Goal: Information Seeking & Learning: Learn about a topic

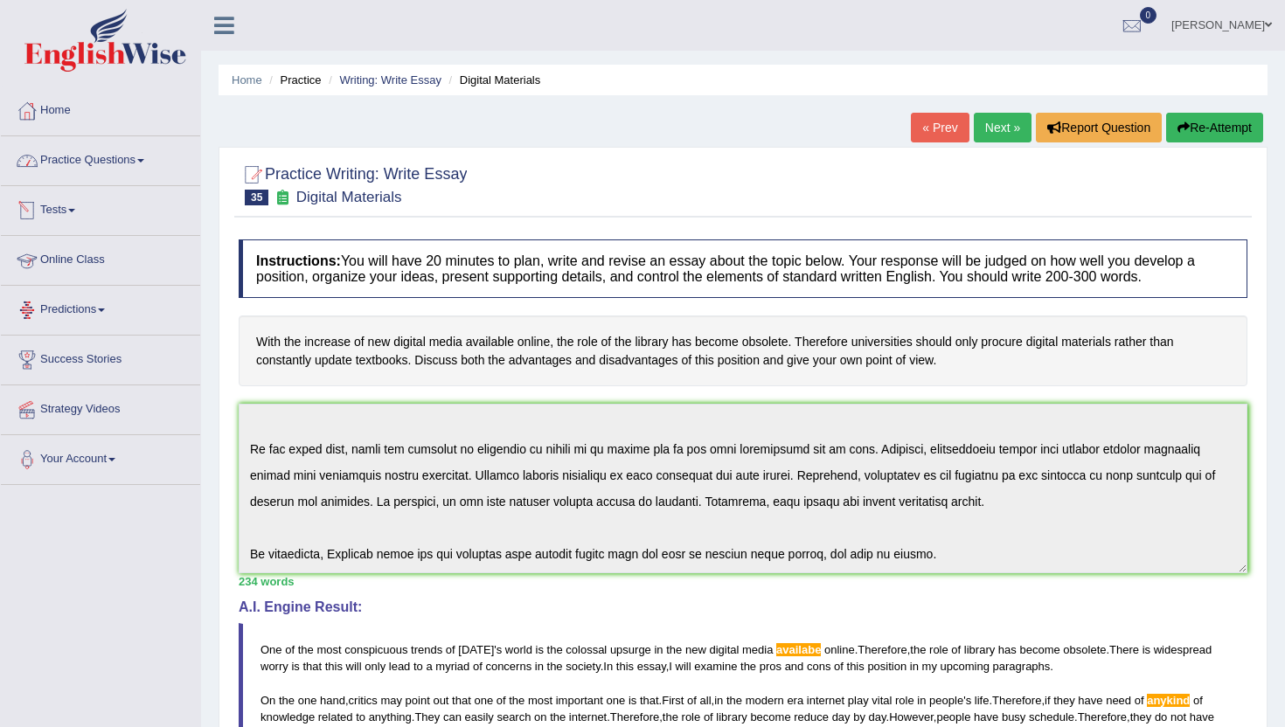
click at [76, 165] on link "Practice Questions" at bounding box center [100, 158] width 199 height 44
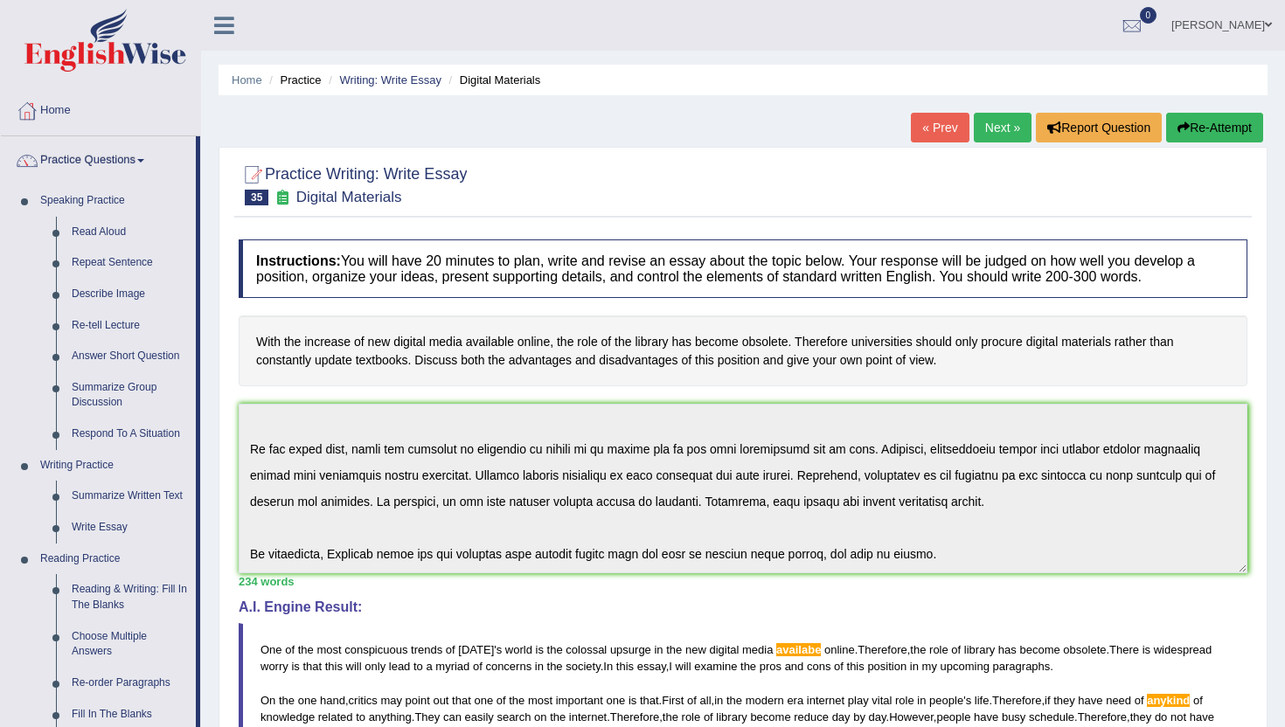
click at [211, 669] on div "Home Practice Writing: Write Essay Digital Materials « Prev Next » Report Quest…" at bounding box center [743, 730] width 1084 height 1461
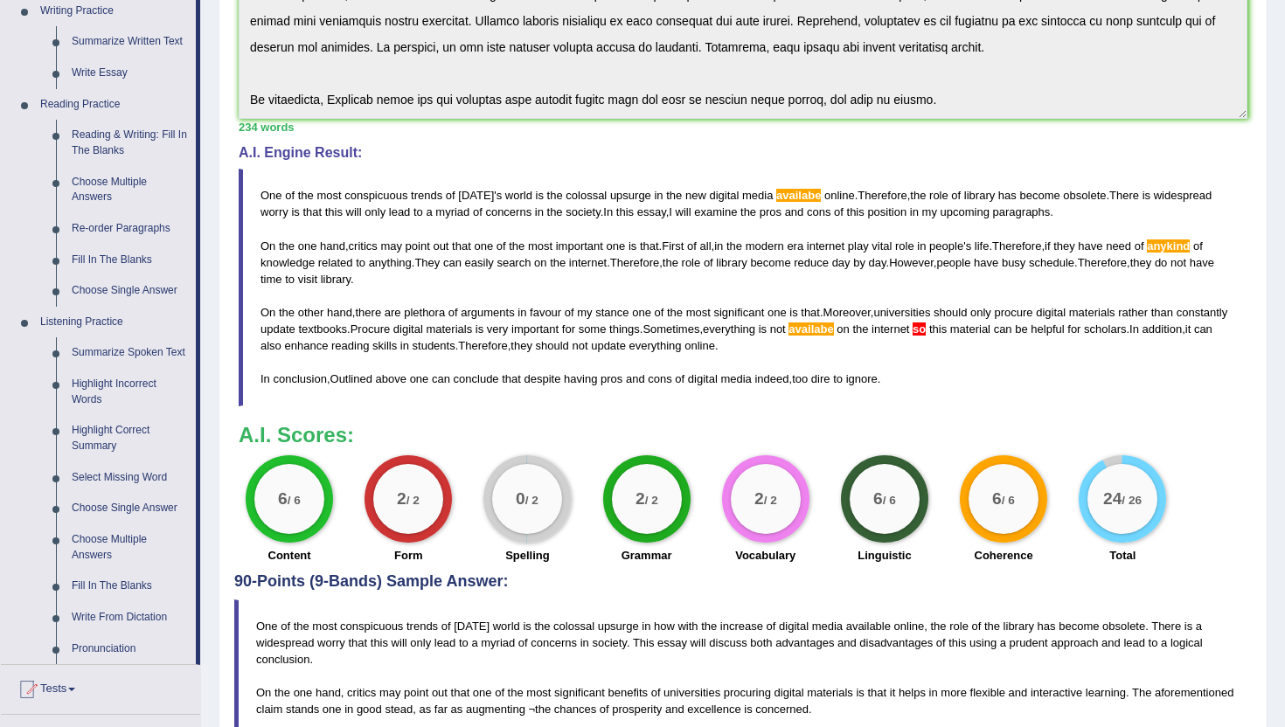
scroll to position [489, 0]
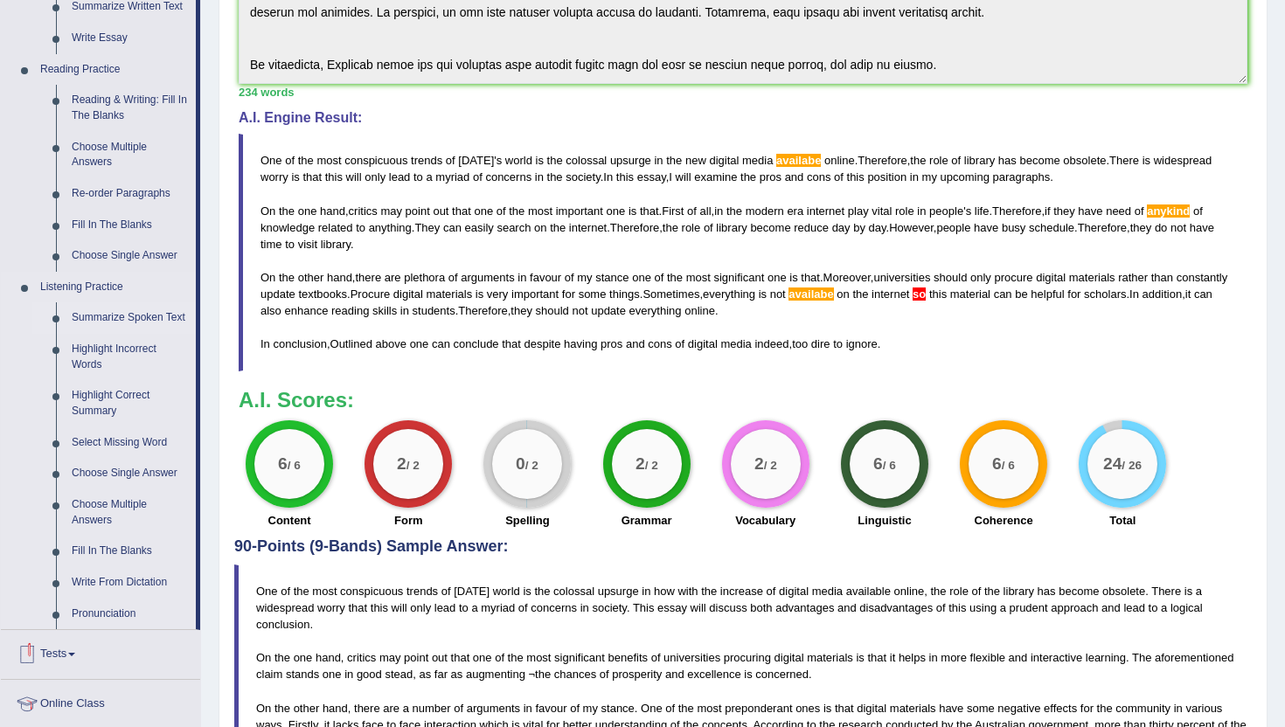
click at [132, 316] on link "Summarize Spoken Text" at bounding box center [130, 317] width 132 height 31
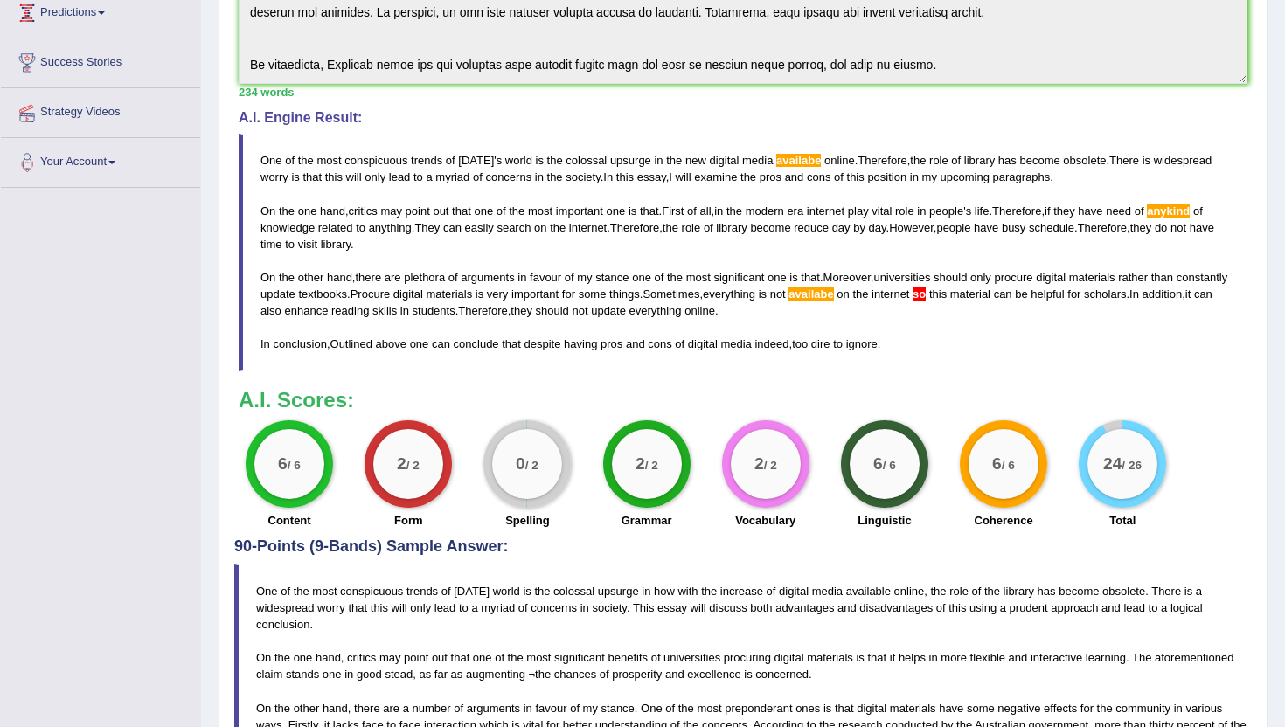
scroll to position [195, 0]
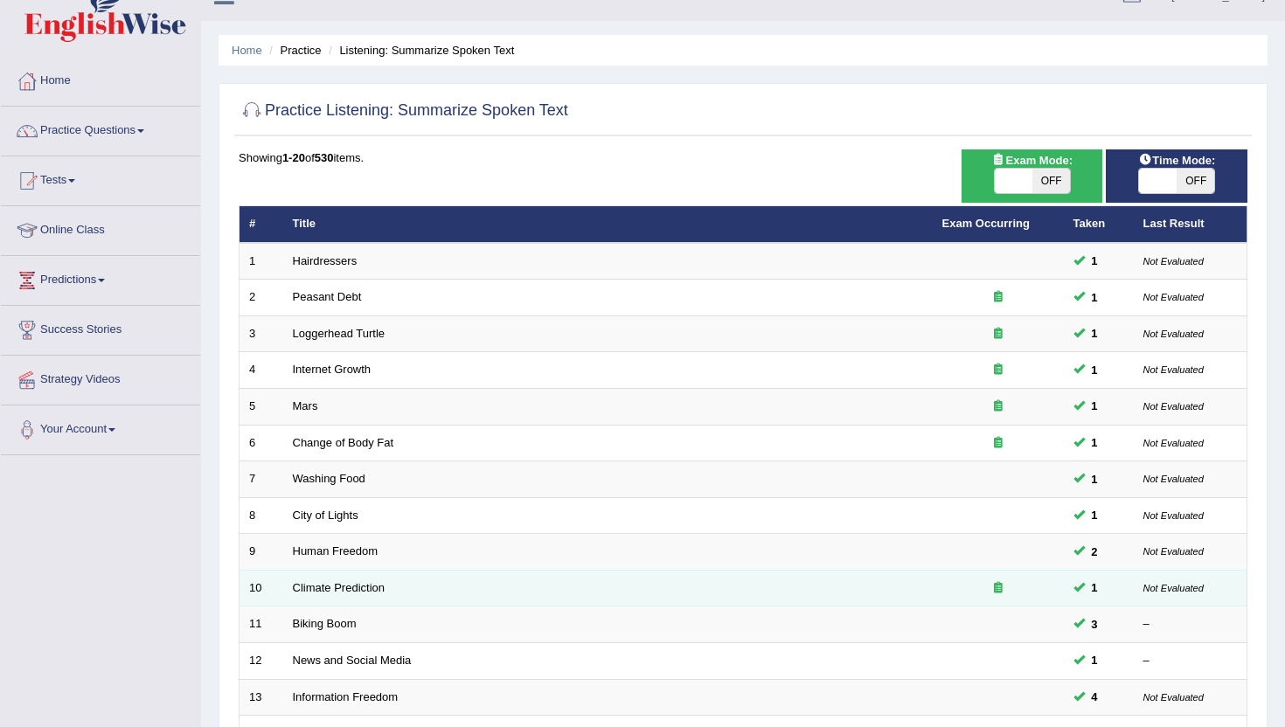
scroll to position [10, 0]
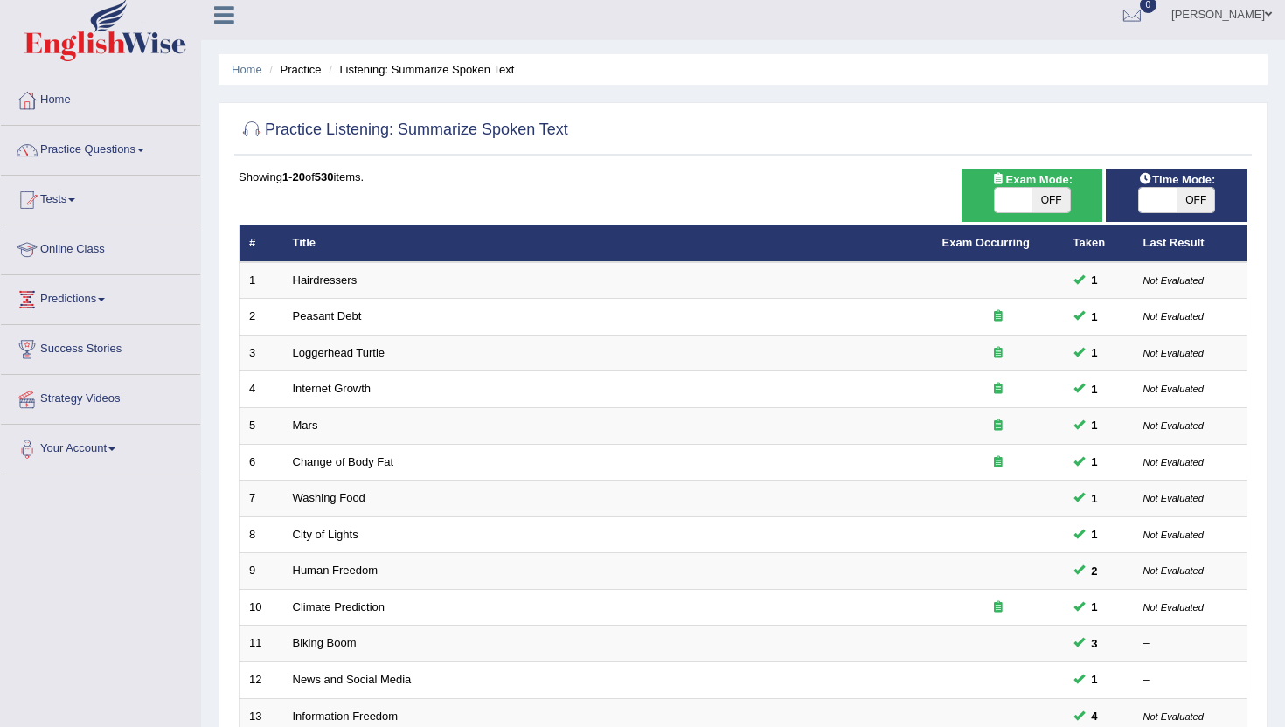
click at [1017, 213] on div "Exam Mode: ON OFF" at bounding box center [1032, 195] width 142 height 53
click at [1016, 204] on span at bounding box center [1014, 200] width 38 height 24
checkbox input "true"
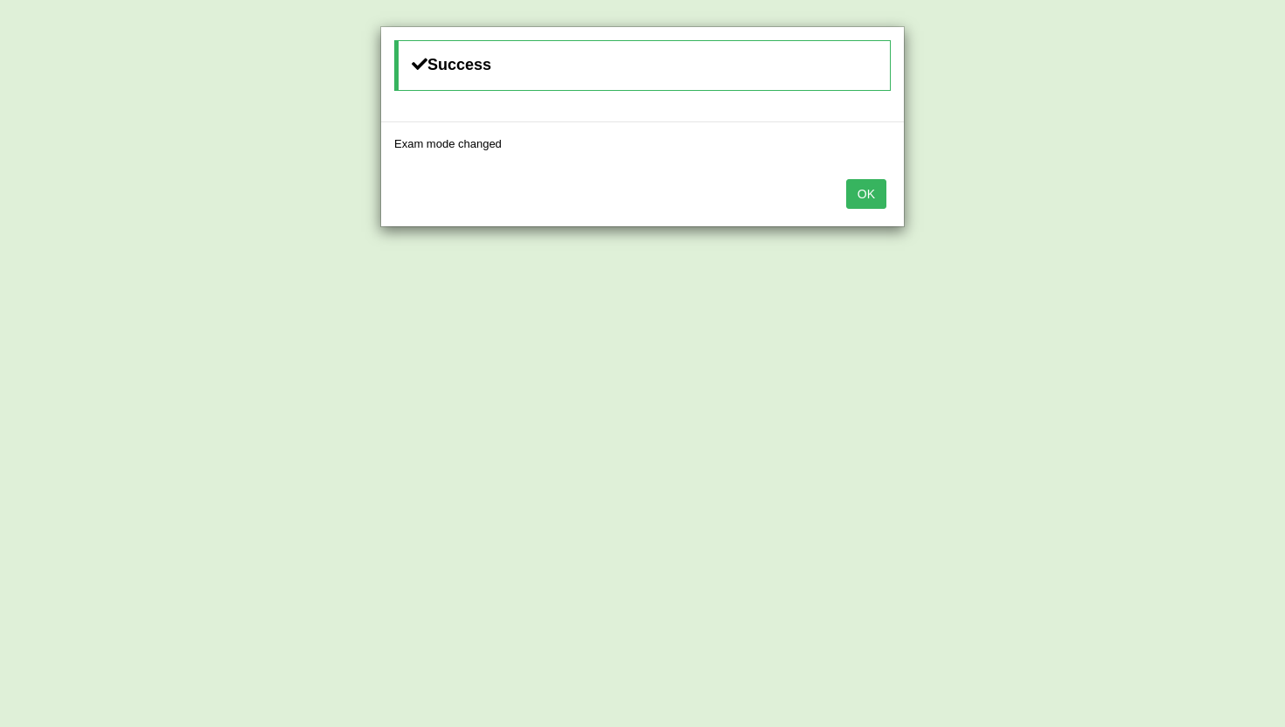
click at [850, 196] on button "OK" at bounding box center [866, 194] width 40 height 30
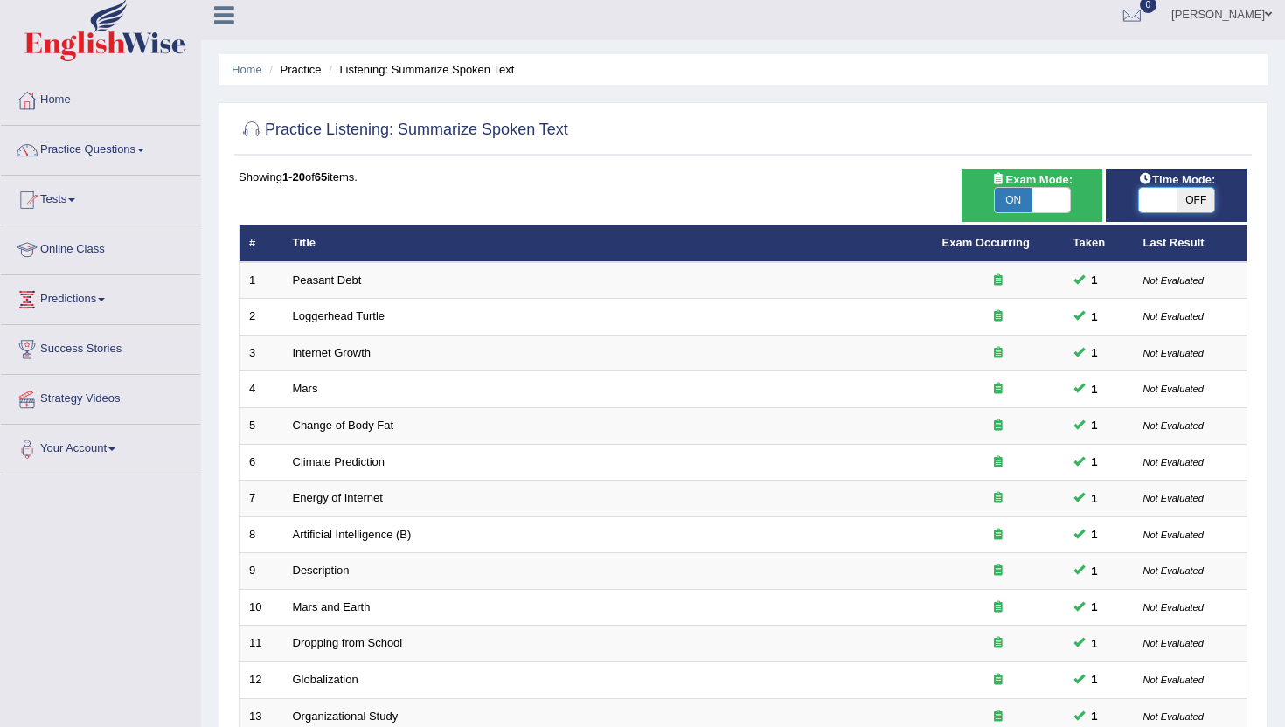
click at [1155, 201] on span at bounding box center [1158, 200] width 38 height 24
checkbox input "true"
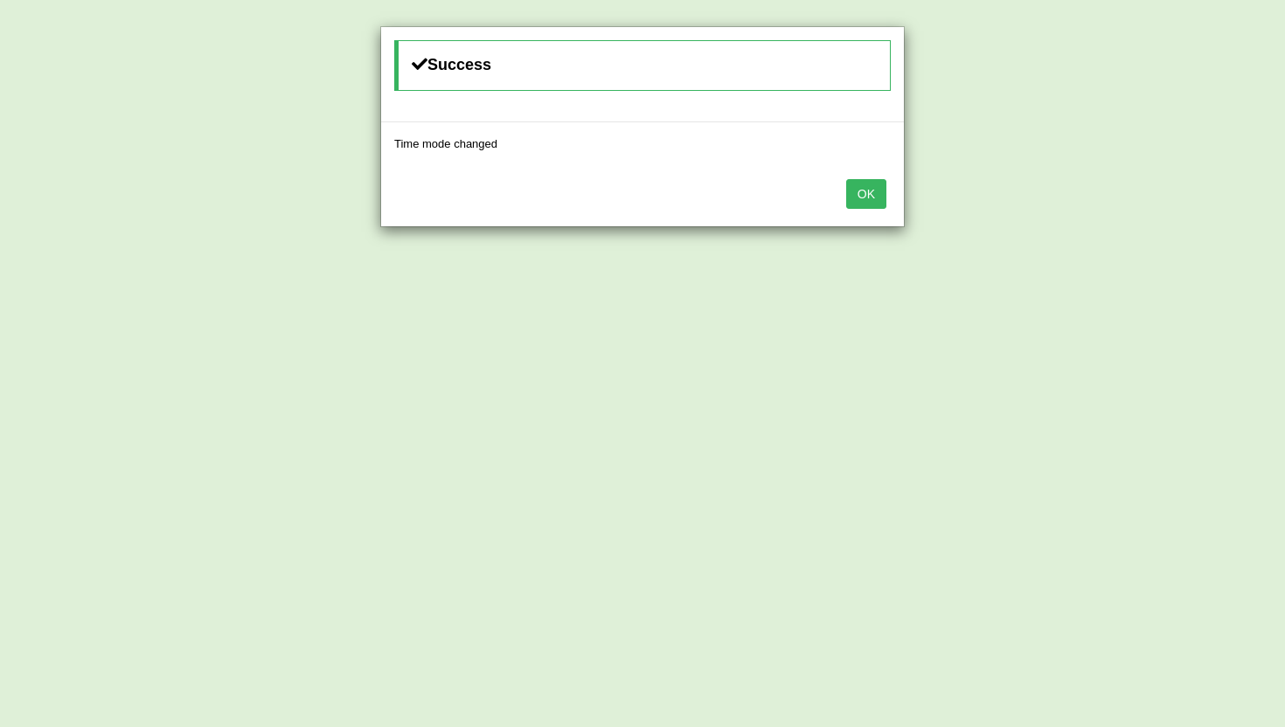
click at [851, 198] on button "OK" at bounding box center [866, 194] width 40 height 30
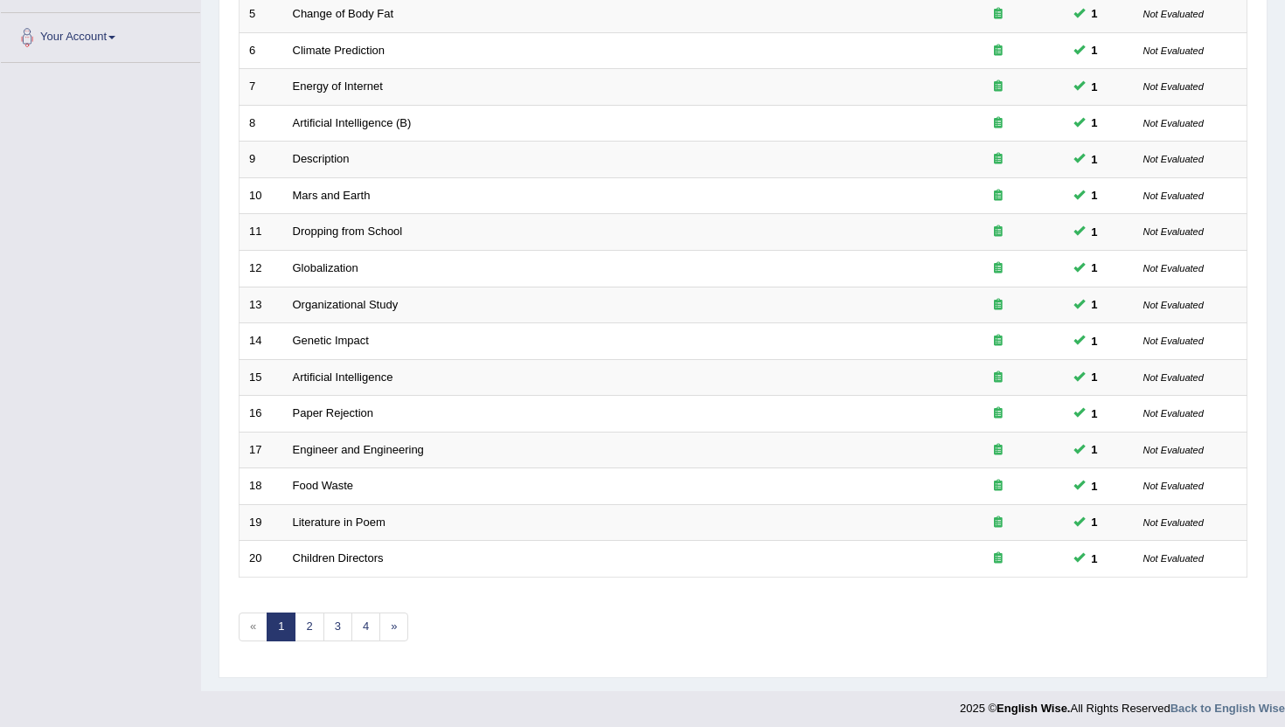
scroll to position [430, 0]
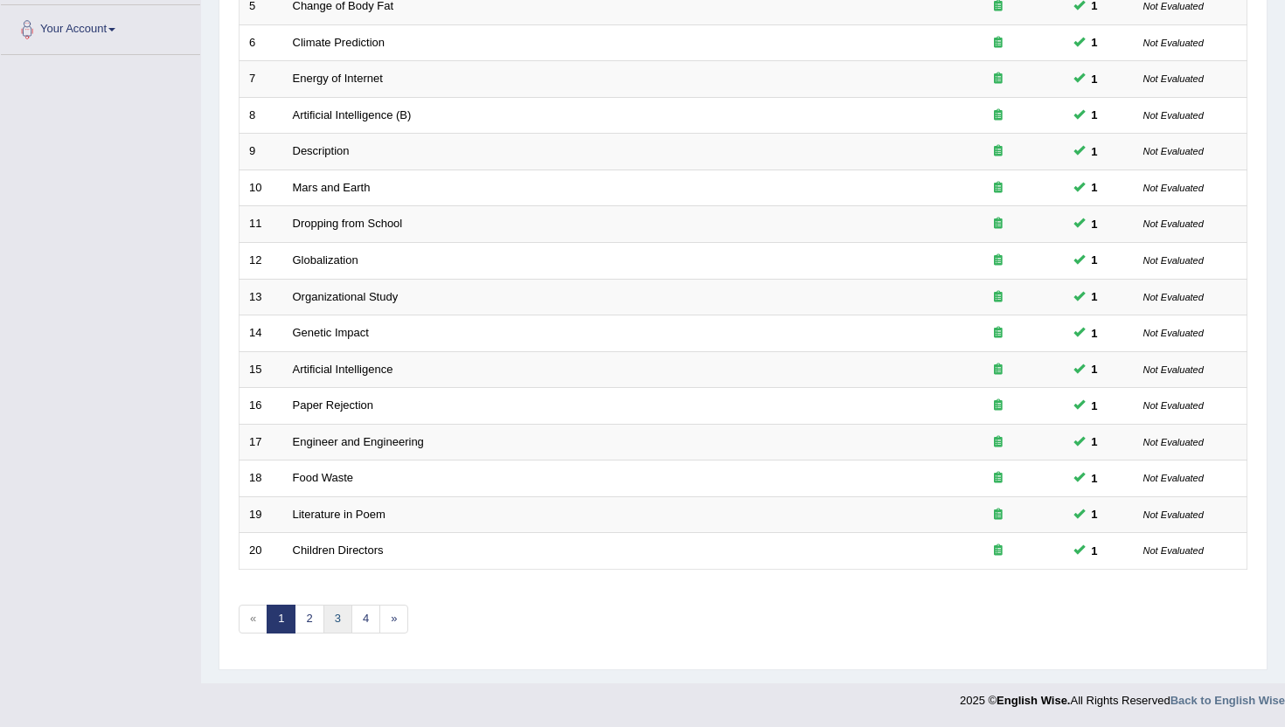
click at [333, 618] on link "3" at bounding box center [337, 619] width 29 height 29
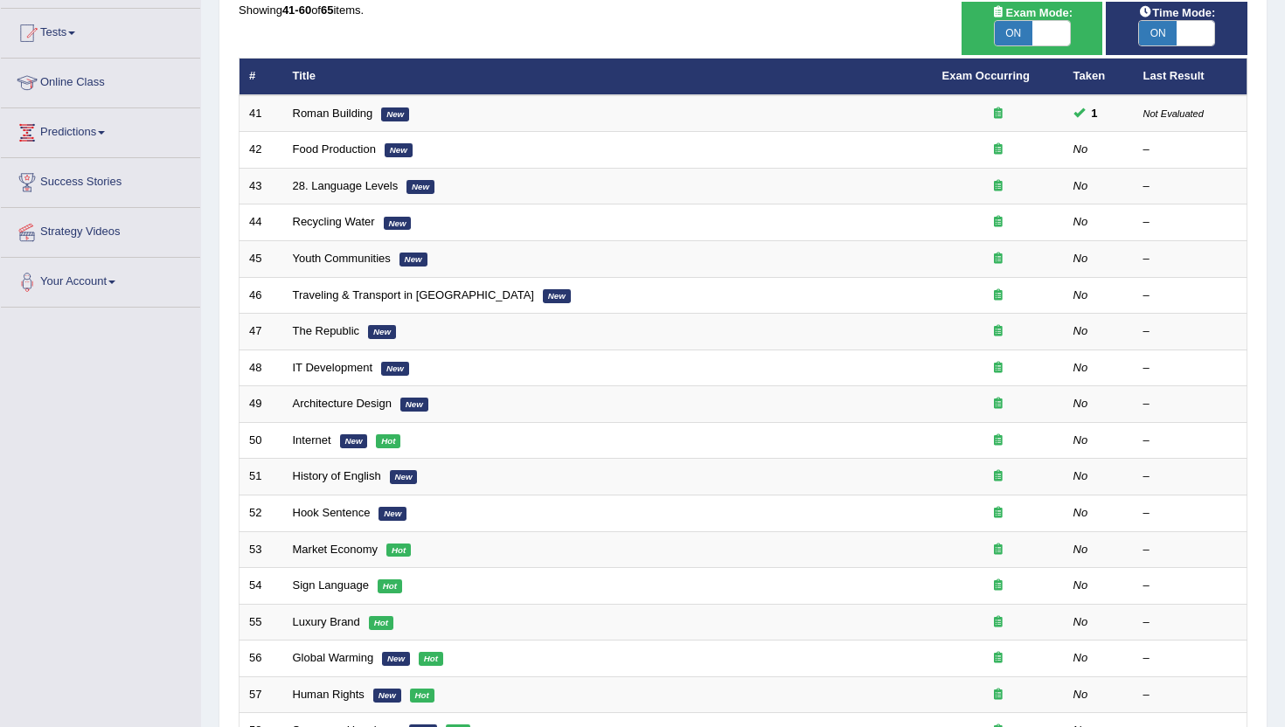
scroll to position [175, 0]
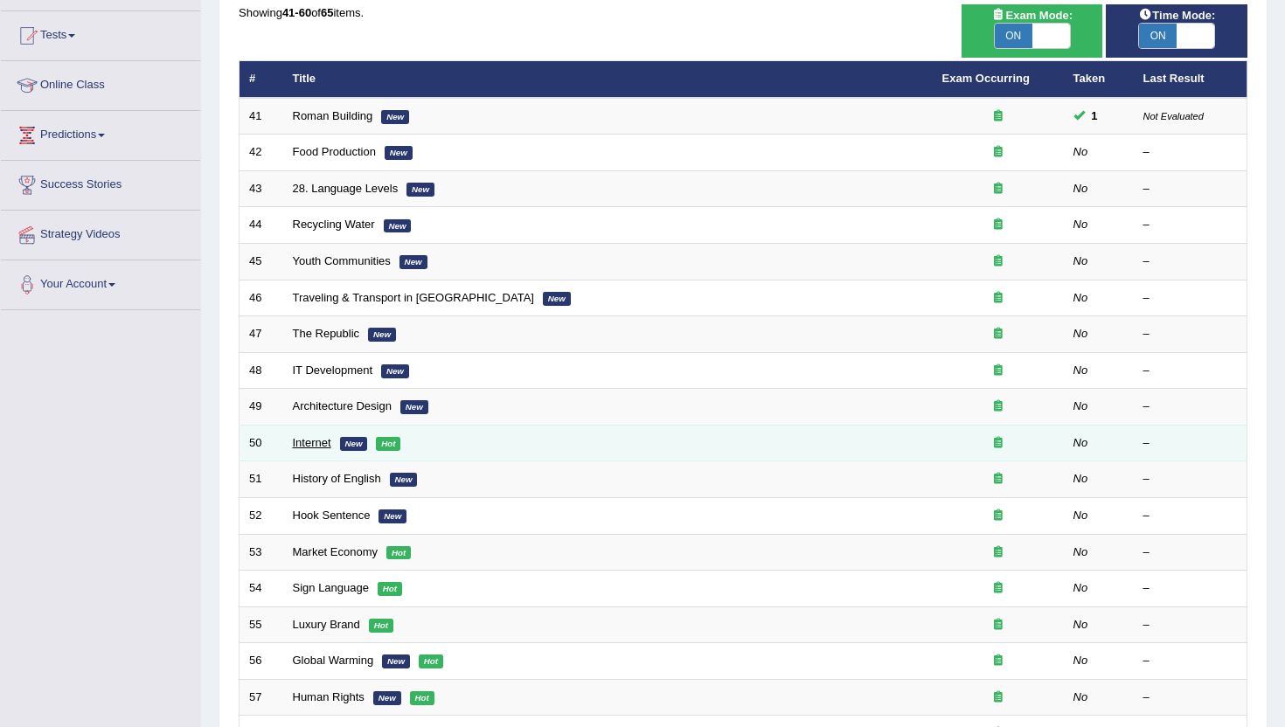
click at [314, 440] on link "Internet" at bounding box center [312, 442] width 38 height 13
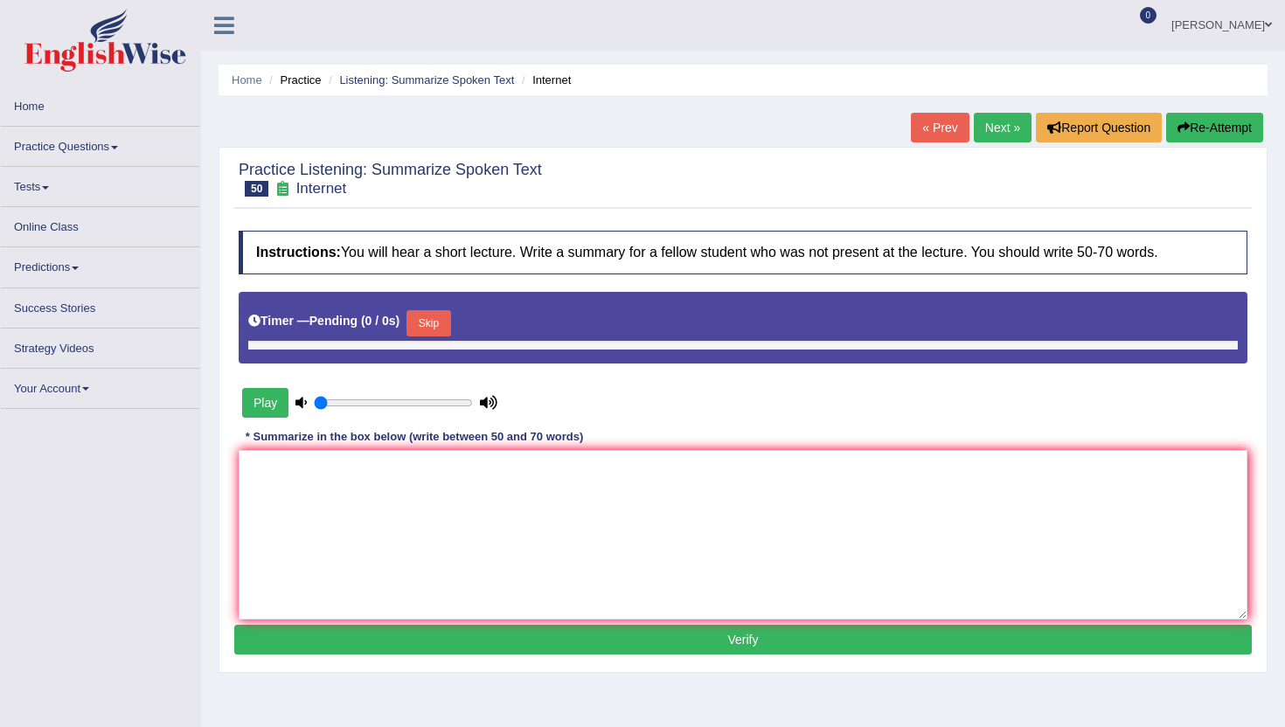
type input "1"
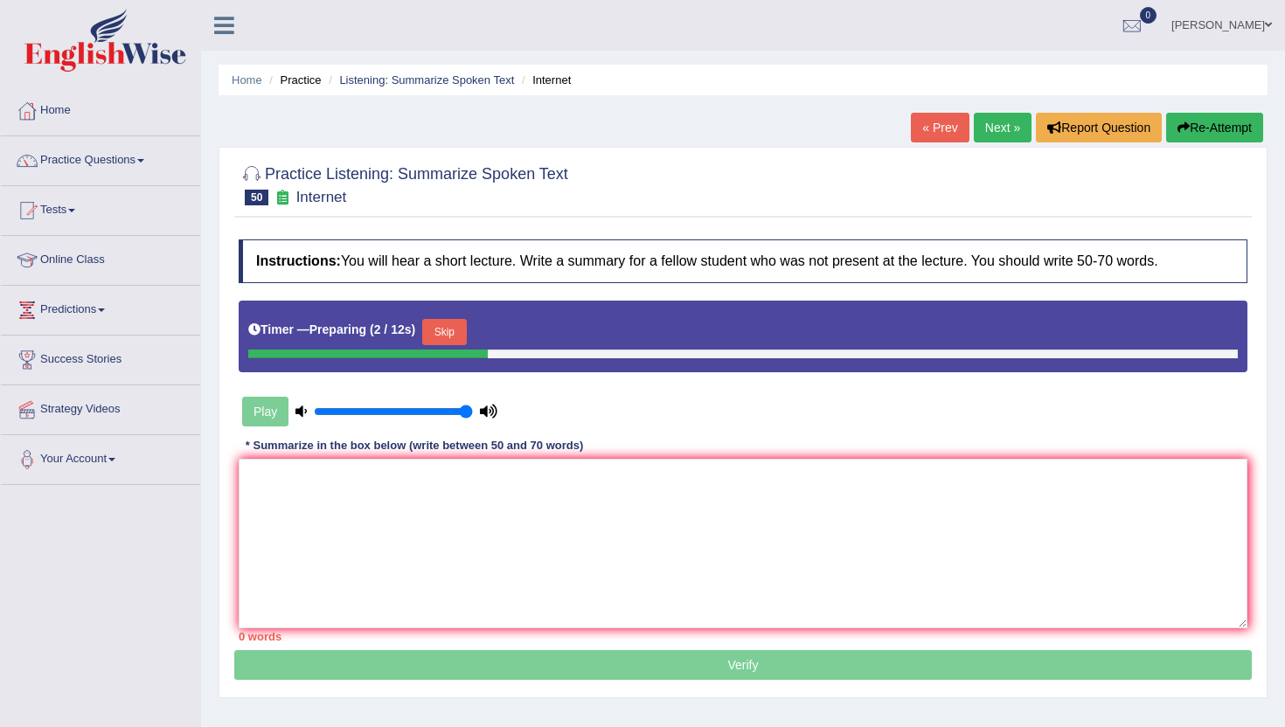
click at [460, 336] on button "Skip" at bounding box center [444, 332] width 44 height 26
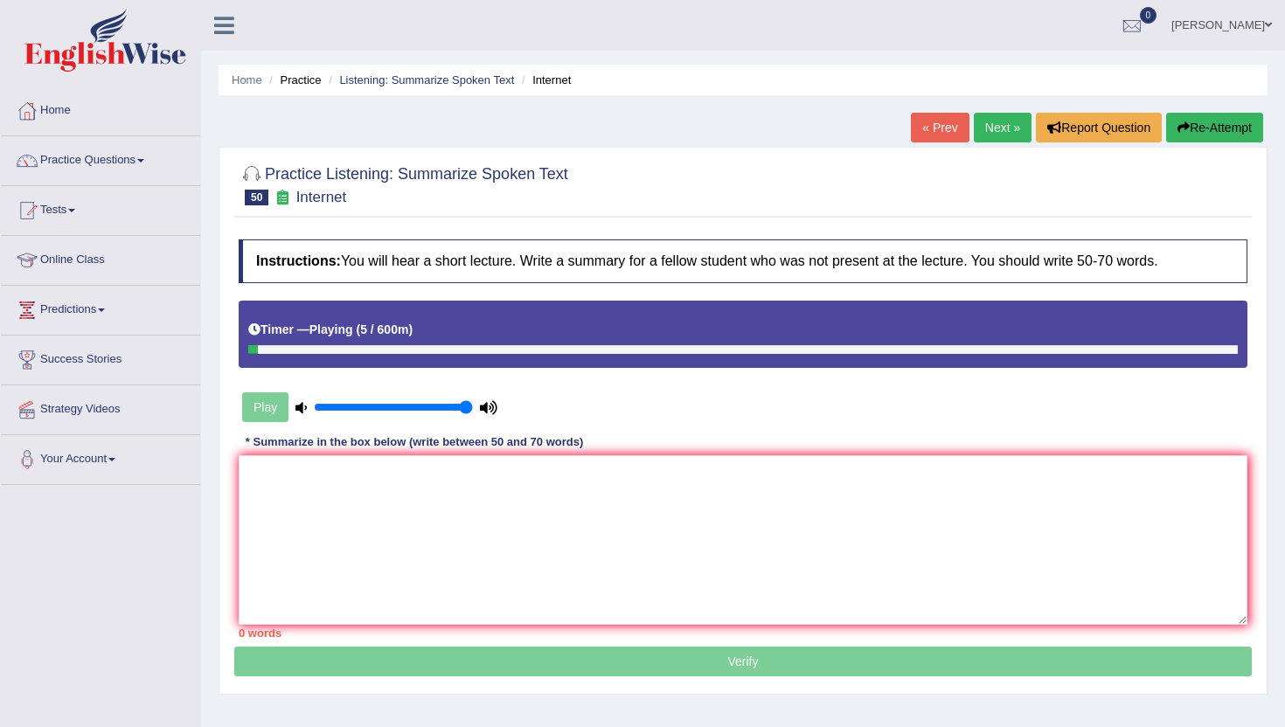
click at [1190, 133] on button "Re-Attempt" at bounding box center [1214, 128] width 97 height 30
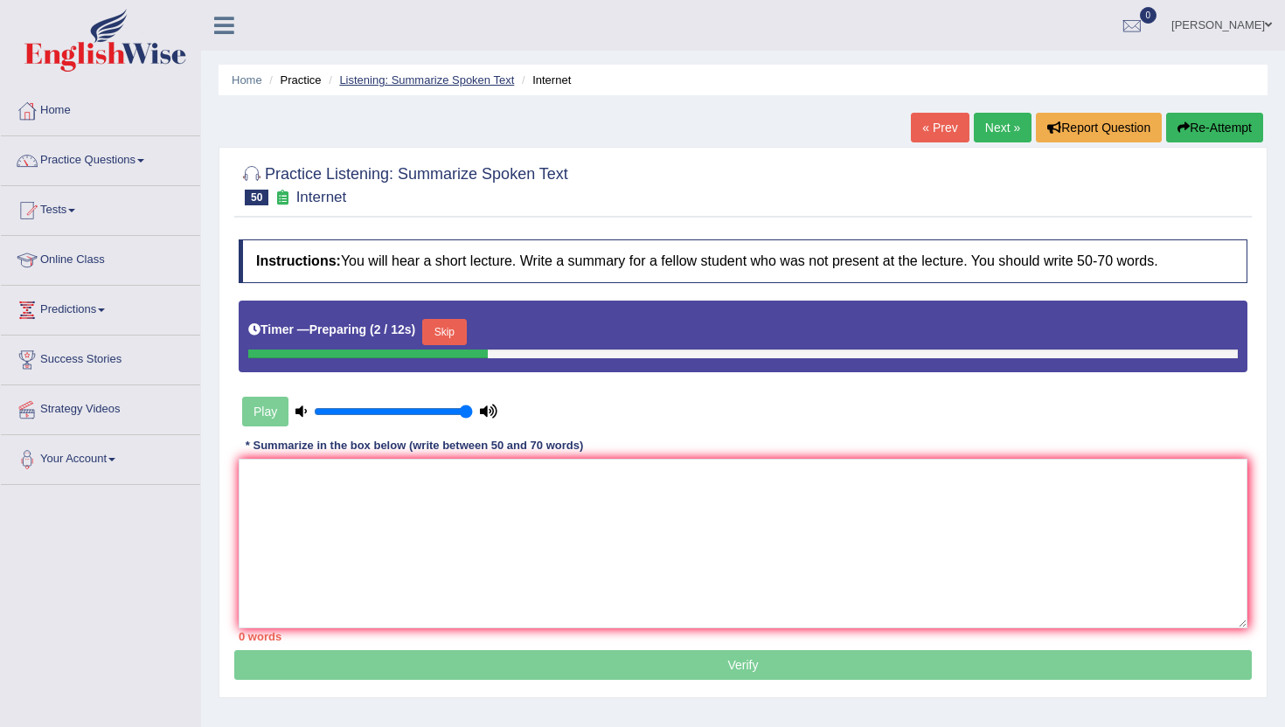
click at [464, 79] on link "Listening: Summarize Spoken Text" at bounding box center [426, 79] width 175 height 13
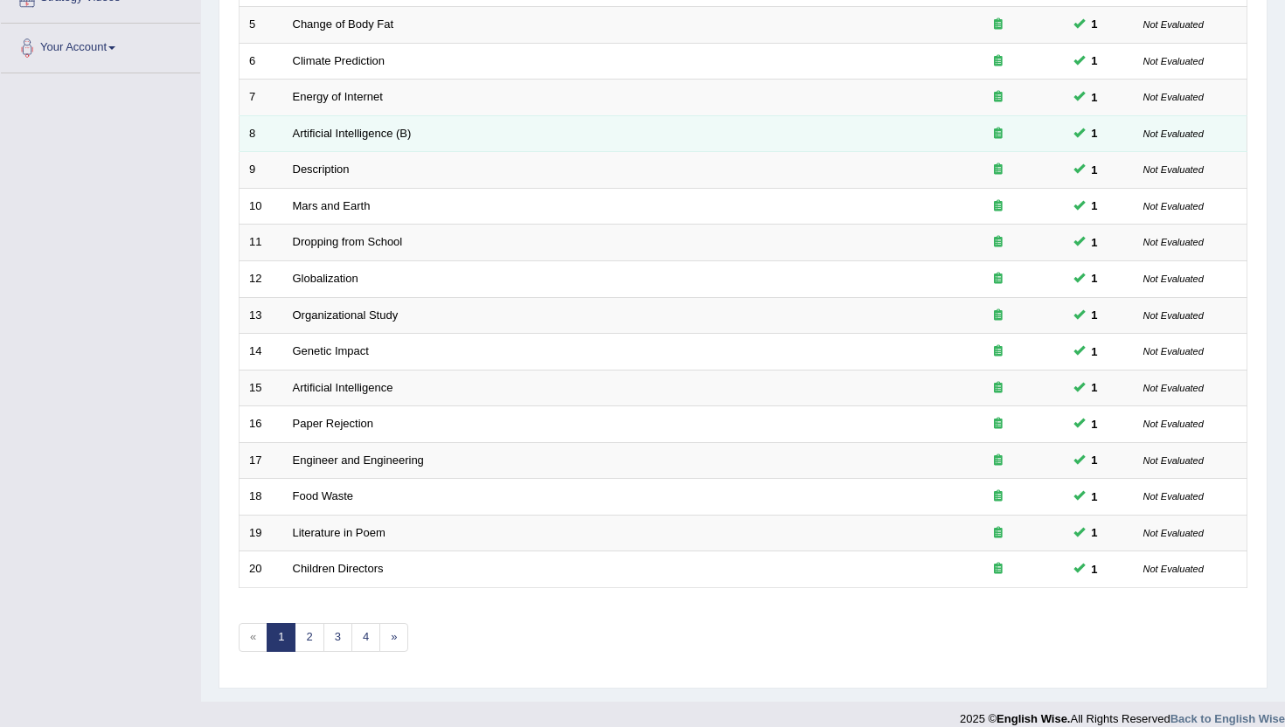
scroll to position [430, 0]
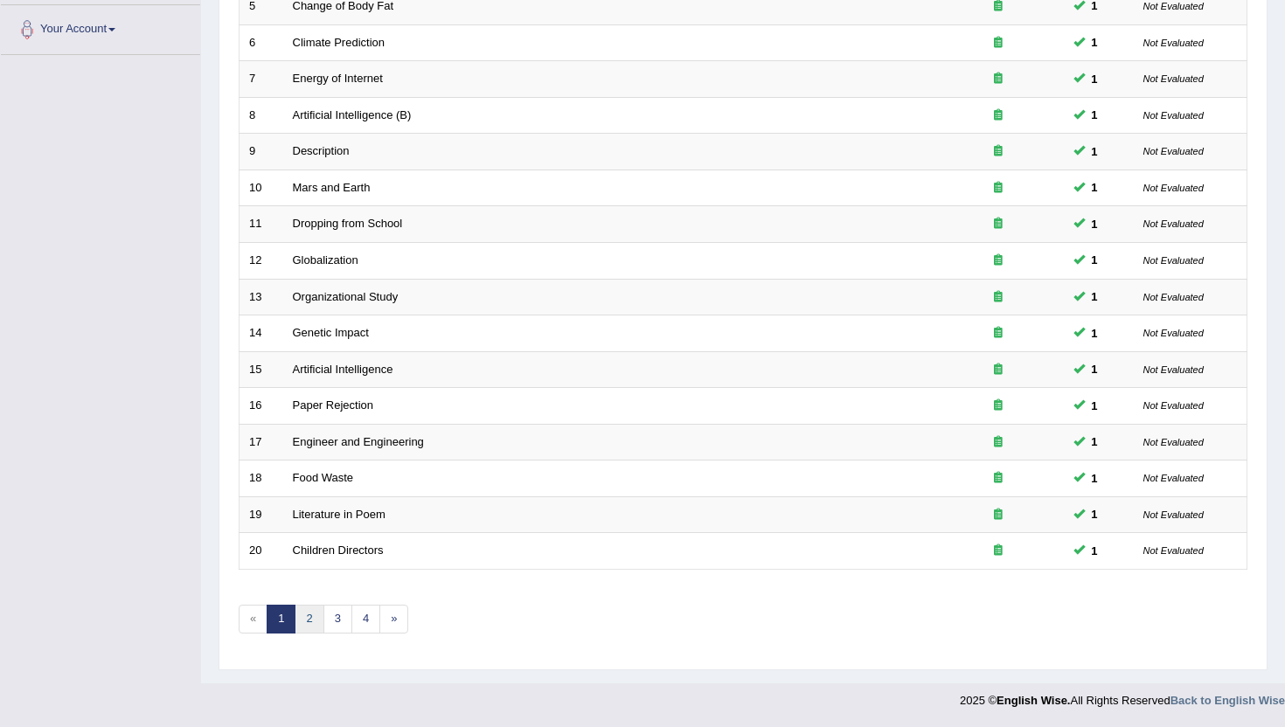
click at [308, 621] on link "2" at bounding box center [309, 619] width 29 height 29
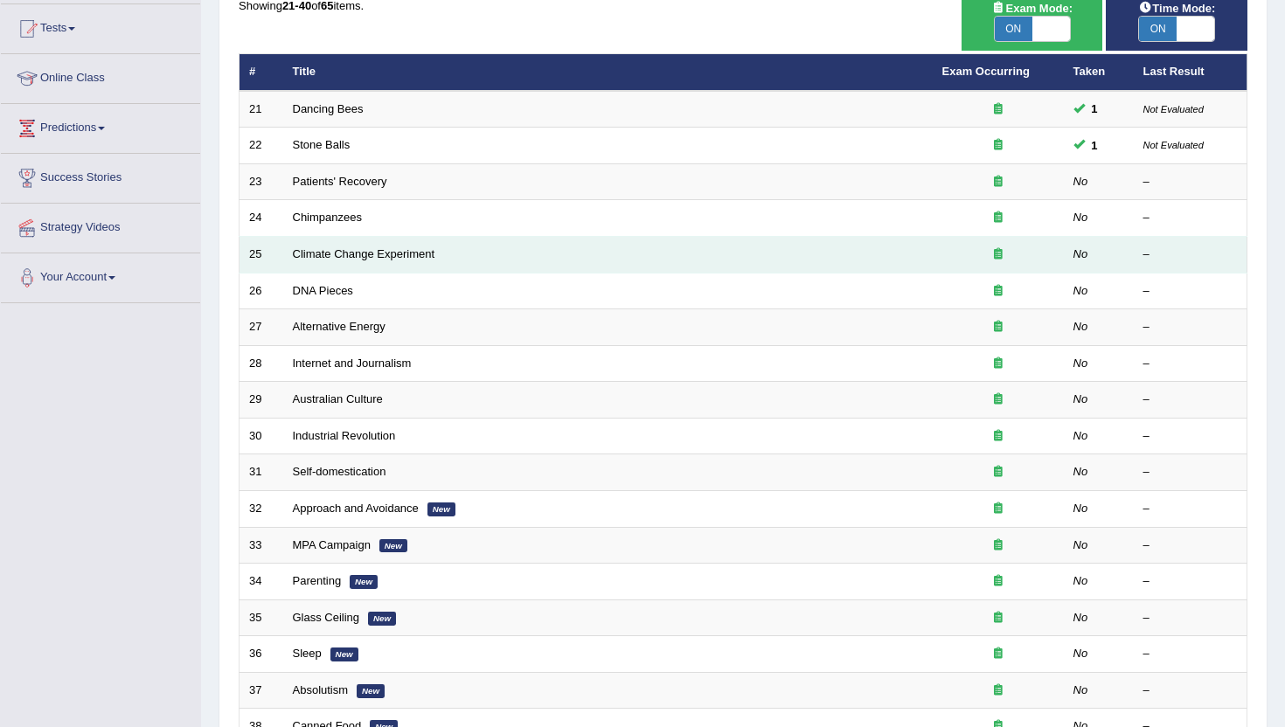
scroll to position [175, 0]
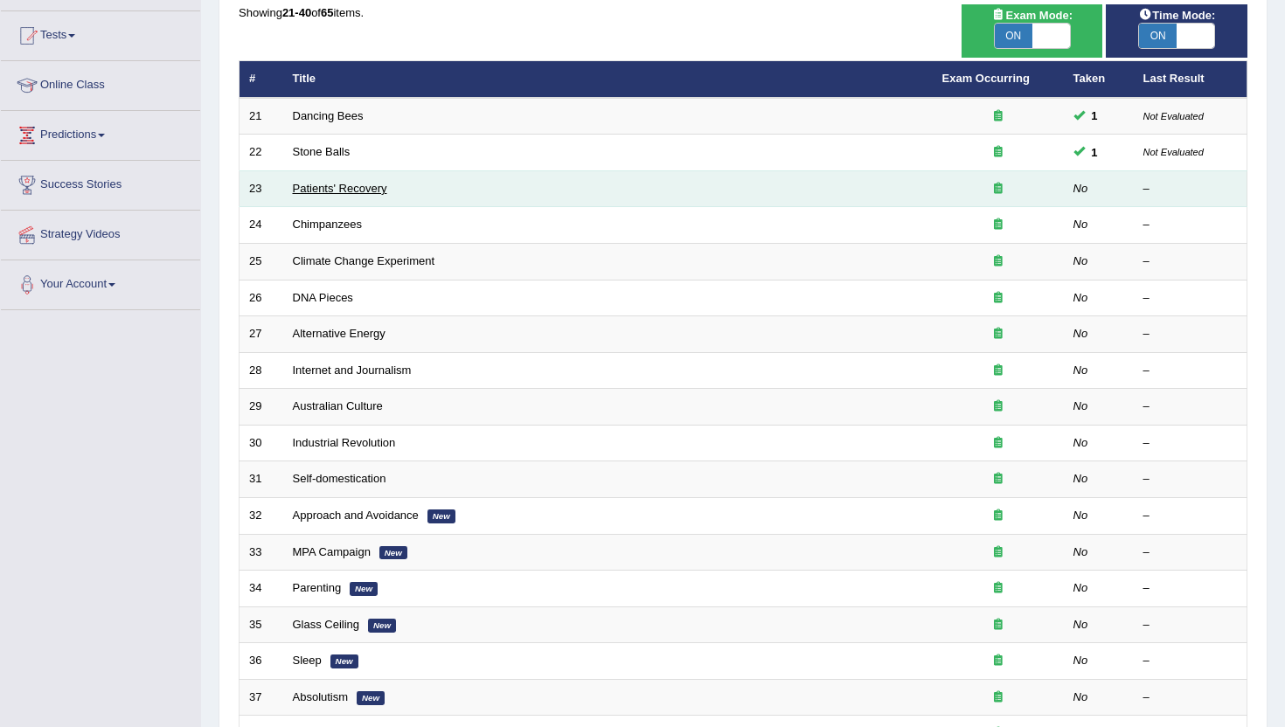
click at [344, 191] on link "Patients' Recovery" at bounding box center [340, 188] width 94 height 13
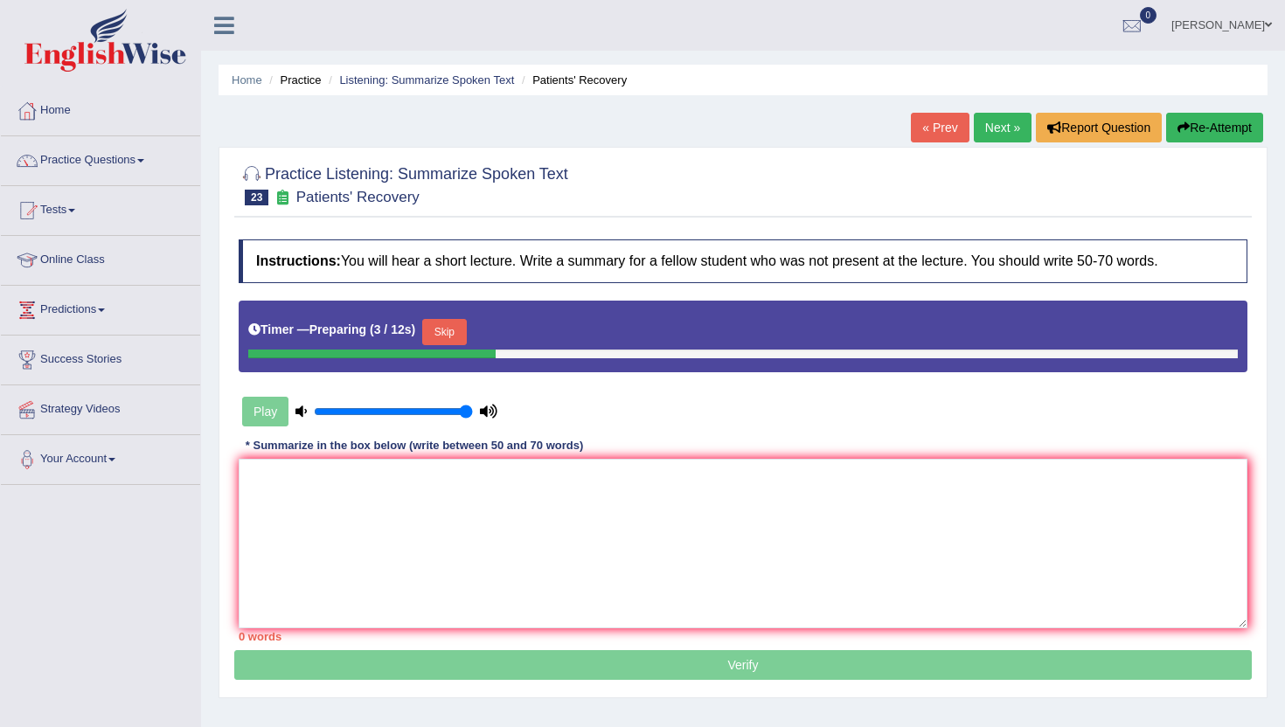
click at [464, 328] on button "Skip" at bounding box center [444, 332] width 44 height 26
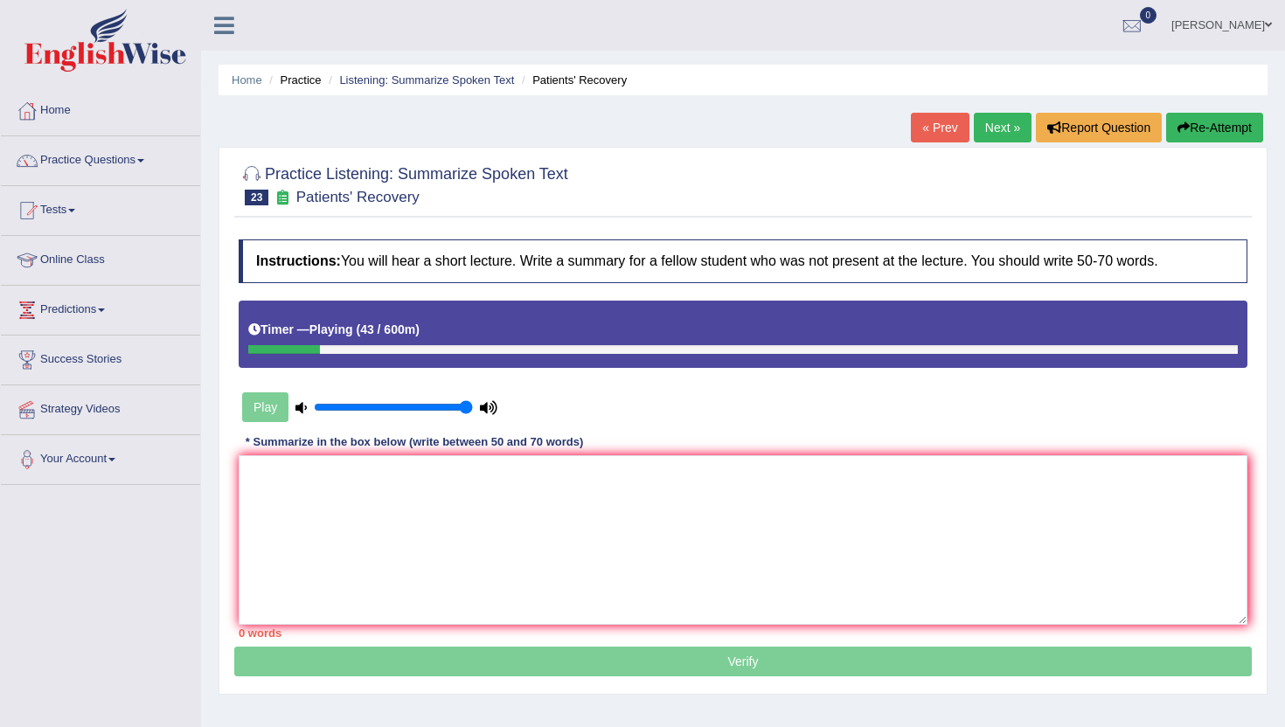
click at [1001, 115] on link "Next »" at bounding box center [1003, 128] width 58 height 30
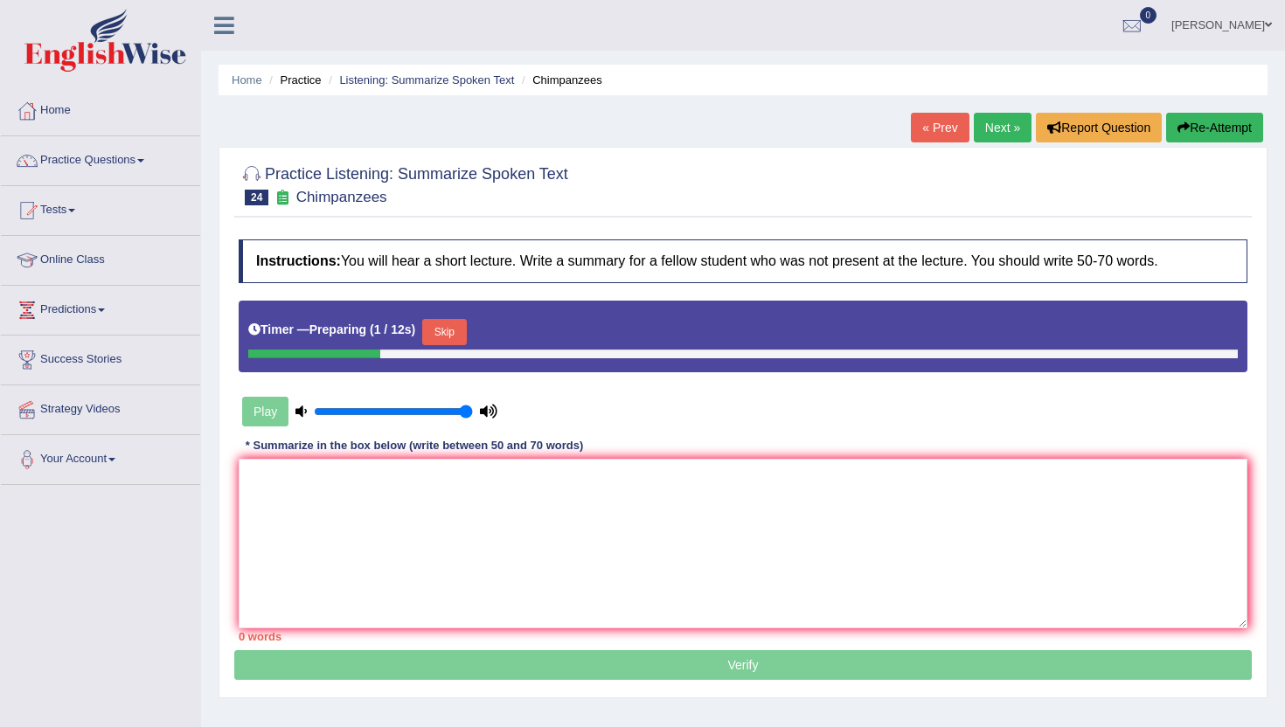
click at [457, 336] on button "Skip" at bounding box center [444, 332] width 44 height 26
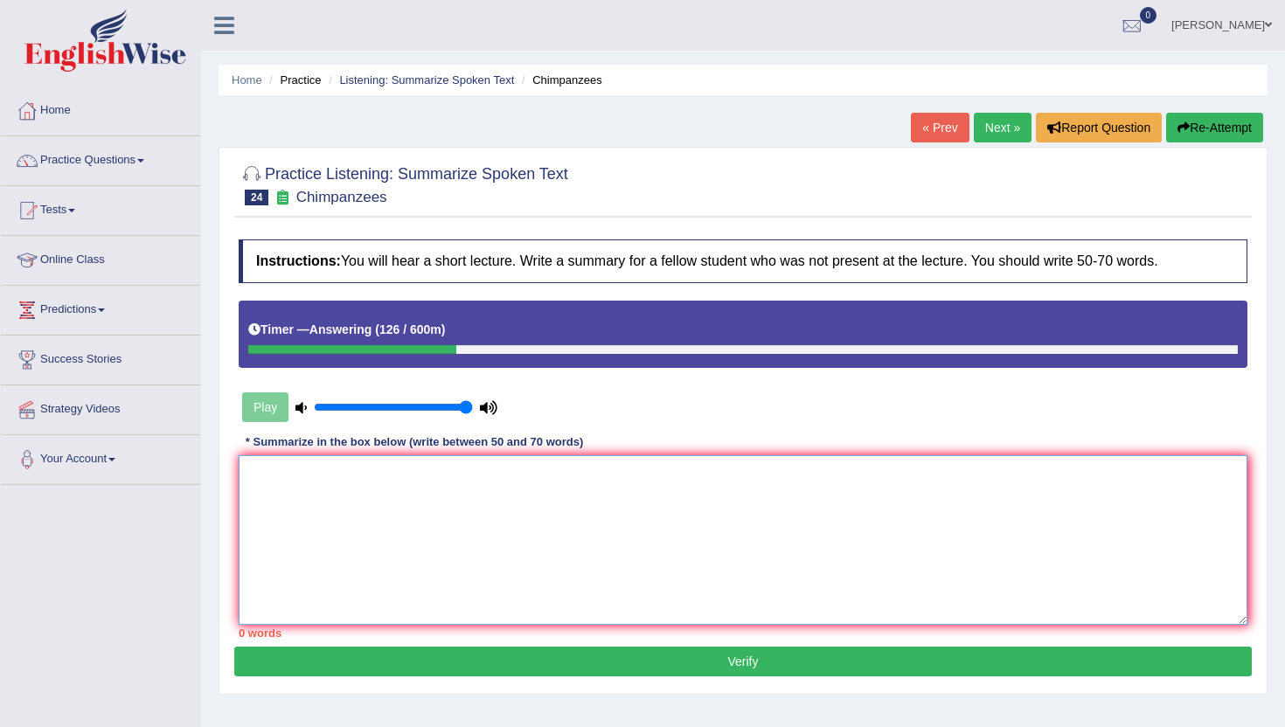
click at [327, 515] on textarea at bounding box center [743, 540] width 1009 height 170
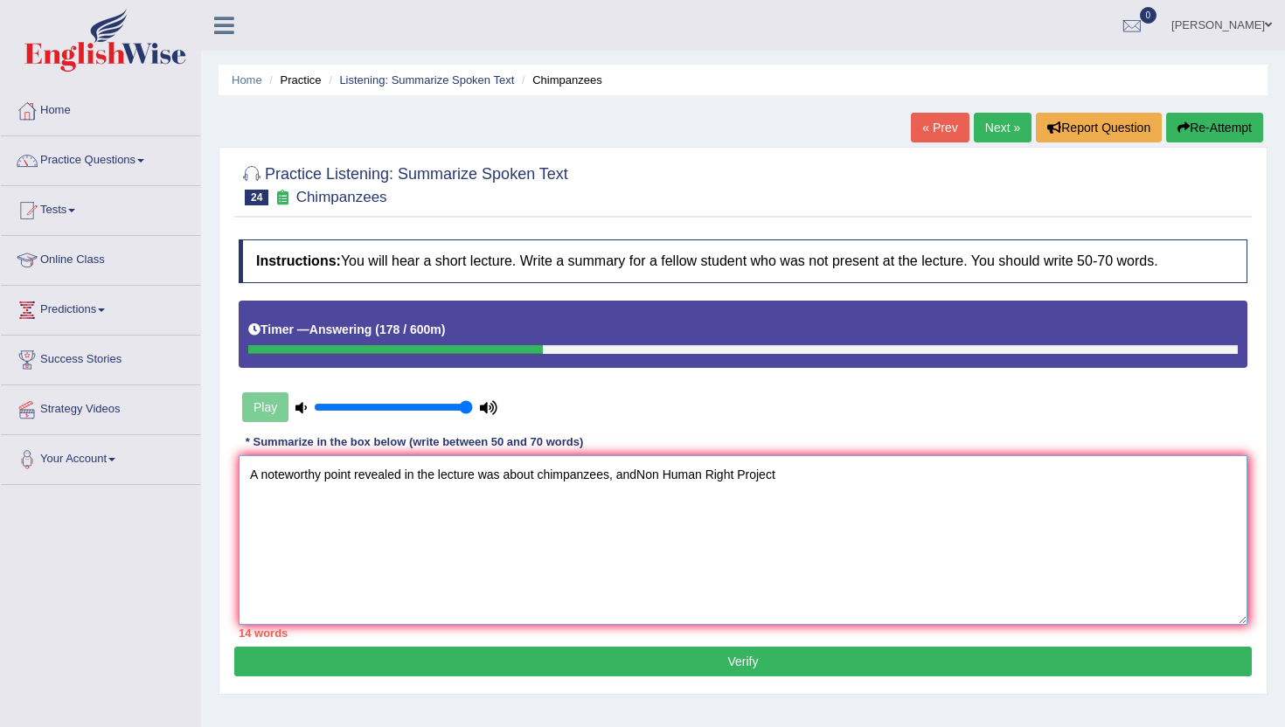
click at [642, 476] on textarea "A noteworthy point revealed in the lecture was about chimpanzees, andNon Human …" at bounding box center [743, 540] width 1009 height 170
click at [818, 475] on textarea "A noteworthy point revealed in the lecture was about chimpanzees, and Non Human…" at bounding box center [743, 540] width 1009 height 170
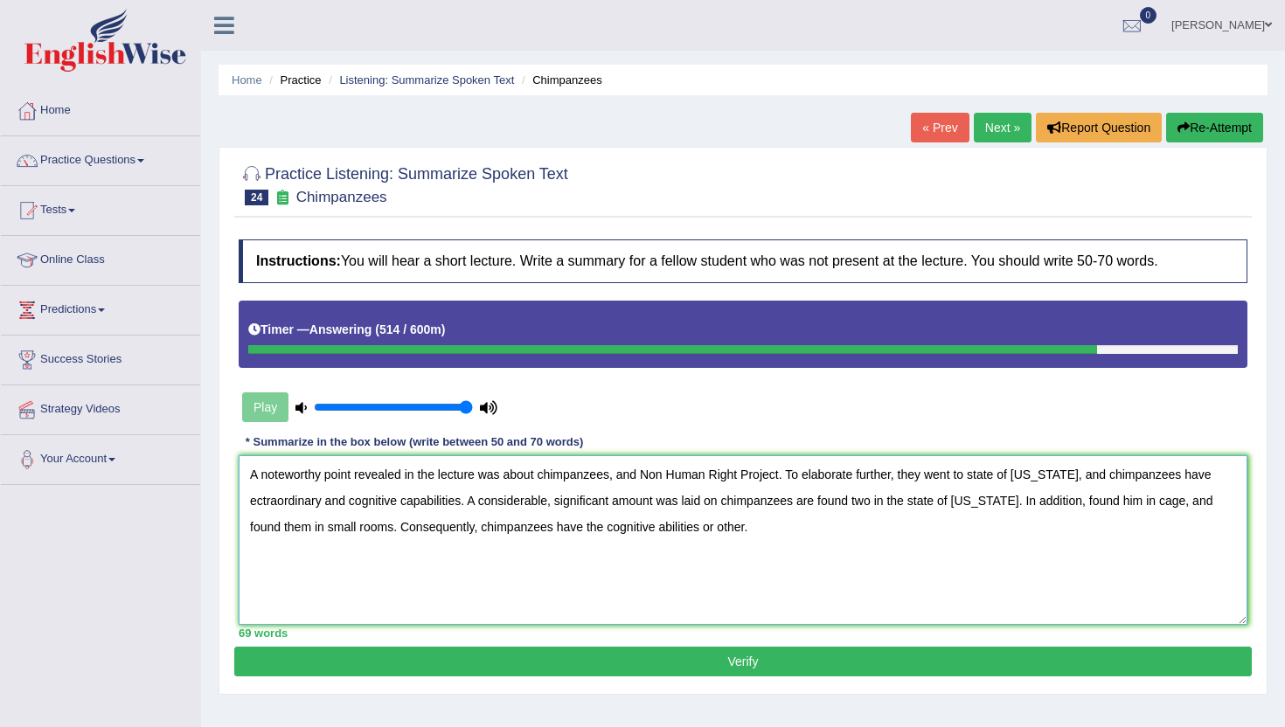
click at [262, 501] on textarea "A noteworthy point revealed in the lecture was about chimpanzees, and Non Human…" at bounding box center [743, 540] width 1009 height 170
click at [379, 508] on textarea "A noteworthy point revealed in the lecture was about chimpanzees, and Non Human…" at bounding box center [743, 540] width 1009 height 170
click at [640, 531] on textarea "A noteworthy point revealed in the lecture was about chimpanzees, and Non Human…" at bounding box center [743, 540] width 1009 height 170
type textarea "A noteworthy point revealed in the lecture was about chimpanzees, and Non Human…"
click at [572, 664] on button "Verify" at bounding box center [742, 662] width 1017 height 30
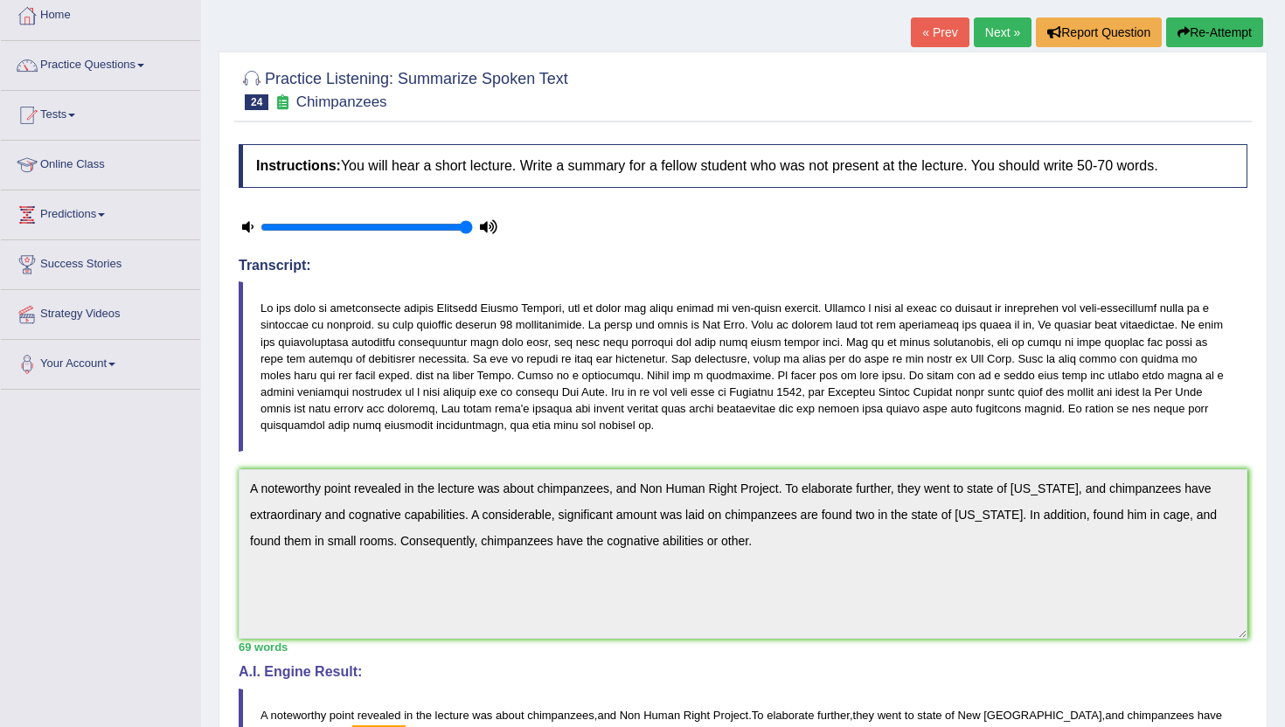
scroll to position [70, 0]
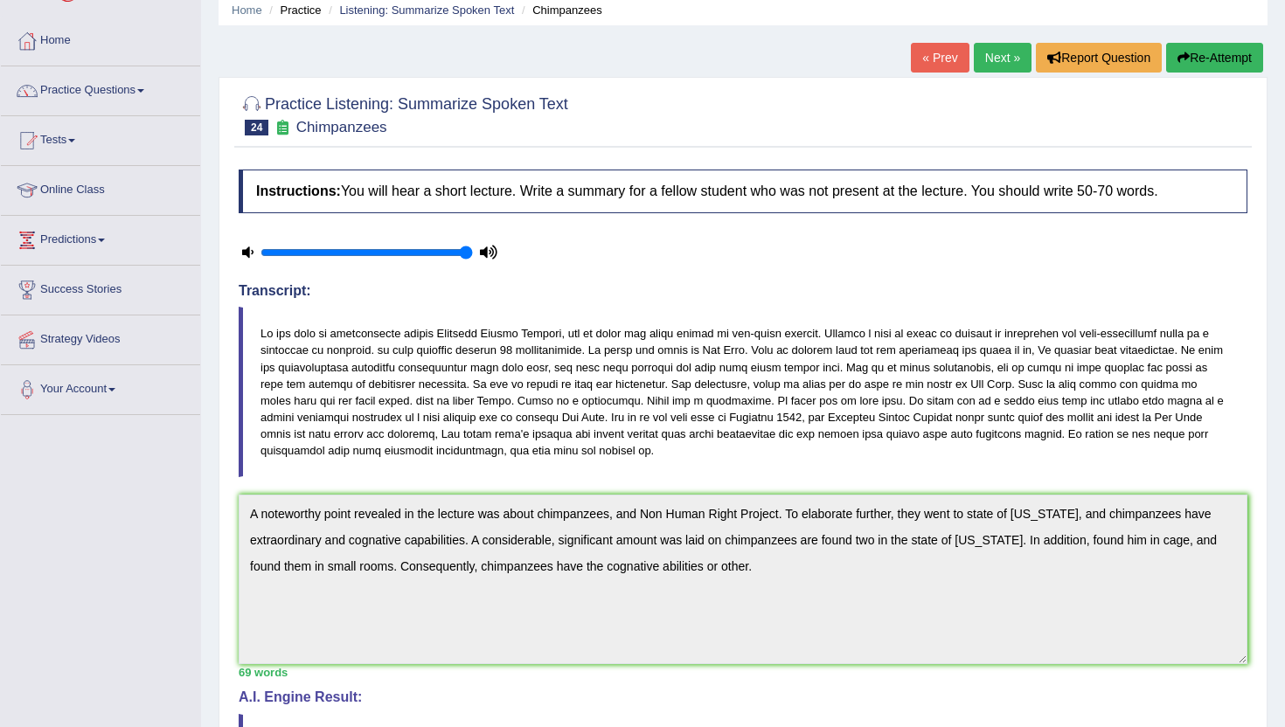
click at [996, 57] on link "Next »" at bounding box center [1003, 58] width 58 height 30
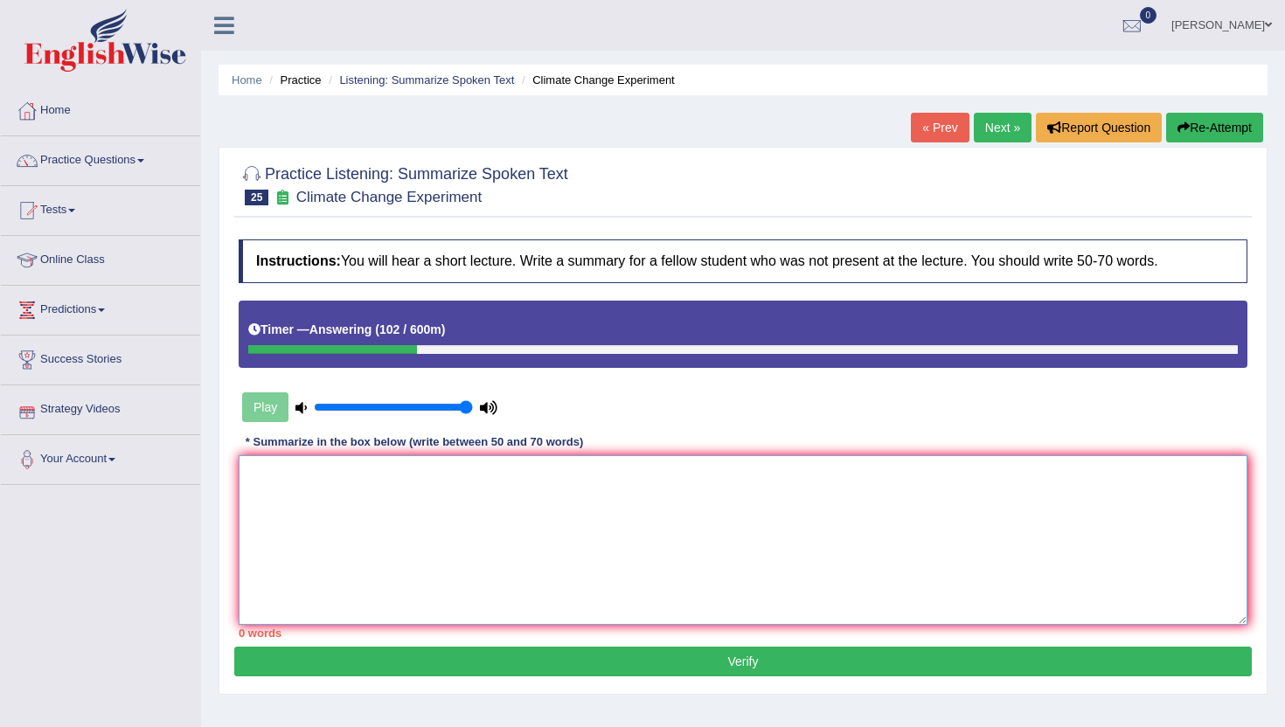
click at [376, 524] on textarea at bounding box center [743, 540] width 1009 height 170
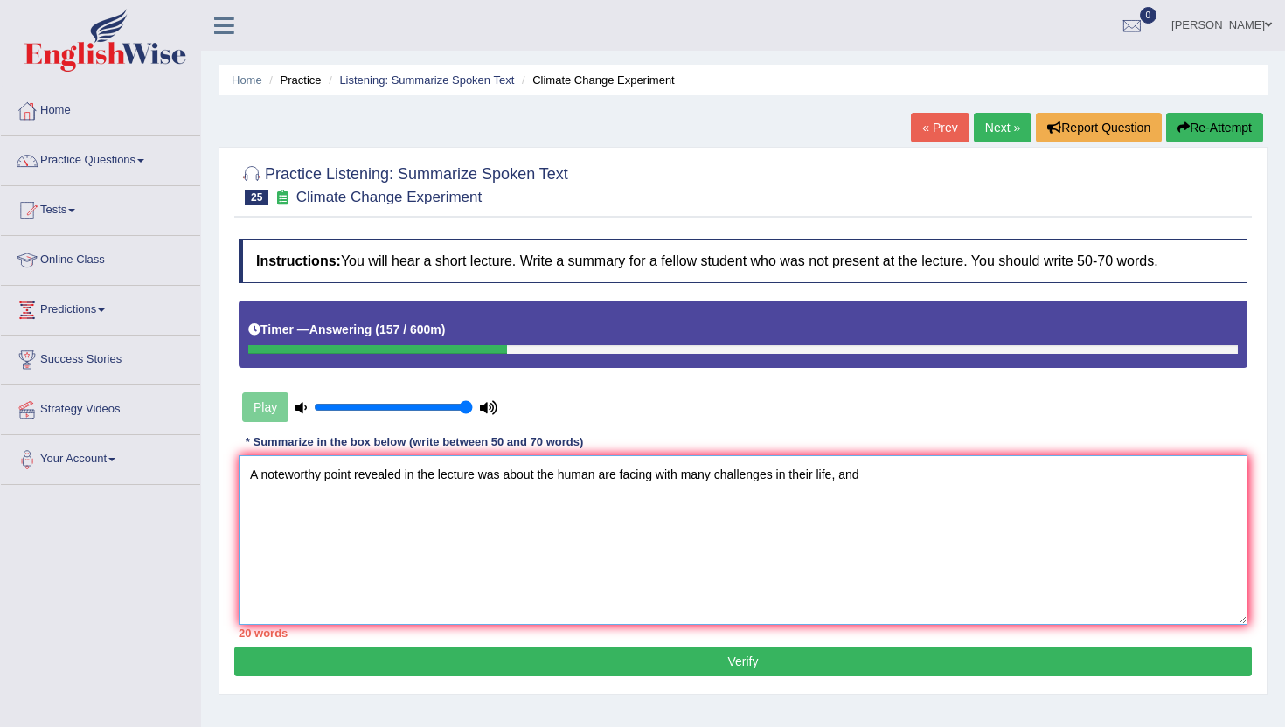
click at [682, 474] on textarea "A noteworthy point revealed in the lecture was about the human are facing with …" at bounding box center [743, 540] width 1009 height 170
click at [944, 471] on textarea "A noteworthy point revealed in the lecture was about the human are facing many …" at bounding box center [743, 540] width 1009 height 170
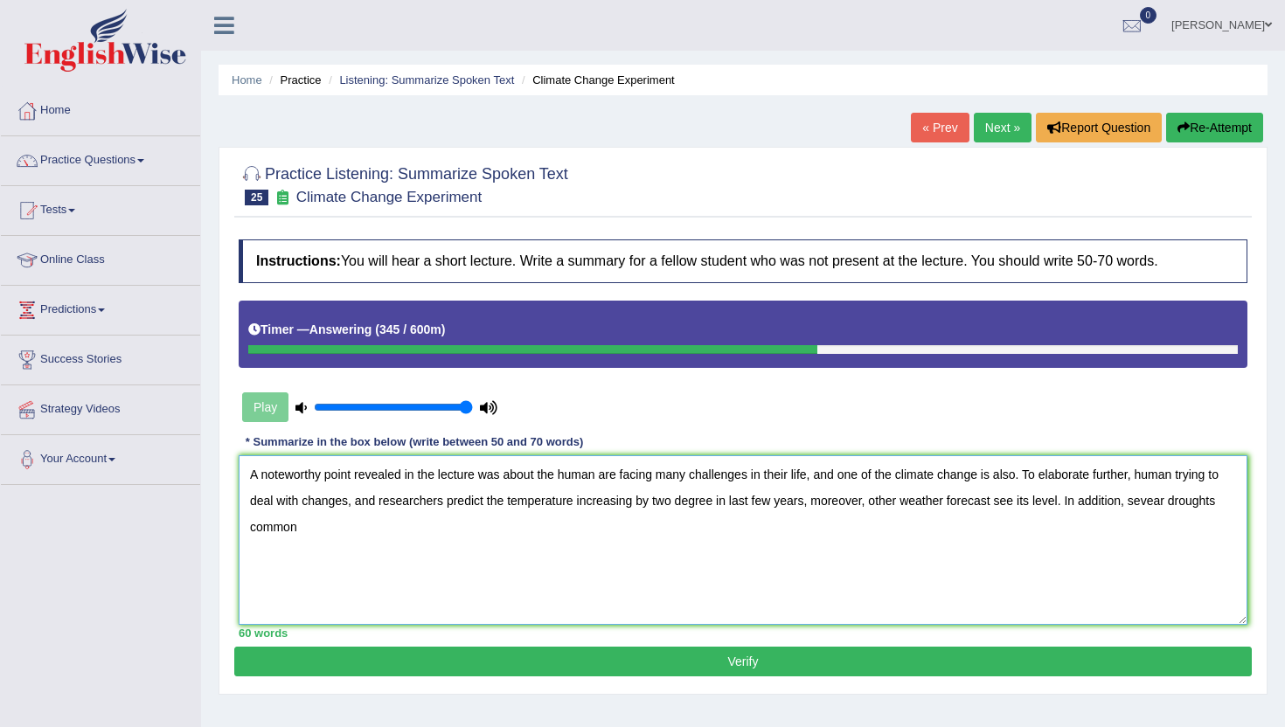
click at [1170, 500] on textarea "A noteworthy point revealed in the lecture was about the human are facing many …" at bounding box center [743, 540] width 1009 height 170
click at [1183, 500] on textarea "A noteworthy point revealed in the lecture was about the human are facing many …" at bounding box center [743, 540] width 1009 height 170
click at [311, 538] on textarea "A noteworthy point revealed in the lecture was about the human are facing many …" at bounding box center [743, 540] width 1009 height 170
type textarea "A noteworthy point revealed in the lecture was about the human are facing many …"
click at [524, 667] on button "Verify" at bounding box center [742, 662] width 1017 height 30
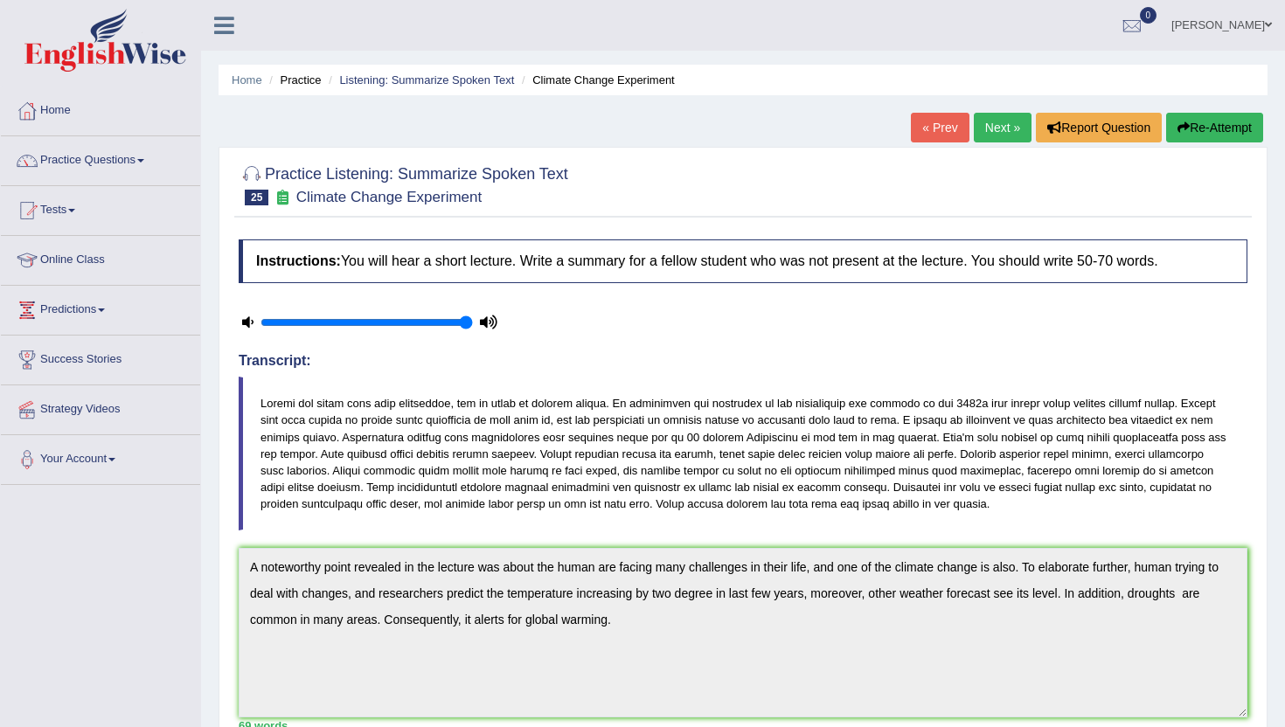
click at [998, 121] on link "Next »" at bounding box center [1003, 128] width 58 height 30
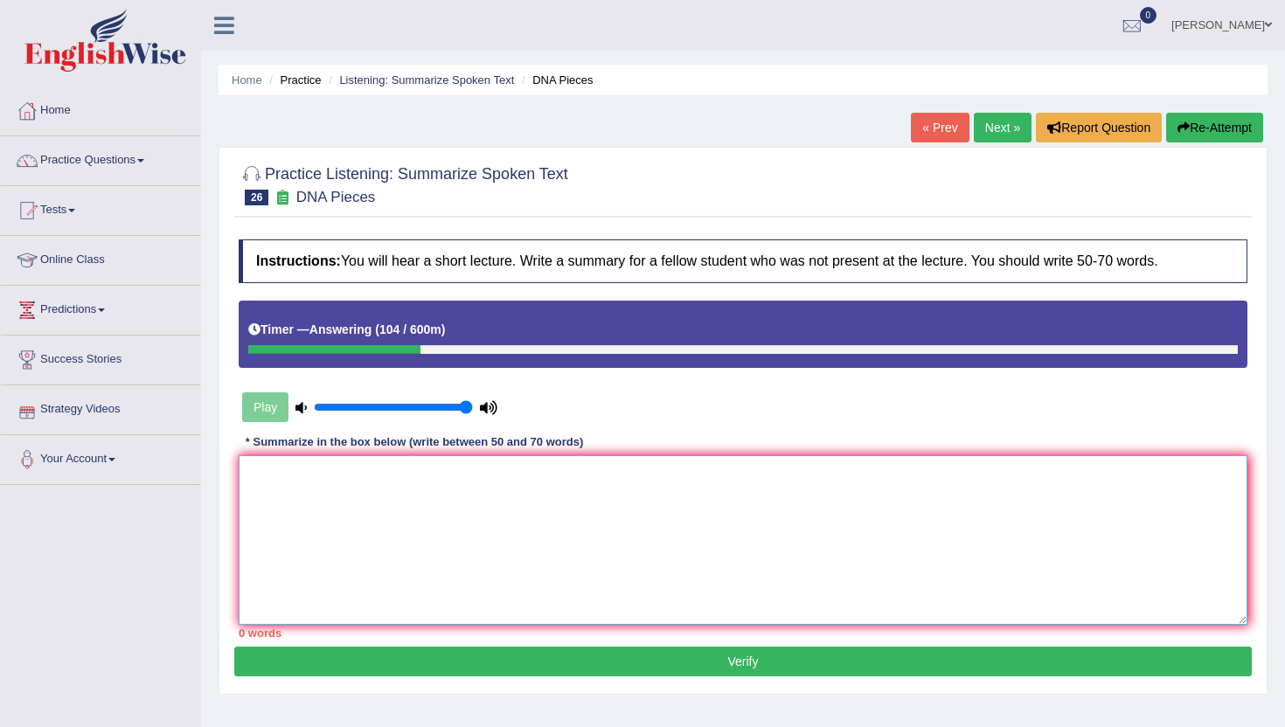
click at [419, 548] on textarea at bounding box center [743, 540] width 1009 height 170
click at [535, 476] on textarea "A noteworthy point revealed in the lecture was about DNA" at bounding box center [743, 540] width 1009 height 170
click at [568, 483] on textarea "A noteworthy point revealed in the lecture was about DNA" at bounding box center [743, 540] width 1009 height 170
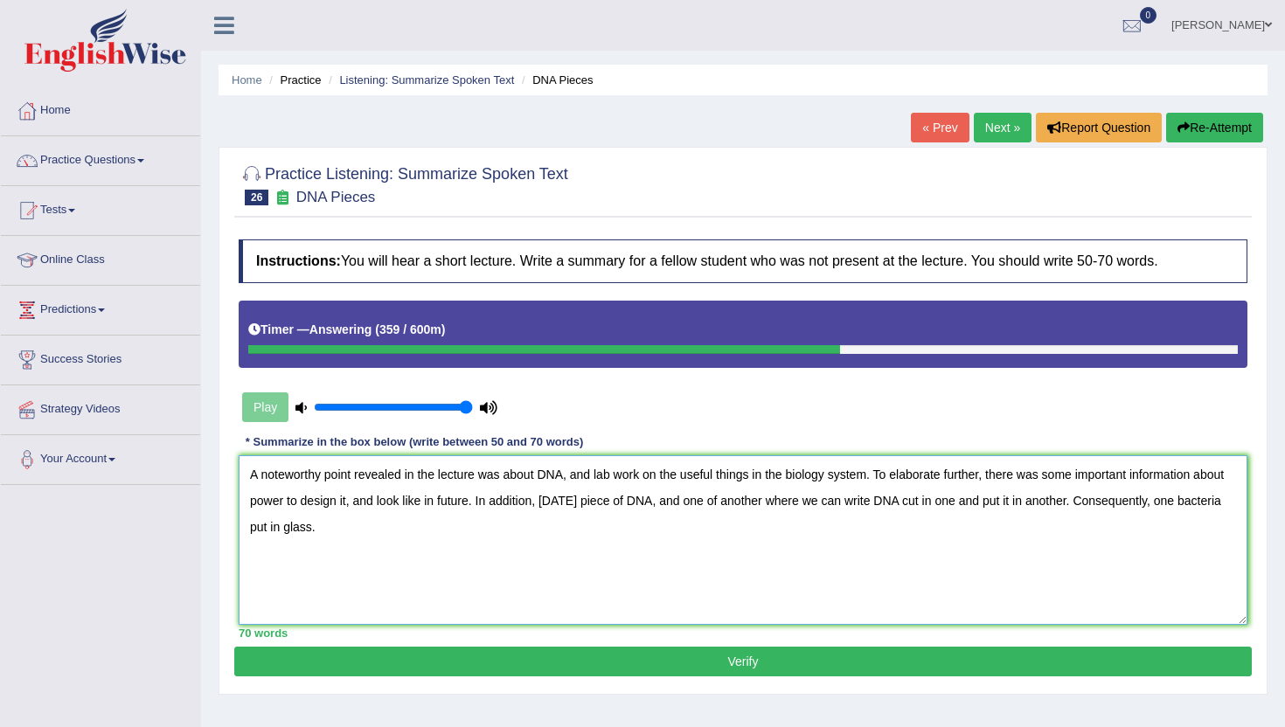
type textarea "A noteworthy point revealed in the lecture was about DNA, and lab work on the u…"
click at [558, 669] on button "Verify" at bounding box center [742, 662] width 1017 height 30
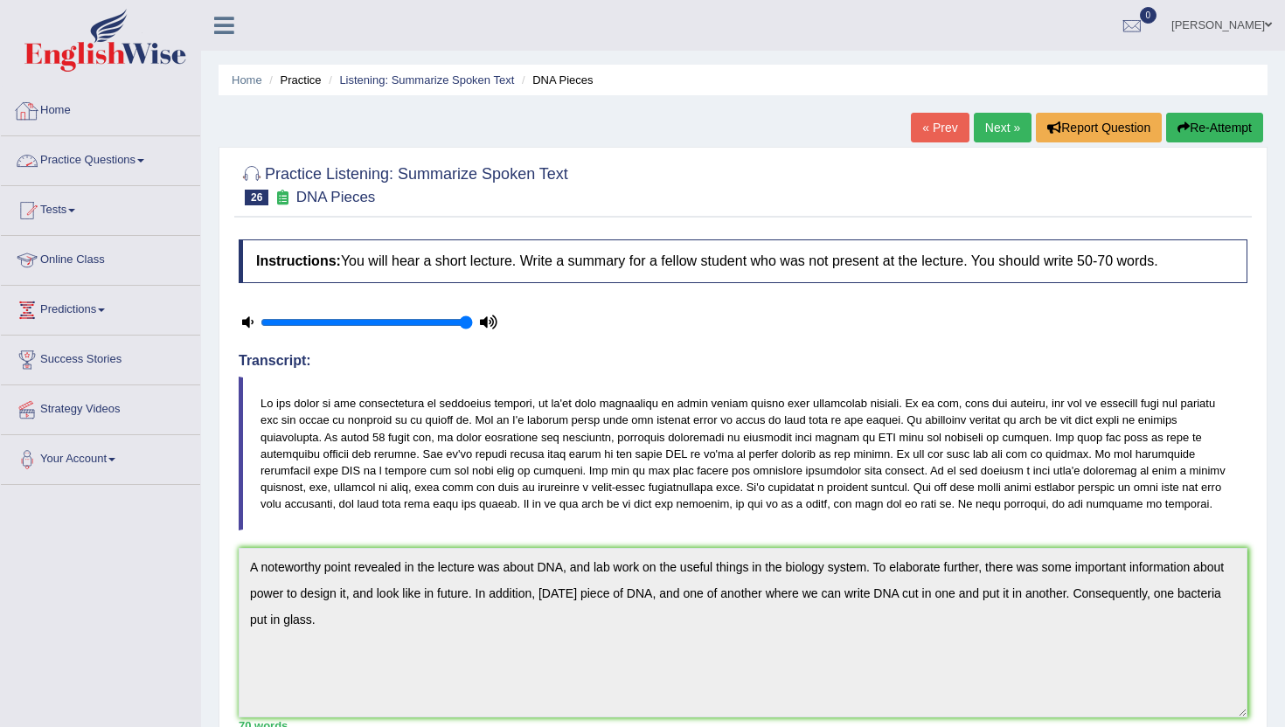
click at [95, 156] on link "Practice Questions" at bounding box center [100, 158] width 199 height 44
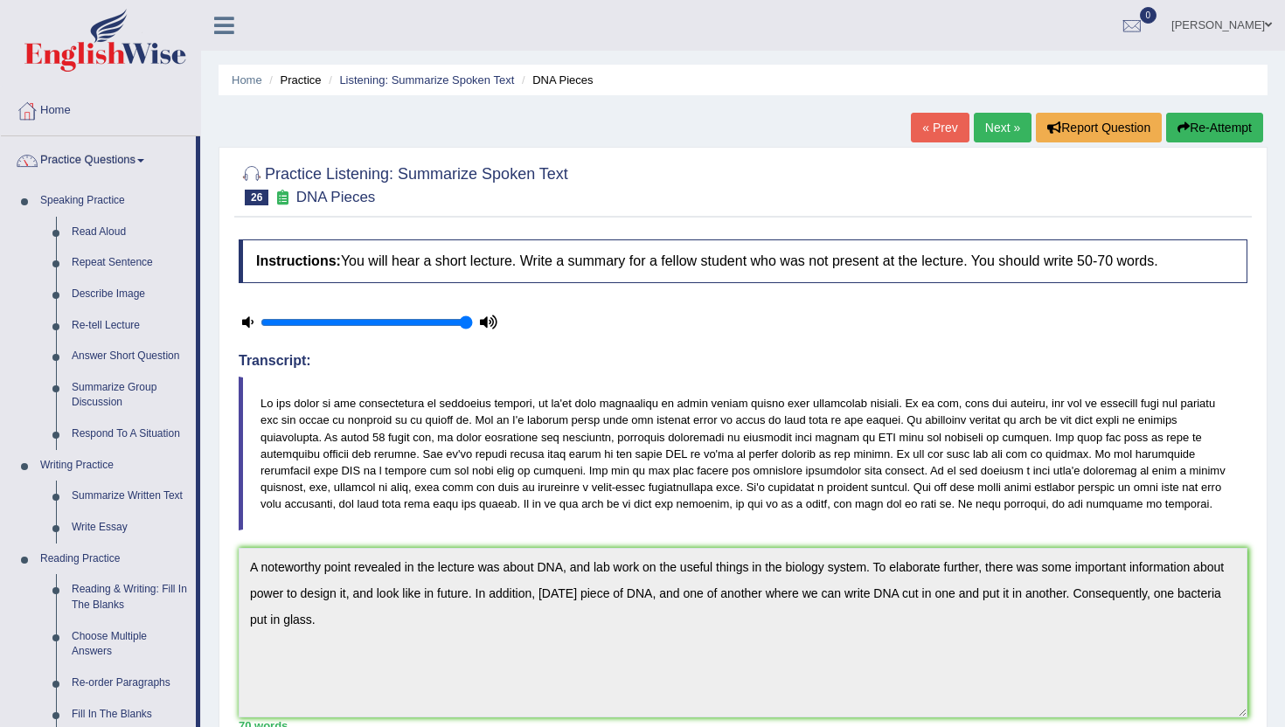
click at [212, 696] on div "Home Practice Listening: Summarize Spoken Text DNA Pieces « Prev Next » Report …" at bounding box center [743, 562] width 1084 height 1125
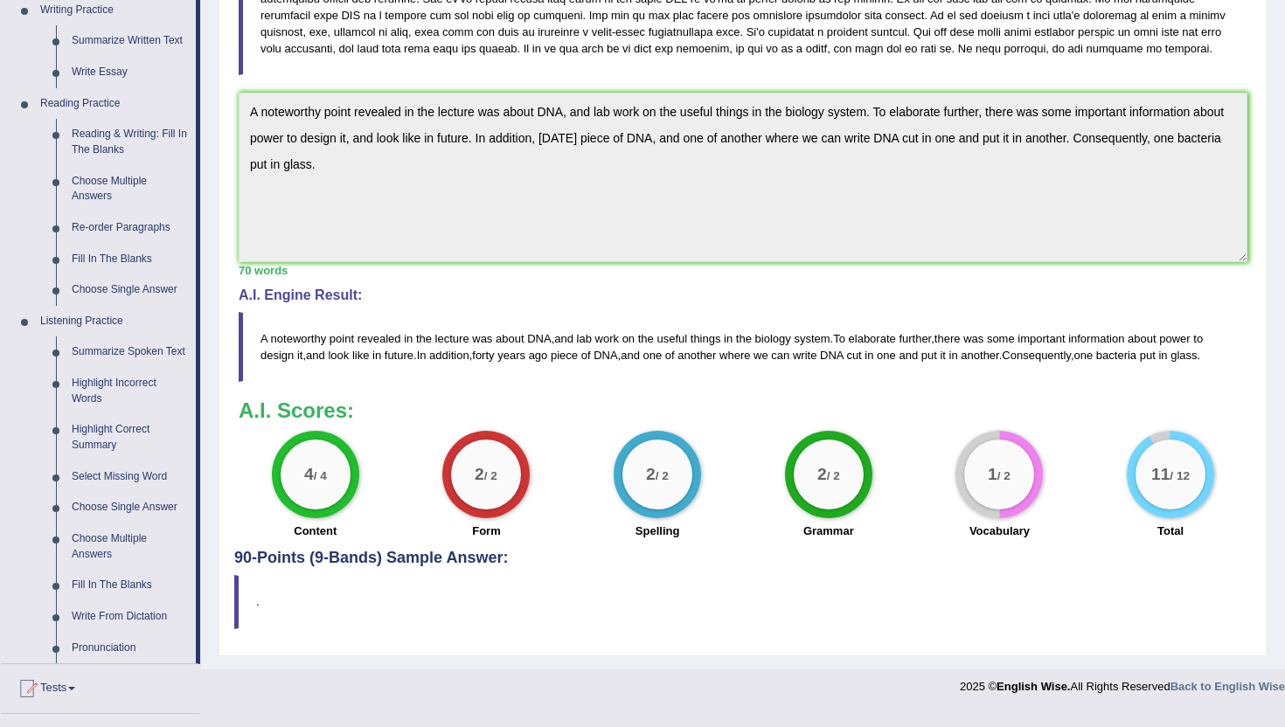
scroll to position [489, 0]
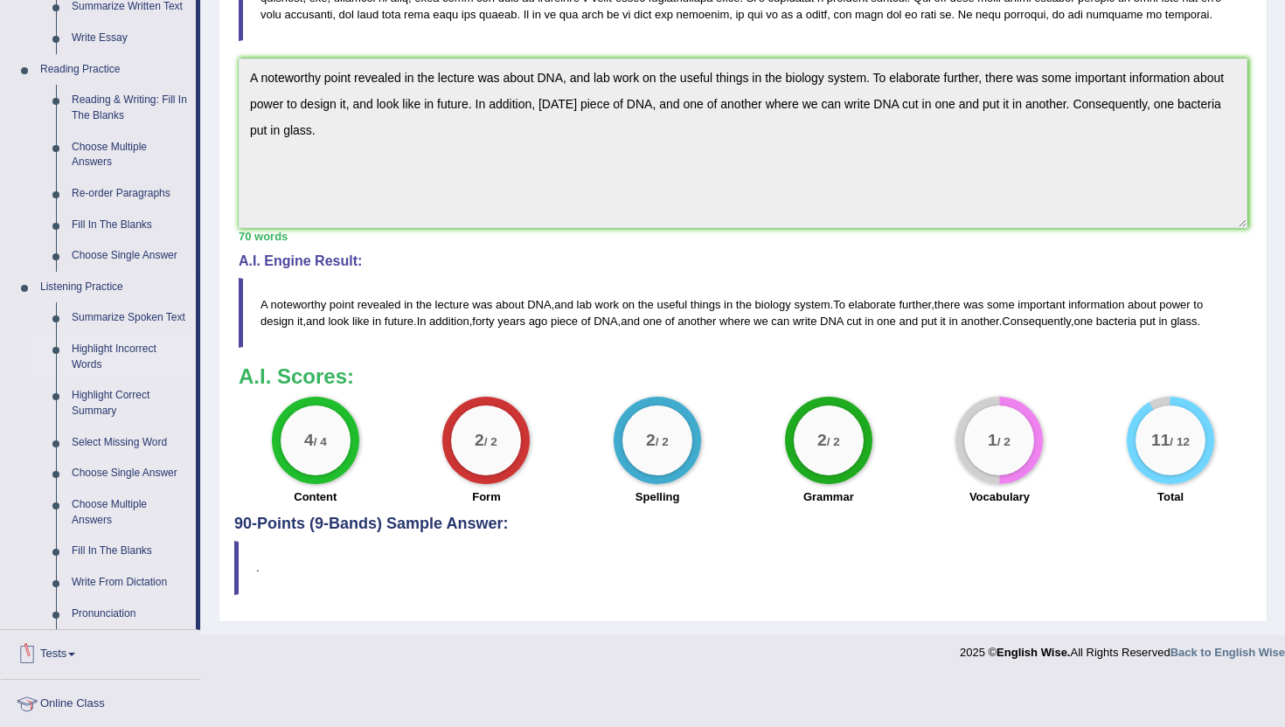
click at [84, 376] on link "Highlight Incorrect Words" at bounding box center [130, 357] width 132 height 46
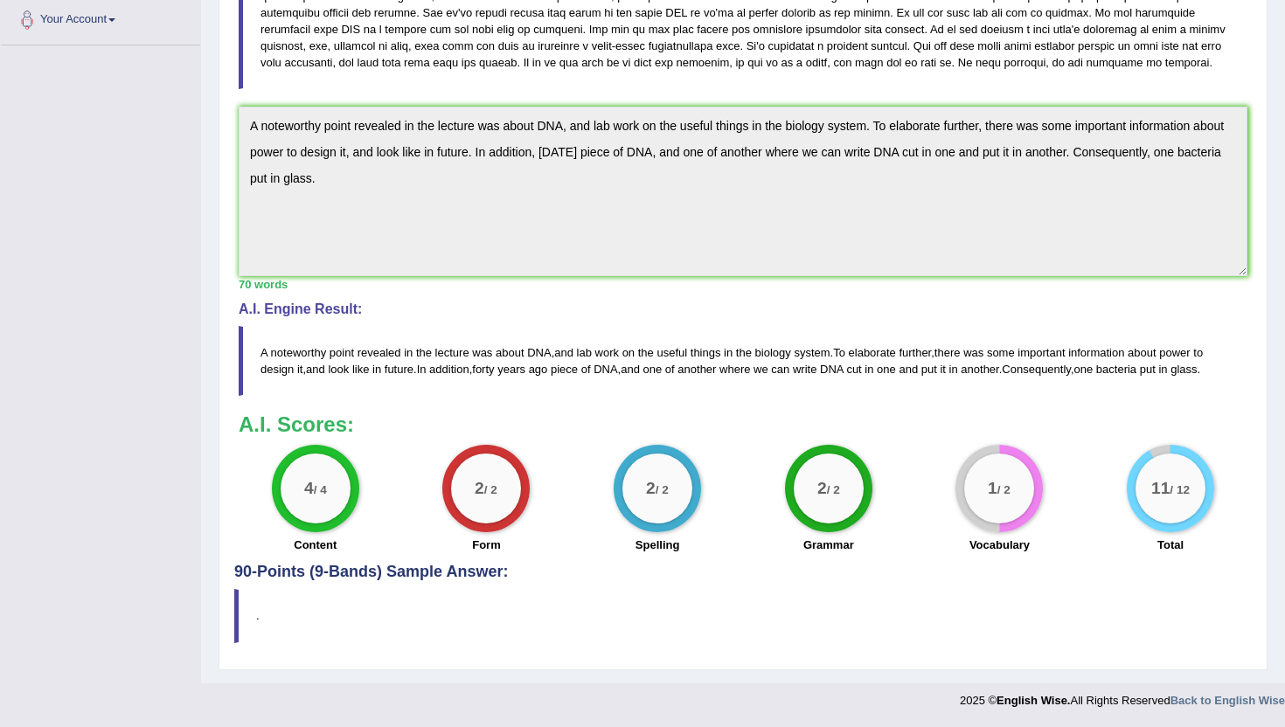
scroll to position [309, 0]
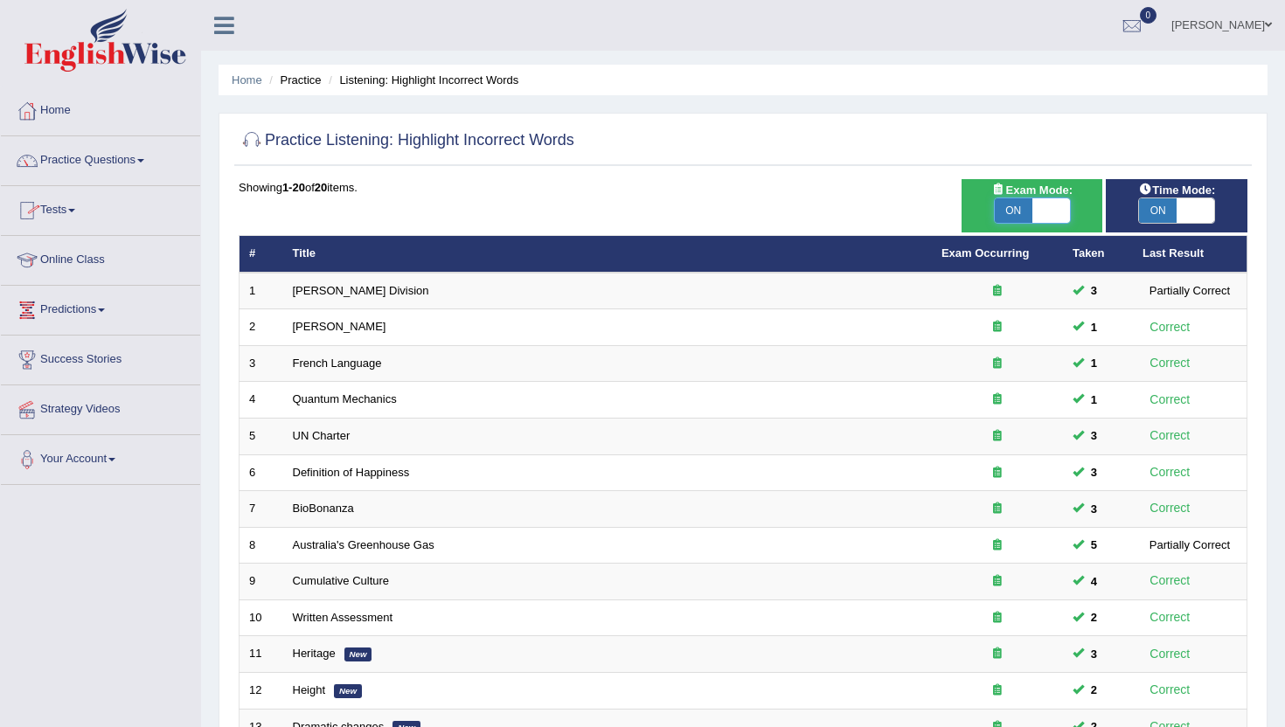
click at [1036, 210] on span at bounding box center [1051, 210] width 38 height 24
checkbox input "false"
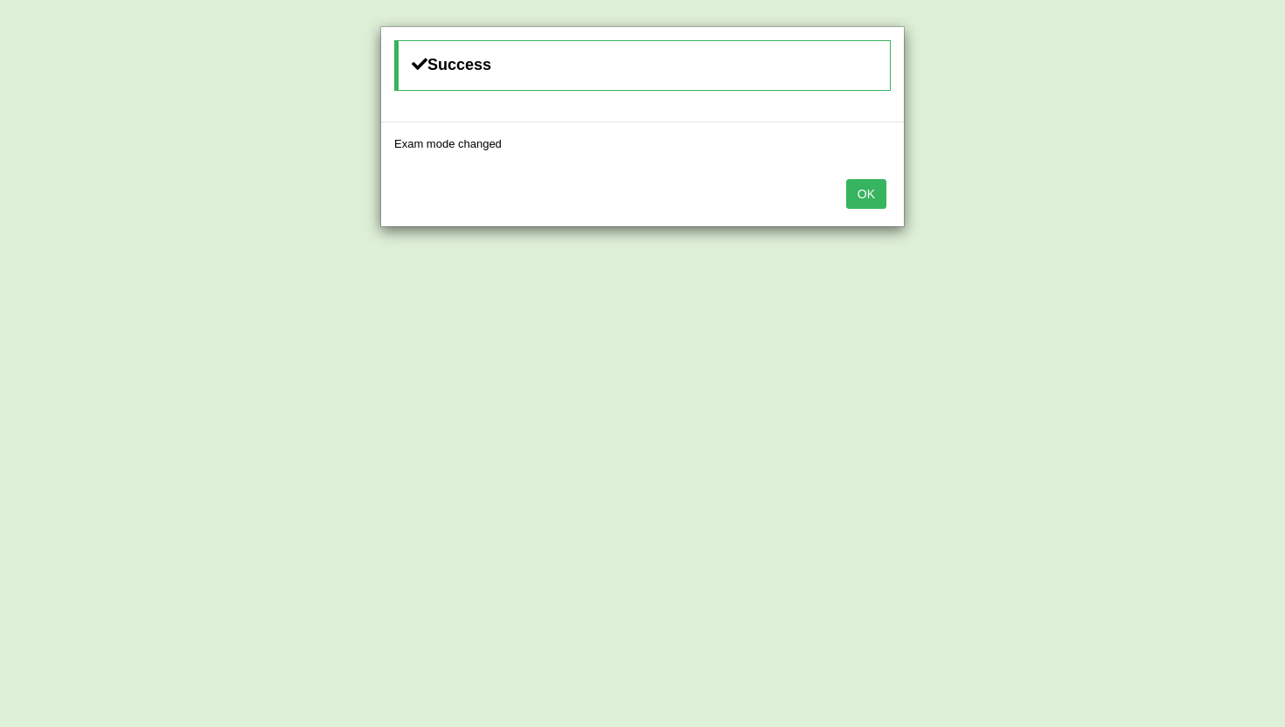
click at [861, 185] on button "OK" at bounding box center [866, 194] width 40 height 30
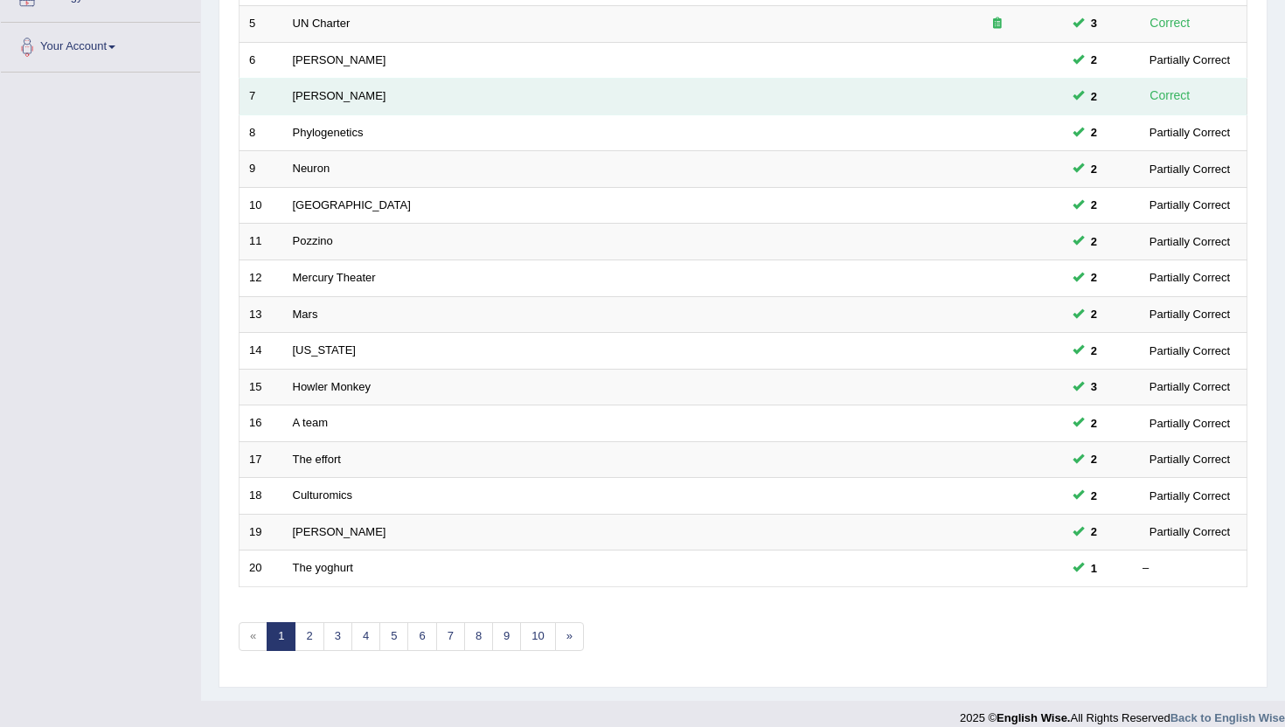
scroll to position [430, 0]
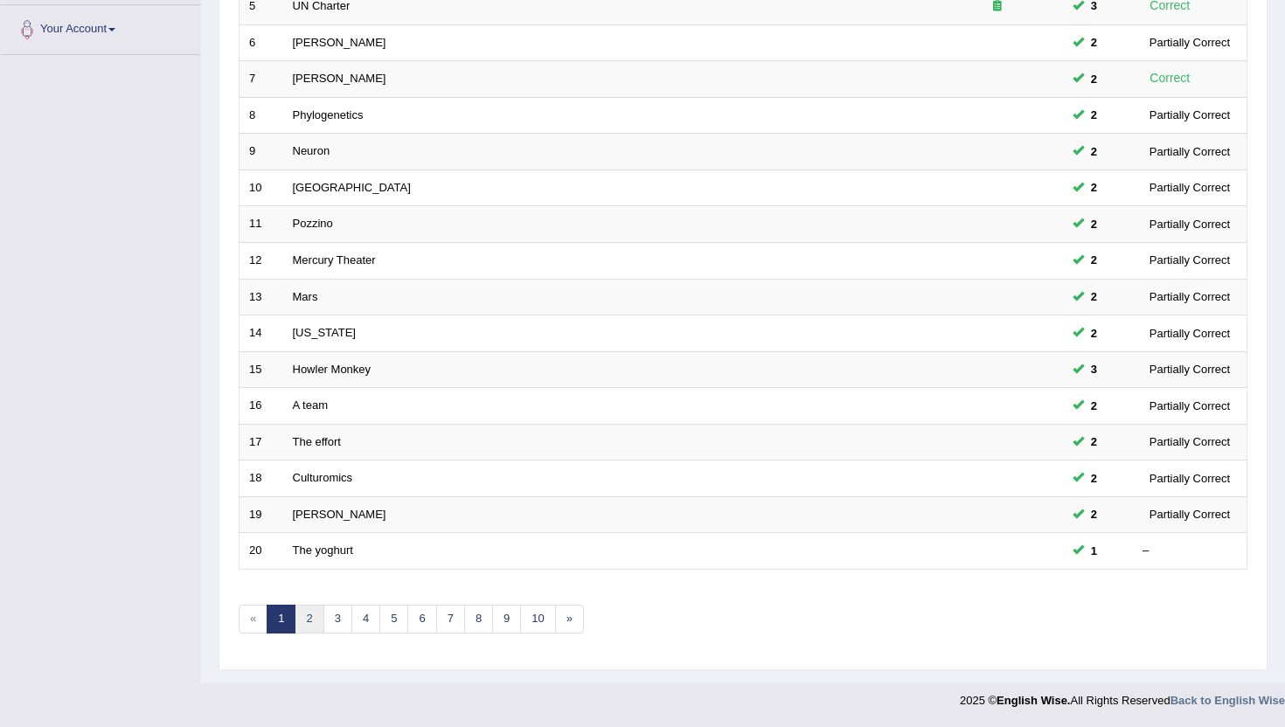
click at [307, 620] on link "2" at bounding box center [309, 619] width 29 height 29
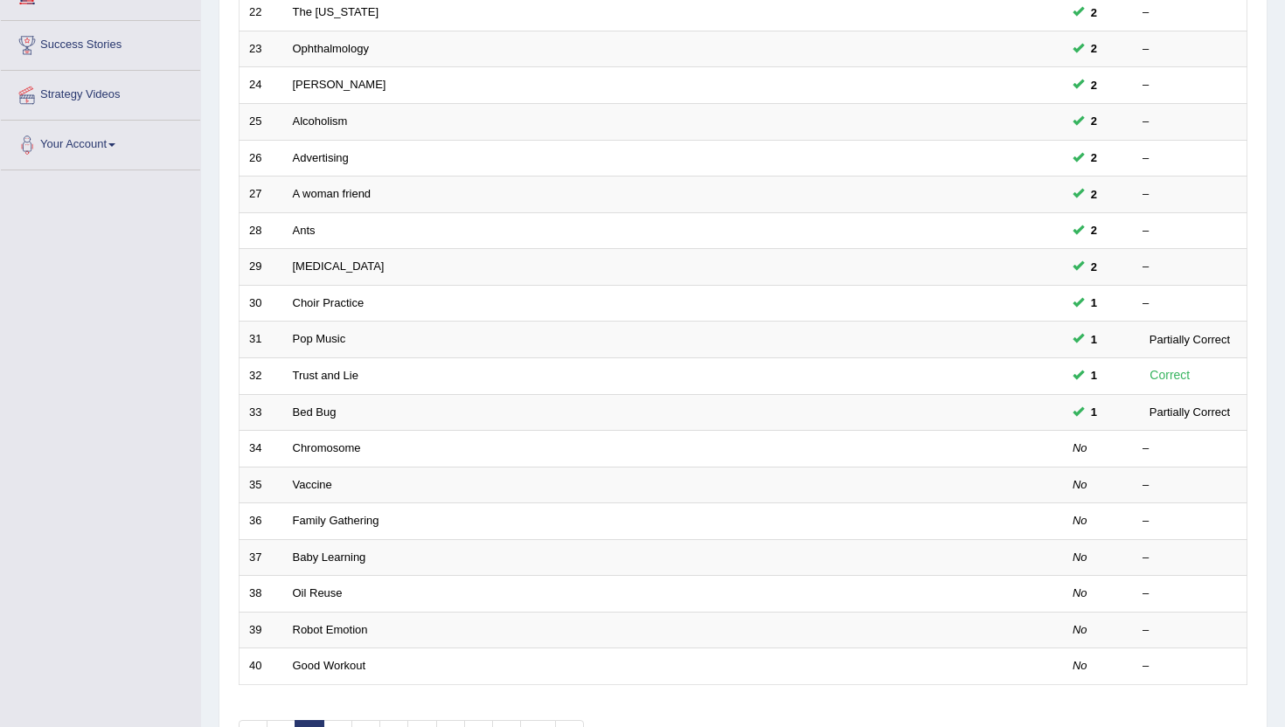
scroll to position [350, 0]
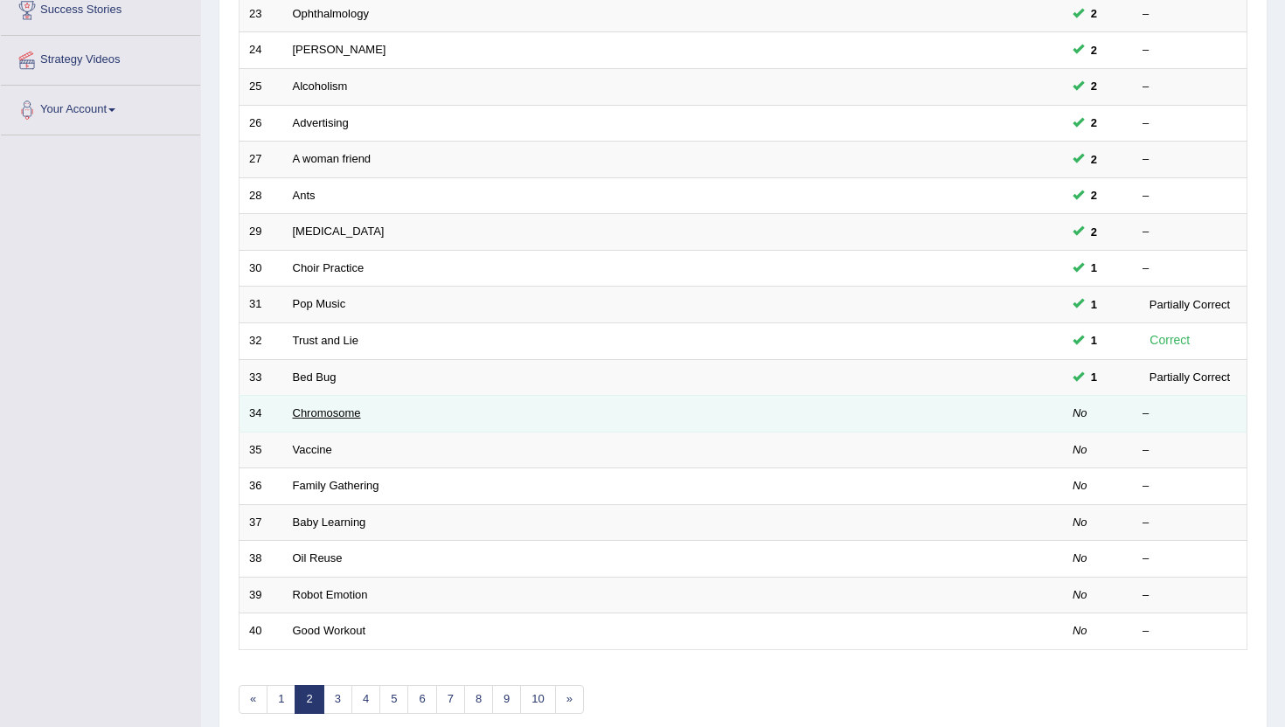
click at [313, 416] on link "Chromosome" at bounding box center [327, 412] width 68 height 13
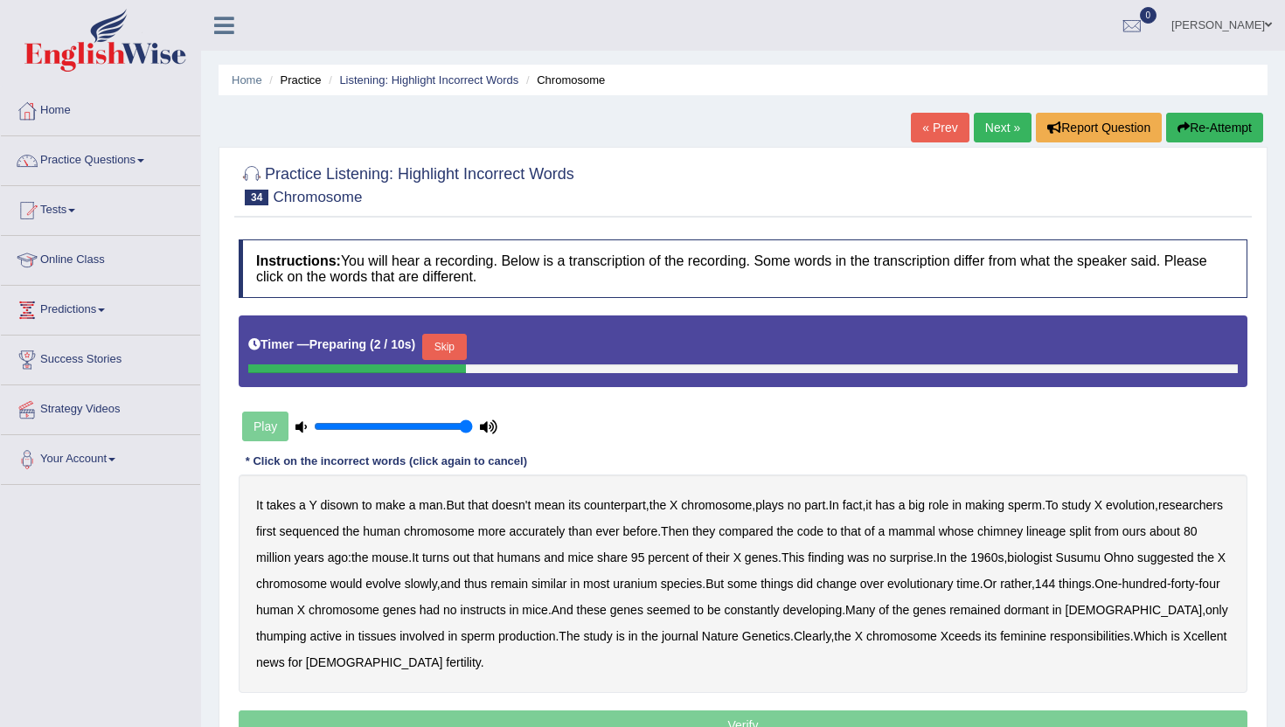
click at [458, 354] on button "Skip" at bounding box center [444, 347] width 44 height 26
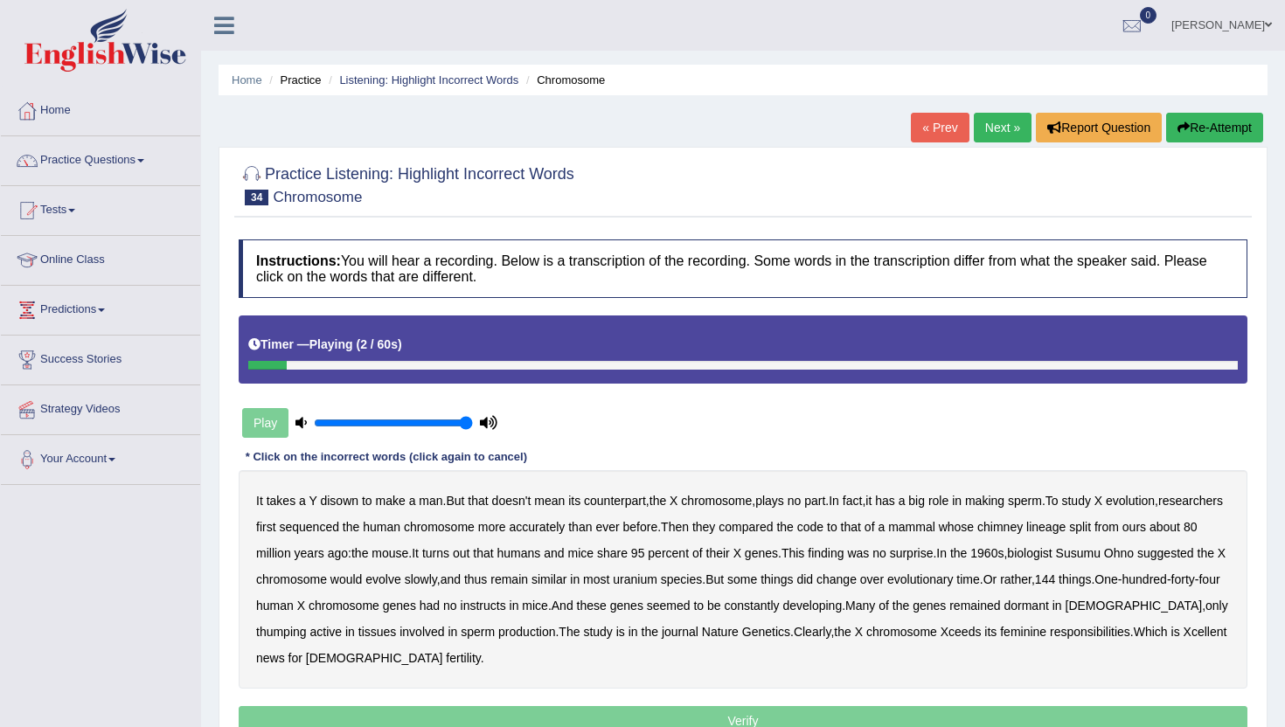
click at [341, 505] on b "disown" at bounding box center [339, 501] width 38 height 14
click at [339, 526] on b "sequenced" at bounding box center [309, 527] width 60 height 14
click at [1023, 520] on b "chimney" at bounding box center [999, 527] width 45 height 14
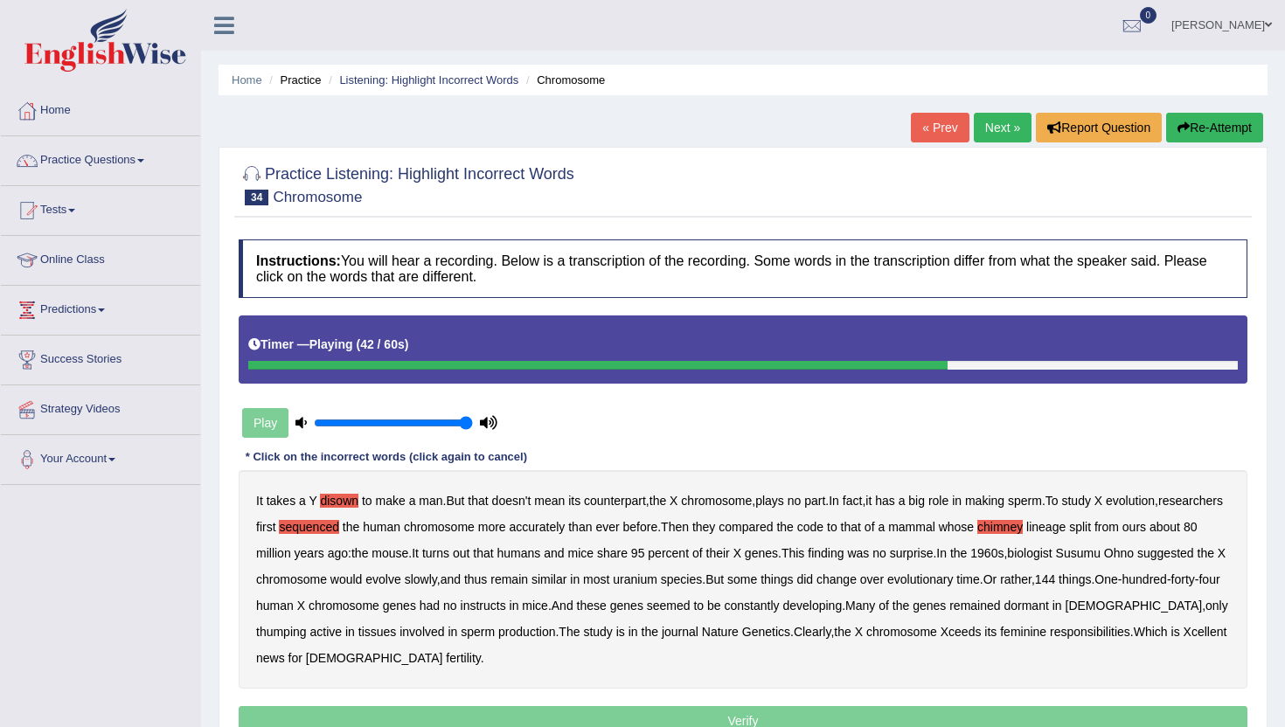
click at [506, 611] on b "instructs" at bounding box center [483, 606] width 45 height 14
click at [307, 633] on b "thumping" at bounding box center [281, 632] width 51 height 14
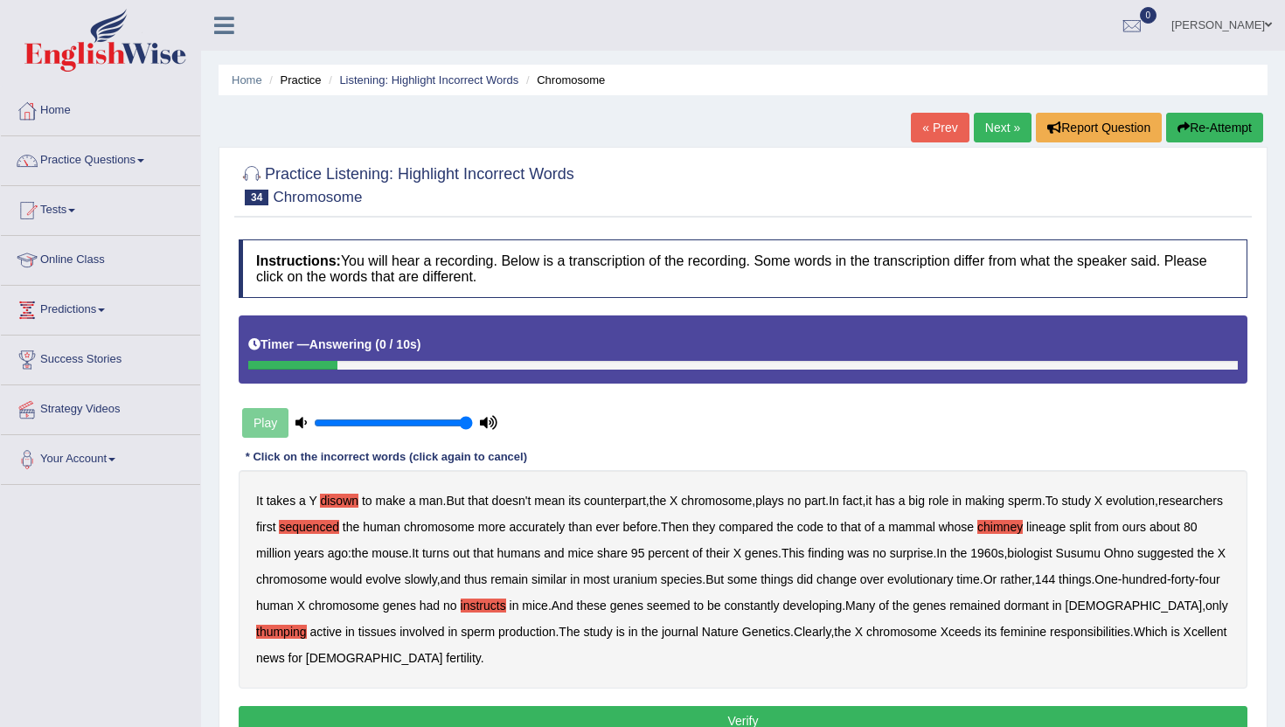
click at [510, 711] on button "Verify" at bounding box center [743, 721] width 1009 height 30
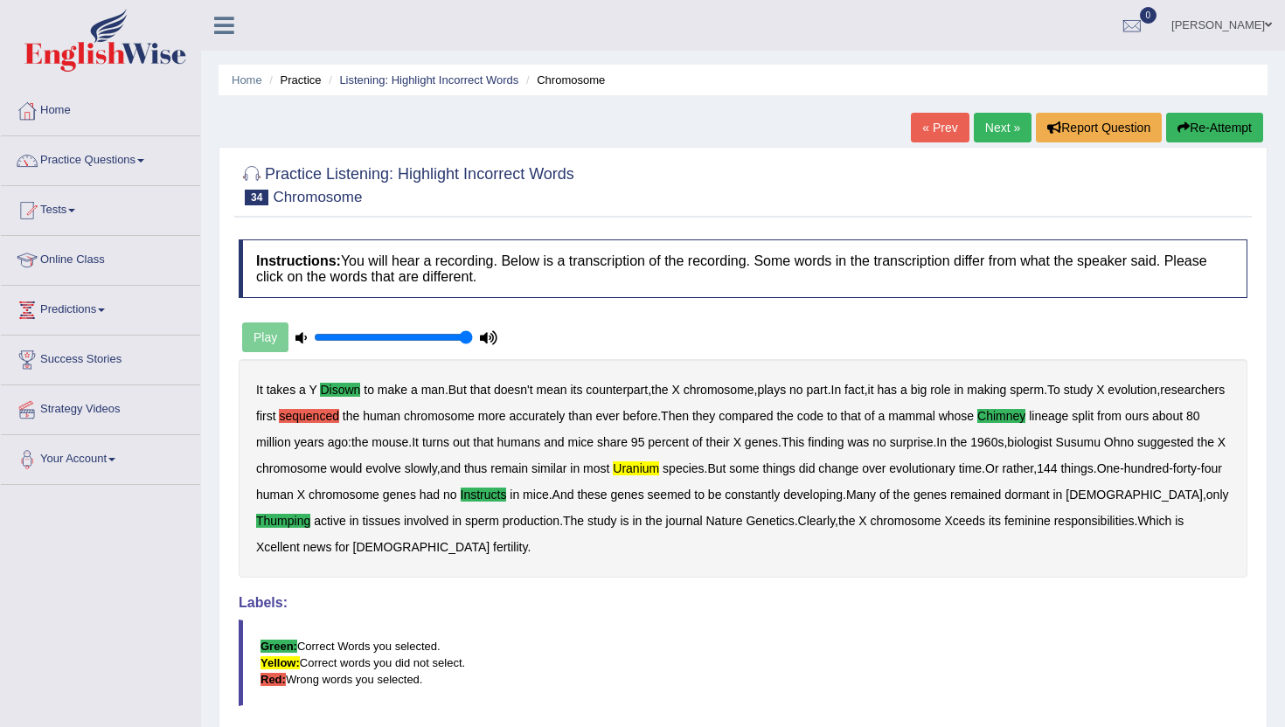
click at [989, 121] on link "Next »" at bounding box center [1003, 128] width 58 height 30
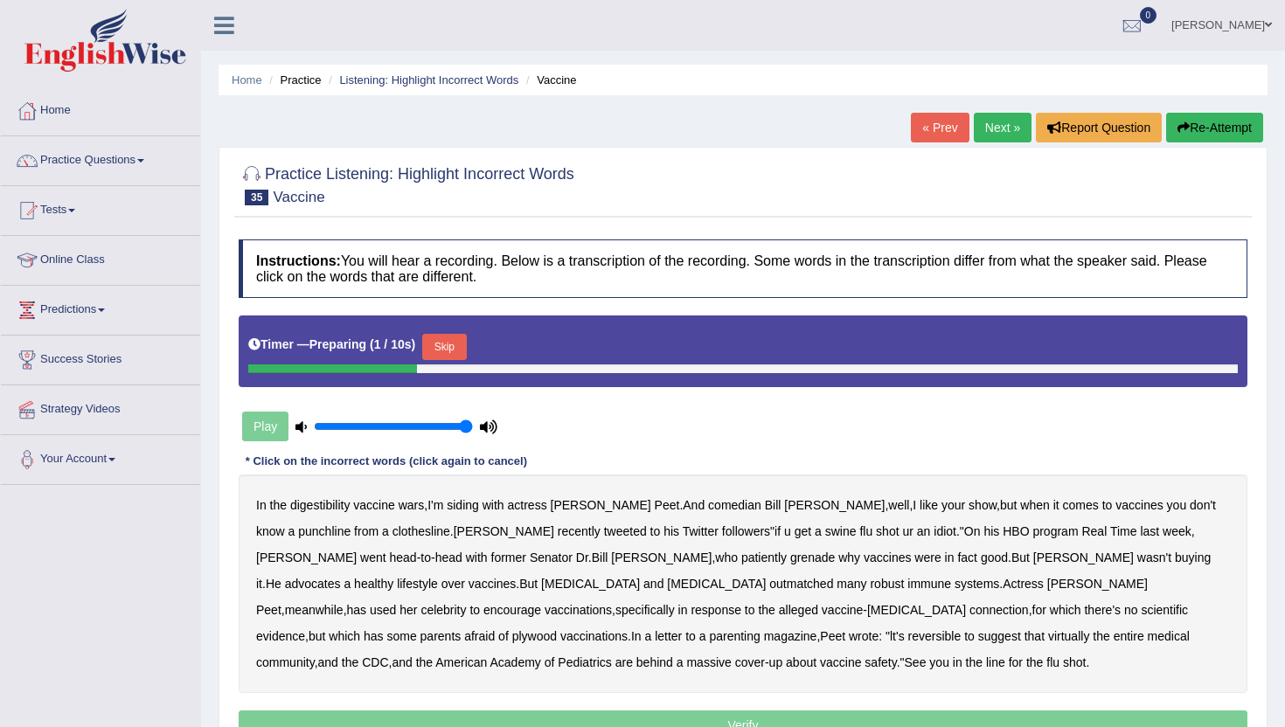
drag, startPoint x: 446, startPoint y: 341, endPoint x: 282, endPoint y: 501, distance: 228.7
click at [278, 500] on div "Instructions: You will hear a recording. Below is a transcription of the record…" at bounding box center [742, 493] width 1017 height 524
click at [449, 346] on button "Skip" at bounding box center [444, 347] width 44 height 26
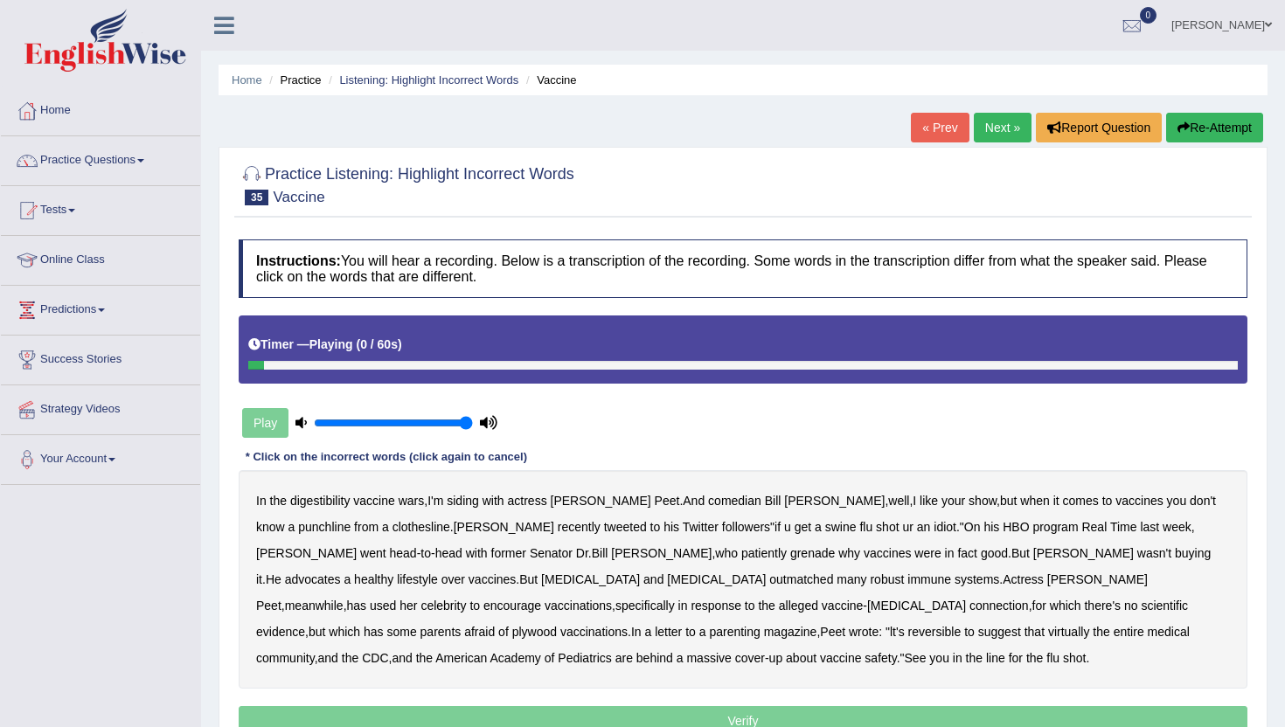
click at [327, 500] on b "digestibility" at bounding box center [319, 501] width 59 height 14
click at [683, 528] on b "Twitter" at bounding box center [701, 527] width 36 height 14
click at [790, 556] on b "grenade" at bounding box center [812, 553] width 45 height 14
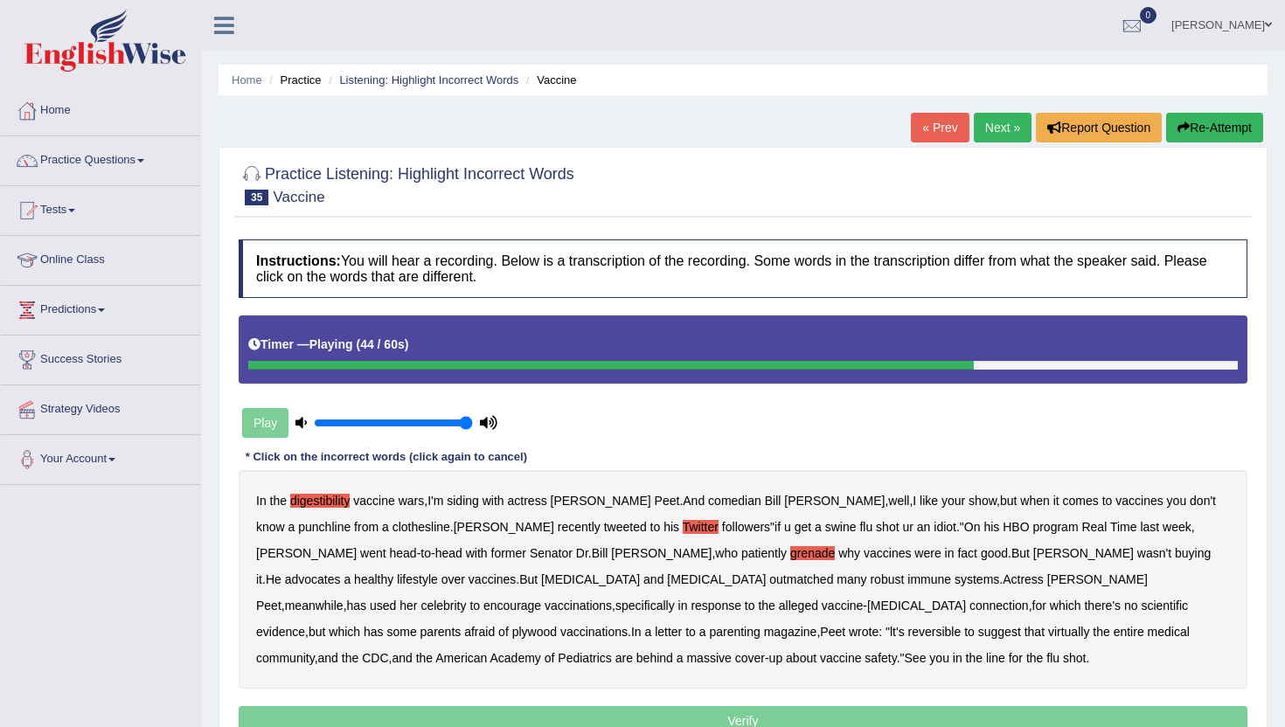
click at [557, 625] on b "plywood" at bounding box center [534, 632] width 45 height 14
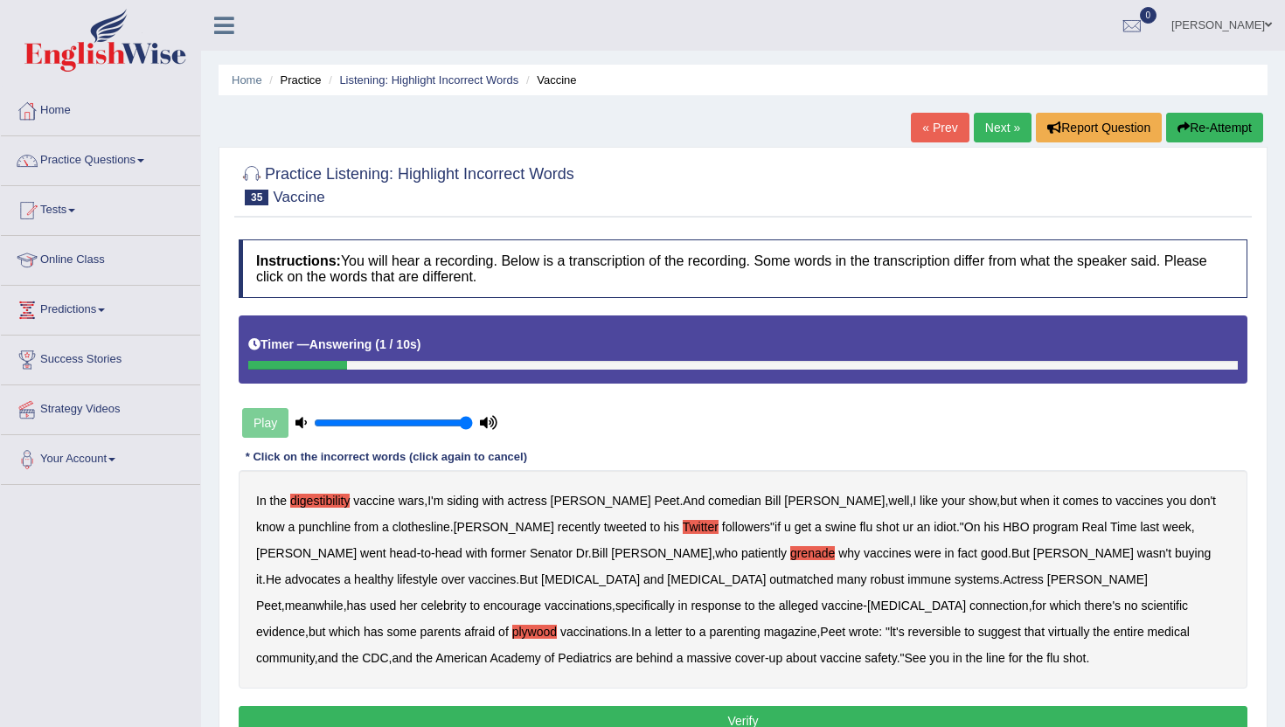
click at [523, 713] on button "Verify" at bounding box center [743, 721] width 1009 height 30
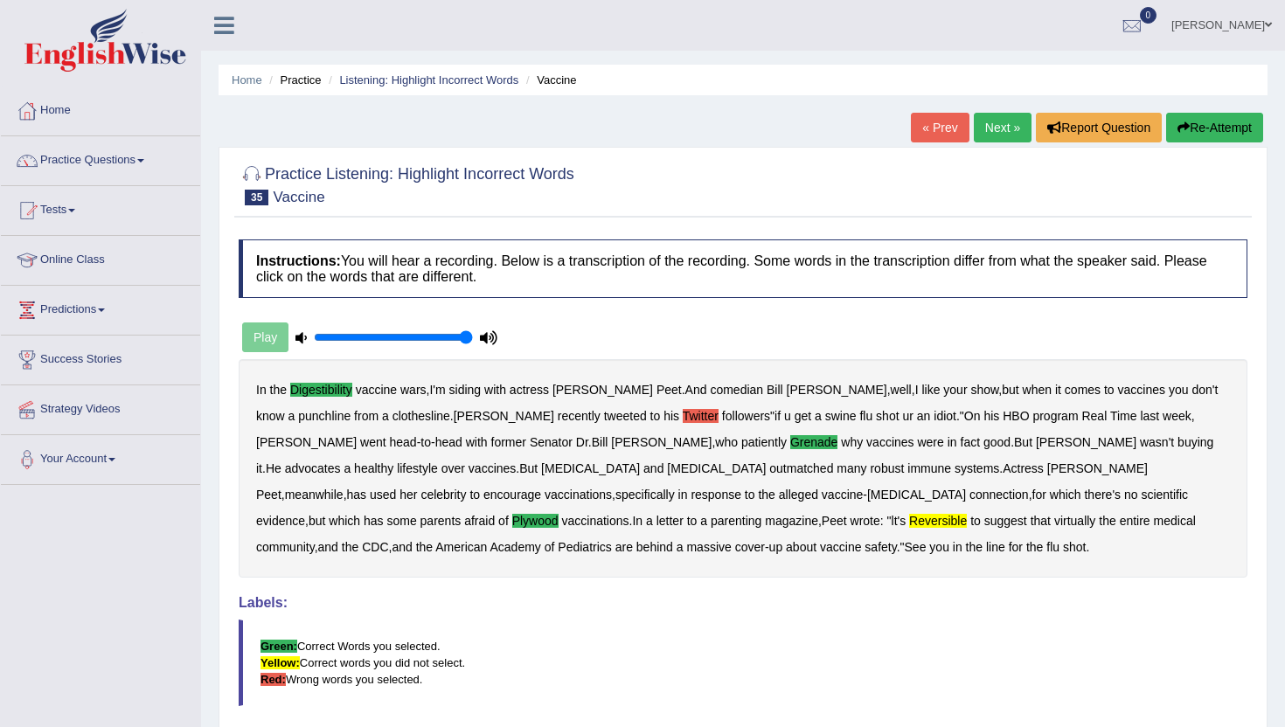
click at [995, 130] on link "Next »" at bounding box center [1003, 128] width 58 height 30
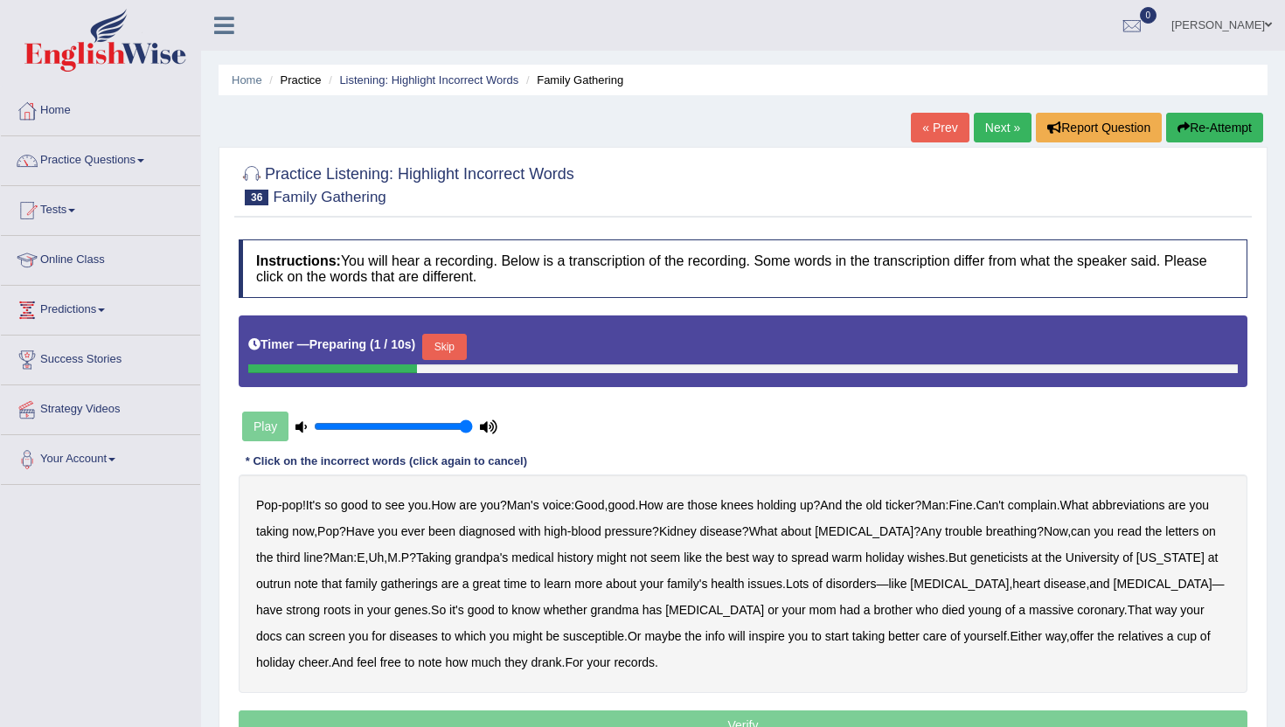
click at [455, 350] on button "Skip" at bounding box center [444, 347] width 44 height 26
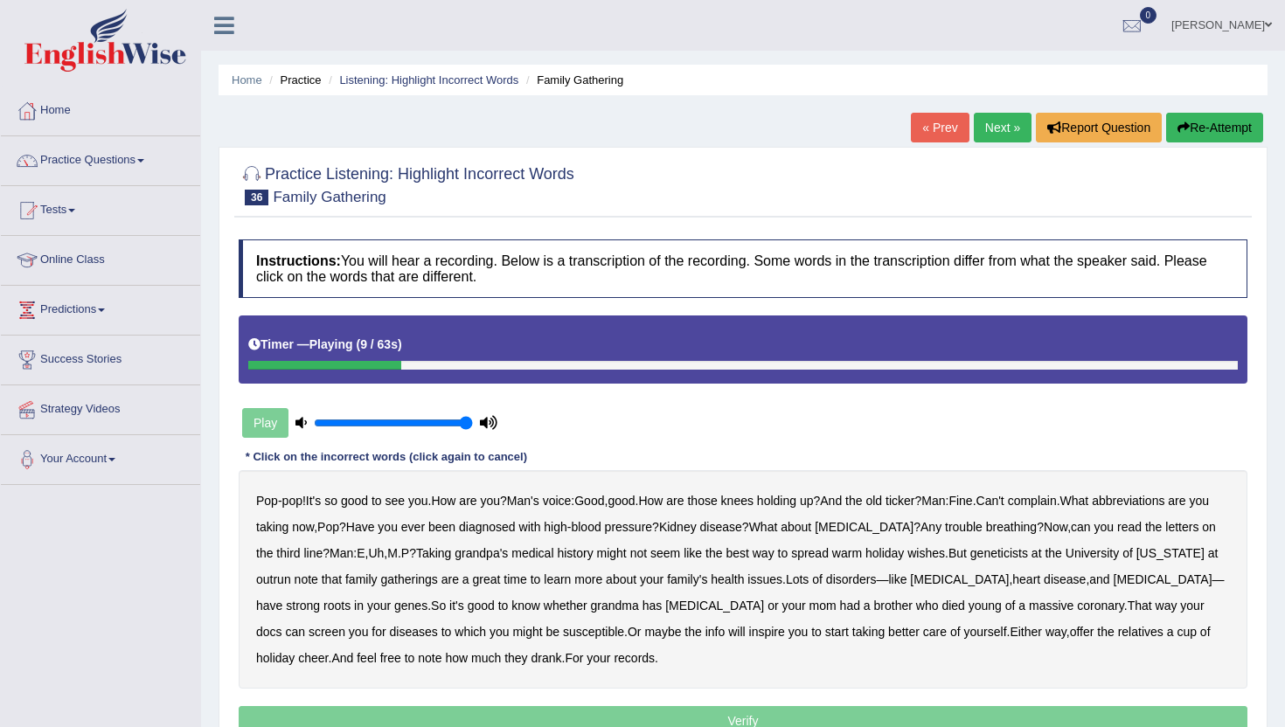
click at [1164, 494] on b "abbreviations" at bounding box center [1128, 501] width 73 height 14
click at [291, 579] on b "outrun" at bounding box center [273, 579] width 35 height 14
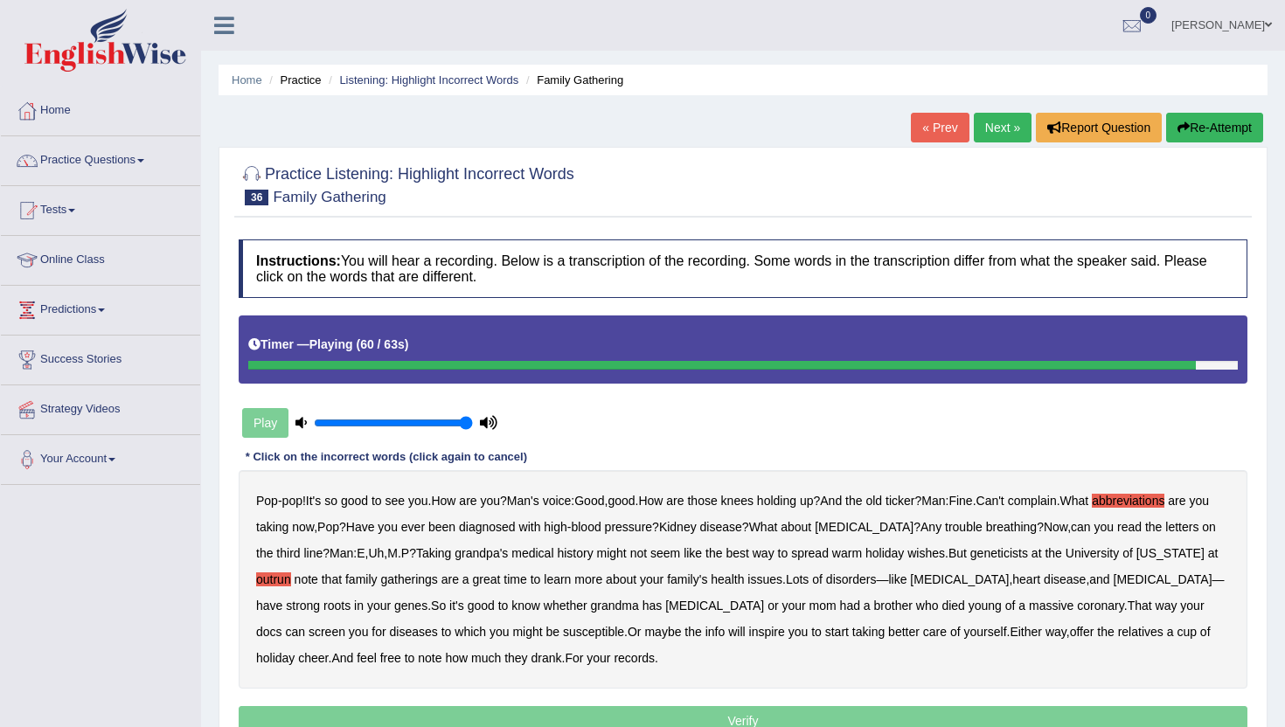
click at [616, 709] on p "Verify" at bounding box center [743, 721] width 1009 height 30
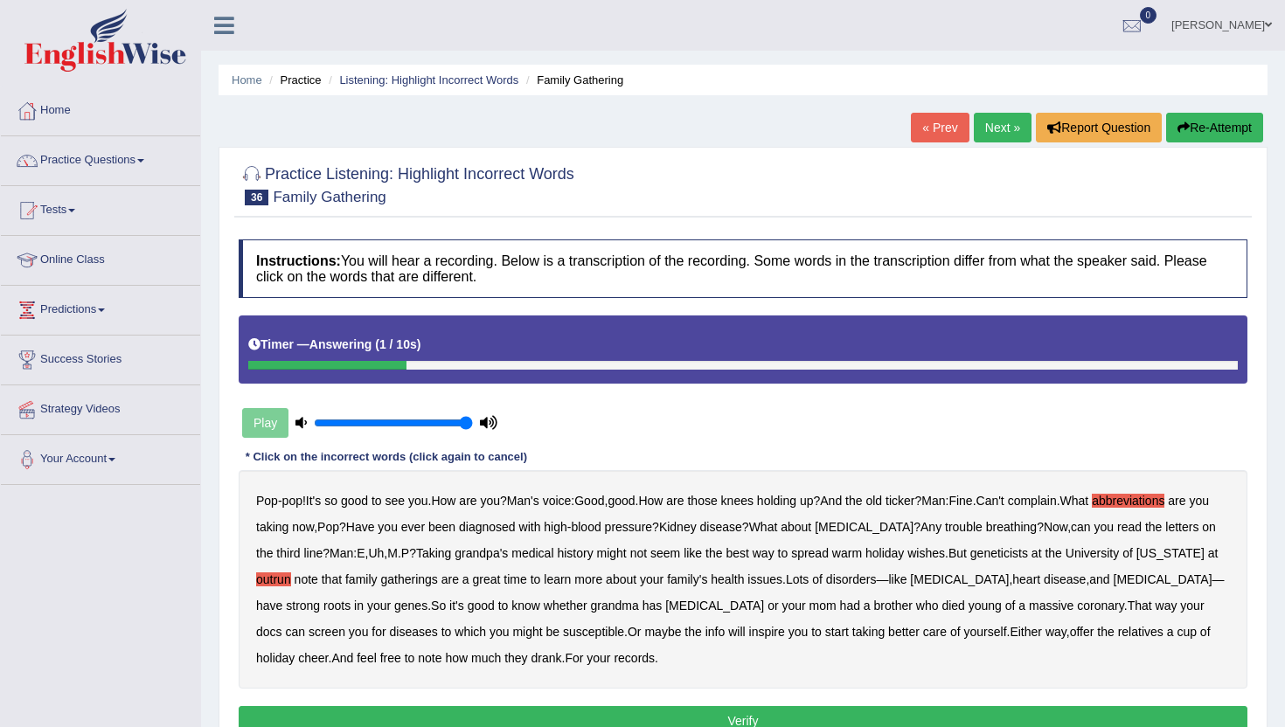
click at [621, 717] on button "Verify" at bounding box center [743, 721] width 1009 height 30
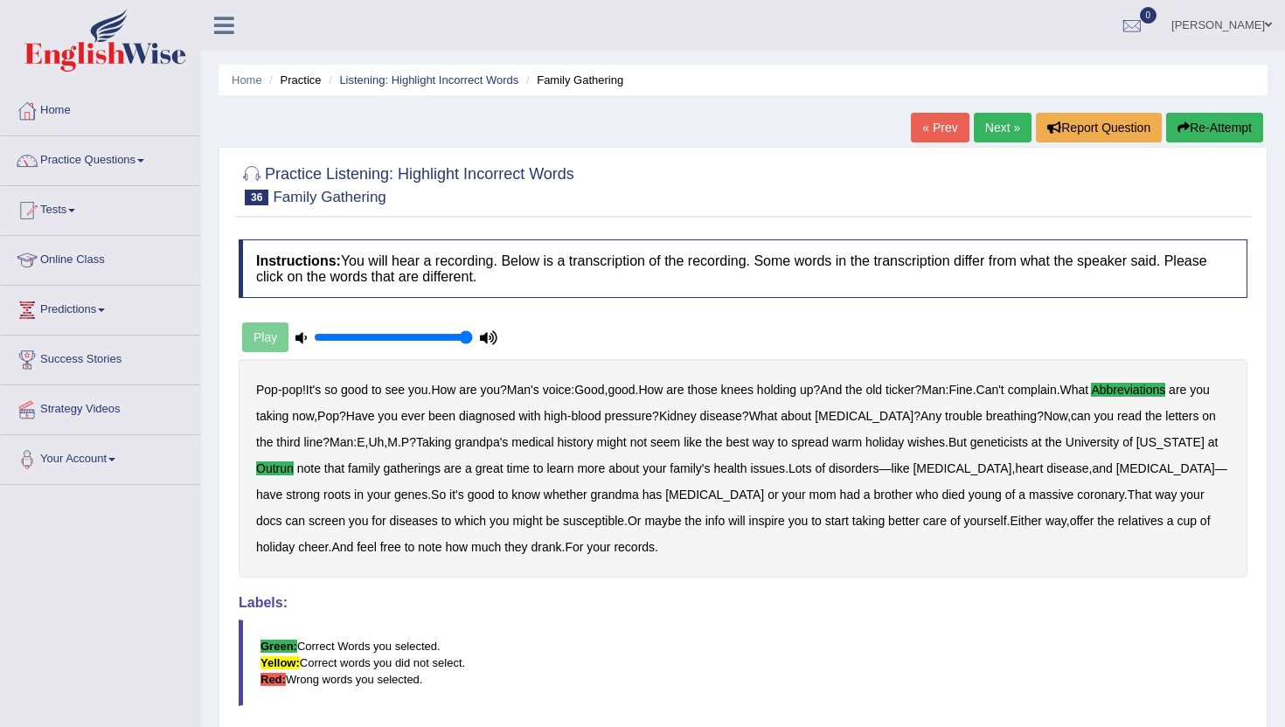
click at [1004, 123] on link "Next »" at bounding box center [1003, 128] width 58 height 30
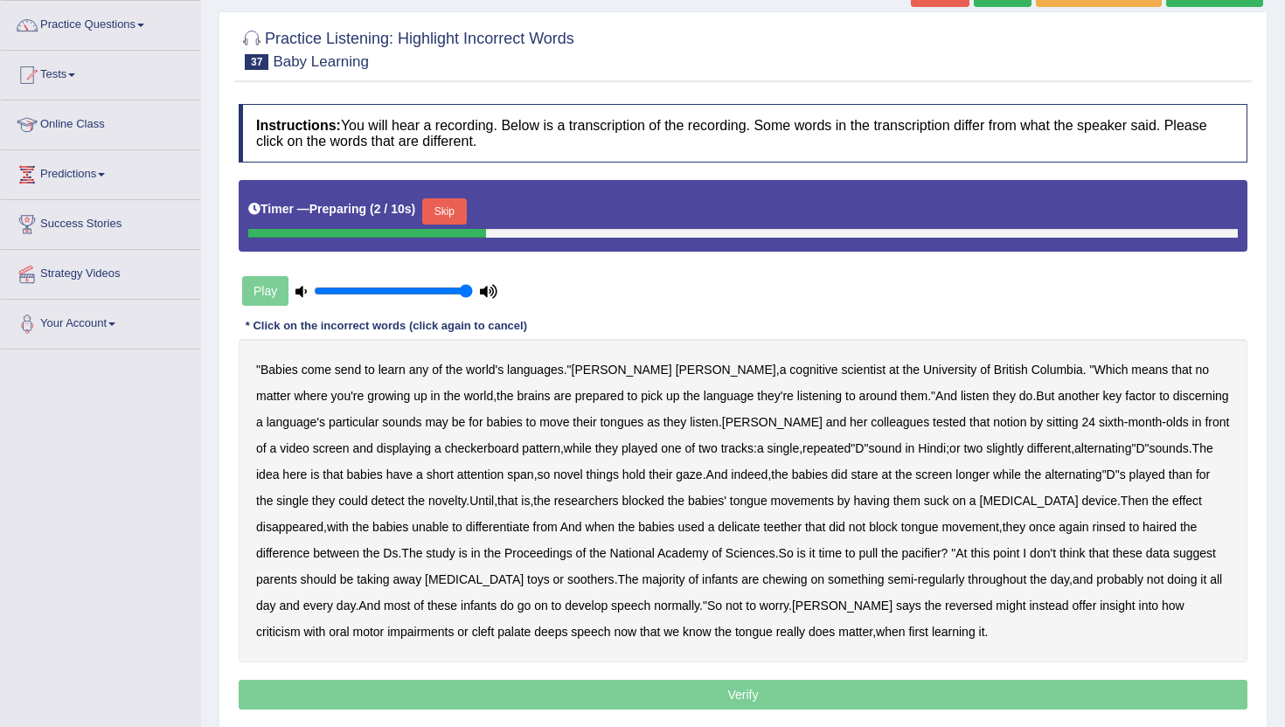
scroll to position [140, 0]
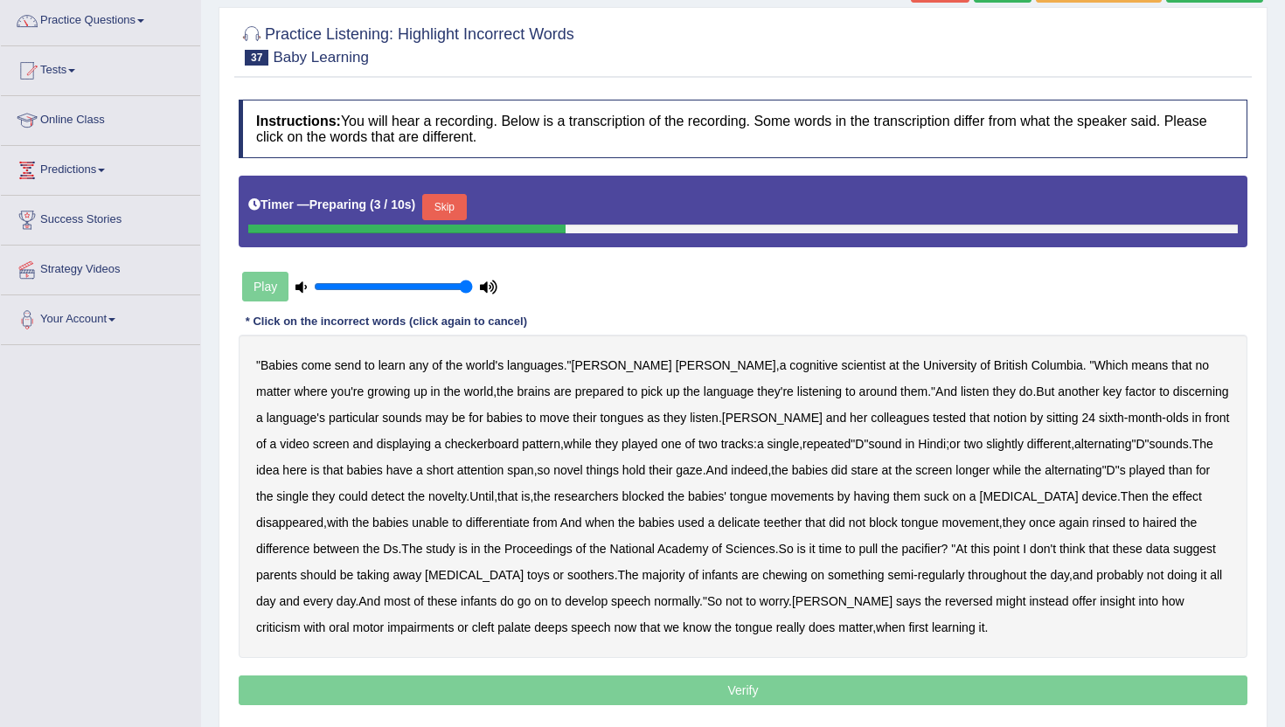
click at [441, 207] on button "Skip" at bounding box center [444, 207] width 44 height 26
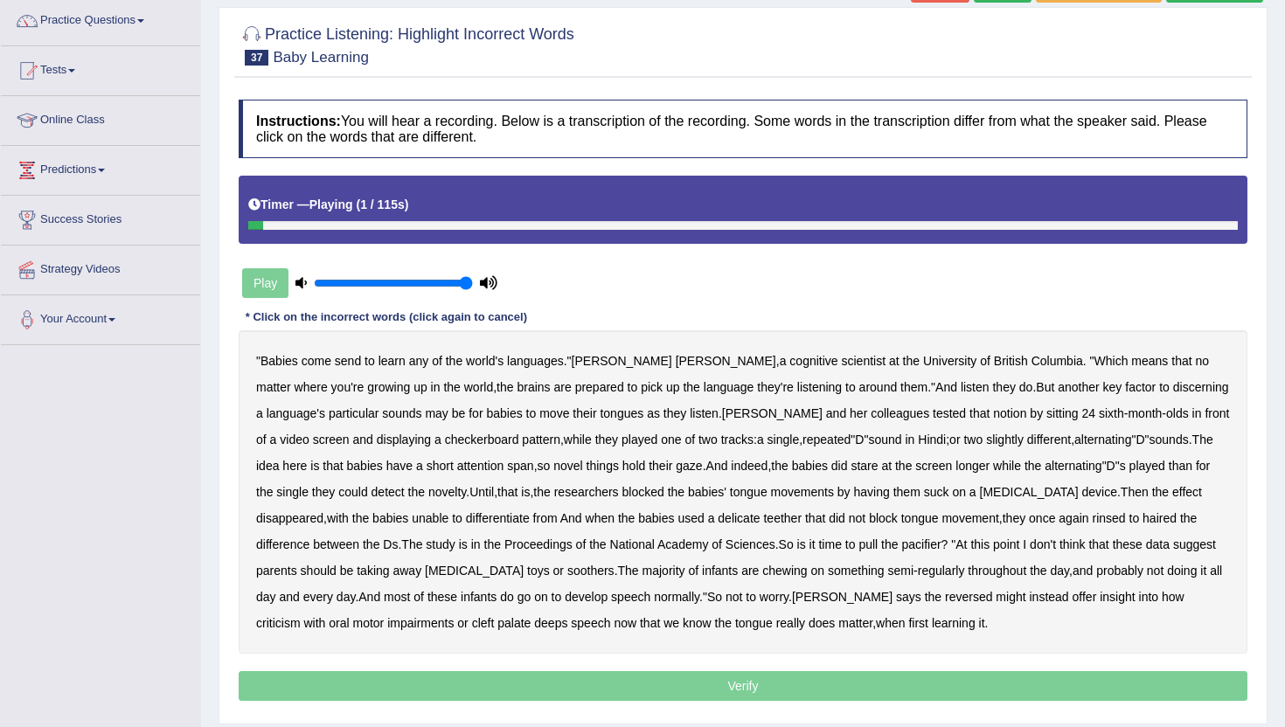
click at [352, 359] on b "send" at bounding box center [348, 361] width 26 height 14
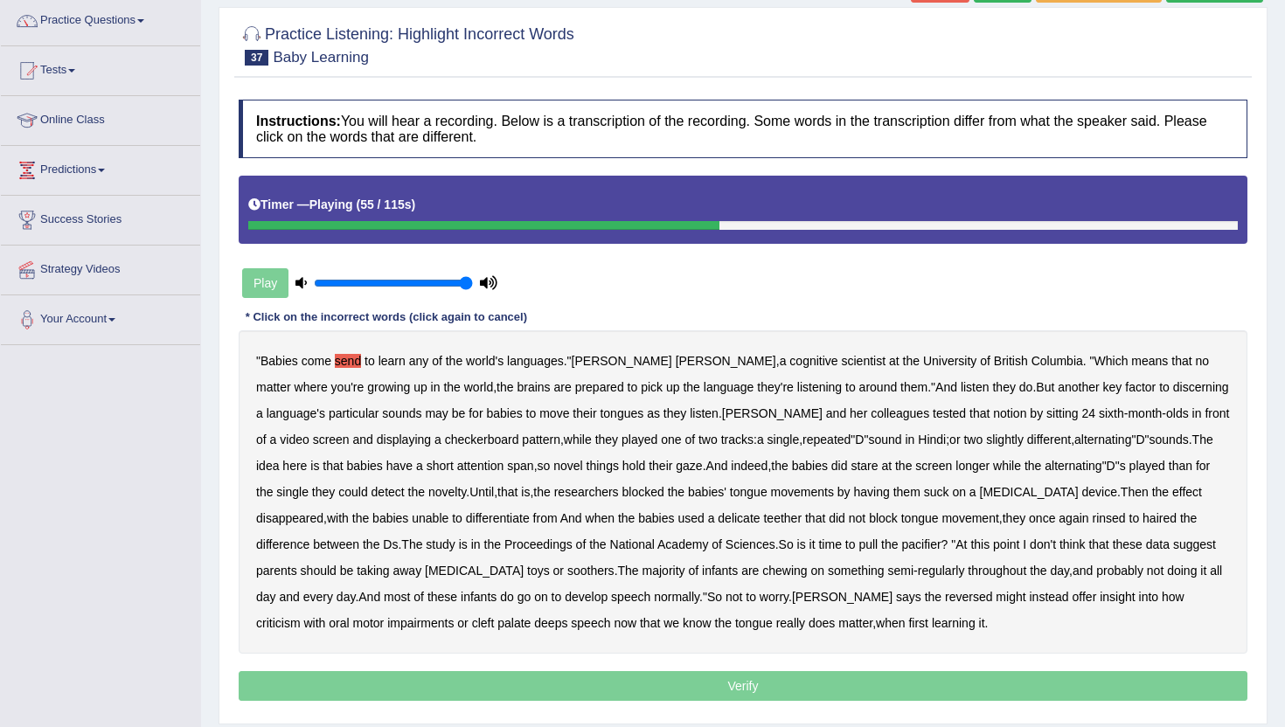
click at [371, 496] on b "detect" at bounding box center [387, 492] width 33 height 14
click at [371, 488] on b "detect" at bounding box center [387, 492] width 33 height 14
click at [338, 488] on b "could" at bounding box center [352, 492] width 29 height 14
click at [718, 517] on b "delicate" at bounding box center [739, 518] width 42 height 14
click at [1092, 516] on b "rinsed" at bounding box center [1108, 518] width 33 height 14
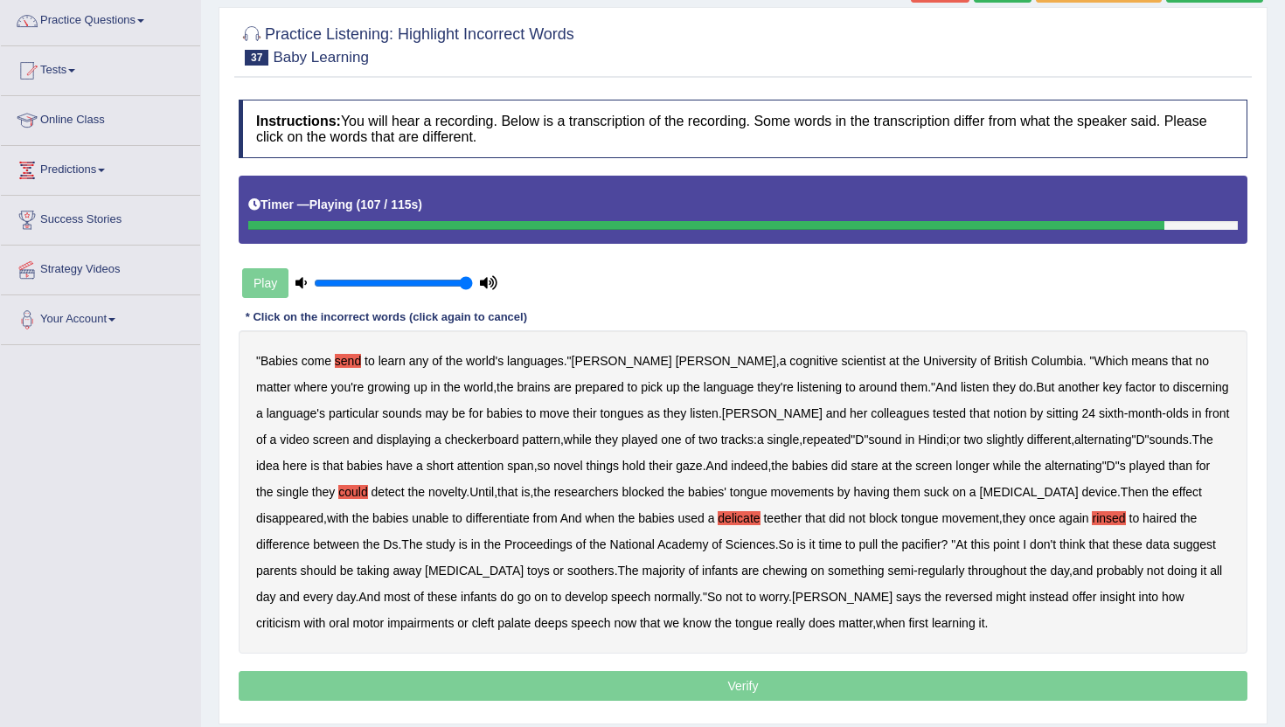
click at [945, 601] on b "reversed" at bounding box center [968, 597] width 47 height 14
click at [301, 616] on b "criticism" at bounding box center [278, 623] width 45 height 14
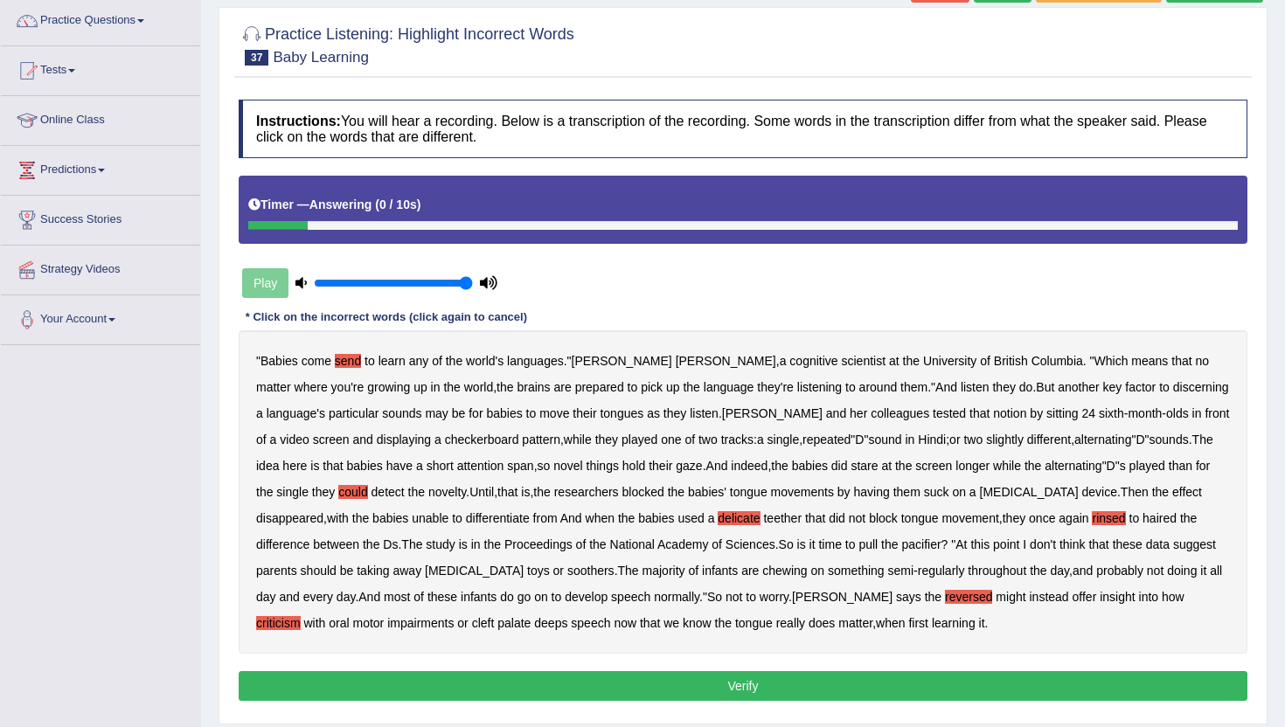
click at [749, 682] on button "Verify" at bounding box center [743, 686] width 1009 height 30
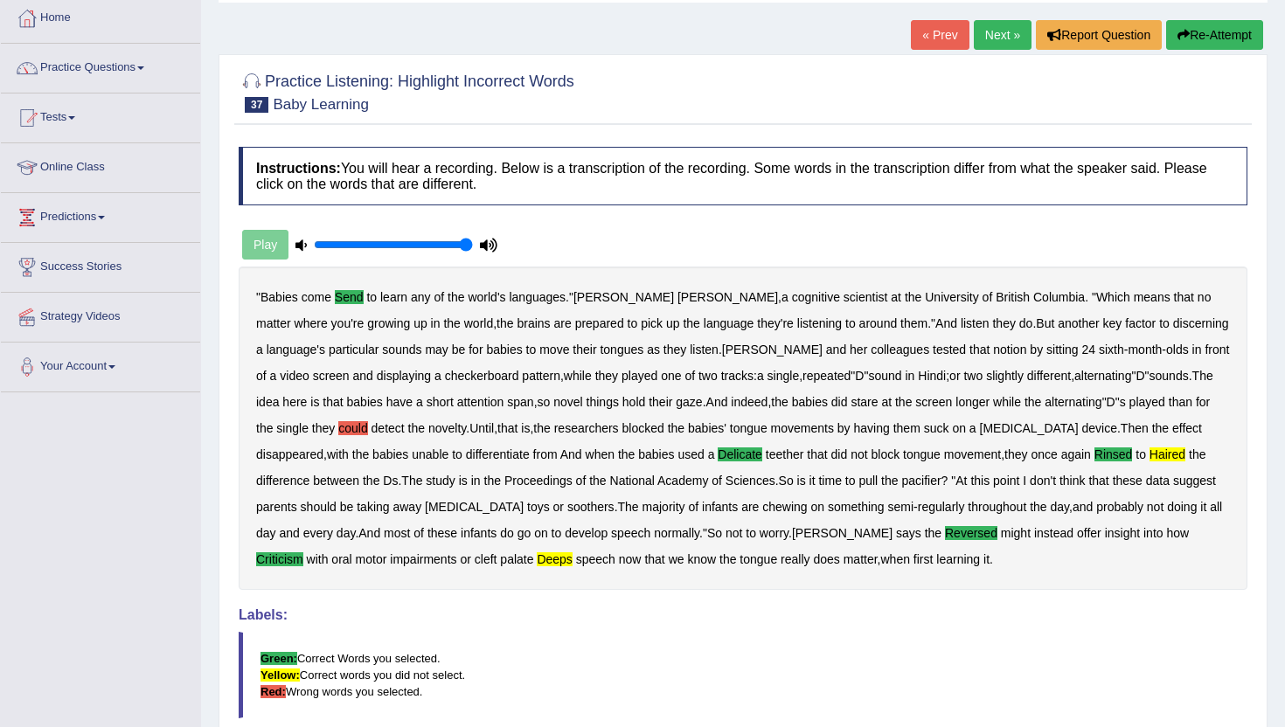
scroll to position [70, 0]
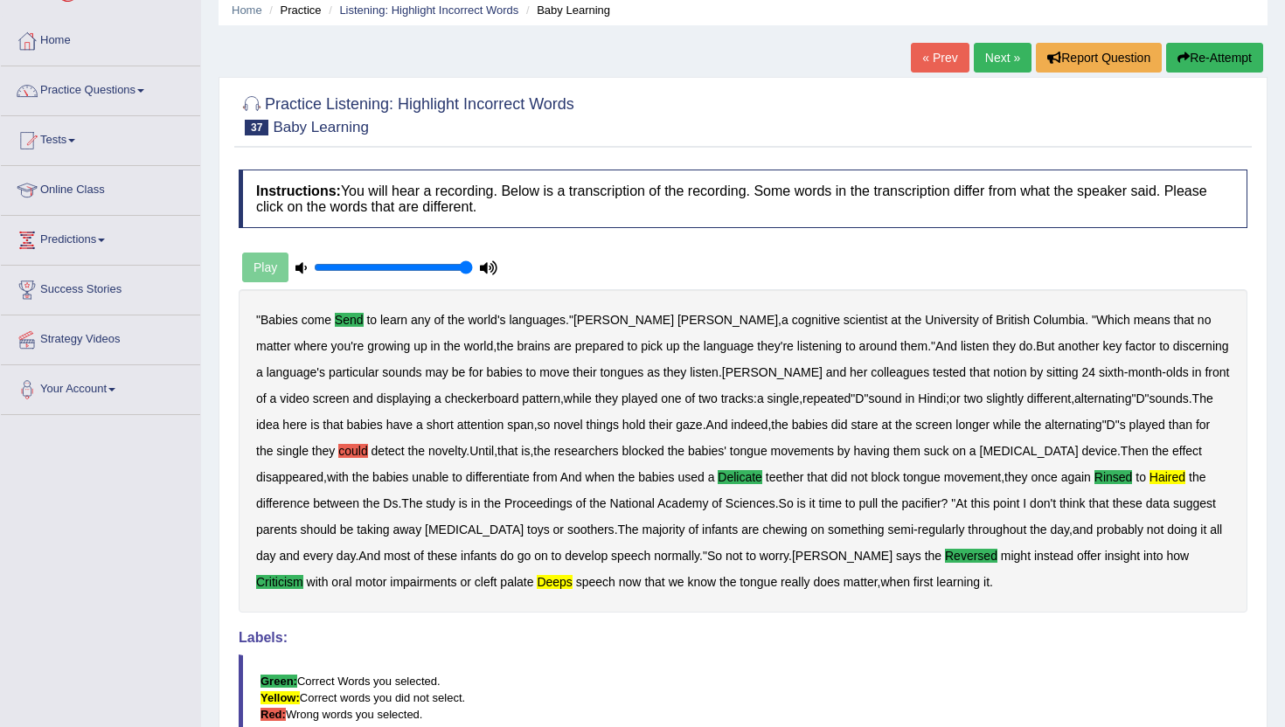
click at [988, 52] on link "Next »" at bounding box center [1003, 58] width 58 height 30
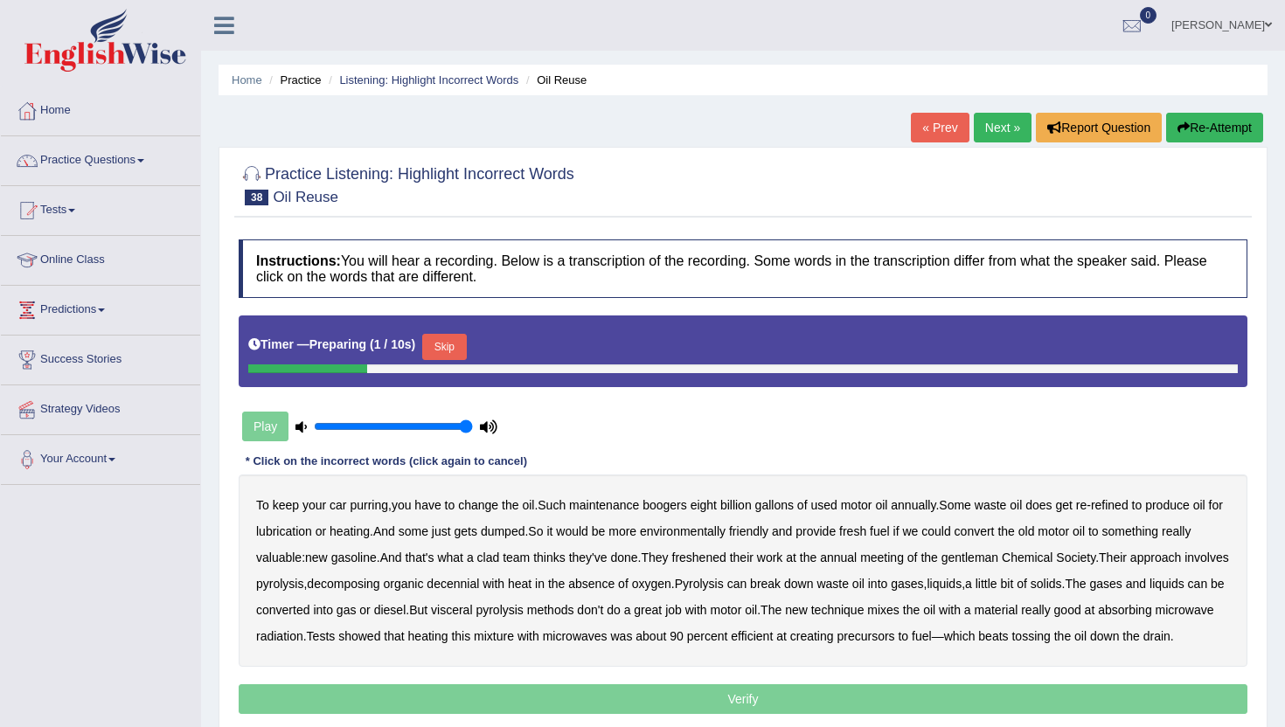
click at [461, 342] on button "Skip" at bounding box center [444, 347] width 44 height 26
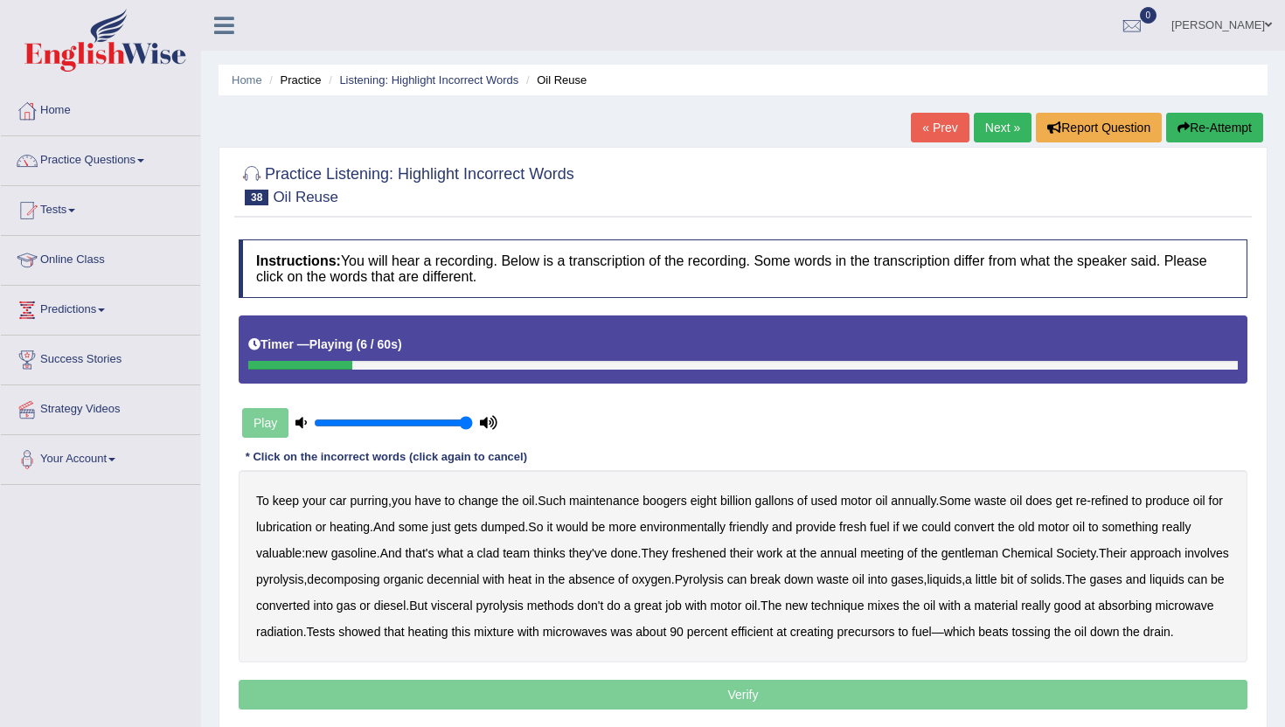
click at [674, 508] on b "boogers" at bounding box center [664, 501] width 45 height 14
click at [995, 526] on b "convert" at bounding box center [974, 527] width 40 height 14
click at [500, 558] on b "clad" at bounding box center [488, 553] width 23 height 14
click at [724, 550] on b "freshened" at bounding box center [699, 553] width 54 height 14
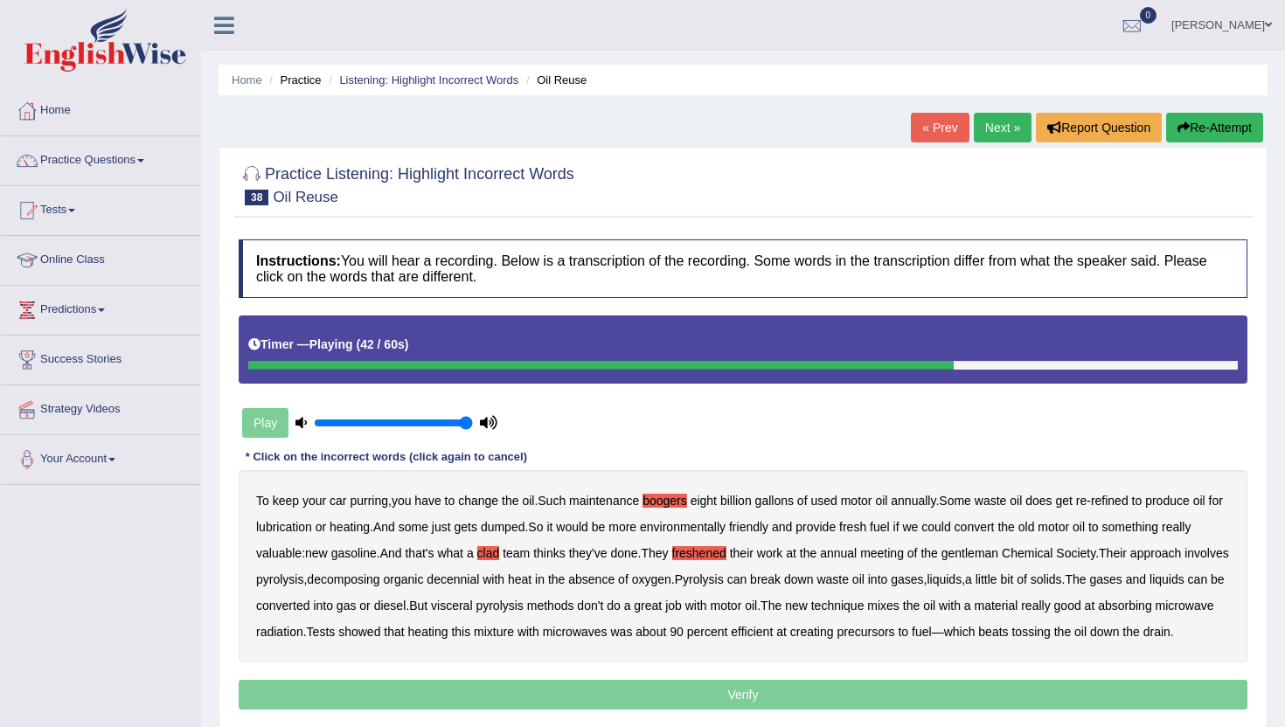
click at [472, 606] on b "visceral" at bounding box center [451, 606] width 41 height 14
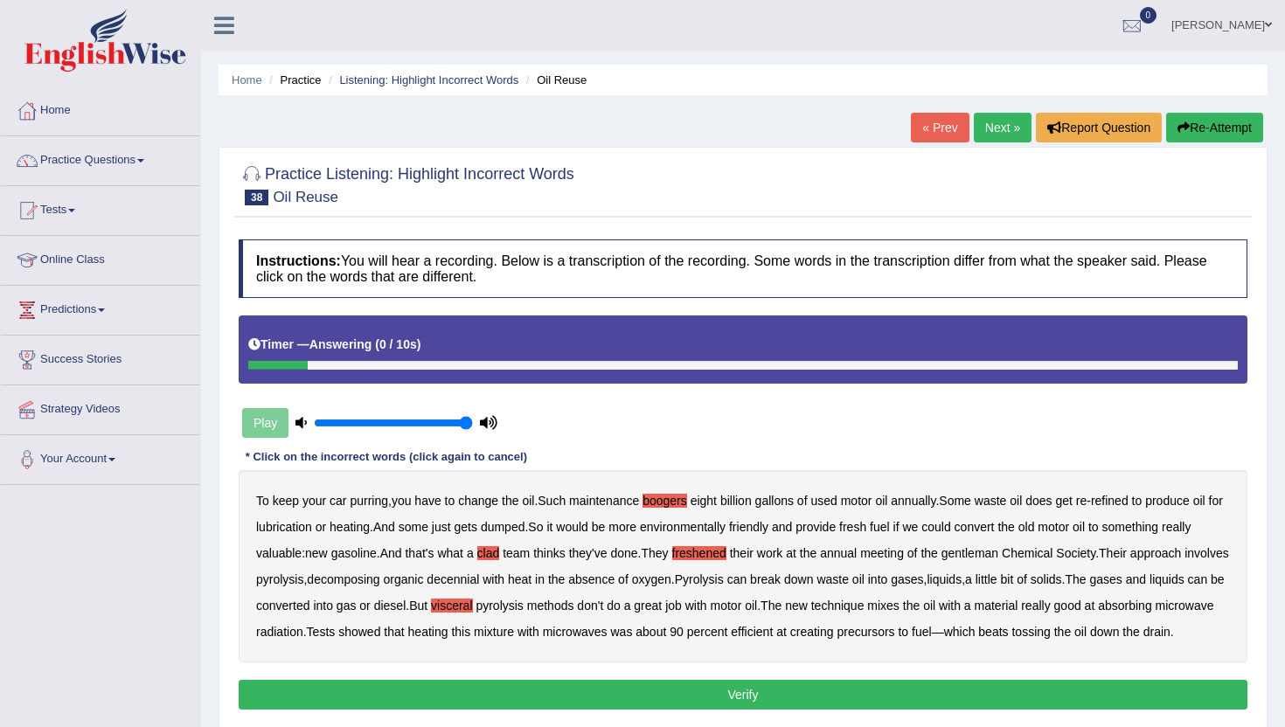
click at [366, 710] on button "Verify" at bounding box center [743, 695] width 1009 height 30
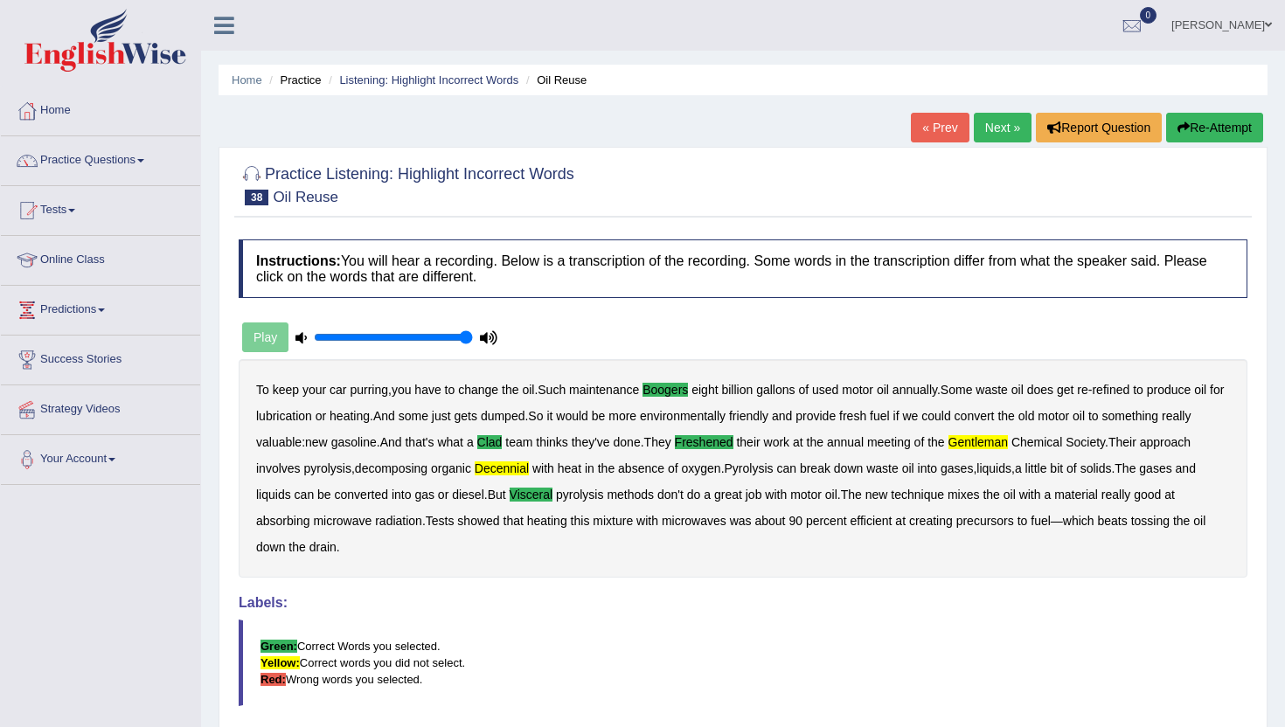
click at [994, 127] on link "Next »" at bounding box center [1003, 128] width 58 height 30
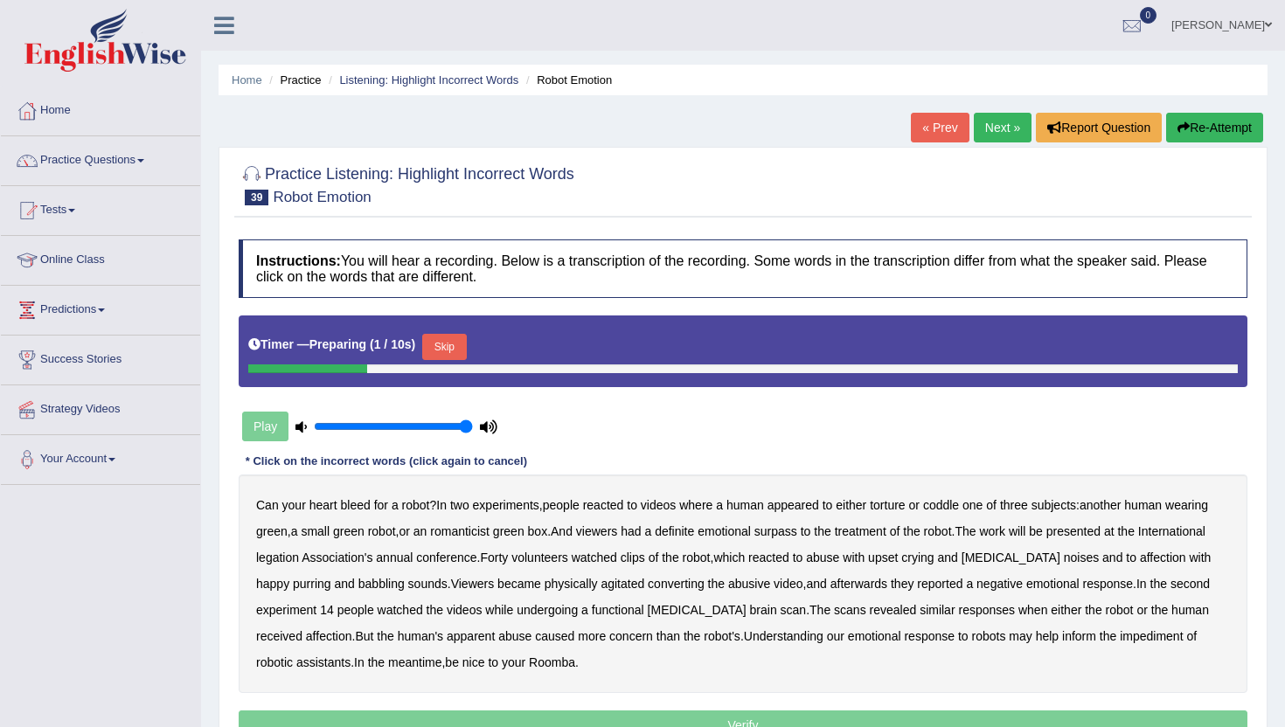
click at [454, 352] on button "Skip" at bounding box center [444, 347] width 44 height 26
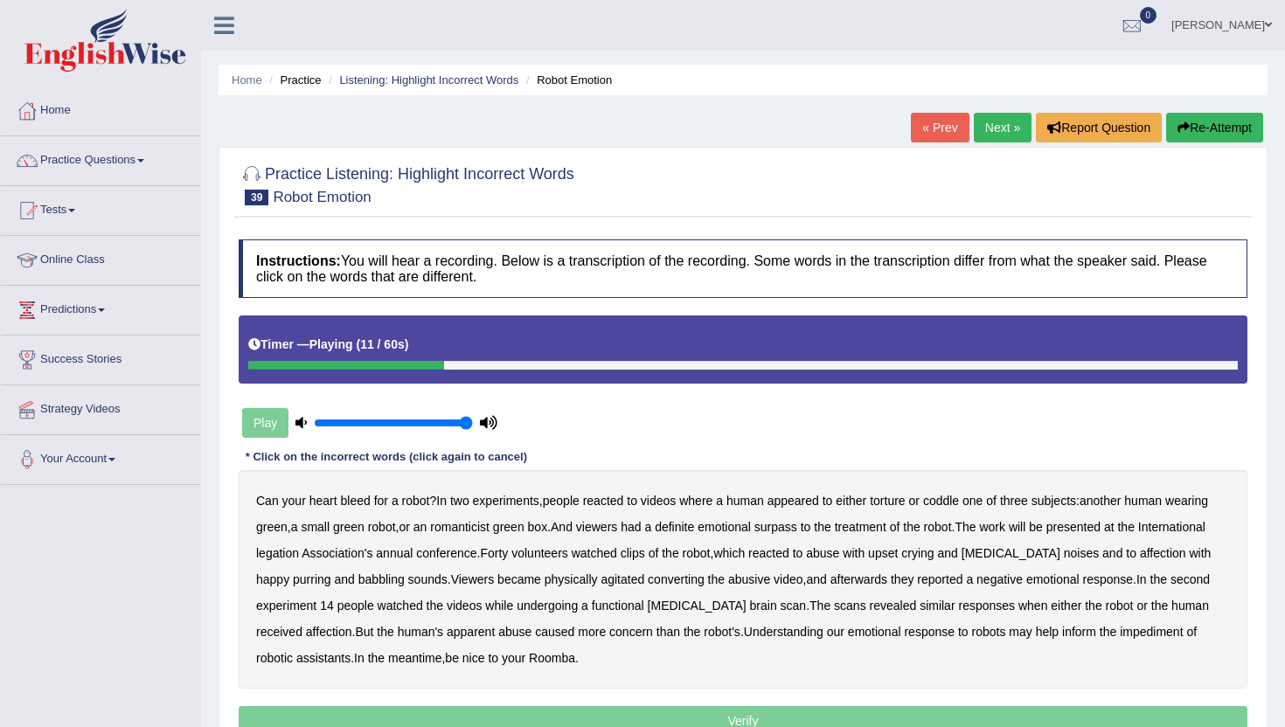
click at [483, 528] on b "romanticist" at bounding box center [459, 527] width 59 height 14
click at [797, 524] on b "surpass" at bounding box center [775, 527] width 43 height 14
click at [267, 556] on b "legation" at bounding box center [277, 553] width 43 height 14
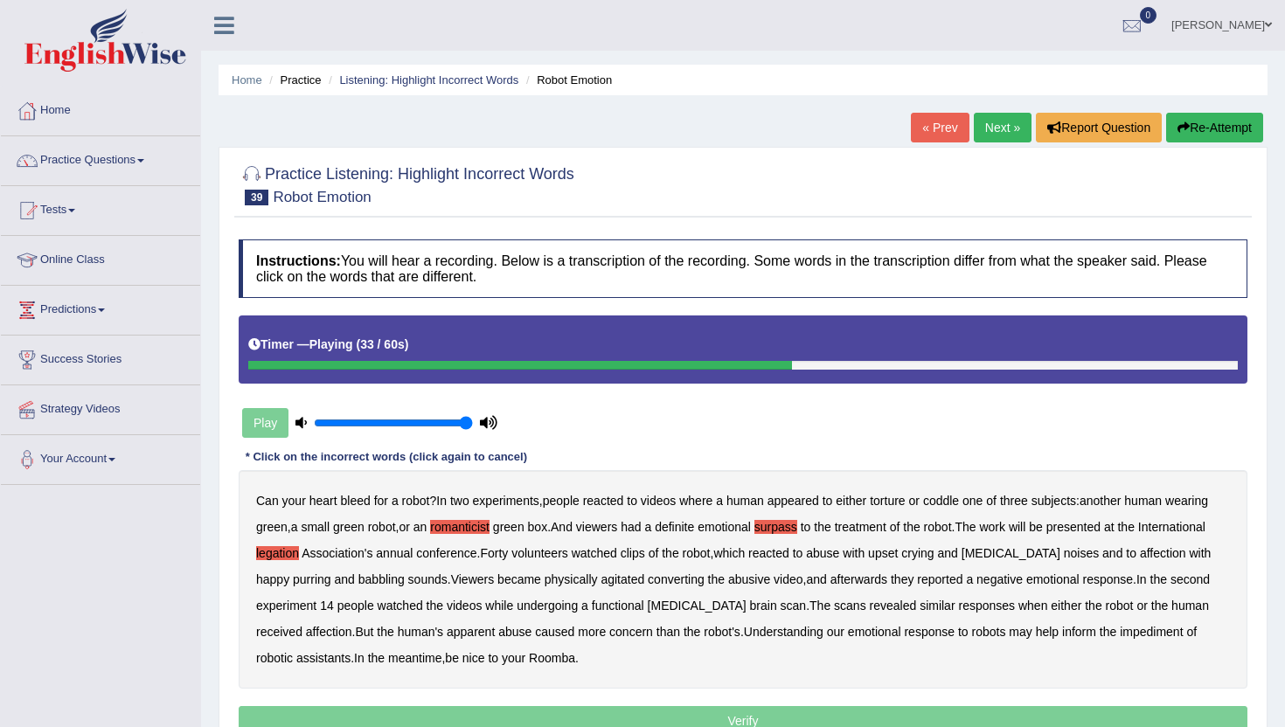
click at [649, 574] on b "converting" at bounding box center [676, 579] width 57 height 14
click at [1132, 634] on b "impediment" at bounding box center [1151, 632] width 63 height 14
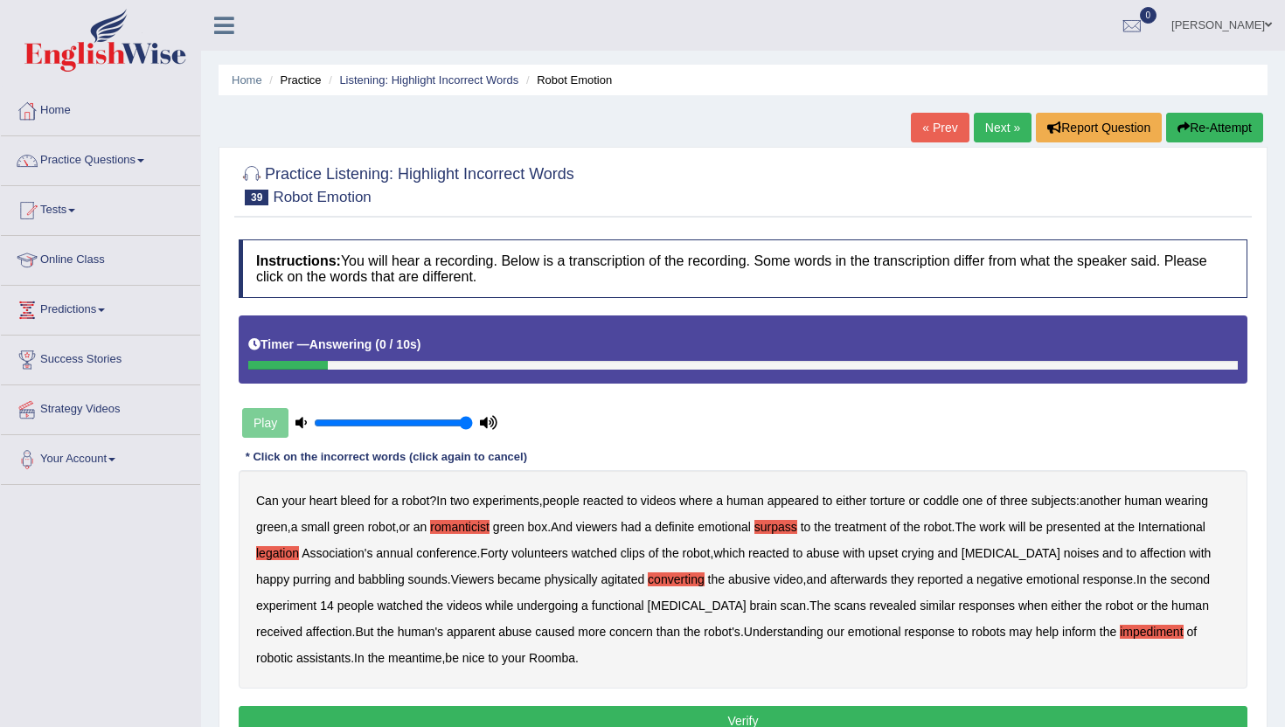
click at [554, 711] on button "Verify" at bounding box center [743, 721] width 1009 height 30
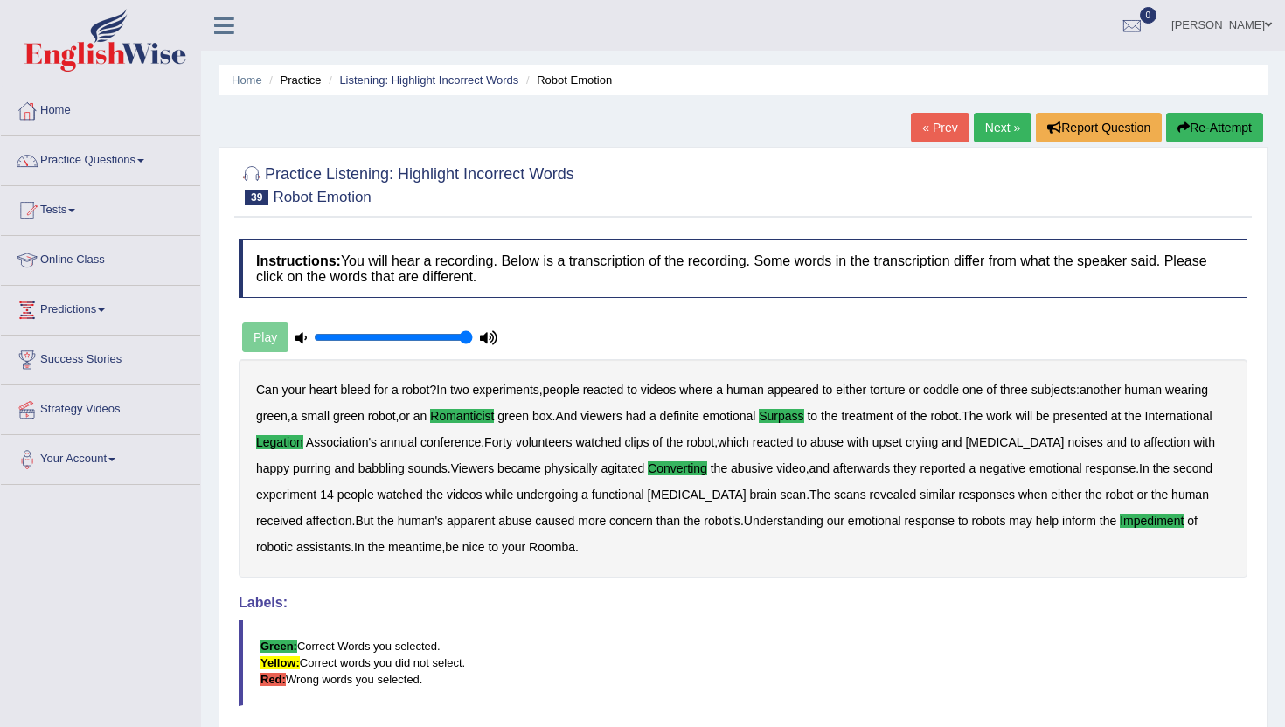
click at [1009, 121] on link "Next »" at bounding box center [1003, 128] width 58 height 30
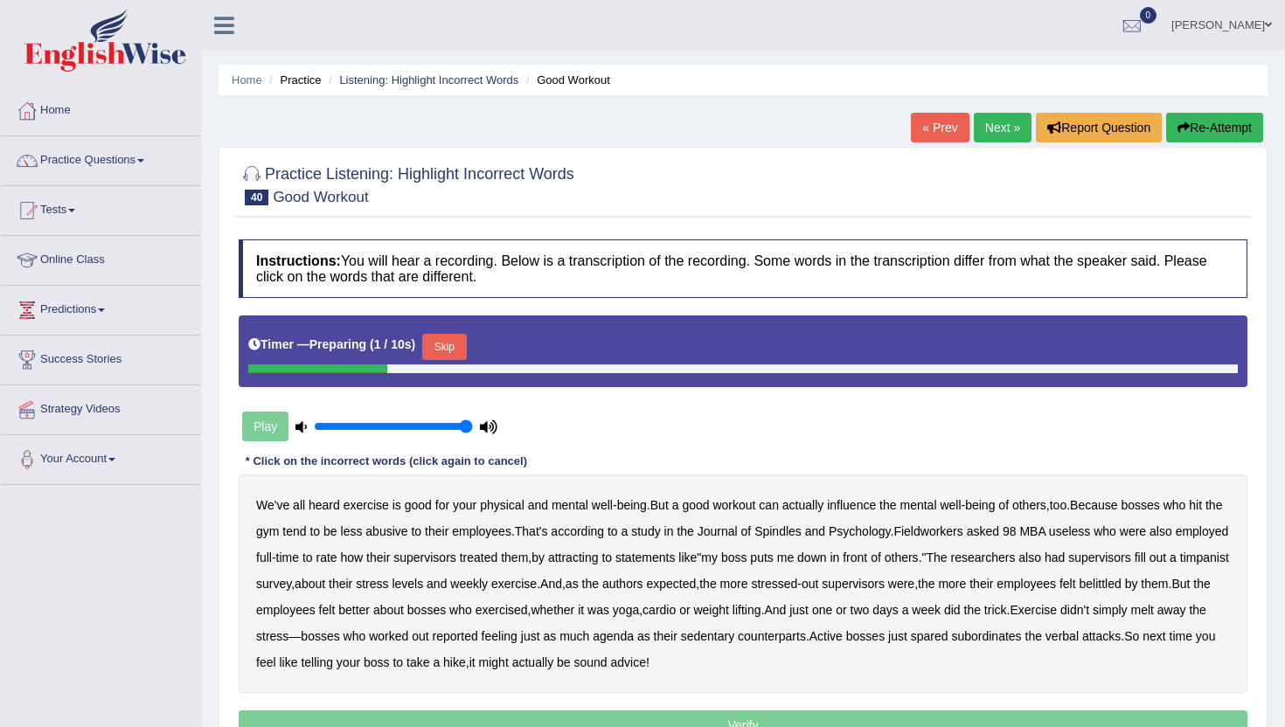
click at [447, 343] on button "Skip" at bounding box center [444, 347] width 44 height 26
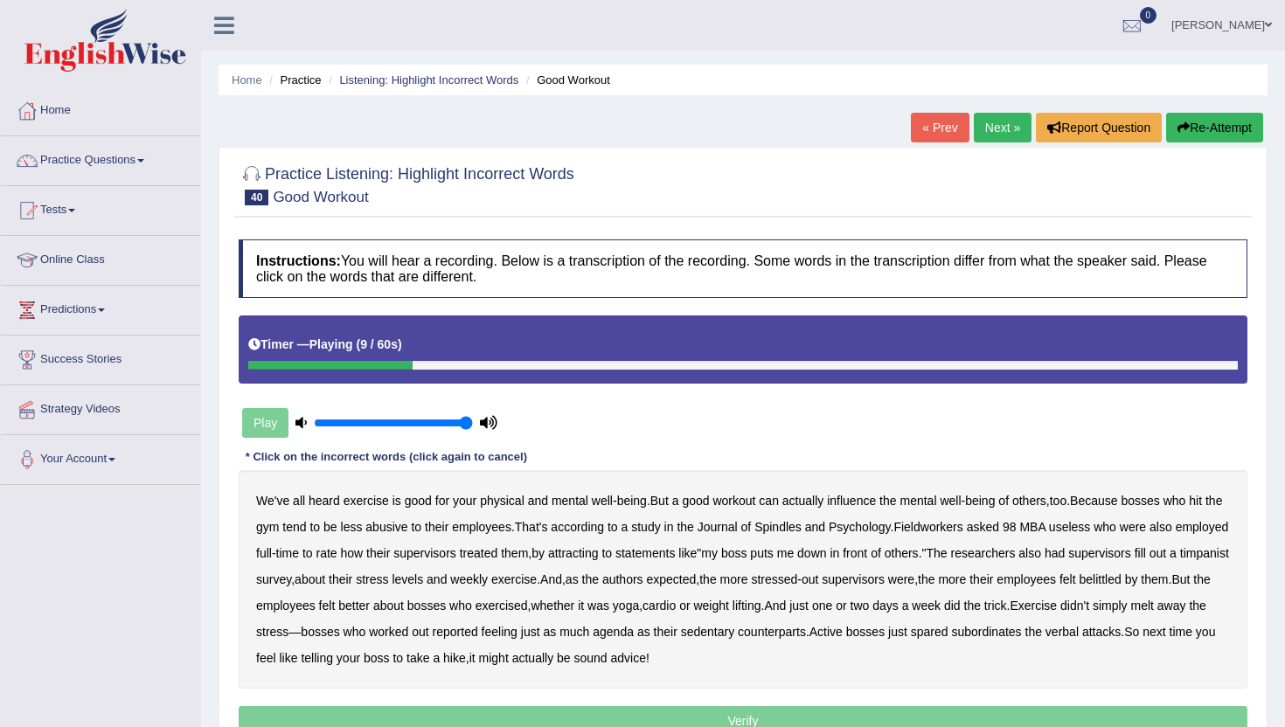
click at [407, 526] on b "abusive" at bounding box center [386, 527] width 42 height 14
click at [801, 521] on b "Spindles" at bounding box center [777, 527] width 47 height 14
click at [961, 526] on b "Fieldworkers" at bounding box center [927, 527] width 69 height 14
click at [1090, 528] on b "useless" at bounding box center [1069, 527] width 41 height 14
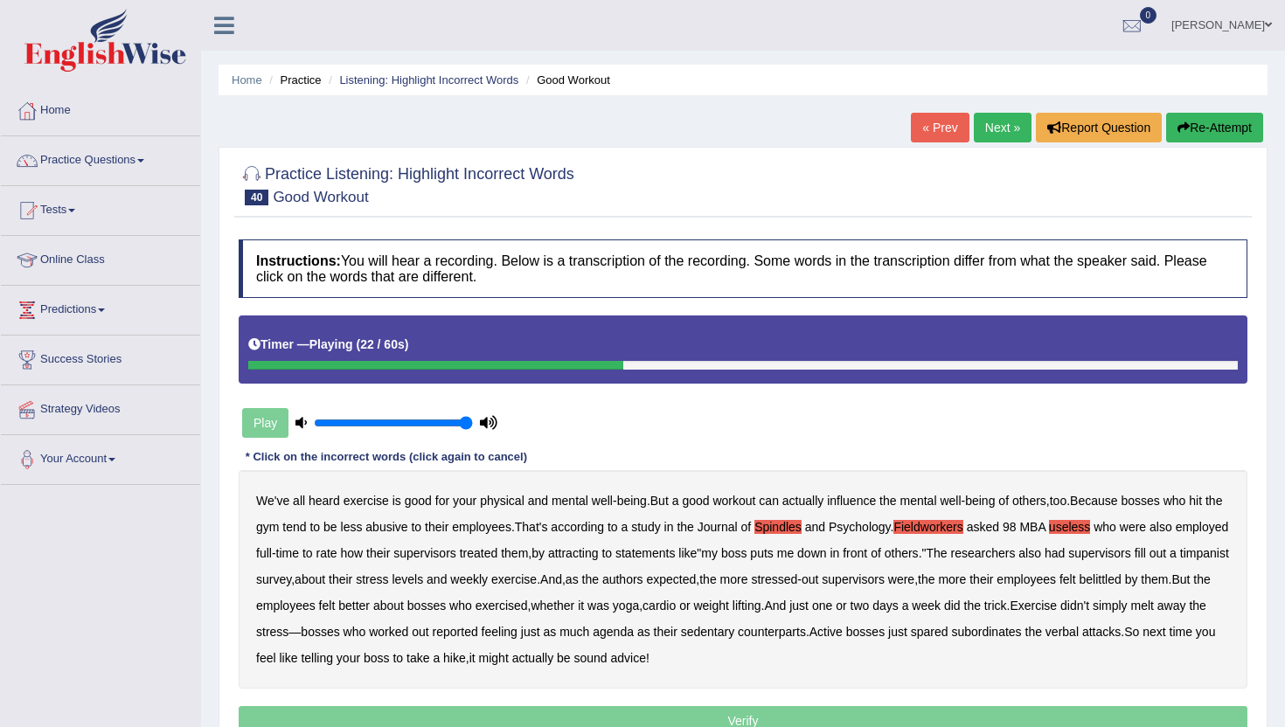
click at [599, 551] on b "attracting" at bounding box center [573, 553] width 51 height 14
click at [1180, 560] on b "timpanist" at bounding box center [1204, 553] width 49 height 14
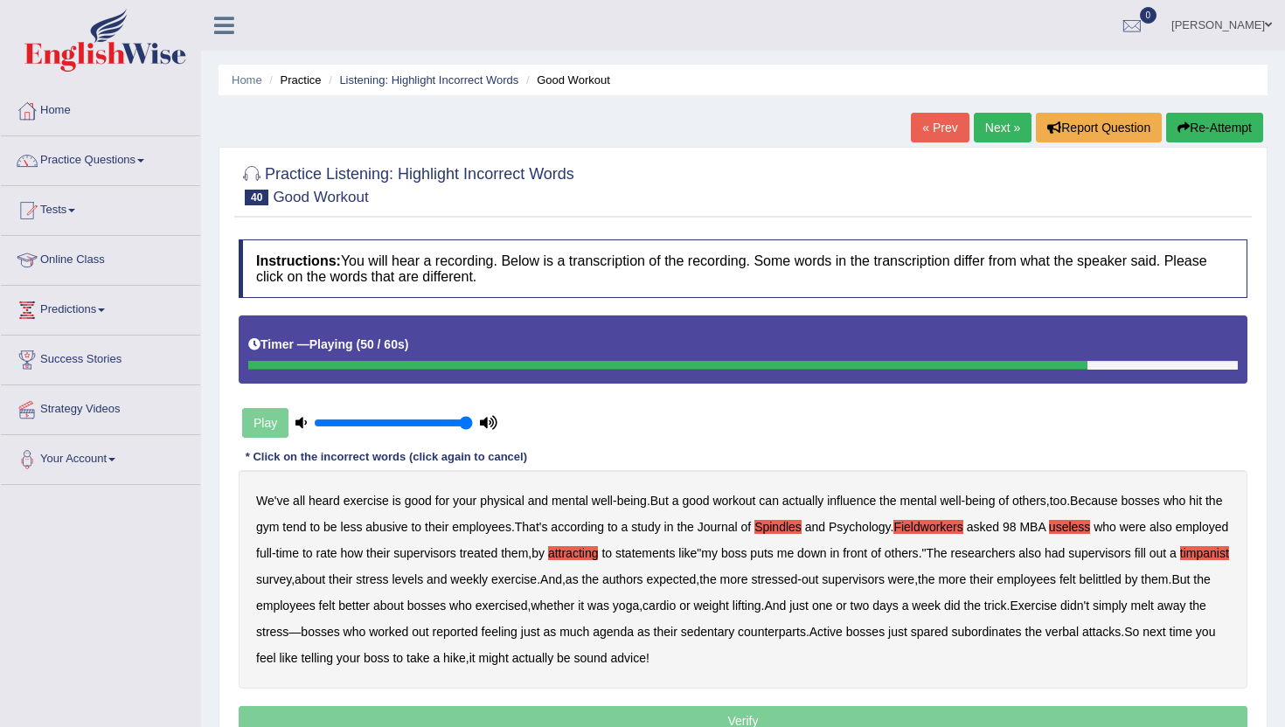
click at [634, 633] on b "agenda" at bounding box center [613, 632] width 41 height 14
click at [732, 722] on p "Verify" at bounding box center [743, 721] width 1009 height 30
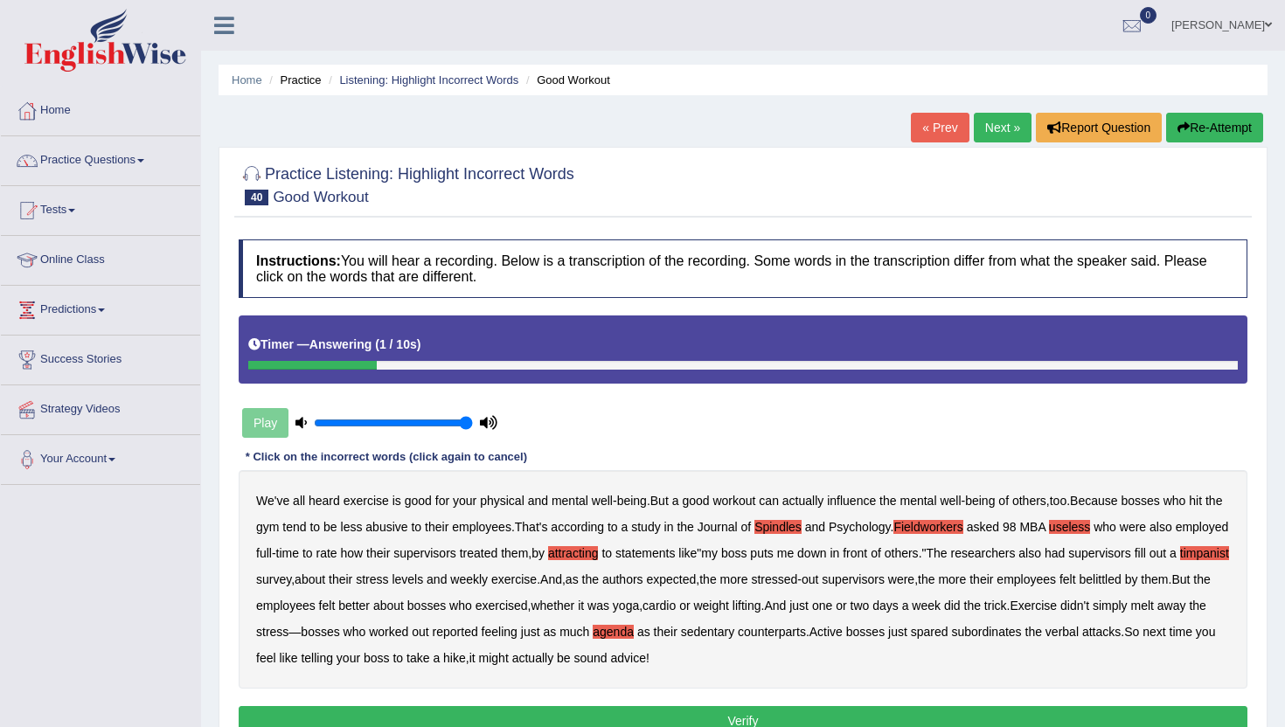
click at [716, 709] on button "Verify" at bounding box center [743, 721] width 1009 height 30
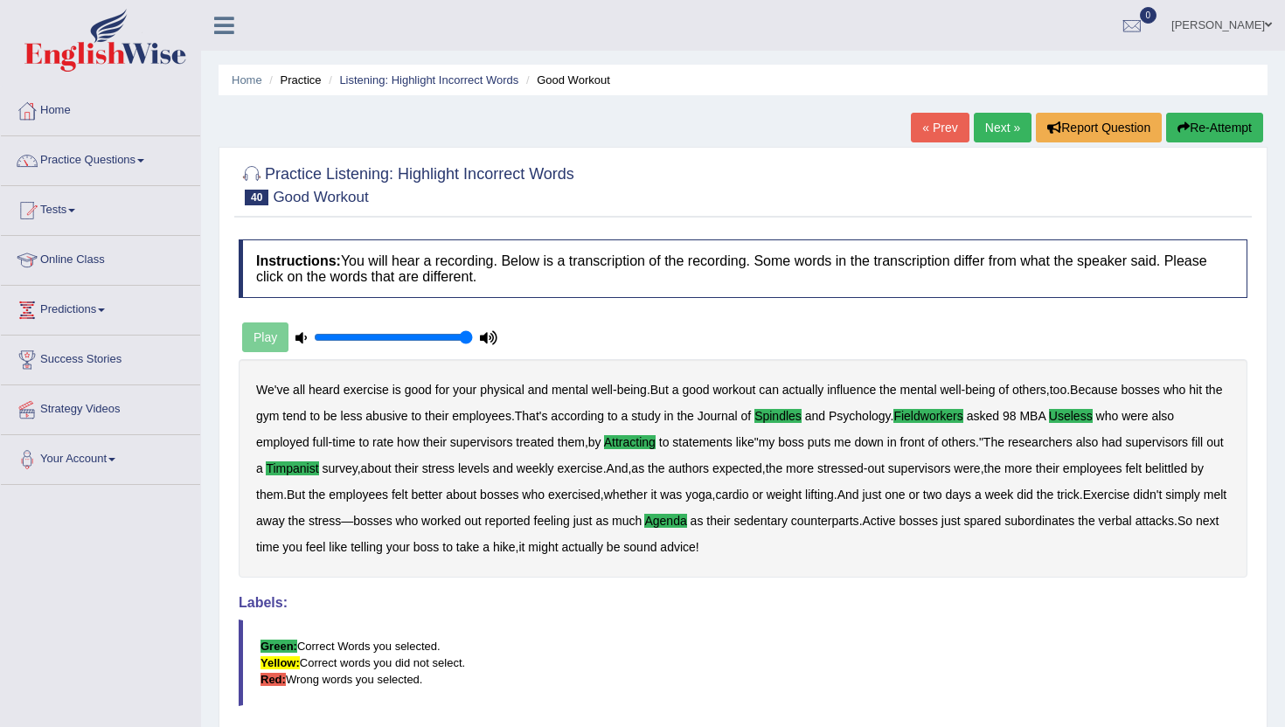
click at [996, 118] on link "Next »" at bounding box center [1003, 128] width 58 height 30
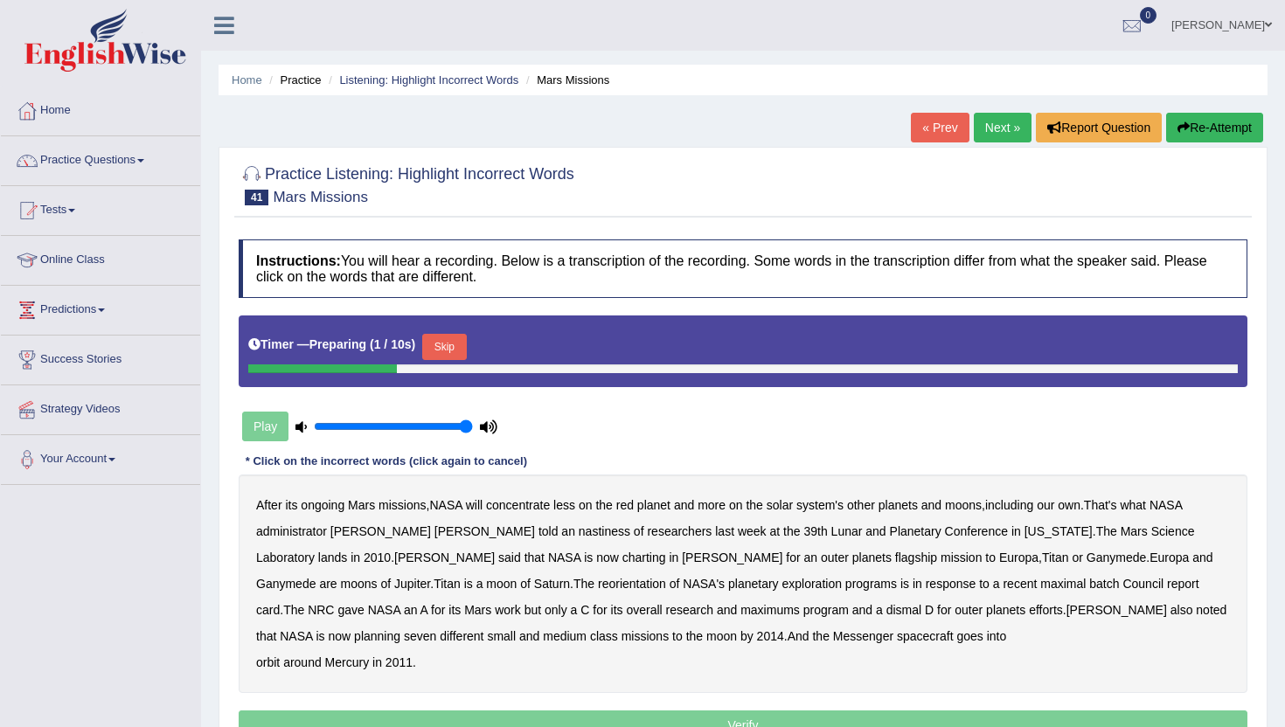
click at [458, 343] on button "Skip" at bounding box center [444, 347] width 44 height 26
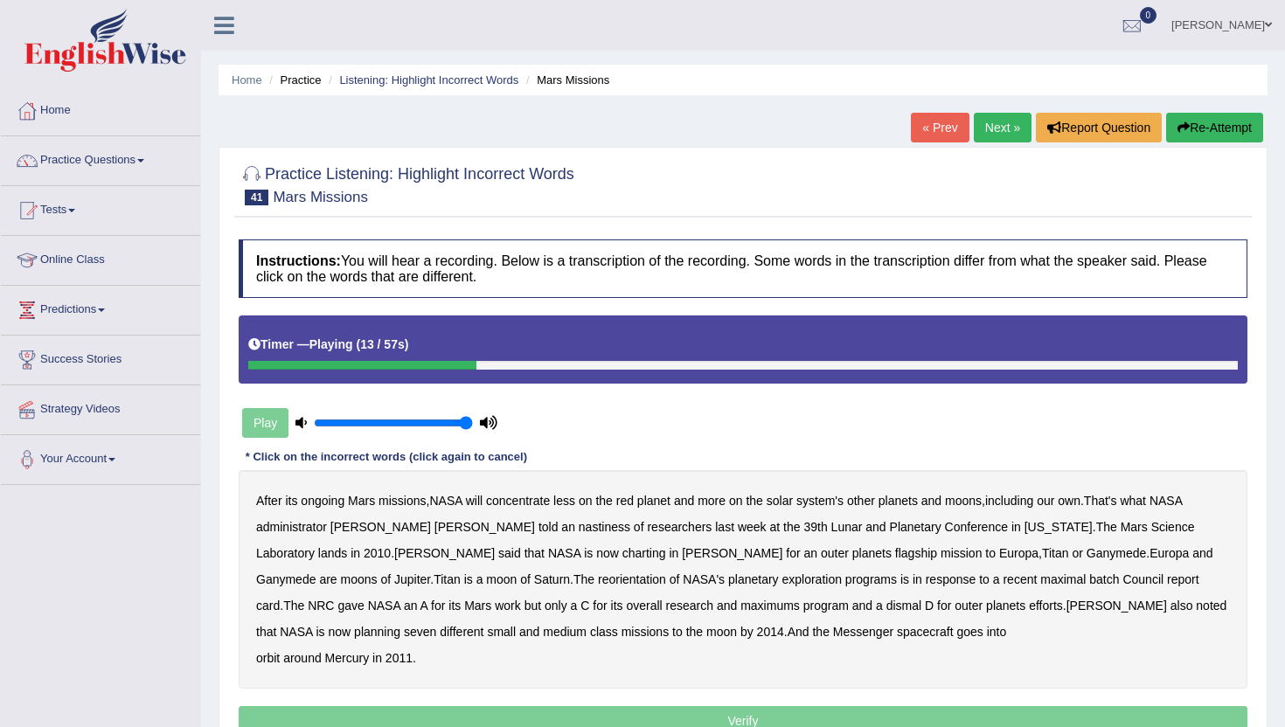
click at [579, 528] on b "nastiness" at bounding box center [605, 527] width 52 height 14
click at [622, 553] on b "charting" at bounding box center [644, 553] width 44 height 14
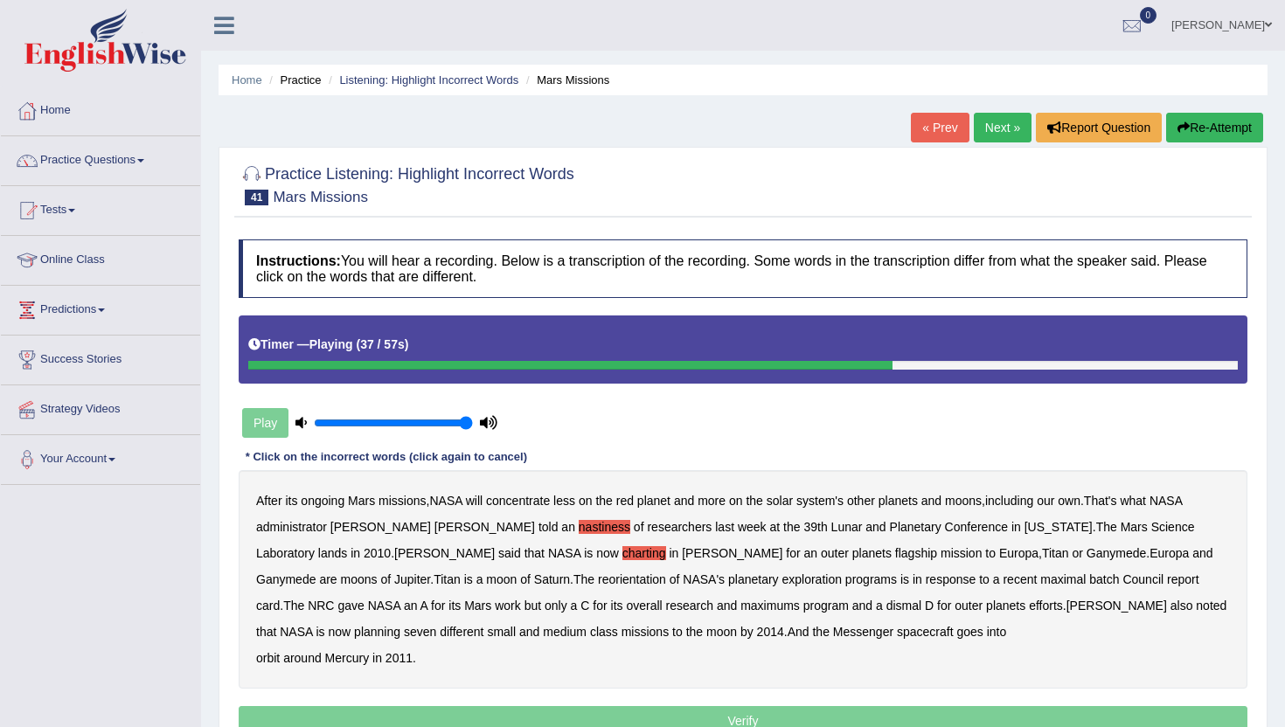
click at [1040, 577] on b "maximal" at bounding box center [1062, 579] width 45 height 14
click at [740, 607] on b "maximums" at bounding box center [769, 606] width 59 height 14
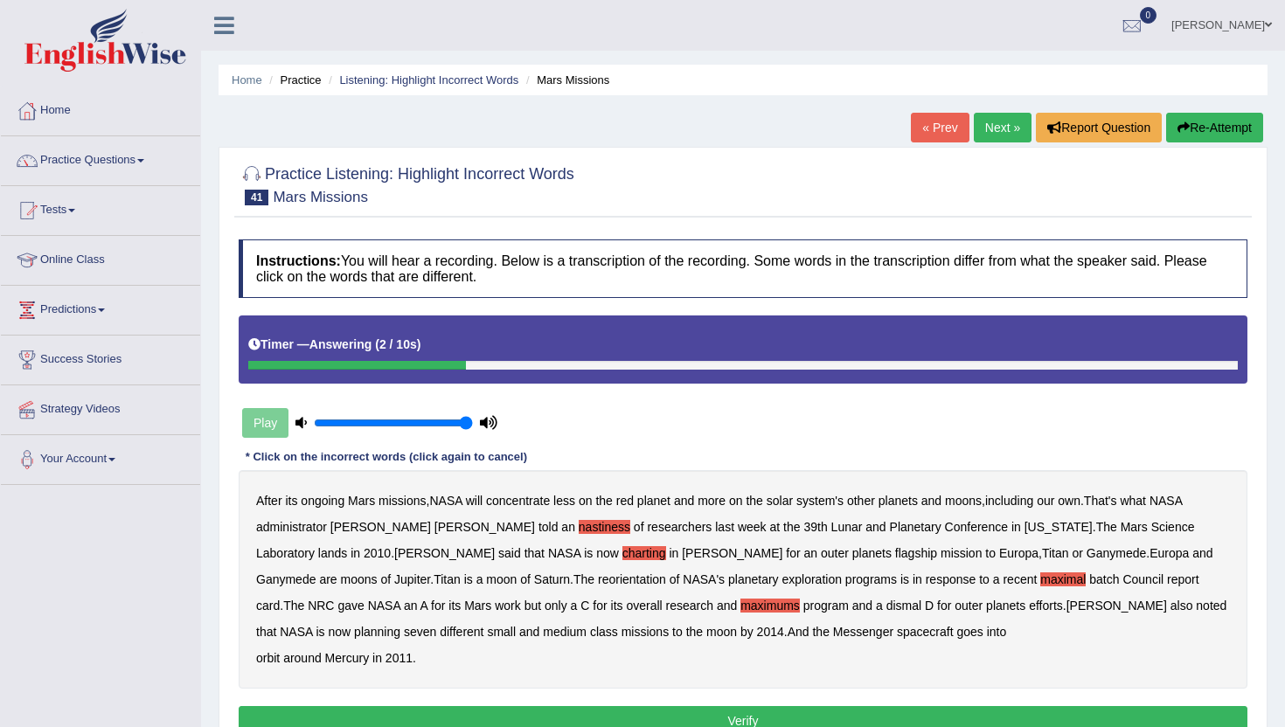
click at [427, 714] on button "Verify" at bounding box center [743, 721] width 1009 height 30
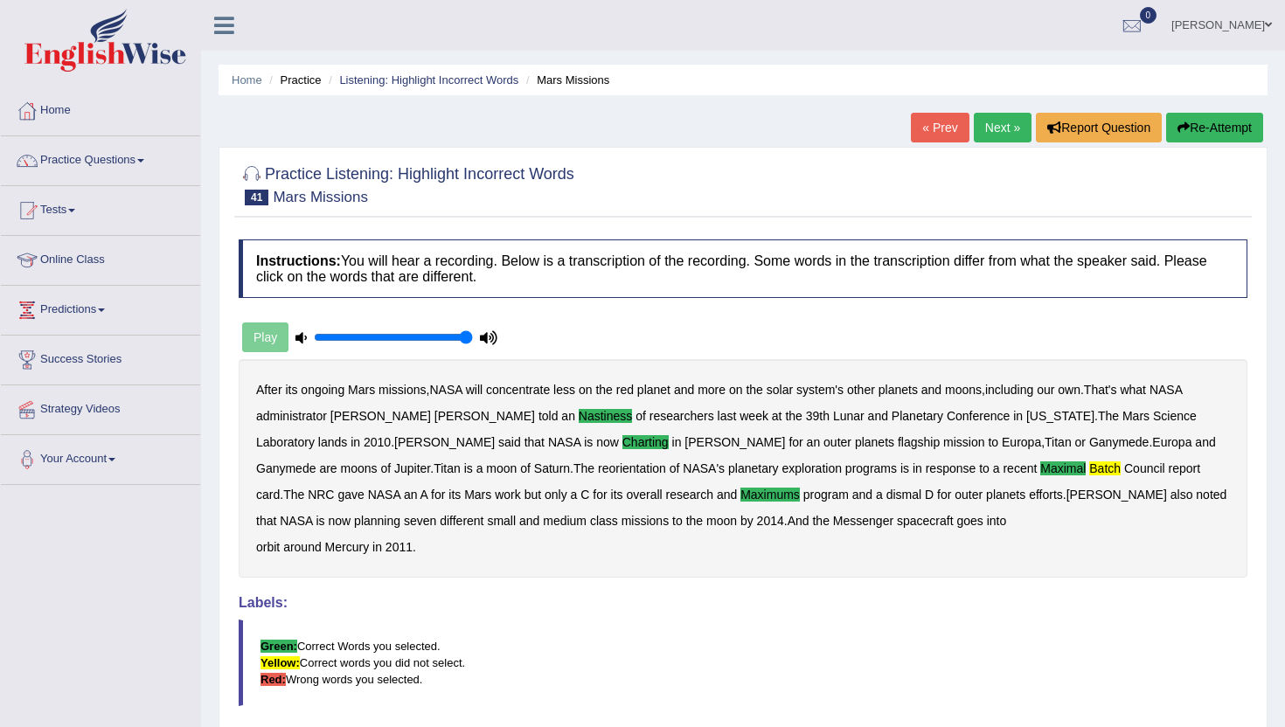
click at [995, 129] on link "Next »" at bounding box center [1003, 128] width 58 height 30
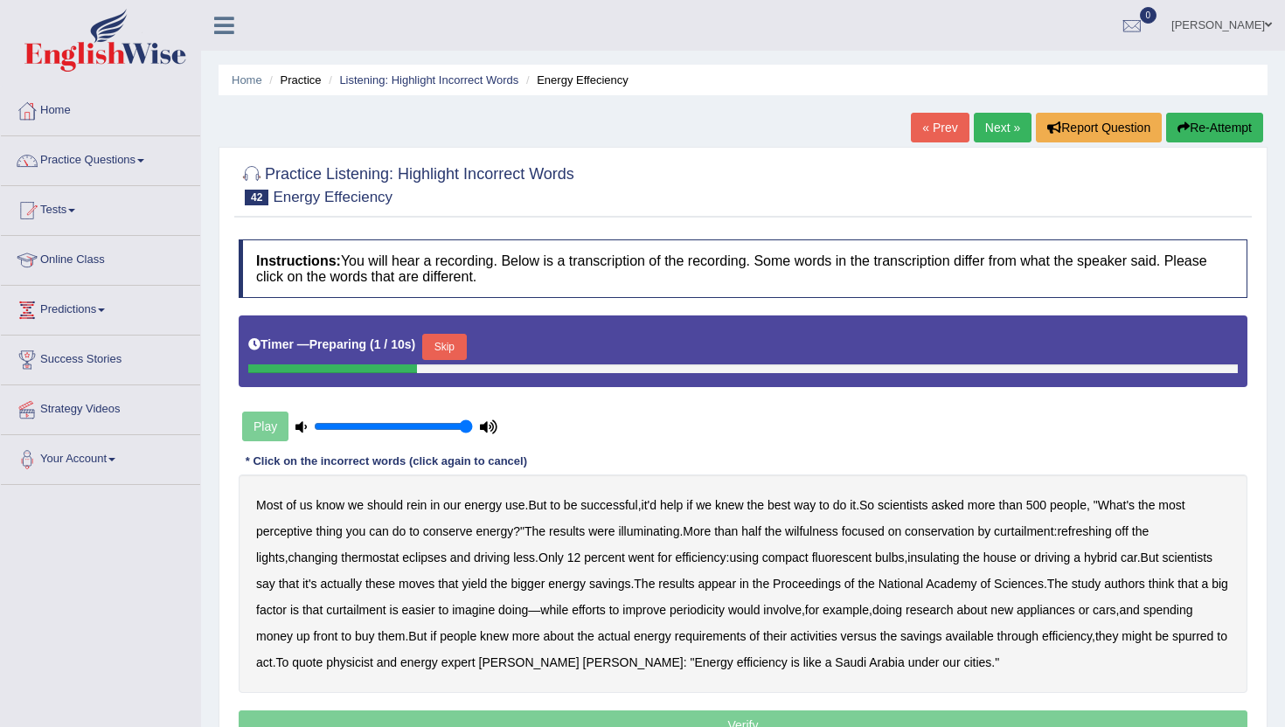
click at [454, 353] on button "Skip" at bounding box center [444, 347] width 44 height 26
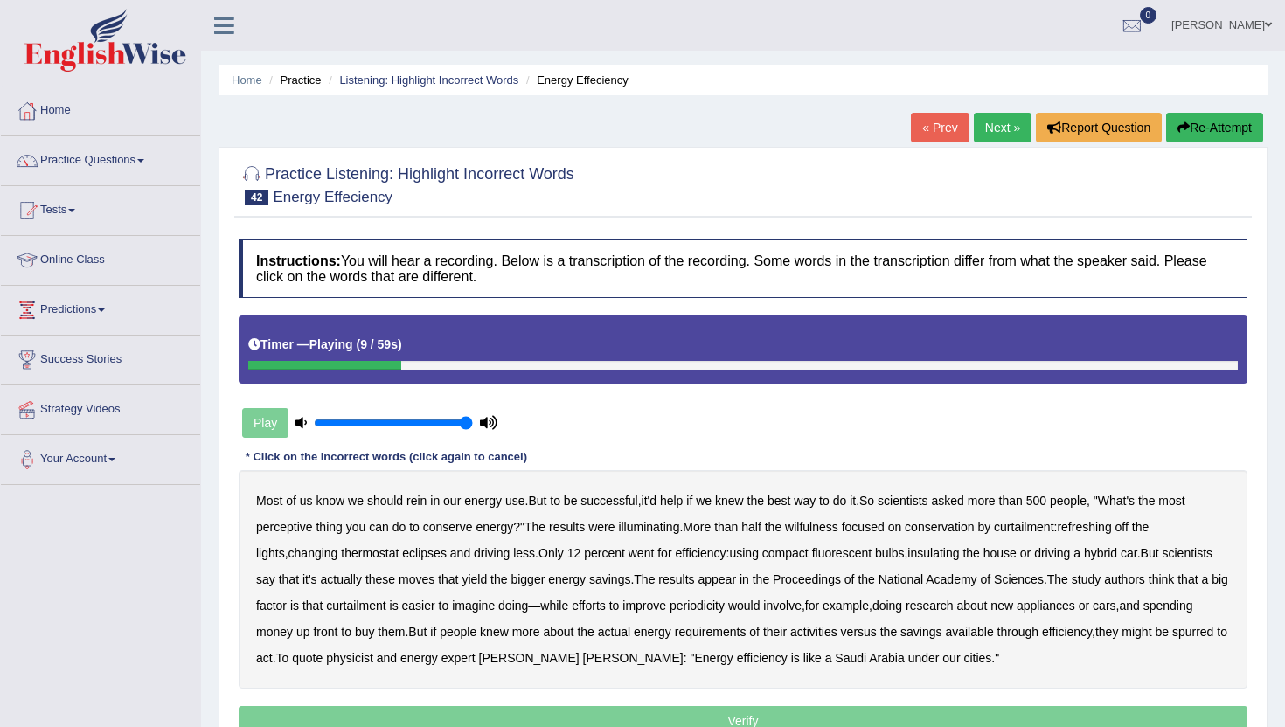
click at [283, 526] on b "perceptive" at bounding box center [284, 527] width 57 height 14
click at [823, 526] on b "wilfulness" at bounding box center [811, 527] width 53 height 14
click at [1111, 527] on b "refreshing" at bounding box center [1084, 527] width 54 height 14
click at [402, 555] on b "eclipses" at bounding box center [424, 553] width 45 height 14
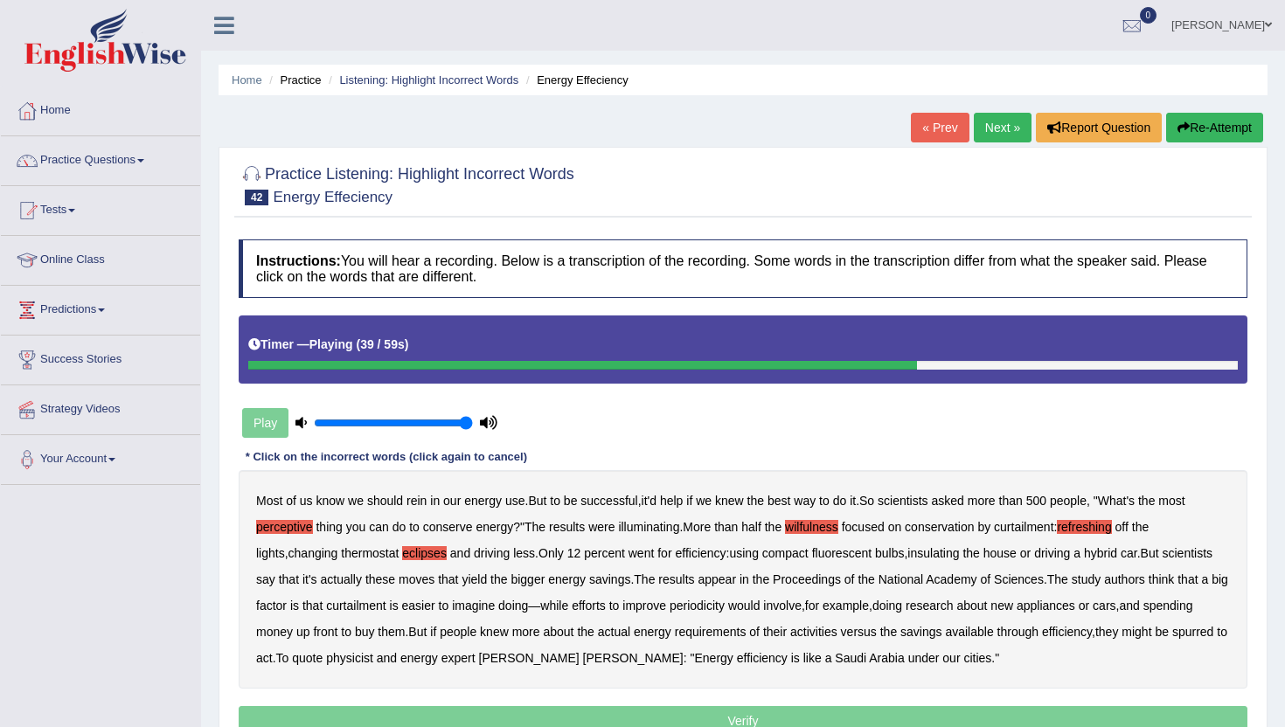
click at [712, 606] on b "periodicity" at bounding box center [696, 606] width 55 height 14
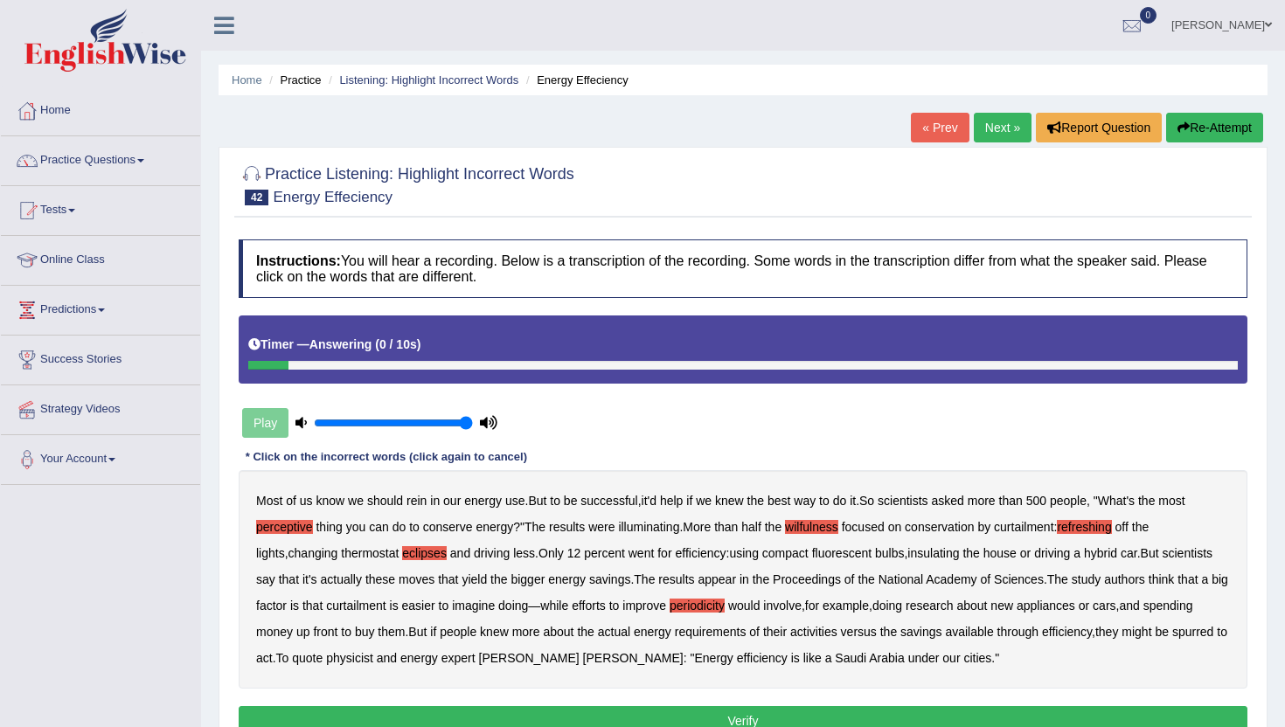
click at [940, 710] on button "Verify" at bounding box center [743, 721] width 1009 height 30
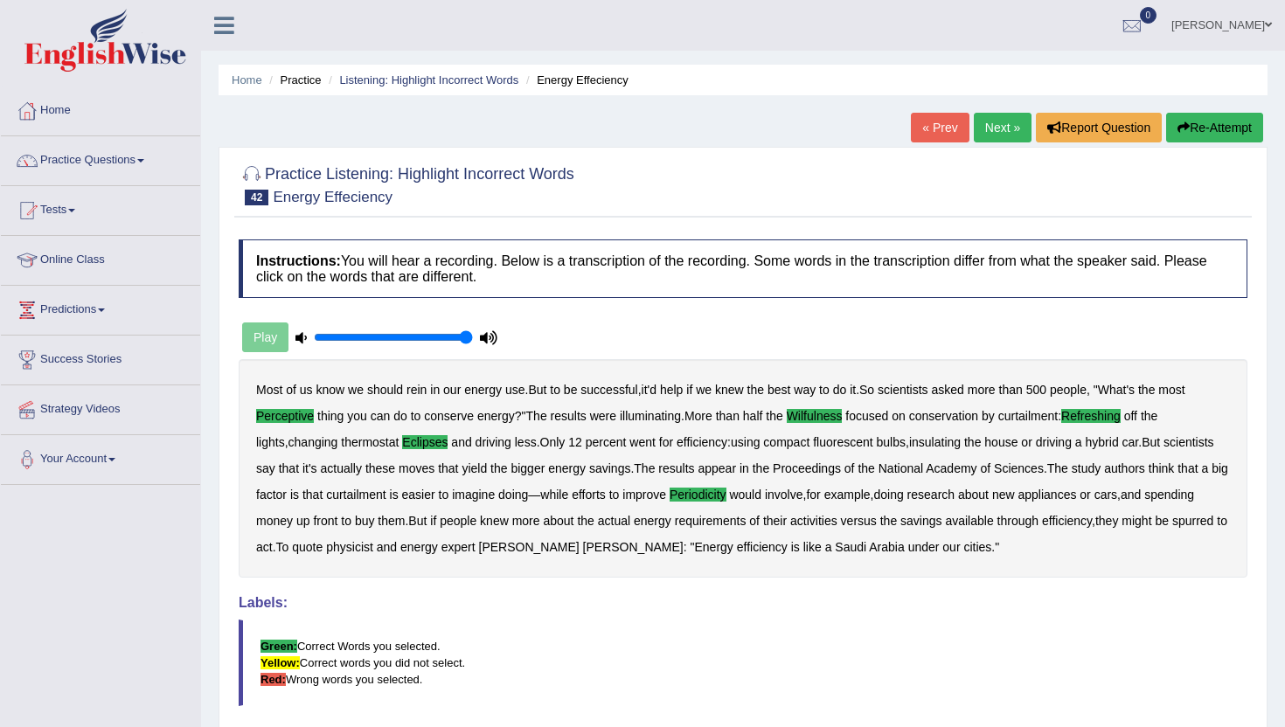
click at [997, 121] on link "Next »" at bounding box center [1003, 128] width 58 height 30
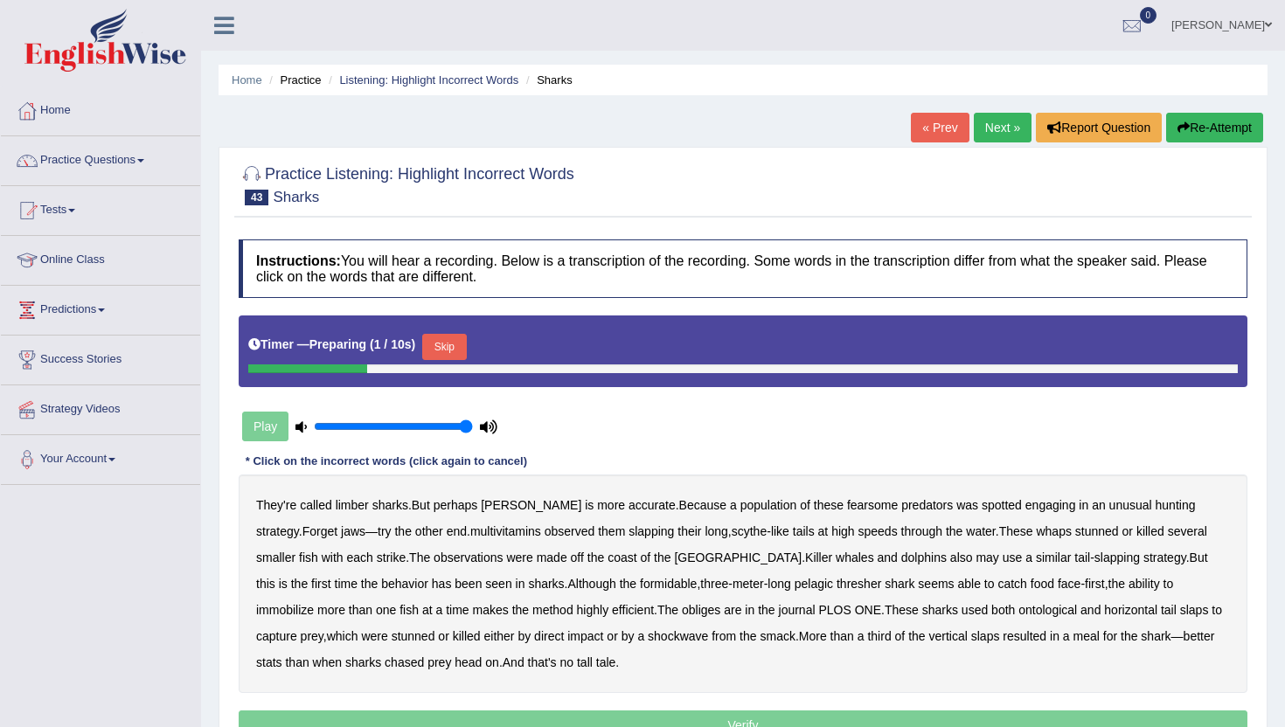
click at [438, 350] on button "Skip" at bounding box center [444, 347] width 44 height 26
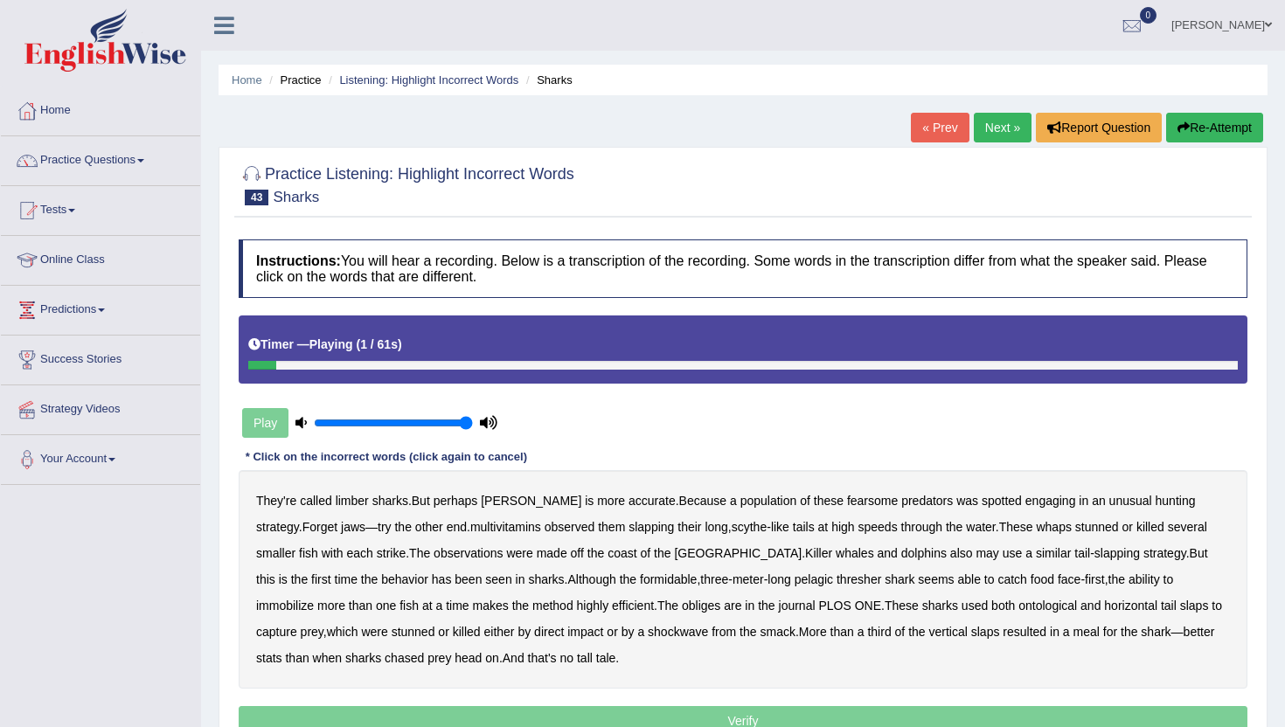
click at [353, 495] on b "limber" at bounding box center [352, 501] width 33 height 14
click at [477, 528] on b "multivitamins" at bounding box center [505, 527] width 71 height 14
click at [449, 551] on b "observations" at bounding box center [468, 553] width 69 height 14
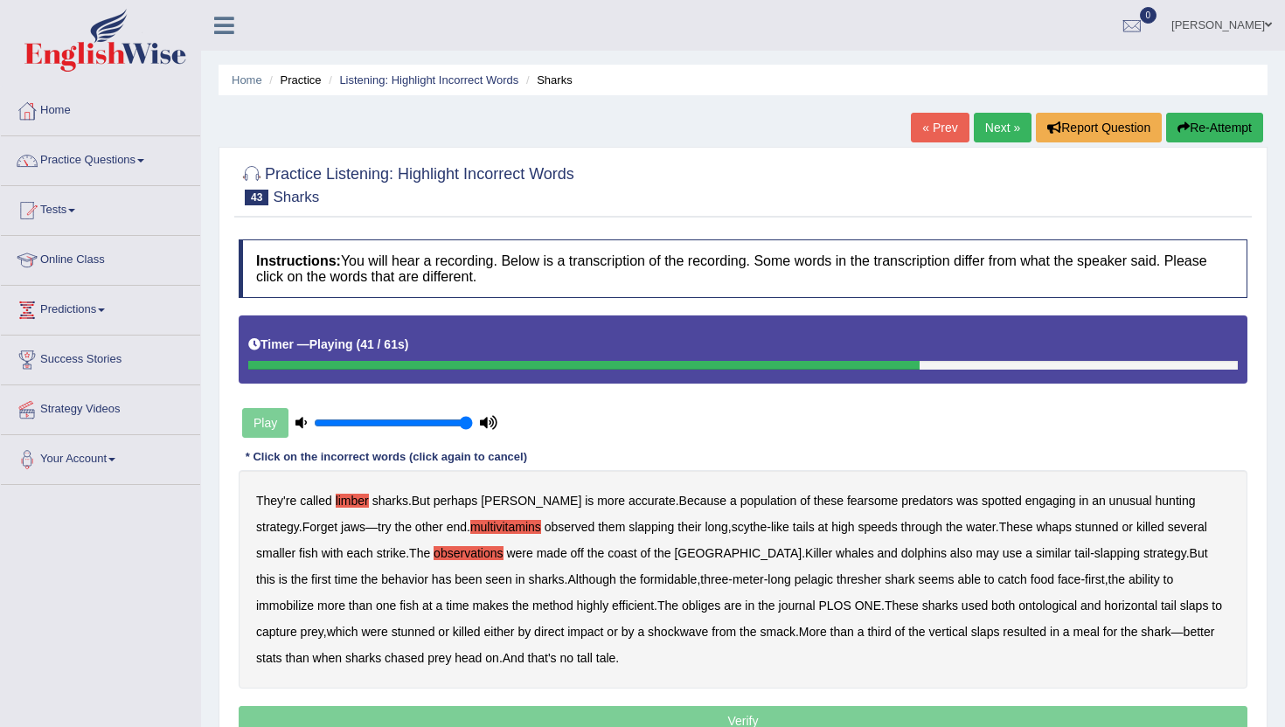
click at [682, 608] on b "obliges" at bounding box center [701, 606] width 38 height 14
click at [534, 630] on b "direct" at bounding box center [549, 632] width 30 height 14
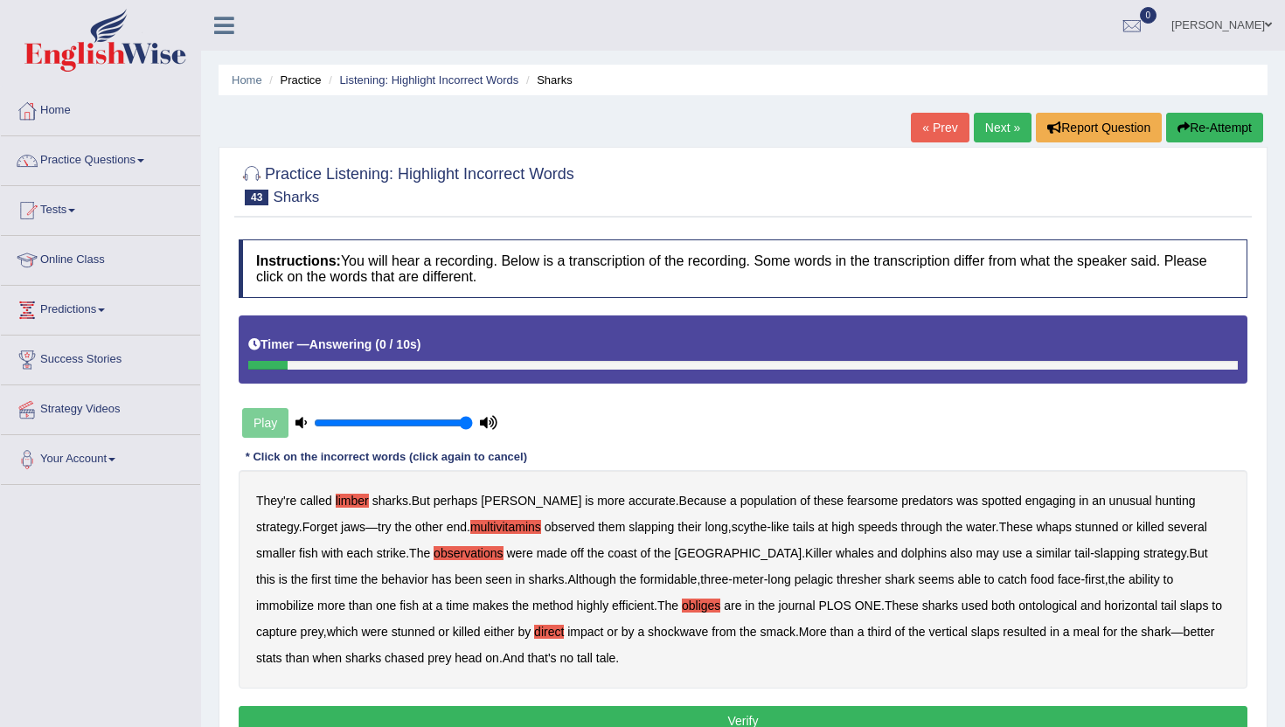
click at [534, 633] on b "direct" at bounding box center [549, 632] width 30 height 14
click at [440, 712] on button "Verify" at bounding box center [743, 721] width 1009 height 30
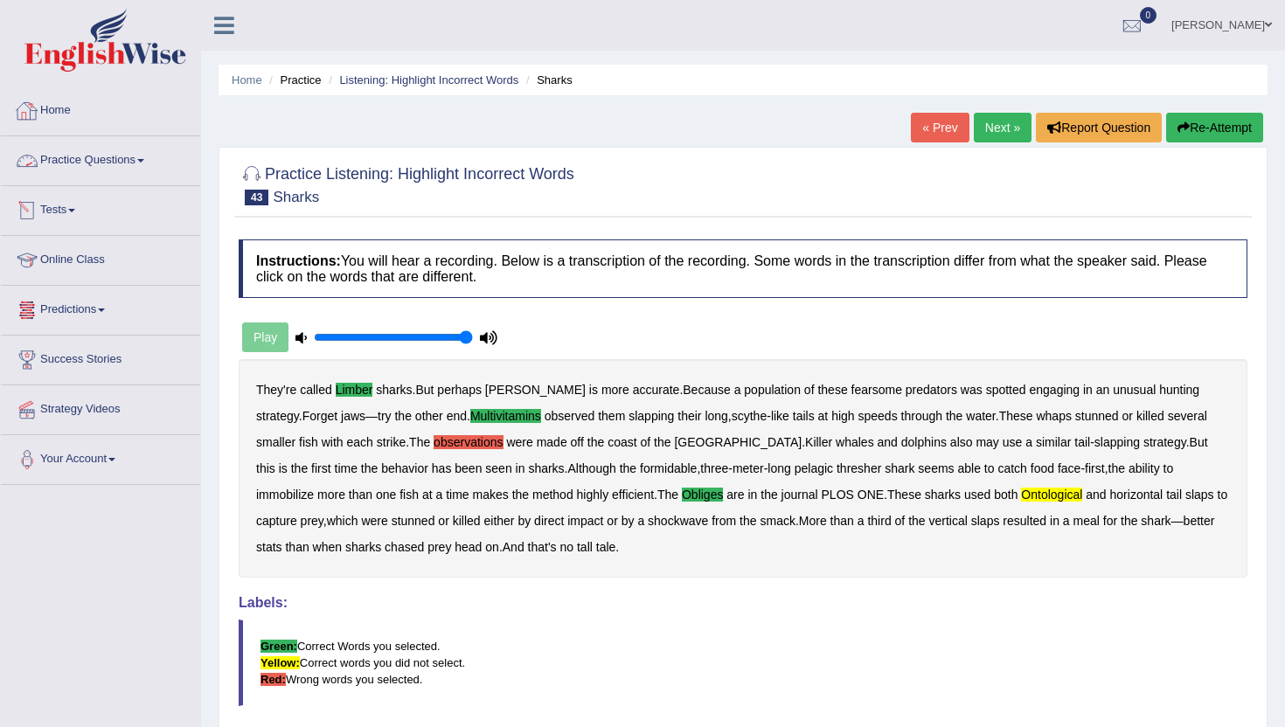
click at [113, 173] on link "Practice Questions" at bounding box center [100, 158] width 199 height 44
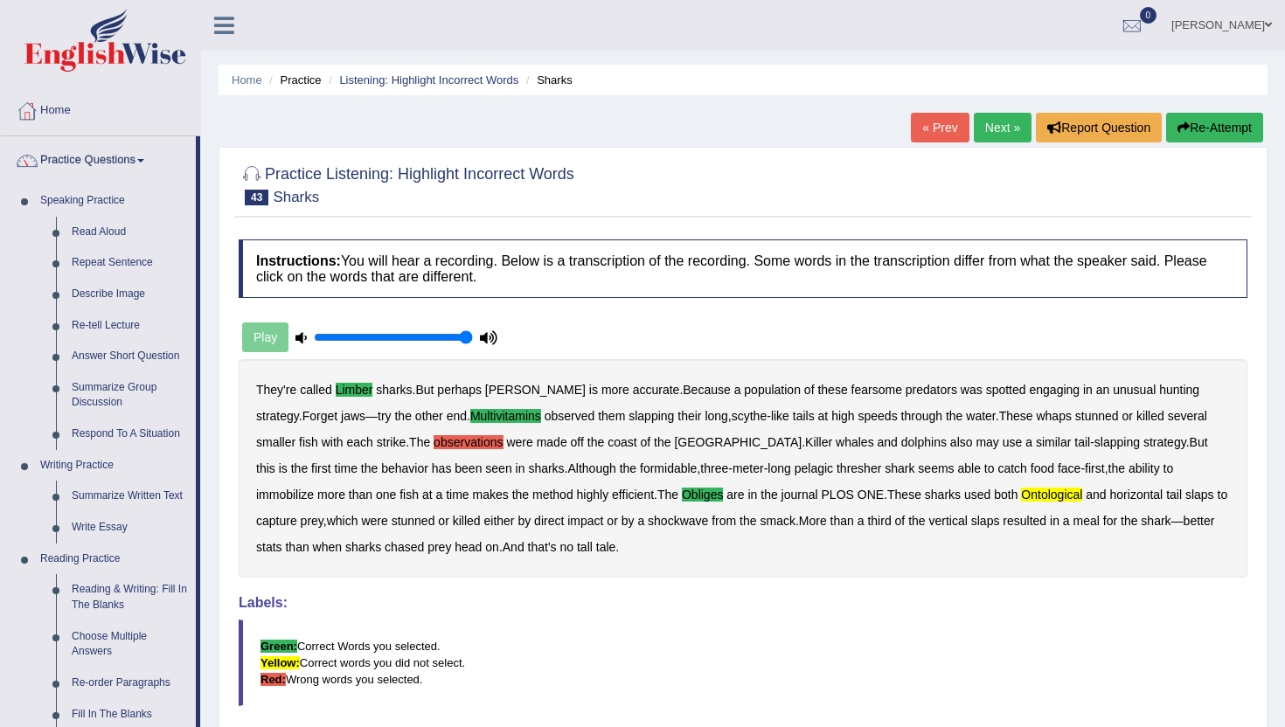
click at [199, 690] on li "Practice Questions Speaking Practice Read Aloud Repeat Sentence Describe Image …" at bounding box center [100, 627] width 199 height 983
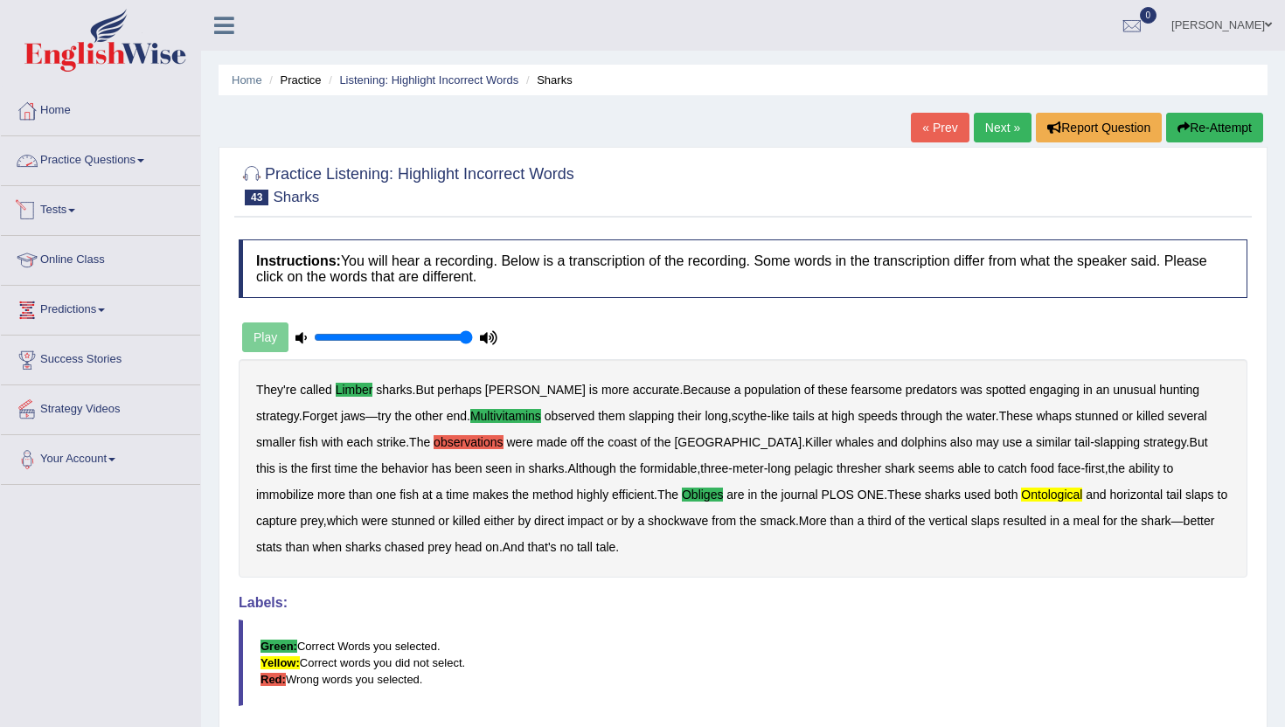
click at [118, 153] on link "Practice Questions" at bounding box center [100, 158] width 199 height 44
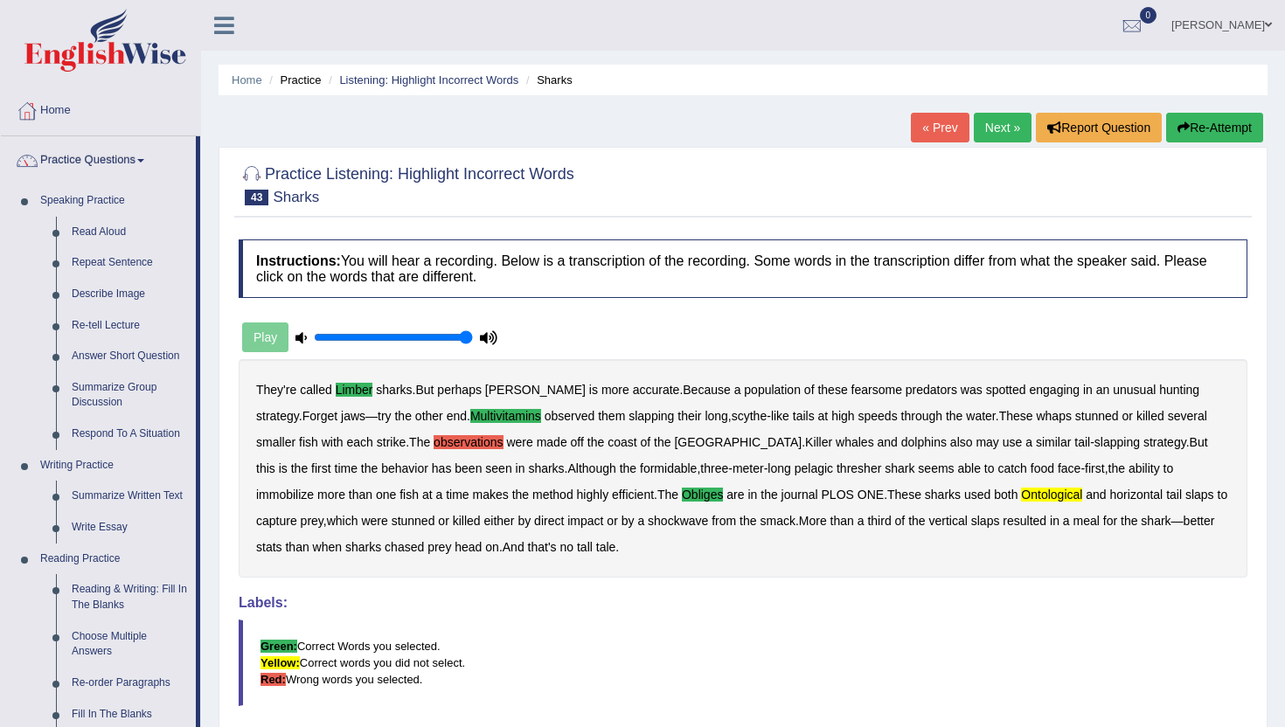
click at [214, 706] on div "Home Practice Listening: Highlight Incorrect Words Sharks « Prev Next » Report …" at bounding box center [743, 437] width 1084 height 874
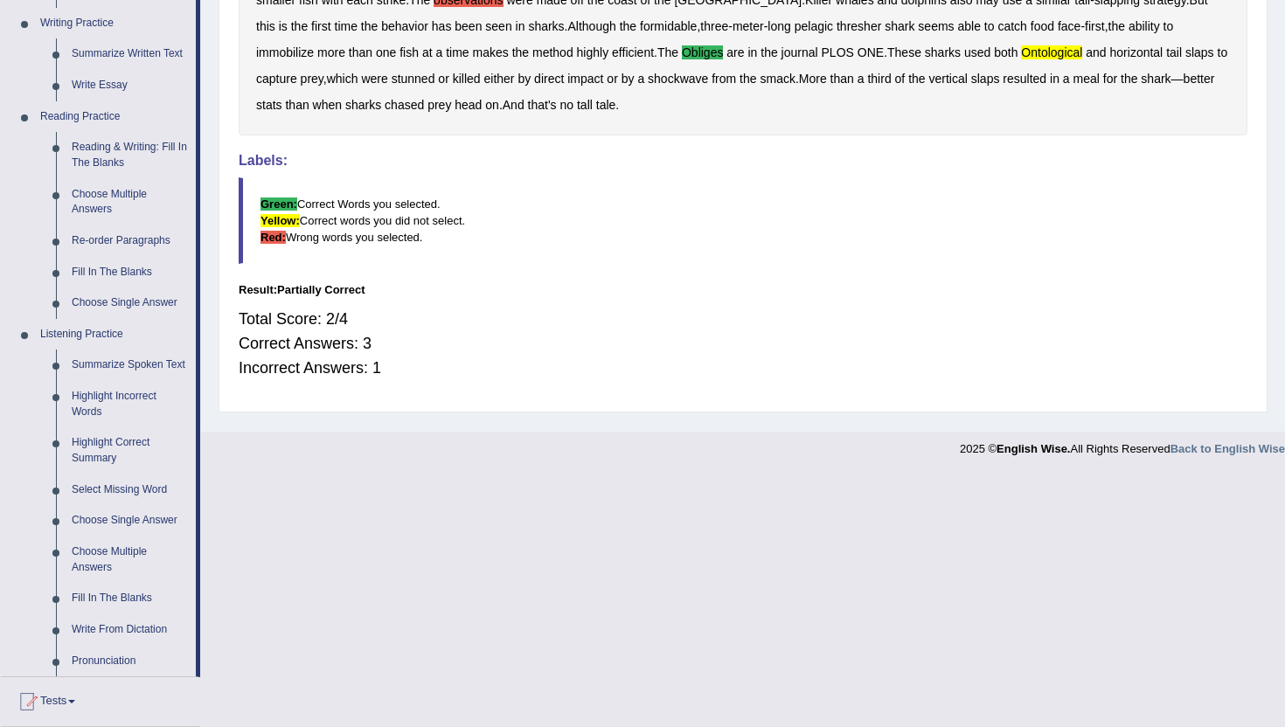
scroll to position [489, 0]
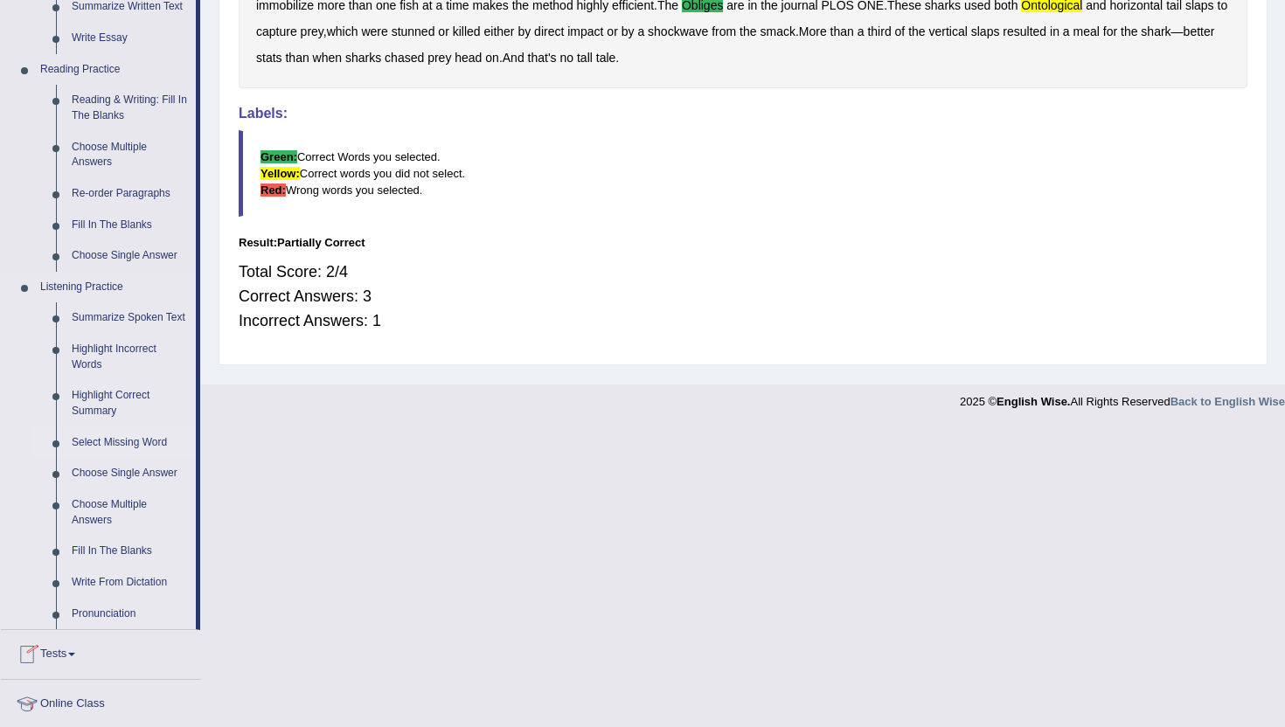
click at [108, 457] on link "Select Missing Word" at bounding box center [130, 442] width 132 height 31
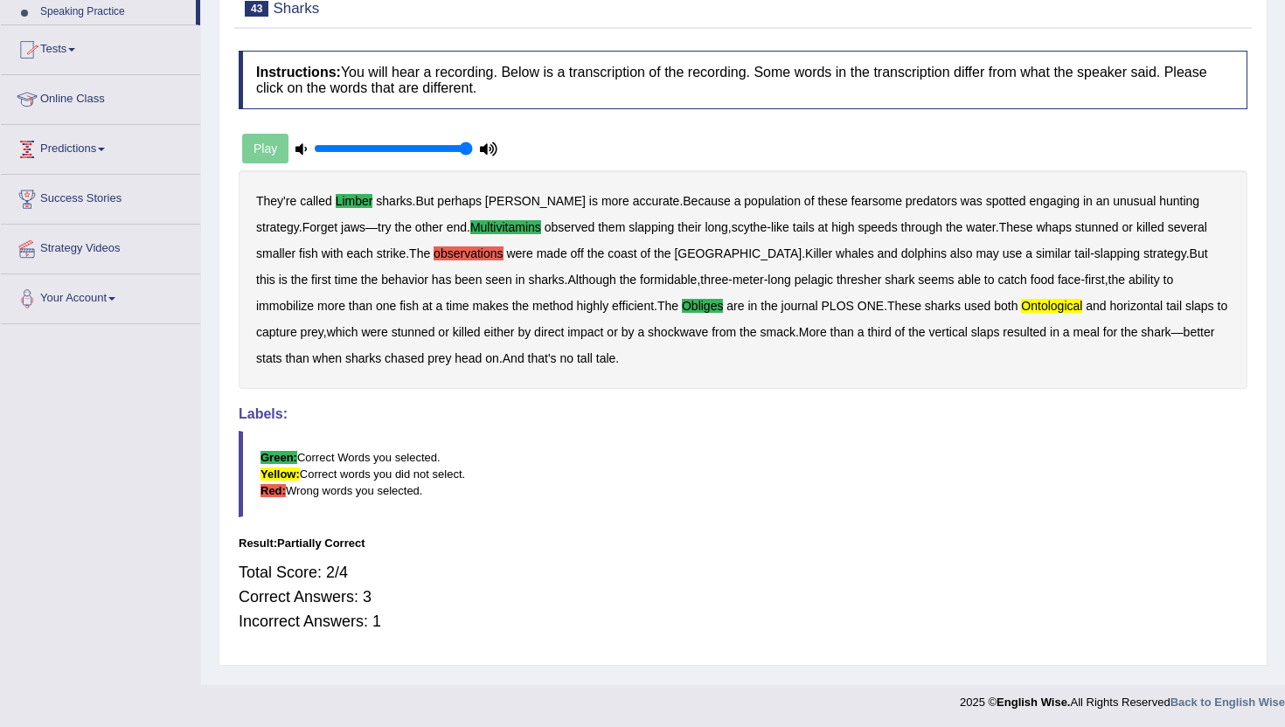
scroll to position [191, 0]
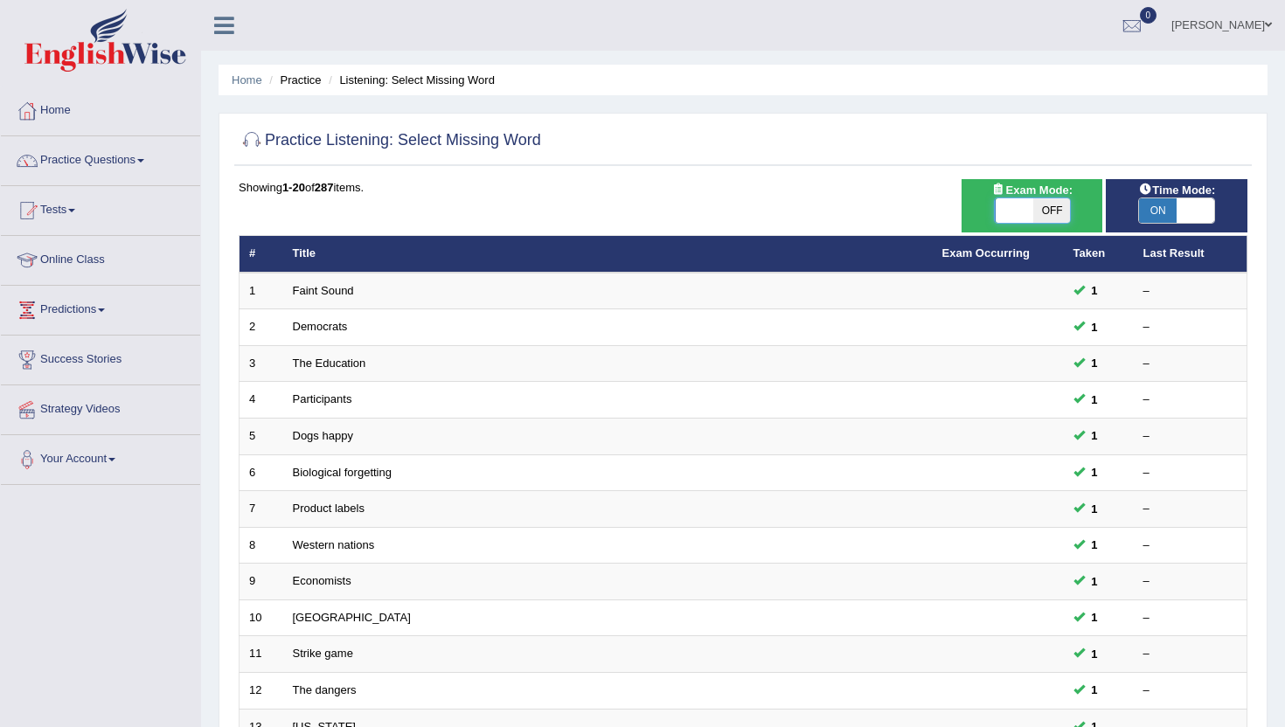
click at [1016, 206] on span at bounding box center [1014, 210] width 38 height 24
click at [1060, 208] on span "OFF" at bounding box center [1051, 210] width 38 height 24
checkbox input "true"
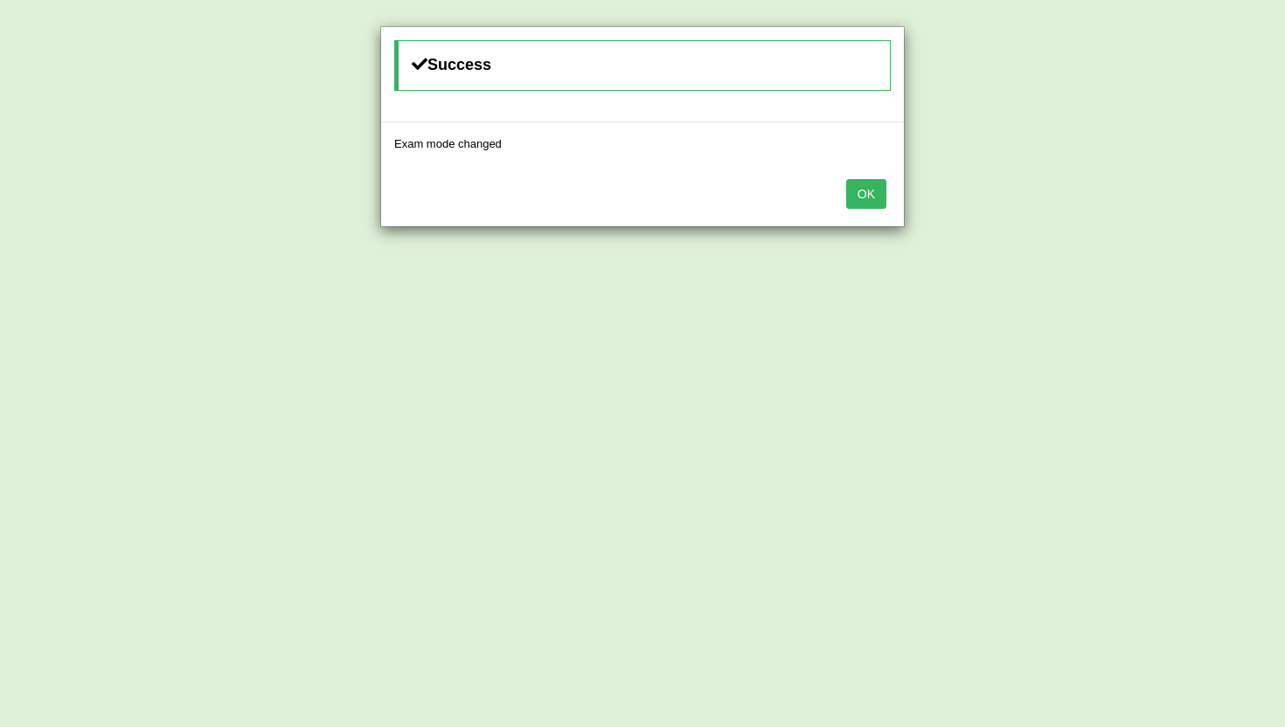
click at [863, 195] on button "OK" at bounding box center [866, 194] width 40 height 30
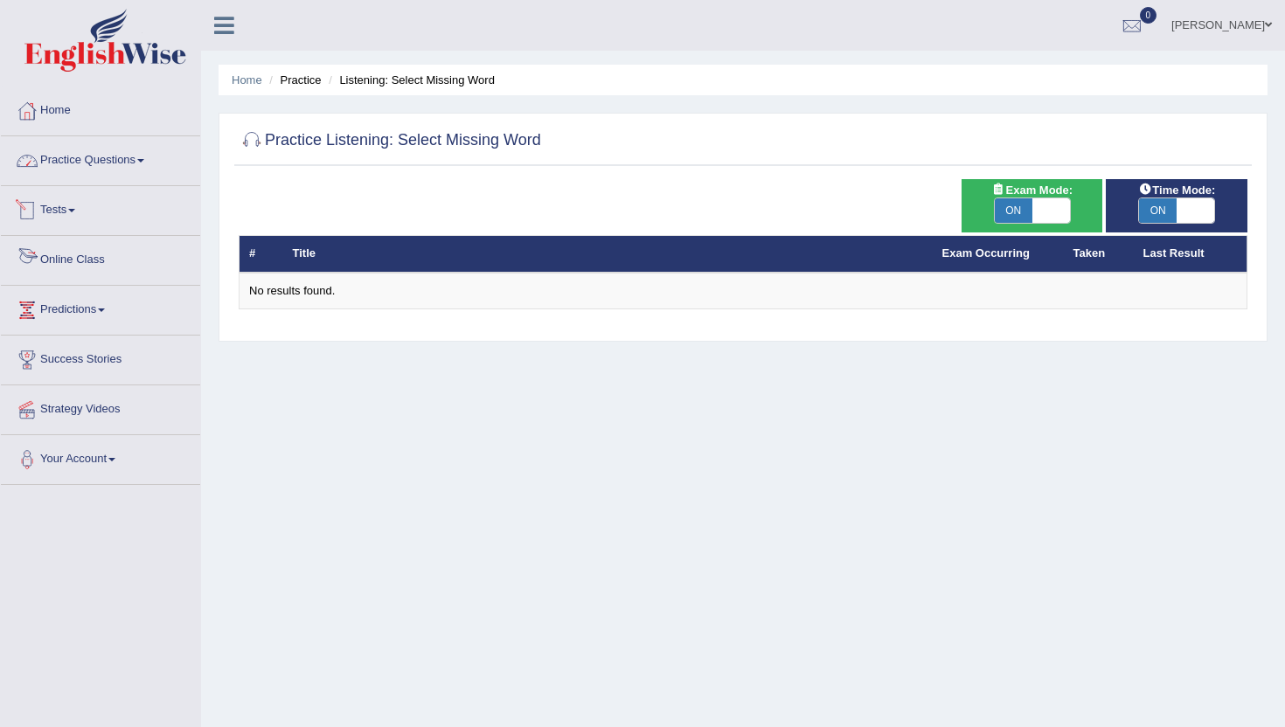
click at [118, 161] on link "Practice Questions" at bounding box center [100, 158] width 199 height 44
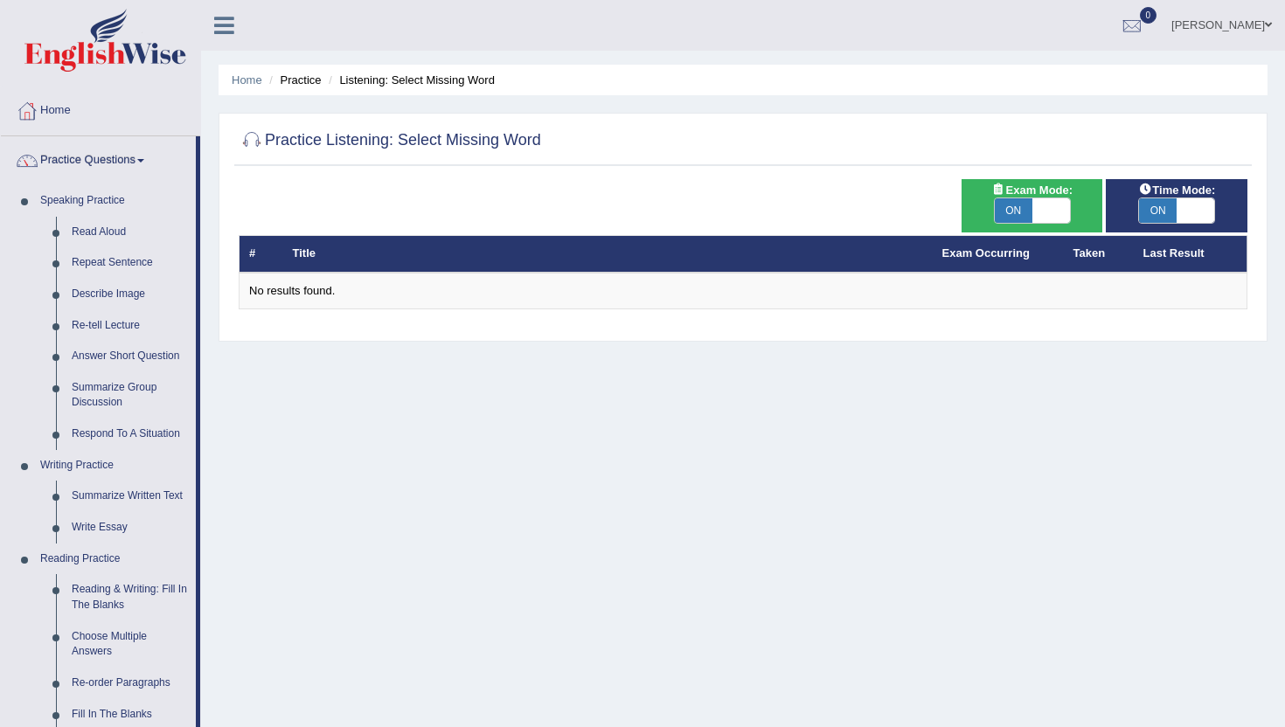
click at [219, 693] on div "Home Practice Listening: Select Missing Word Practice Listening: Select Missing…" at bounding box center [743, 437] width 1084 height 874
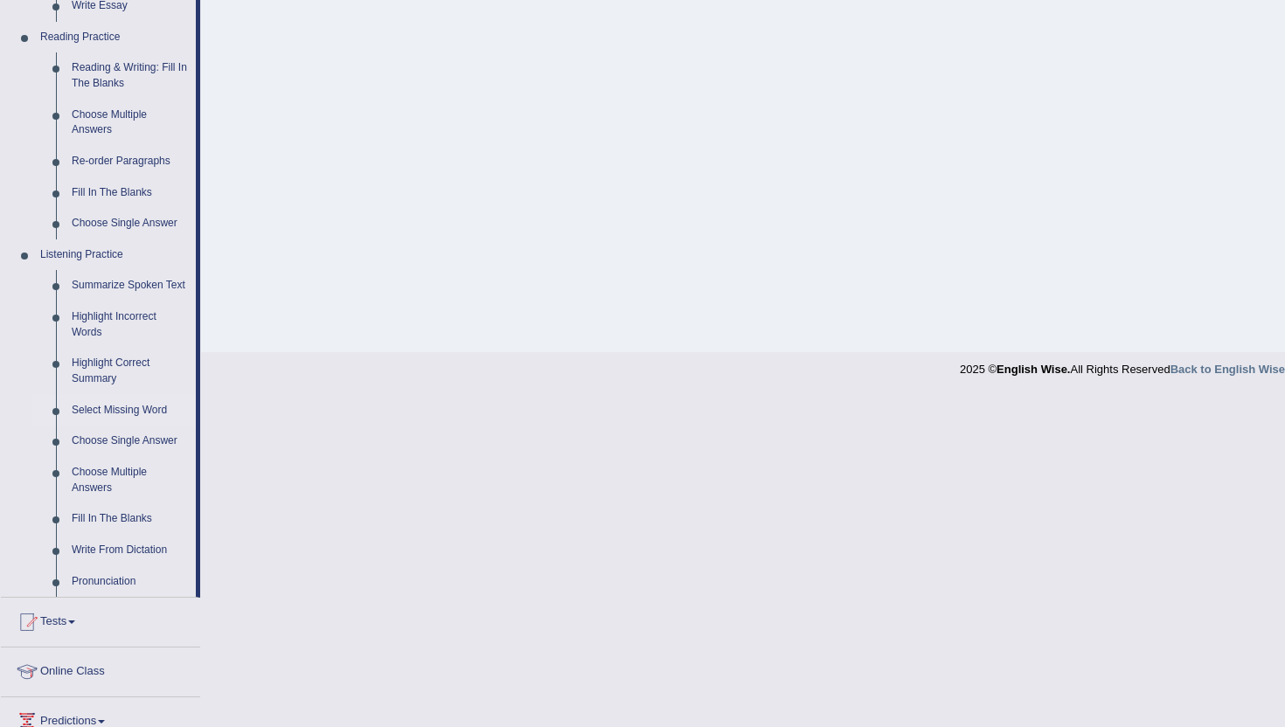
scroll to position [524, 0]
click at [107, 532] on link "Fill In The Blanks" at bounding box center [130, 516] width 132 height 31
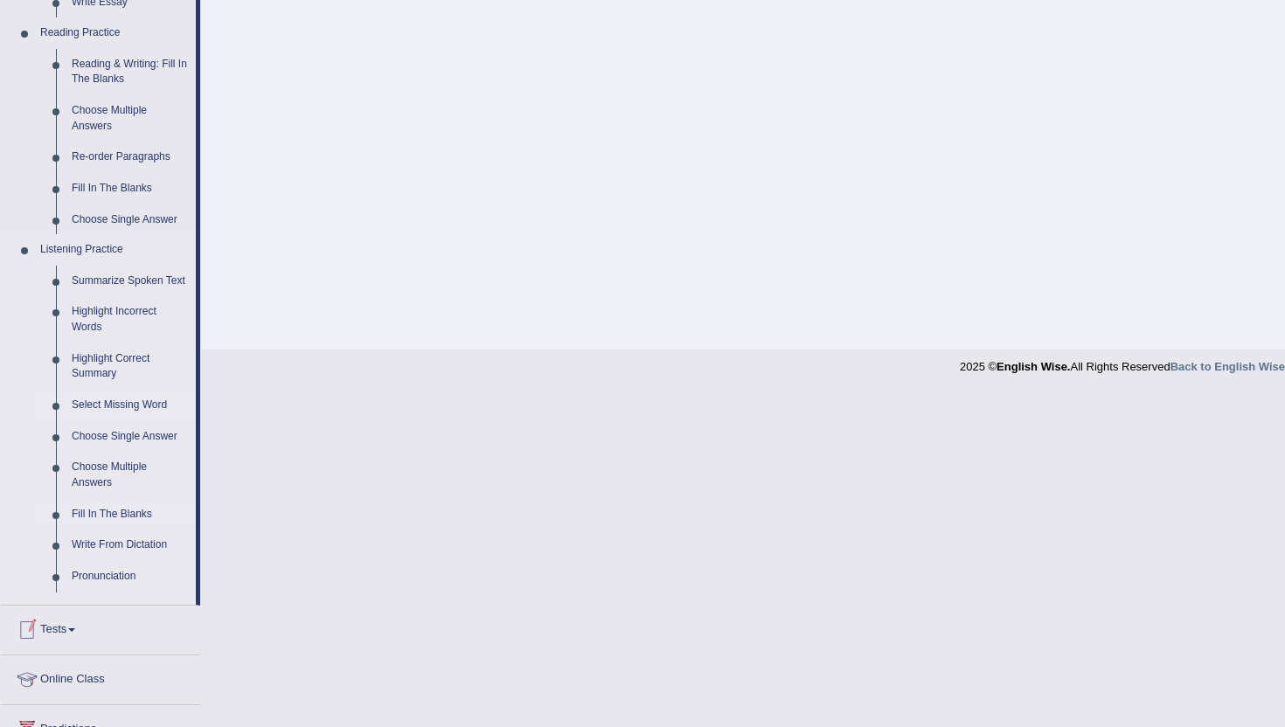
scroll to position [191, 0]
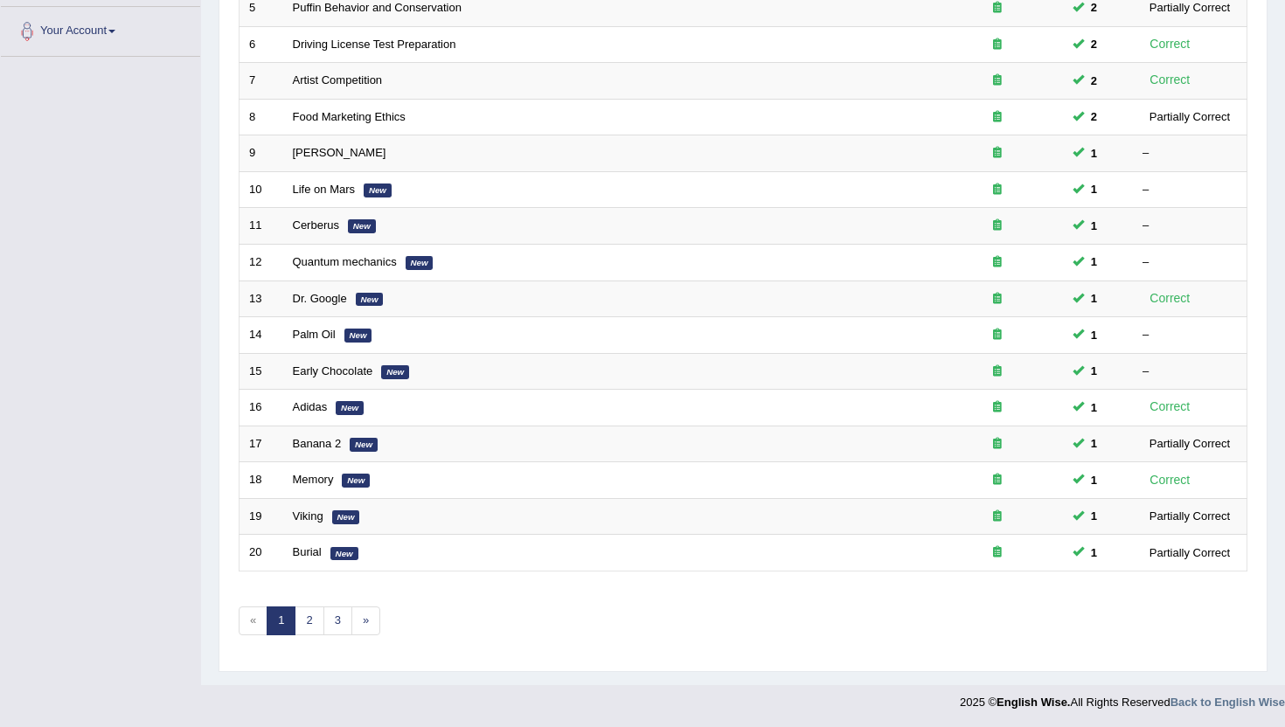
scroll to position [430, 0]
click at [340, 622] on link "3" at bounding box center [337, 619] width 29 height 29
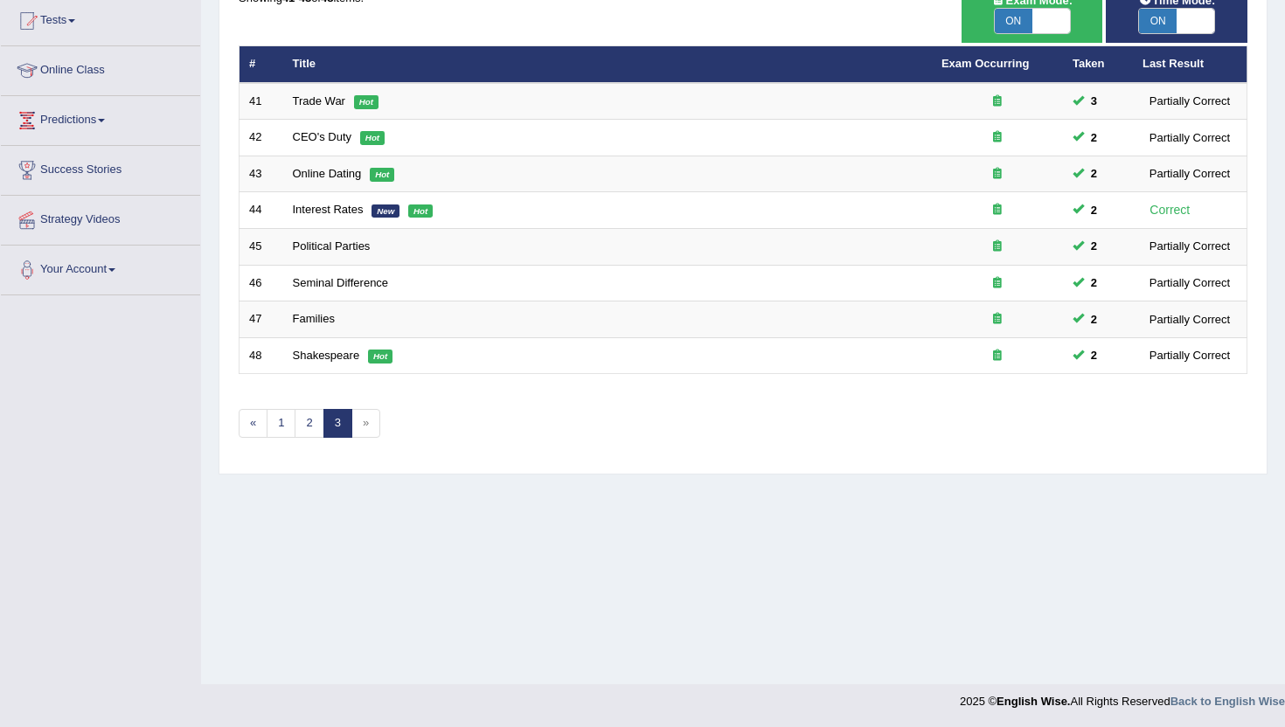
scroll to position [191, 0]
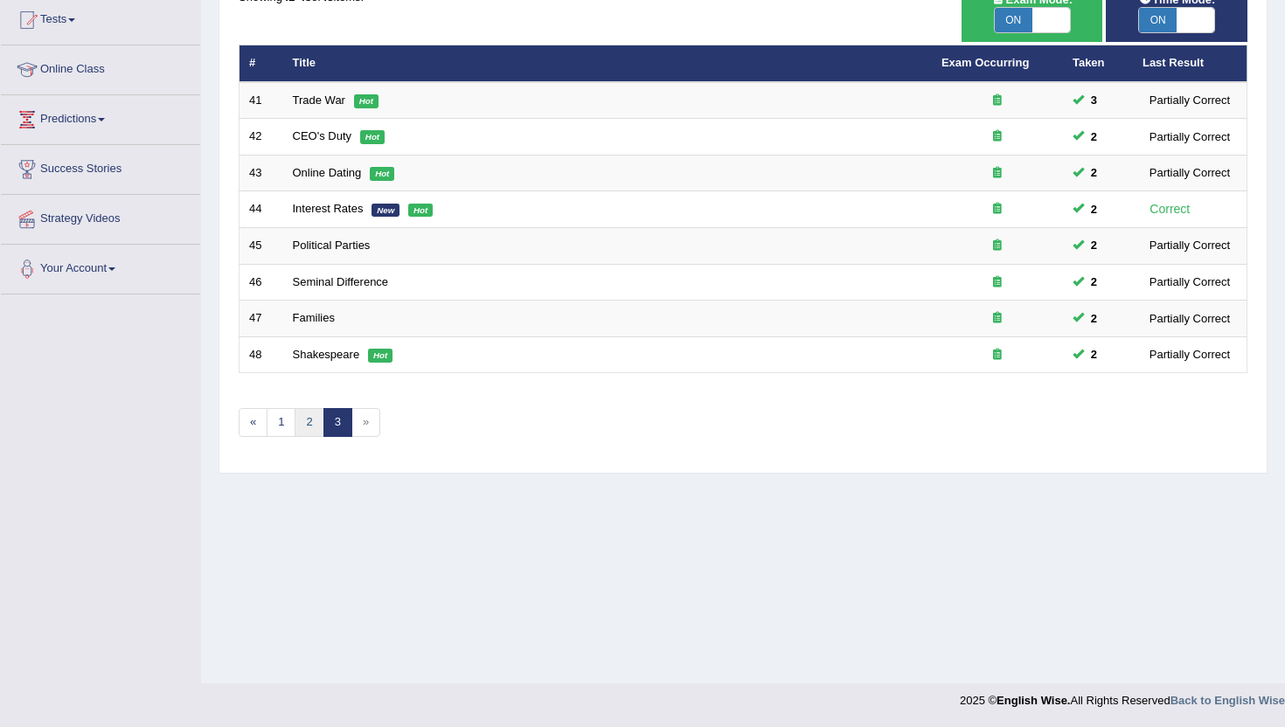
click at [303, 419] on link "2" at bounding box center [309, 422] width 29 height 29
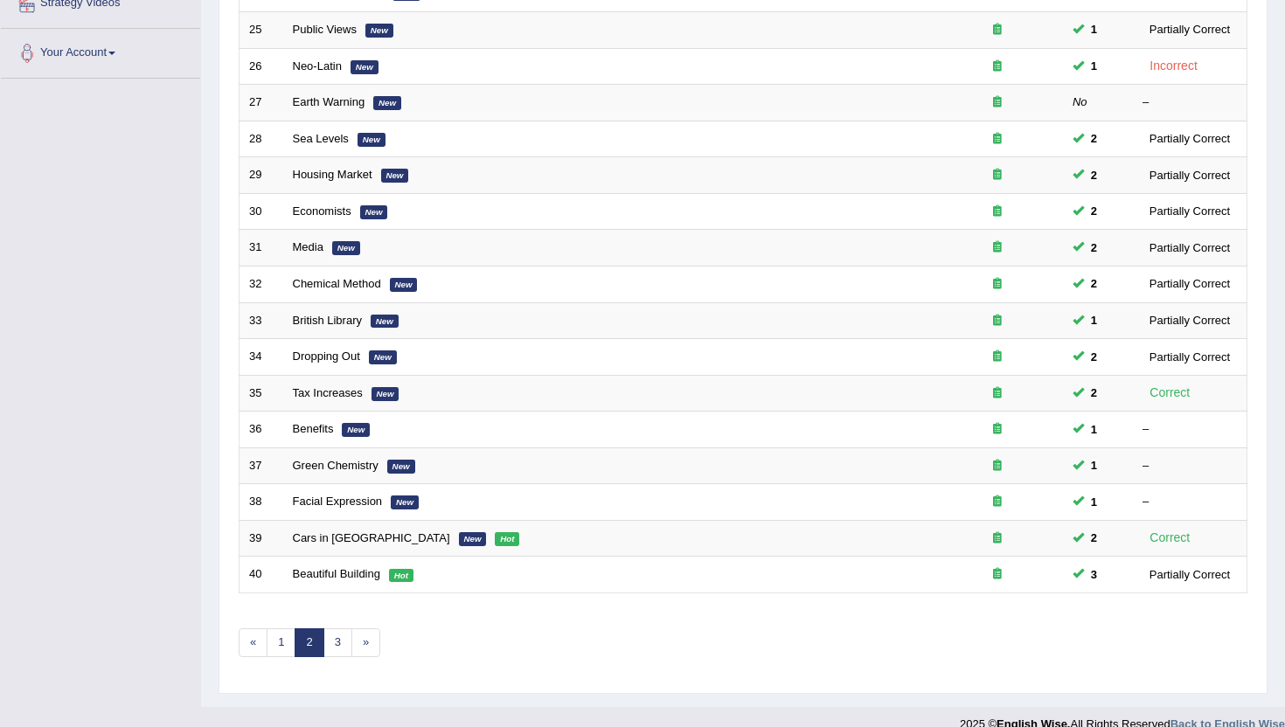
scroll to position [430, 0]
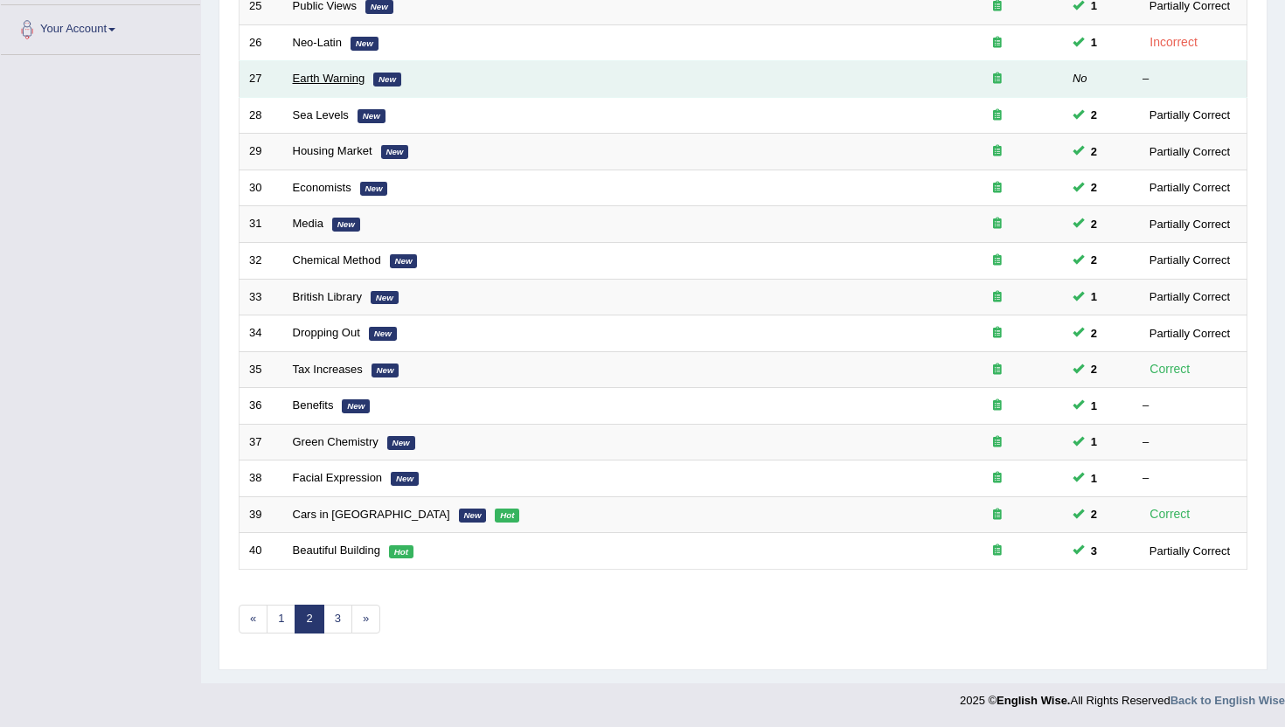
click at [328, 81] on link "Earth Warning" at bounding box center [329, 78] width 73 height 13
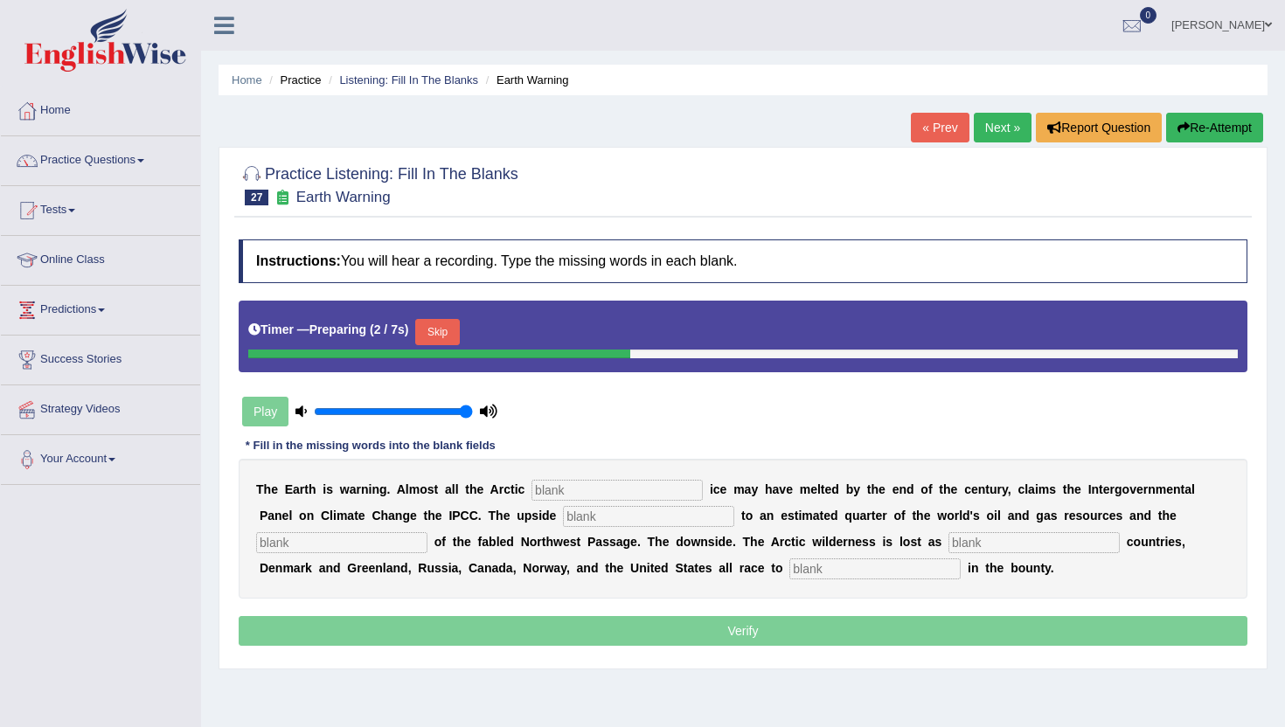
click at [450, 332] on button "Skip" at bounding box center [437, 332] width 44 height 26
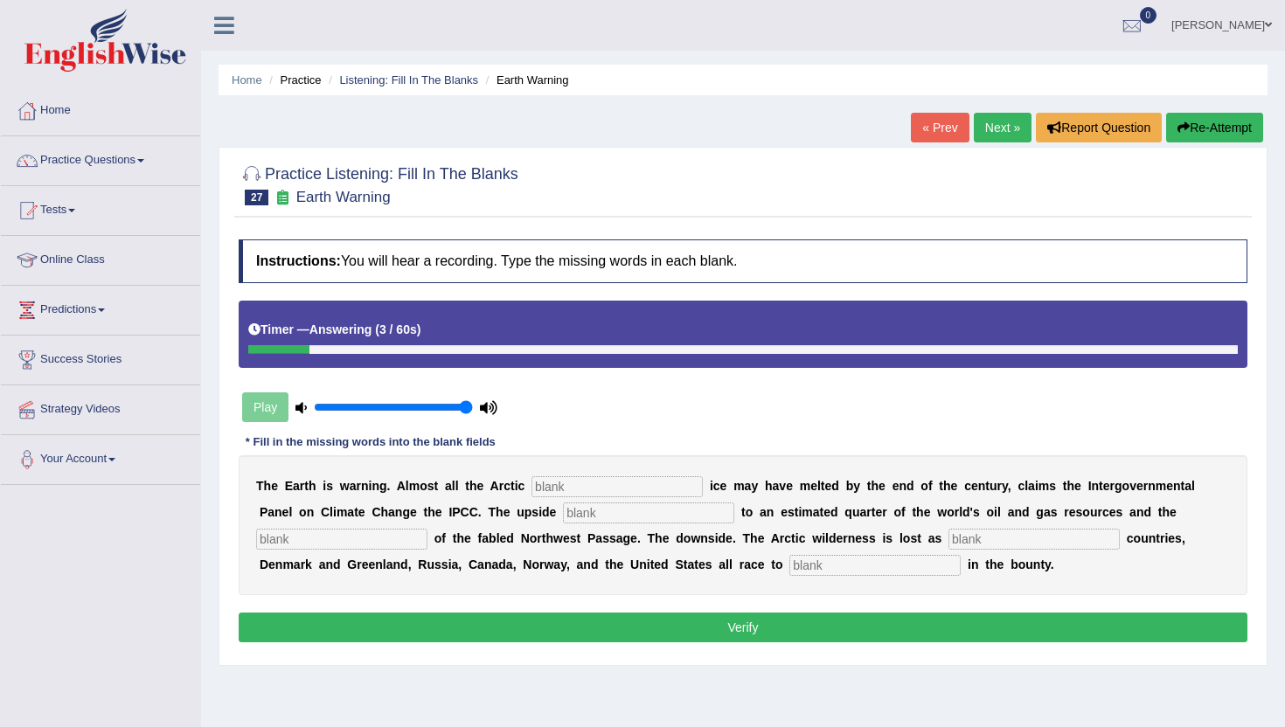
click at [560, 489] on input "text" at bounding box center [616, 486] width 171 height 21
type input "[PERSON_NAME]"
click at [563, 514] on input "text" at bounding box center [648, 513] width 171 height 21
type input "opening"
click at [267, 544] on input "text" at bounding box center [341, 539] width 171 height 21
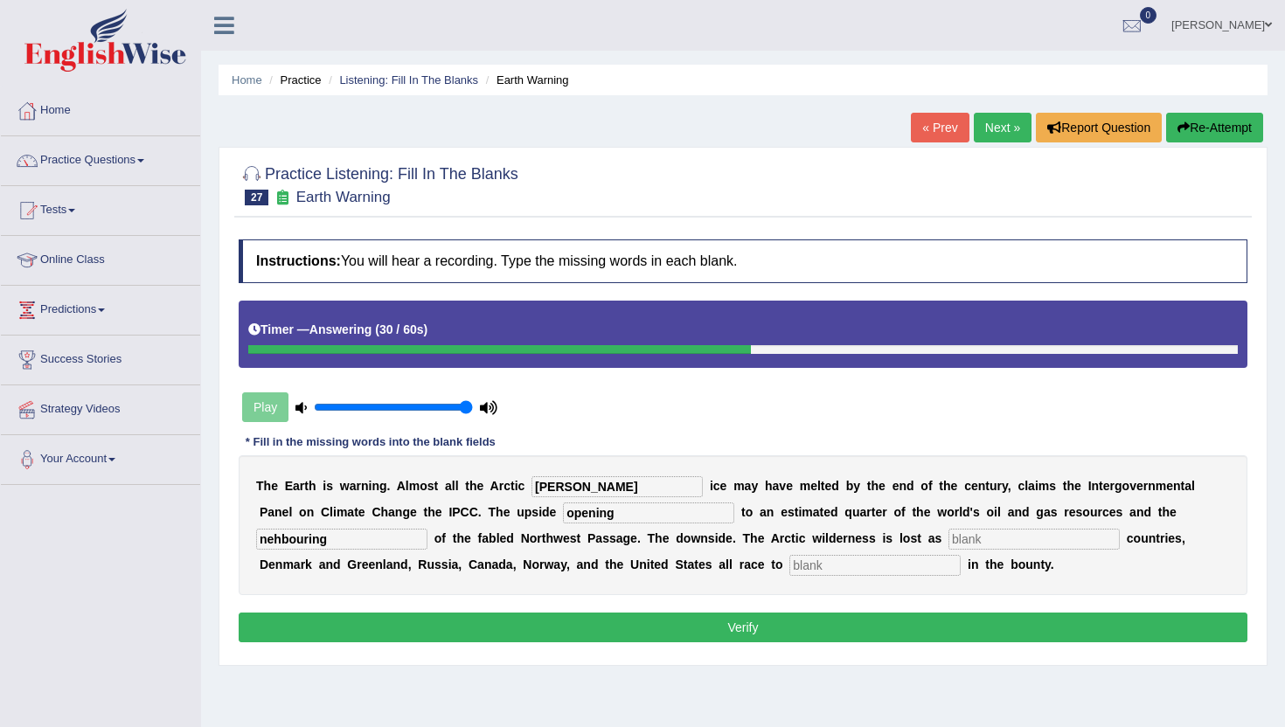
type input "nehbouring"
click at [571, 515] on input "opening" at bounding box center [648, 513] width 171 height 21
type input "o"
type input "excess"
click at [359, 538] on input "nehbouring" at bounding box center [341, 539] width 171 height 21
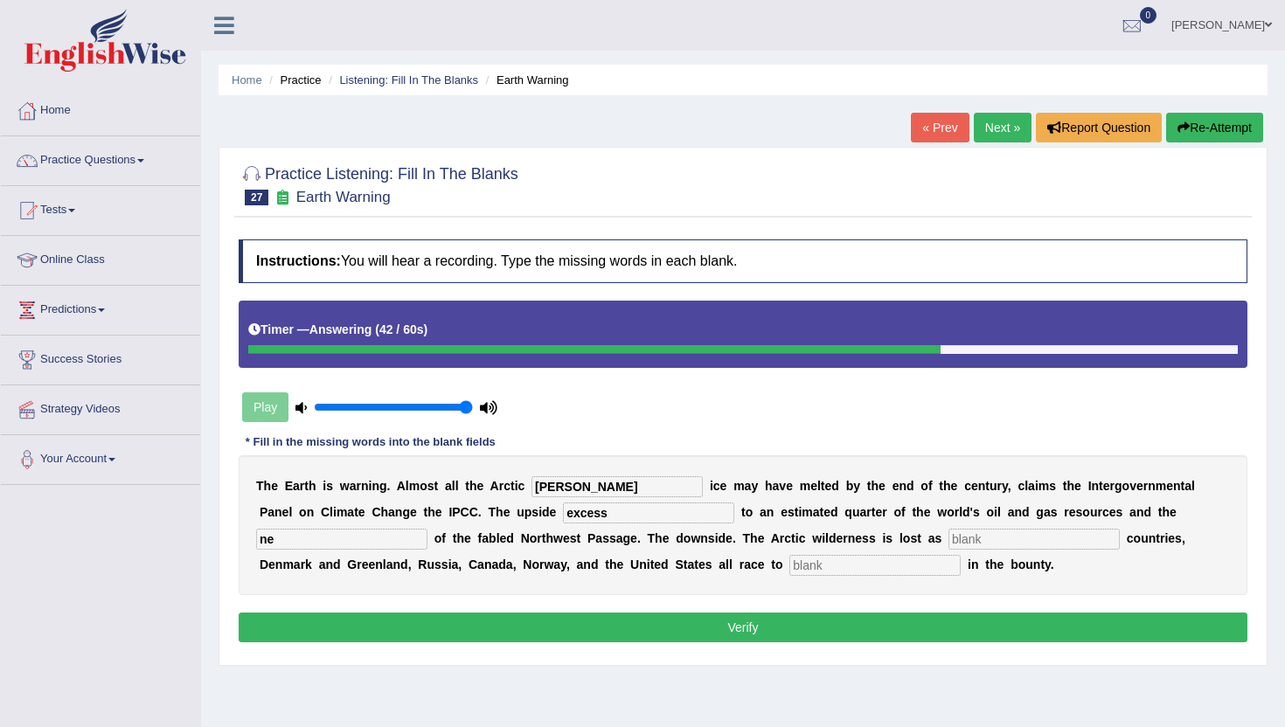
type input "n"
type input "p"
type input "opening"
click at [789, 566] on input "text" at bounding box center [874, 565] width 171 height 21
type input "share"
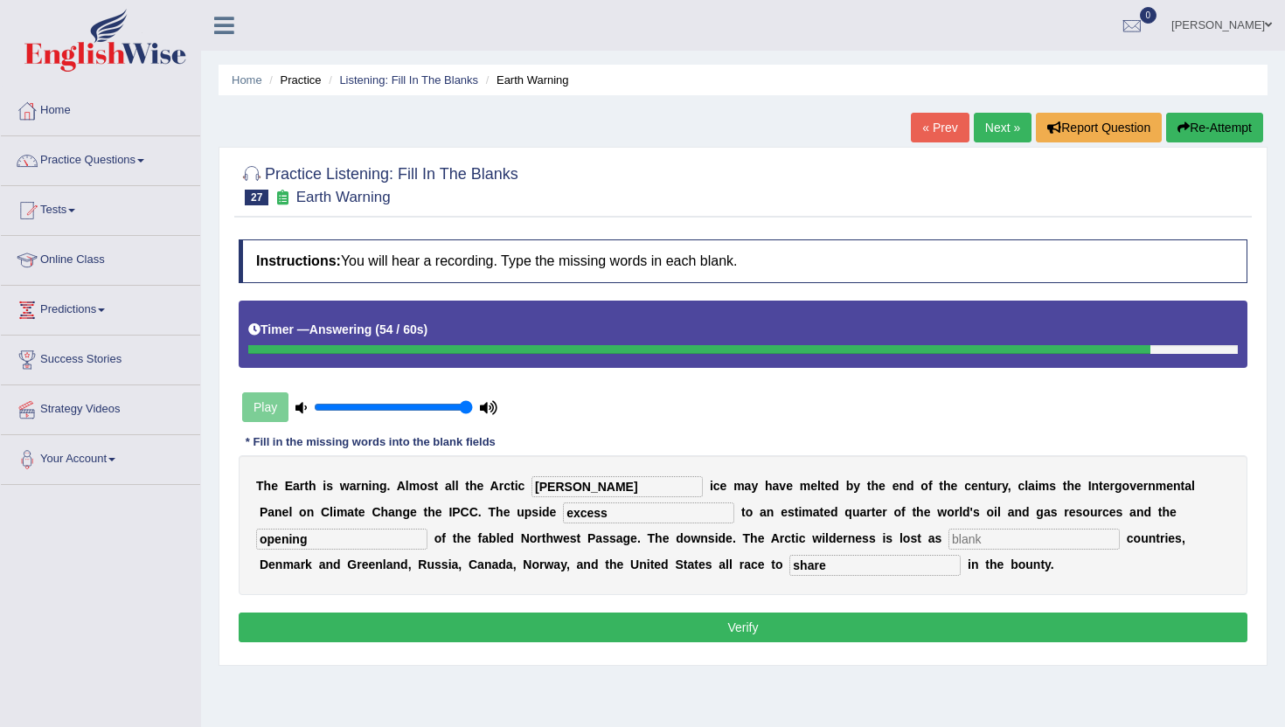
click at [948, 532] on input "text" at bounding box center [1033, 539] width 171 height 21
type input "nehboring"
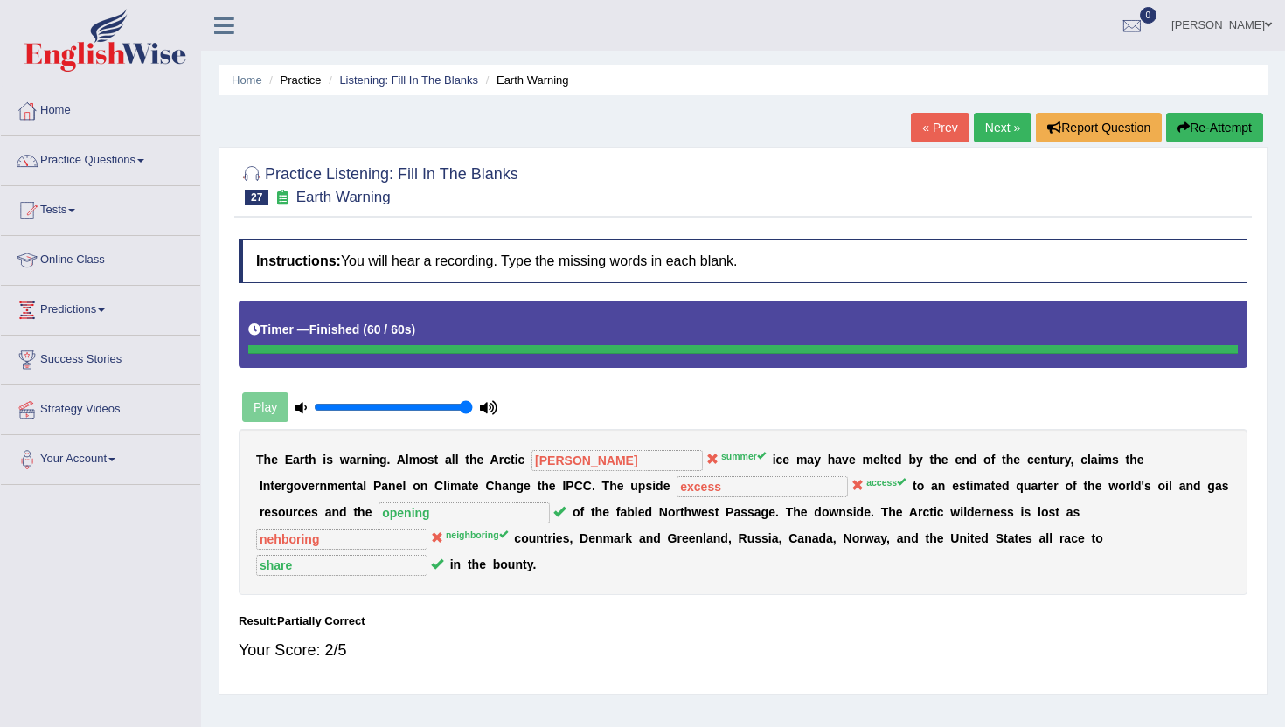
click at [991, 129] on link "Next »" at bounding box center [1003, 128] width 58 height 30
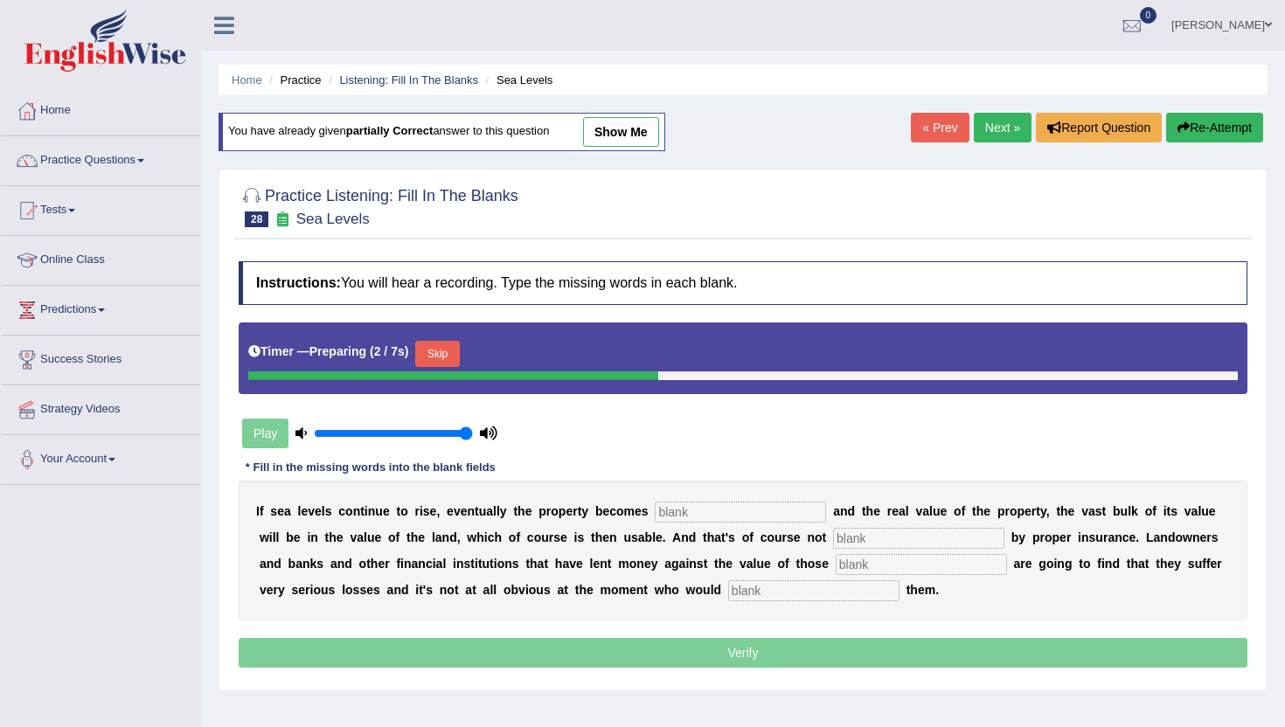
click at [438, 356] on button "Skip" at bounding box center [437, 354] width 44 height 26
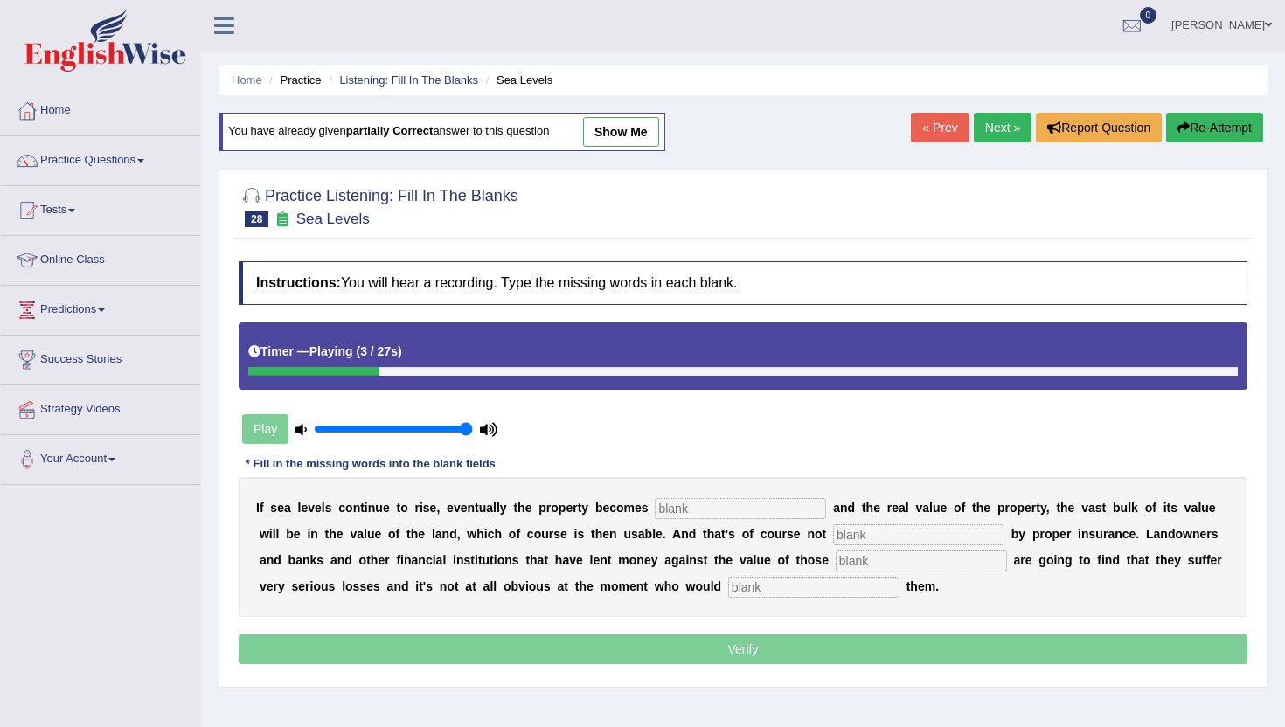
click at [674, 514] on input "text" at bounding box center [740, 508] width 171 height 21
type input "iniated"
click at [833, 536] on input "text" at bounding box center [918, 534] width 171 height 21
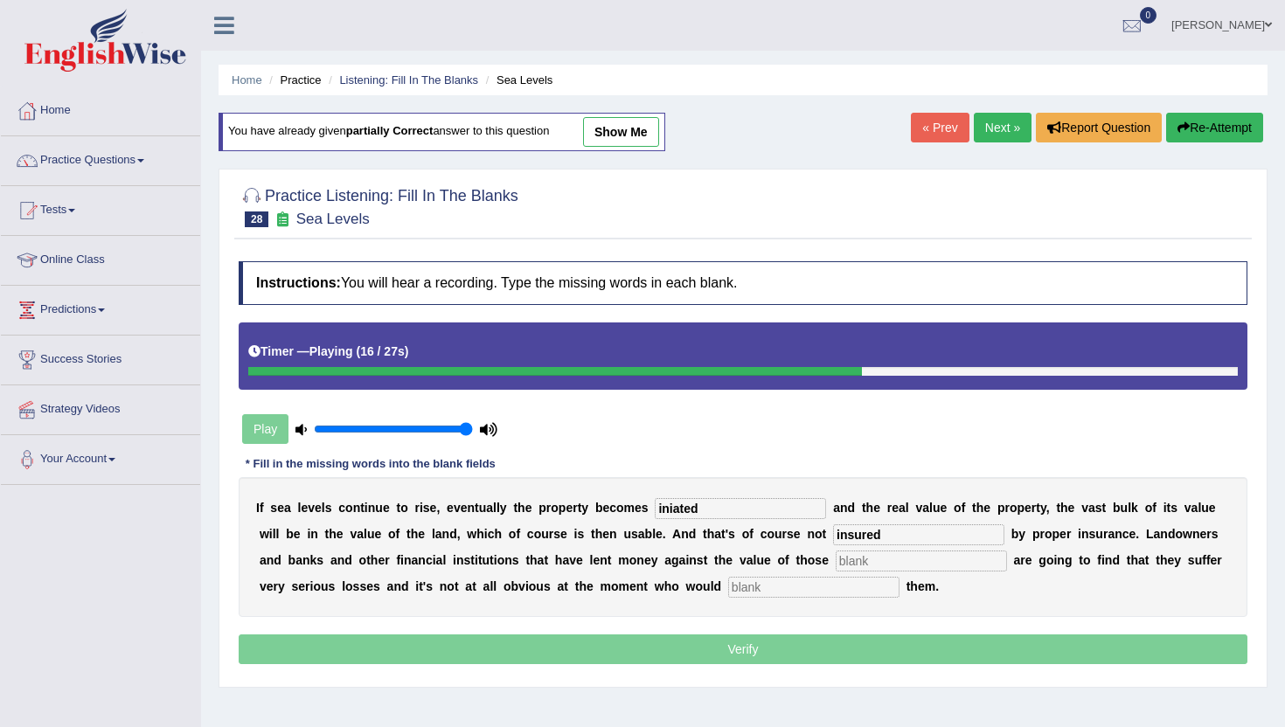
type input "insured"
click at [836, 563] on input "text" at bounding box center [921, 561] width 171 height 21
type input "properties"
click at [728, 590] on input "text" at bounding box center [813, 587] width 171 height 21
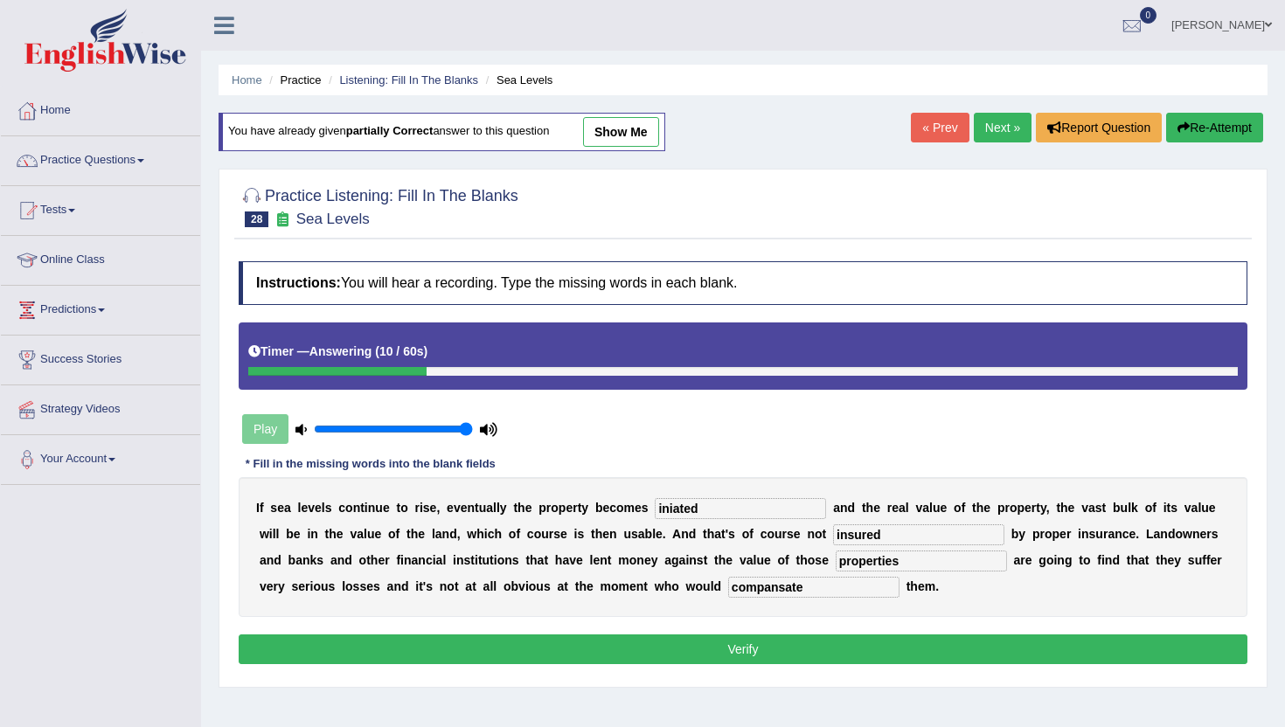
click at [740, 593] on input "compansate" at bounding box center [813, 587] width 171 height 21
type input "compansate"
click at [747, 657] on button "Verify" at bounding box center [743, 650] width 1009 height 30
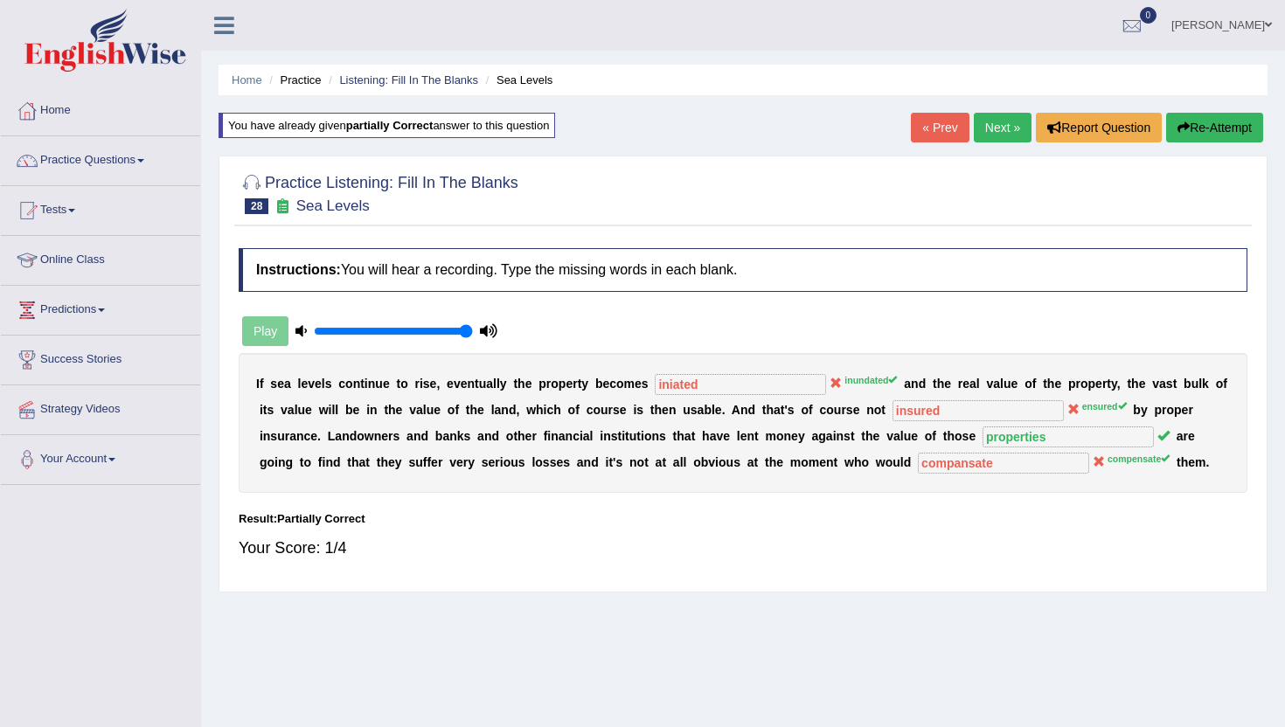
click at [993, 127] on link "Next »" at bounding box center [1003, 128] width 58 height 30
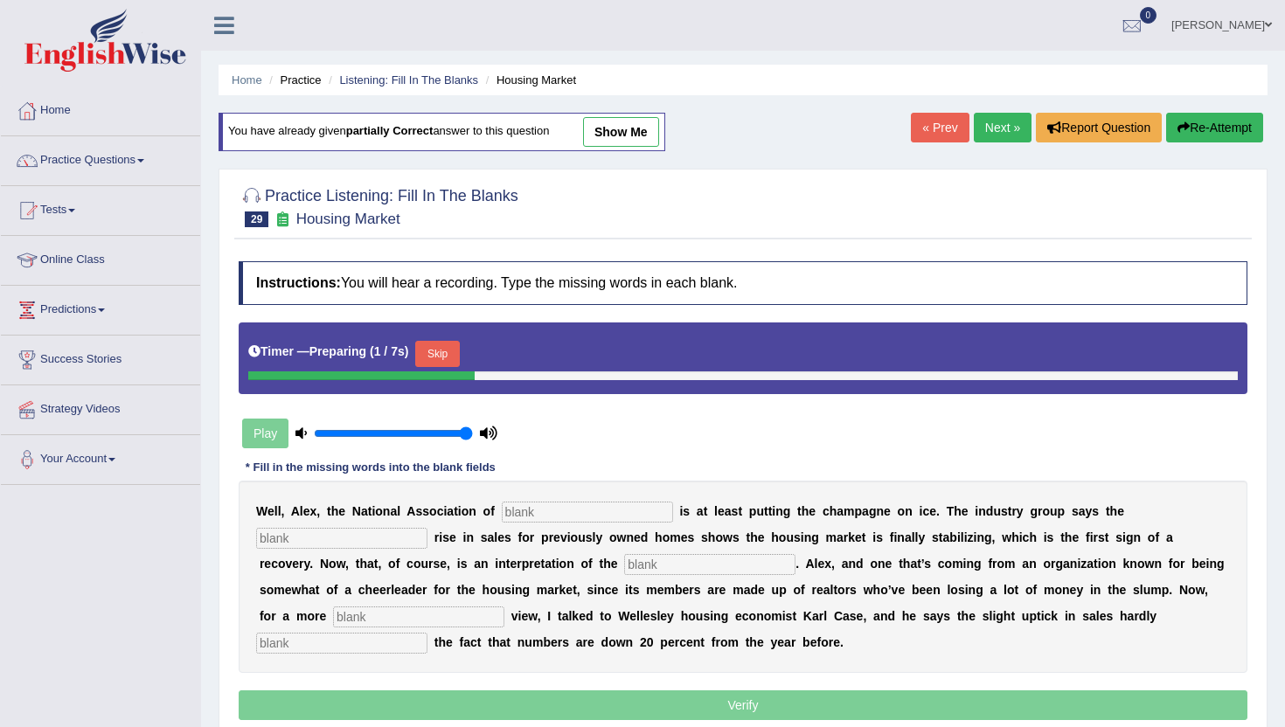
click at [455, 347] on button "Skip" at bounding box center [437, 354] width 44 height 26
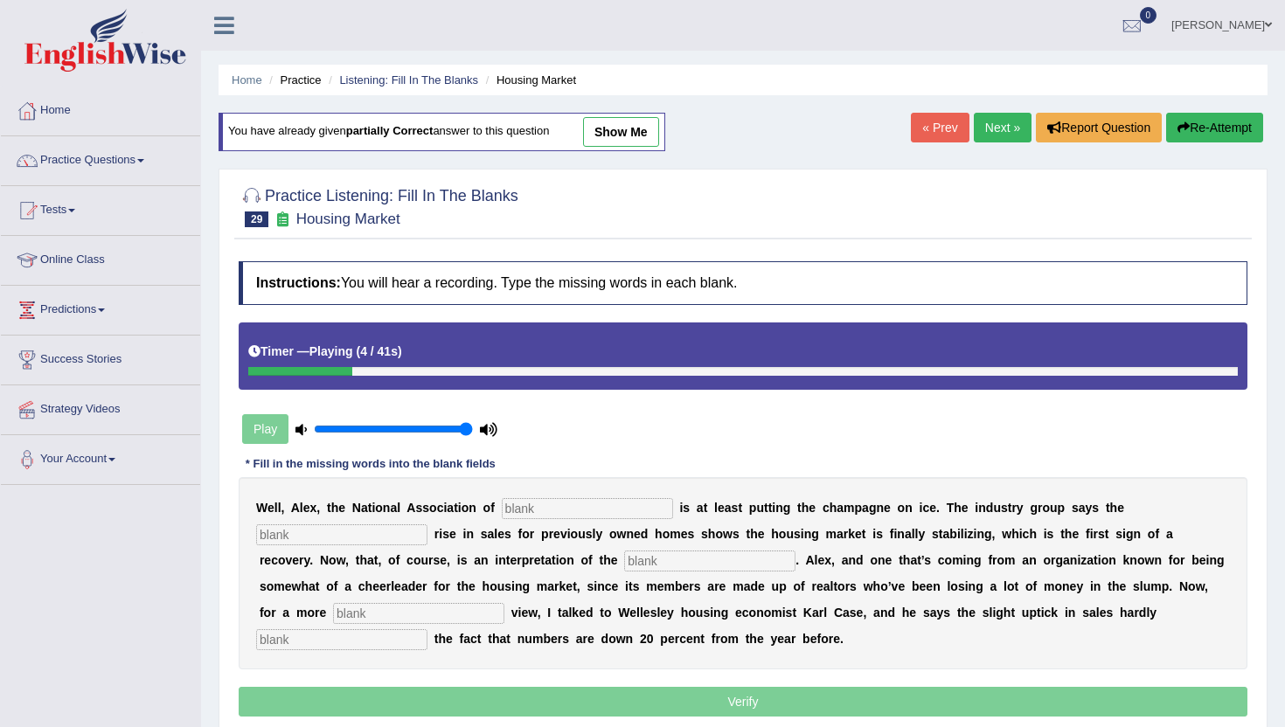
click at [510, 502] on input "text" at bounding box center [587, 508] width 171 height 21
type input "realties"
click at [279, 539] on input "text" at bounding box center [341, 534] width 171 height 21
type input "slight"
click at [624, 565] on input "text" at bounding box center [709, 561] width 171 height 21
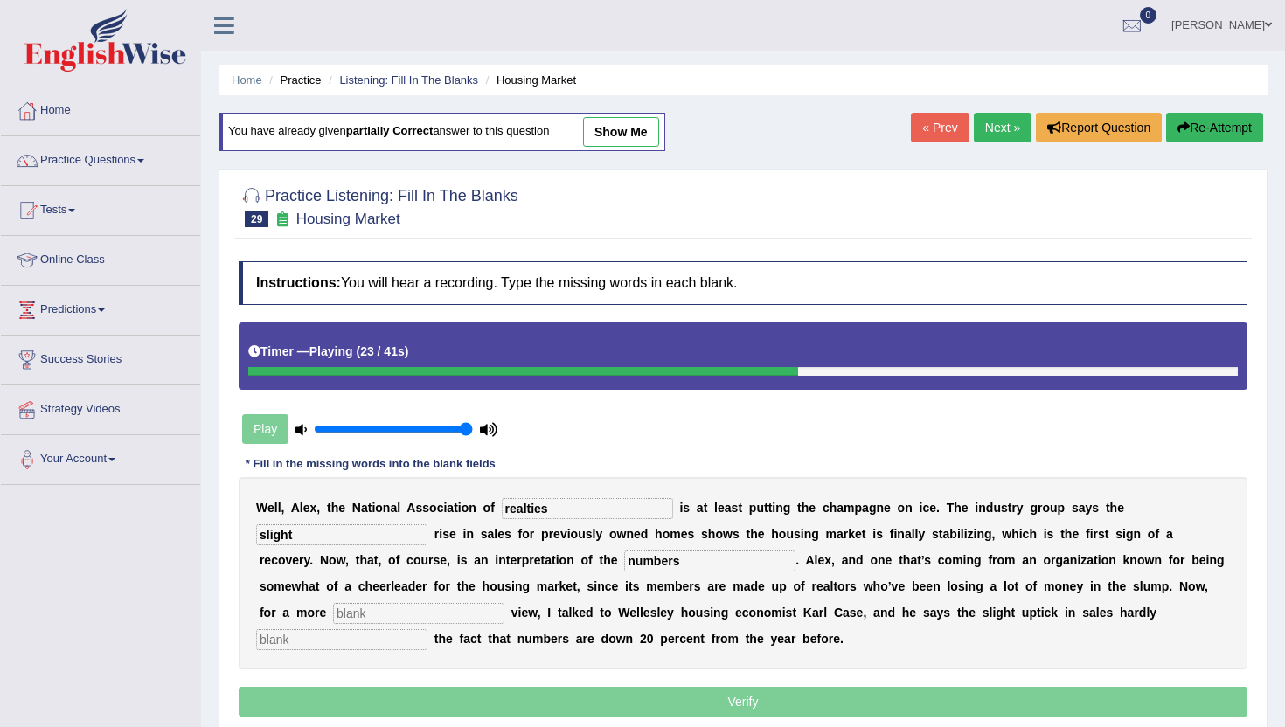
type input "numbers"
click at [333, 619] on input "text" at bounding box center [418, 613] width 171 height 21
type input "self"
click at [427, 629] on input "text" at bounding box center [341, 639] width 171 height 21
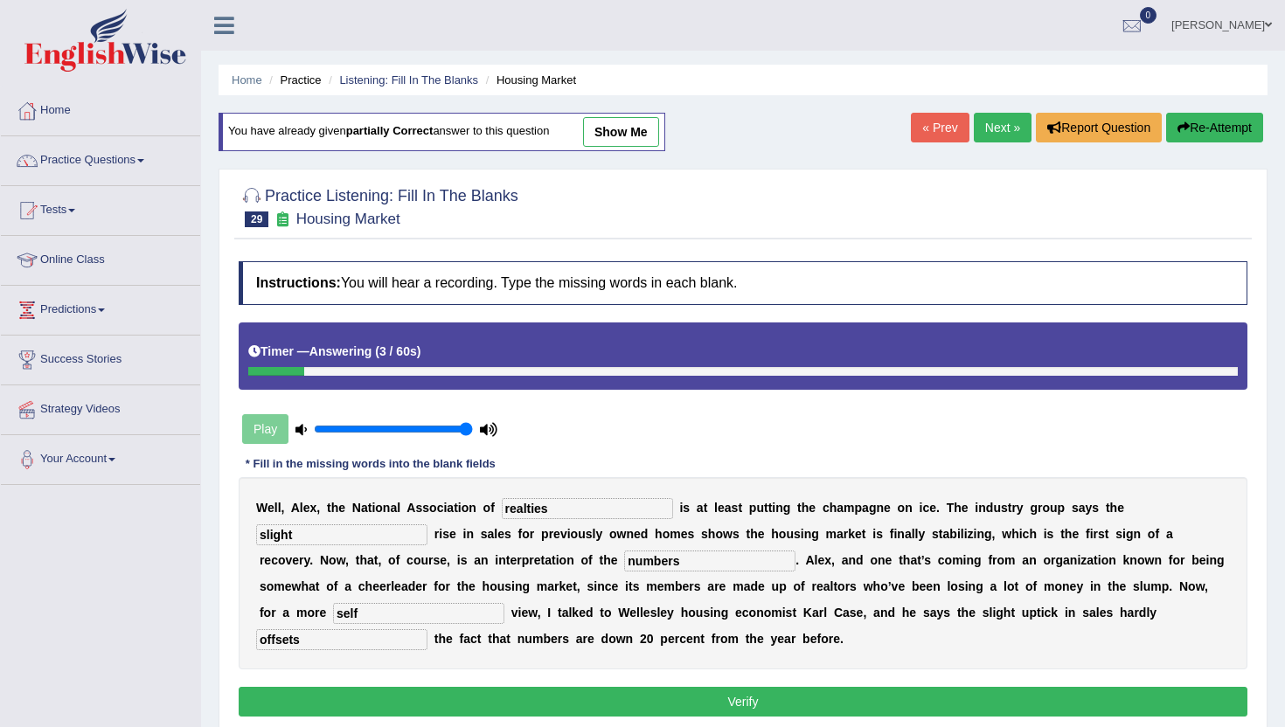
type input "offsets"
click at [546, 513] on input "realties" at bounding box center [587, 508] width 171 height 21
type input "realtors"
click at [878, 697] on button "Verify" at bounding box center [743, 702] width 1009 height 30
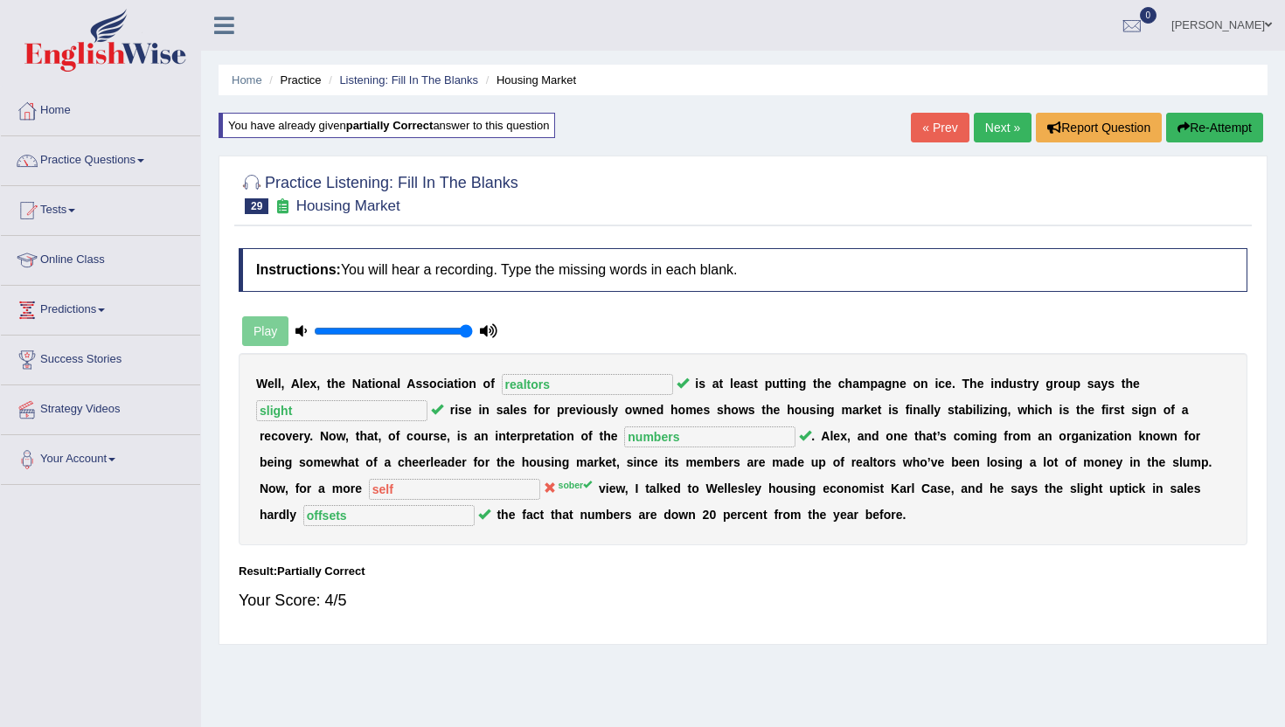
click at [992, 125] on link "Next »" at bounding box center [1003, 128] width 58 height 30
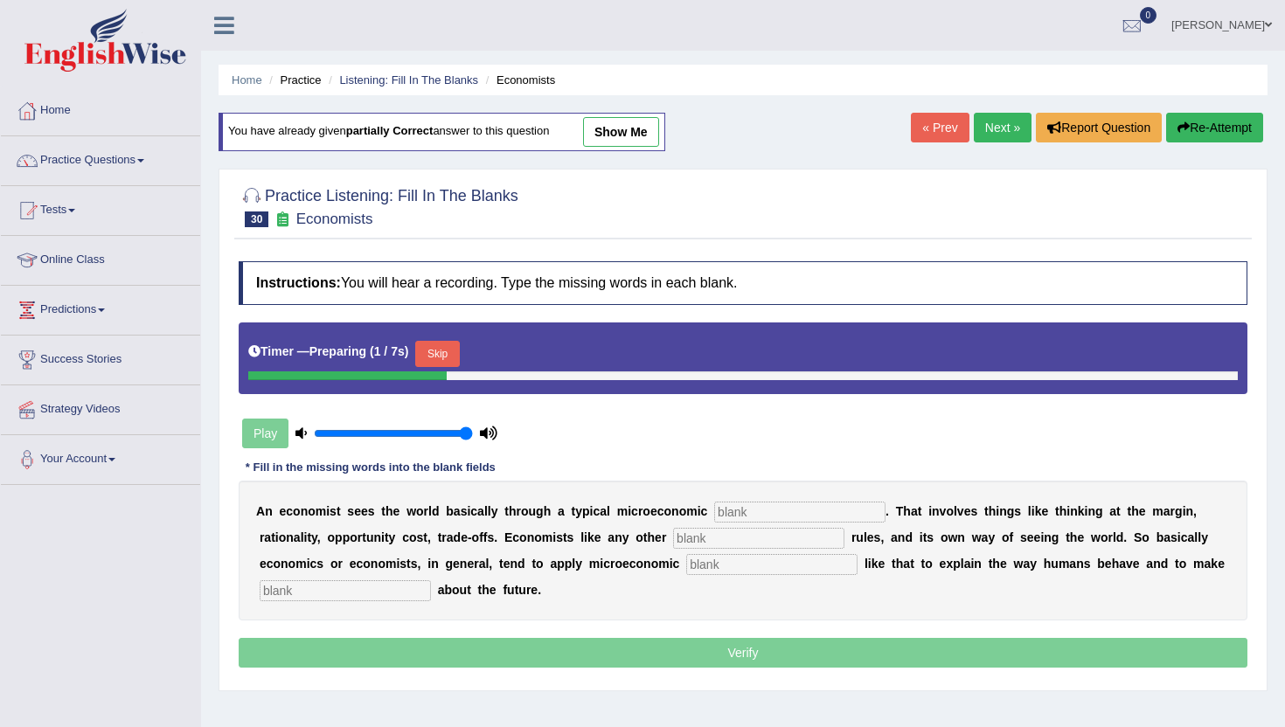
click at [434, 344] on button "Skip" at bounding box center [437, 354] width 44 height 26
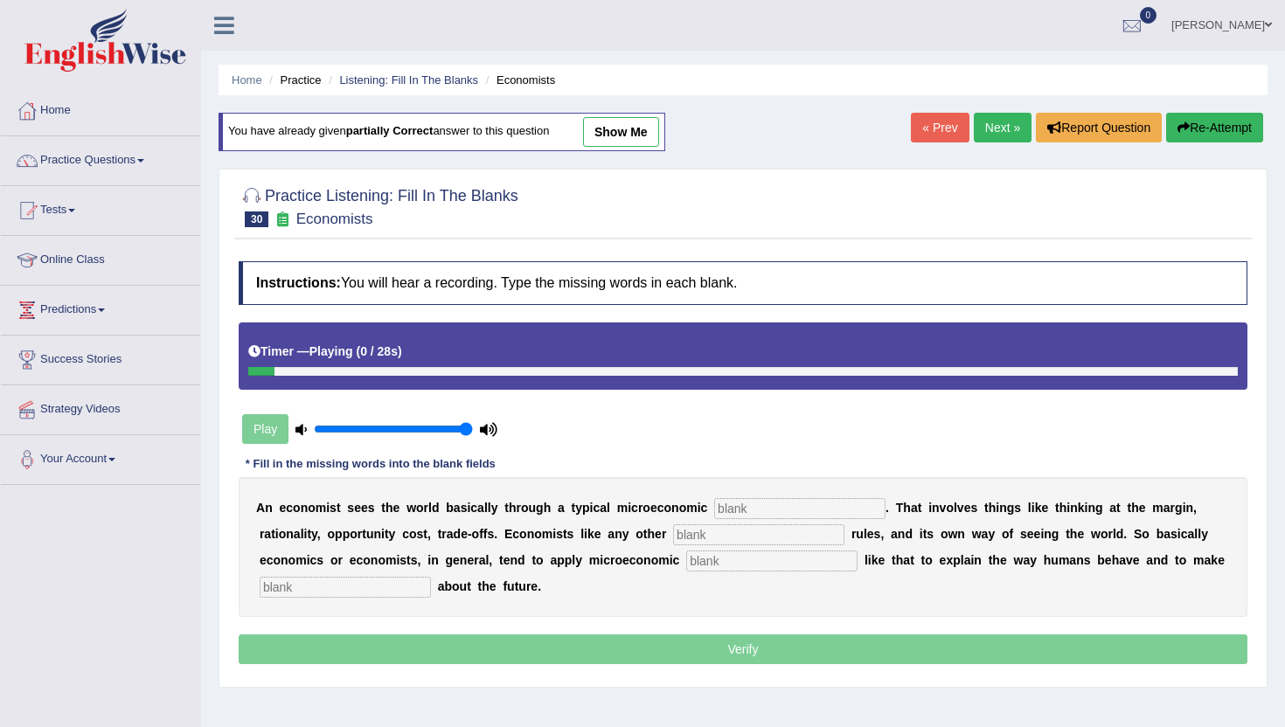
click at [739, 512] on input "text" at bounding box center [799, 508] width 171 height 21
type input "toolkit"
click at [678, 534] on input "text" at bounding box center [758, 534] width 171 height 21
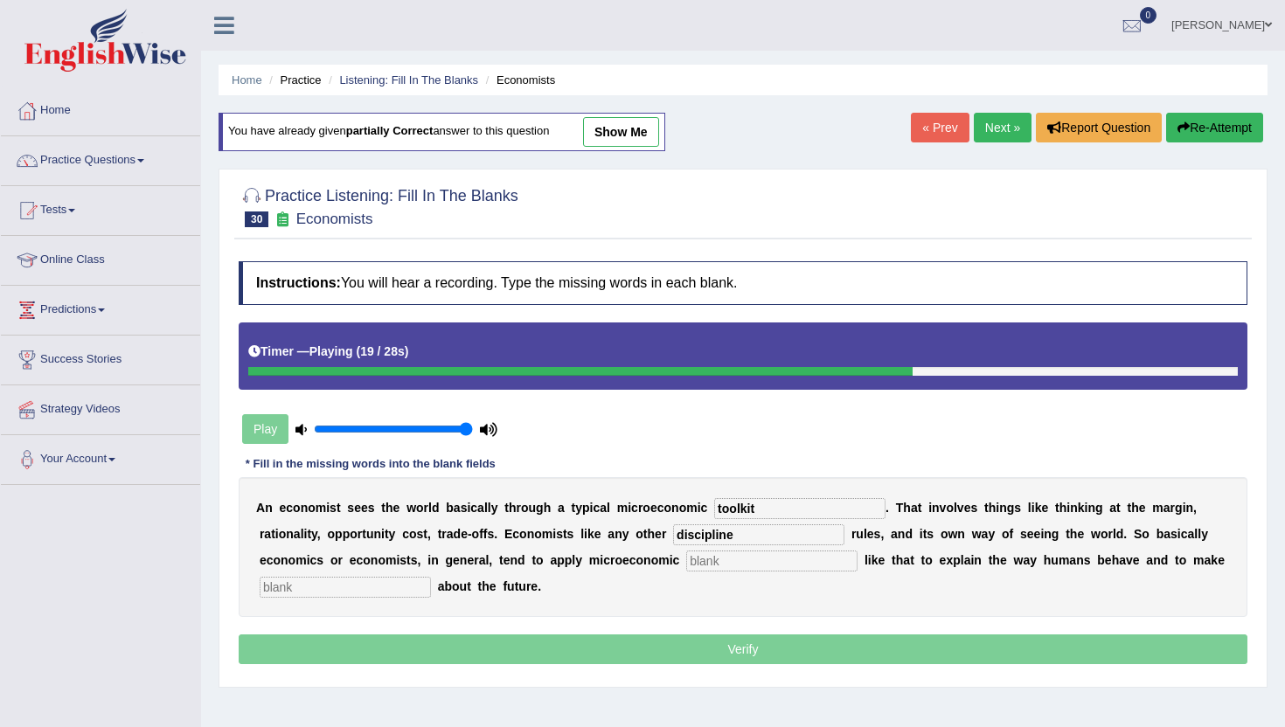
type input "discipline"
click at [694, 561] on input "text" at bounding box center [771, 561] width 171 height 21
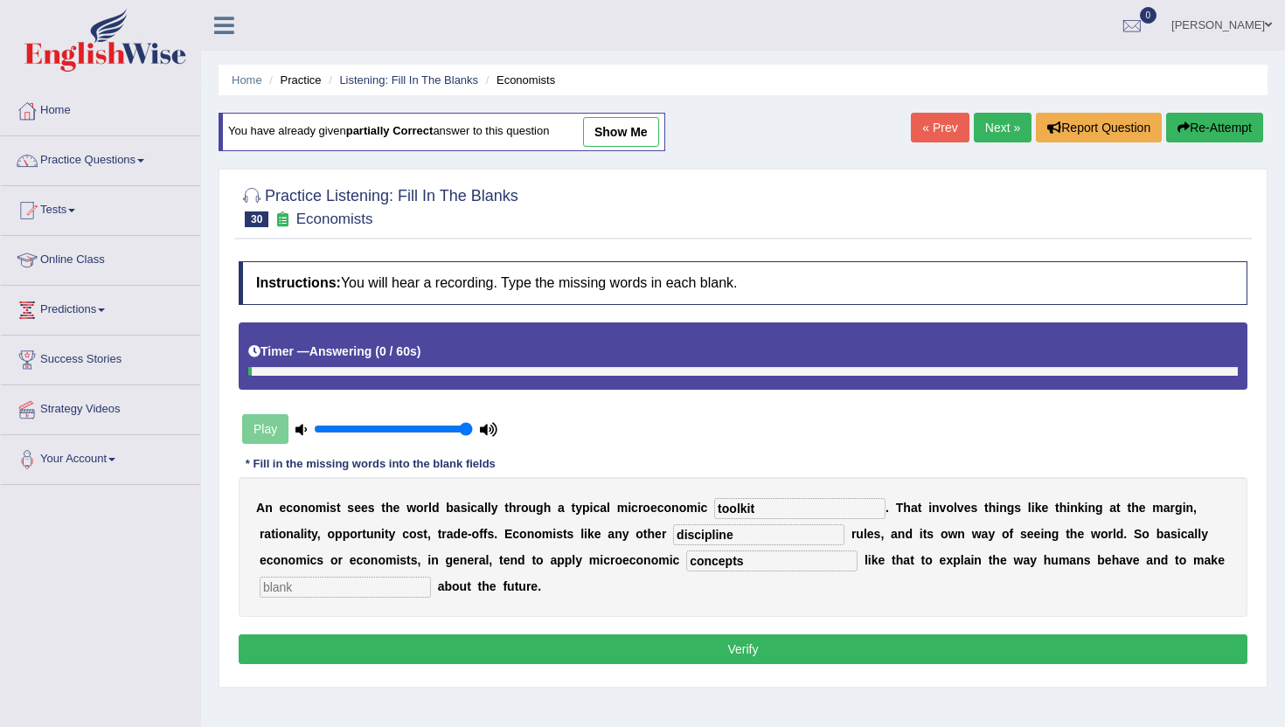
type input "concepts"
click at [303, 591] on input "text" at bounding box center [345, 587] width 171 height 21
type input "predications"
click at [755, 564] on input "concepts" at bounding box center [771, 561] width 171 height 21
type input "concepts"
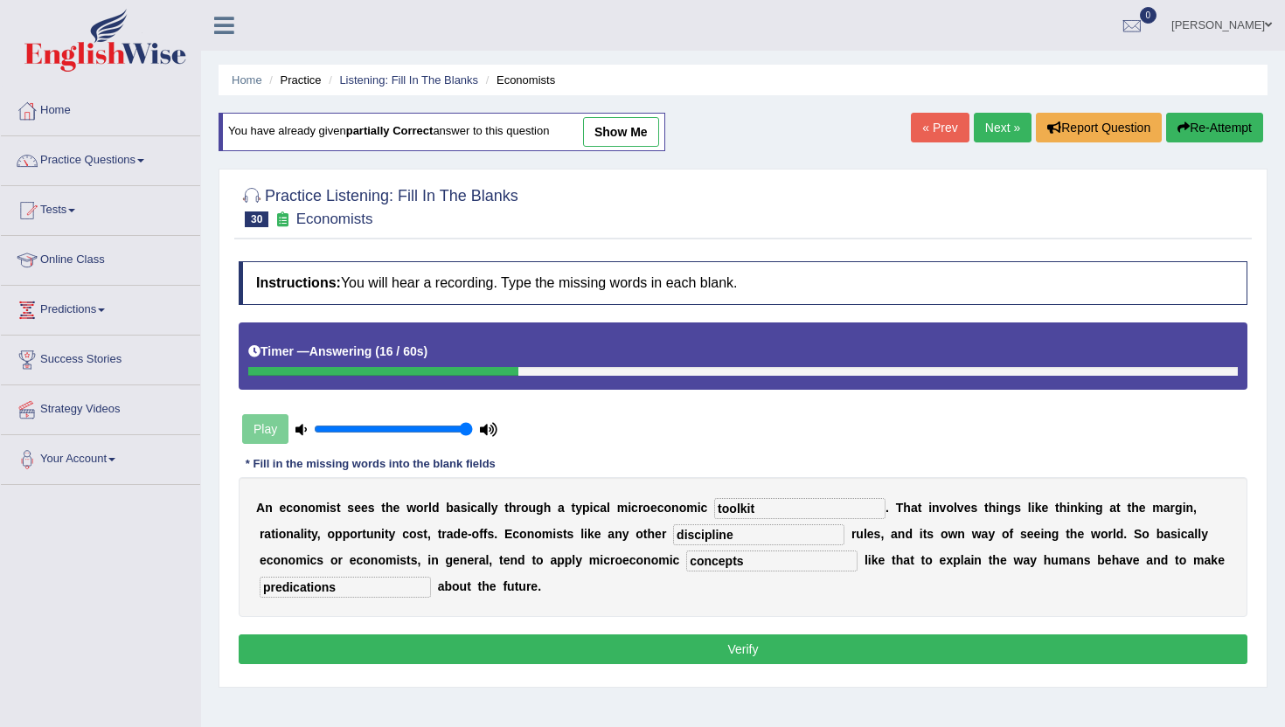
click at [747, 659] on button "Verify" at bounding box center [743, 650] width 1009 height 30
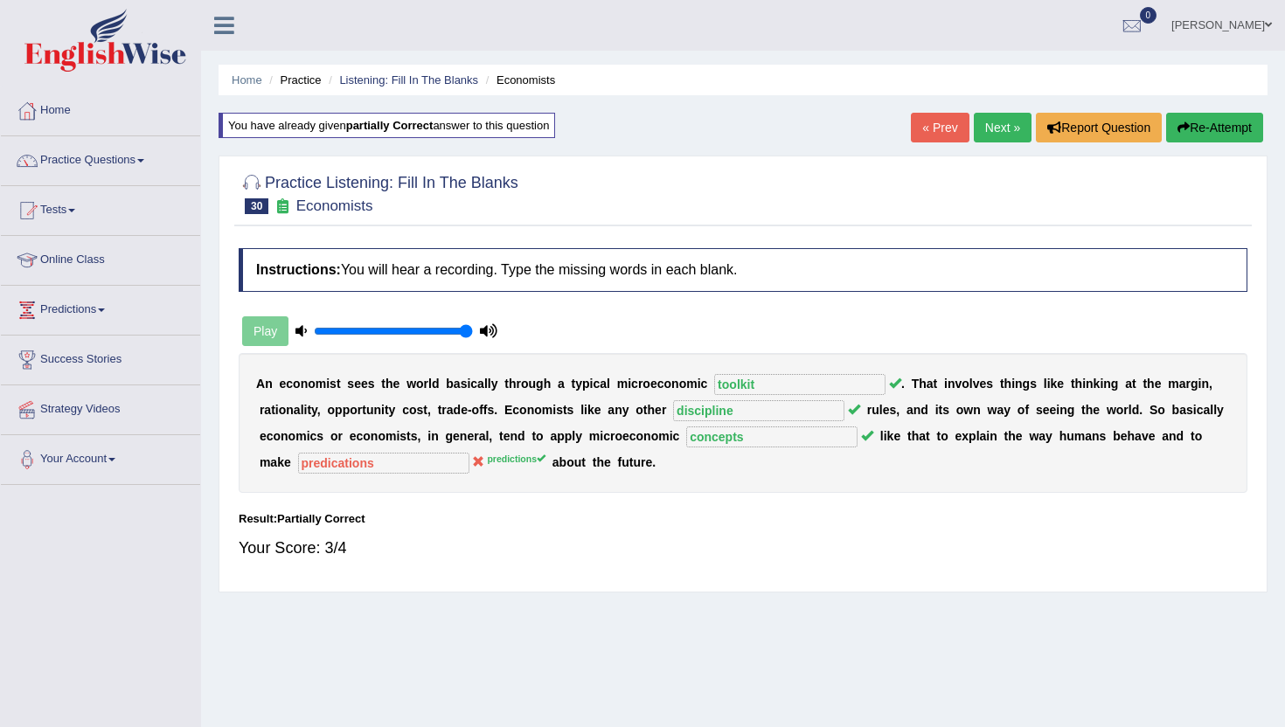
click at [992, 125] on link "Next »" at bounding box center [1003, 128] width 58 height 30
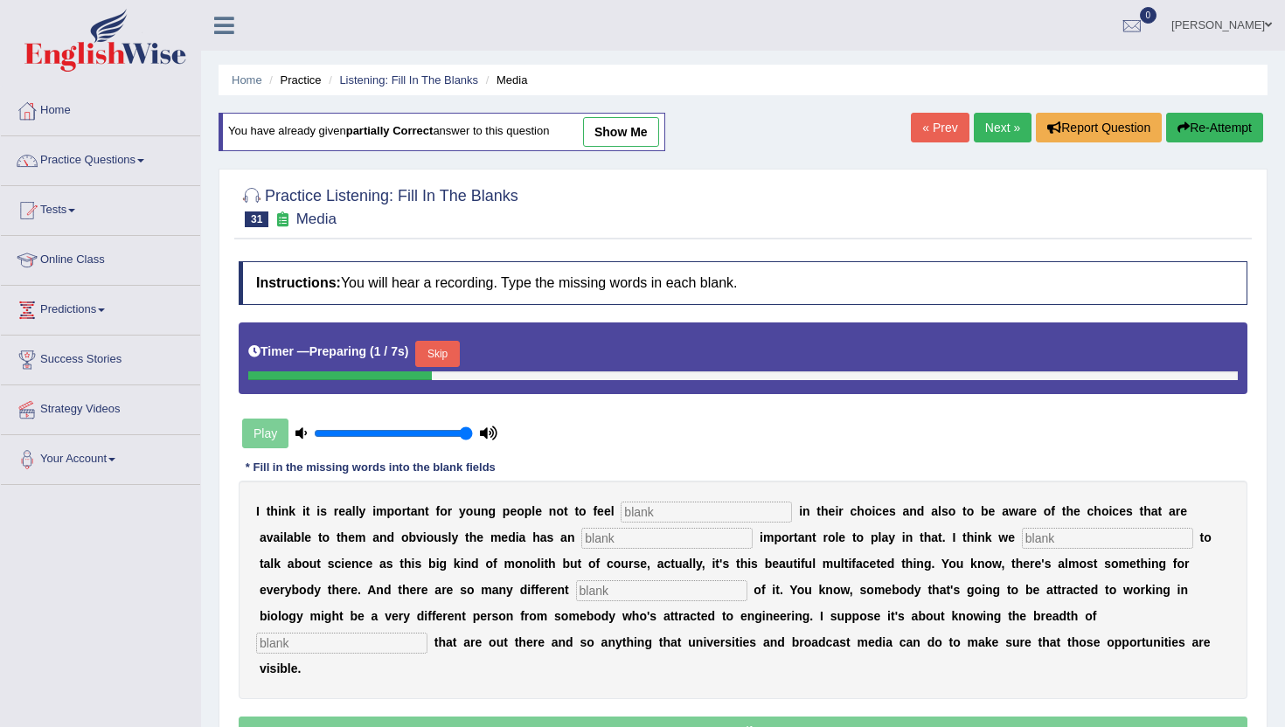
click at [454, 348] on button "Skip" at bounding box center [437, 354] width 44 height 26
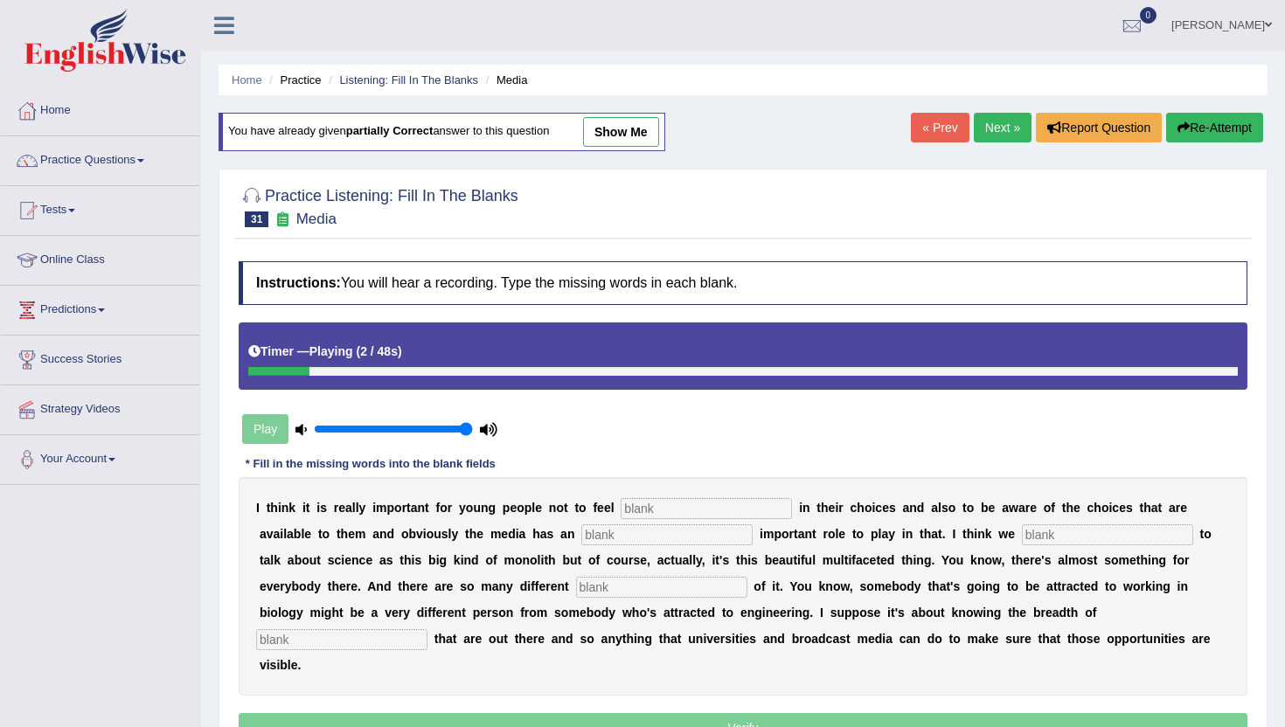
click at [637, 510] on input "text" at bounding box center [706, 508] width 171 height 21
type input "restricted"
click at [581, 538] on input "text" at bounding box center [666, 534] width 171 height 21
type input "increditly"
click at [1022, 534] on input "text" at bounding box center [1107, 534] width 171 height 21
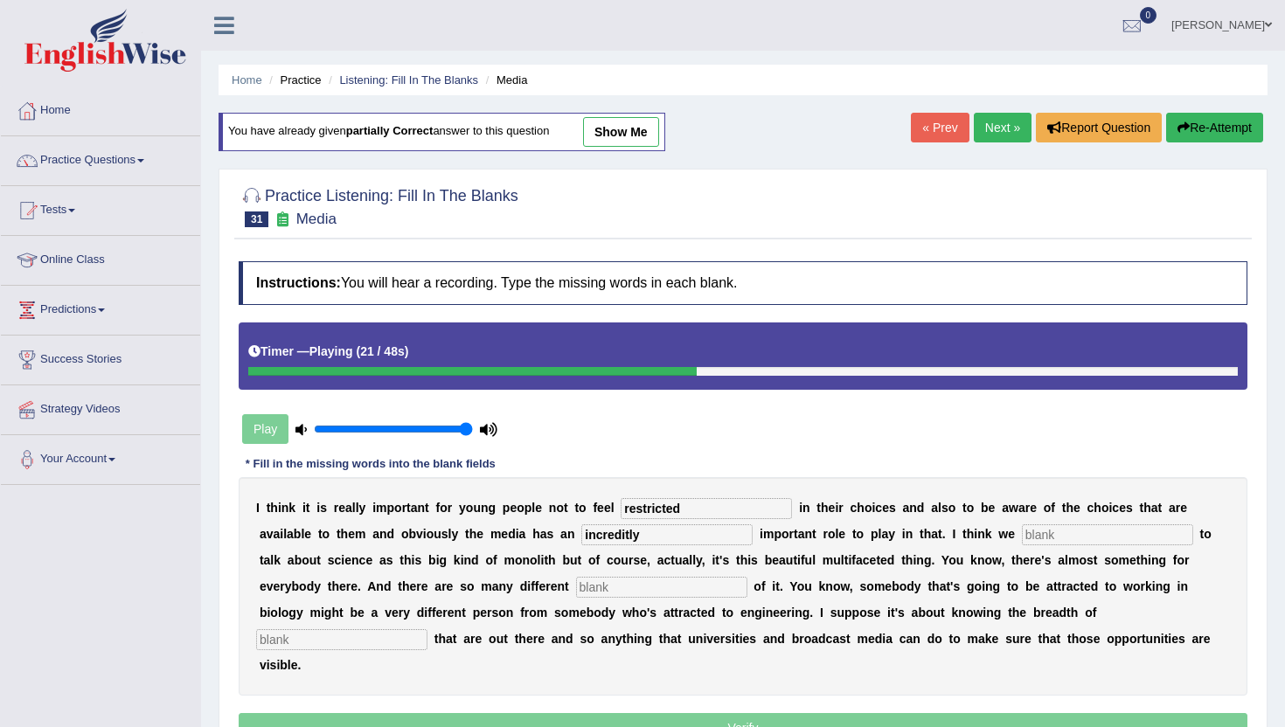
click at [445, 369] on div at bounding box center [472, 371] width 448 height 9
click at [445, 369] on div at bounding box center [478, 371] width 461 height 9
click at [576, 586] on input "text" at bounding box center [661, 587] width 171 height 21
type input "aspects"
click at [427, 629] on input "text" at bounding box center [341, 639] width 171 height 21
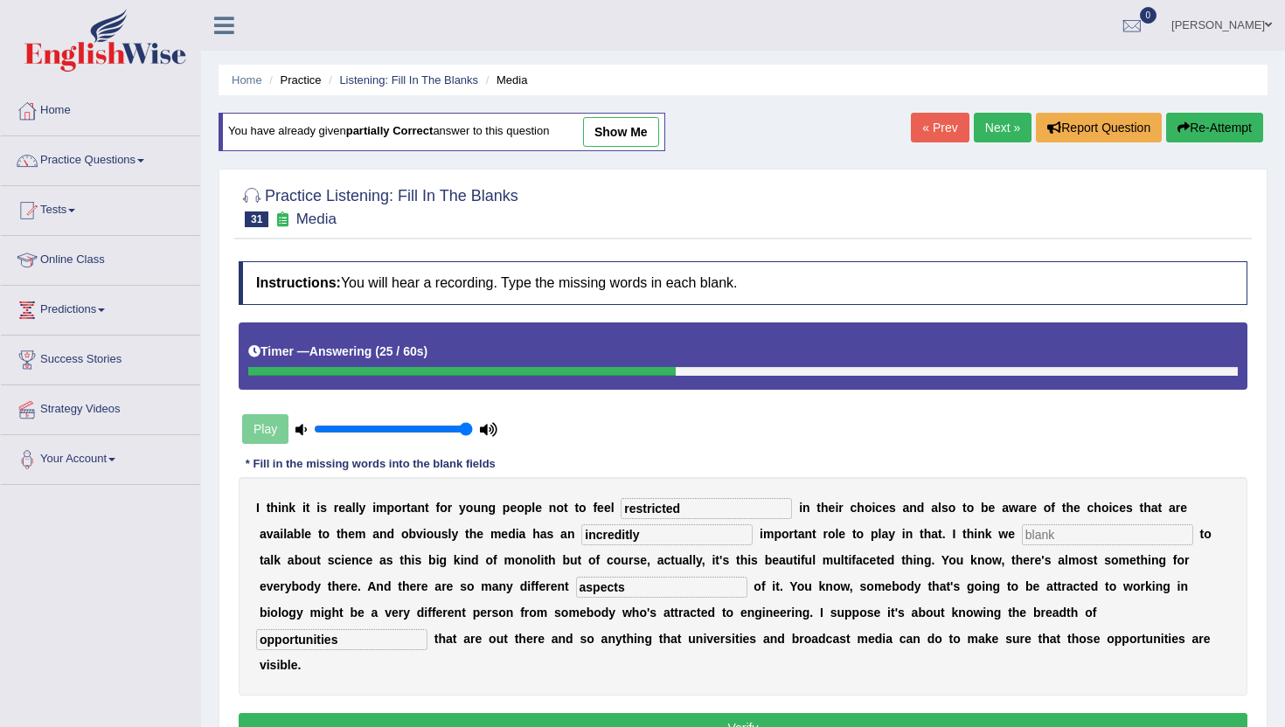
type input "opportunities"
click at [1022, 538] on input "text" at bounding box center [1107, 534] width 171 height 21
click at [607, 540] on input "increditly" at bounding box center [666, 534] width 171 height 21
type input "incredibility"
click at [1022, 543] on input "text" at bounding box center [1107, 534] width 171 height 21
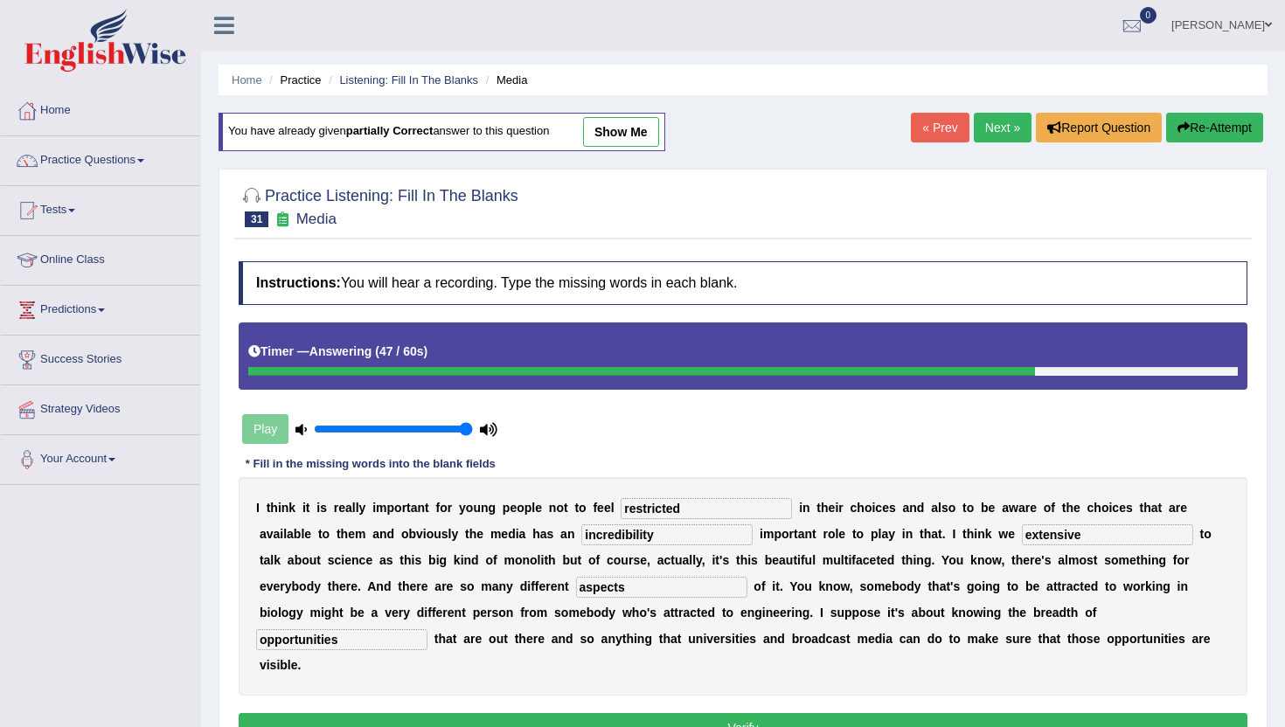
type input "extensive"
click at [593, 713] on button "Verify" at bounding box center [743, 728] width 1009 height 30
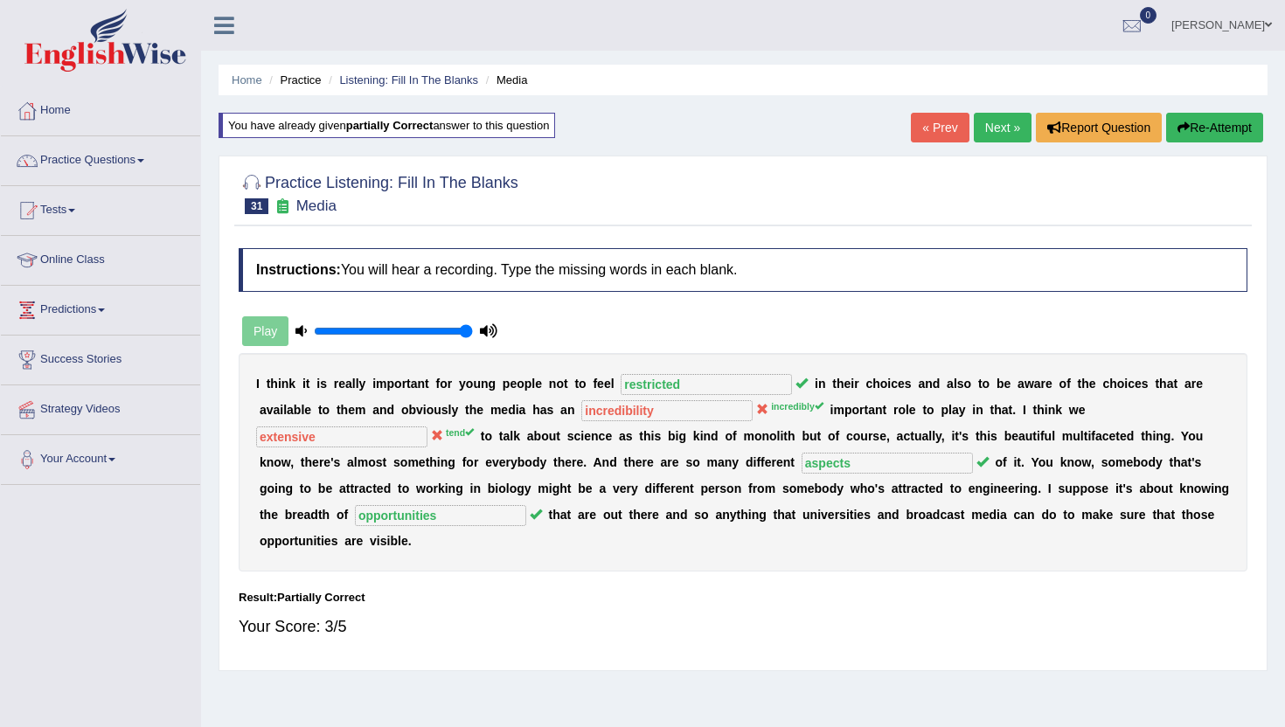
click at [1007, 135] on link "Next »" at bounding box center [1003, 128] width 58 height 30
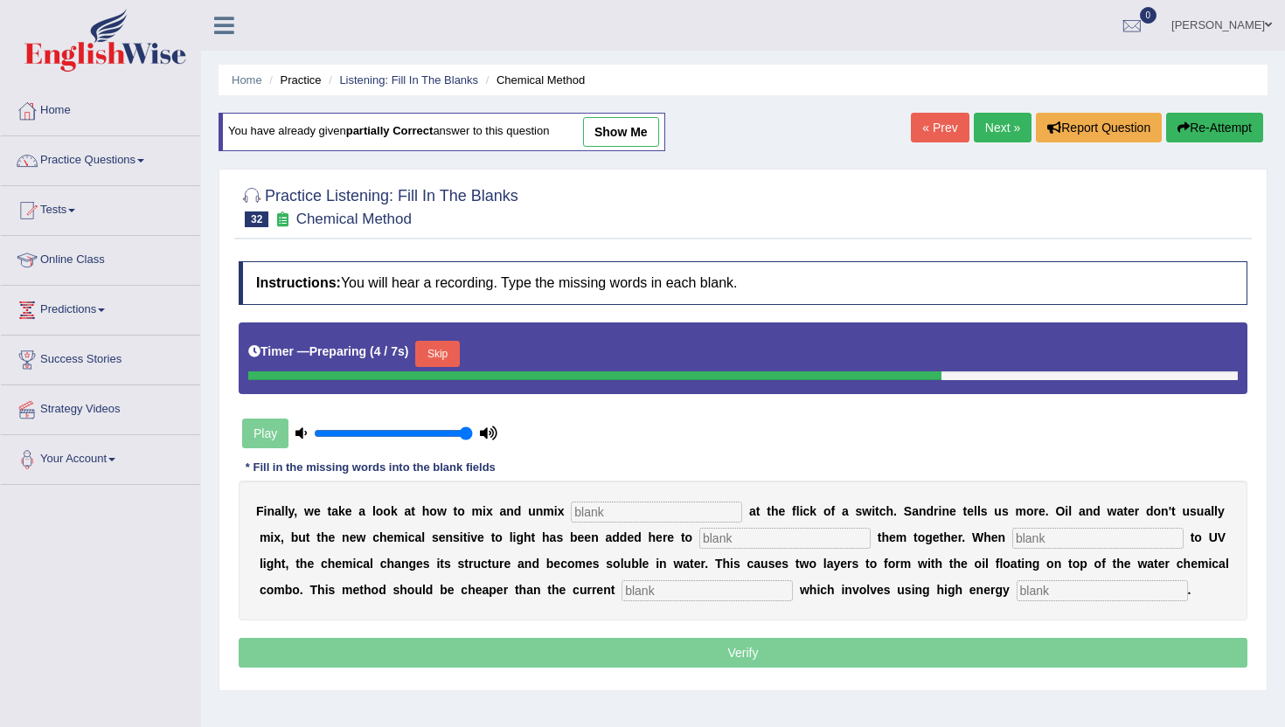
click at [447, 341] on button "Skip" at bounding box center [437, 354] width 44 height 26
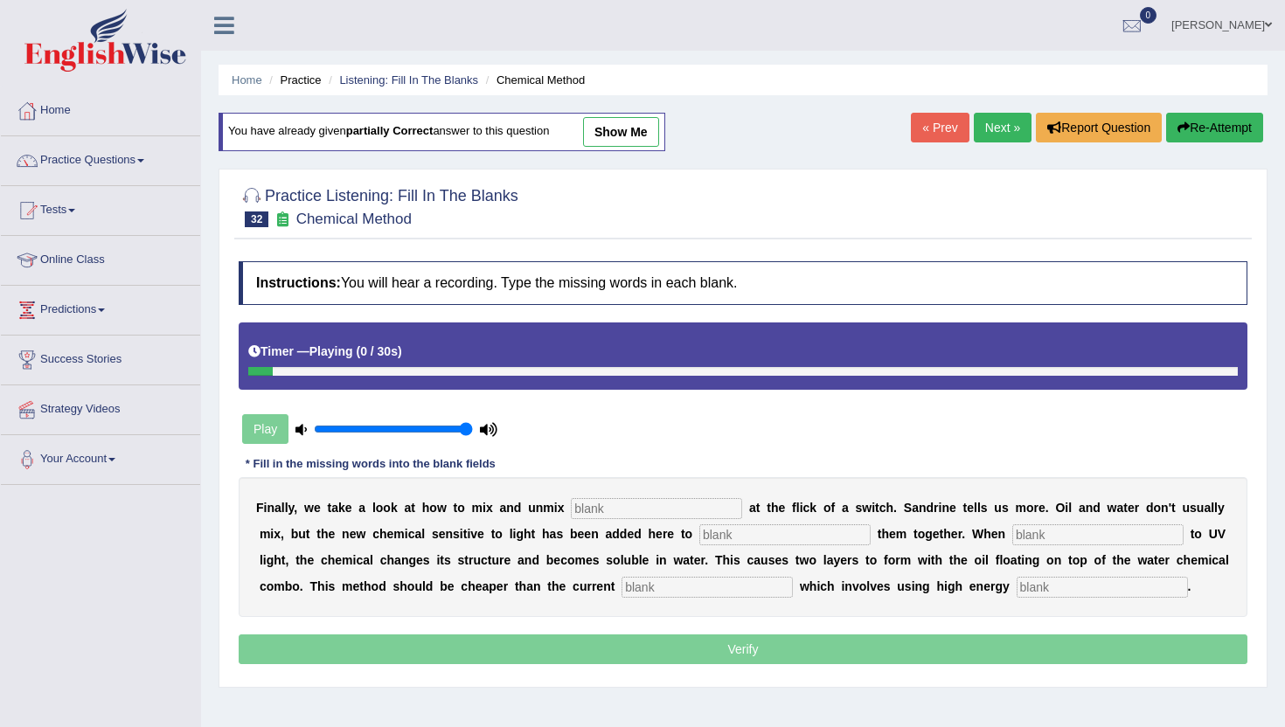
click at [580, 506] on input "text" at bounding box center [656, 508] width 171 height 21
type input "liquids"
click at [699, 536] on input "text" at bounding box center [784, 534] width 171 height 21
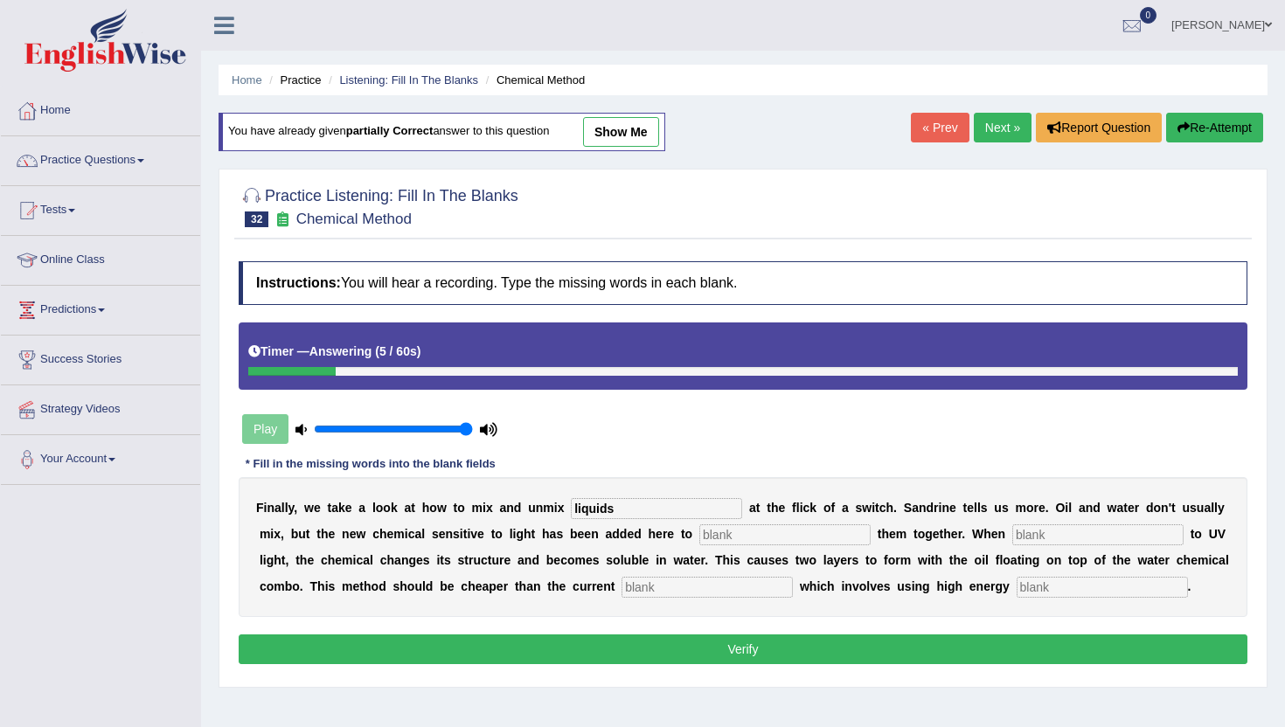
click at [1016, 586] on input "text" at bounding box center [1101, 587] width 171 height 21
type input "centerfugies"
click at [621, 588] on input "text" at bounding box center [706, 587] width 171 height 21
type input "alternatives"
click at [699, 532] on input "text" at bounding box center [784, 534] width 171 height 21
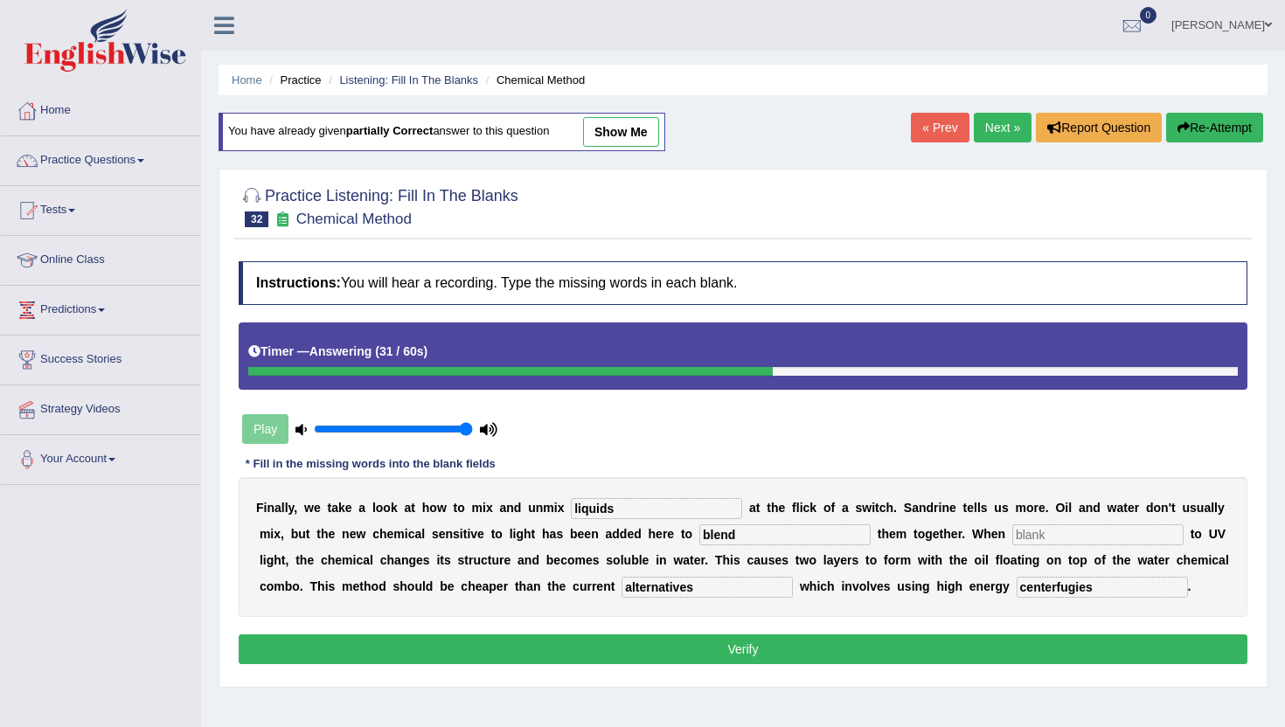
type input "blend"
click at [1012, 538] on input "text" at bounding box center [1097, 534] width 171 height 21
type input "expose"
click at [806, 656] on button "Verify" at bounding box center [743, 650] width 1009 height 30
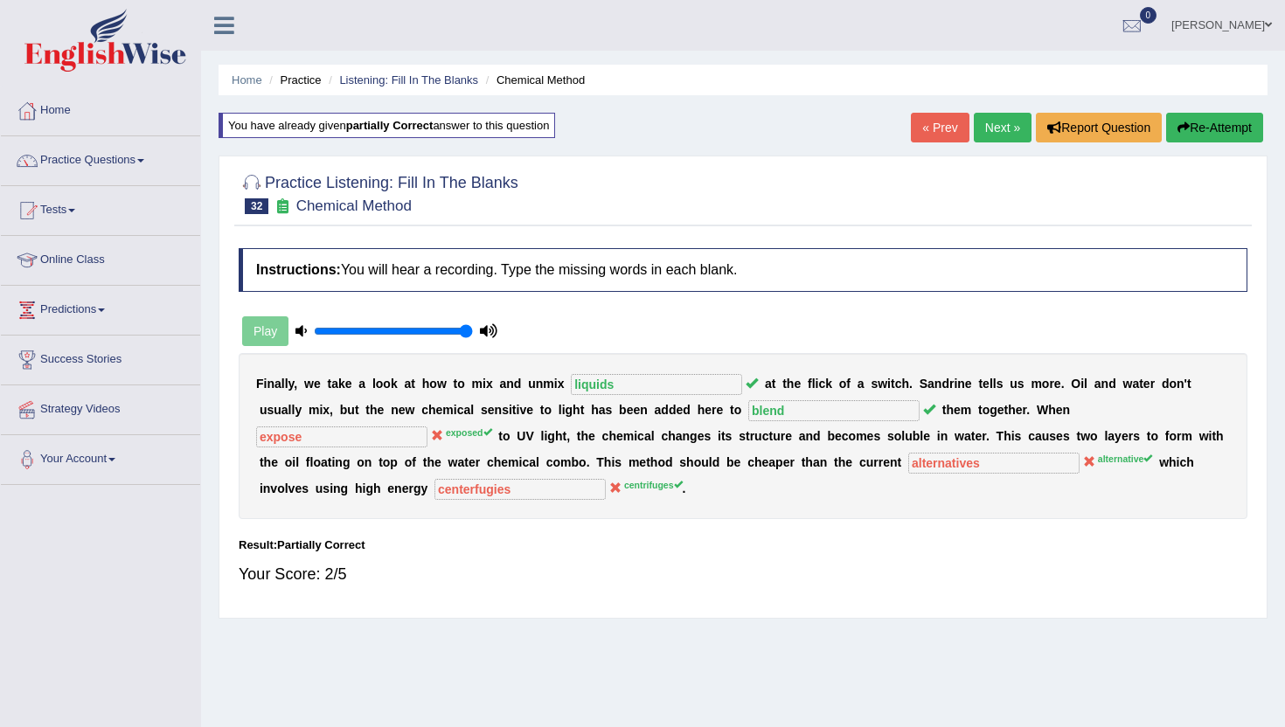
click at [991, 132] on link "Next »" at bounding box center [1003, 128] width 58 height 30
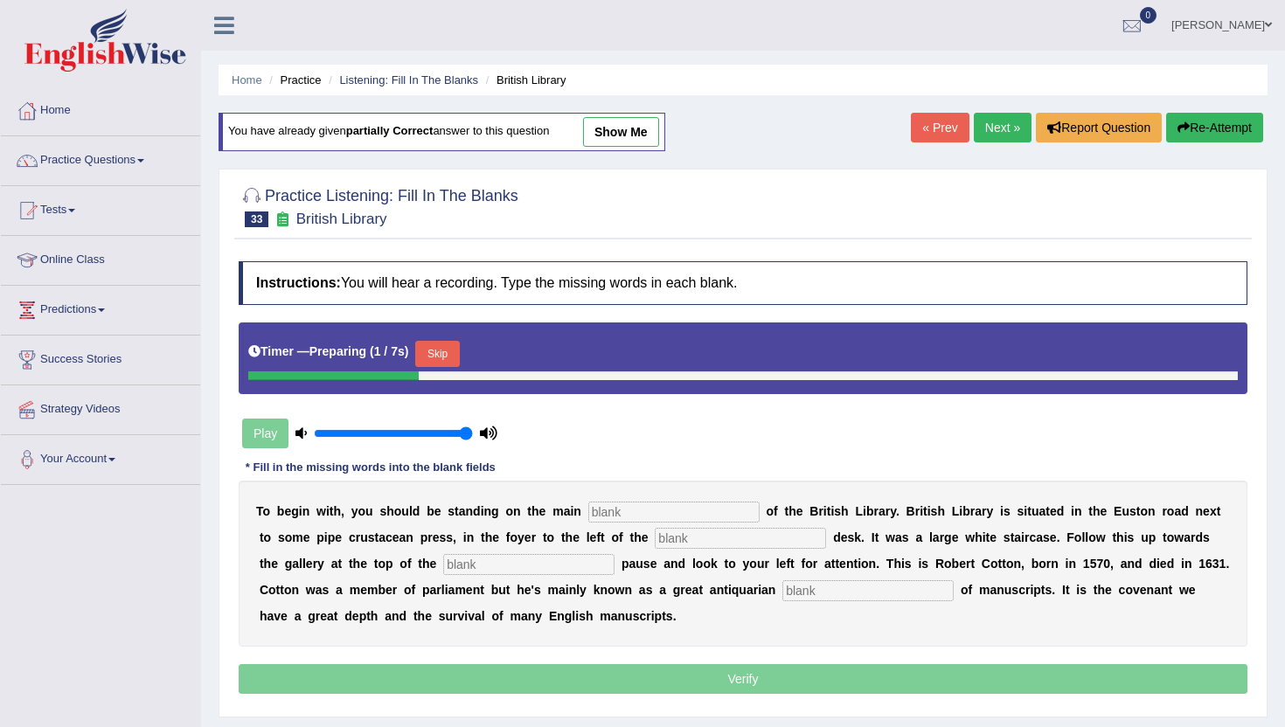
click at [447, 356] on button "Skip" at bounding box center [437, 354] width 44 height 26
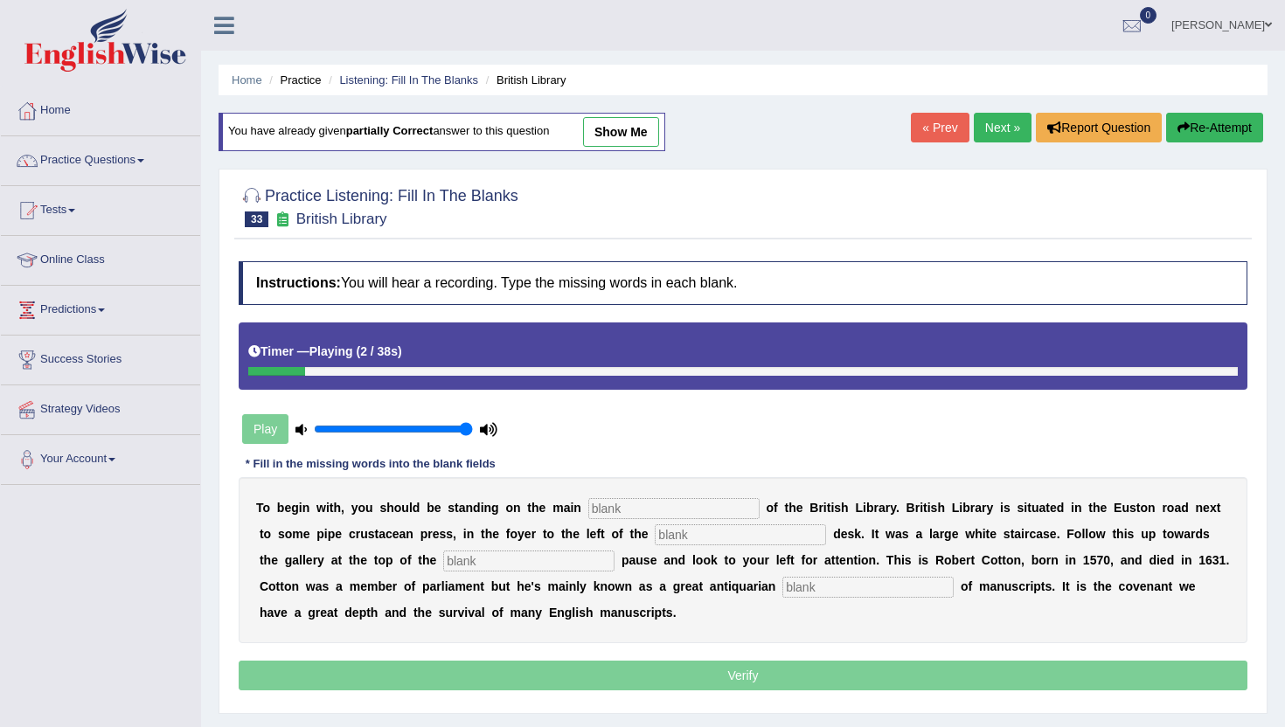
click at [605, 517] on input "text" at bounding box center [673, 508] width 171 height 21
type input "floor"
click at [655, 535] on input "text" at bounding box center [740, 534] width 171 height 21
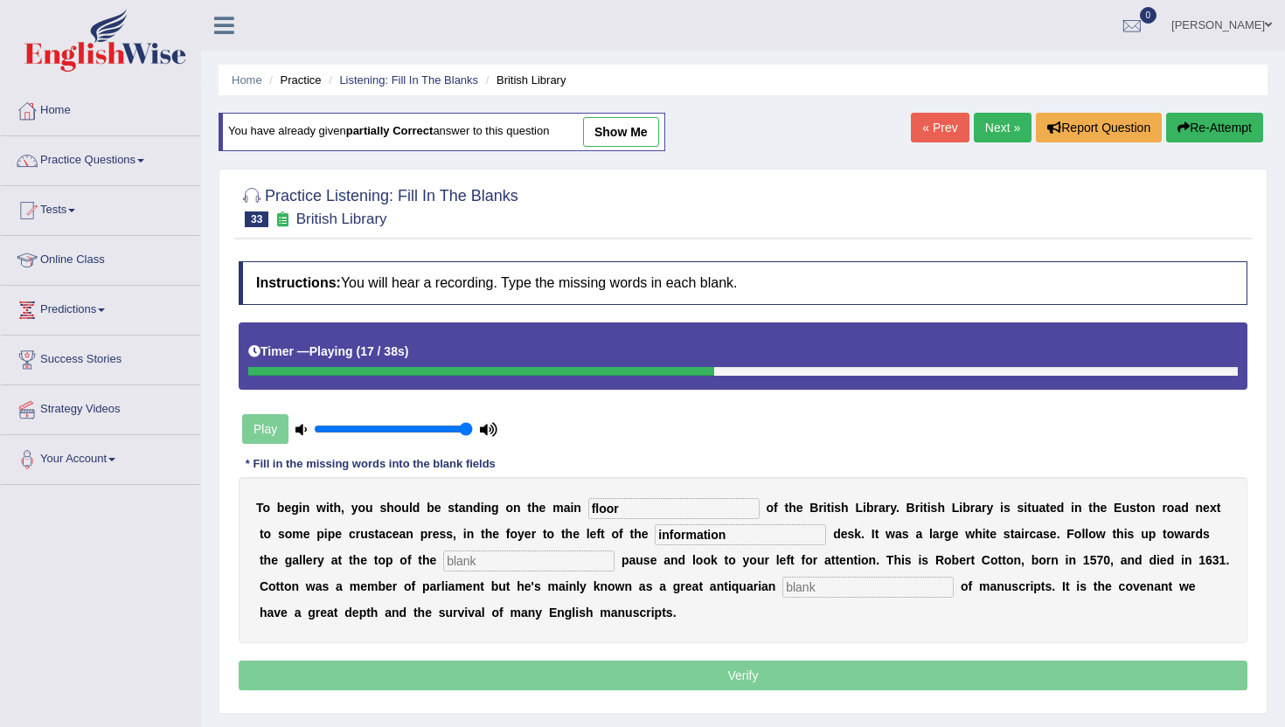
type input "information"
click at [446, 565] on input "text" at bounding box center [528, 561] width 171 height 21
type input "starites"
click at [782, 596] on input "text" at bounding box center [867, 587] width 171 height 21
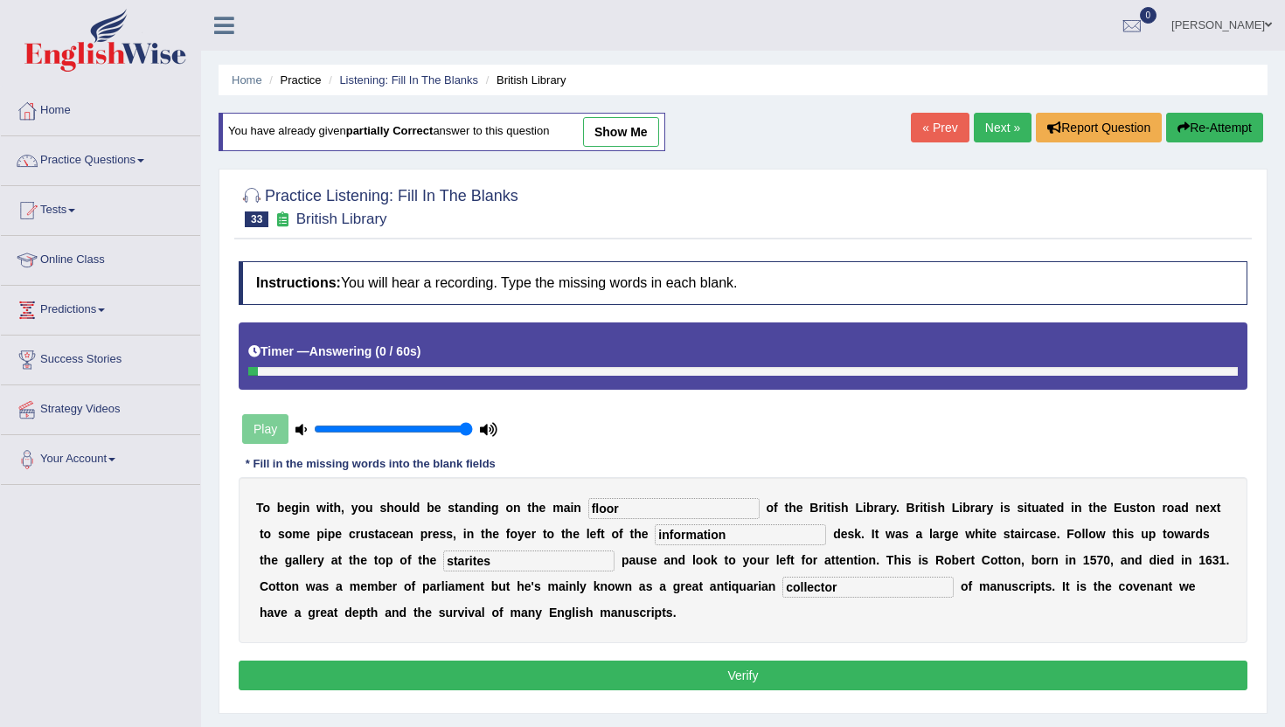
type input "collector"
click at [475, 560] on input "starites" at bounding box center [528, 561] width 171 height 21
type input "stairs"
click at [697, 683] on button "Verify" at bounding box center [743, 676] width 1009 height 30
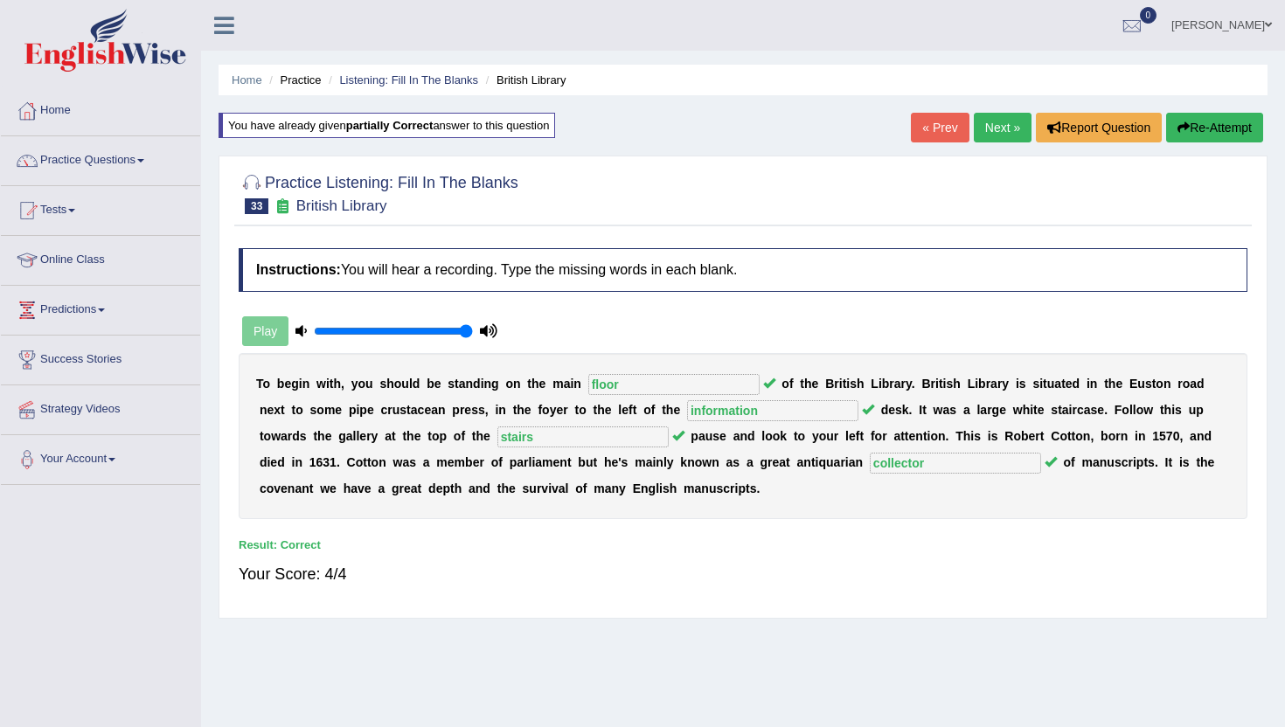
click at [995, 122] on link "Next »" at bounding box center [1003, 128] width 58 height 30
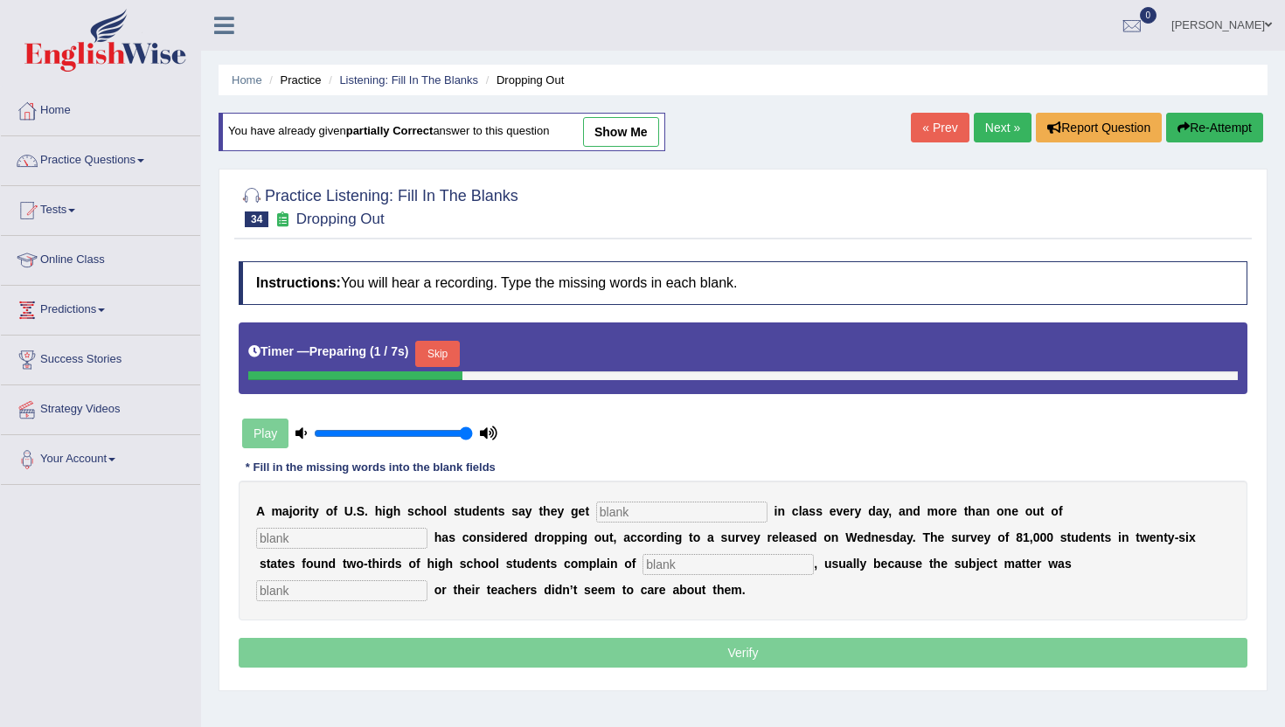
click at [447, 350] on button "Skip" at bounding box center [437, 354] width 44 height 26
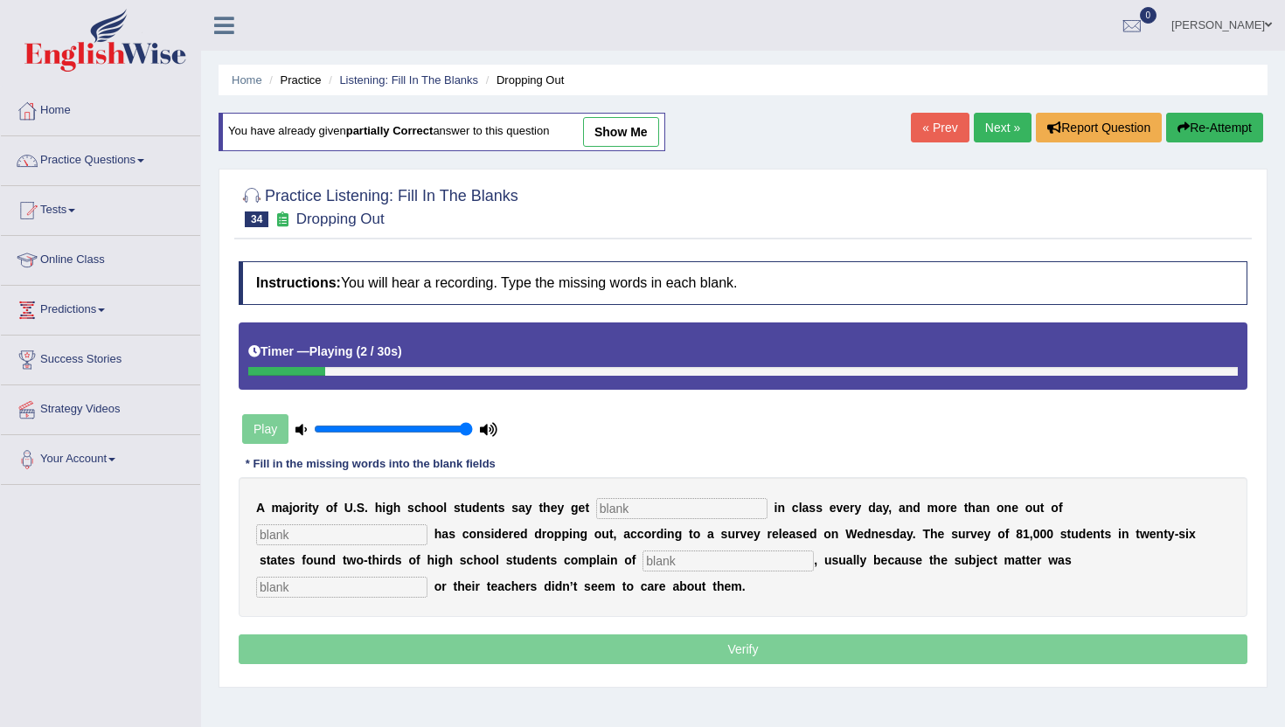
click at [607, 510] on input "text" at bounding box center [681, 508] width 171 height 21
type input "bording"
click at [427, 524] on input "text" at bounding box center [341, 534] width 171 height 21
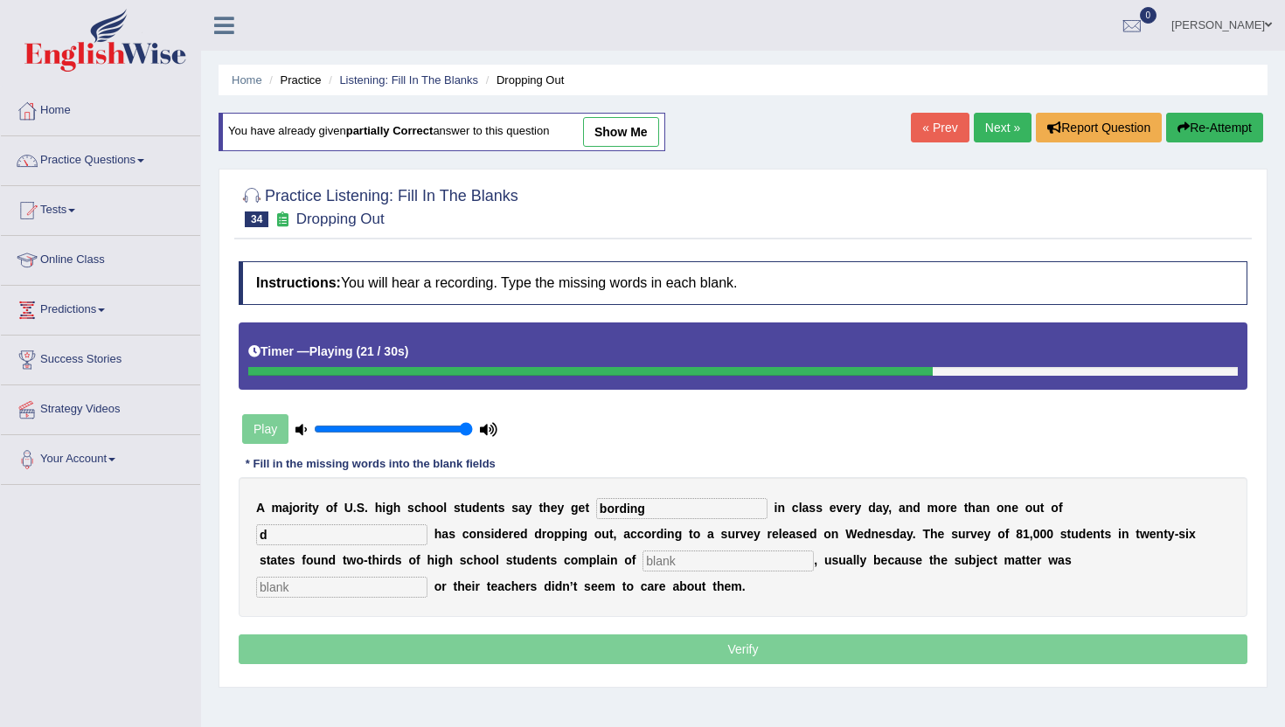
type input "d"
click at [642, 566] on input "text" at bounding box center [727, 561] width 171 height 21
click at [427, 524] on input "d" at bounding box center [341, 534] width 171 height 21
click at [642, 558] on input "text" at bounding box center [727, 561] width 171 height 21
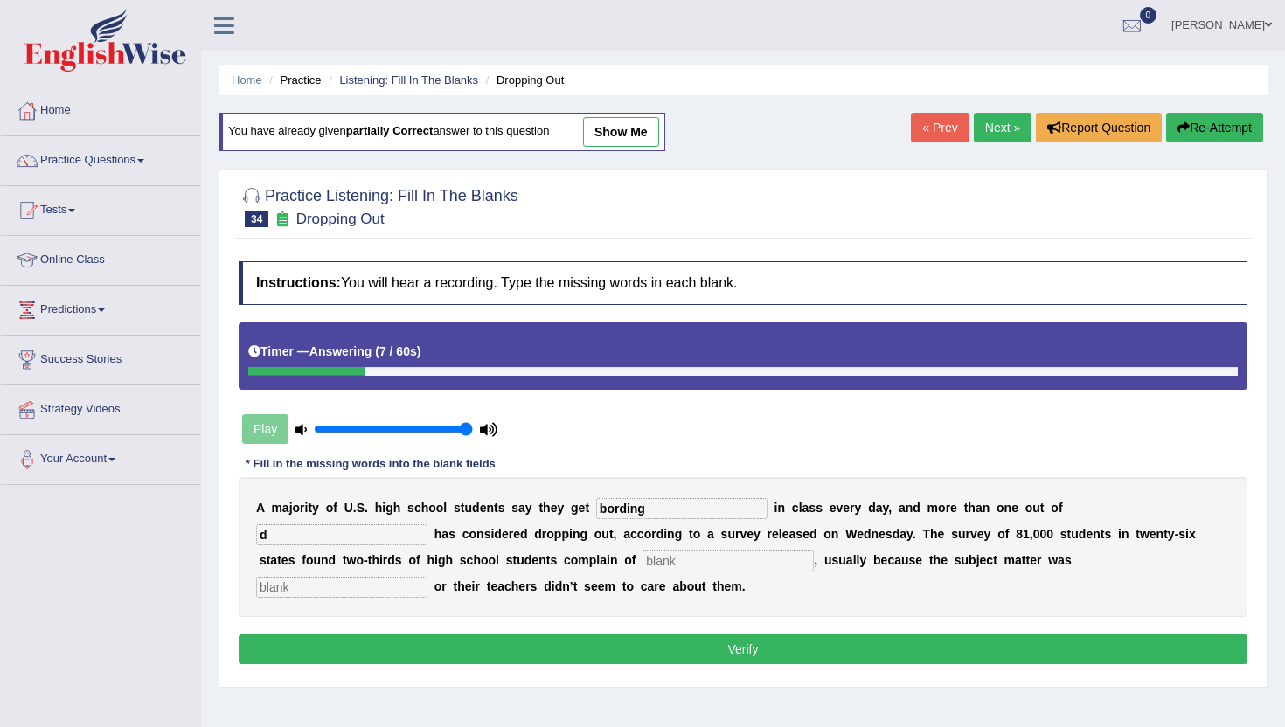
click at [642, 564] on input "text" at bounding box center [727, 561] width 171 height 21
type input "boredom"
click at [427, 524] on input "d" at bounding box center [341, 534] width 171 height 21
type input "two"
click at [427, 577] on input "text" at bounding box center [341, 587] width 171 height 21
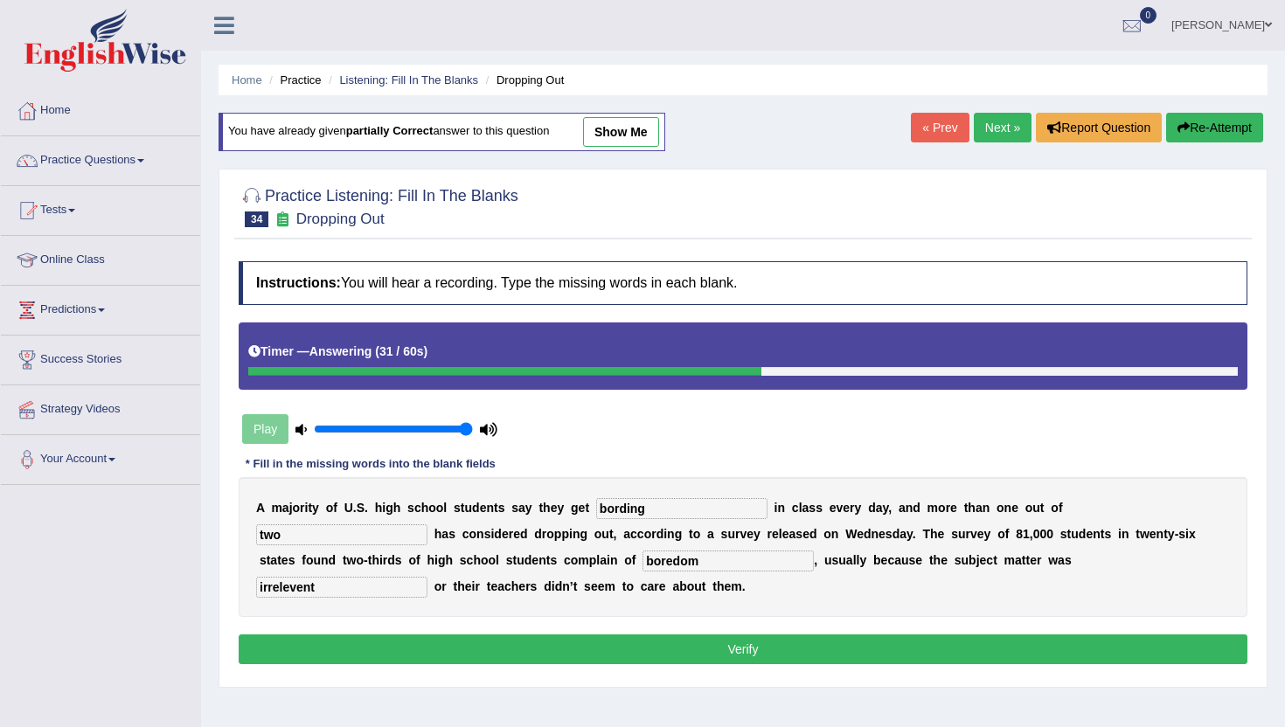
type input "irrelevent"
click at [826, 645] on button "Verify" at bounding box center [743, 650] width 1009 height 30
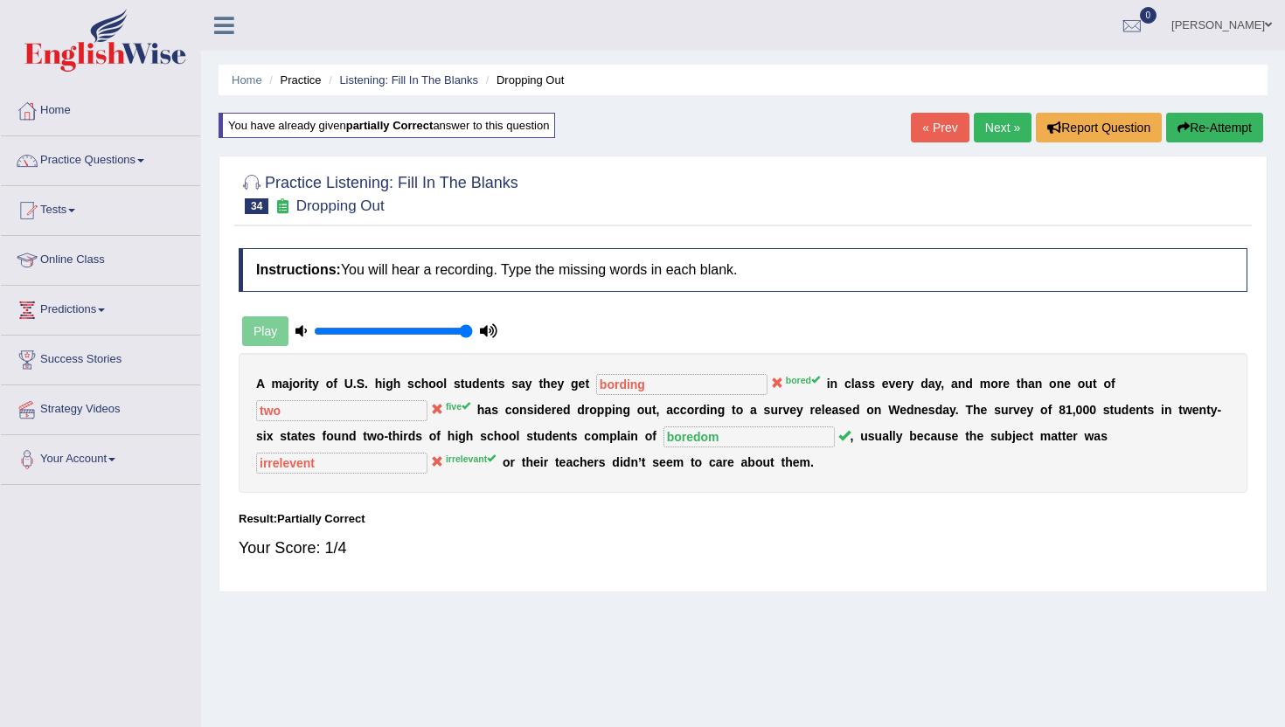
click at [997, 122] on link "Next »" at bounding box center [1003, 128] width 58 height 30
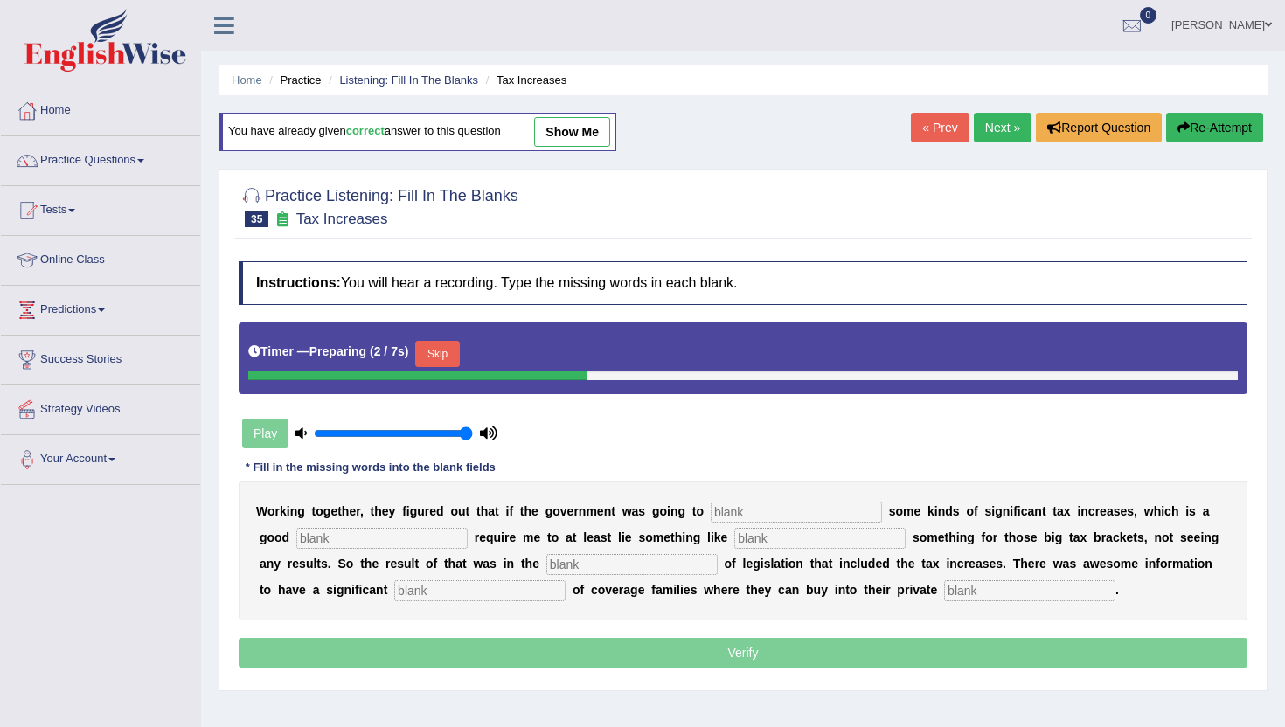
click at [447, 348] on button "Skip" at bounding box center [437, 354] width 44 height 26
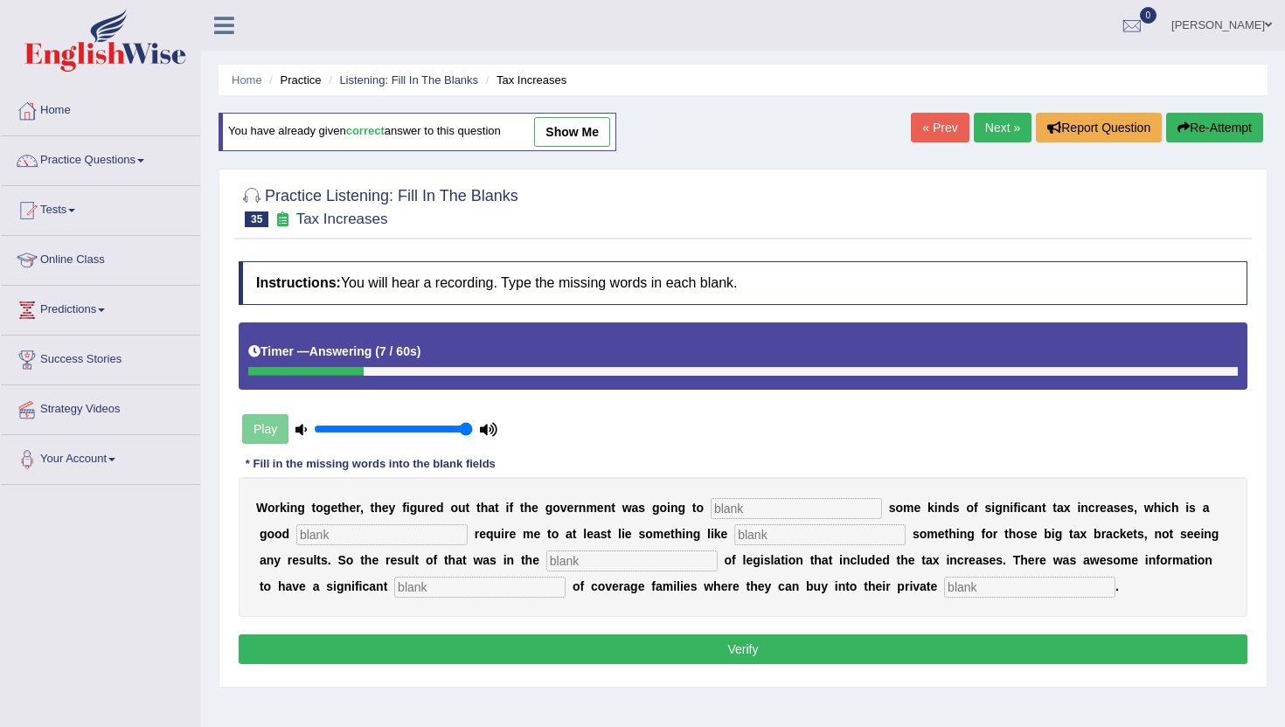
click at [739, 508] on input "text" at bounding box center [796, 508] width 171 height 21
type input "propose"
click at [296, 536] on input "text" at bounding box center [381, 534] width 171 height 21
type input "strategy"
click at [734, 532] on input "text" at bounding box center [819, 534] width 171 height 21
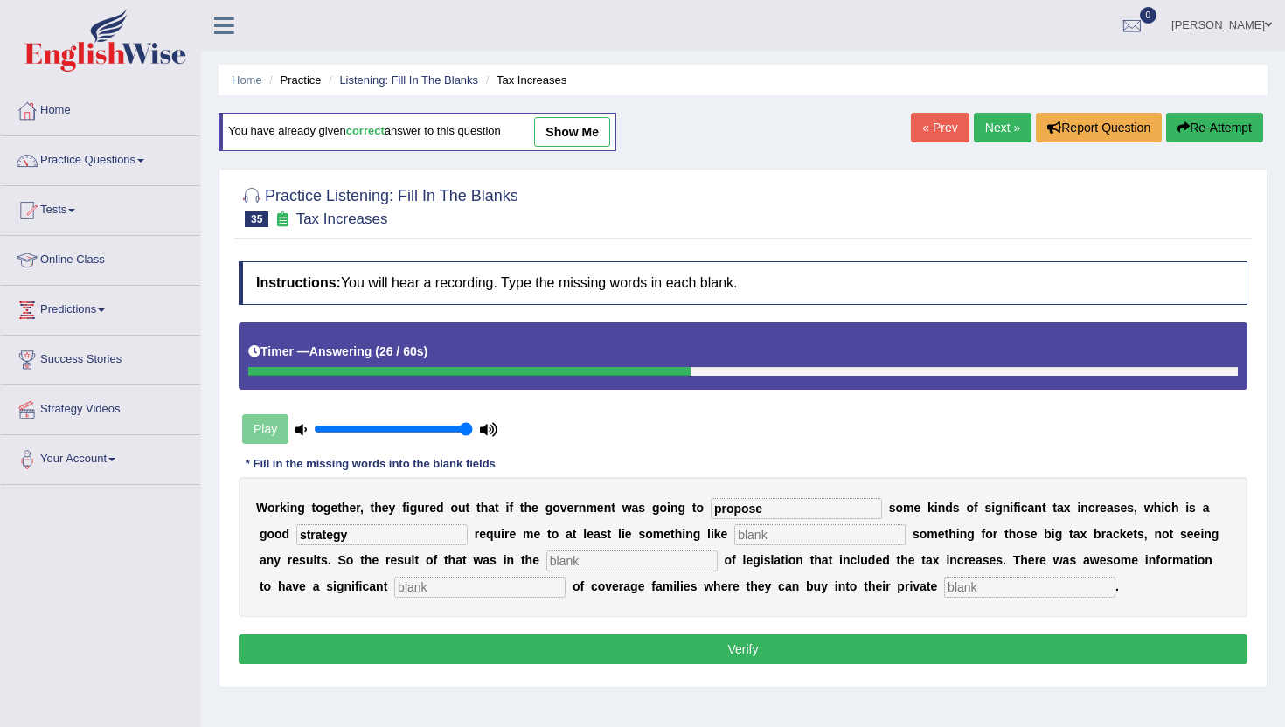
type input "s"
type input "getting"
click at [546, 569] on input "text" at bounding box center [631, 561] width 171 height 21
type input "package"
click at [394, 589] on input "text" at bounding box center [479, 587] width 171 height 21
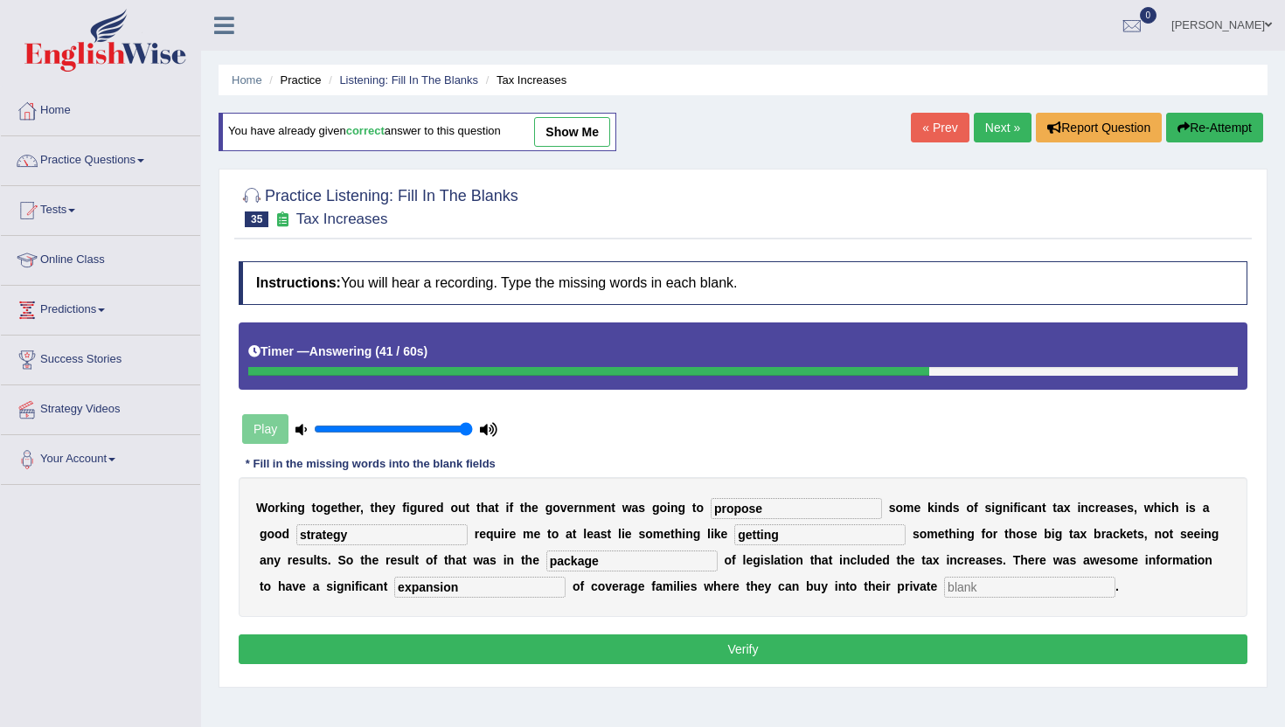
type input "expansion"
click at [944, 587] on input "text" at bounding box center [1029, 587] width 171 height 21
type input "insurance"
click at [681, 647] on button "Verify" at bounding box center [743, 650] width 1009 height 30
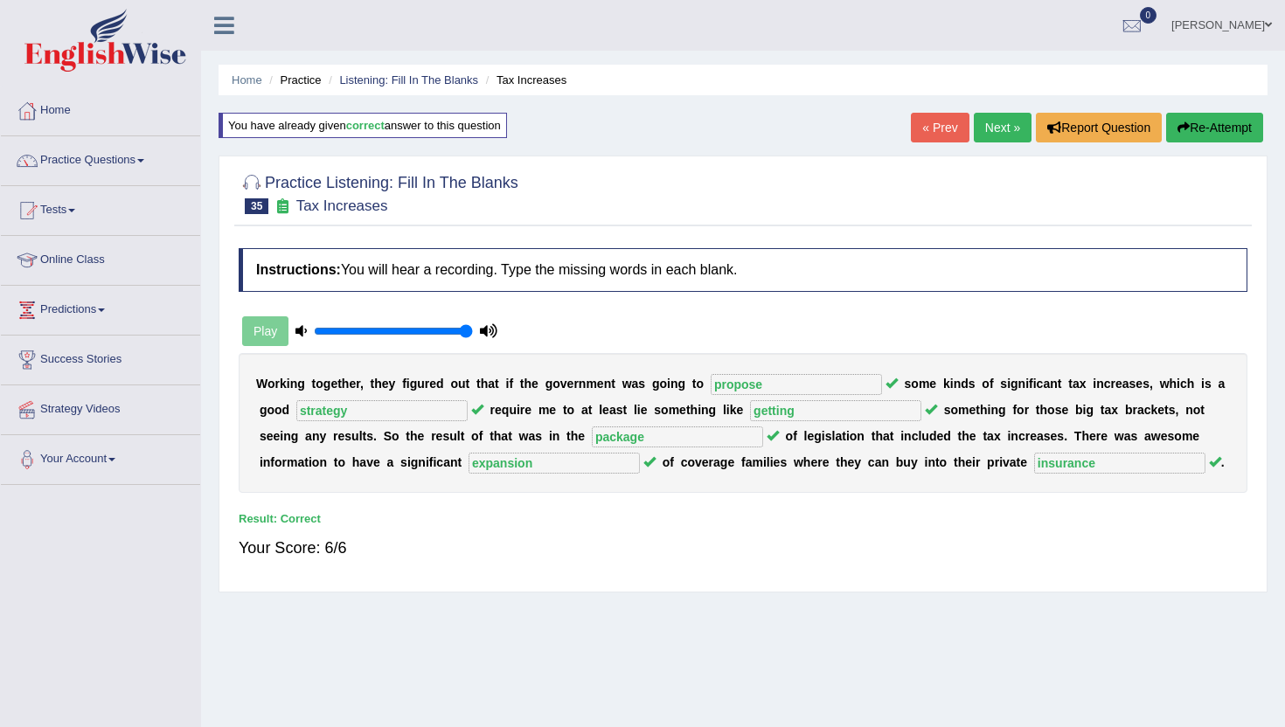
click at [990, 135] on link "Next »" at bounding box center [1003, 128] width 58 height 30
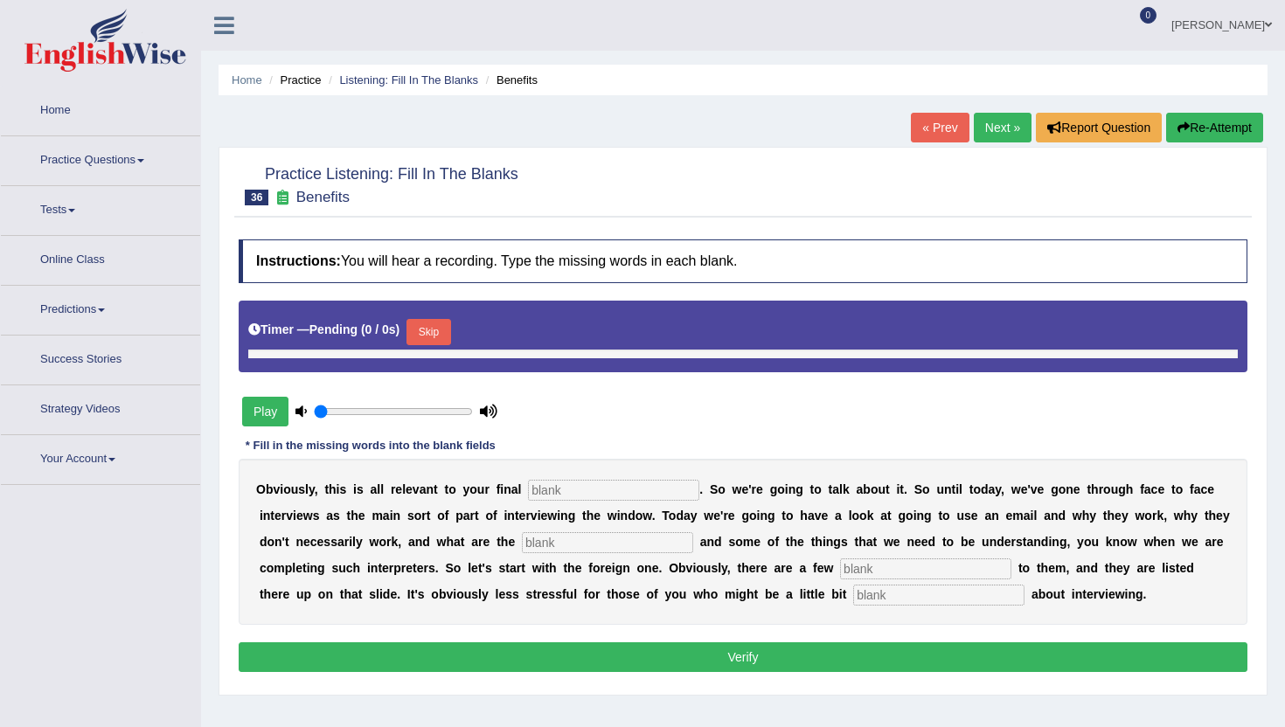
type input "1"
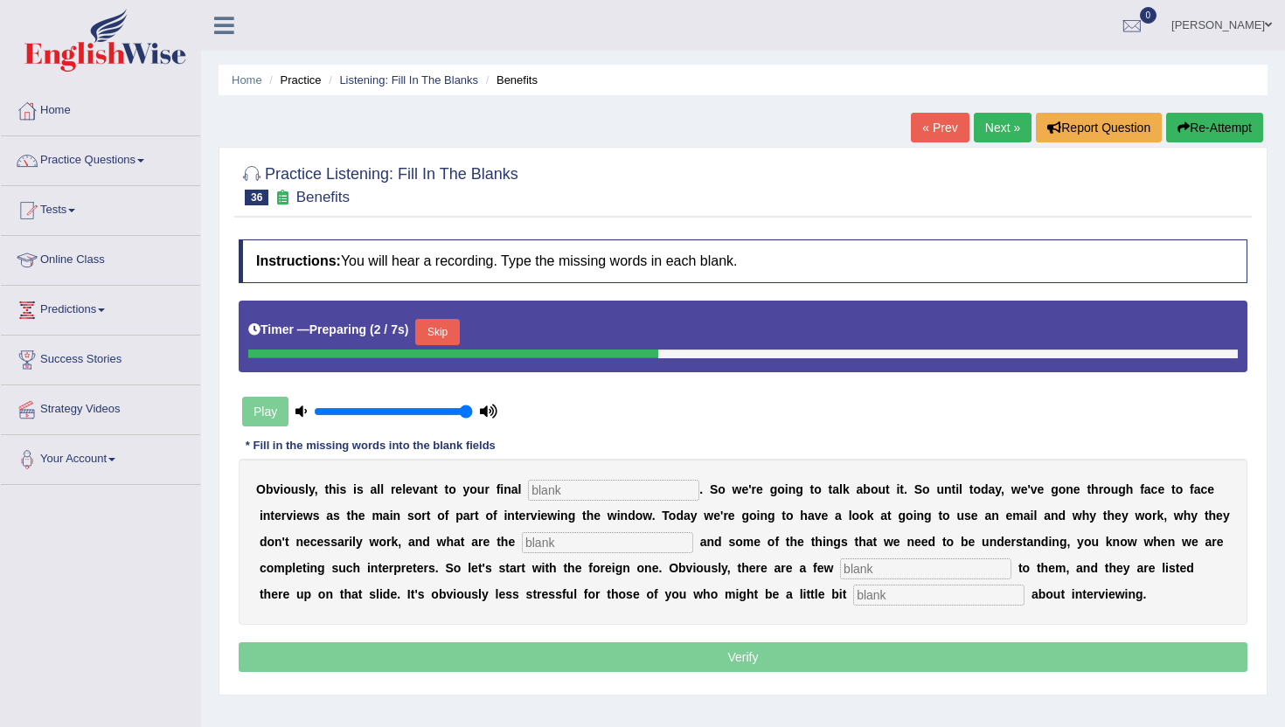
click at [440, 324] on button "Skip" at bounding box center [437, 332] width 44 height 26
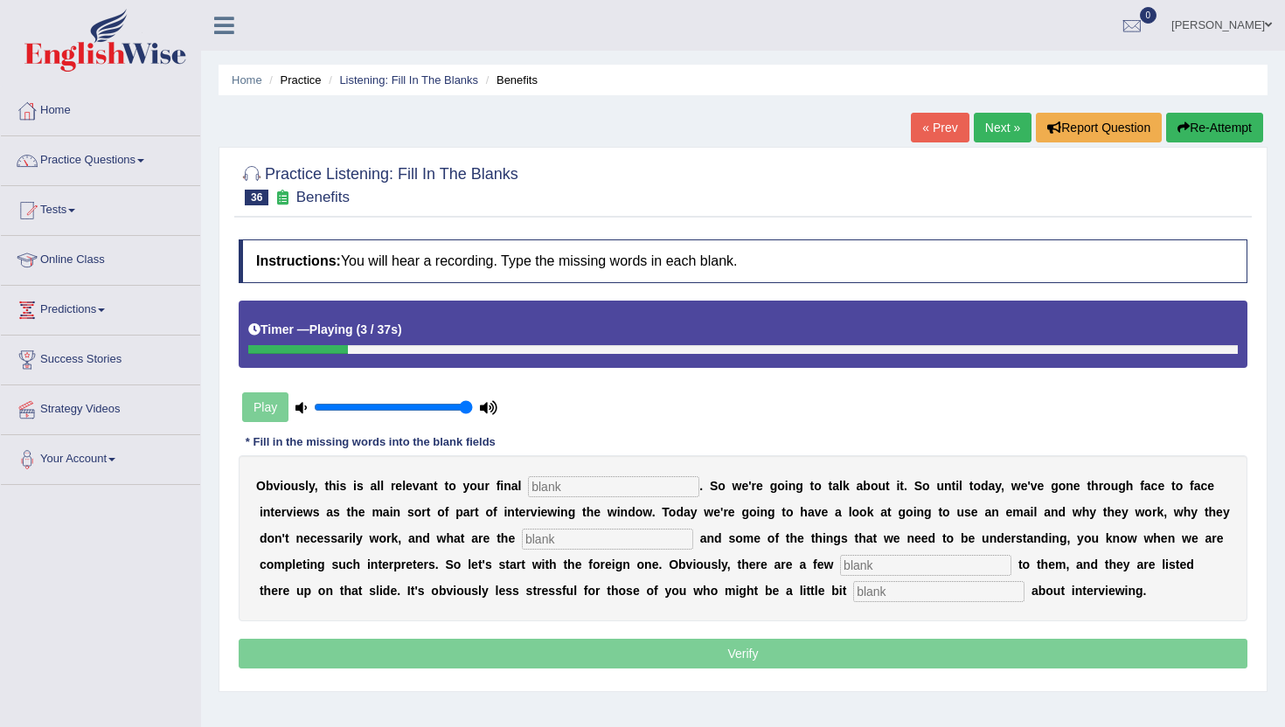
click at [540, 491] on input "text" at bounding box center [613, 486] width 171 height 21
type input "assignment"
click at [531, 541] on input "text" at bounding box center [607, 539] width 171 height 21
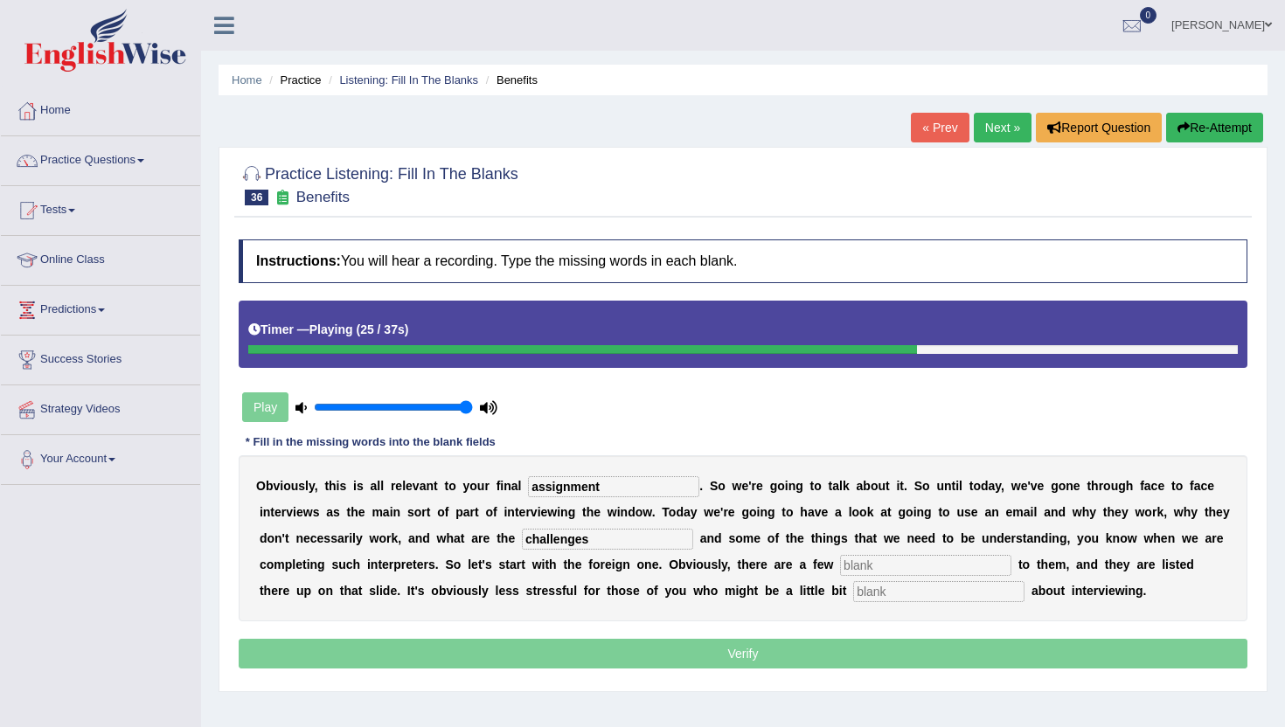
type input "challenges"
click at [851, 568] on input "text" at bounding box center [925, 565] width 171 height 21
type input "benefits"
click at [853, 592] on input "text" at bounding box center [938, 591] width 171 height 21
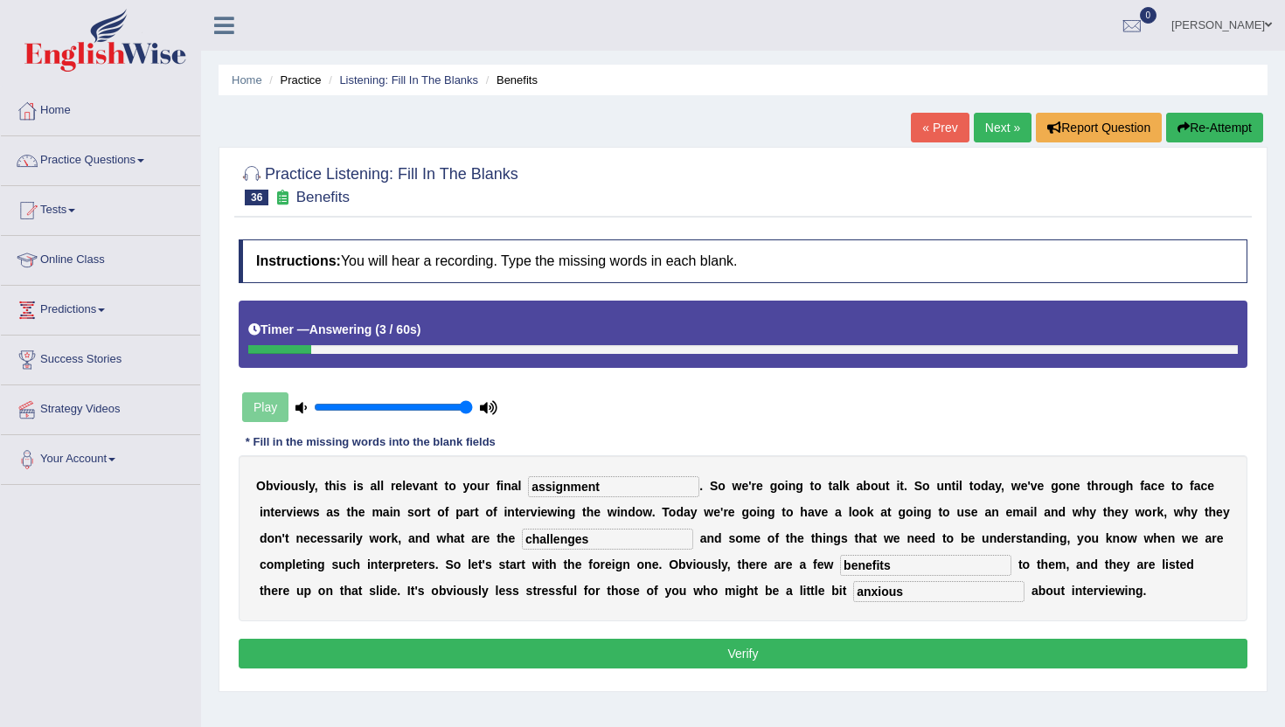
type input "anxious"
click at [912, 567] on input "benefits" at bounding box center [925, 565] width 171 height 21
click at [838, 662] on button "Verify" at bounding box center [743, 654] width 1009 height 30
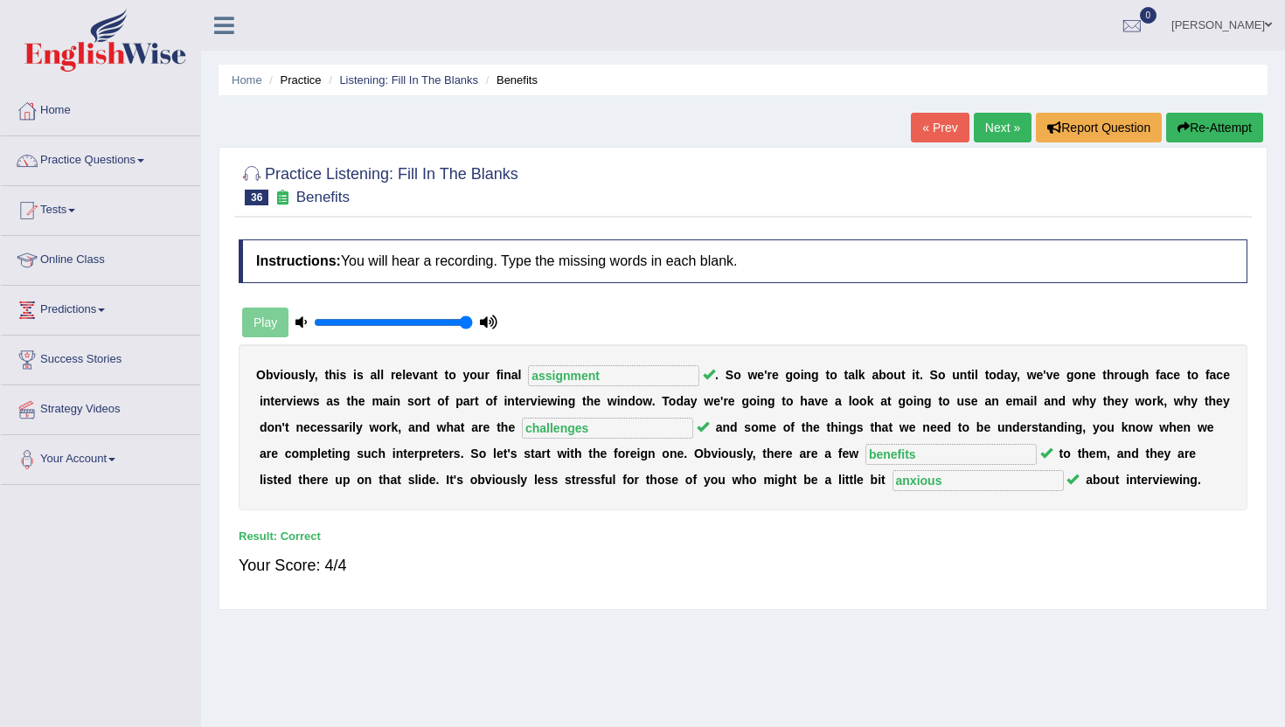
click at [1000, 121] on link "Next »" at bounding box center [1003, 128] width 58 height 30
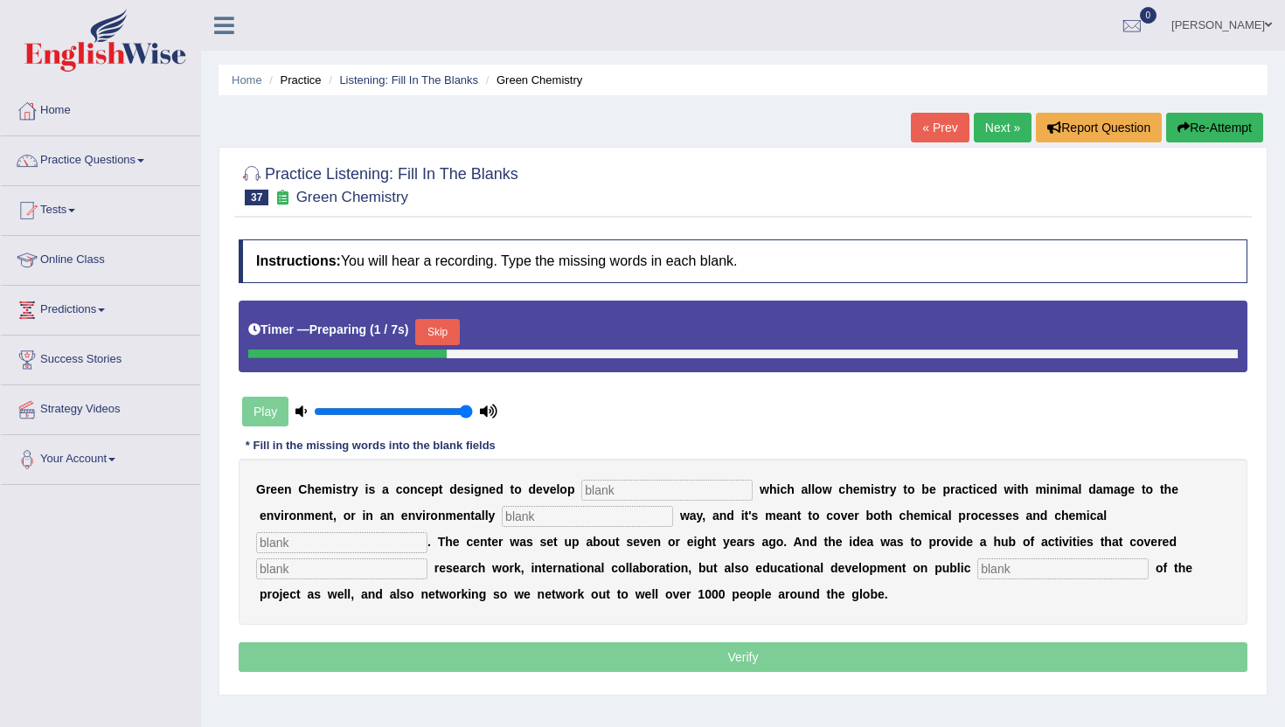
click at [457, 320] on button "Skip" at bounding box center [437, 332] width 44 height 26
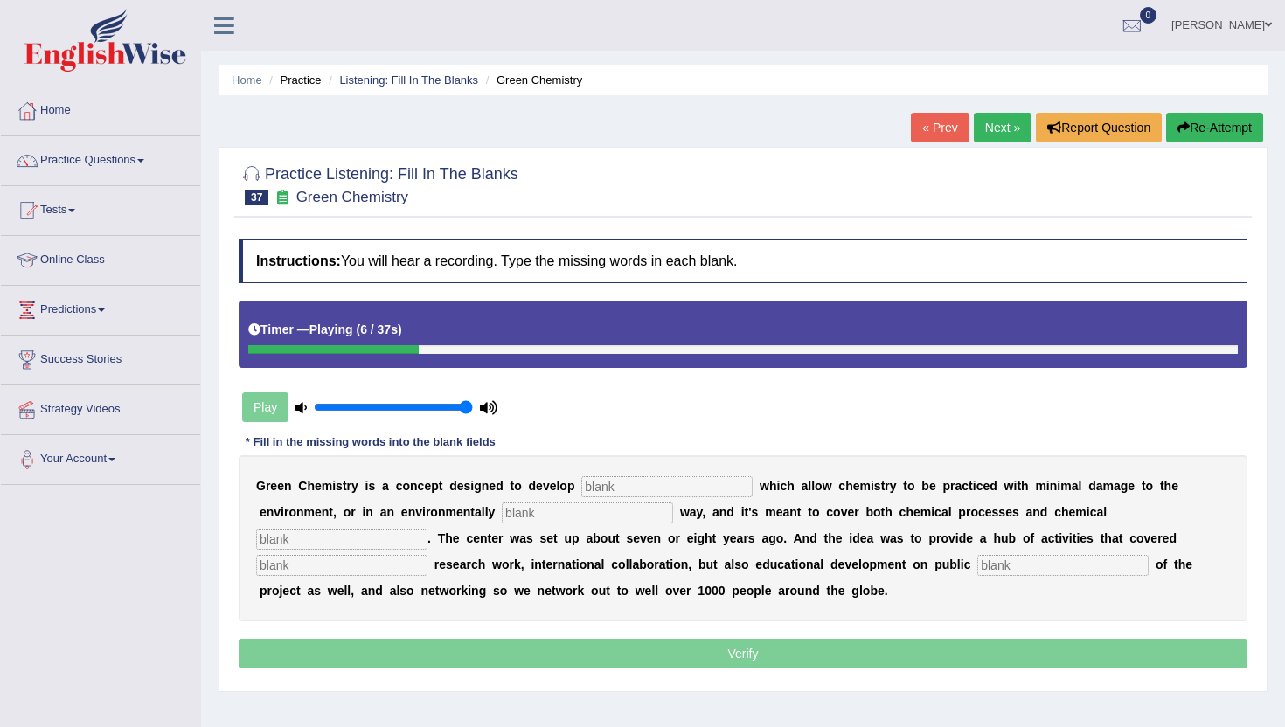
click at [593, 495] on input "text" at bounding box center [666, 486] width 171 height 21
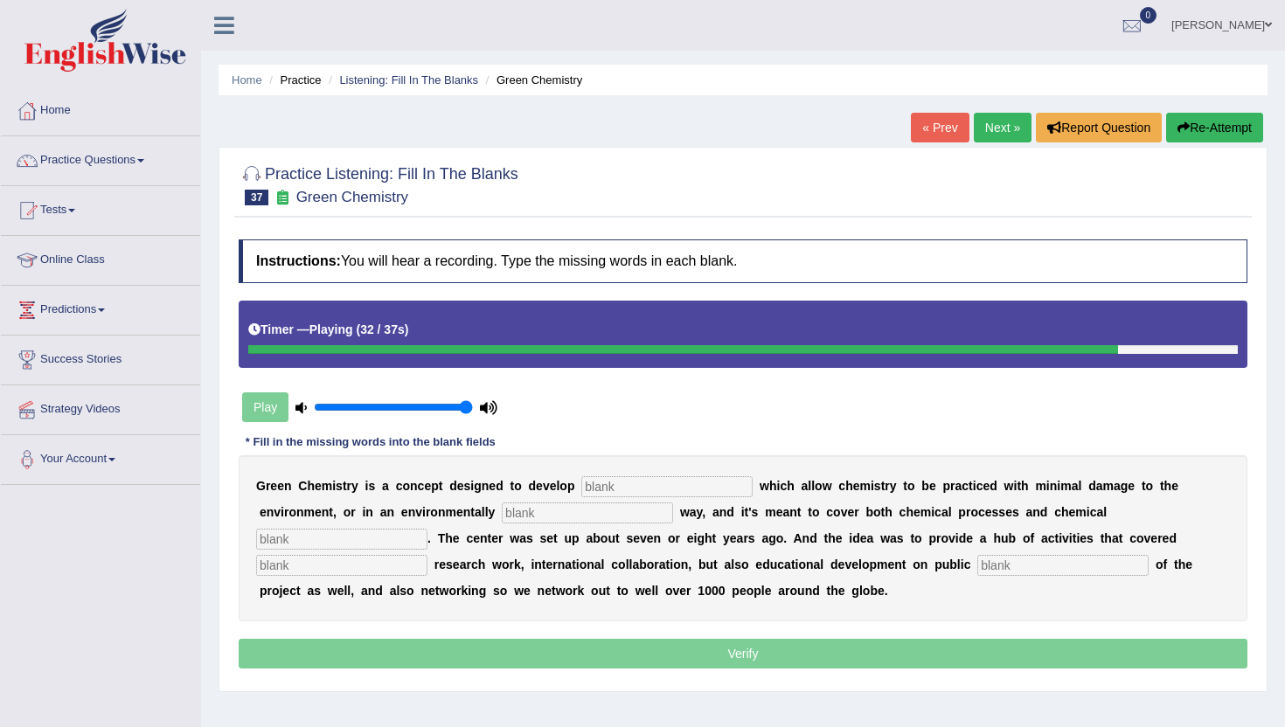
click at [977, 567] on input "text" at bounding box center [1062, 565] width 171 height 21
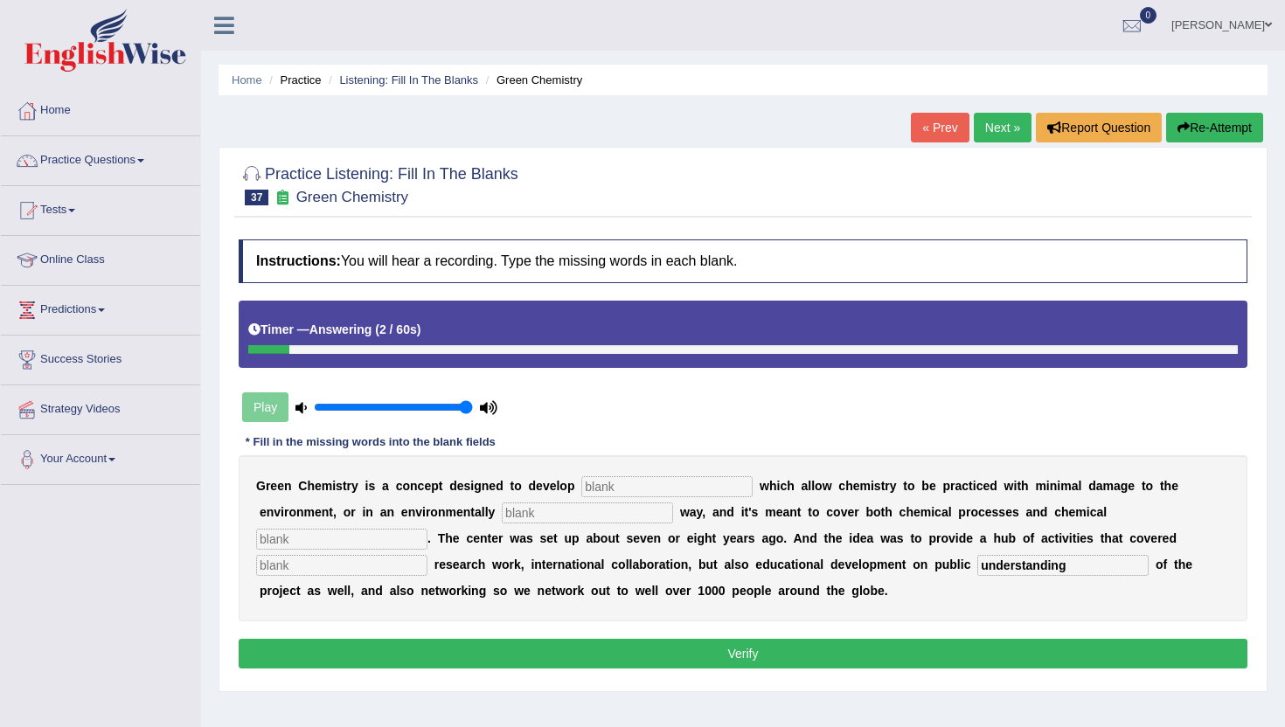
type input "understanding"
click at [427, 555] on input "text" at bounding box center [341, 565] width 171 height 21
type input "fundamental"
click at [427, 529] on input "text" at bounding box center [341, 539] width 171 height 21
click at [610, 489] on input "text" at bounding box center [666, 486] width 171 height 21
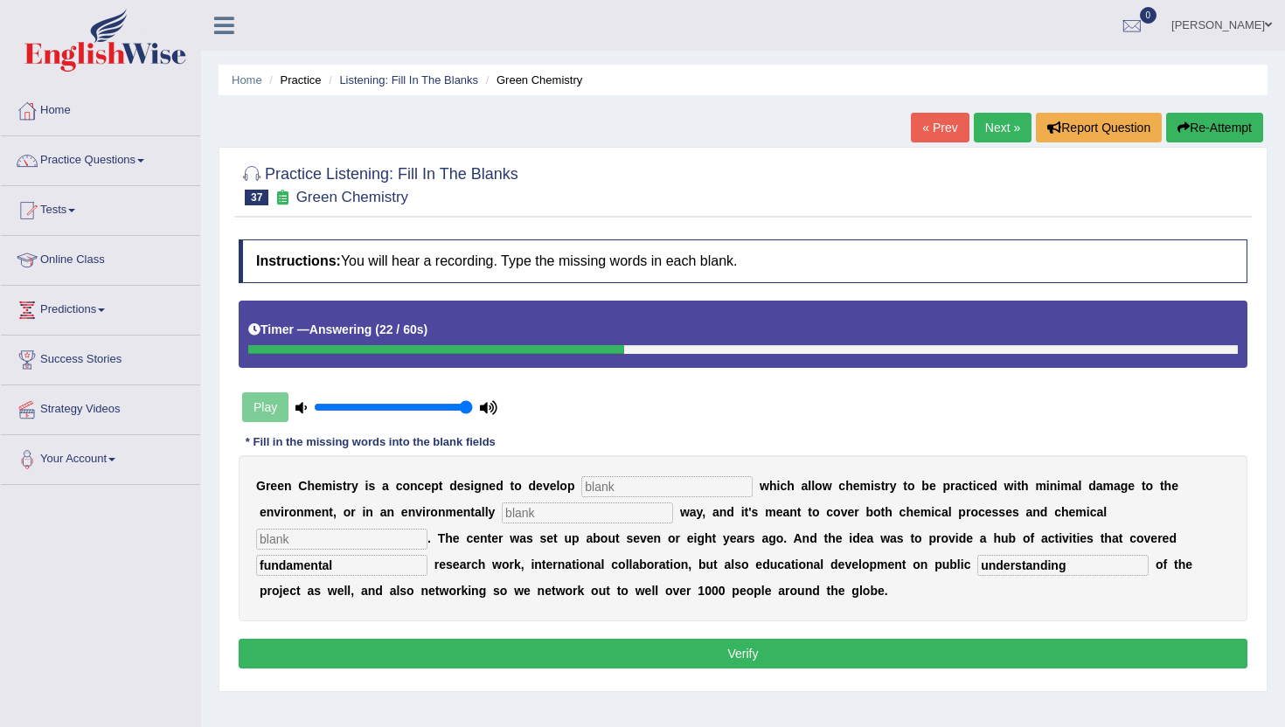
click at [610, 481] on input "text" at bounding box center [666, 486] width 171 height 21
type input "technologies"
click at [514, 509] on input "text" at bounding box center [587, 513] width 171 height 21
click at [427, 529] on input "text" at bounding box center [341, 539] width 171 height 21
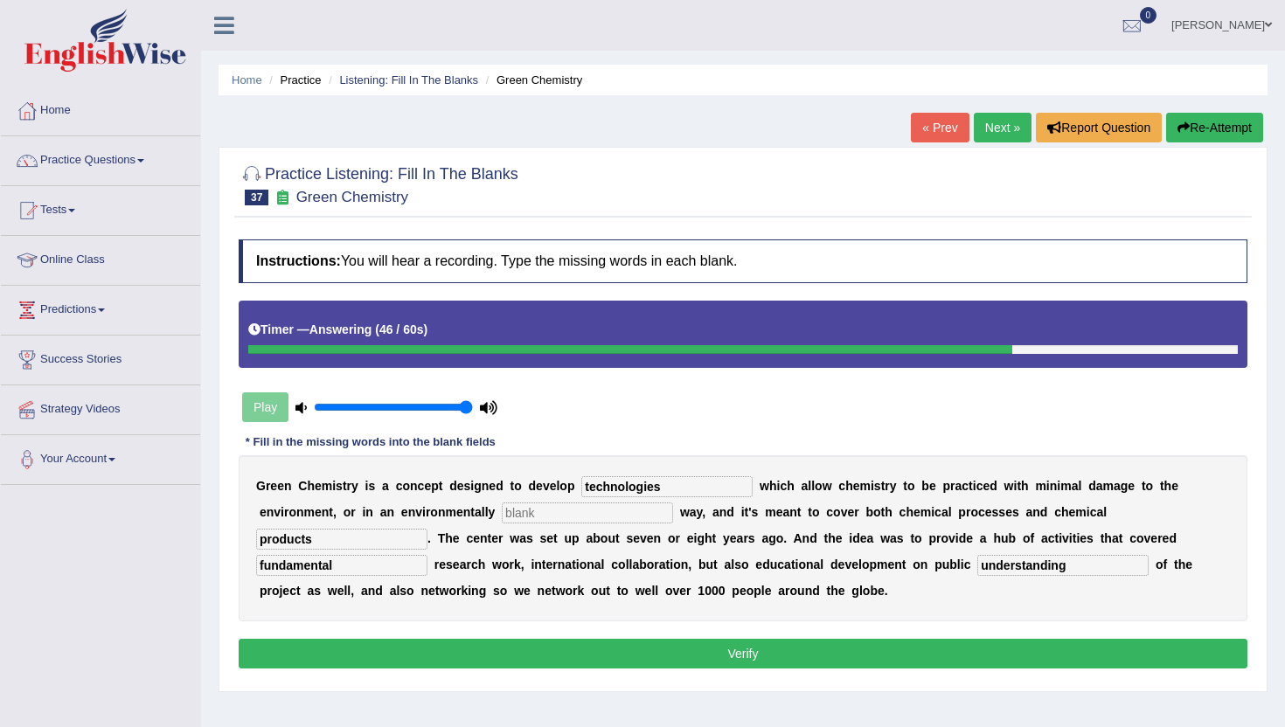
type input "products"
click at [517, 517] on input "text" at bounding box center [587, 513] width 171 height 21
type input "e"
type input "inventions"
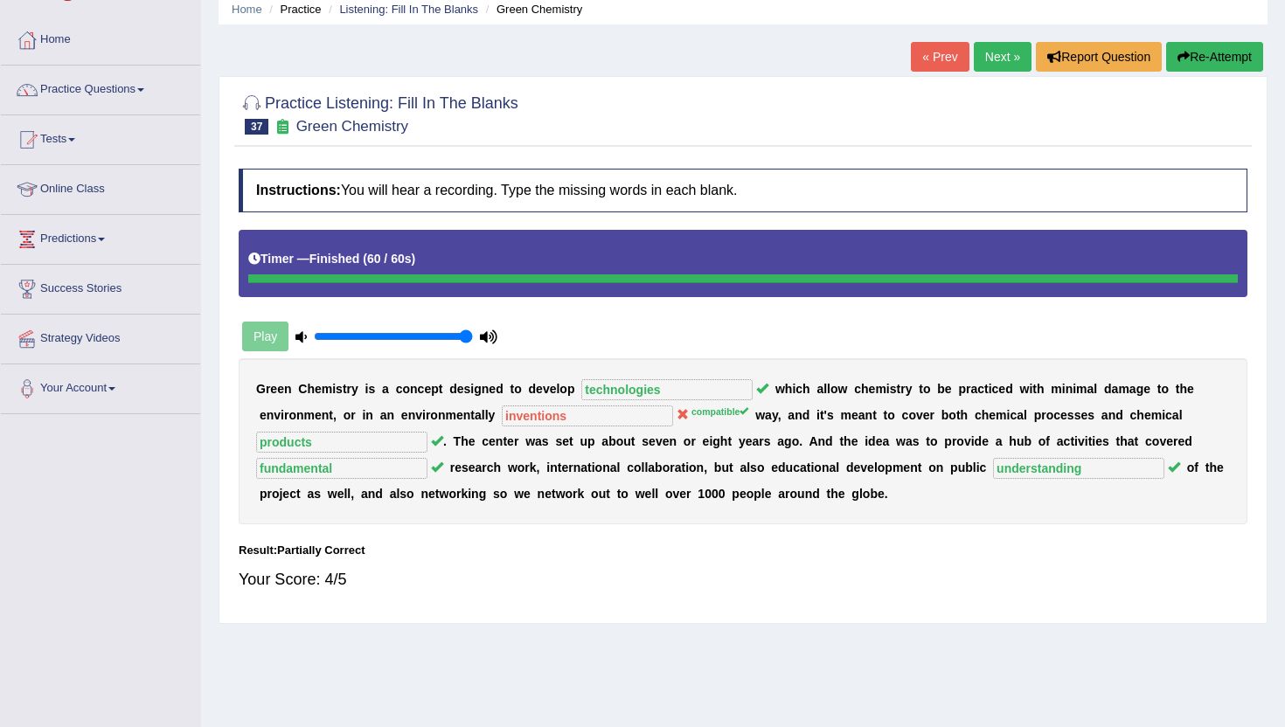
scroll to position [70, 0]
click at [1007, 64] on link "Next »" at bounding box center [1003, 58] width 58 height 30
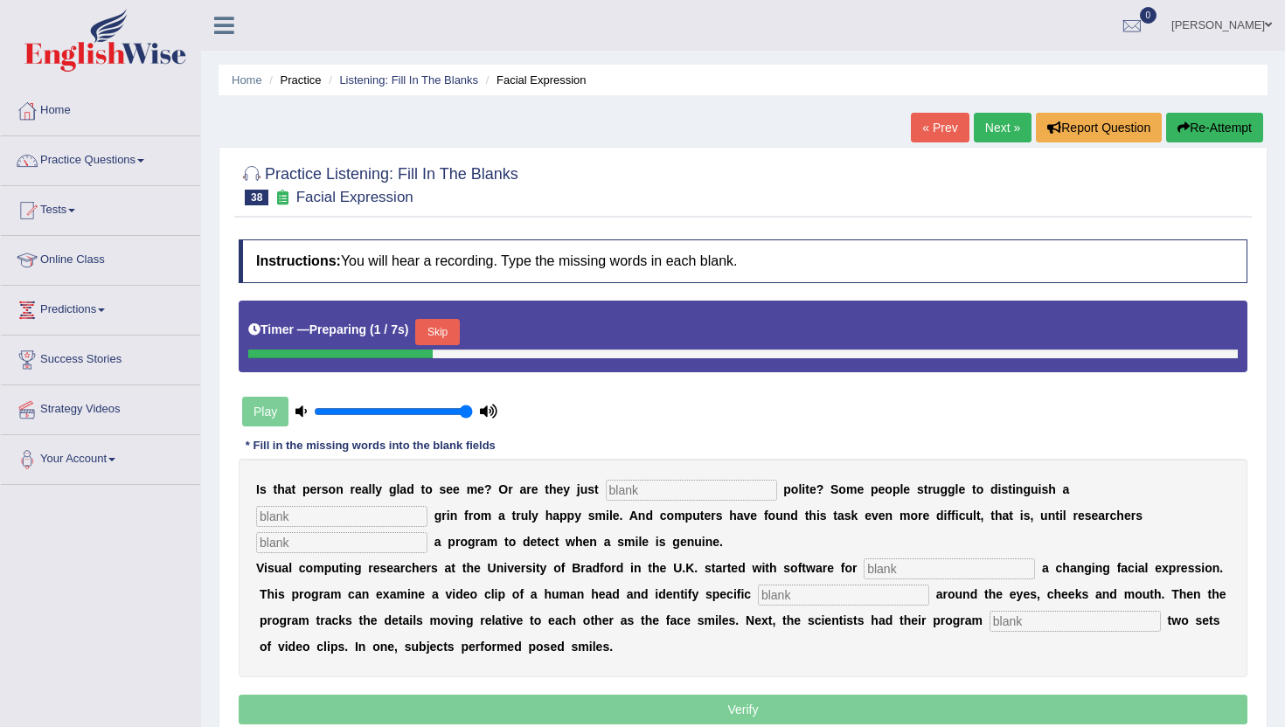
click at [452, 329] on button "Skip" at bounding box center [437, 332] width 44 height 26
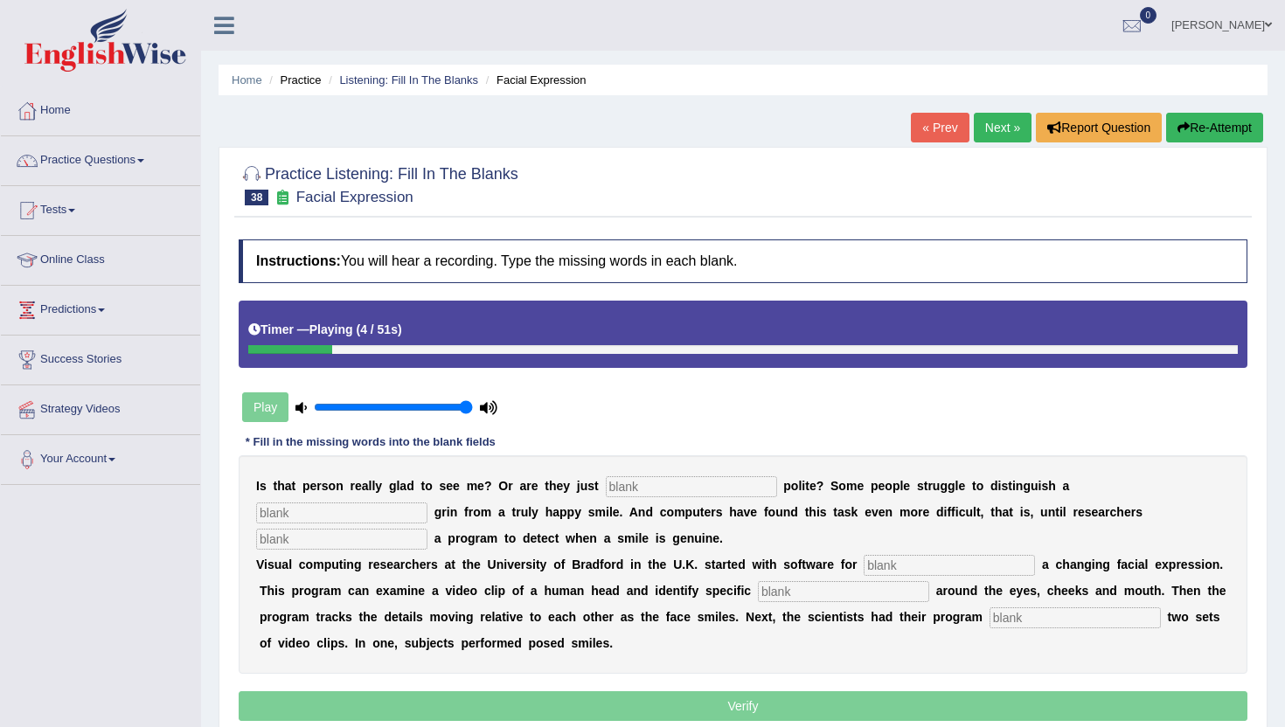
click at [630, 491] on input "text" at bounding box center [691, 486] width 171 height 21
type input "being"
click at [427, 503] on input "text" at bounding box center [341, 513] width 171 height 21
type input "frequent"
click at [427, 529] on input "text" at bounding box center [341, 539] width 171 height 21
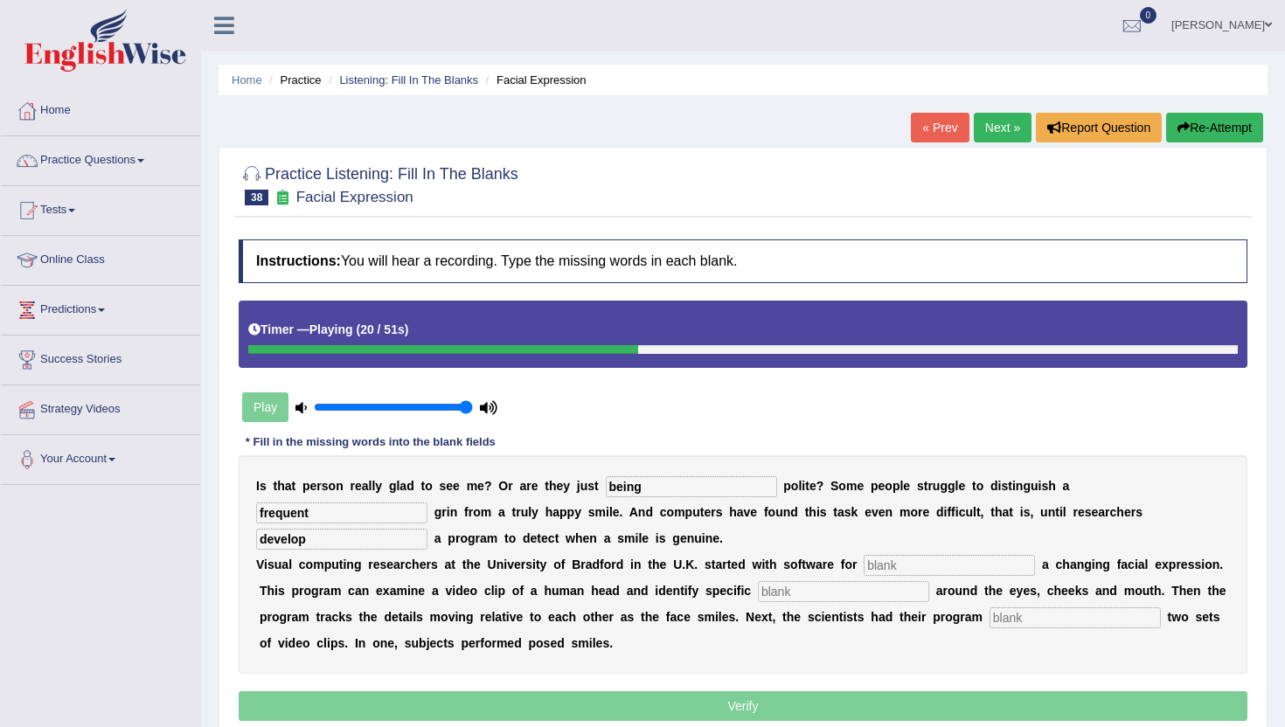
type input "develop"
click at [883, 567] on input "text" at bounding box center [949, 565] width 171 height 21
type input "similating"
click at [758, 595] on input "text" at bounding box center [843, 591] width 171 height 21
type input "details"
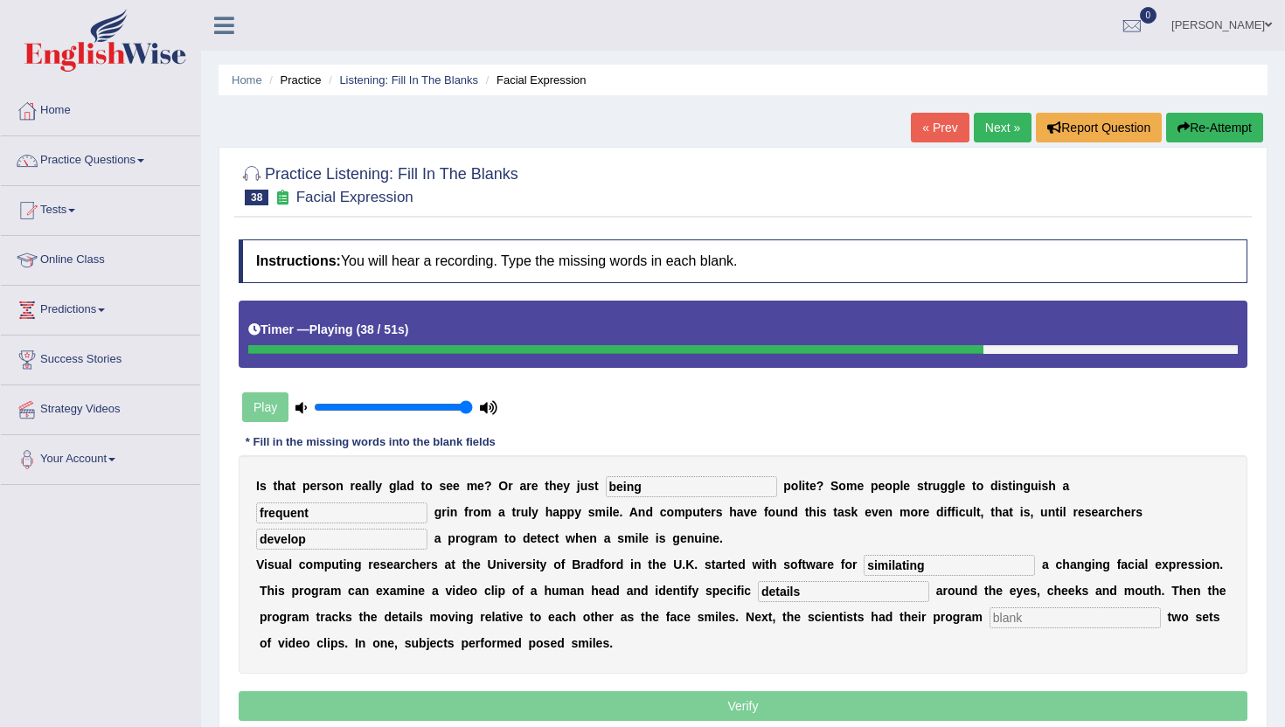
click at [989, 619] on input "text" at bounding box center [1074, 617] width 171 height 21
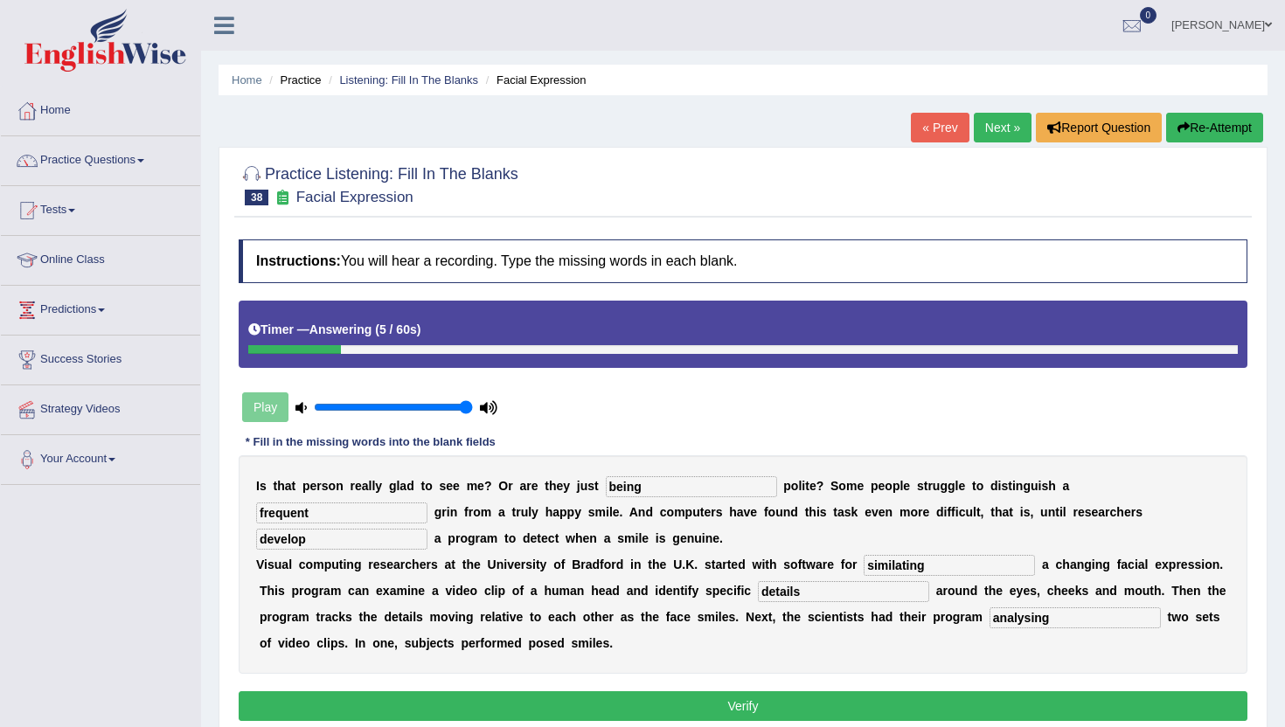
type input "analysing"
click at [427, 529] on input "develop" at bounding box center [341, 539] width 171 height 21
click at [692, 718] on button "Verify" at bounding box center [743, 706] width 1009 height 30
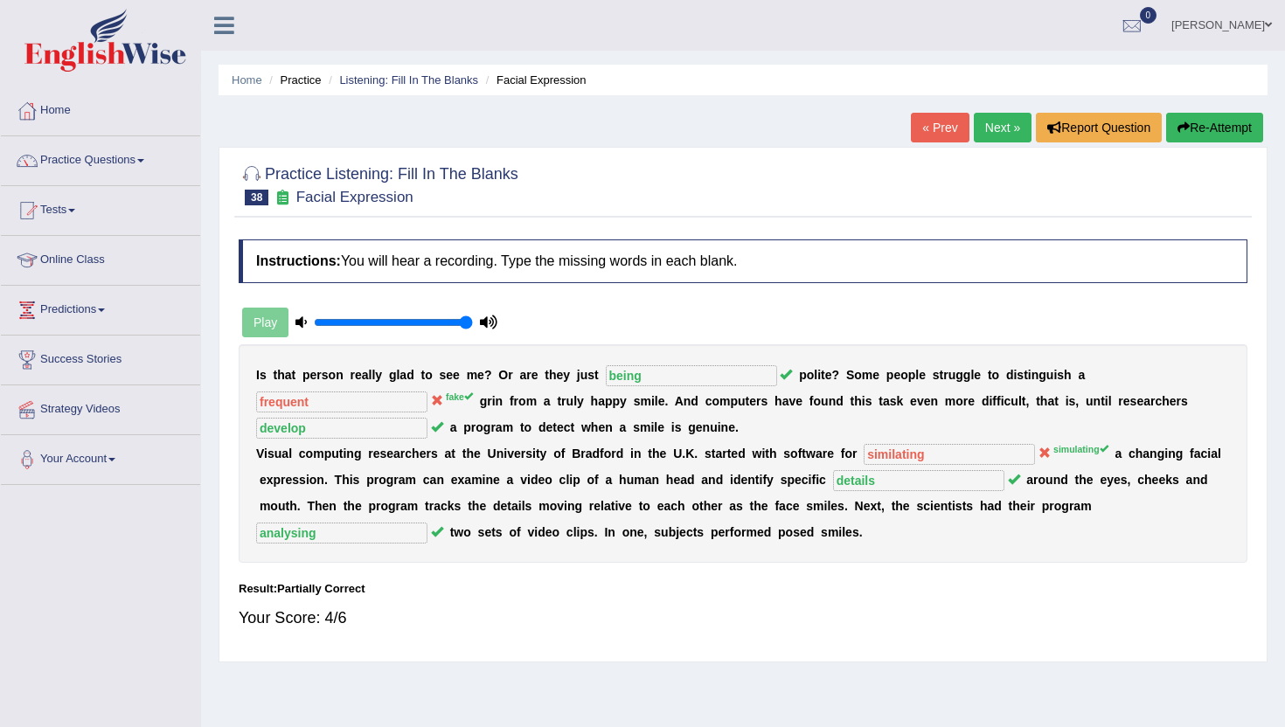
click at [998, 123] on link "Next »" at bounding box center [1003, 128] width 58 height 30
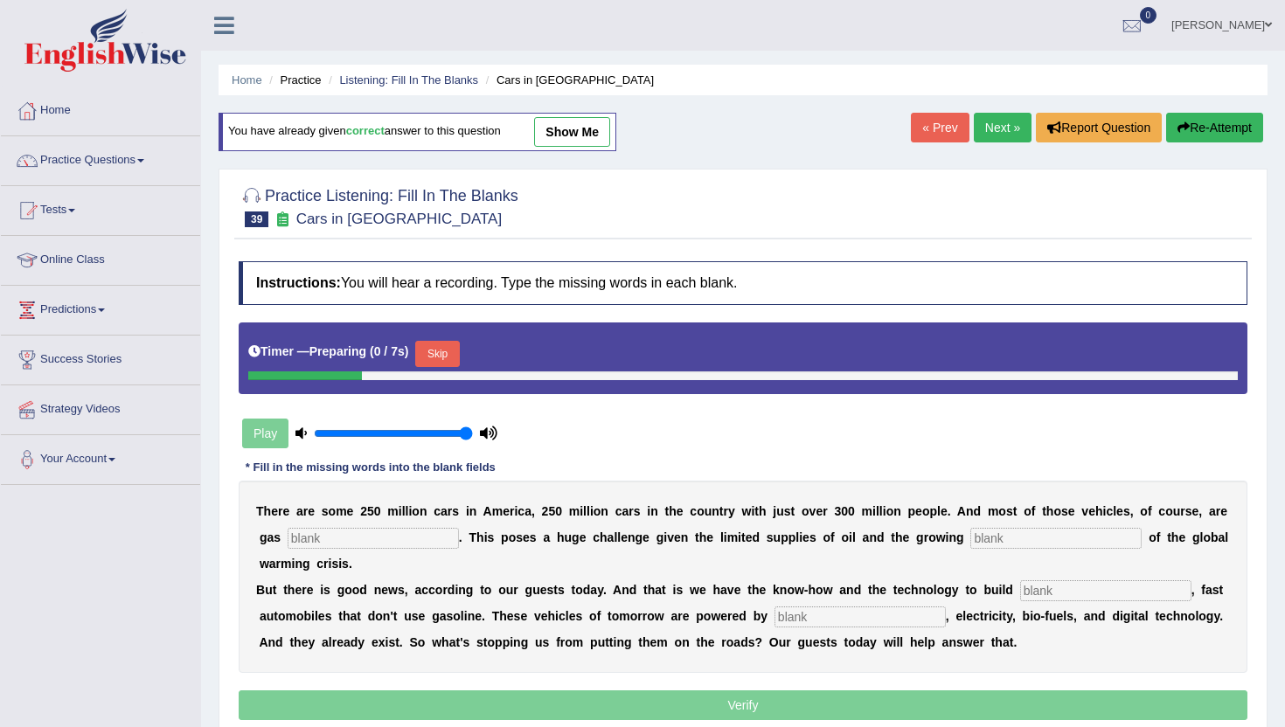
click at [452, 357] on button "Skip" at bounding box center [437, 354] width 44 height 26
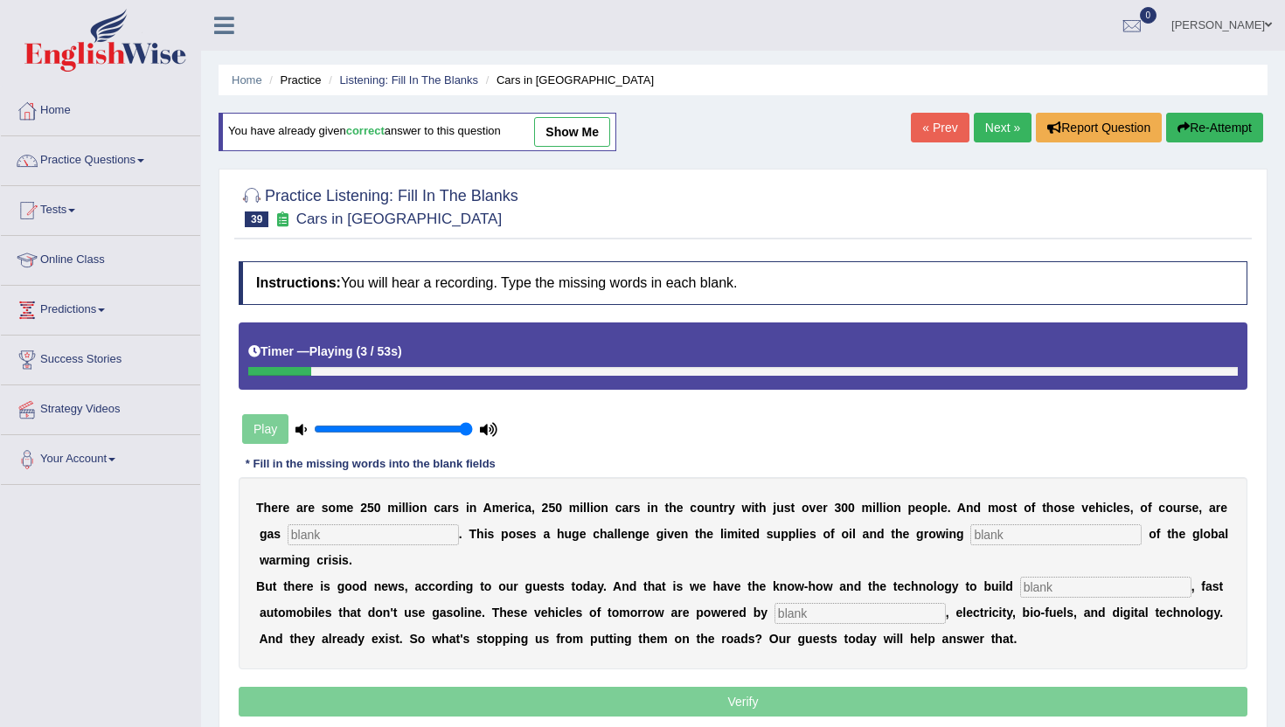
click at [304, 535] on input "text" at bounding box center [373, 534] width 171 height 21
type input "o"
type input "powered"
click at [970, 532] on input "text" at bounding box center [1055, 534] width 171 height 21
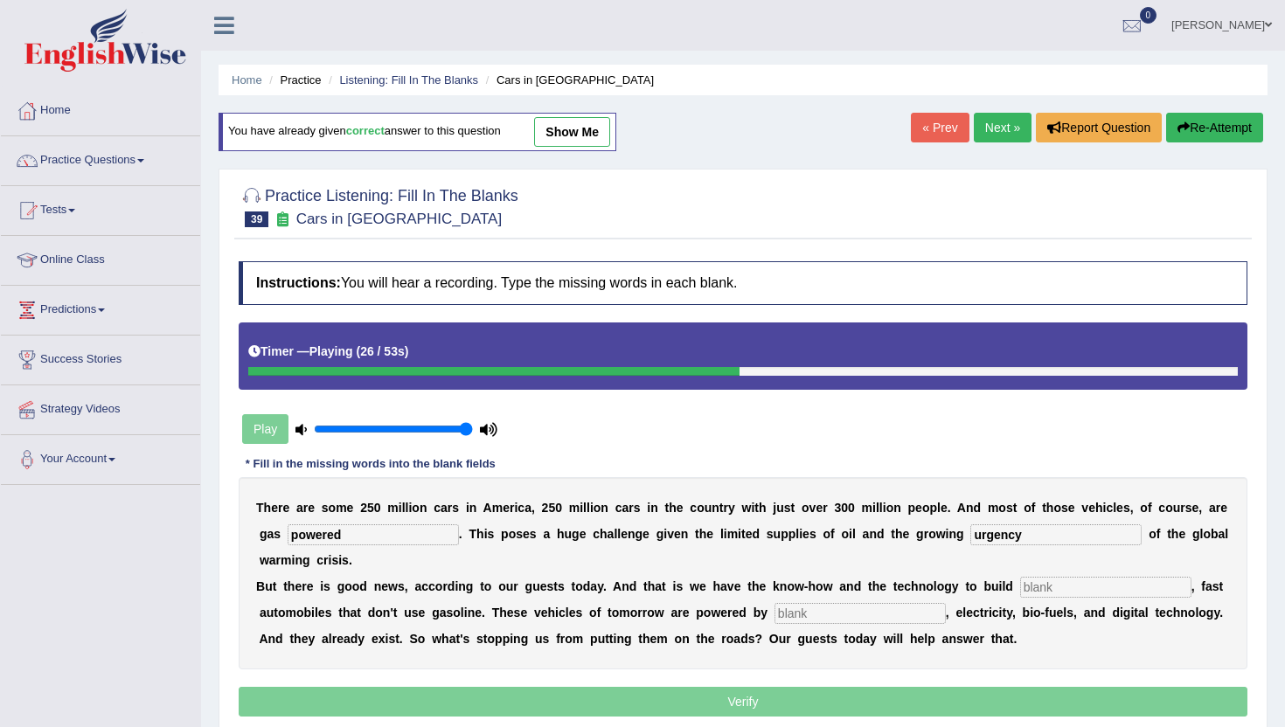
type input "urgency"
click at [1042, 587] on input "text" at bounding box center [1105, 587] width 171 height 21
type input "sleek"
click at [806, 616] on input "text" at bounding box center [859, 613] width 171 height 21
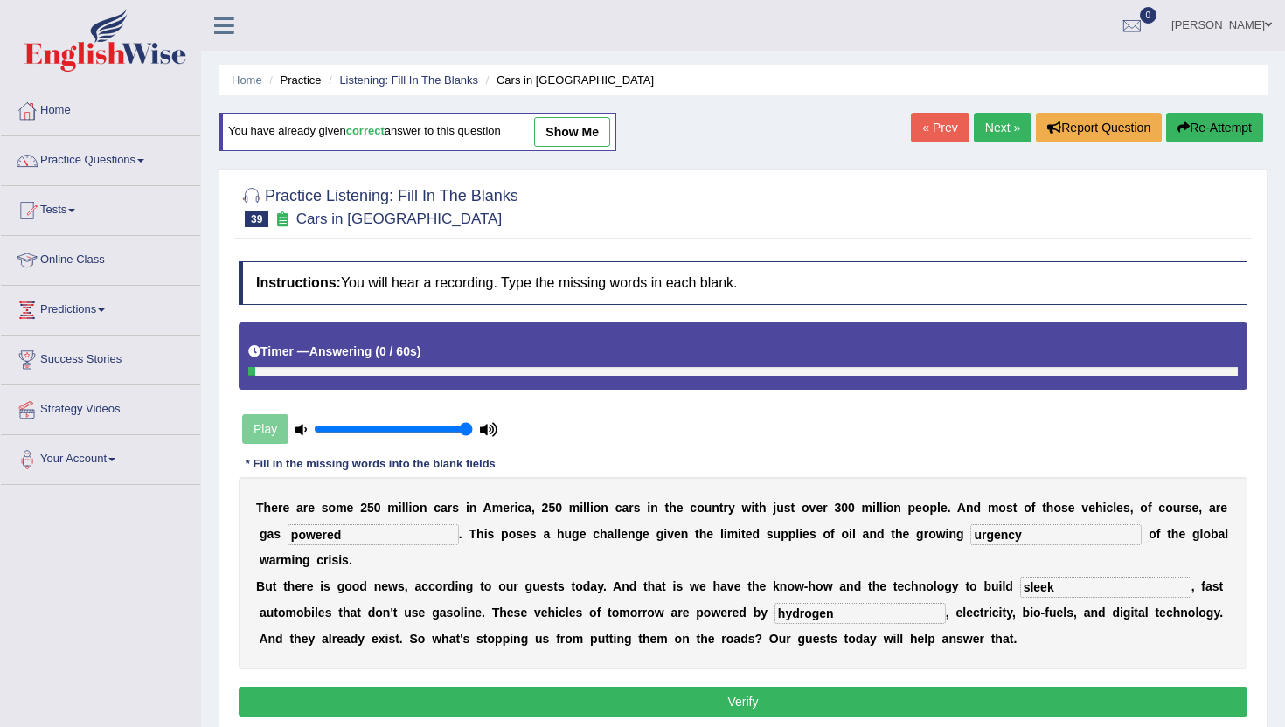
type input "hydrogen"
click at [795, 712] on button "Verify" at bounding box center [743, 702] width 1009 height 30
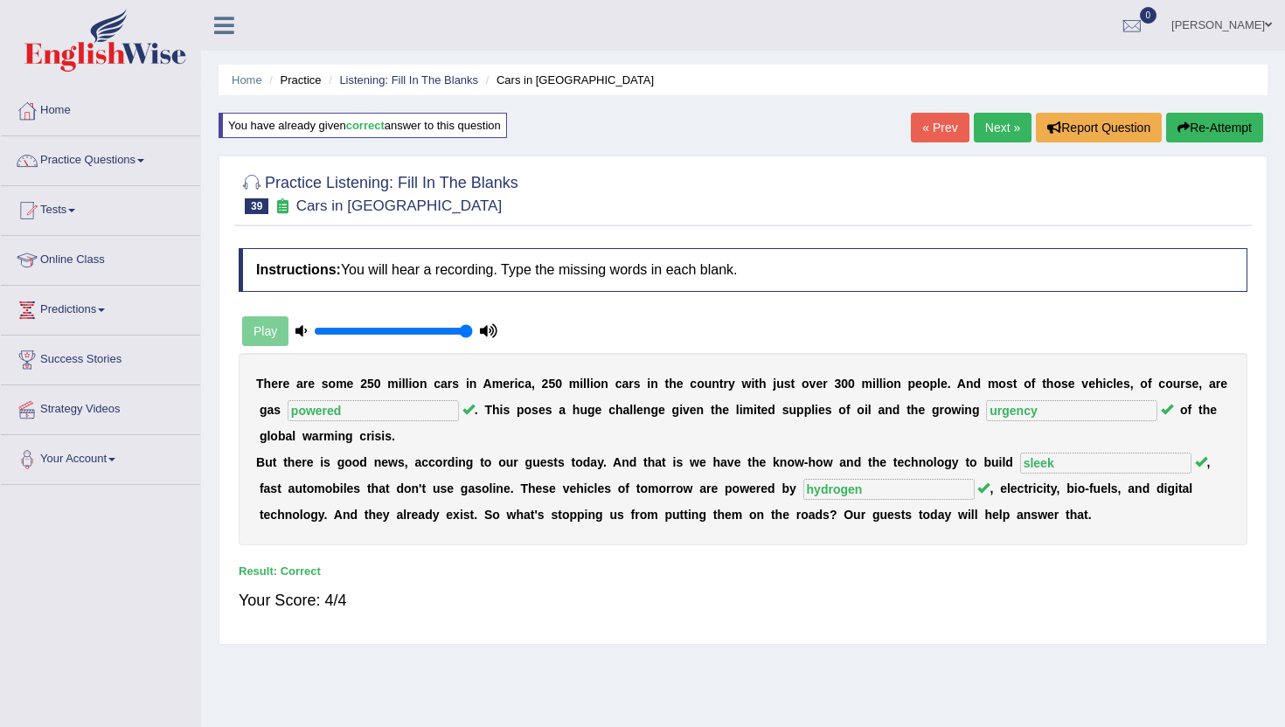
click at [989, 132] on link "Next »" at bounding box center [1003, 128] width 58 height 30
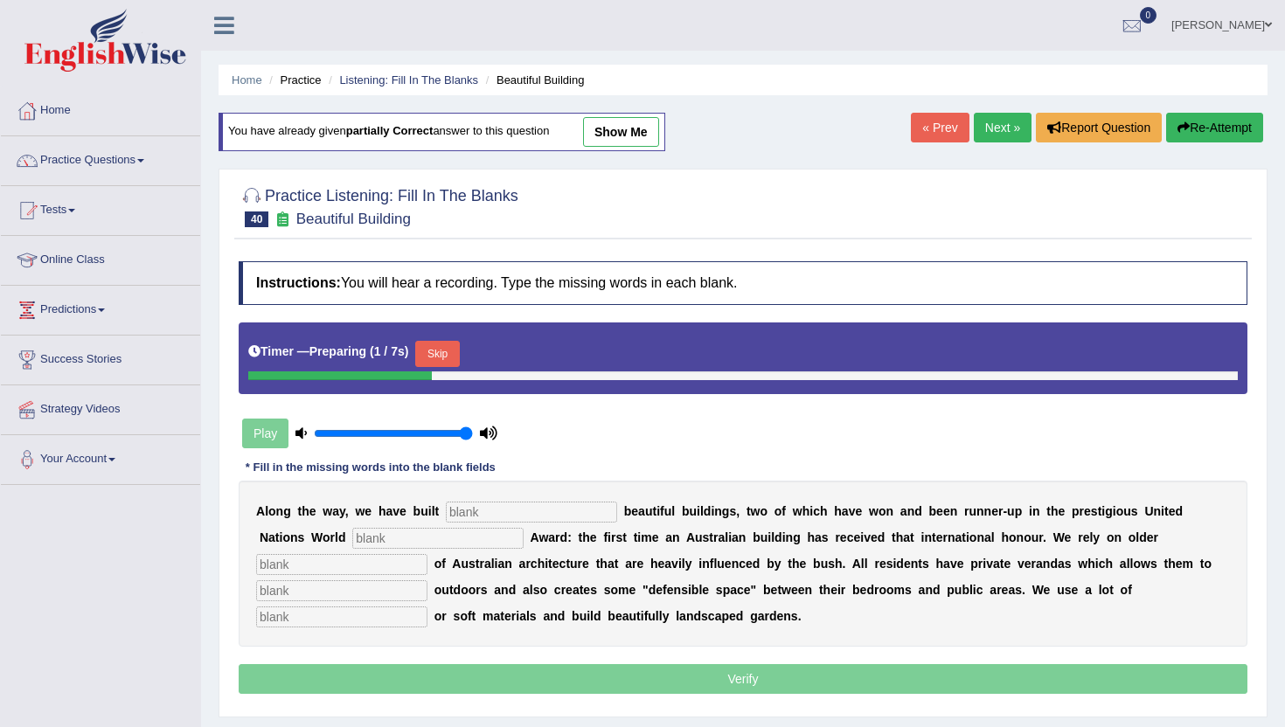
click at [450, 357] on button "Skip" at bounding box center [437, 354] width 44 height 26
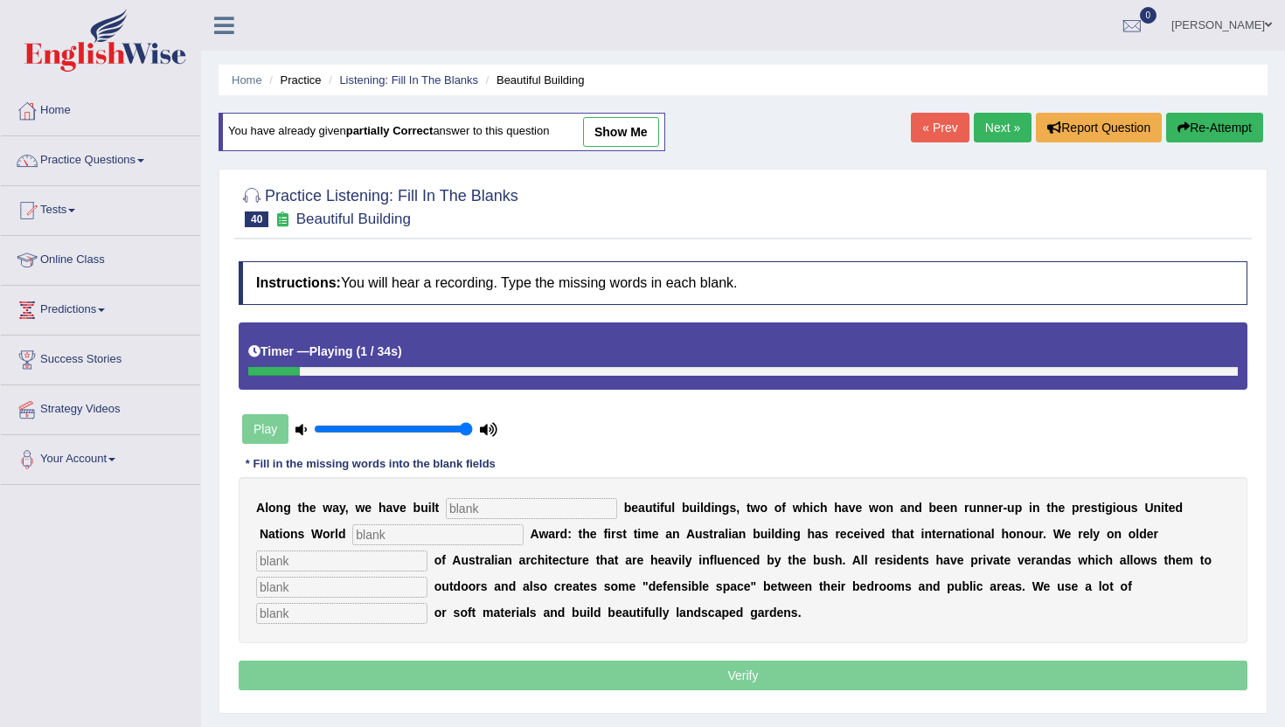
click at [500, 516] on input "text" at bounding box center [531, 508] width 171 height 21
click at [427, 551] on input "text" at bounding box center [341, 561] width 171 height 21
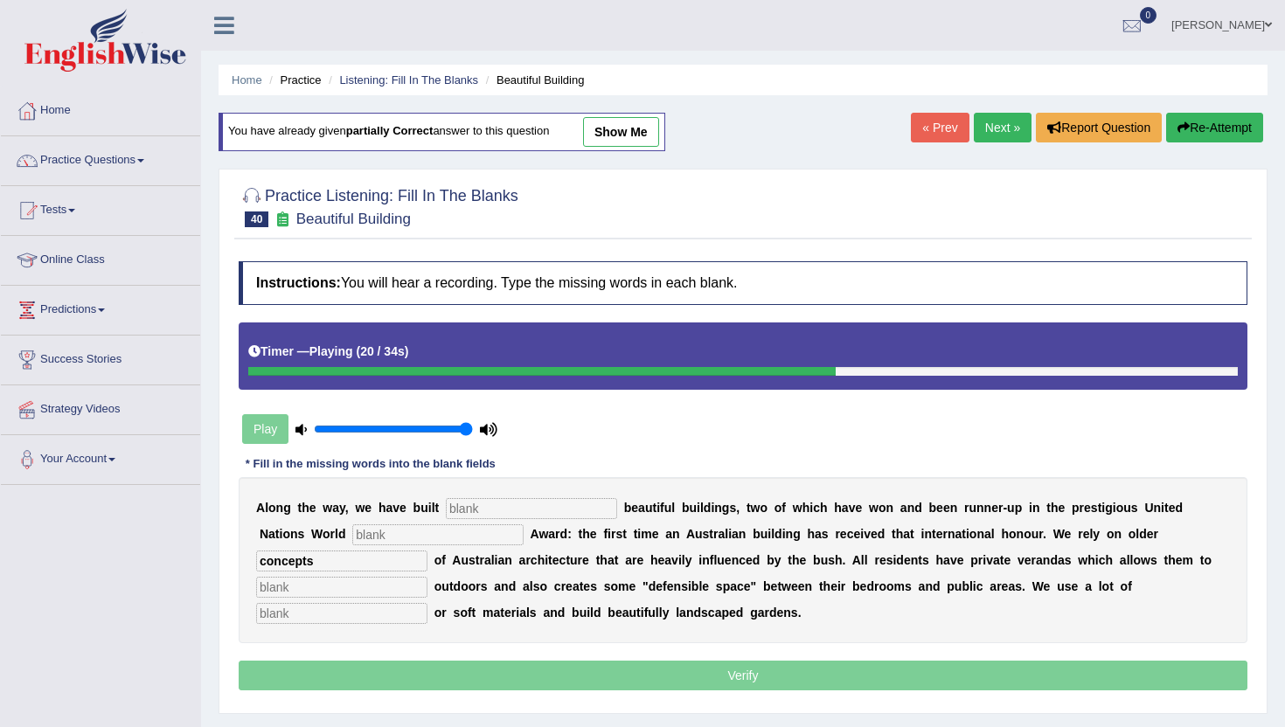
type input "concepts"
click at [427, 577] on input "text" at bounding box center [341, 587] width 171 height 21
type input "socilise"
click at [427, 603] on input "text" at bounding box center [341, 613] width 171 height 21
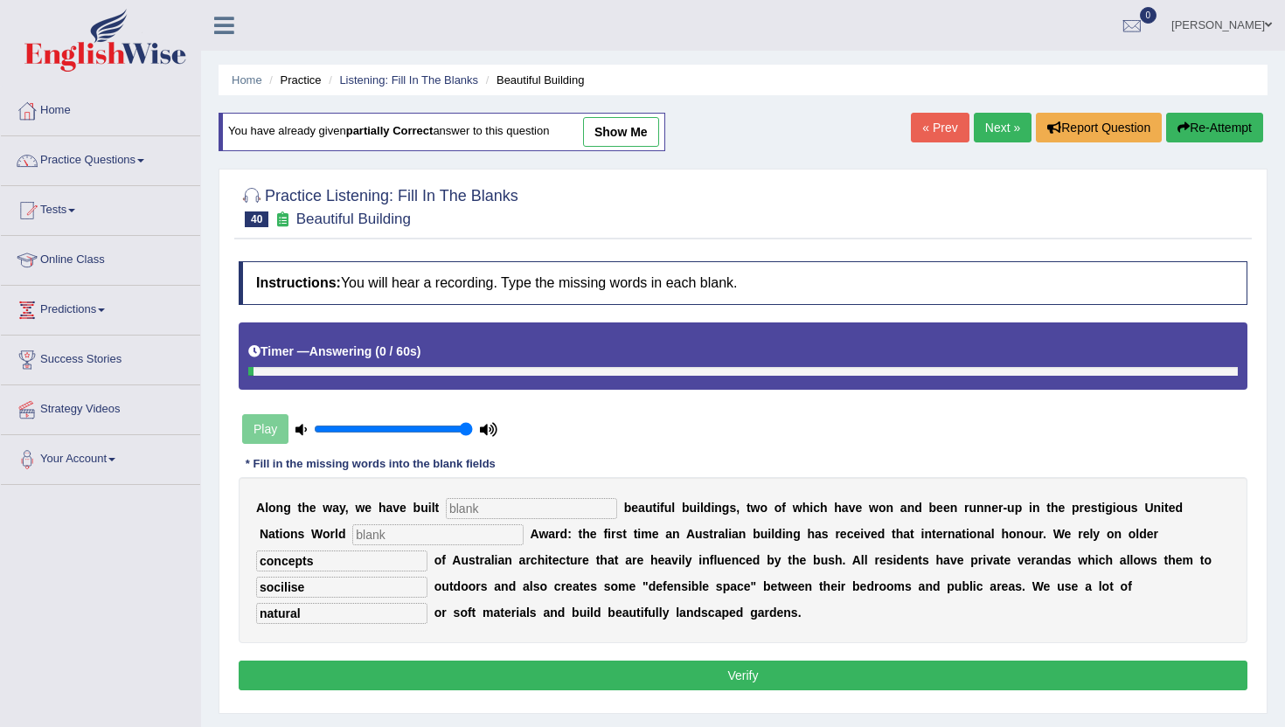
type input "natural"
click at [1096, 573] on div "A l o n g t h e w a y , w e h a v e b u i l t b e a u t i f u l b u i l d i n g…" at bounding box center [743, 560] width 1009 height 166
click at [427, 577] on input "socilise" at bounding box center [341, 587] width 171 height 21
type input "socialise"
click at [468, 511] on input "text" at bounding box center [531, 508] width 171 height 21
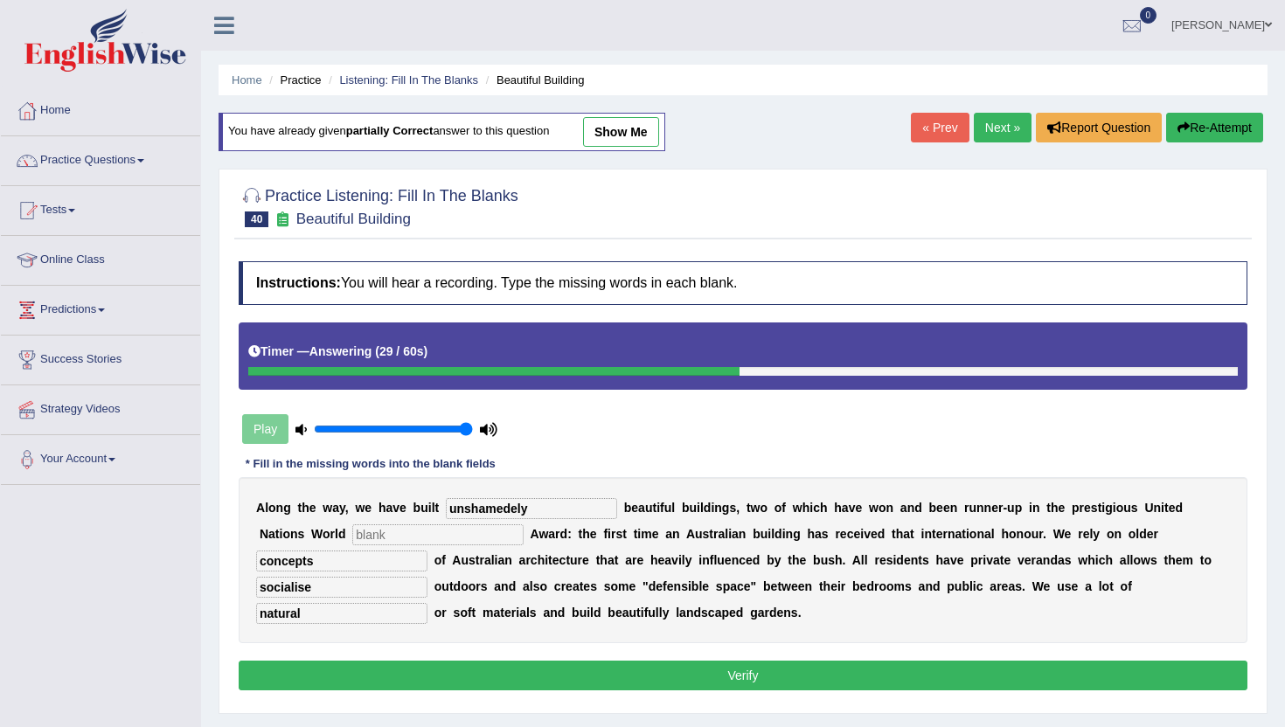
type input "unshamedely"
click at [352, 534] on input "text" at bounding box center [437, 534] width 171 height 21
type input "h"
type input "Habitat"
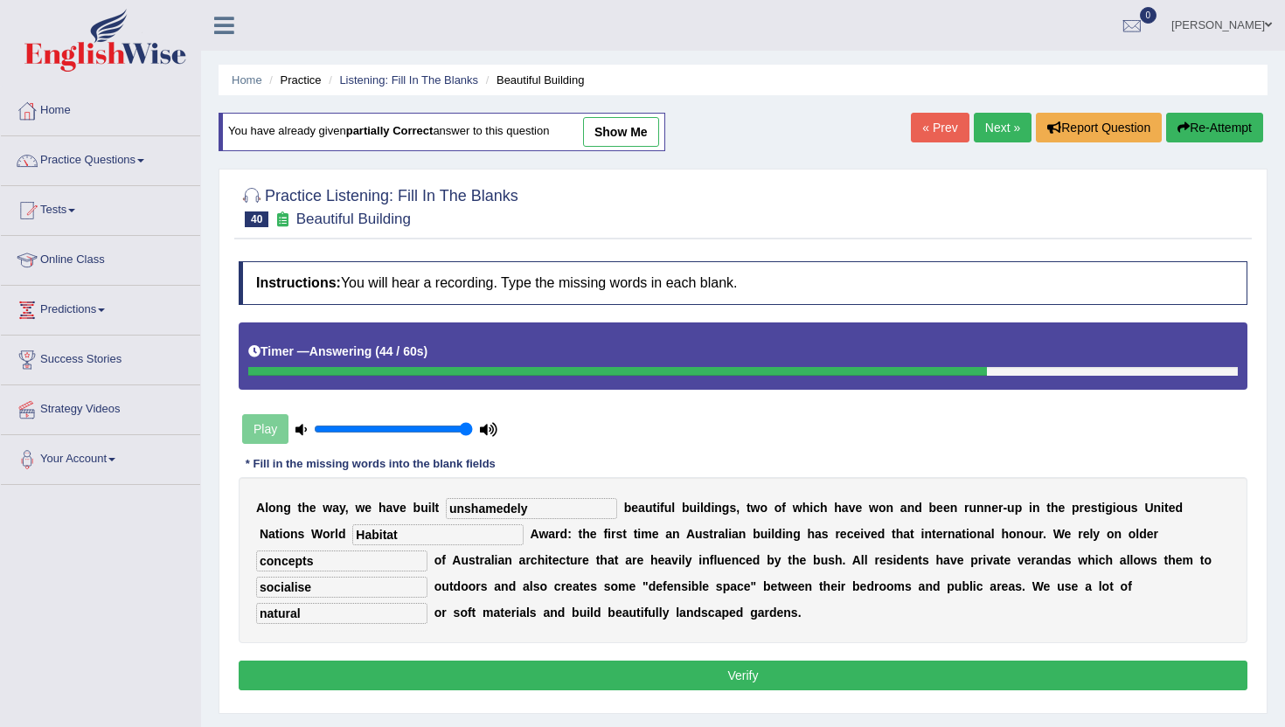
click at [1006, 665] on button "Verify" at bounding box center [743, 676] width 1009 height 30
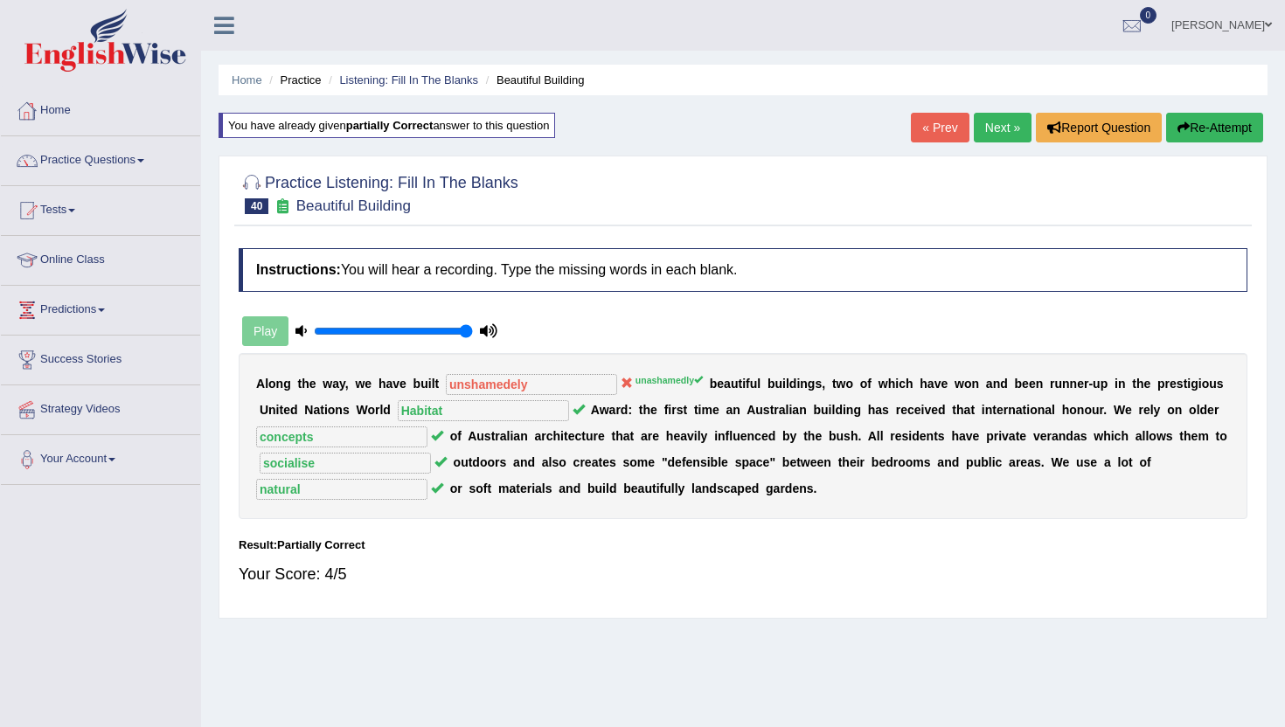
click at [66, 107] on link "Home" at bounding box center [100, 109] width 199 height 44
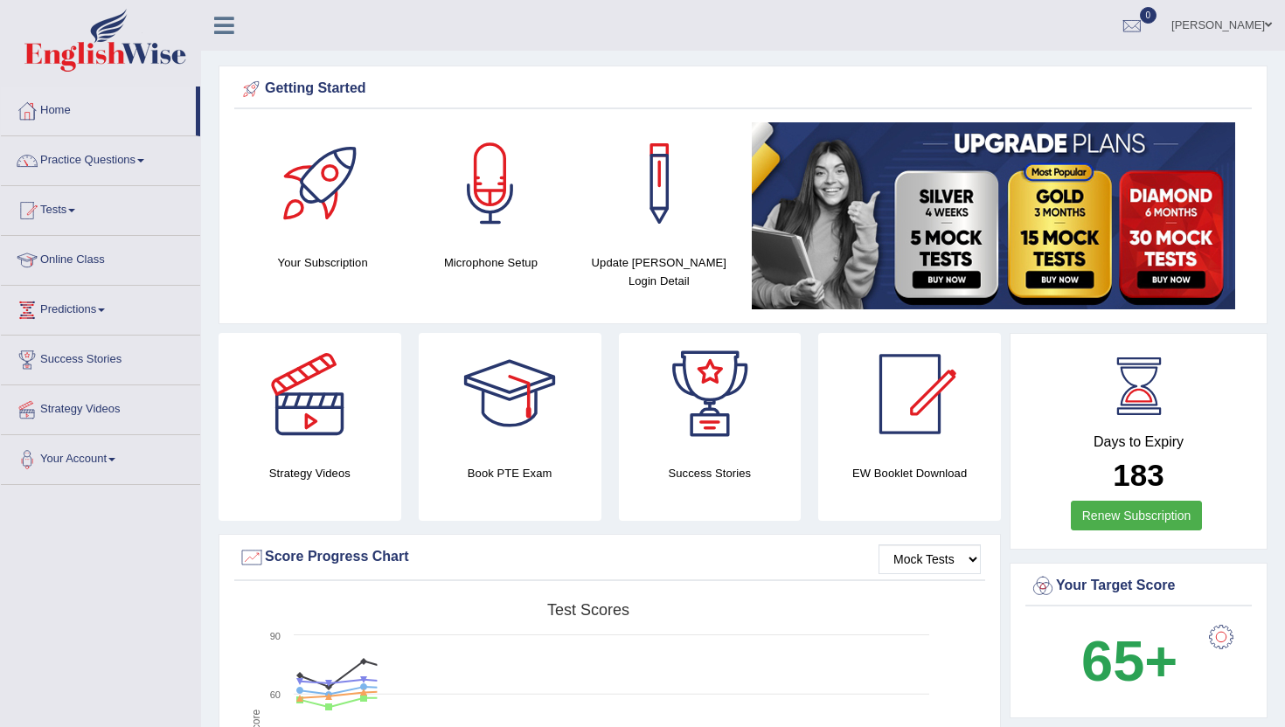
click at [227, 676] on div "Mock Tests Score Progress Chart Created with Highcharts 7.1.2 Score Test scores…" at bounding box center [610, 707] width 782 height 346
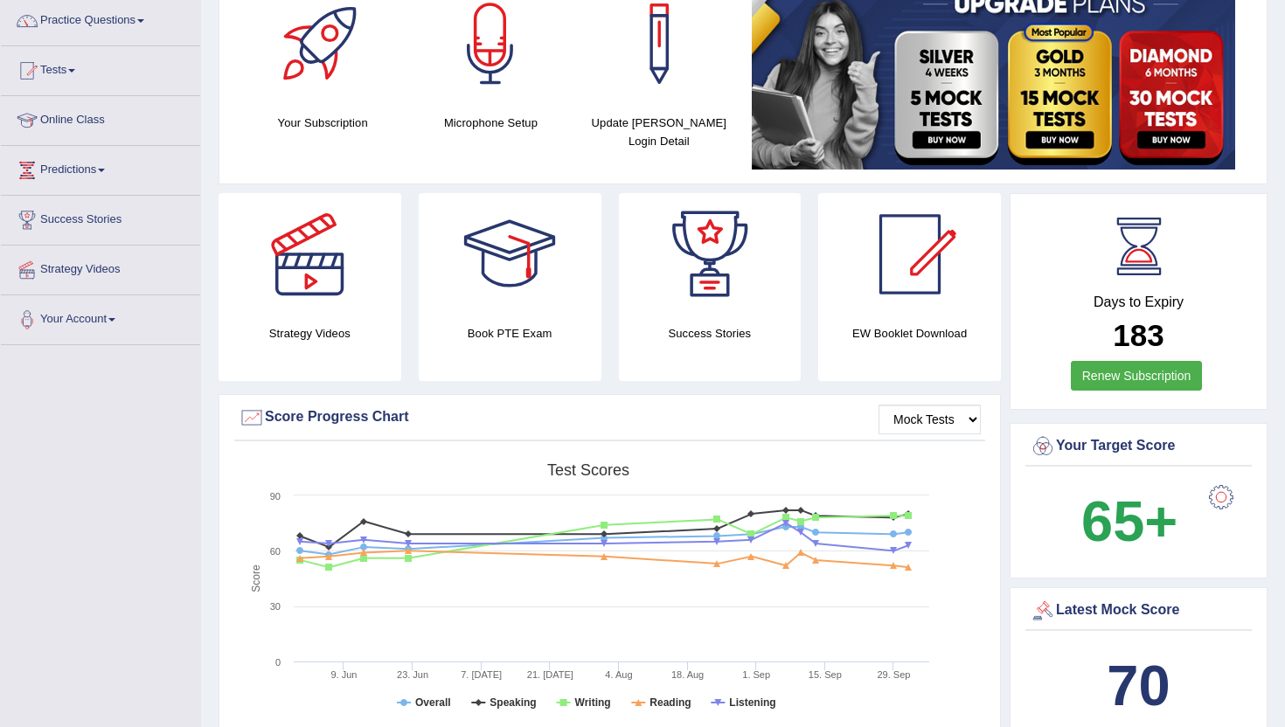
scroll to position [105, 0]
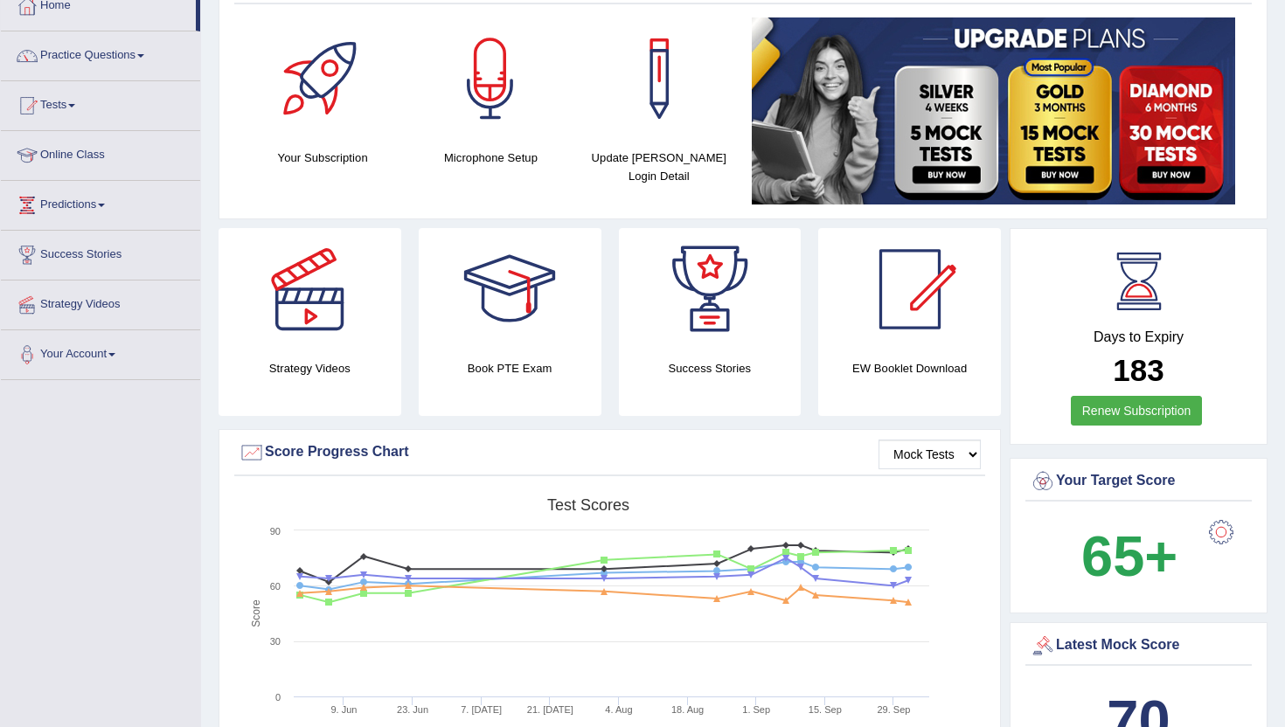
click at [93, 51] on link "Practice Questions" at bounding box center [100, 53] width 199 height 44
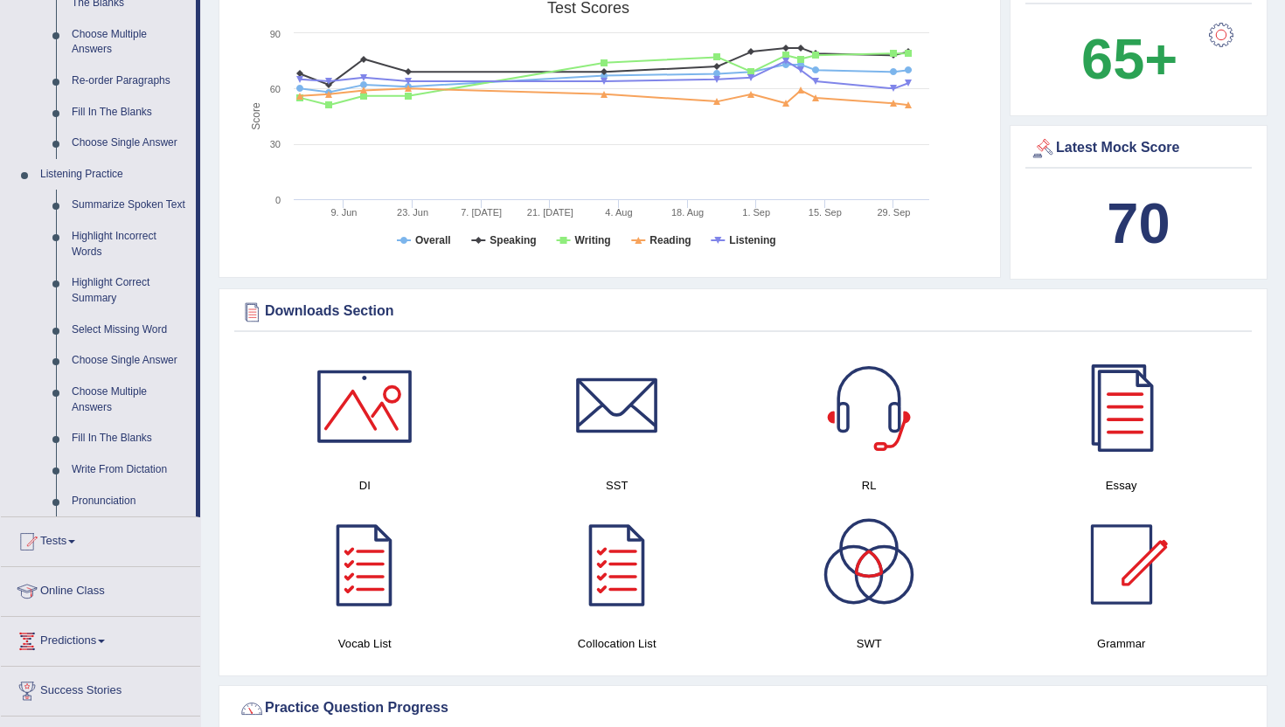
scroll to position [629, 0]
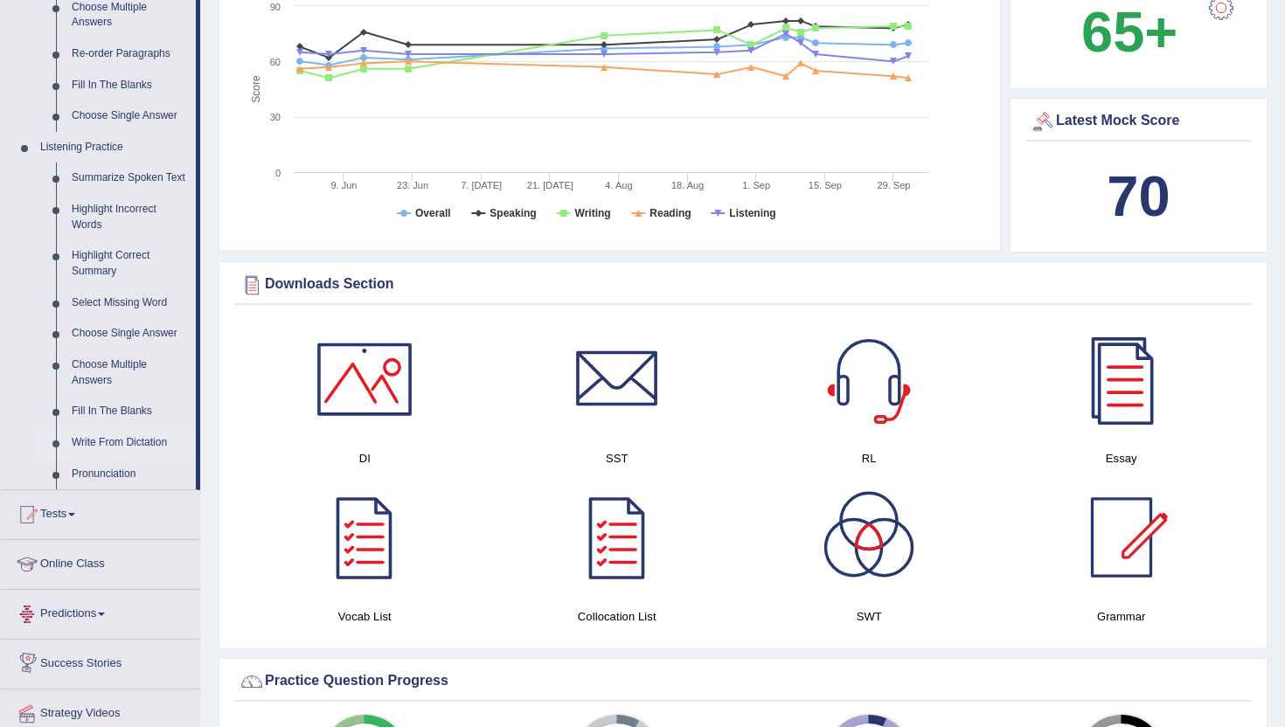
click at [125, 456] on link "Write From Dictation" at bounding box center [130, 442] width 132 height 31
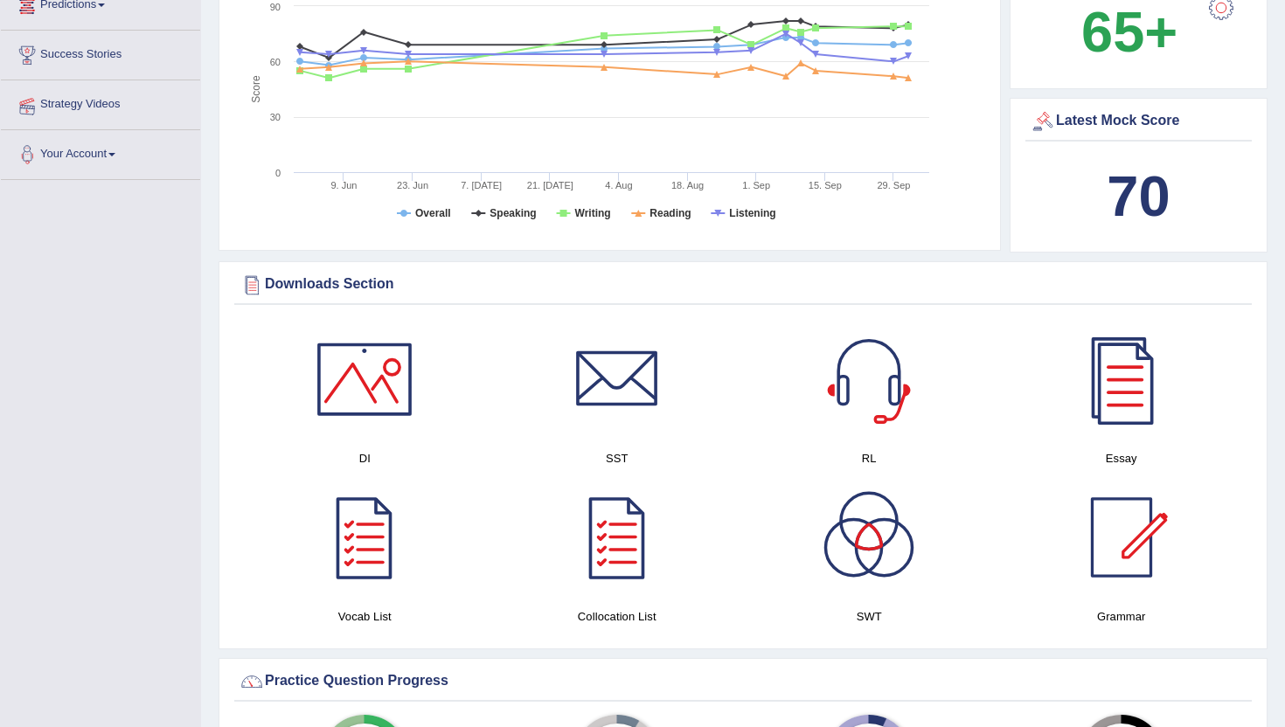
scroll to position [188, 0]
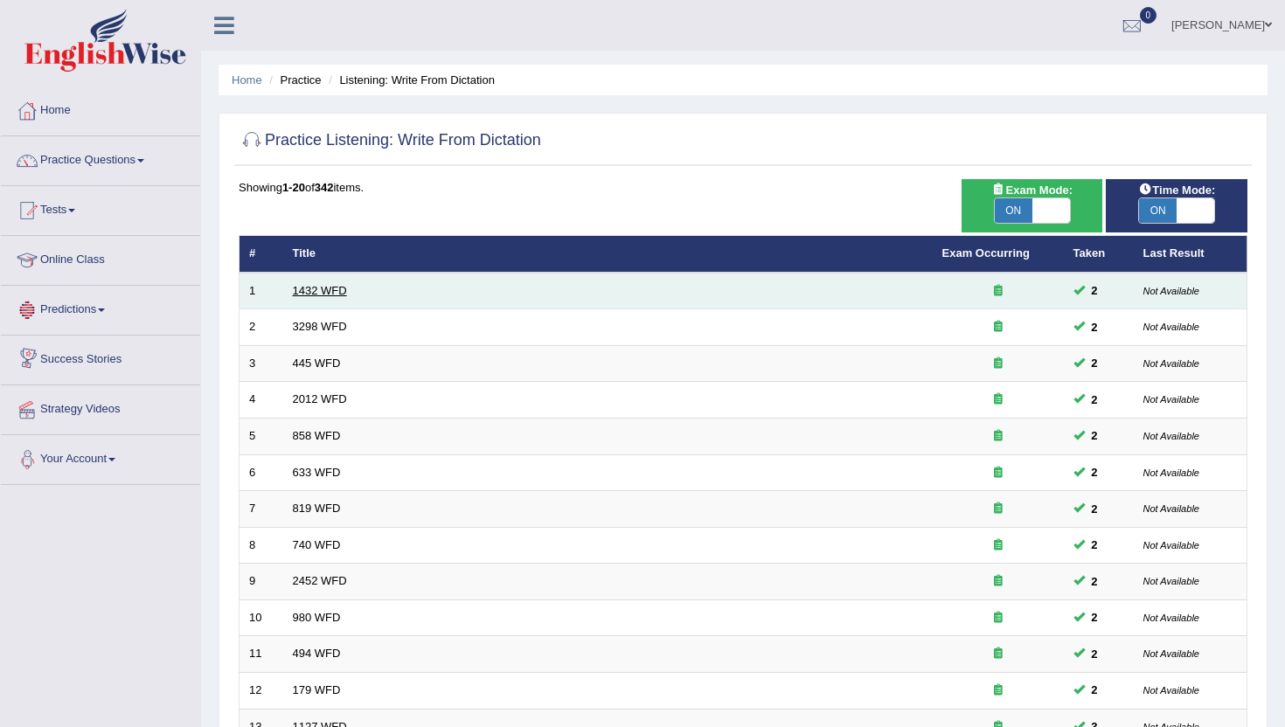
click at [311, 290] on link "1432 WFD" at bounding box center [320, 290] width 54 height 13
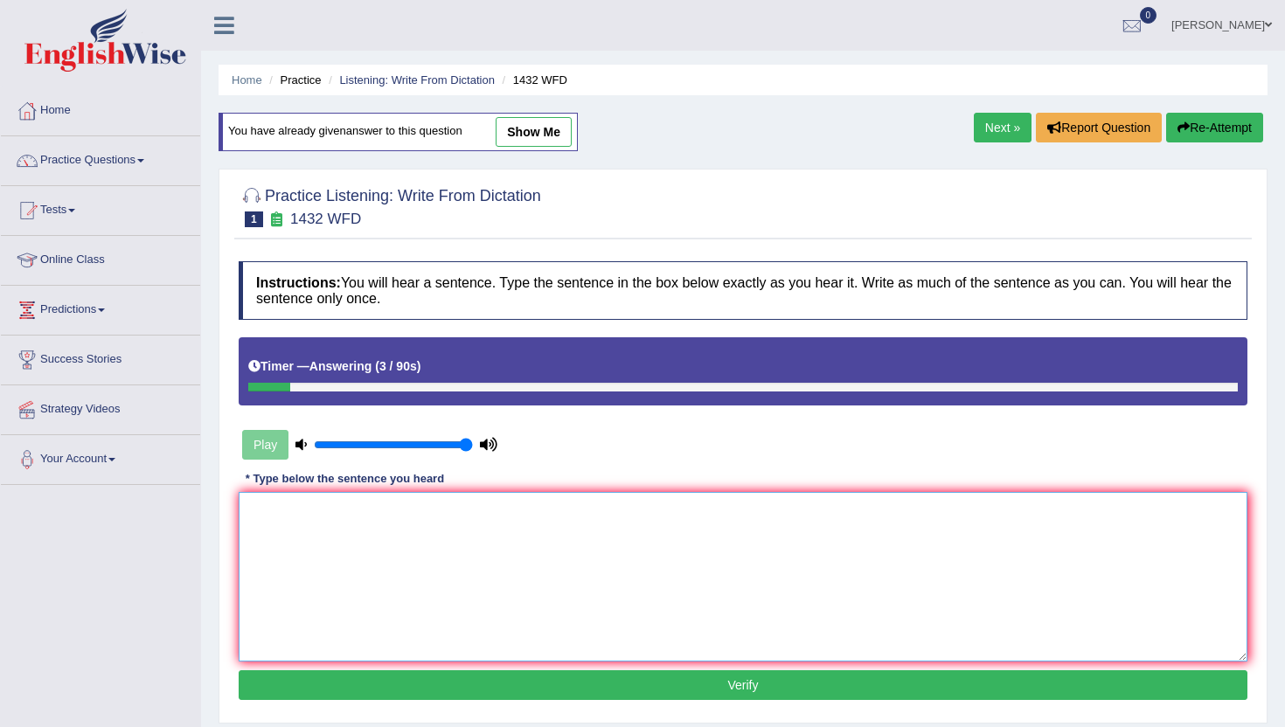
click at [386, 527] on textarea at bounding box center [743, 577] width 1009 height 170
type textarea "More"
click at [363, 69] on ul "Home Practice Listening: Write From Dictation 1432 WFD" at bounding box center [743, 80] width 1049 height 31
click at [373, 80] on link "Listening: Write From Dictation" at bounding box center [417, 79] width 156 height 13
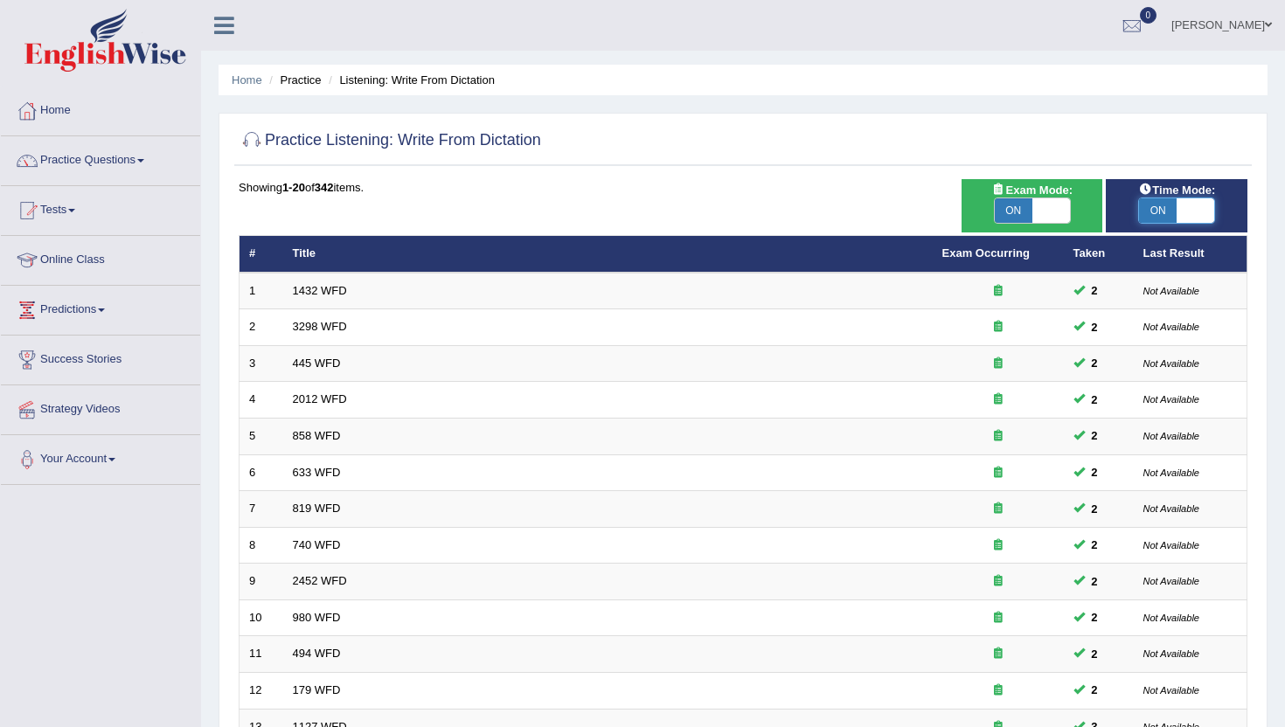
click at [1181, 206] on span at bounding box center [1195, 210] width 38 height 24
checkbox input "false"
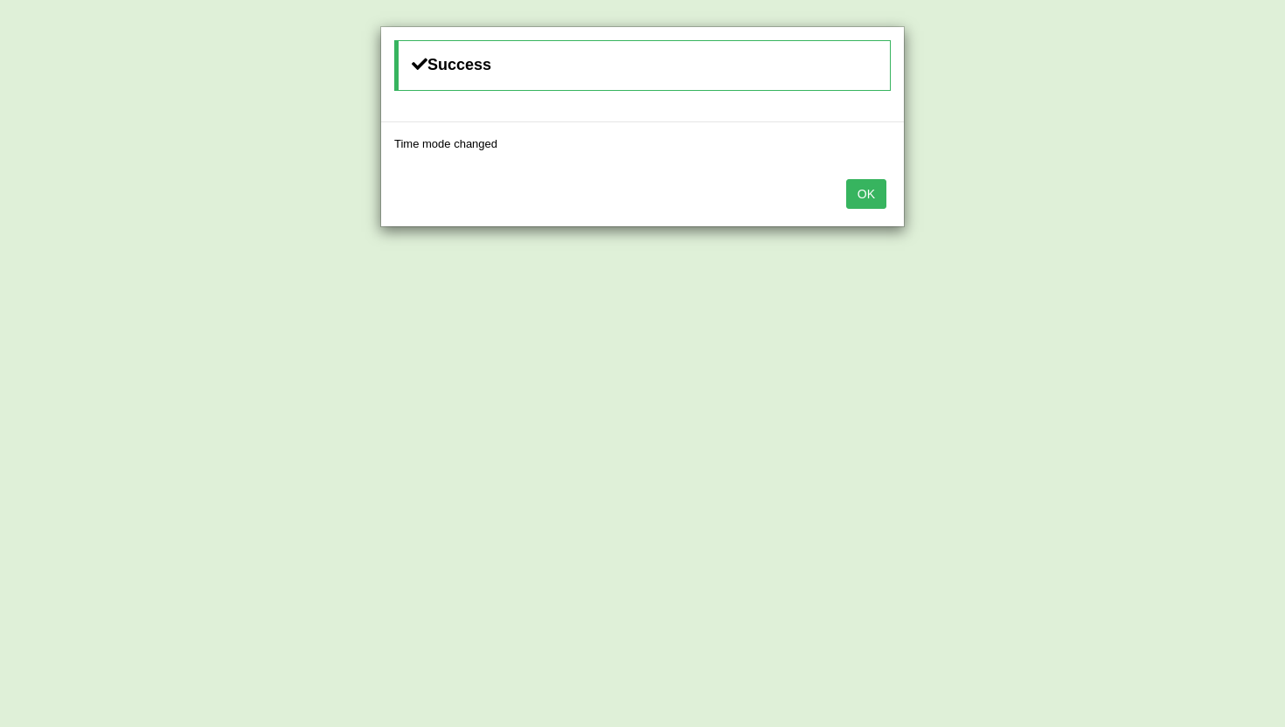
click at [874, 192] on button "OK" at bounding box center [866, 194] width 40 height 30
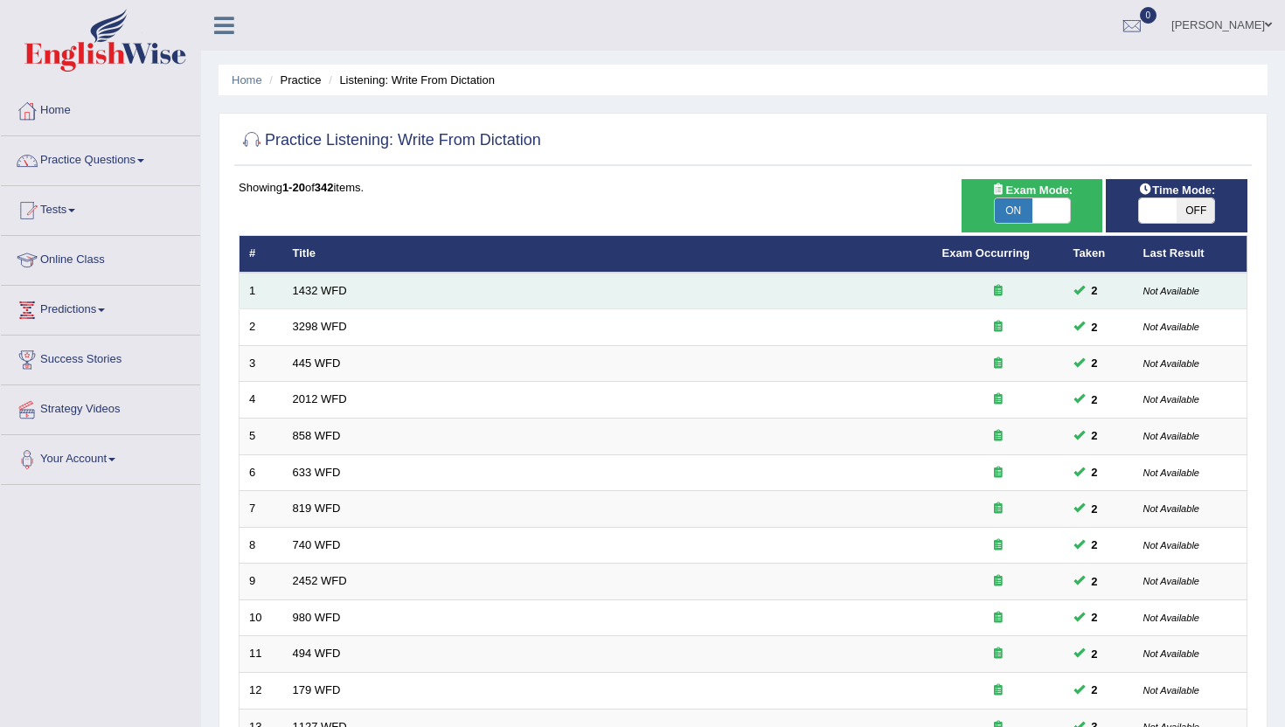
click at [315, 301] on td "1432 WFD" at bounding box center [607, 291] width 649 height 37
click at [316, 294] on link "1432 WFD" at bounding box center [320, 290] width 54 height 13
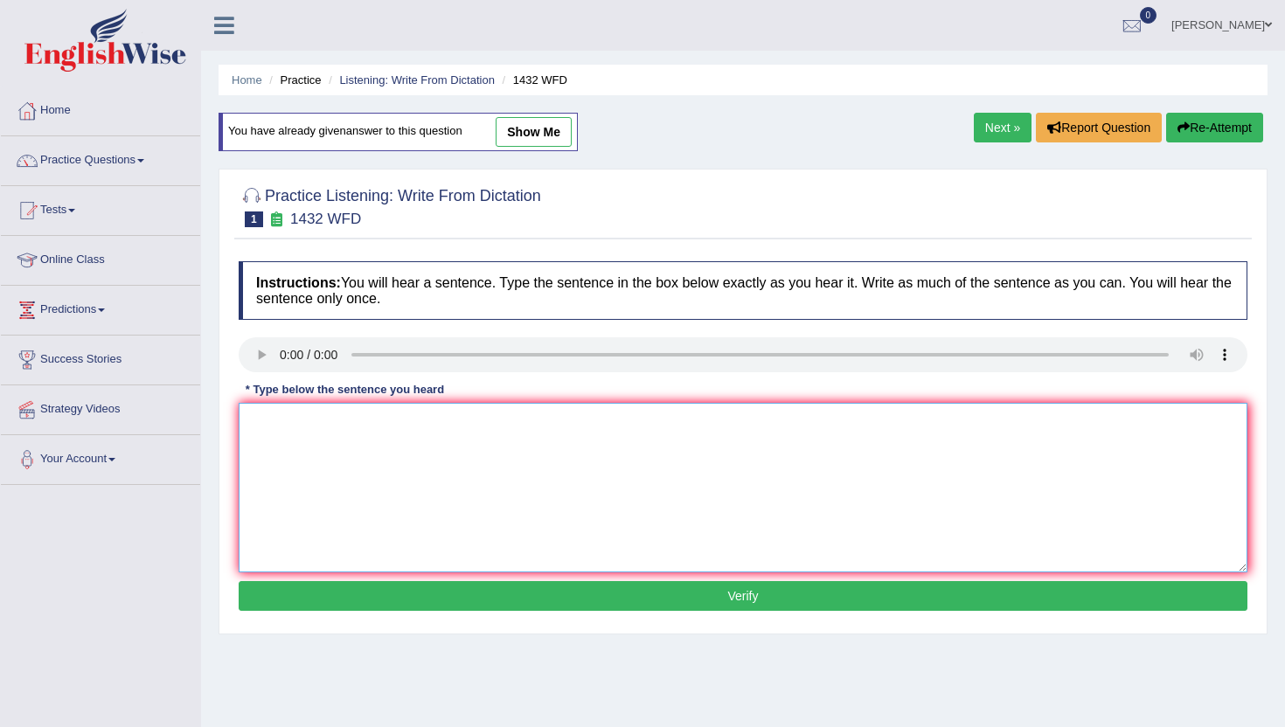
click at [618, 497] on textarea at bounding box center [743, 488] width 1009 height 170
click at [529, 567] on textarea "," at bounding box center [743, 488] width 1009 height 170
type textarea ","
click at [523, 591] on button "Verify" at bounding box center [743, 596] width 1009 height 30
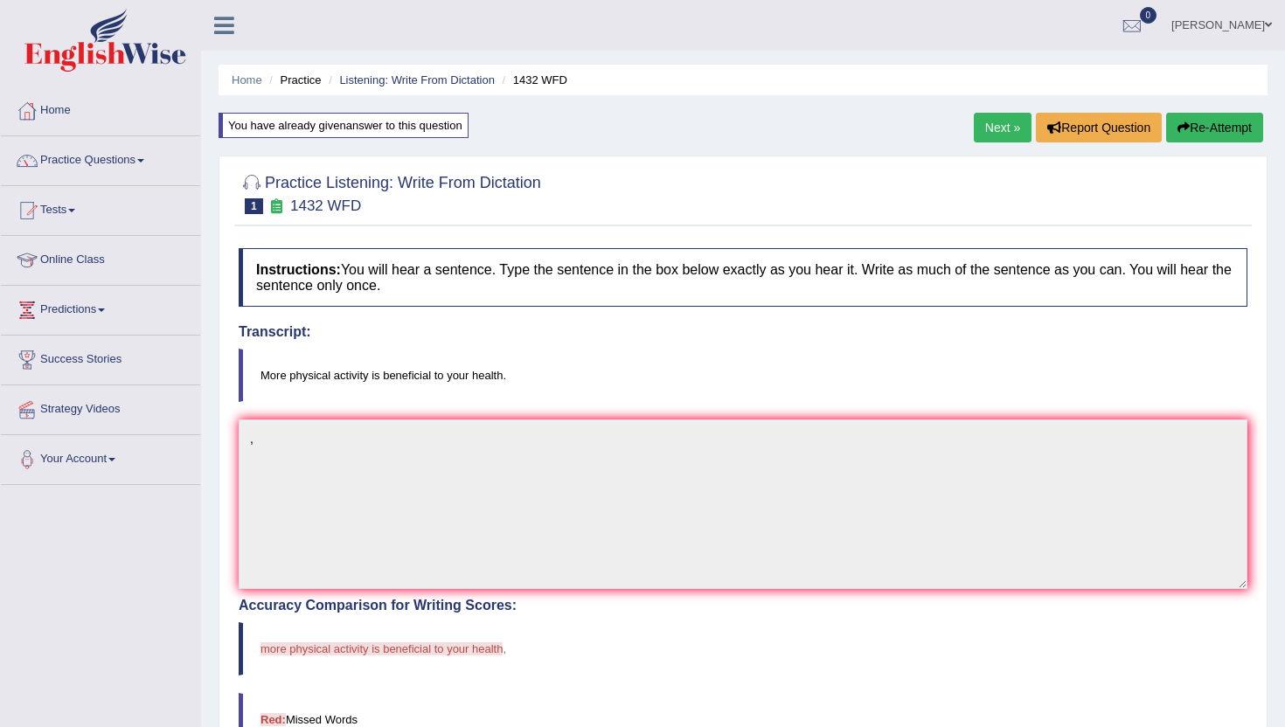
click at [983, 136] on link "Next »" at bounding box center [1003, 128] width 58 height 30
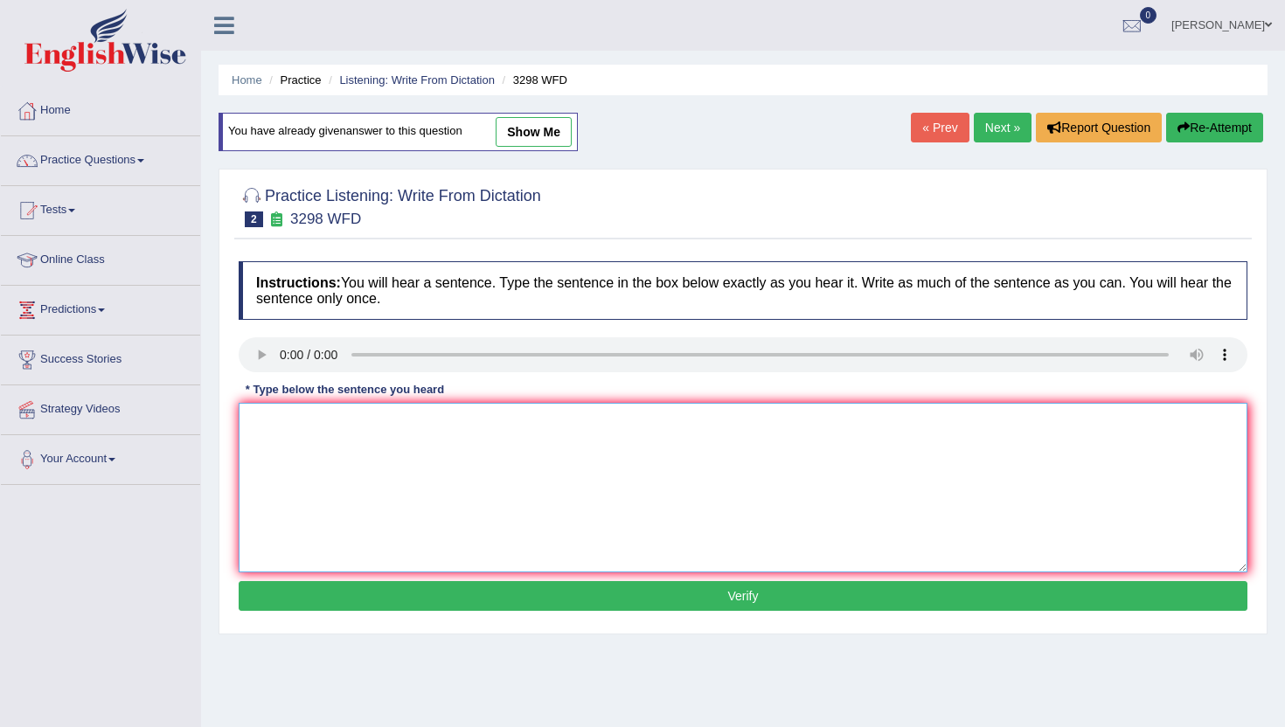
click at [331, 487] on textarea at bounding box center [743, 488] width 1009 height 170
type textarea "mn"
click at [338, 603] on button "Verify" at bounding box center [743, 596] width 1009 height 30
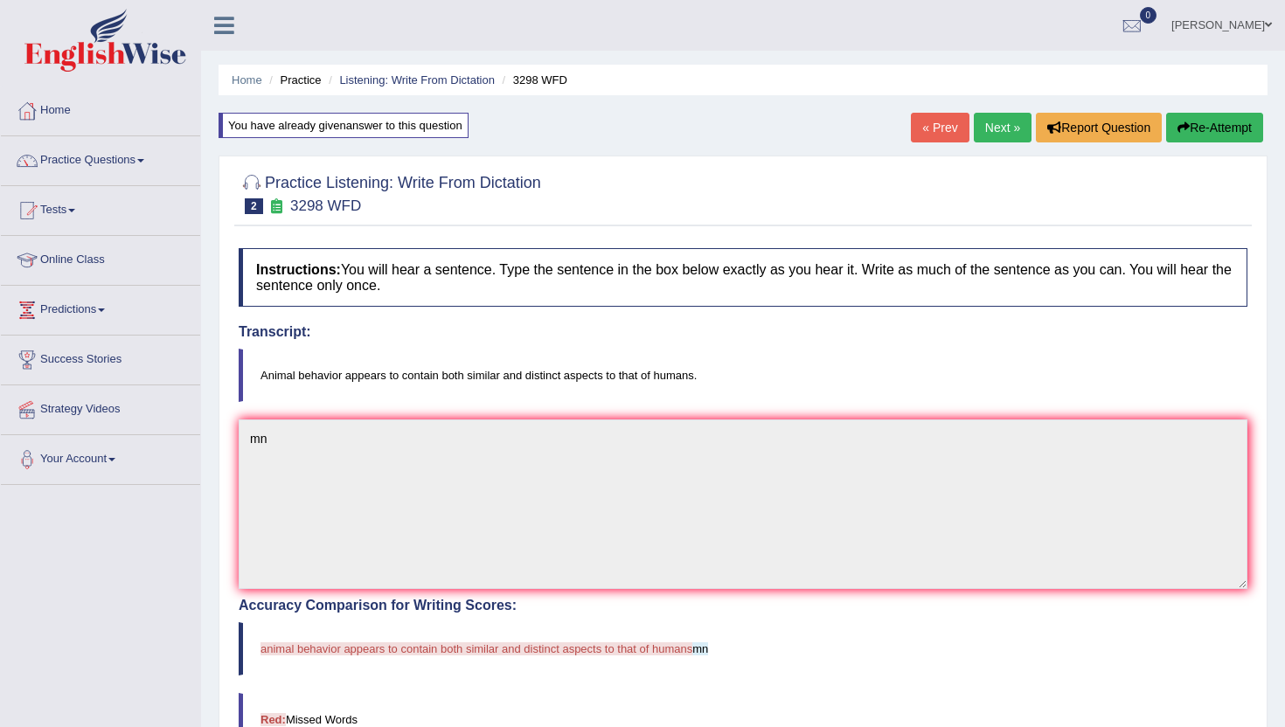
click at [1009, 121] on link "Next »" at bounding box center [1003, 128] width 58 height 30
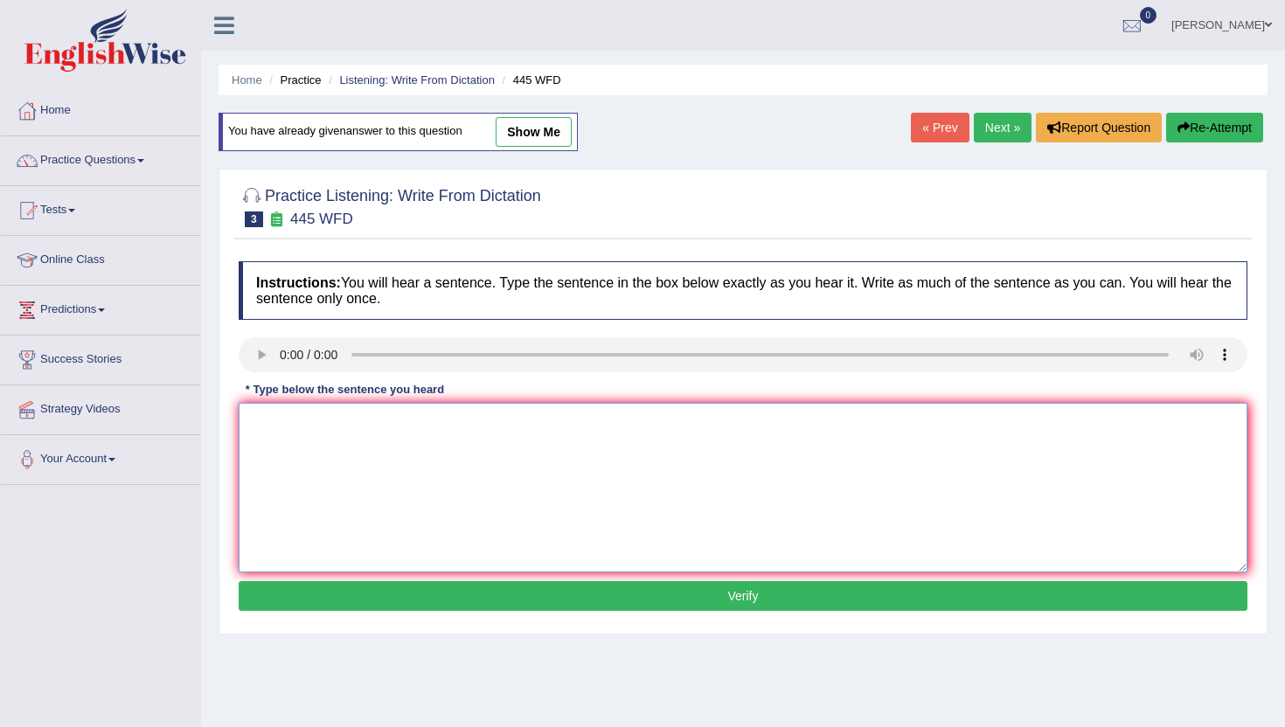
click at [330, 464] on textarea at bounding box center [743, 488] width 1009 height 170
type textarea "m"
click at [328, 586] on button "Verify" at bounding box center [743, 596] width 1009 height 30
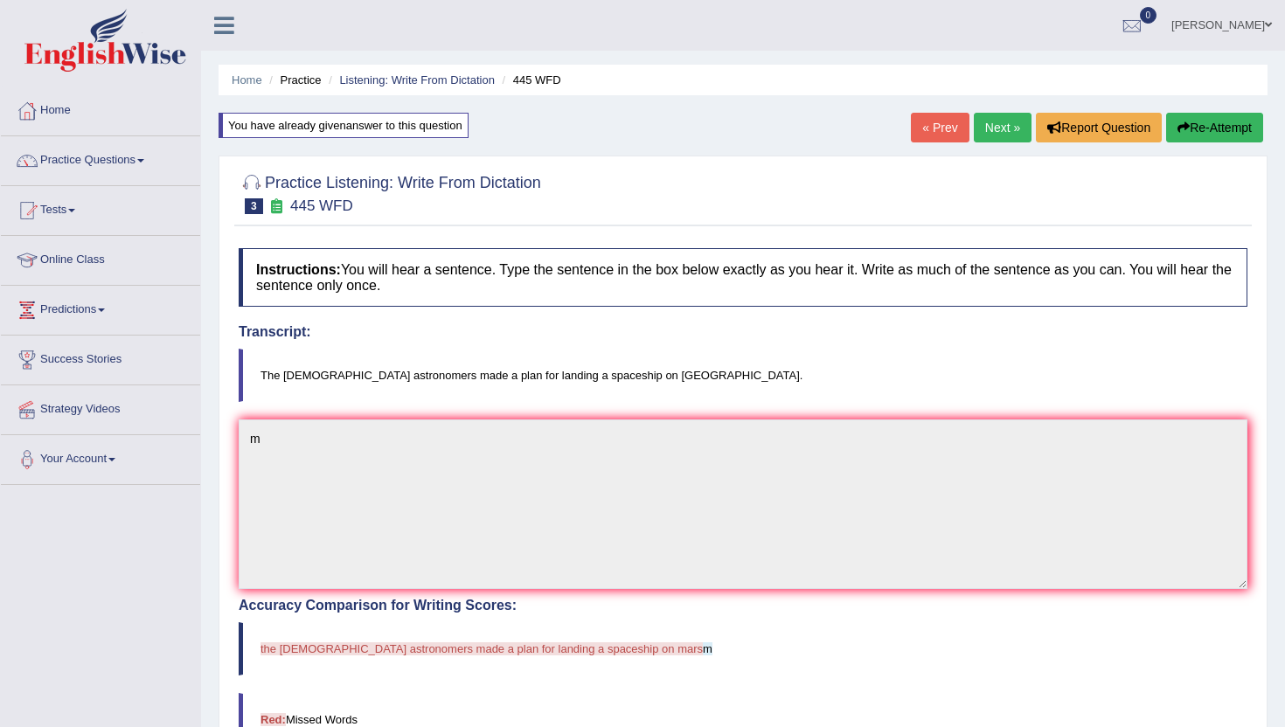
click at [990, 124] on link "Next »" at bounding box center [1003, 128] width 58 height 30
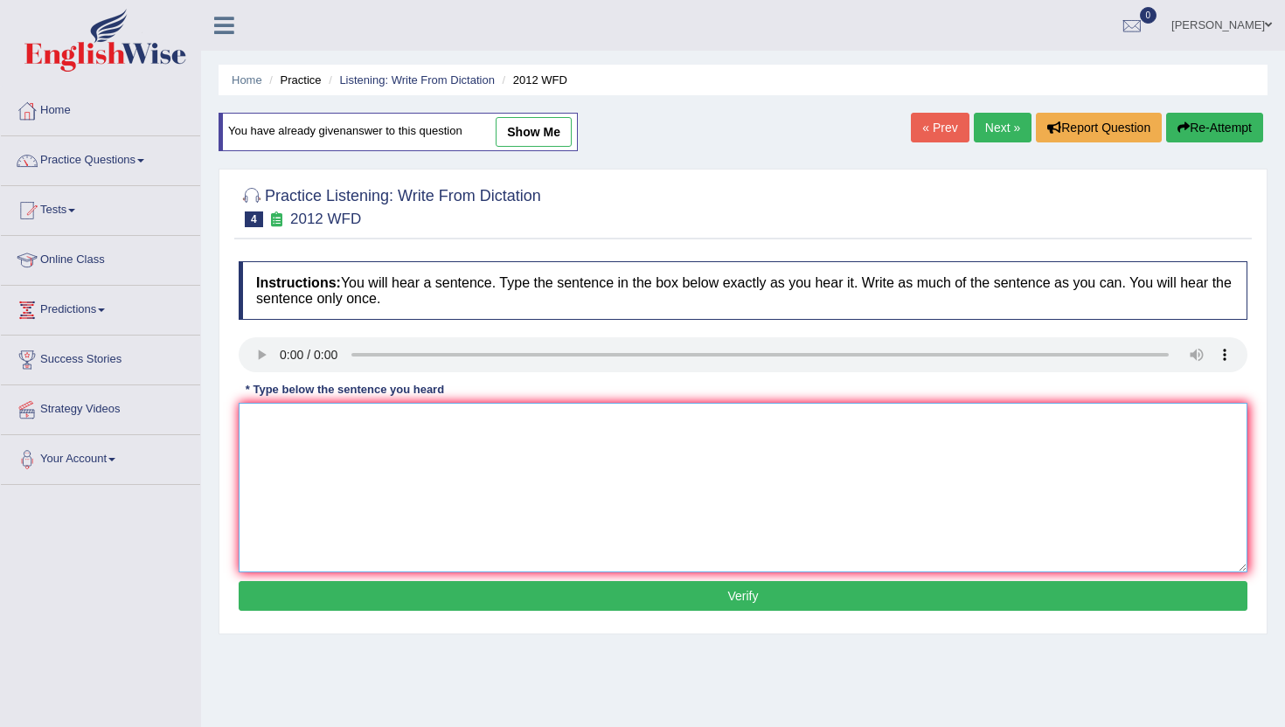
click at [400, 524] on textarea at bounding box center [743, 488] width 1009 height 170
type textarea "n"
click at [391, 606] on button "Verify" at bounding box center [743, 596] width 1009 height 30
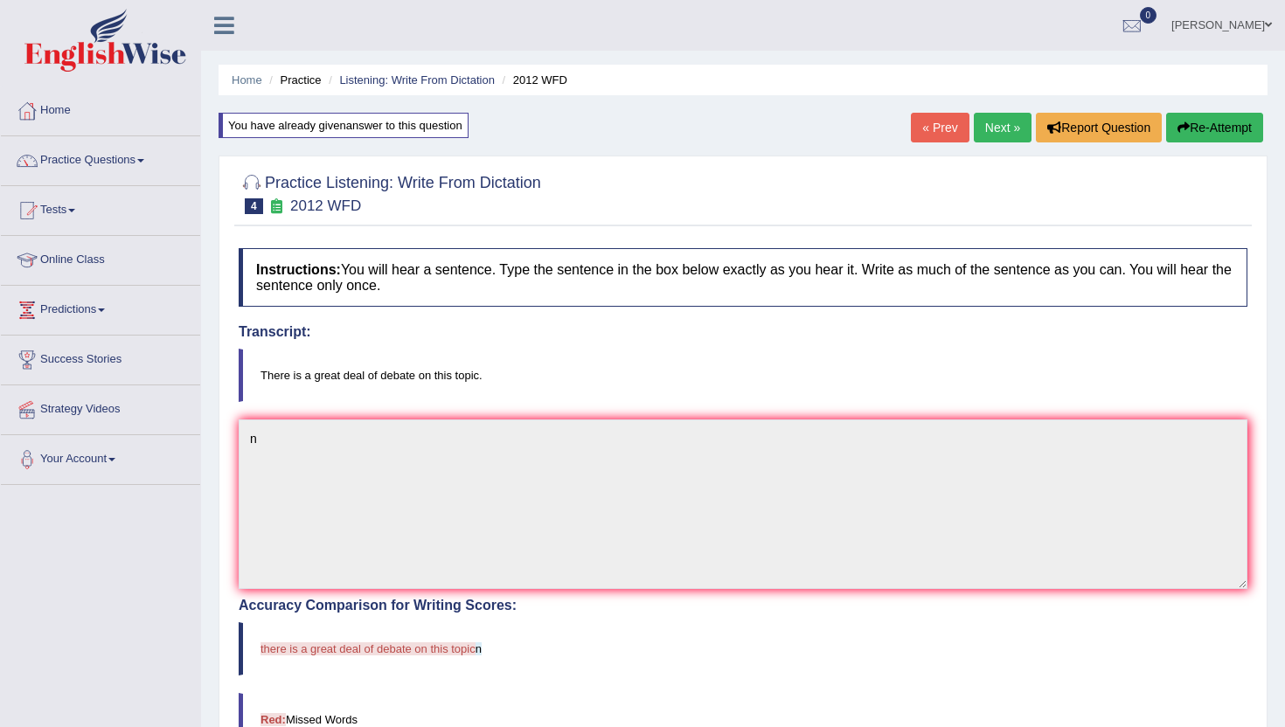
click at [982, 132] on link "Next »" at bounding box center [1003, 128] width 58 height 30
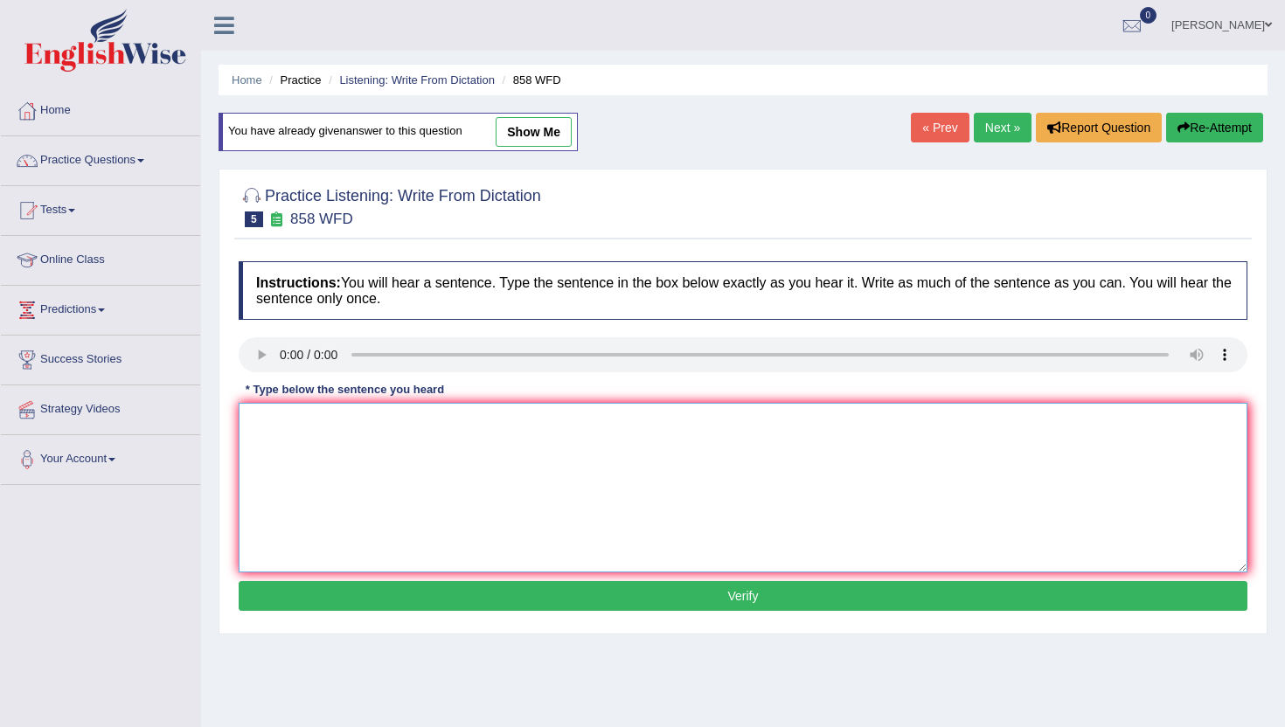
click at [552, 505] on textarea at bounding box center [743, 488] width 1009 height 170
type textarea "m"
click at [503, 614] on div "Instructions: You will hear a sentence. Type the sentence in the box below exac…" at bounding box center [742, 439] width 1017 height 372
click at [502, 598] on button "Verify" at bounding box center [743, 596] width 1009 height 30
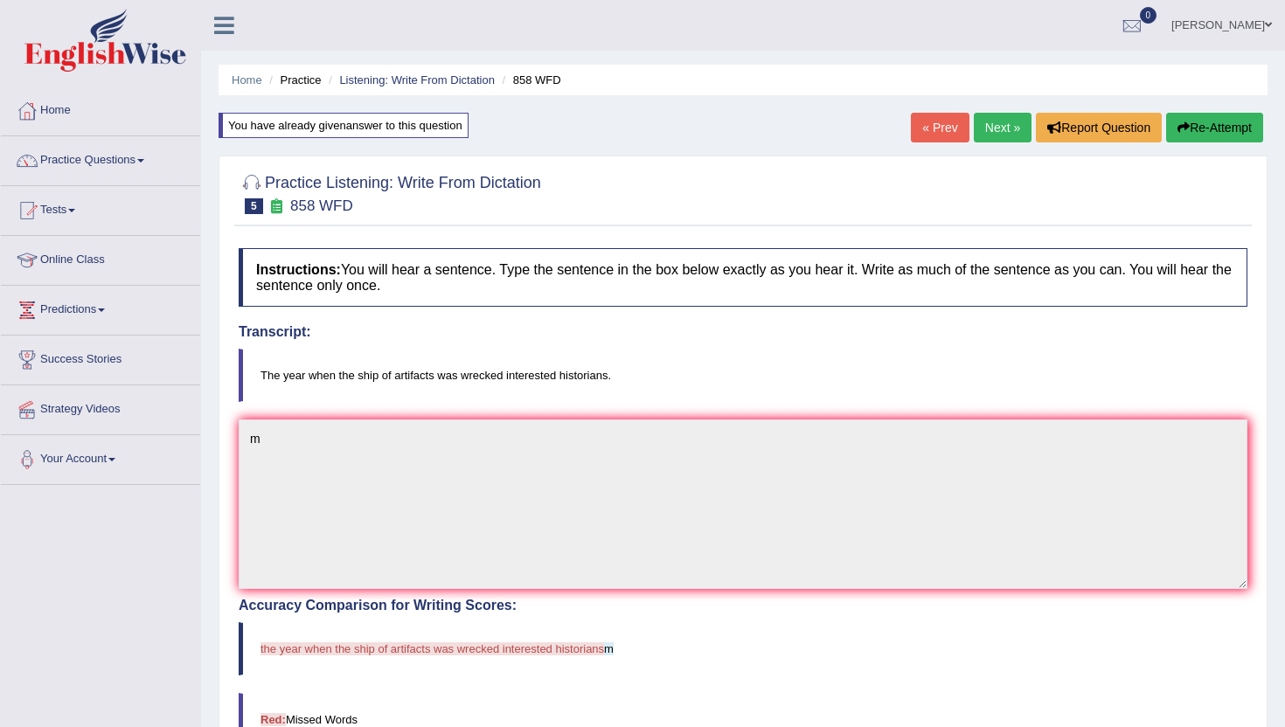
click at [1217, 132] on button "Re-Attempt" at bounding box center [1214, 128] width 97 height 30
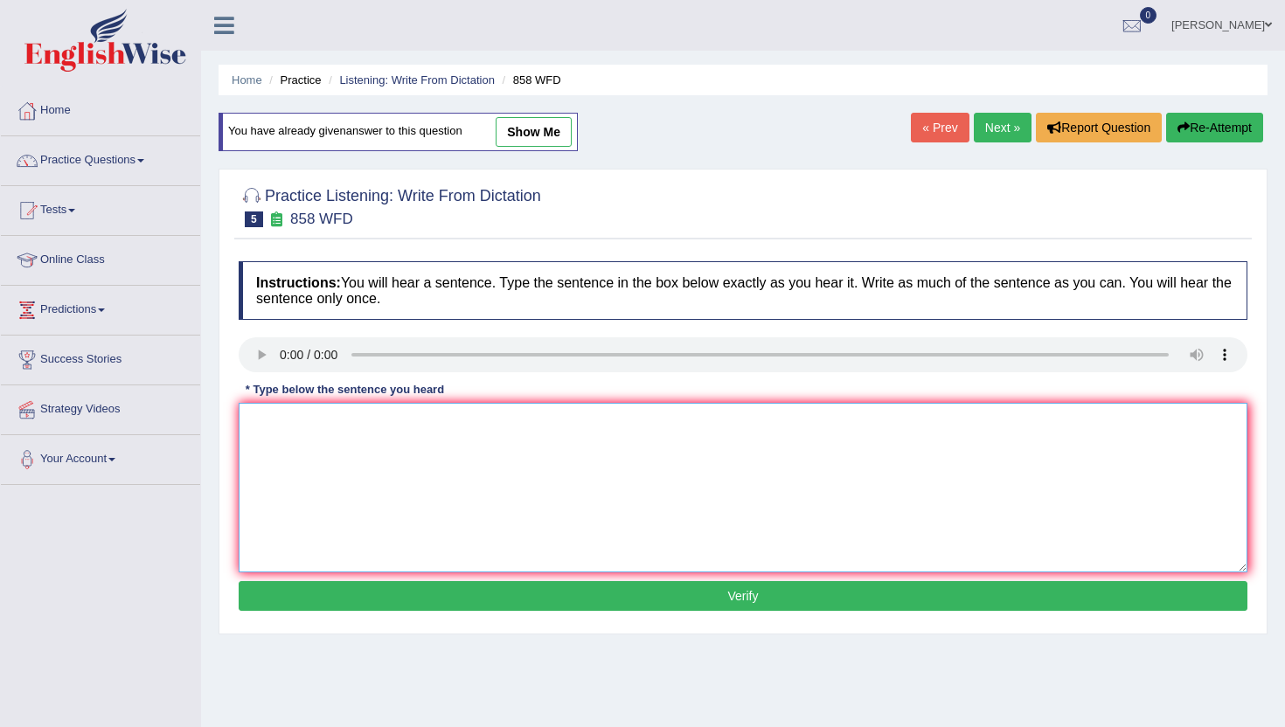
click at [420, 477] on textarea at bounding box center [743, 488] width 1009 height 170
type textarea "m"
click at [419, 592] on button "Verify" at bounding box center [743, 596] width 1009 height 30
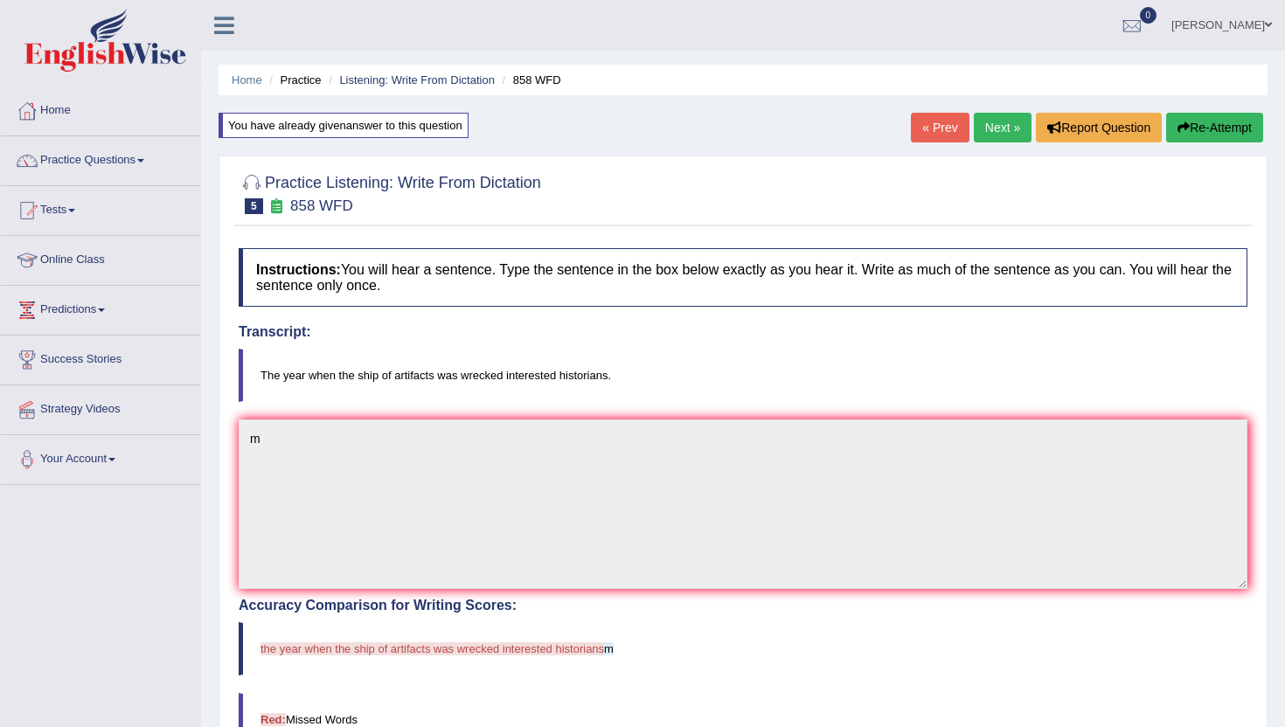
click at [995, 124] on link "Next »" at bounding box center [1003, 128] width 58 height 30
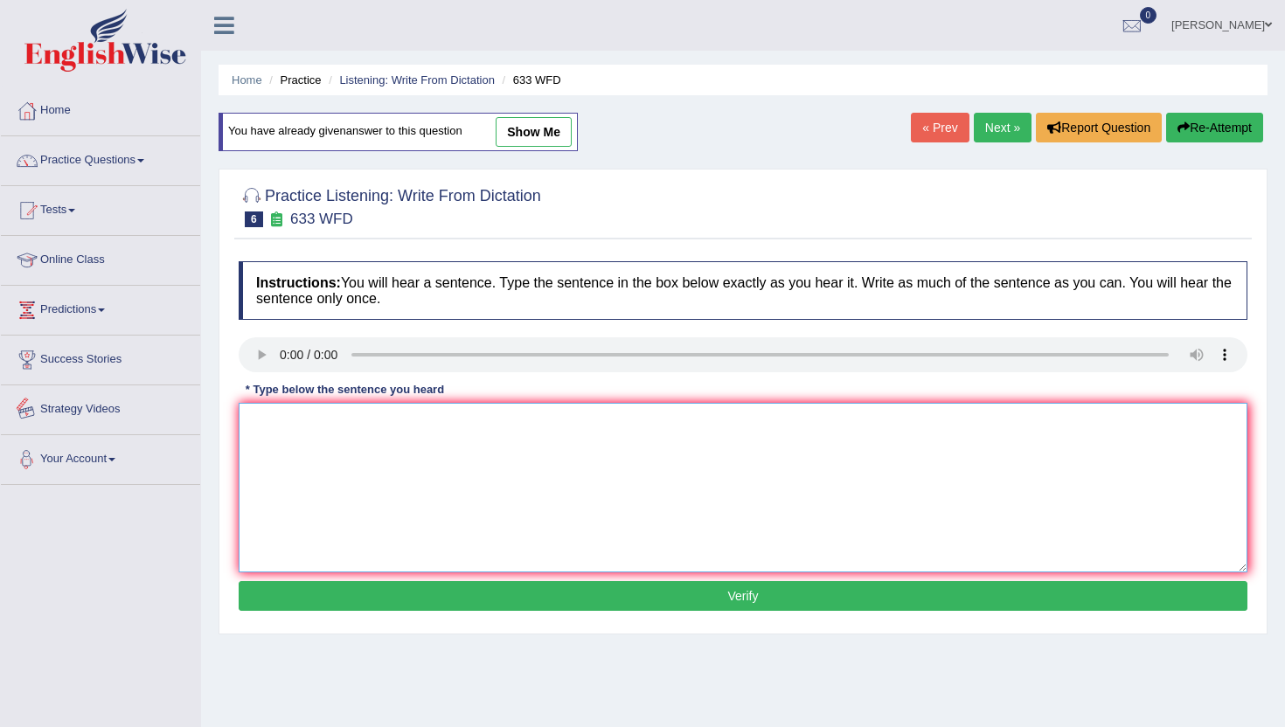
click at [321, 554] on textarea at bounding box center [743, 488] width 1009 height 170
type textarea "m"
click at [342, 598] on button "Verify" at bounding box center [743, 596] width 1009 height 30
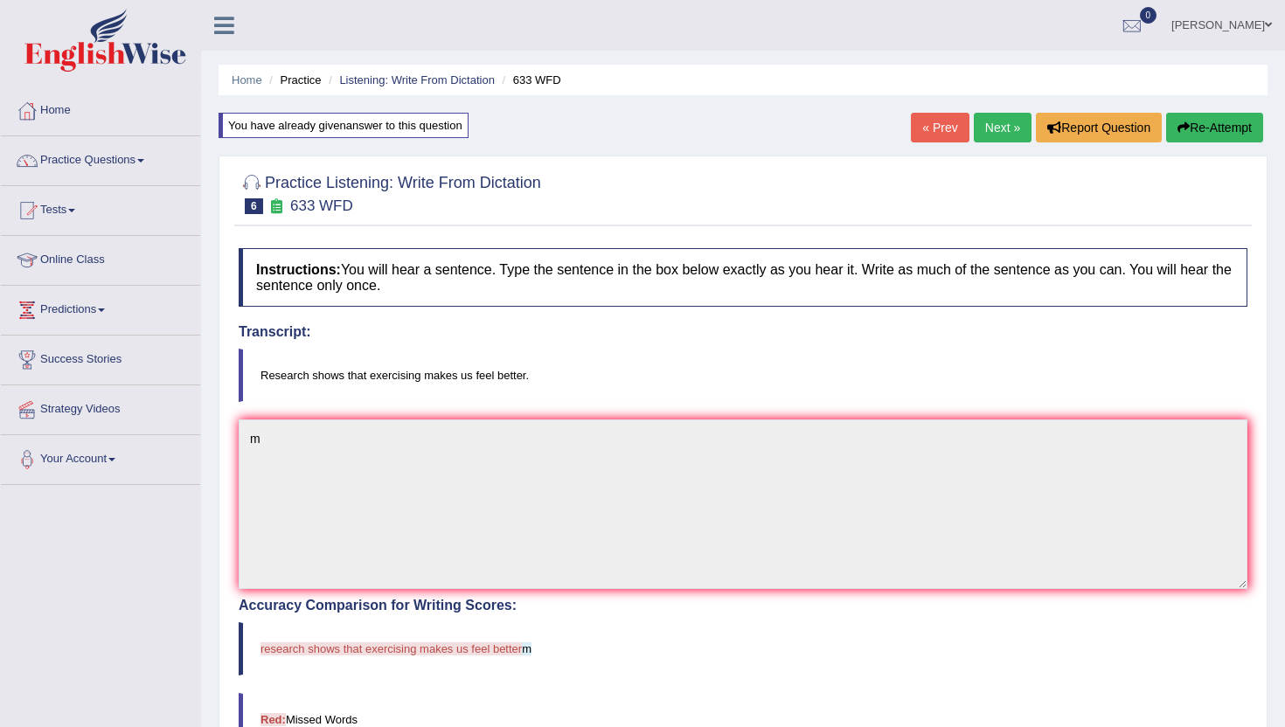
click at [1008, 121] on link "Next »" at bounding box center [1003, 128] width 58 height 30
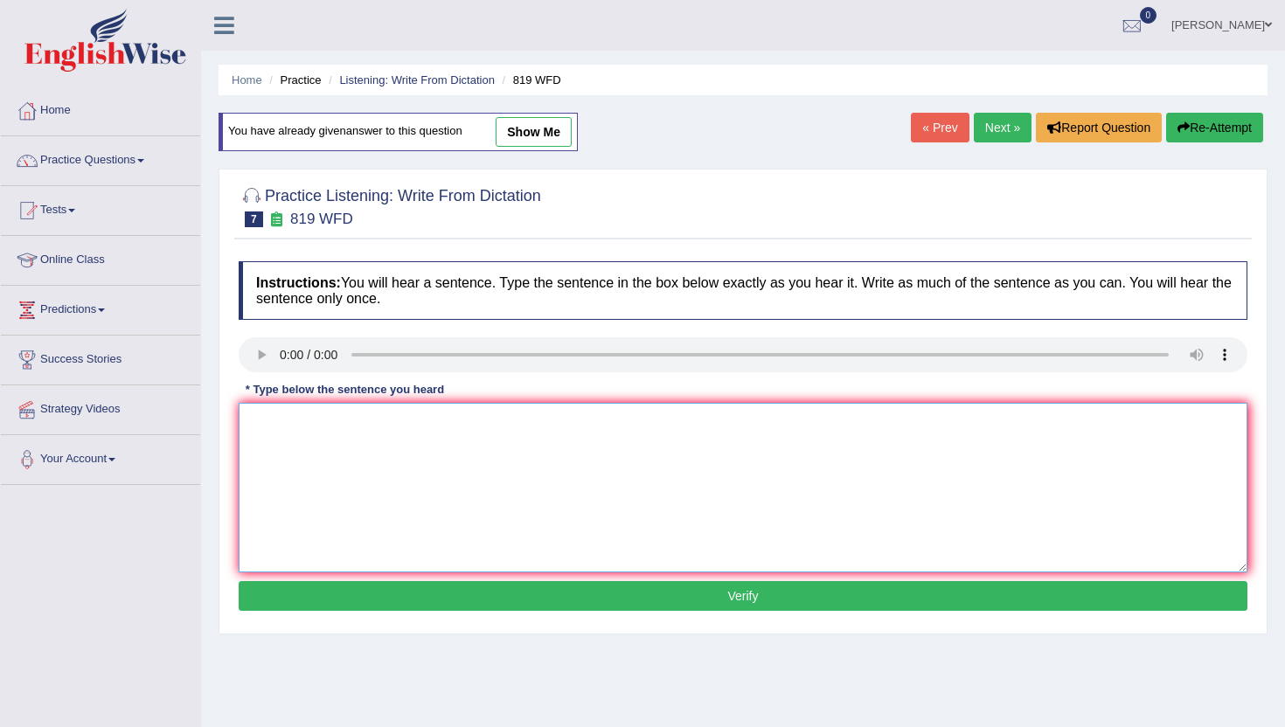
click at [377, 556] on textarea at bounding box center [743, 488] width 1009 height 170
type textarea "n"
click at [381, 605] on button "Verify" at bounding box center [743, 596] width 1009 height 30
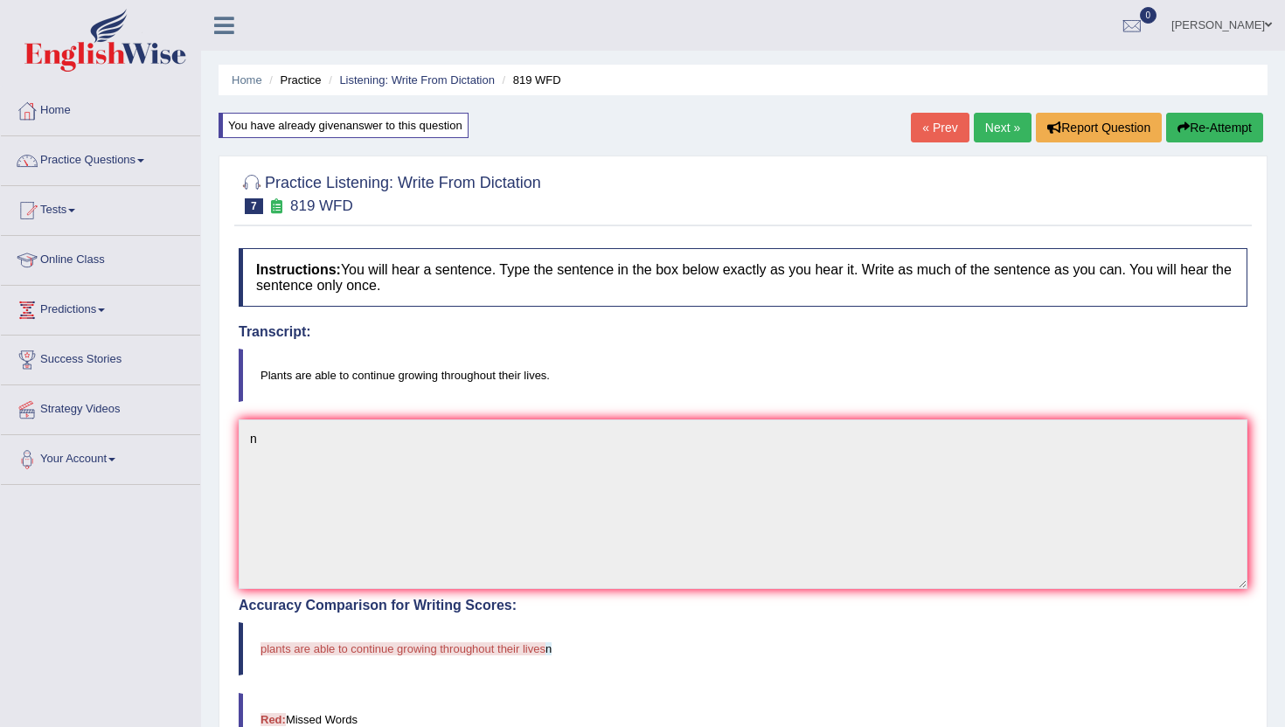
click at [988, 127] on link "Next »" at bounding box center [1003, 128] width 58 height 30
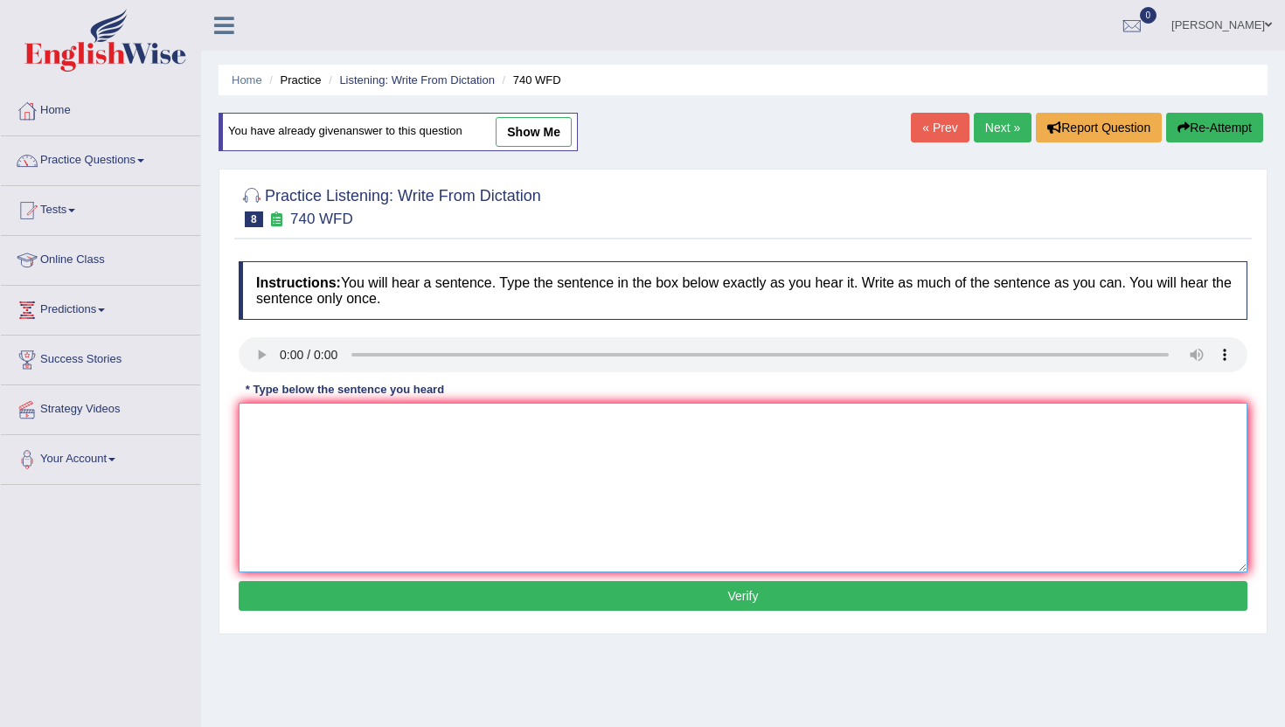
click at [321, 468] on textarea at bounding box center [743, 488] width 1009 height 170
type textarea "n"
click at [340, 589] on button "Verify" at bounding box center [743, 596] width 1009 height 30
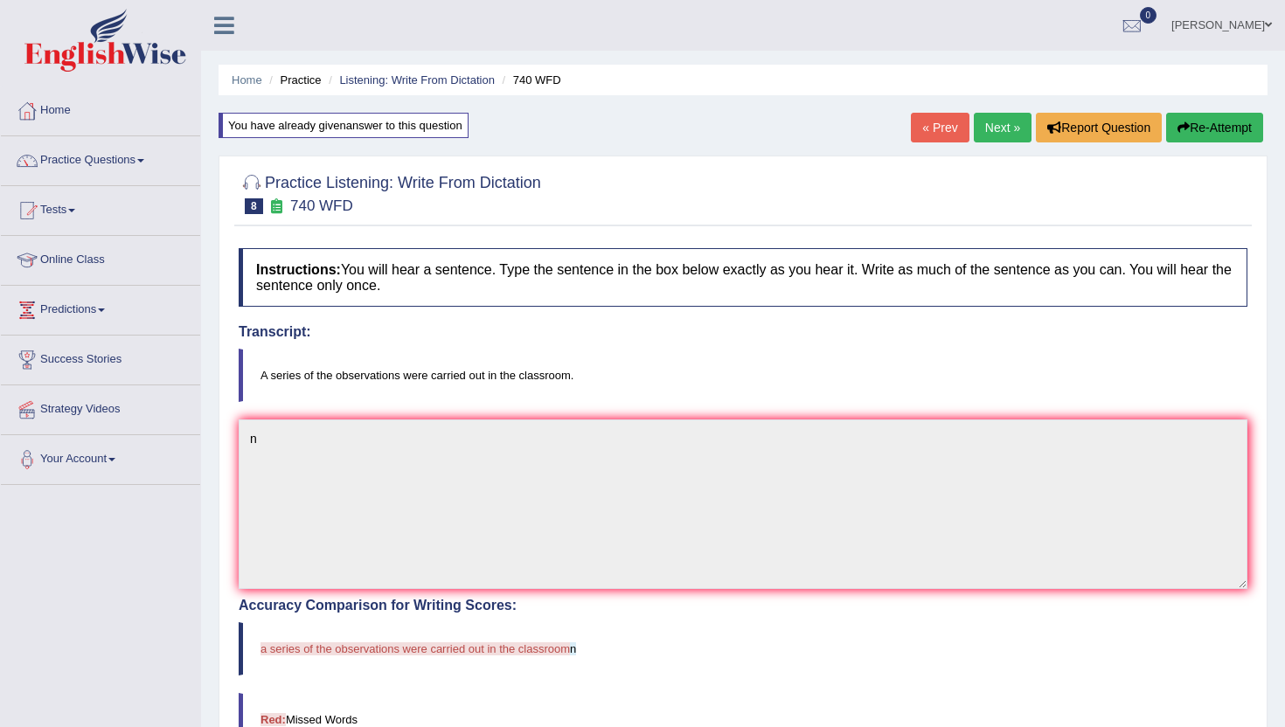
click at [1010, 121] on link "Next »" at bounding box center [1003, 128] width 58 height 30
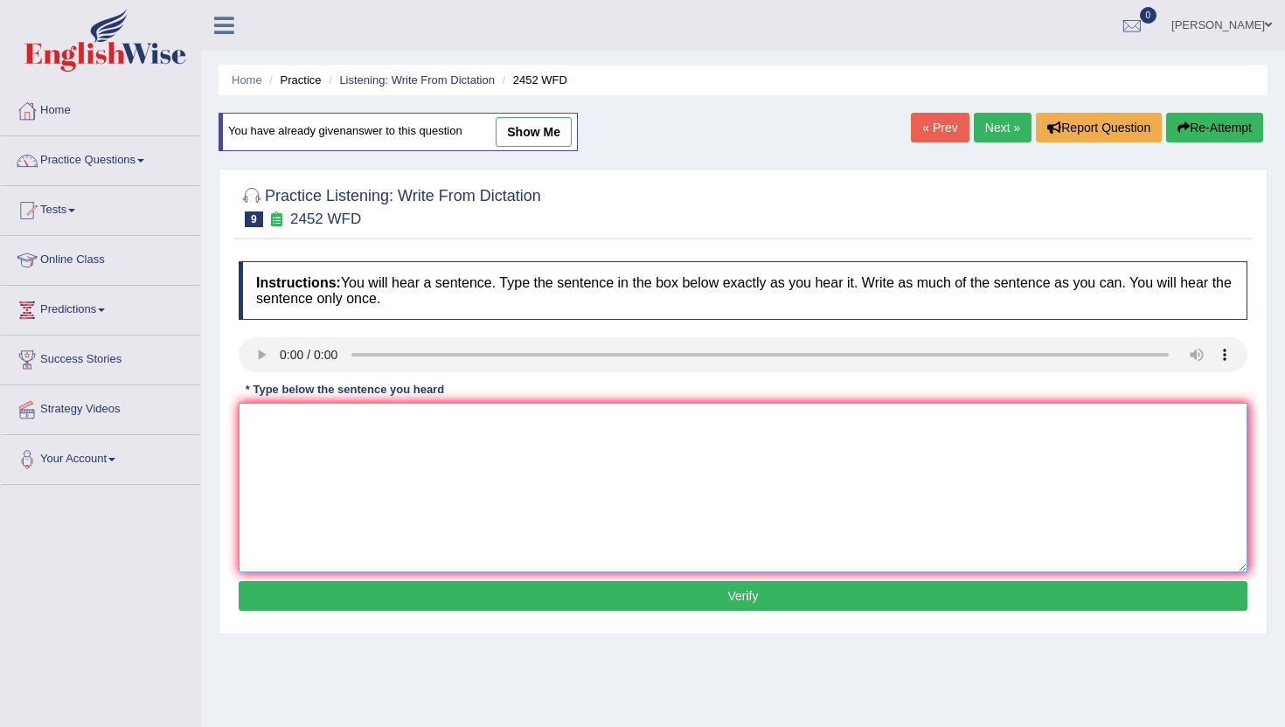
click at [365, 457] on textarea at bounding box center [743, 488] width 1009 height 170
type textarea "nm"
click at [362, 593] on button "Verify" at bounding box center [743, 596] width 1009 height 30
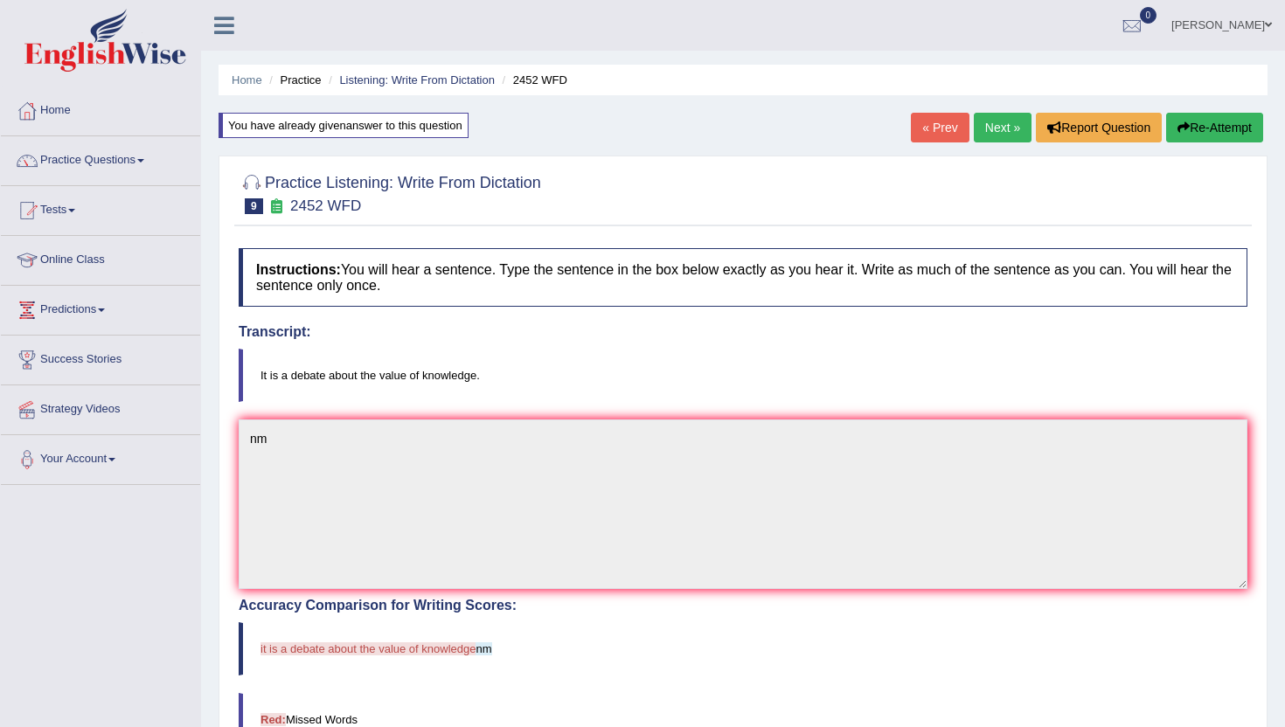
click at [1002, 129] on link "Next »" at bounding box center [1003, 128] width 58 height 30
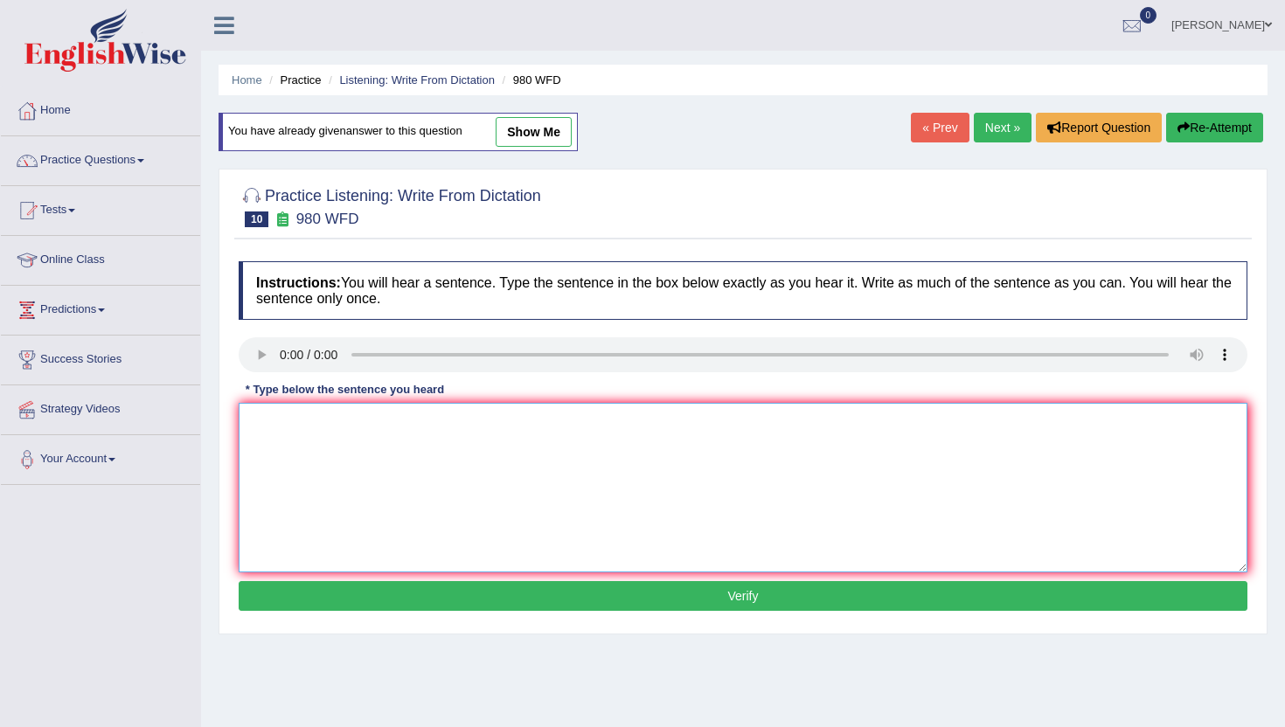
click at [453, 555] on textarea at bounding box center [743, 488] width 1009 height 170
type textarea "n"
click at [472, 614] on div "Instructions: You will hear a sentence. Type the sentence in the box below exac…" at bounding box center [742, 439] width 1017 height 372
click at [472, 612] on div "Instructions: You will hear a sentence. Type the sentence in the box below exac…" at bounding box center [742, 439] width 1017 height 372
click at [472, 604] on button "Verify" at bounding box center [743, 596] width 1009 height 30
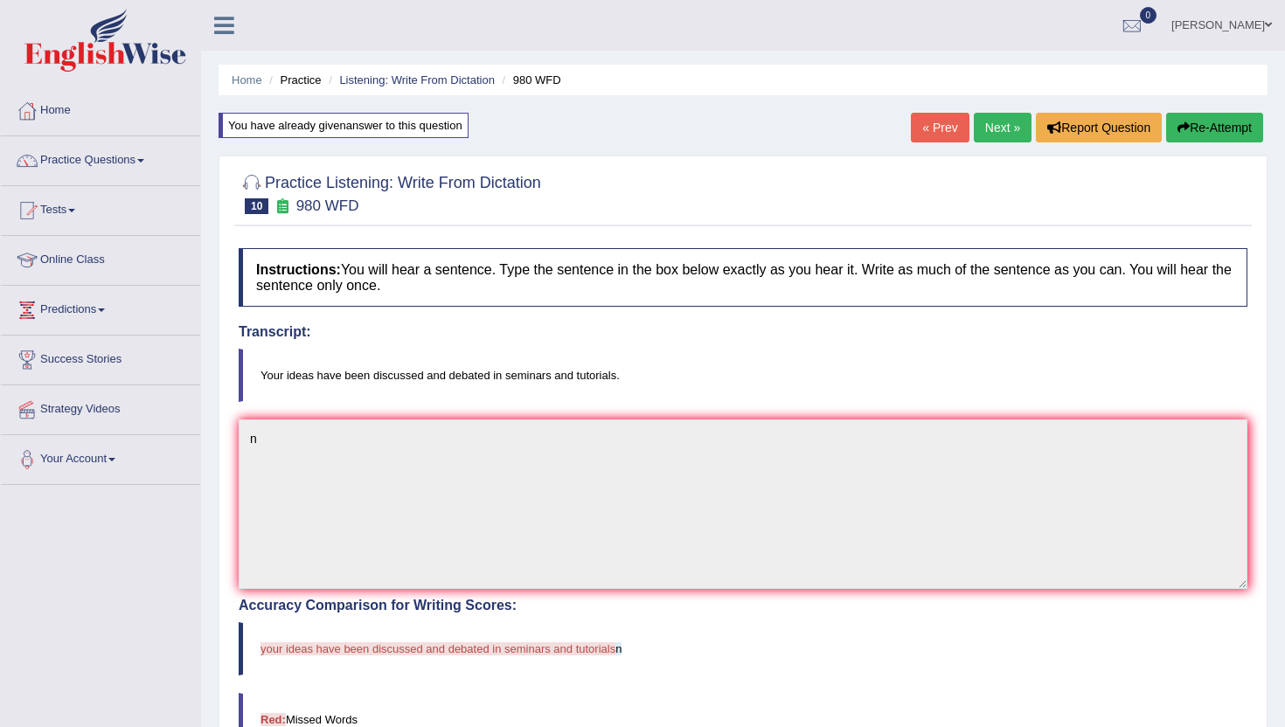
click at [992, 126] on link "Next »" at bounding box center [1003, 128] width 58 height 30
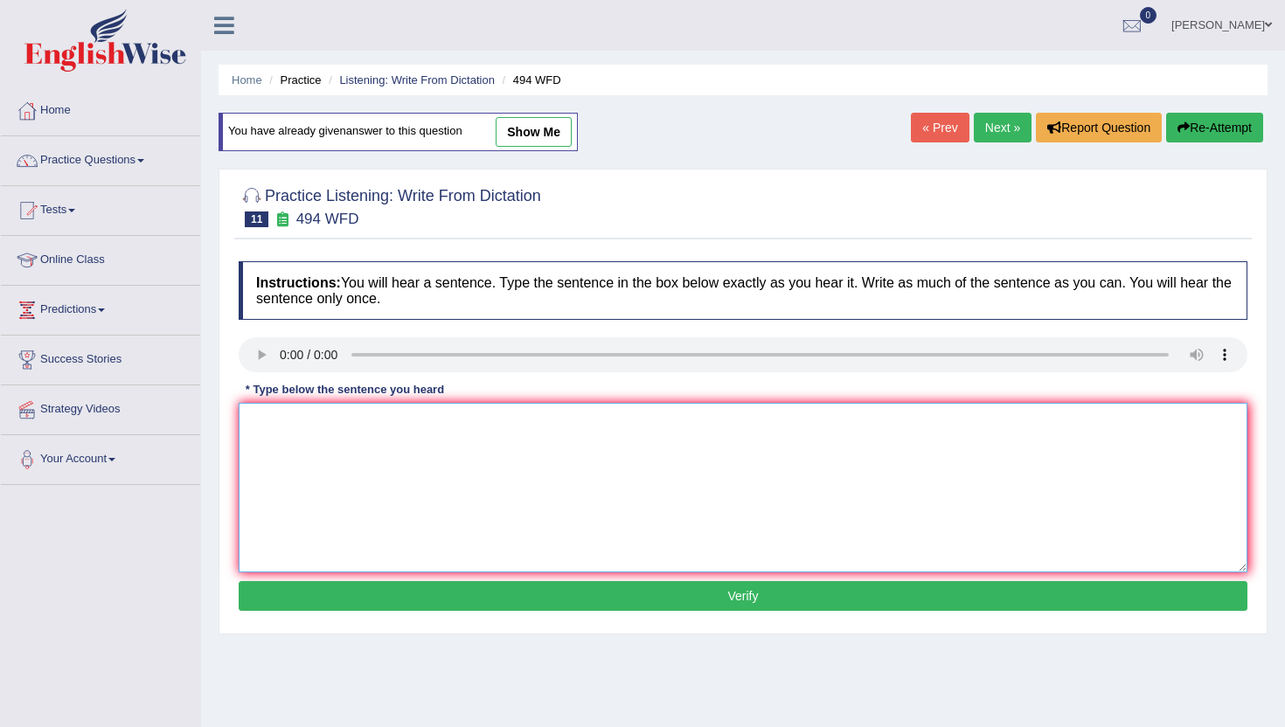
click at [378, 456] on textarea at bounding box center [743, 488] width 1009 height 170
type textarea "m"
click at [382, 590] on button "Verify" at bounding box center [743, 596] width 1009 height 30
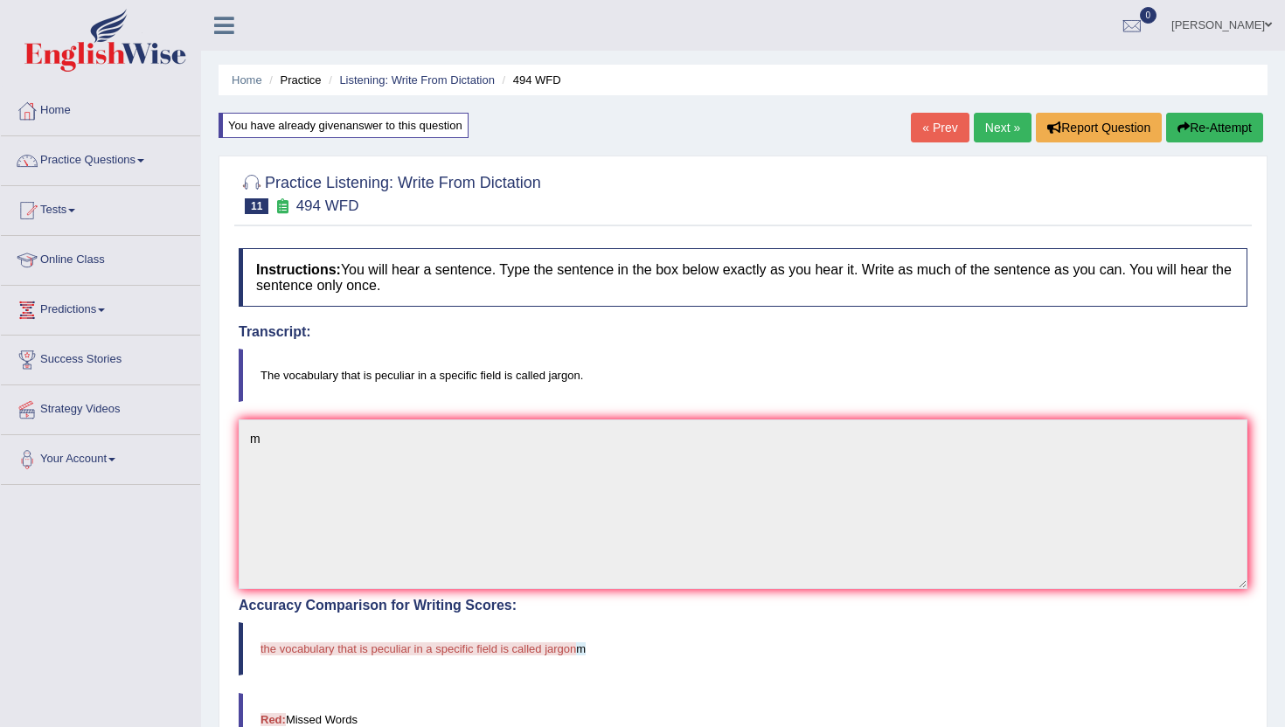
click at [988, 125] on link "Next »" at bounding box center [1003, 128] width 58 height 30
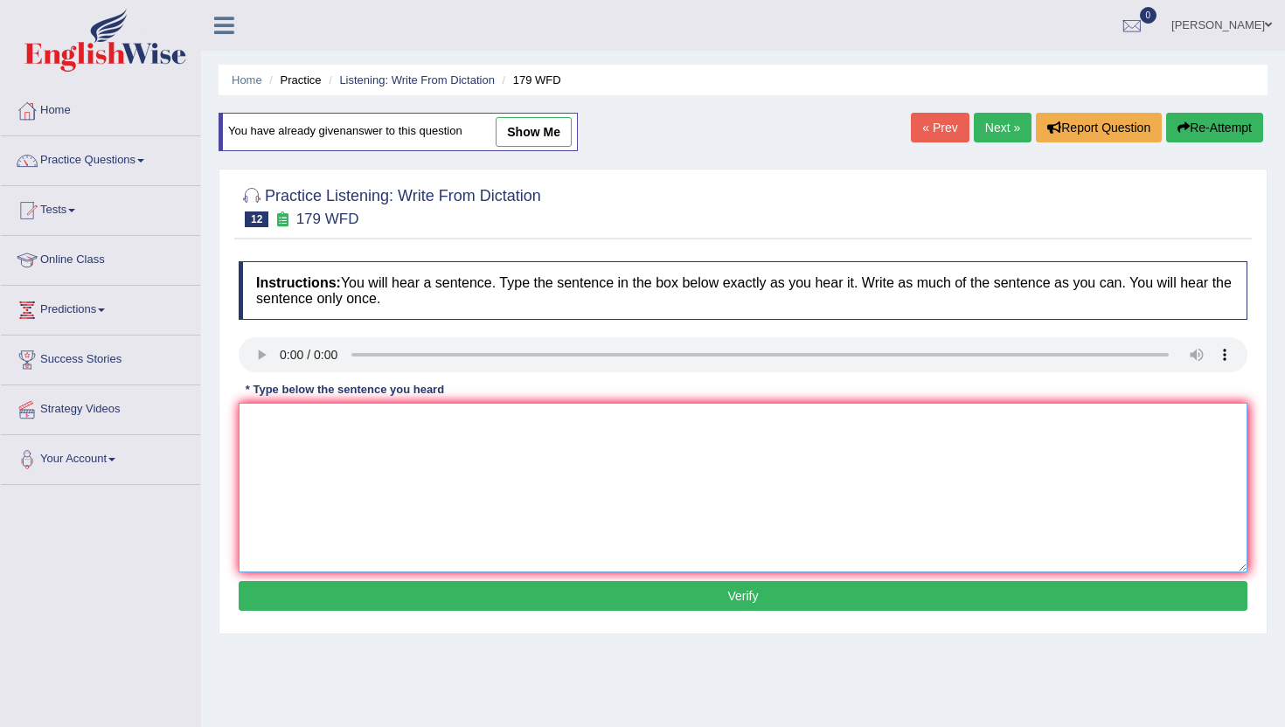
click at [316, 485] on textarea at bounding box center [743, 488] width 1009 height 170
type textarea "m"
click at [327, 588] on button "Verify" at bounding box center [743, 596] width 1009 height 30
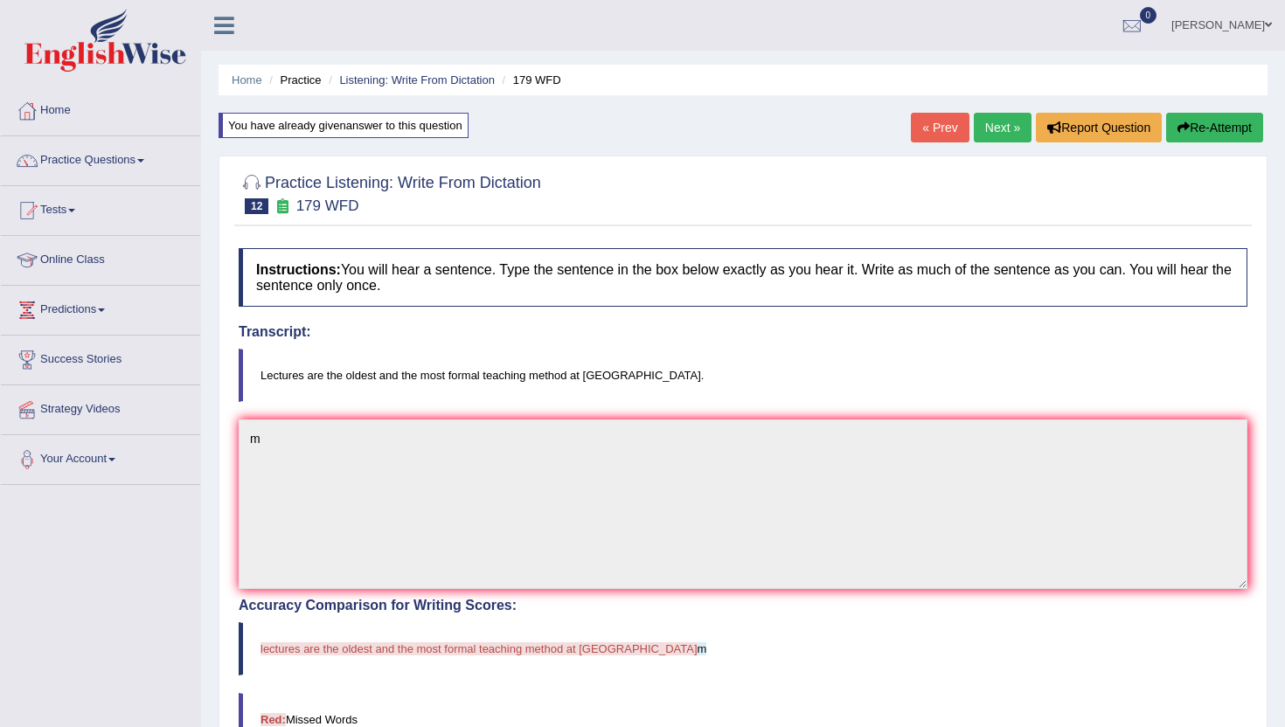
click at [982, 122] on link "Next »" at bounding box center [1003, 128] width 58 height 30
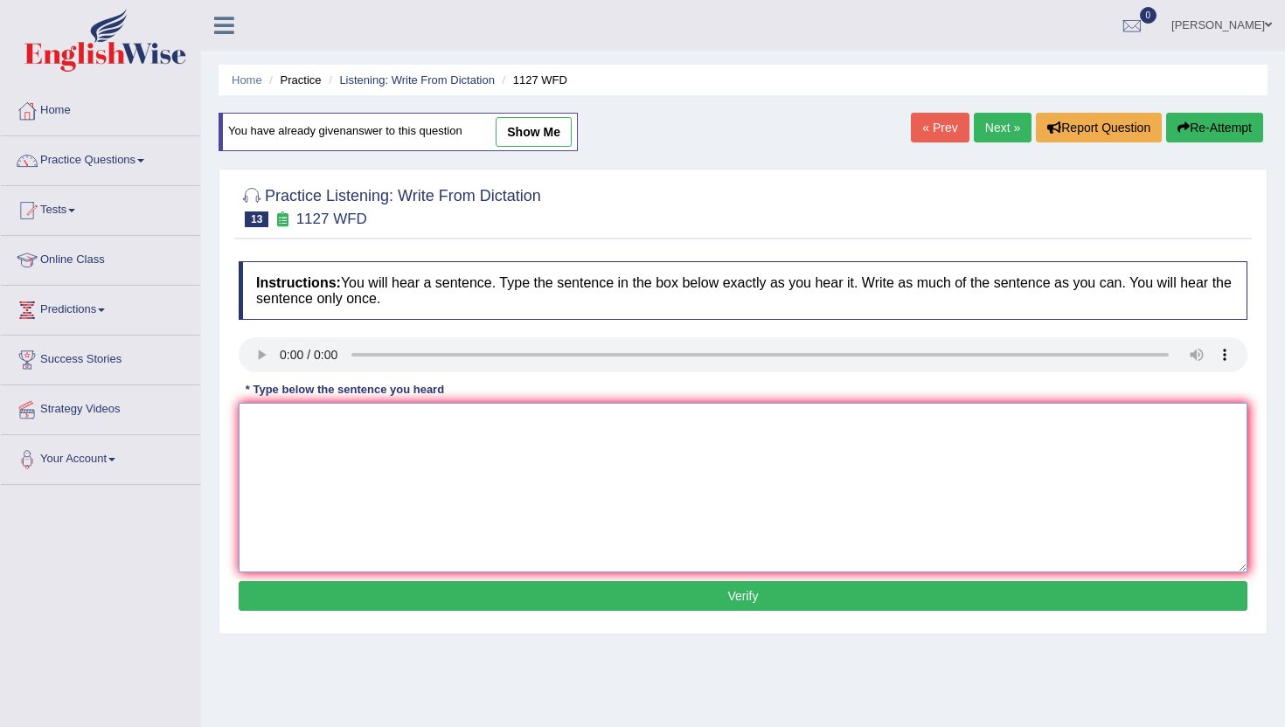
click at [355, 468] on textarea at bounding box center [743, 488] width 1009 height 170
type textarea "m"
click at [357, 594] on button "Verify" at bounding box center [743, 596] width 1009 height 30
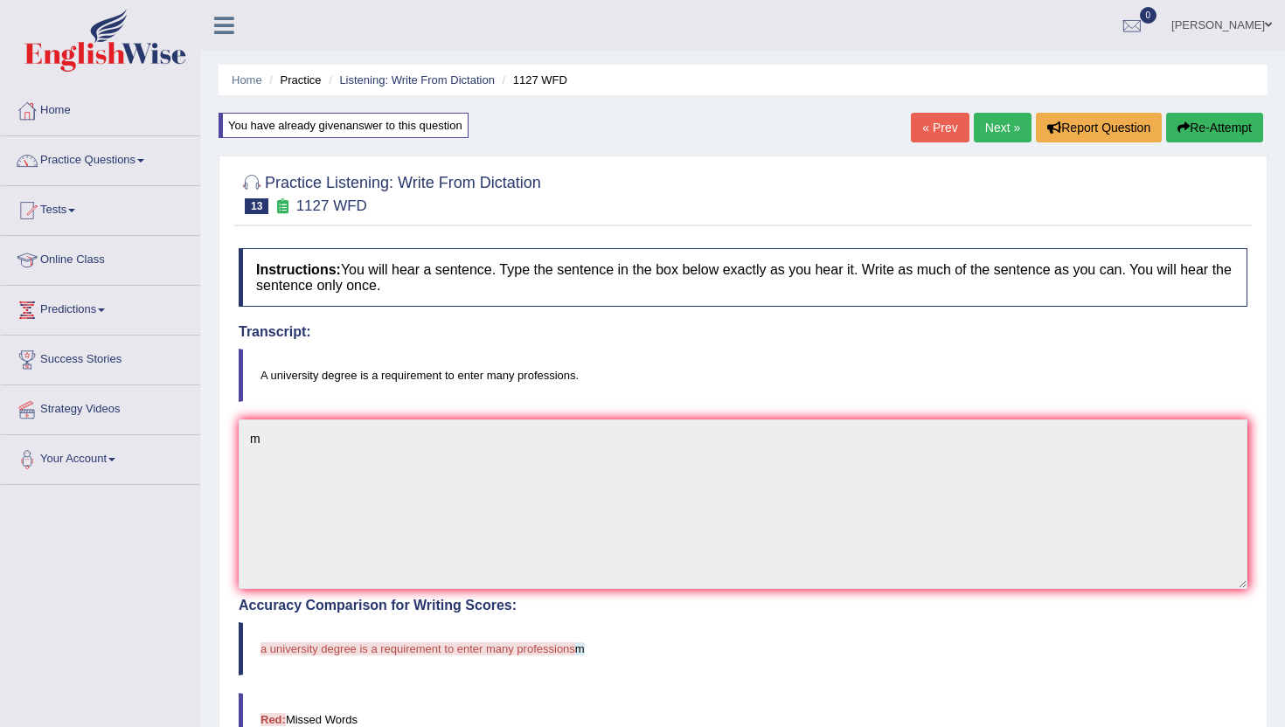
click at [1002, 116] on link "Next »" at bounding box center [1003, 128] width 58 height 30
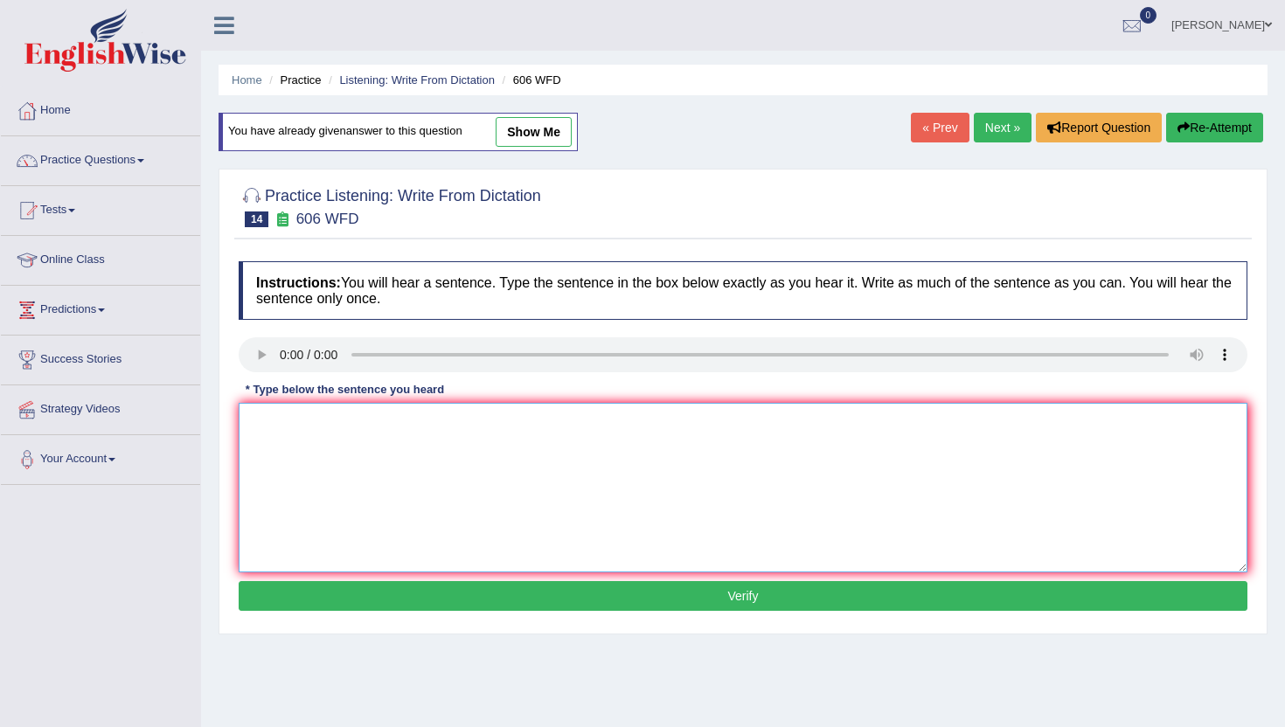
click at [360, 496] on textarea at bounding box center [743, 488] width 1009 height 170
type textarea "n"
click at [361, 598] on button "Verify" at bounding box center [743, 596] width 1009 height 30
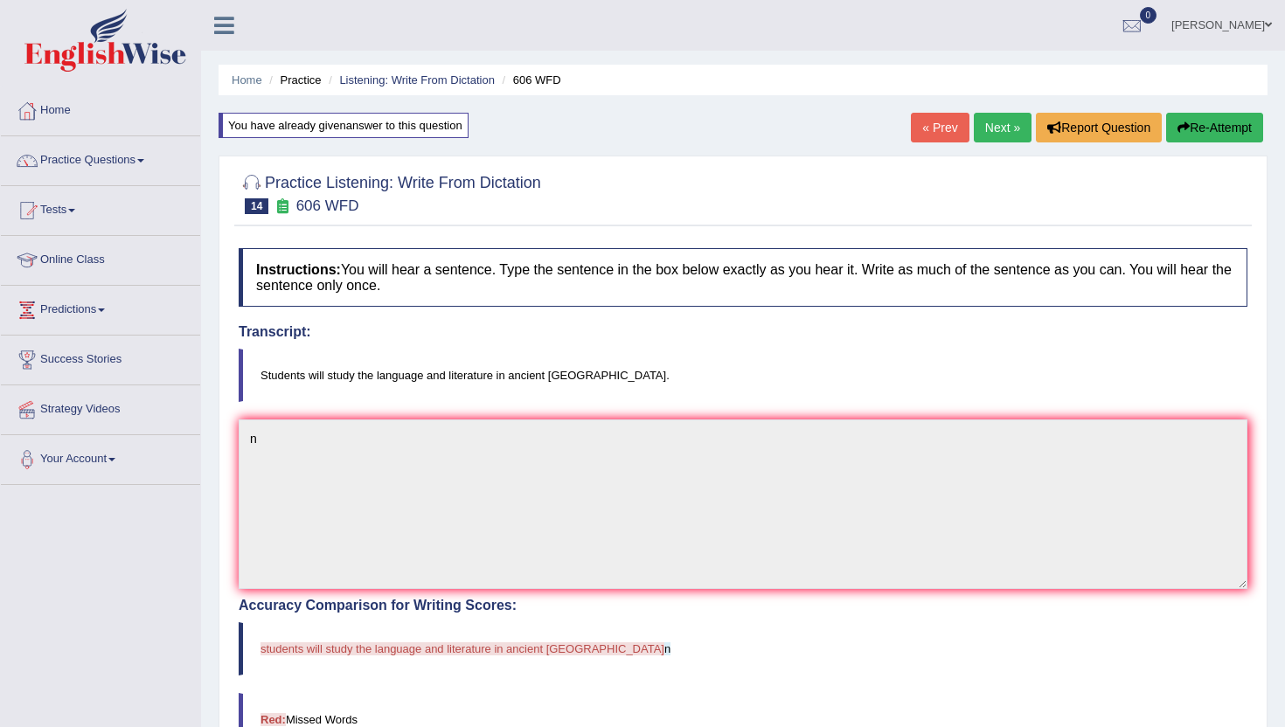
click at [988, 135] on link "Next »" at bounding box center [1003, 128] width 58 height 30
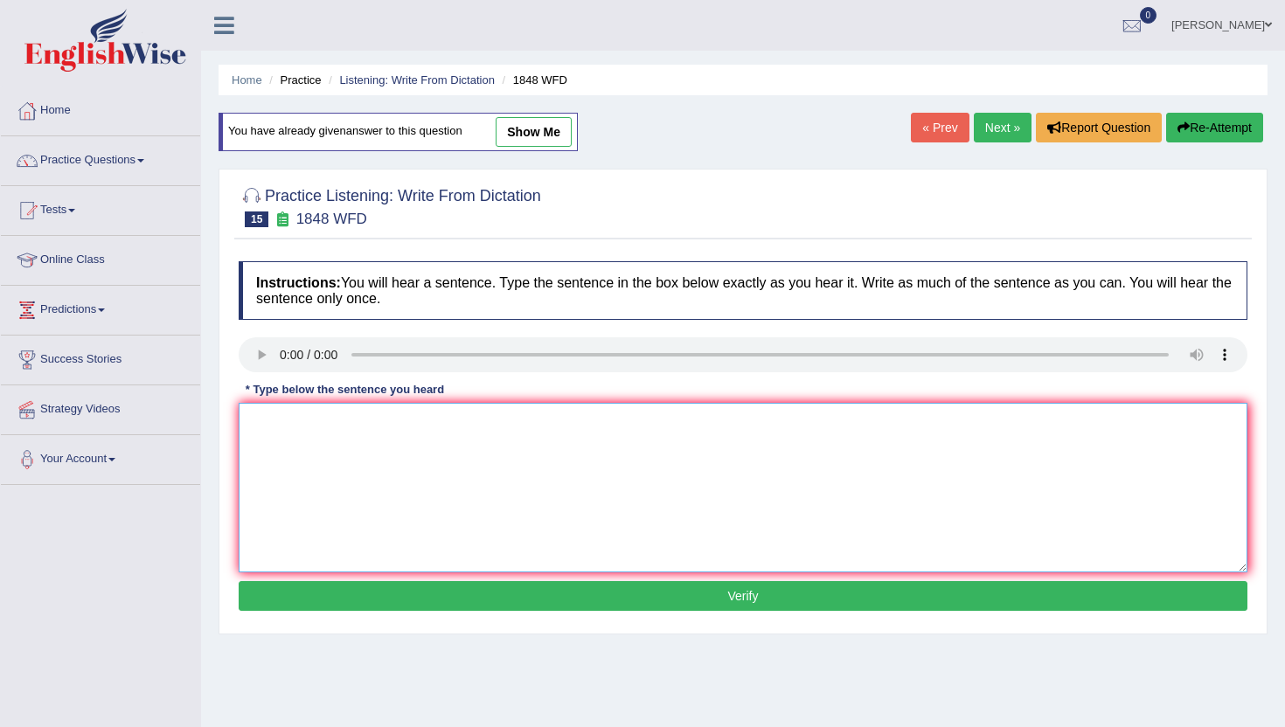
click at [329, 539] on textarea at bounding box center [743, 488] width 1009 height 170
type textarea "m"
click at [336, 597] on button "Verify" at bounding box center [743, 596] width 1009 height 30
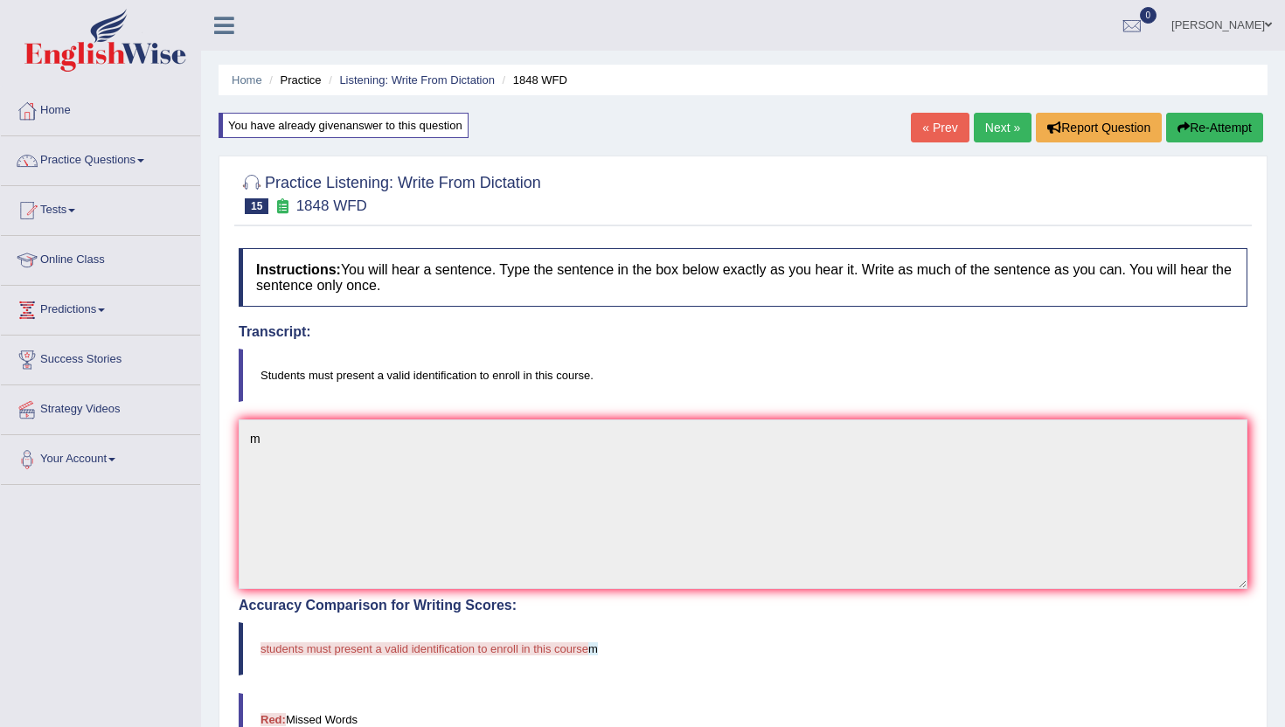
click at [1003, 121] on link "Next »" at bounding box center [1003, 128] width 58 height 30
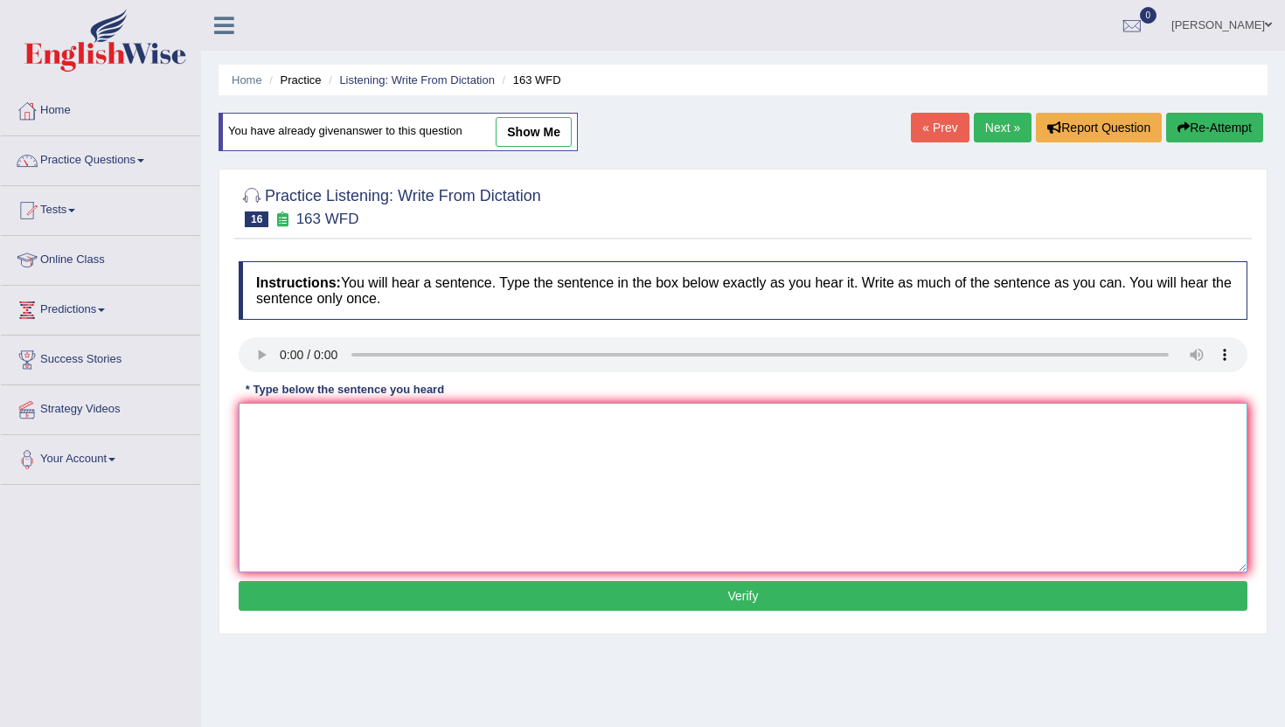
click at [315, 455] on textarea at bounding box center [743, 488] width 1009 height 170
type textarea "m"
click at [338, 585] on button "Verify" at bounding box center [743, 596] width 1009 height 30
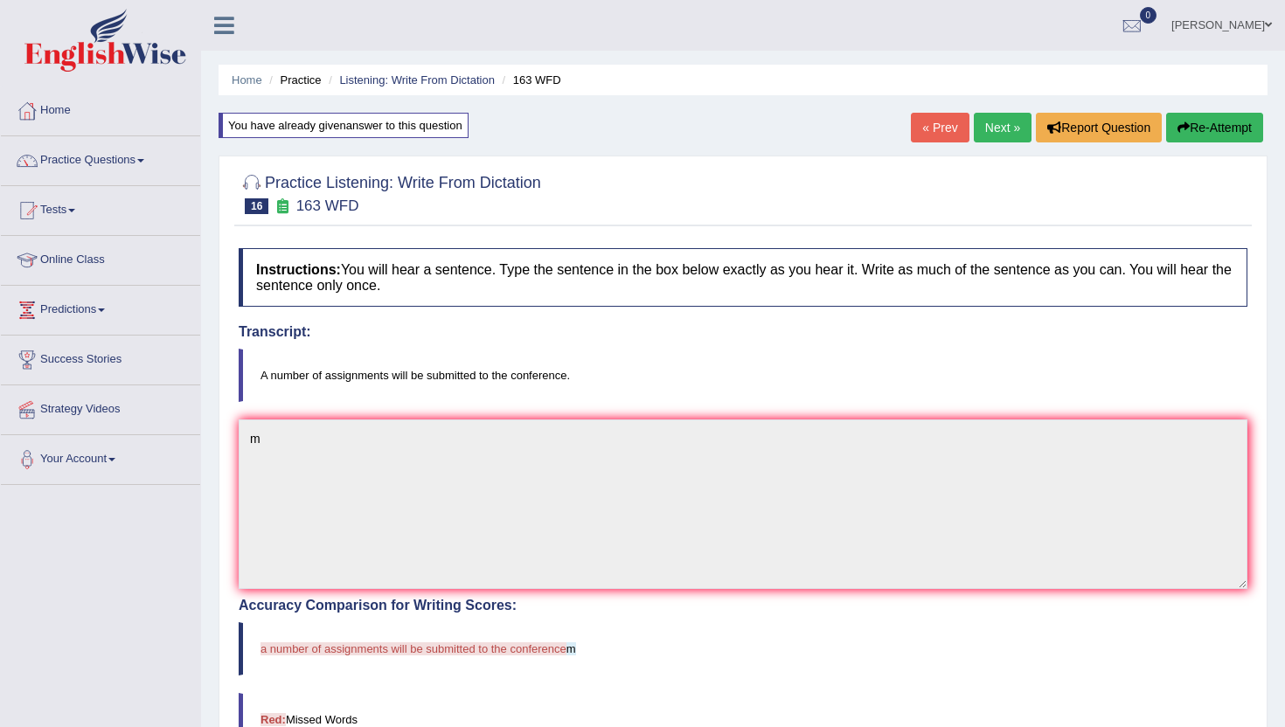
click at [982, 135] on link "Next »" at bounding box center [1003, 128] width 58 height 30
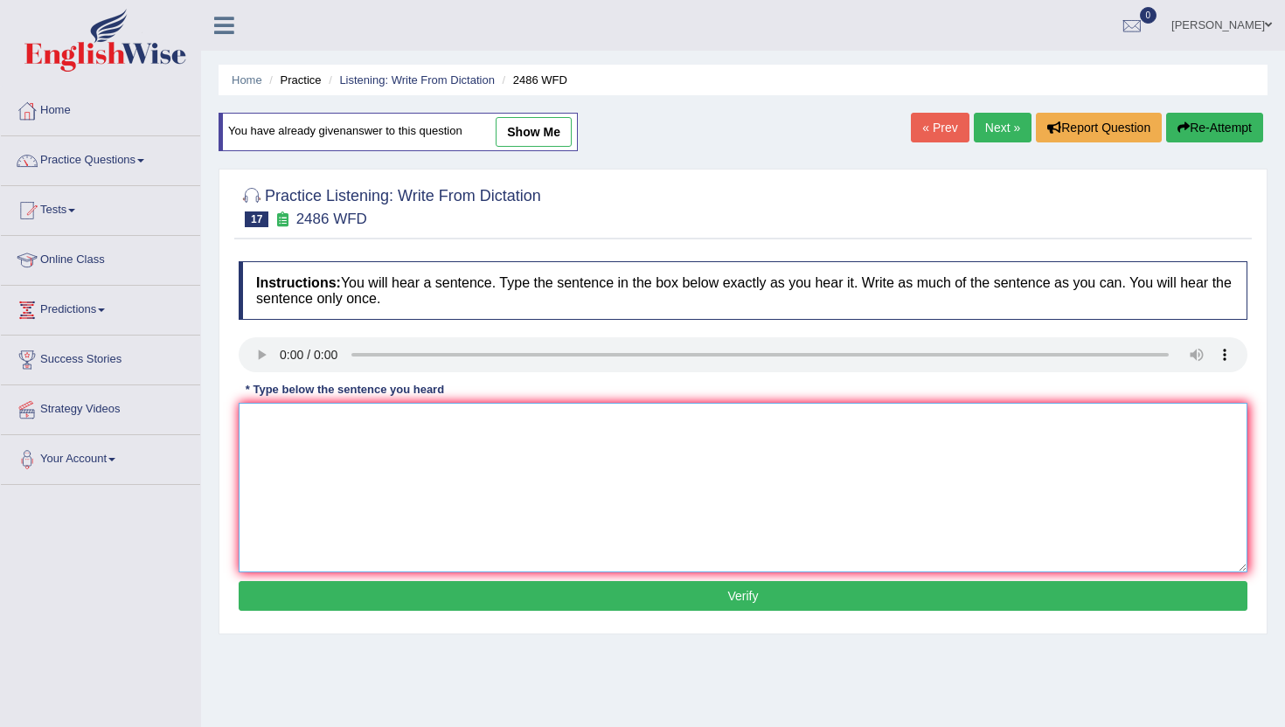
click at [328, 447] on textarea at bounding box center [743, 488] width 1009 height 170
type textarea "n"
click at [344, 601] on button "Verify" at bounding box center [743, 596] width 1009 height 30
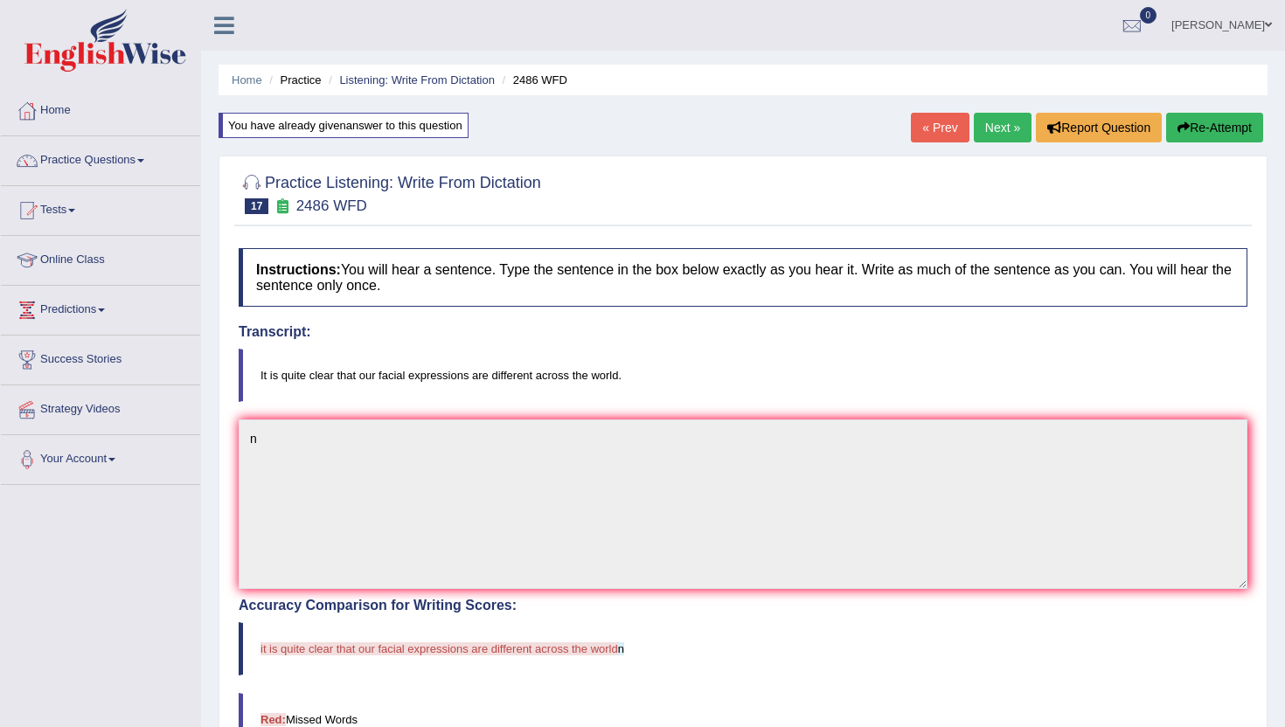
click at [995, 129] on link "Next »" at bounding box center [1003, 128] width 58 height 30
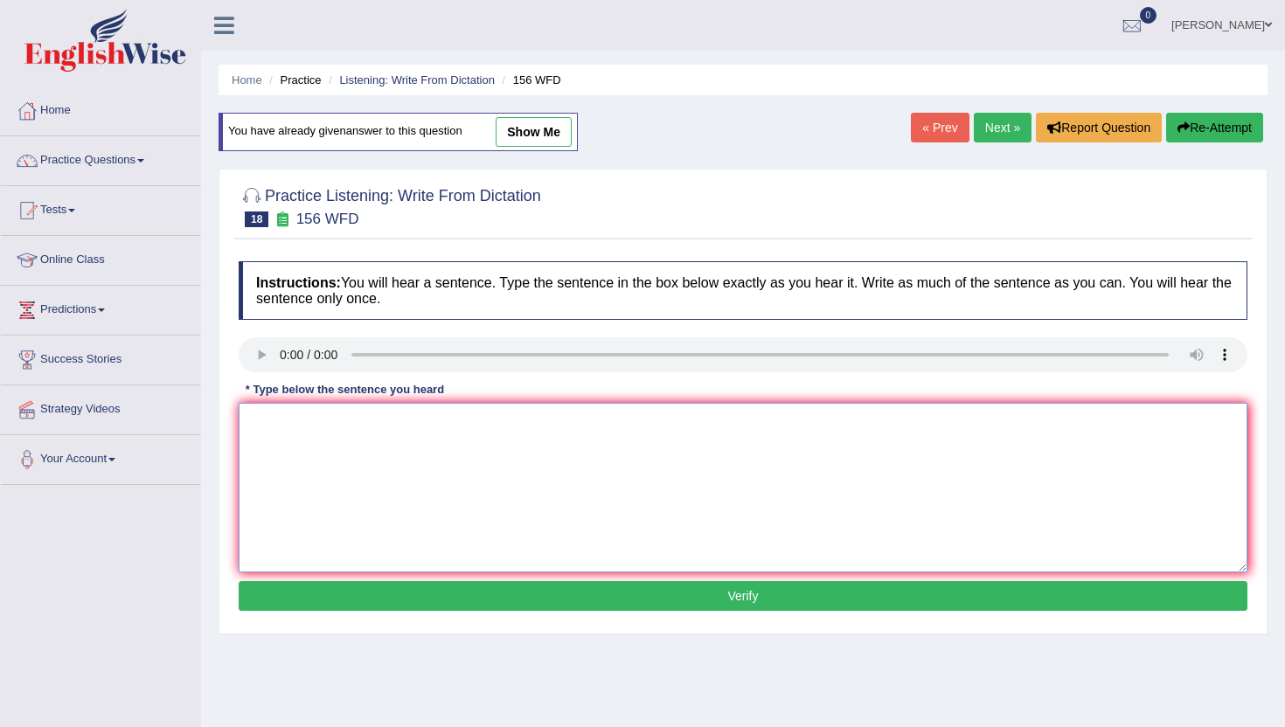
click at [338, 501] on textarea at bounding box center [743, 488] width 1009 height 170
type textarea "m"
click at [337, 605] on button "Verify" at bounding box center [743, 596] width 1009 height 30
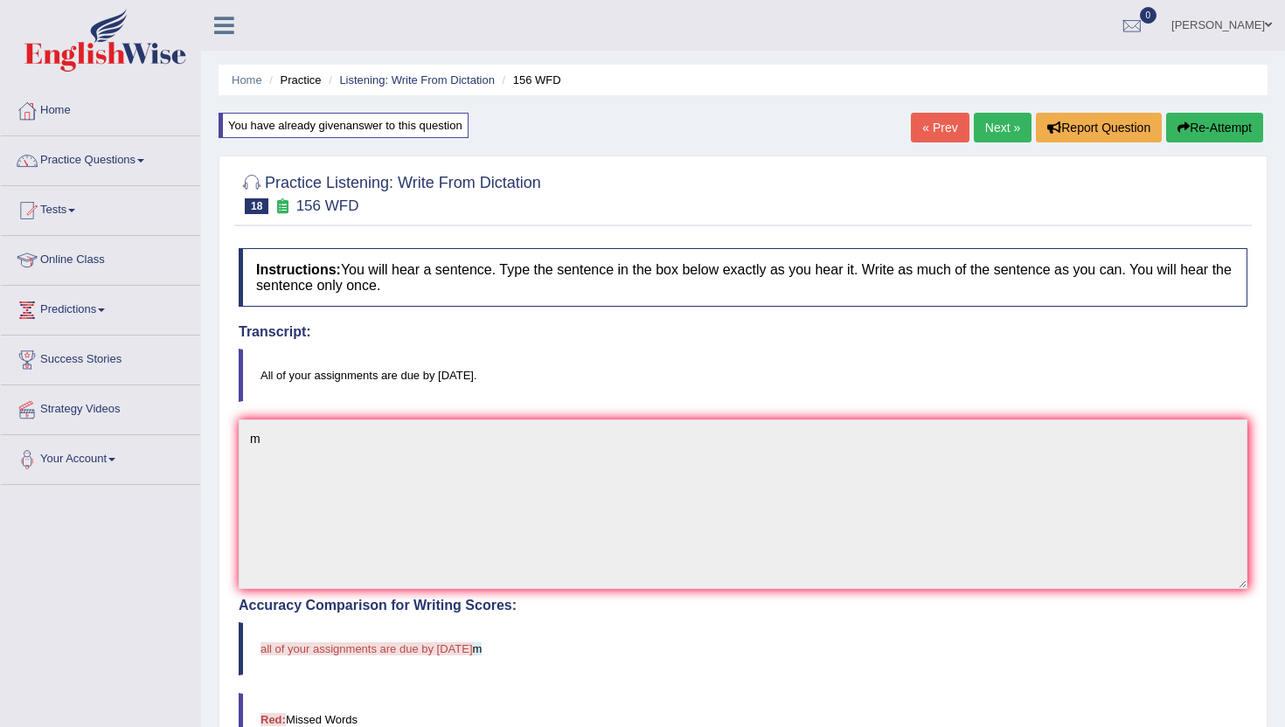
click at [1003, 131] on link "Next »" at bounding box center [1003, 128] width 58 height 30
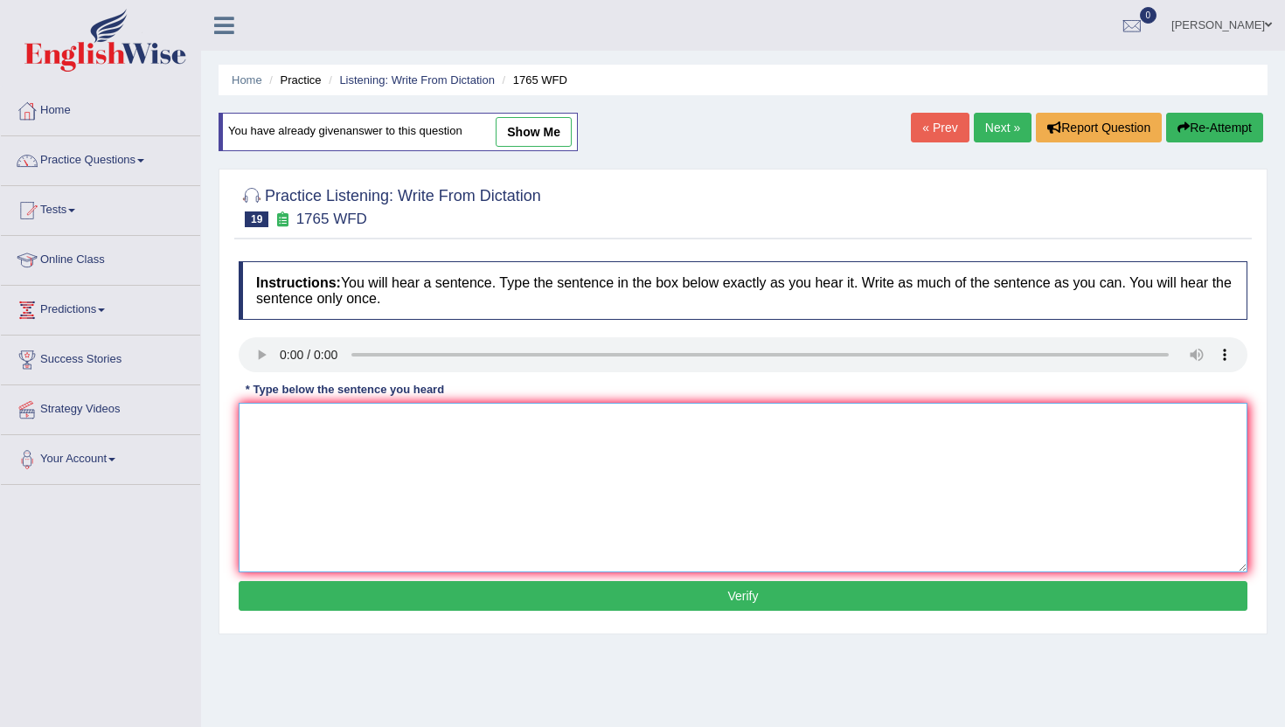
click at [357, 514] on textarea at bounding box center [743, 488] width 1009 height 170
type textarea "m"
click at [368, 590] on button "Verify" at bounding box center [743, 596] width 1009 height 30
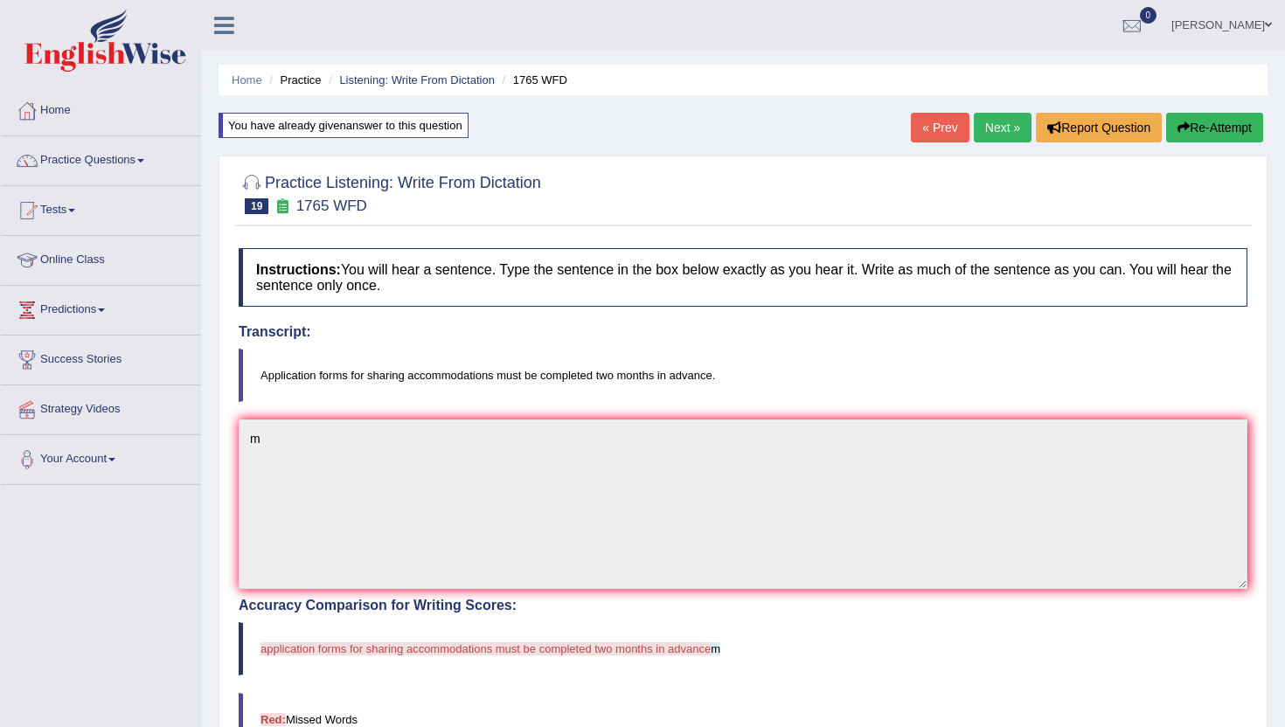
click at [990, 127] on link "Next »" at bounding box center [1003, 128] width 58 height 30
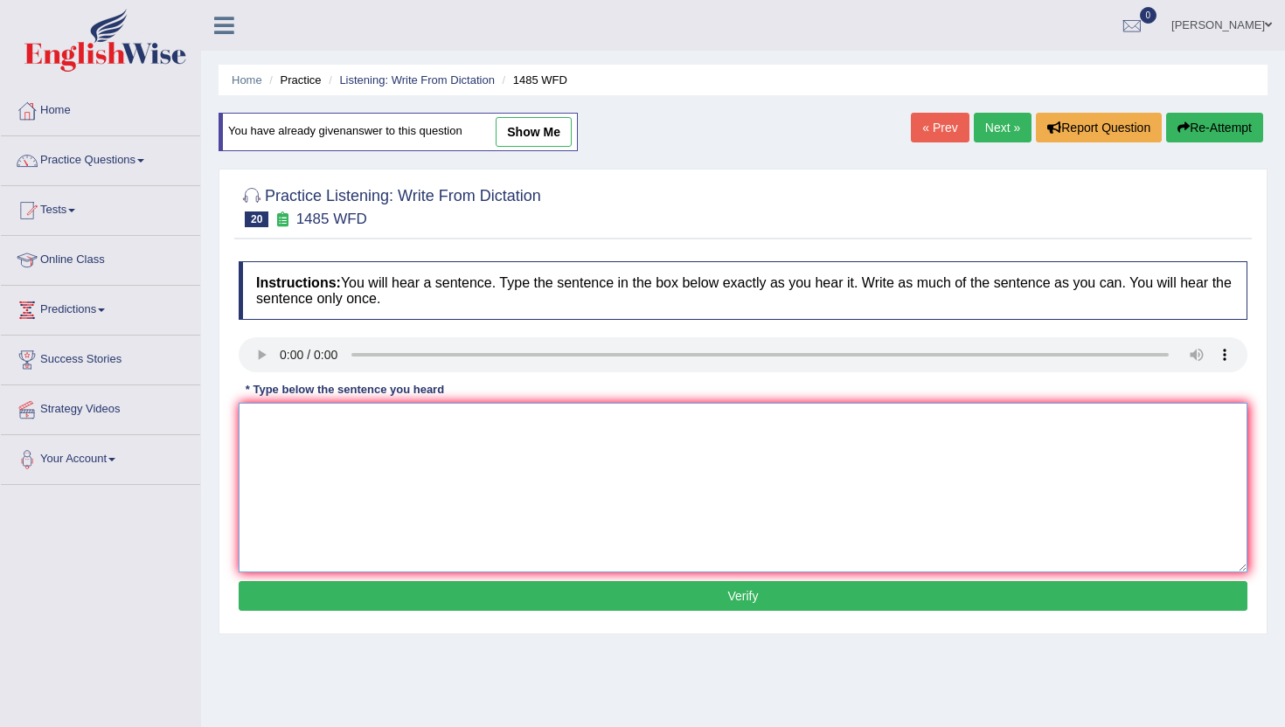
click at [308, 485] on textarea at bounding box center [743, 488] width 1009 height 170
type textarea "b"
click at [297, 618] on div "Instructions: You will hear a sentence. Type the sentence in the box below exac…" at bounding box center [742, 439] width 1017 height 372
click at [297, 600] on button "Verify" at bounding box center [743, 596] width 1009 height 30
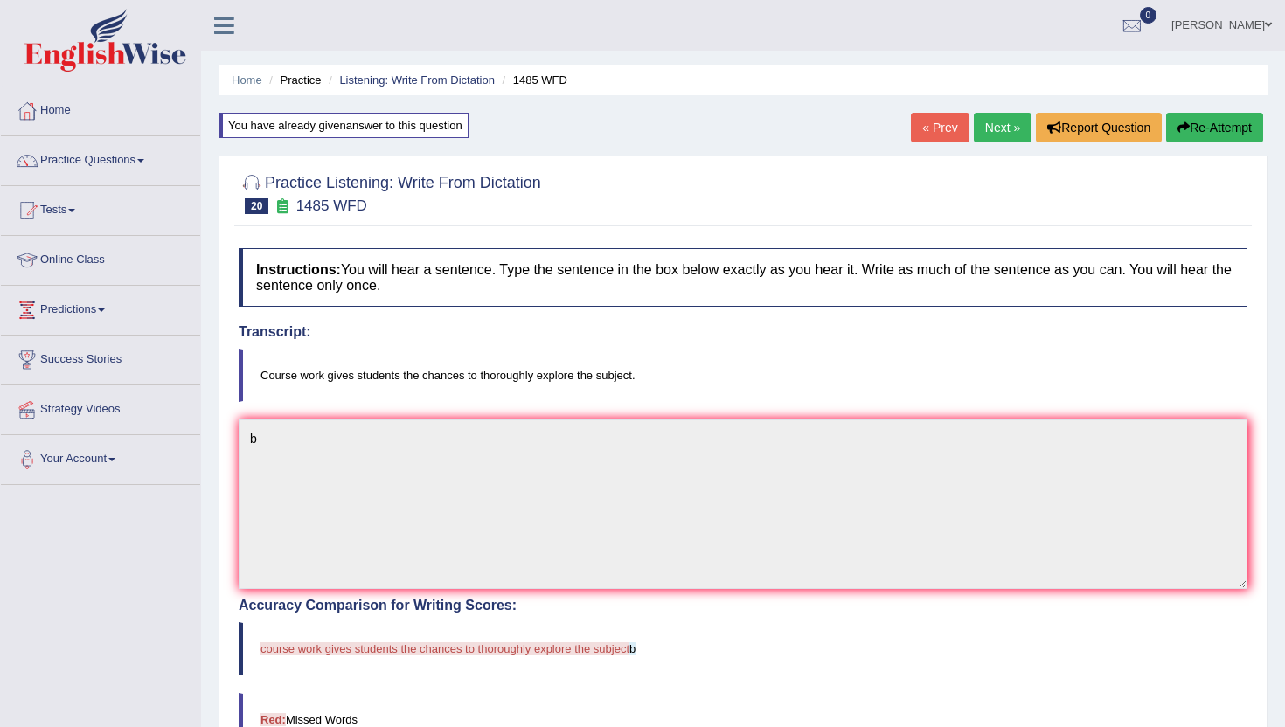
click at [994, 122] on link "Next »" at bounding box center [1003, 128] width 58 height 30
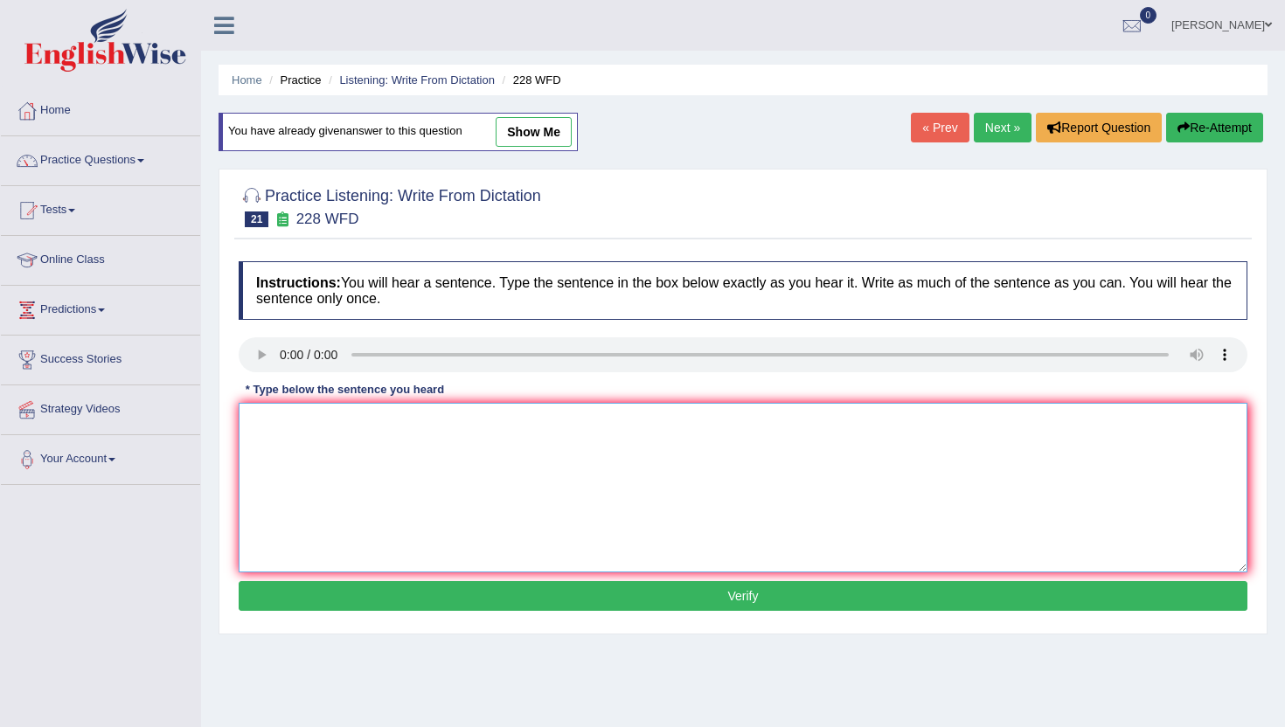
click at [274, 440] on textarea at bounding box center [743, 488] width 1009 height 170
type textarea "n"
click at [292, 584] on button "Verify" at bounding box center [743, 596] width 1009 height 30
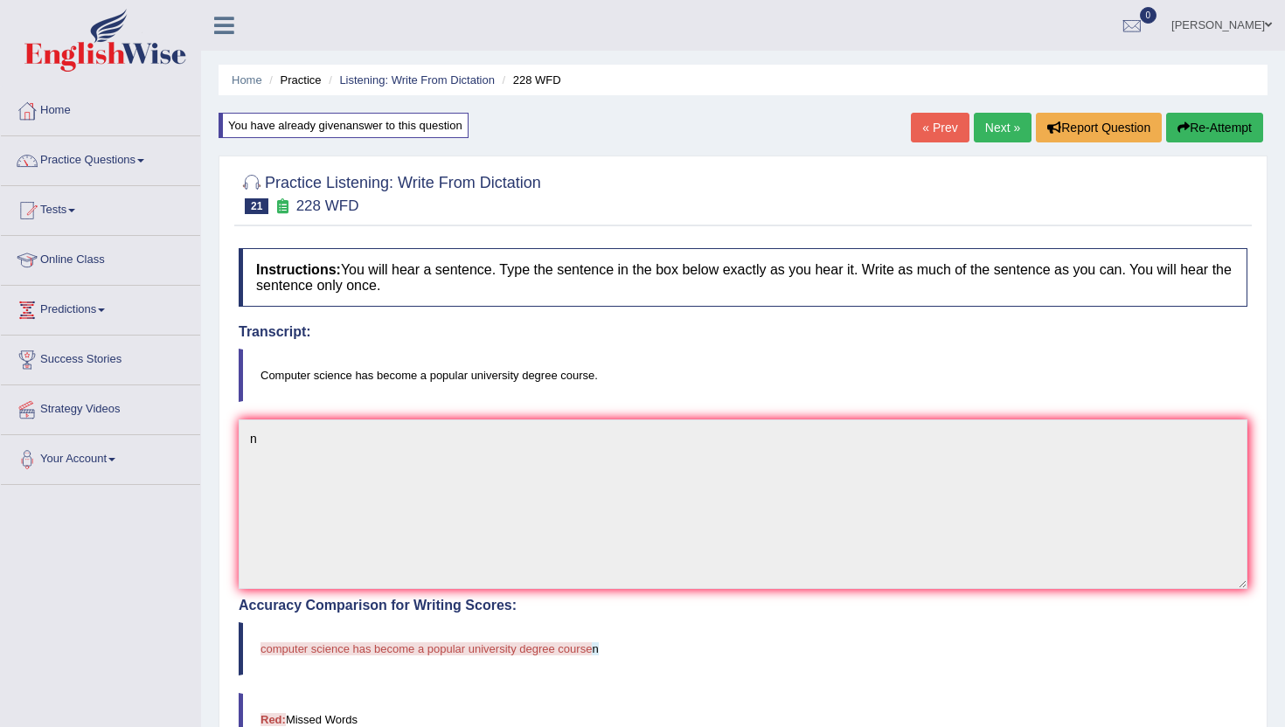
click at [990, 128] on link "Next »" at bounding box center [1003, 128] width 58 height 30
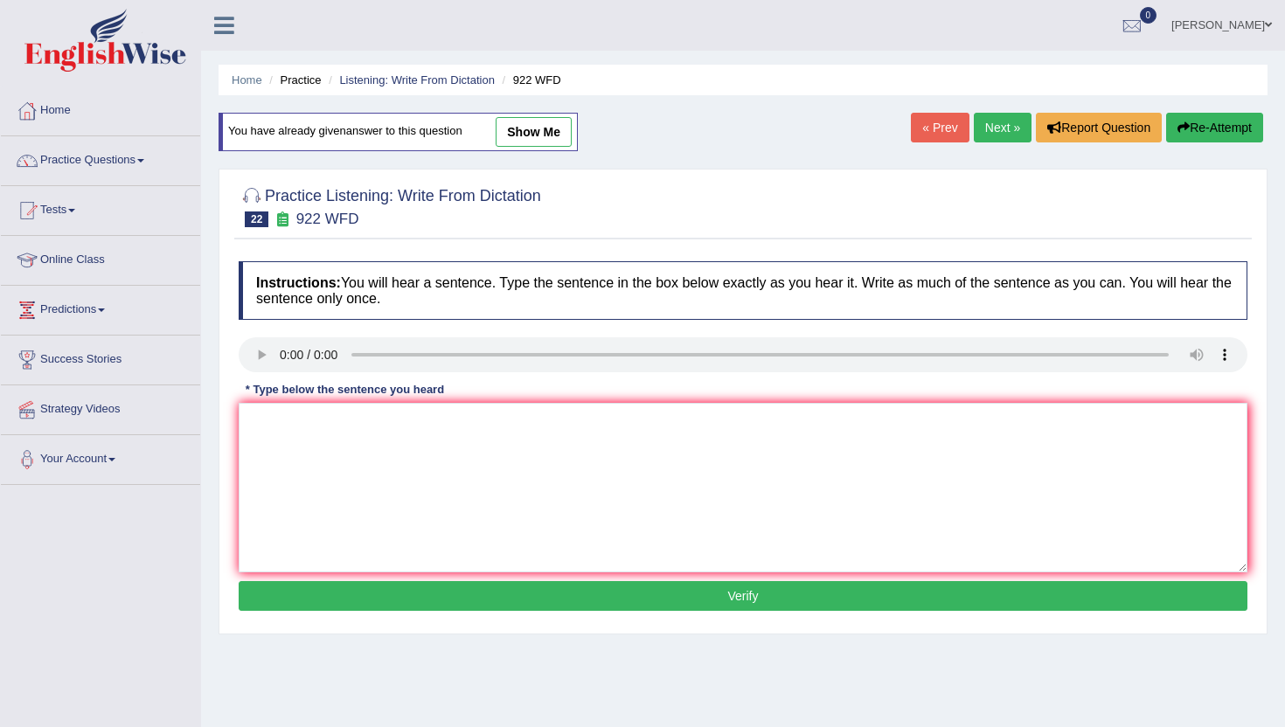
click at [351, 626] on div "Practice Listening: Write From Dictation 22 922 WFD Instructions: You will hear…" at bounding box center [743, 402] width 1049 height 466
click at [361, 540] on textarea at bounding box center [743, 488] width 1009 height 170
type textarea "m"
click at [351, 577] on div "Instructions: You will hear a sentence. Type the sentence in the box below exac…" at bounding box center [742, 439] width 1017 height 372
click at [350, 600] on button "Verify" at bounding box center [743, 596] width 1009 height 30
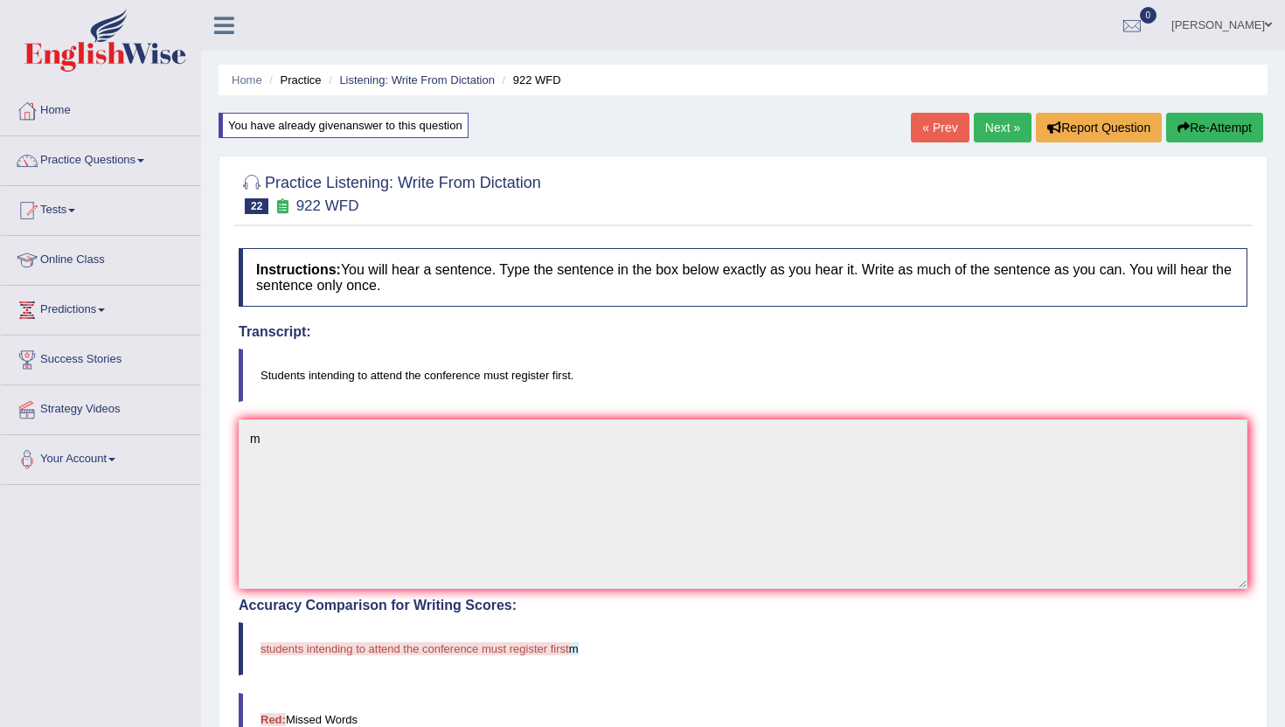
click at [1002, 130] on link "Next »" at bounding box center [1003, 128] width 58 height 30
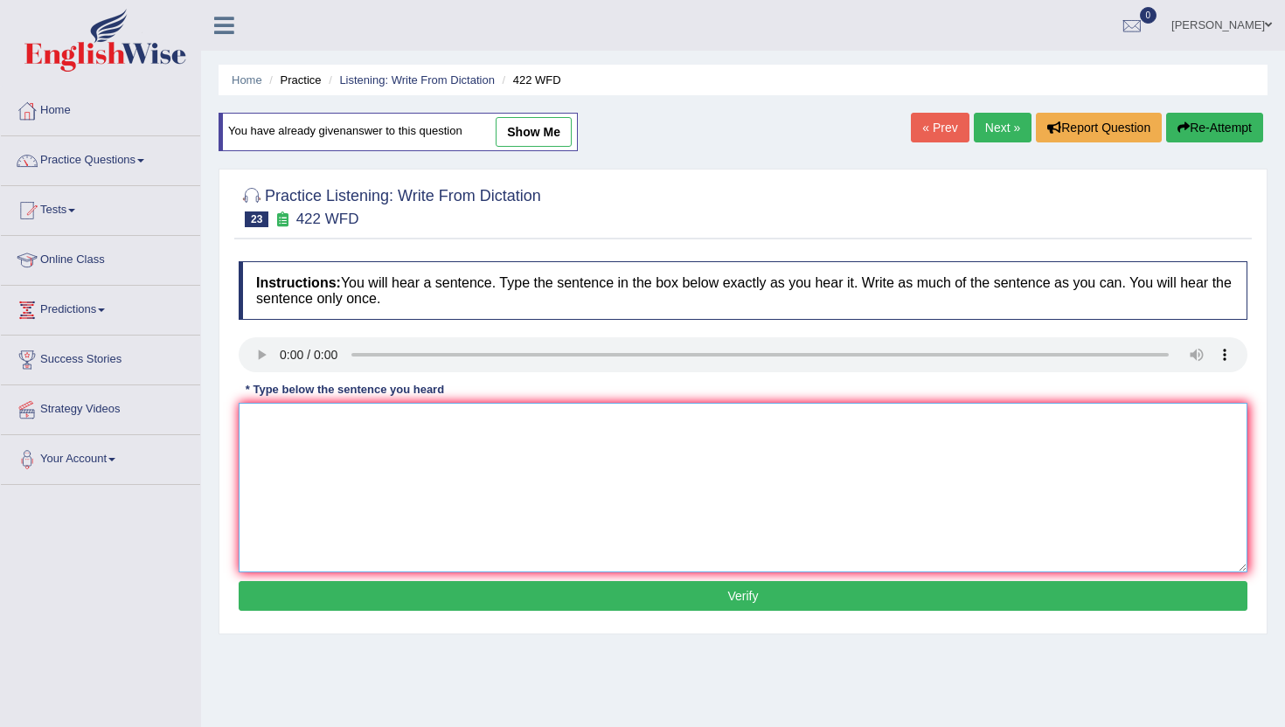
click at [300, 531] on textarea at bounding box center [743, 488] width 1009 height 170
type textarea "n"
click at [294, 600] on button "Verify" at bounding box center [743, 596] width 1009 height 30
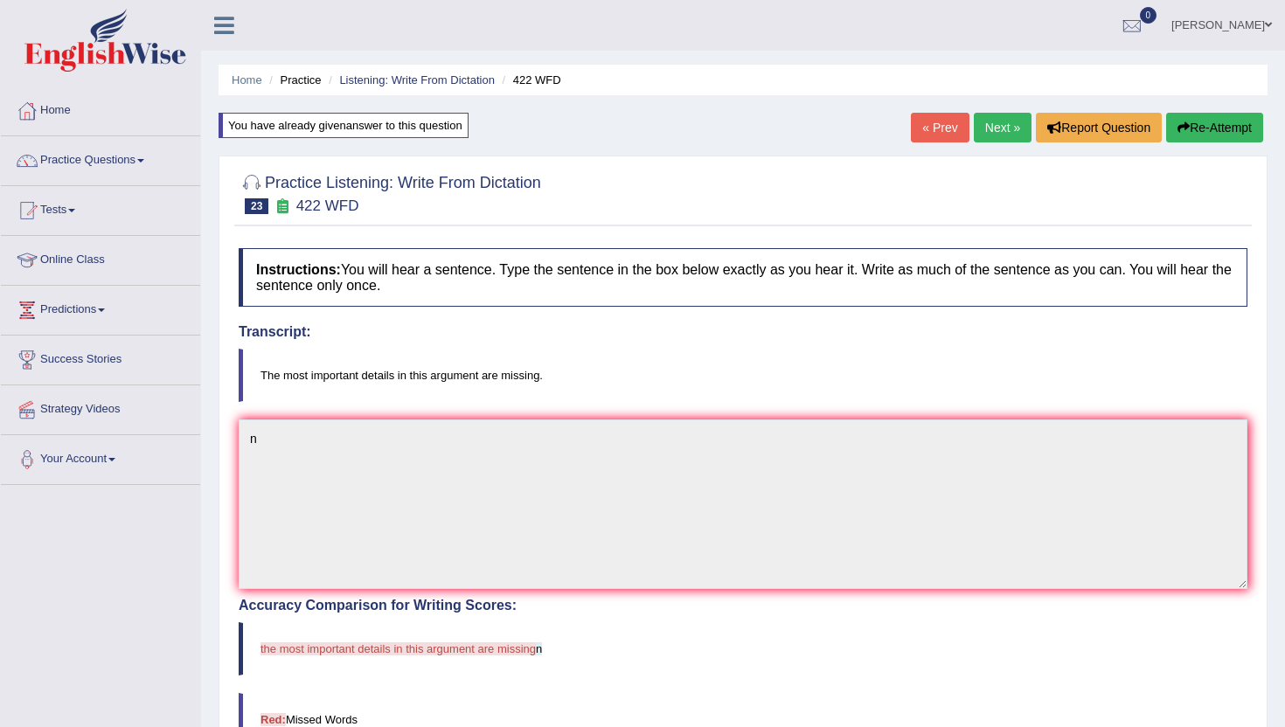
click at [1004, 126] on link "Next »" at bounding box center [1003, 128] width 58 height 30
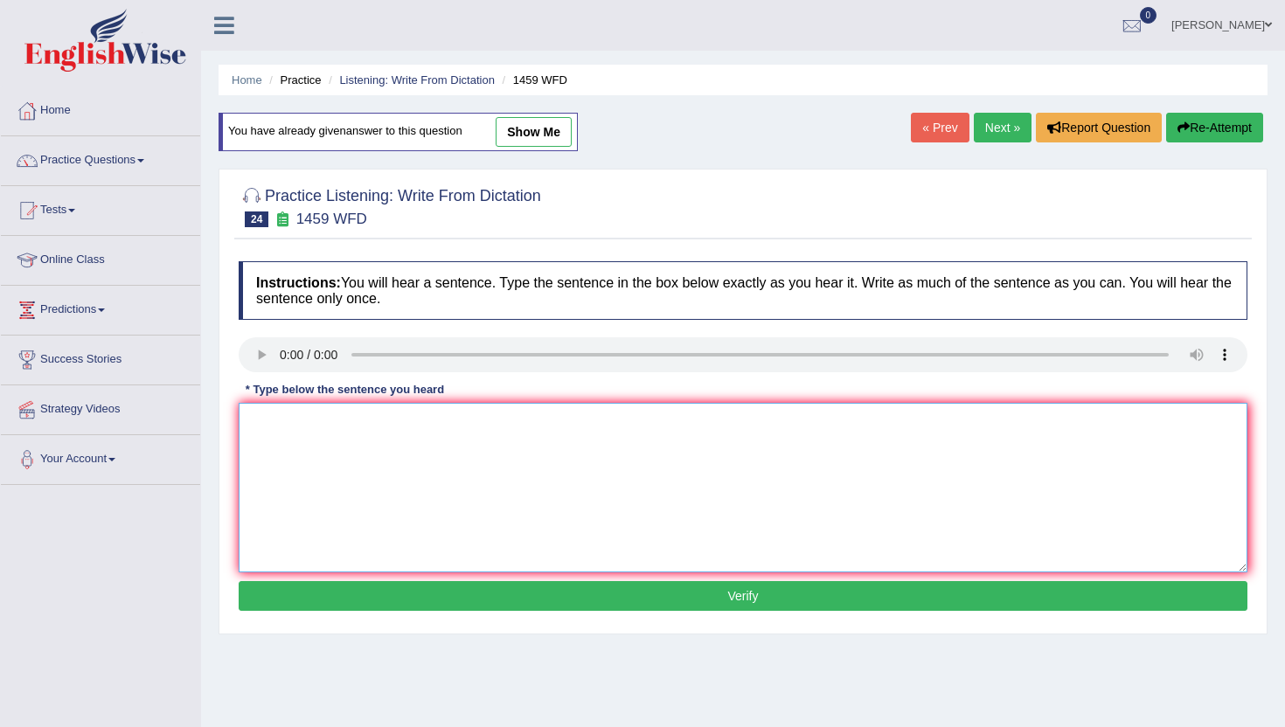
click at [346, 496] on textarea at bounding box center [743, 488] width 1009 height 170
type textarea "n"
click at [339, 597] on button "Verify" at bounding box center [743, 596] width 1009 height 30
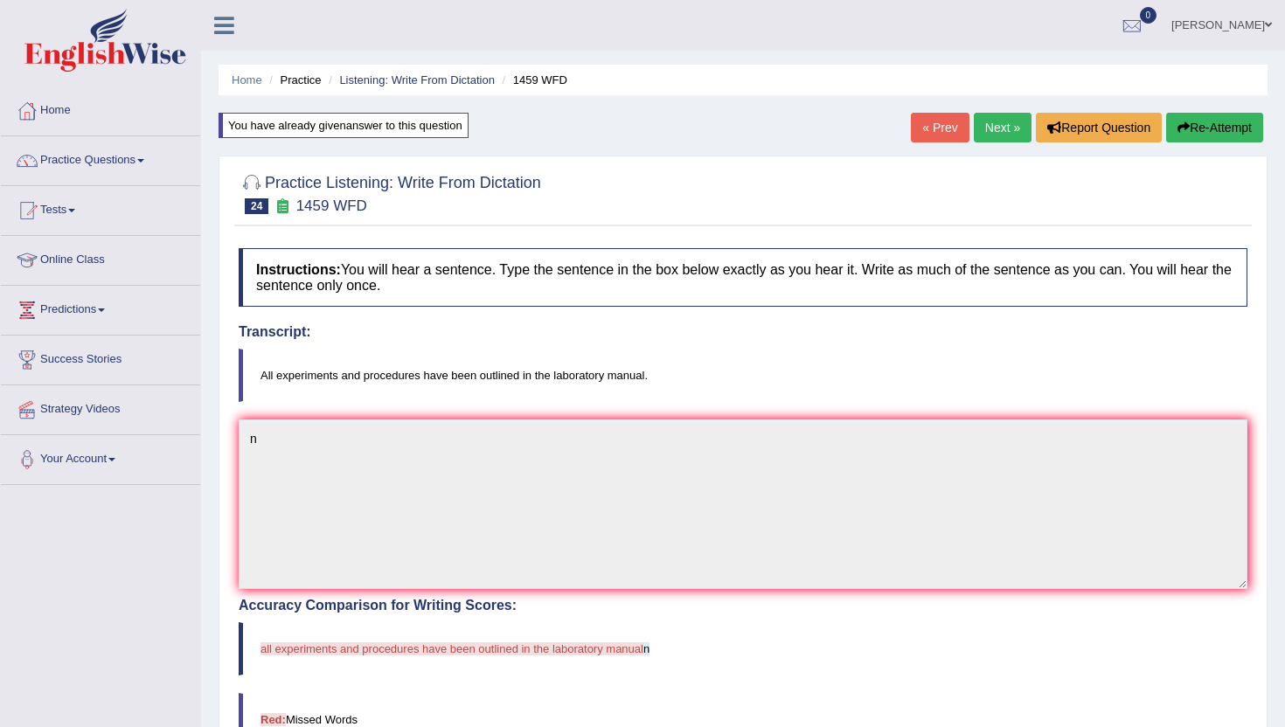
click at [986, 140] on link "Next »" at bounding box center [1003, 128] width 58 height 30
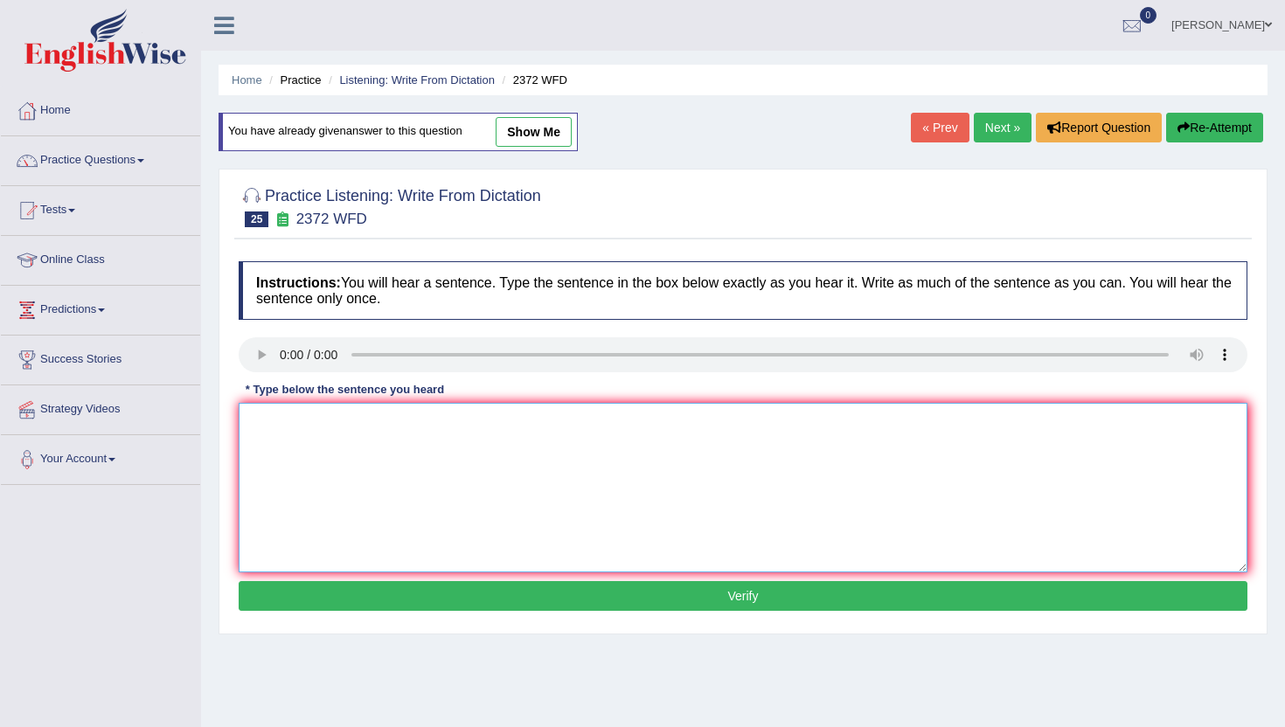
click at [286, 553] on textarea at bounding box center [743, 488] width 1009 height 170
type textarea "n"
click at [288, 600] on button "Verify" at bounding box center [743, 596] width 1009 height 30
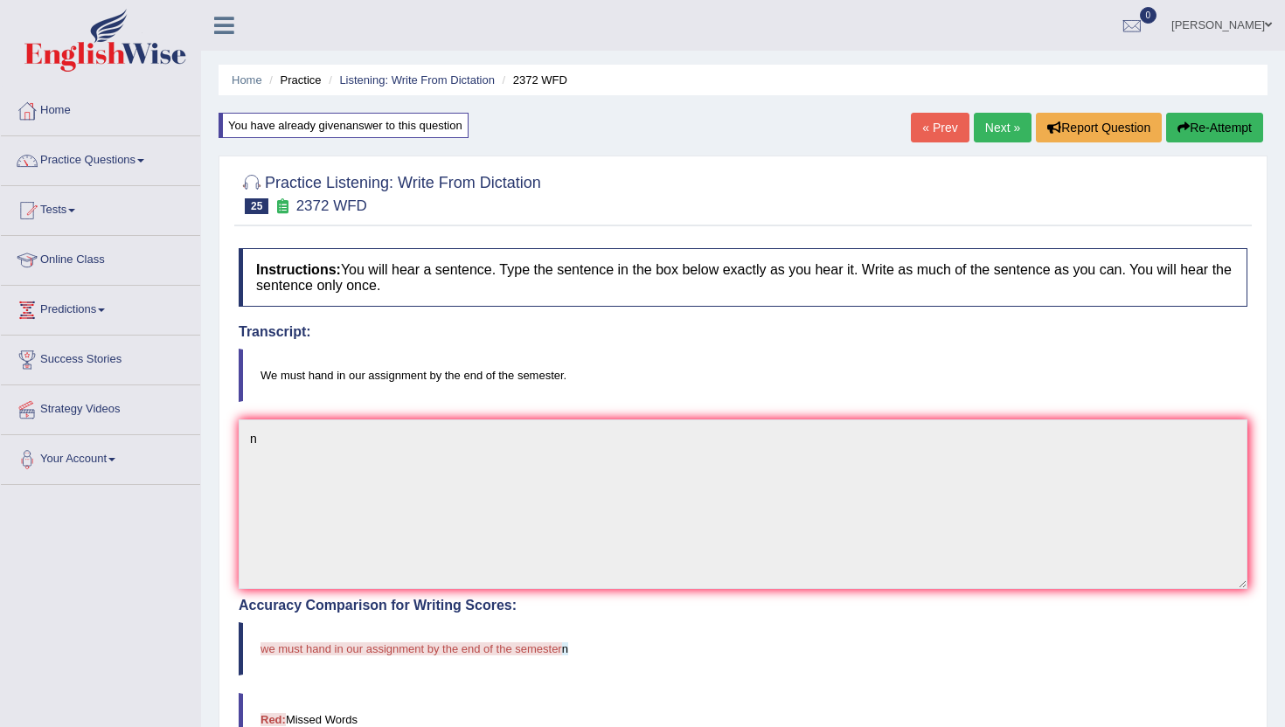
click at [984, 129] on link "Next »" at bounding box center [1003, 128] width 58 height 30
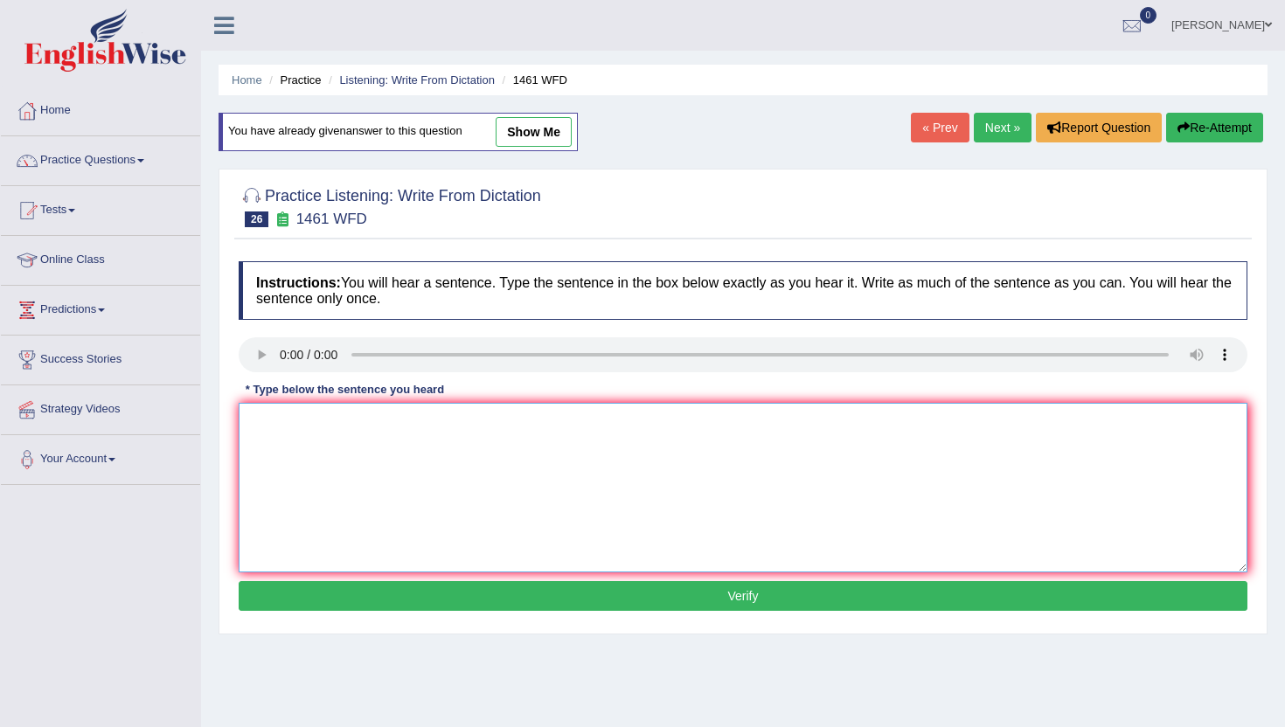
click at [344, 493] on textarea at bounding box center [743, 488] width 1009 height 170
type textarea "n"
click at [342, 610] on button "Verify" at bounding box center [743, 596] width 1009 height 30
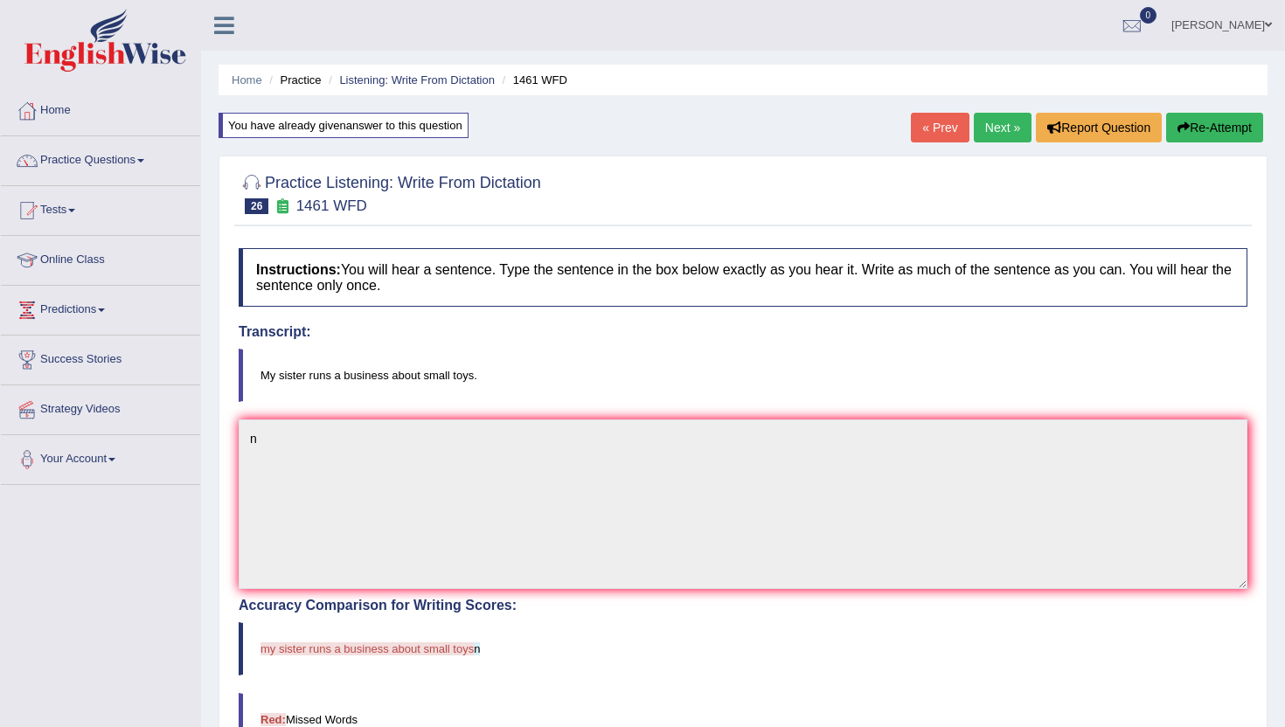
click at [985, 127] on link "Next »" at bounding box center [1003, 128] width 58 height 30
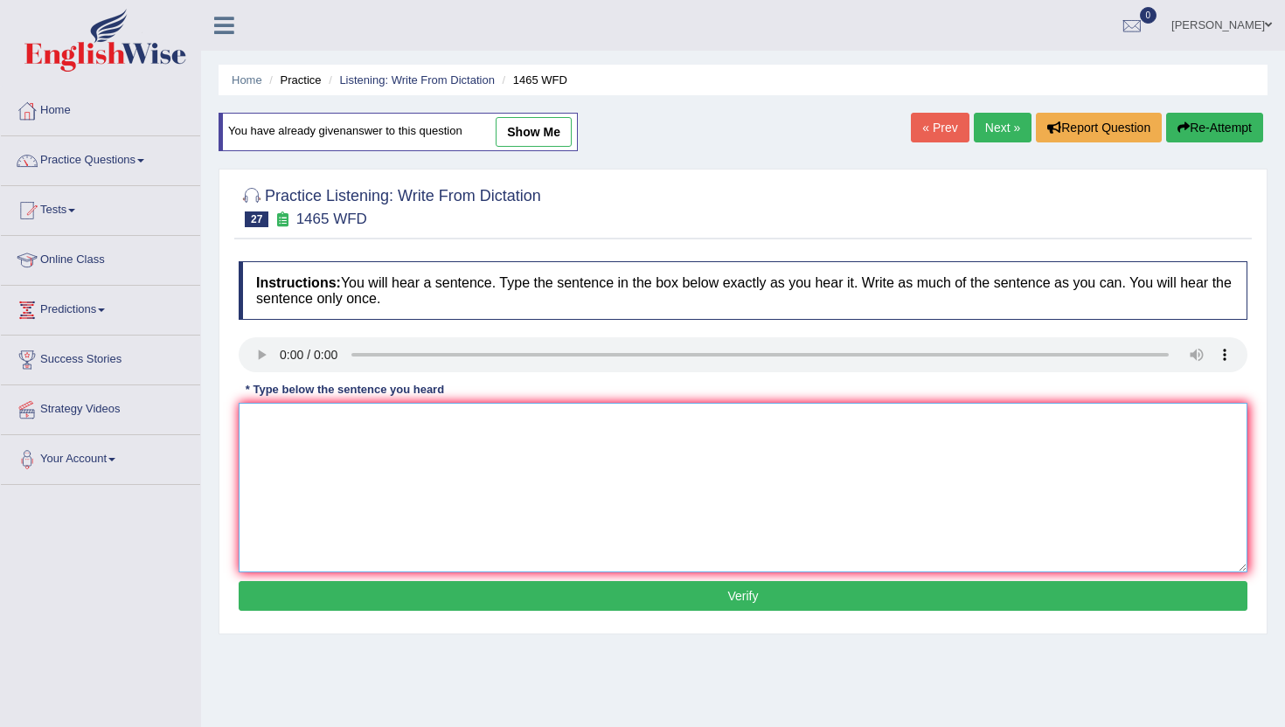
click at [335, 551] on textarea at bounding box center [743, 488] width 1009 height 170
type textarea "n"
click at [342, 595] on button "Verify" at bounding box center [743, 596] width 1009 height 30
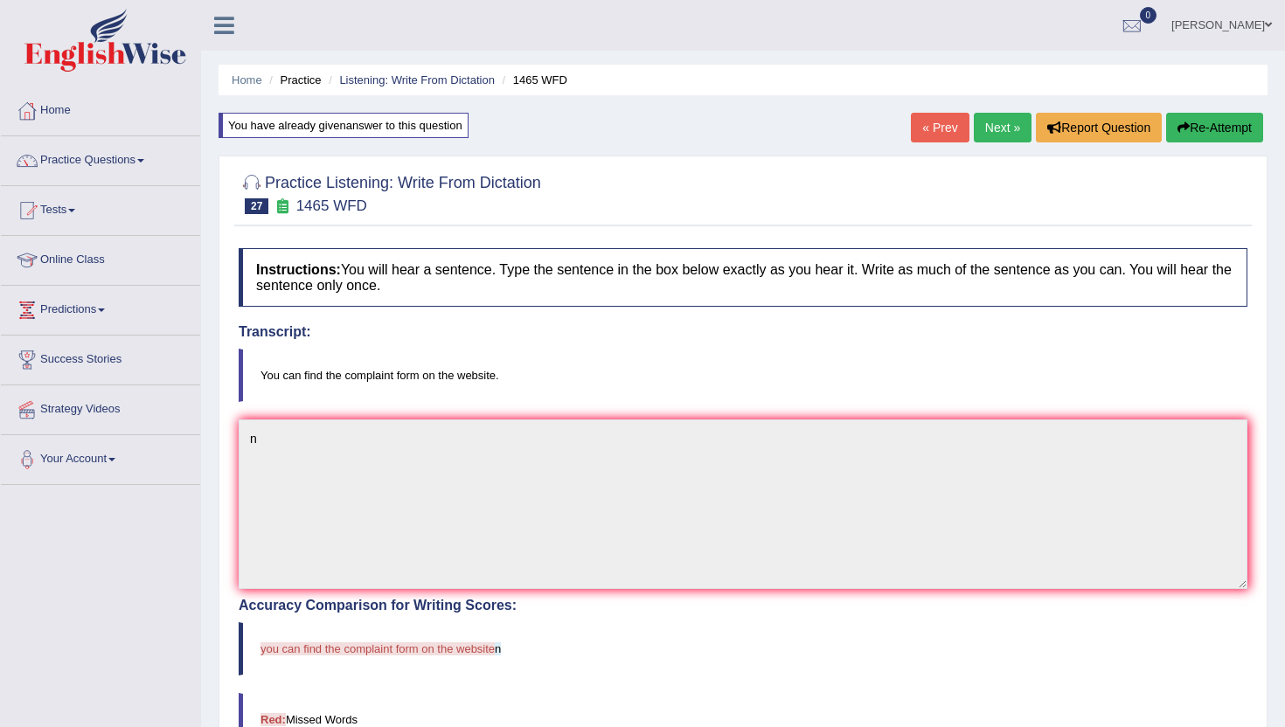
click at [976, 132] on link "Next »" at bounding box center [1003, 128] width 58 height 30
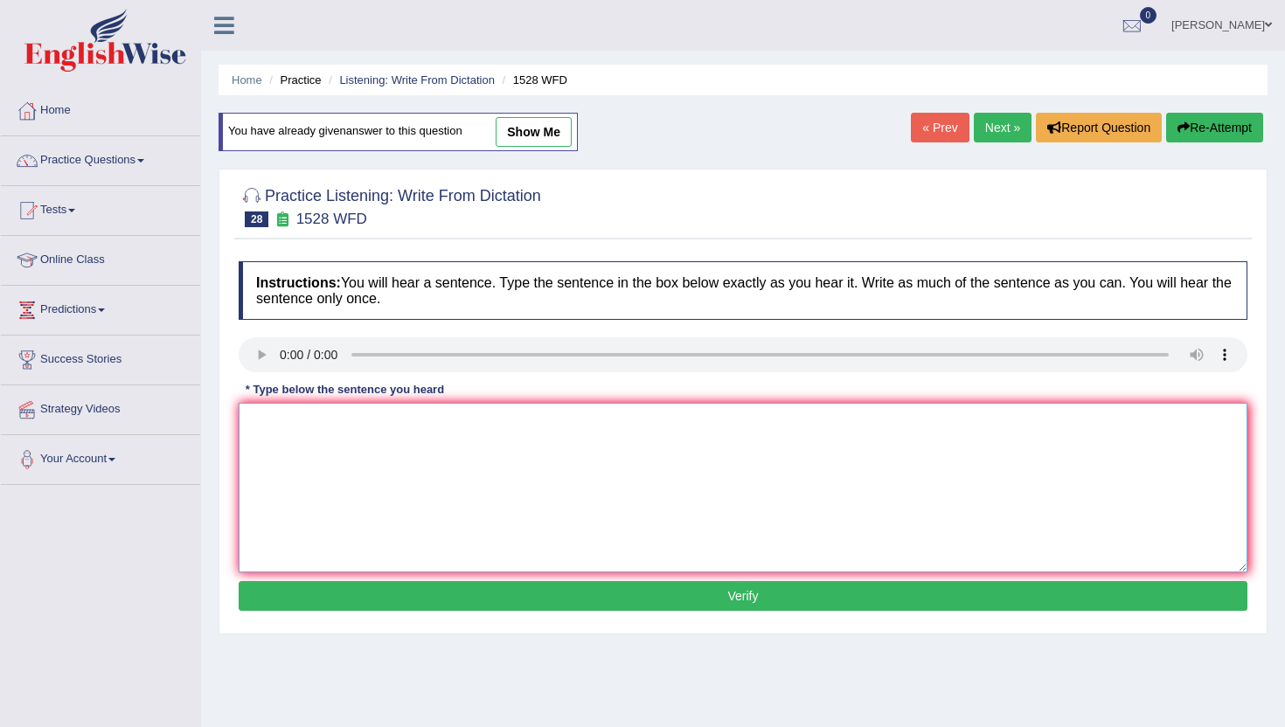
click at [316, 513] on textarea at bounding box center [743, 488] width 1009 height 170
type textarea "bn"
click at [318, 621] on div "Instructions: You will hear a sentence. Type the sentence in the box below exac…" at bounding box center [742, 439] width 1017 height 372
click at [318, 585] on button "Verify" at bounding box center [743, 596] width 1009 height 30
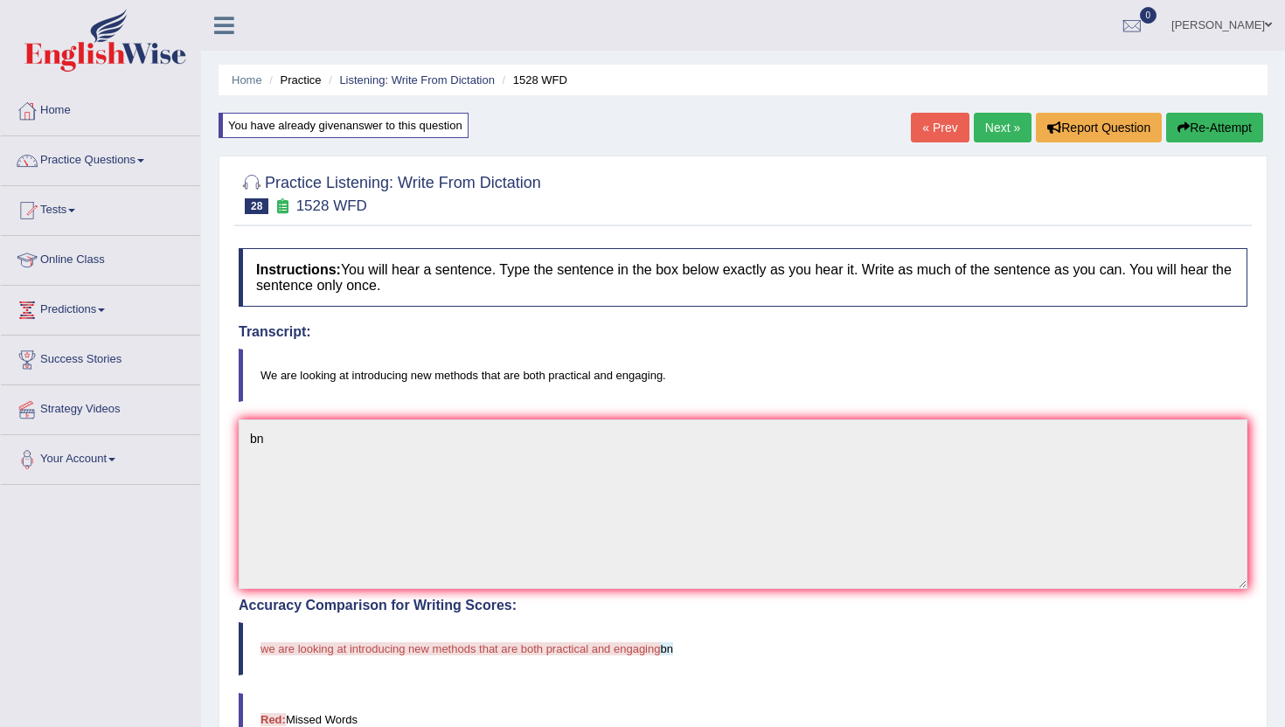
click at [987, 132] on link "Next »" at bounding box center [1003, 128] width 58 height 30
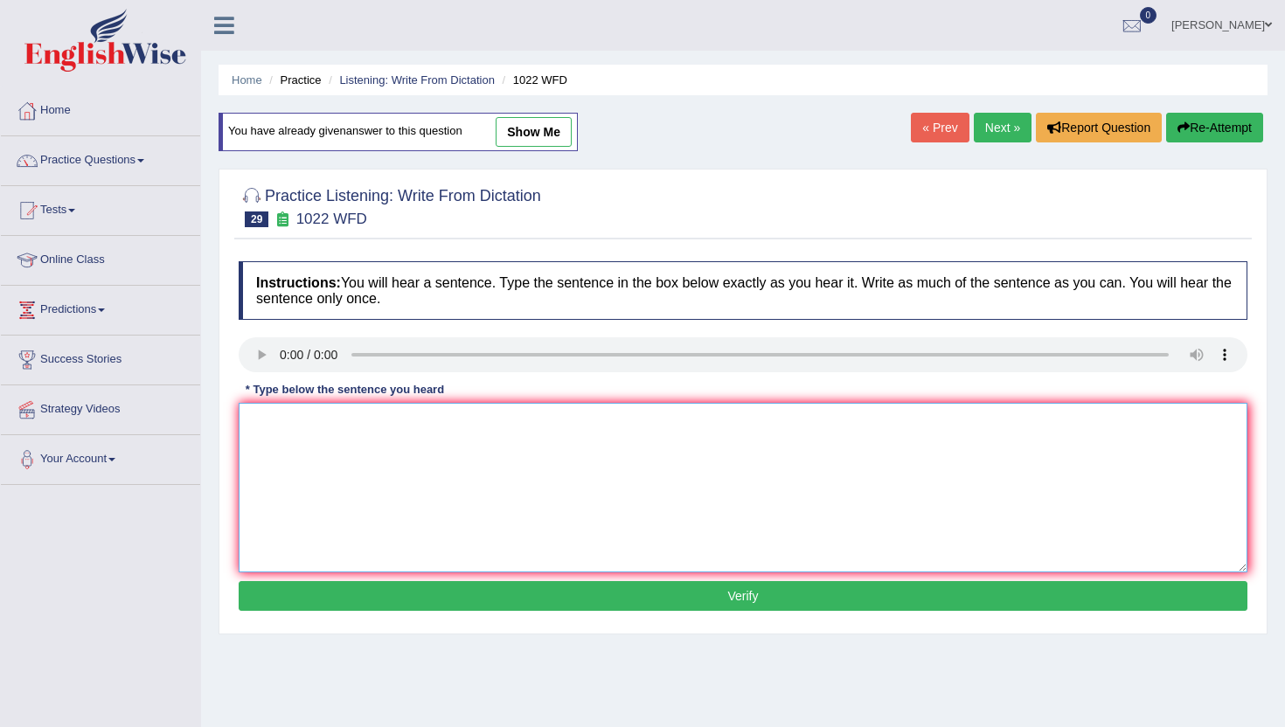
click at [368, 422] on textarea at bounding box center [743, 488] width 1009 height 170
type textarea "n"
click at [350, 591] on button "Verify" at bounding box center [743, 596] width 1009 height 30
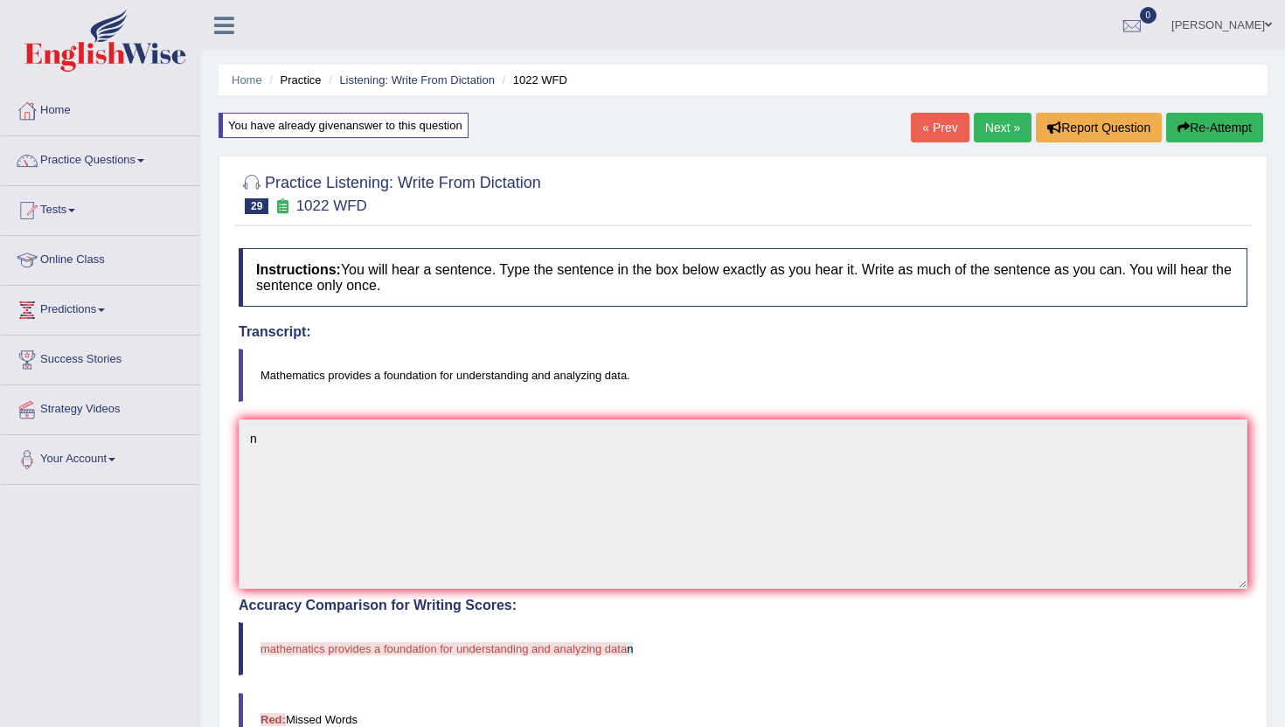
click at [993, 125] on link "Next »" at bounding box center [1003, 128] width 58 height 30
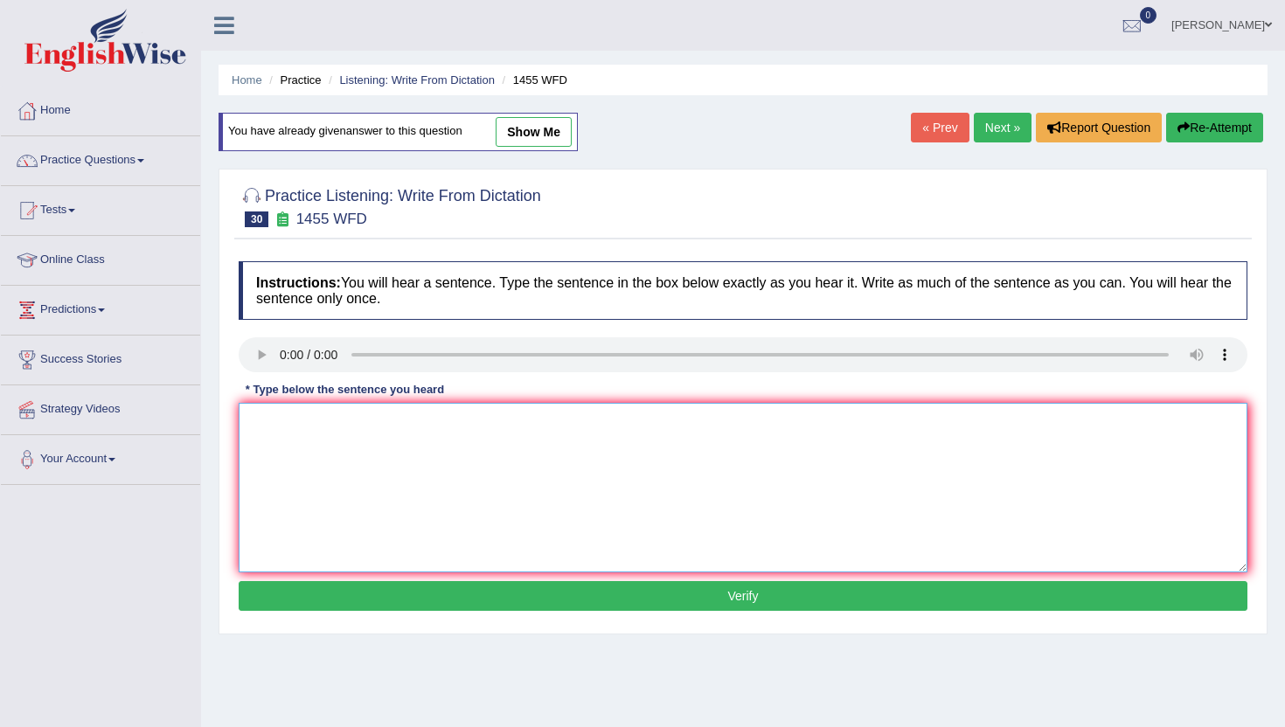
click at [311, 536] on textarea at bounding box center [743, 488] width 1009 height 170
type textarea "n"
click at [302, 580] on div "Instructions: You will hear a sentence. Type the sentence in the box below exac…" at bounding box center [742, 439] width 1017 height 372
click at [303, 590] on button "Verify" at bounding box center [743, 596] width 1009 height 30
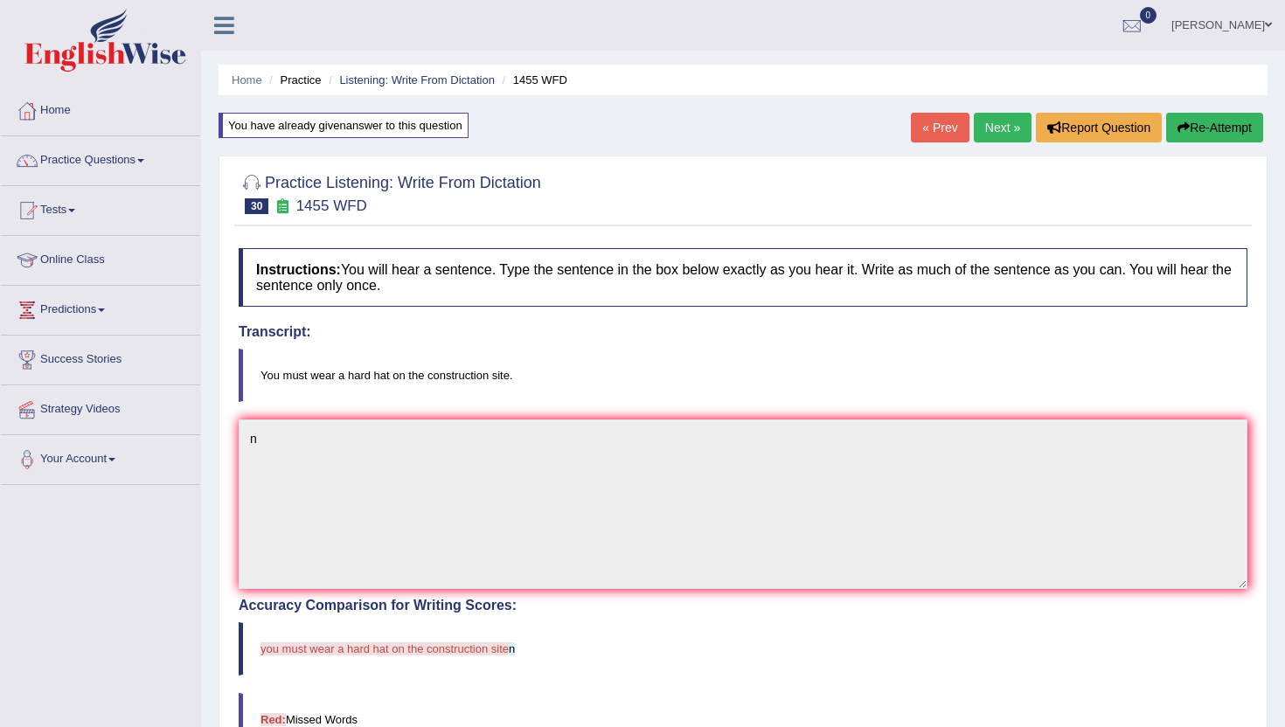
click at [982, 126] on link "Next »" at bounding box center [1003, 128] width 58 height 30
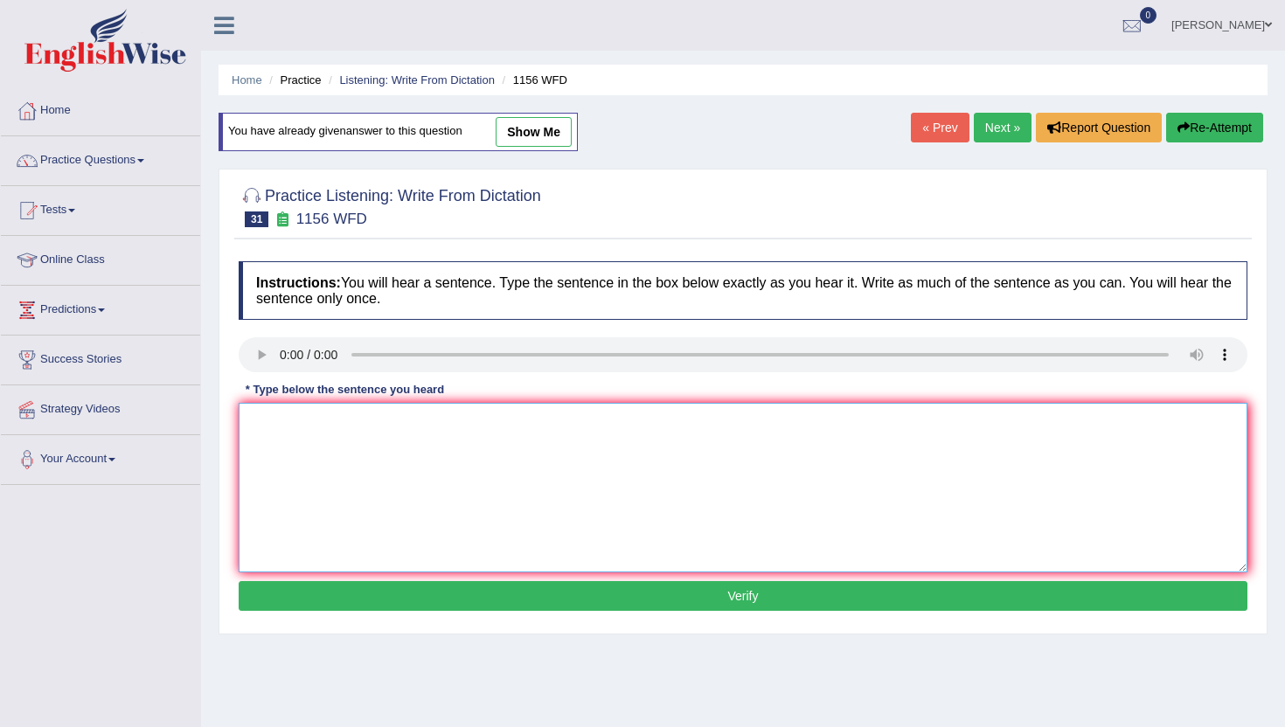
click at [309, 554] on textarea at bounding box center [743, 488] width 1009 height 170
type textarea "b"
click at [309, 606] on button "Verify" at bounding box center [743, 596] width 1009 height 30
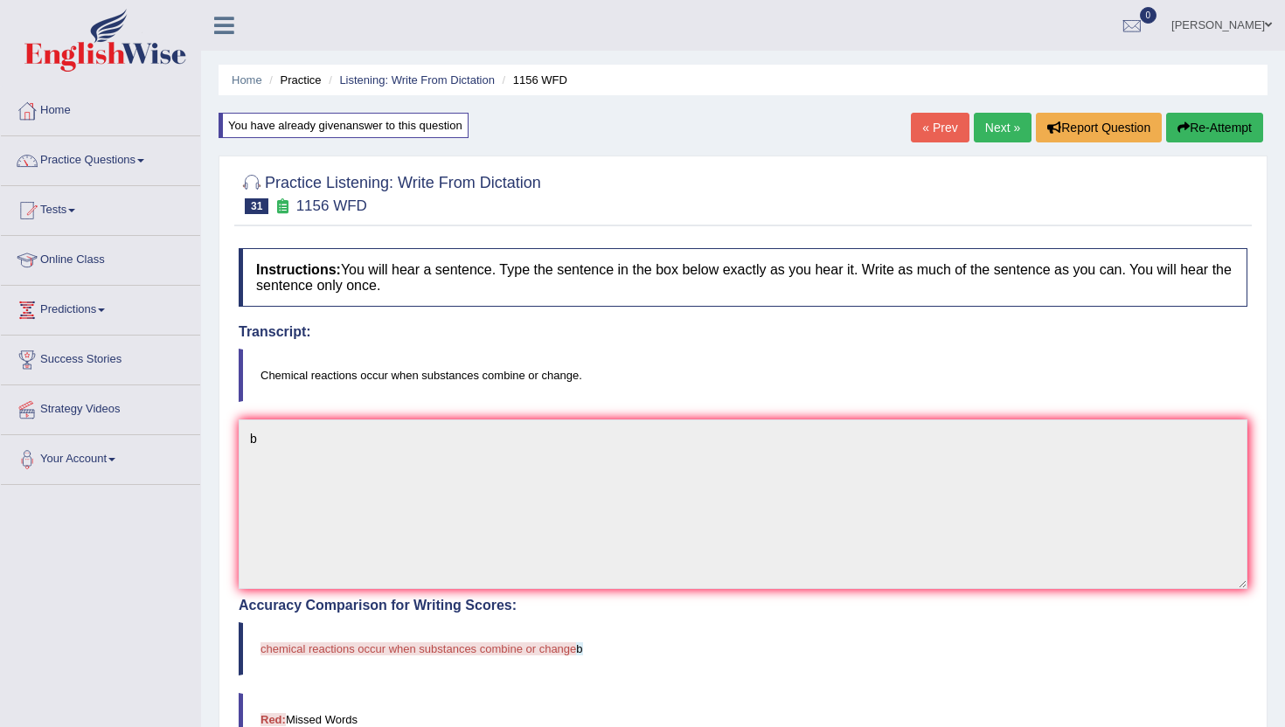
click at [992, 125] on link "Next »" at bounding box center [1003, 128] width 58 height 30
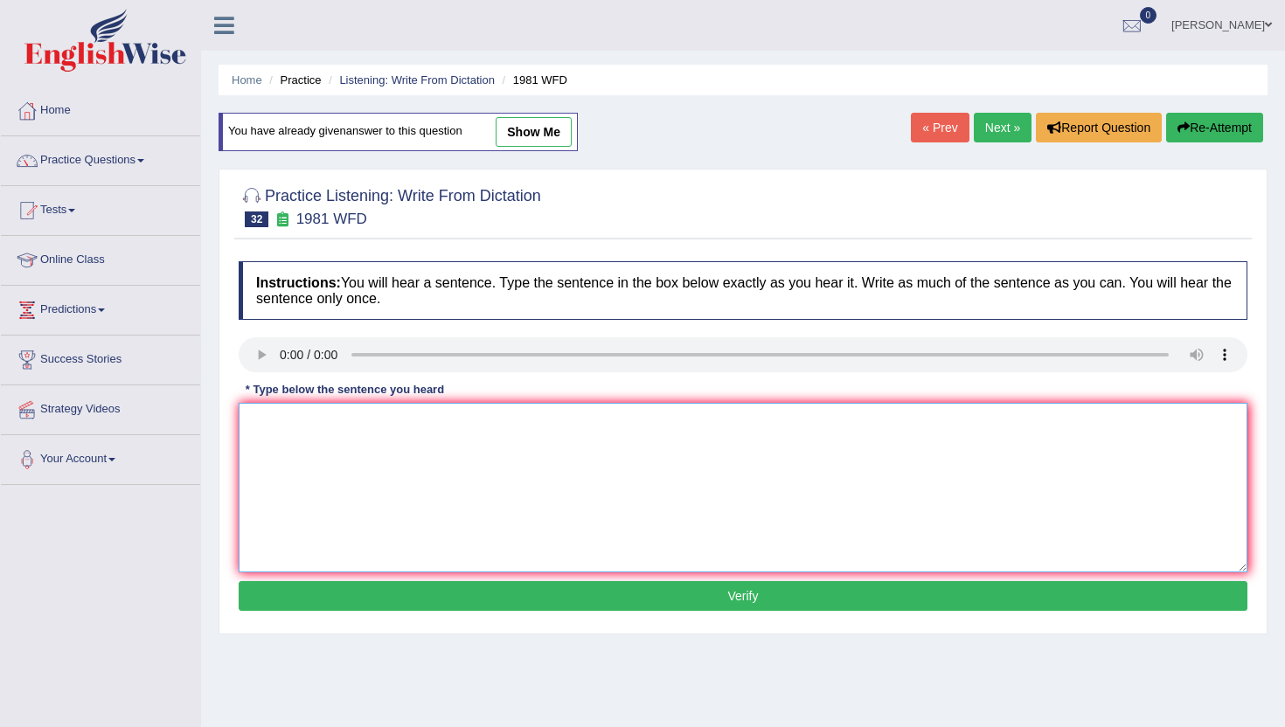
click at [306, 552] on textarea at bounding box center [743, 488] width 1009 height 170
type textarea "n"
click at [296, 581] on button "Verify" at bounding box center [743, 596] width 1009 height 30
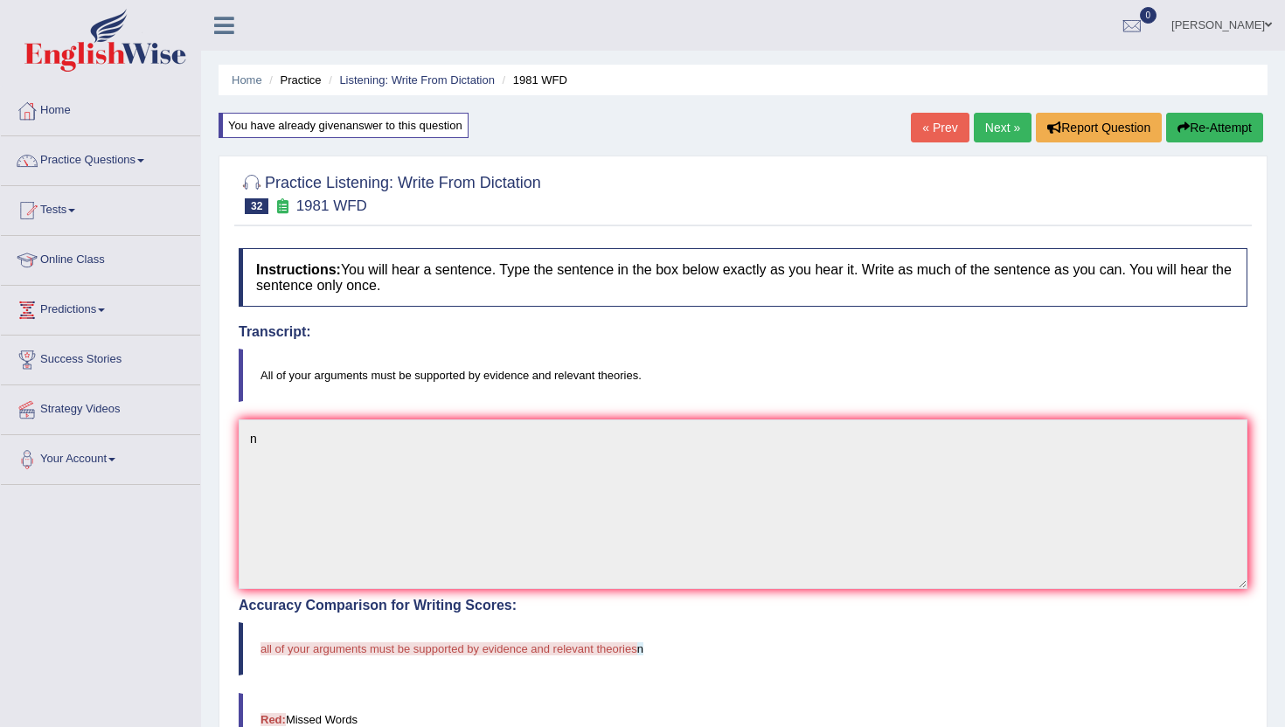
click at [988, 125] on link "Next »" at bounding box center [1003, 128] width 58 height 30
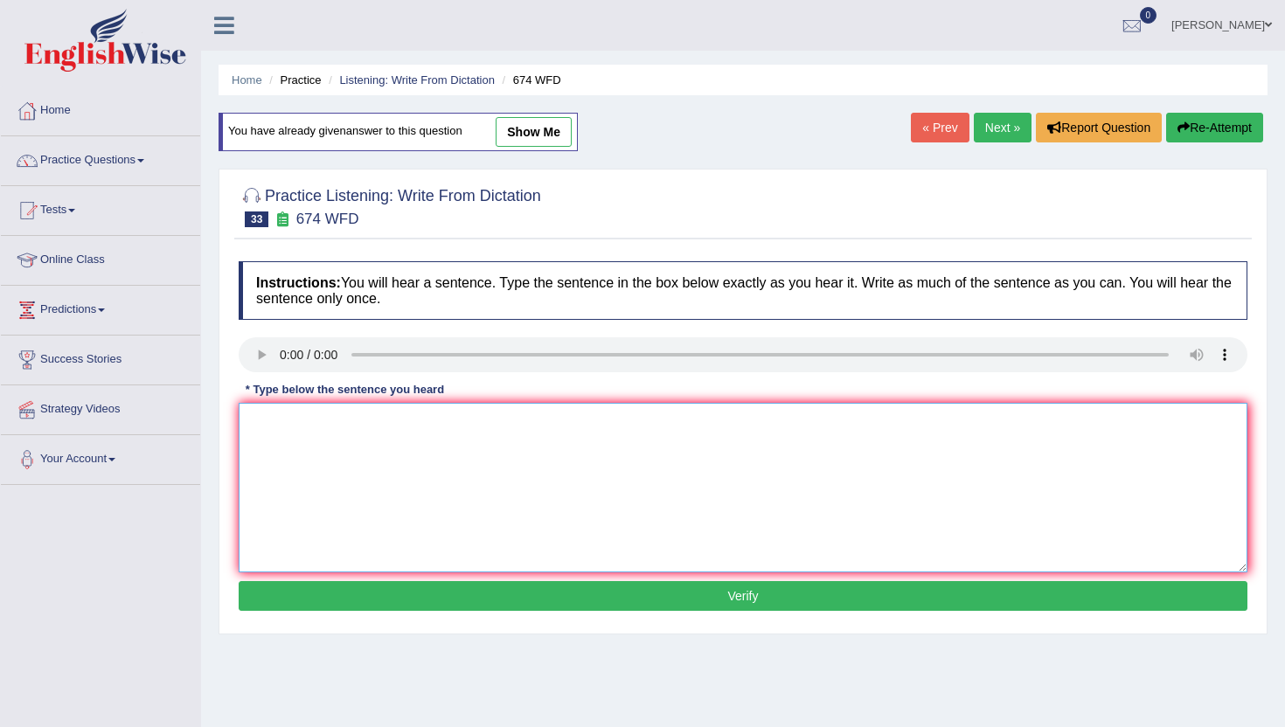
click at [309, 525] on textarea at bounding box center [743, 488] width 1009 height 170
type textarea "n"
click at [313, 591] on button "Verify" at bounding box center [743, 596] width 1009 height 30
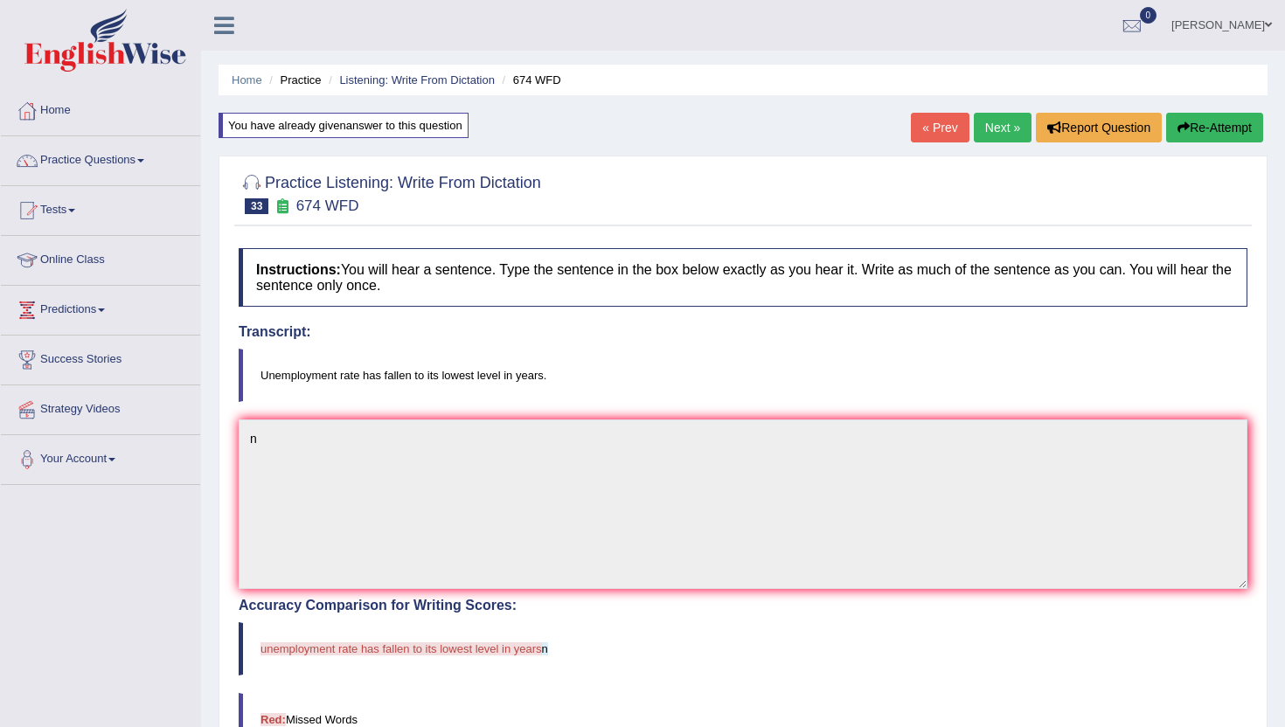
click at [982, 128] on link "Next »" at bounding box center [1003, 128] width 58 height 30
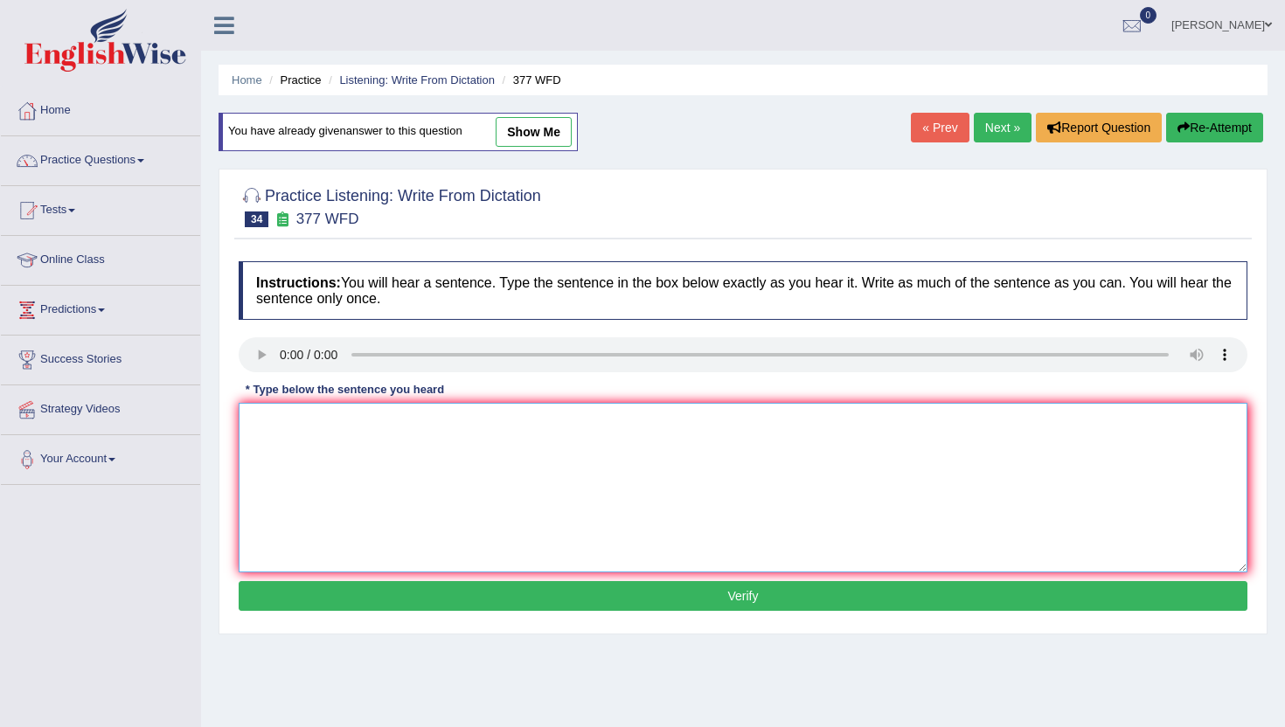
click at [287, 441] on textarea at bounding box center [743, 488] width 1009 height 170
type textarea "b"
click at [318, 602] on button "Verify" at bounding box center [743, 596] width 1009 height 30
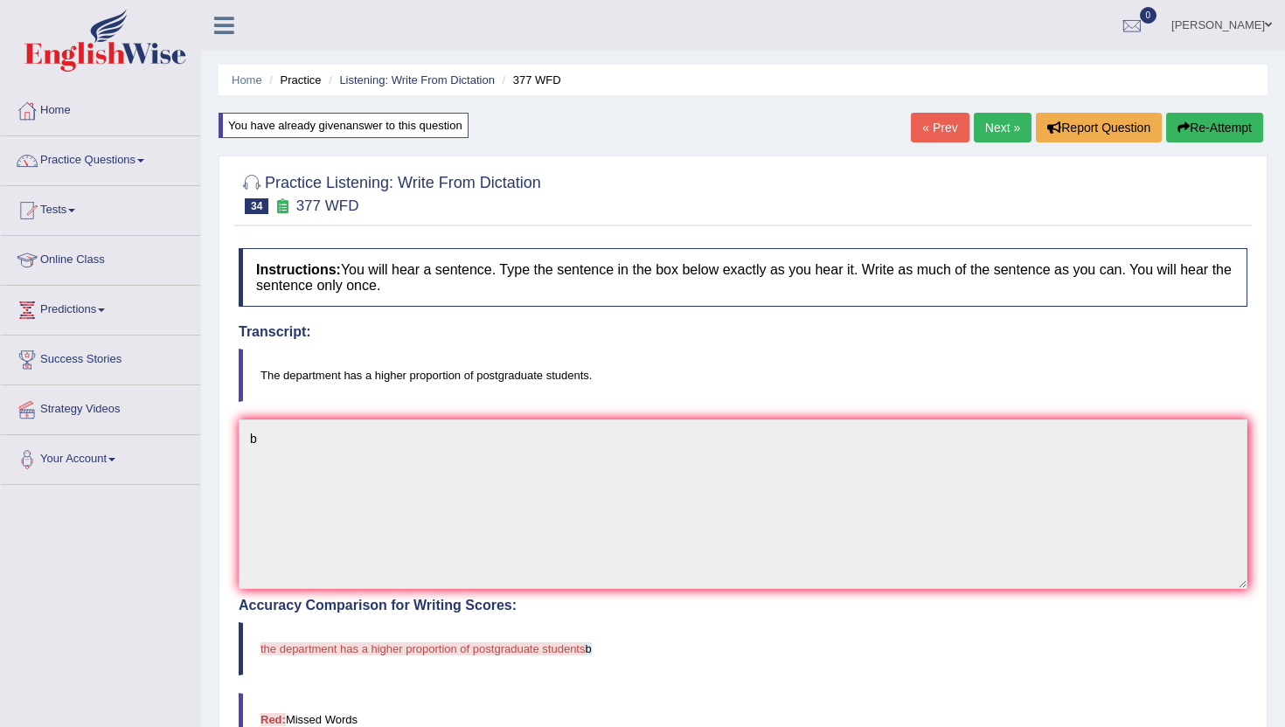
click at [997, 135] on link "Next »" at bounding box center [1003, 128] width 58 height 30
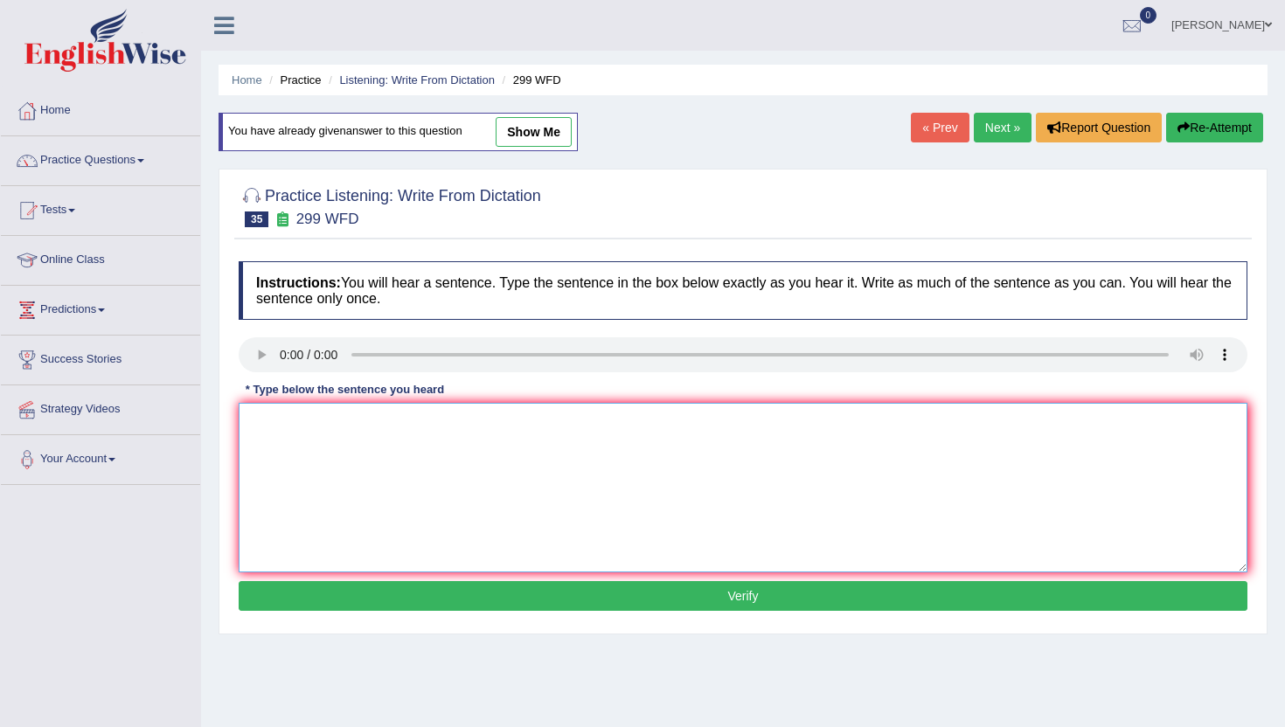
click at [324, 473] on textarea at bounding box center [743, 488] width 1009 height 170
type textarea "n"
click at [302, 598] on button "Verify" at bounding box center [743, 596] width 1009 height 30
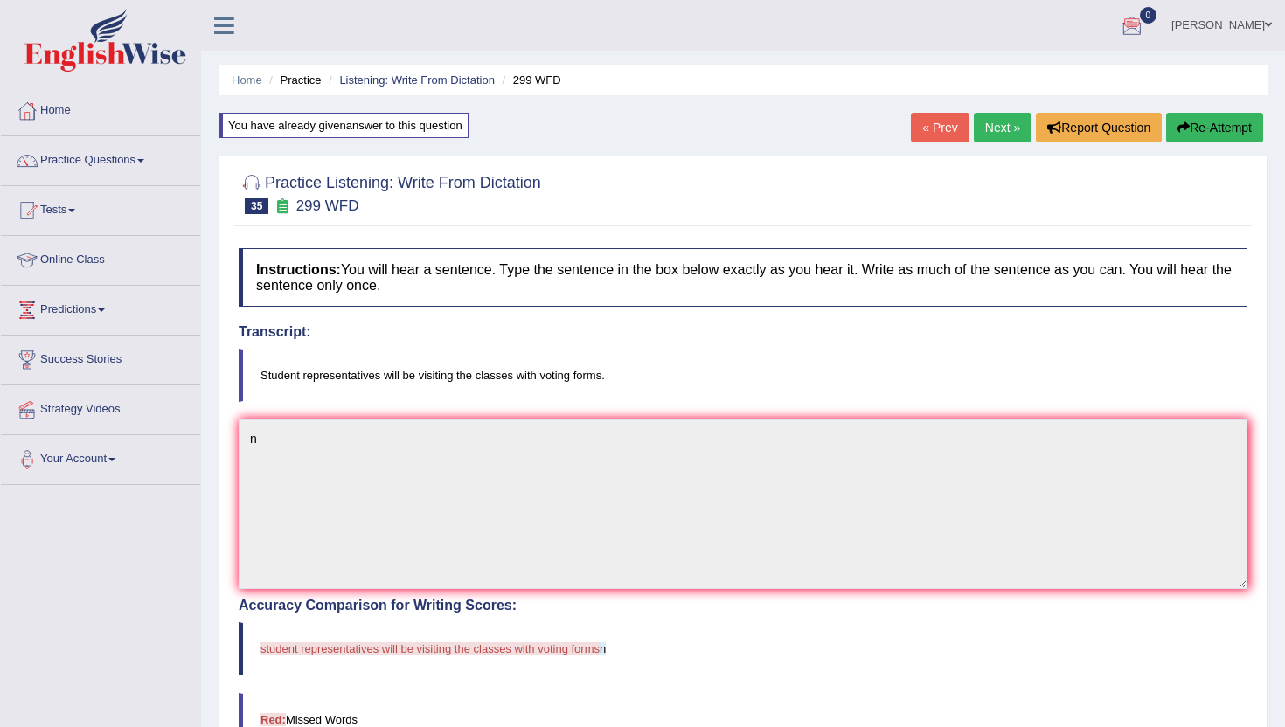
click at [1010, 121] on link "Next »" at bounding box center [1003, 128] width 58 height 30
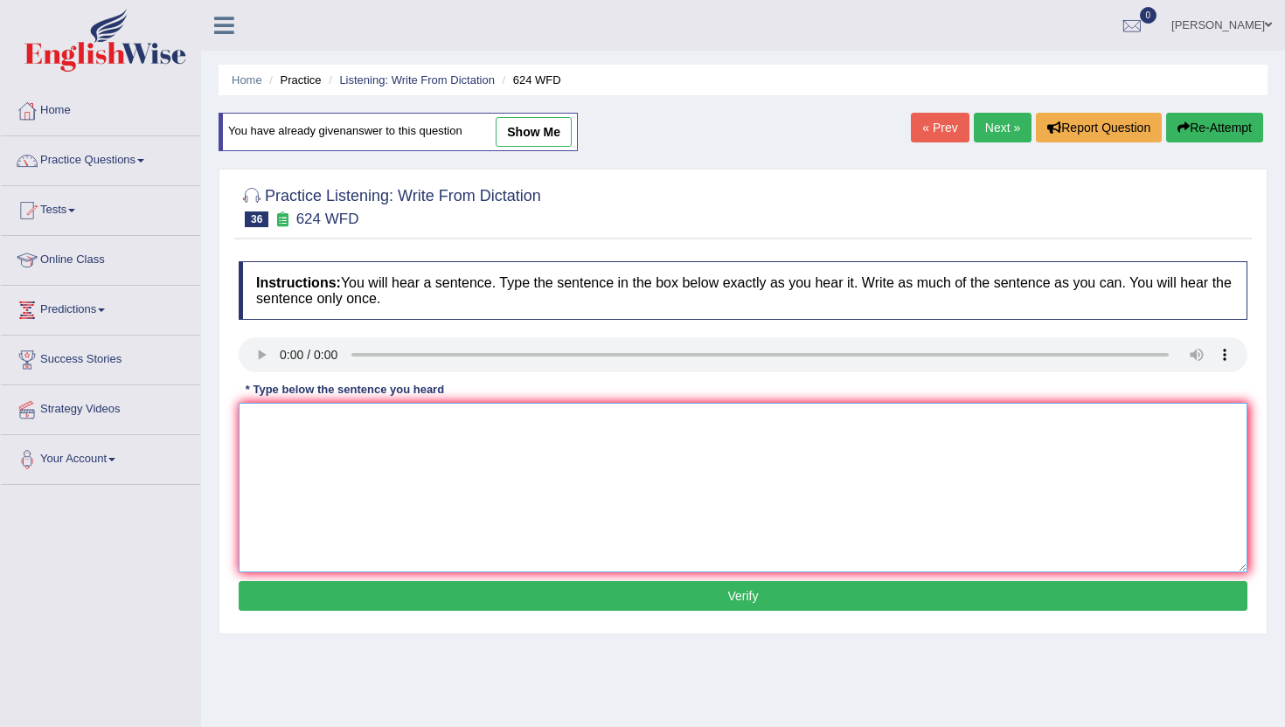
click at [357, 510] on textarea at bounding box center [743, 488] width 1009 height 170
type textarea "m"
click at [341, 589] on button "Verify" at bounding box center [743, 596] width 1009 height 30
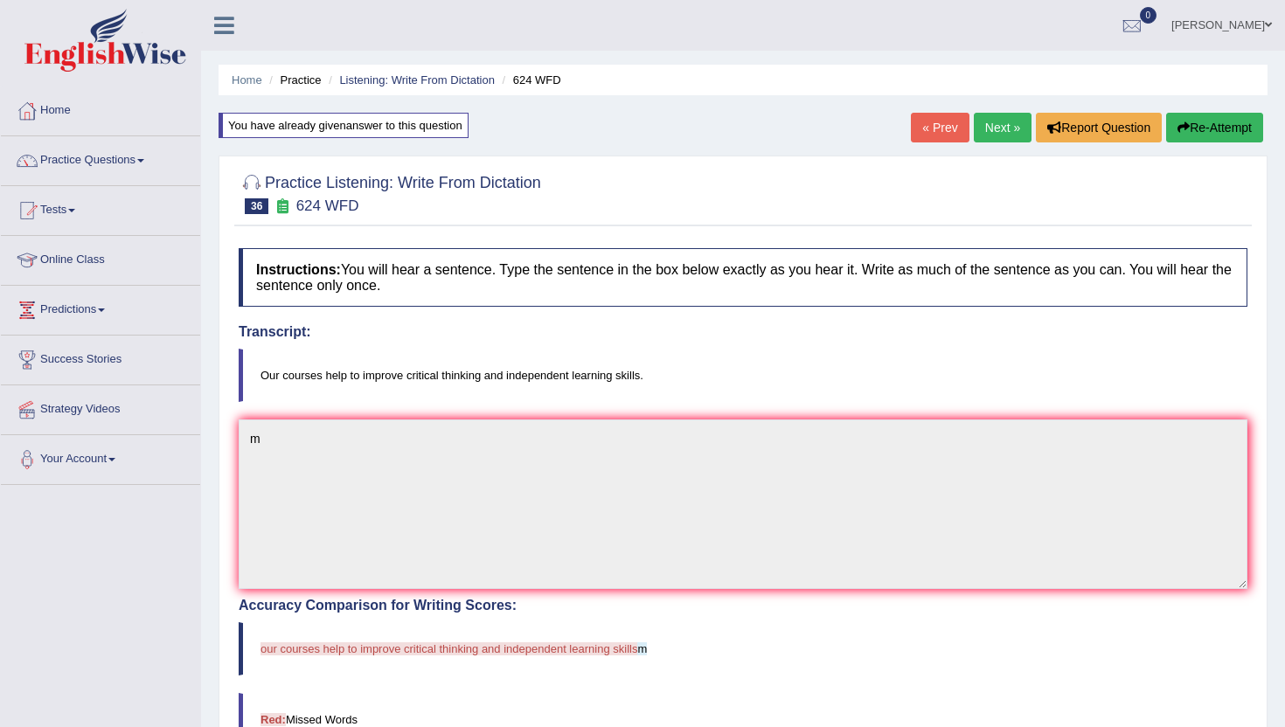
click at [995, 124] on link "Next »" at bounding box center [1003, 128] width 58 height 30
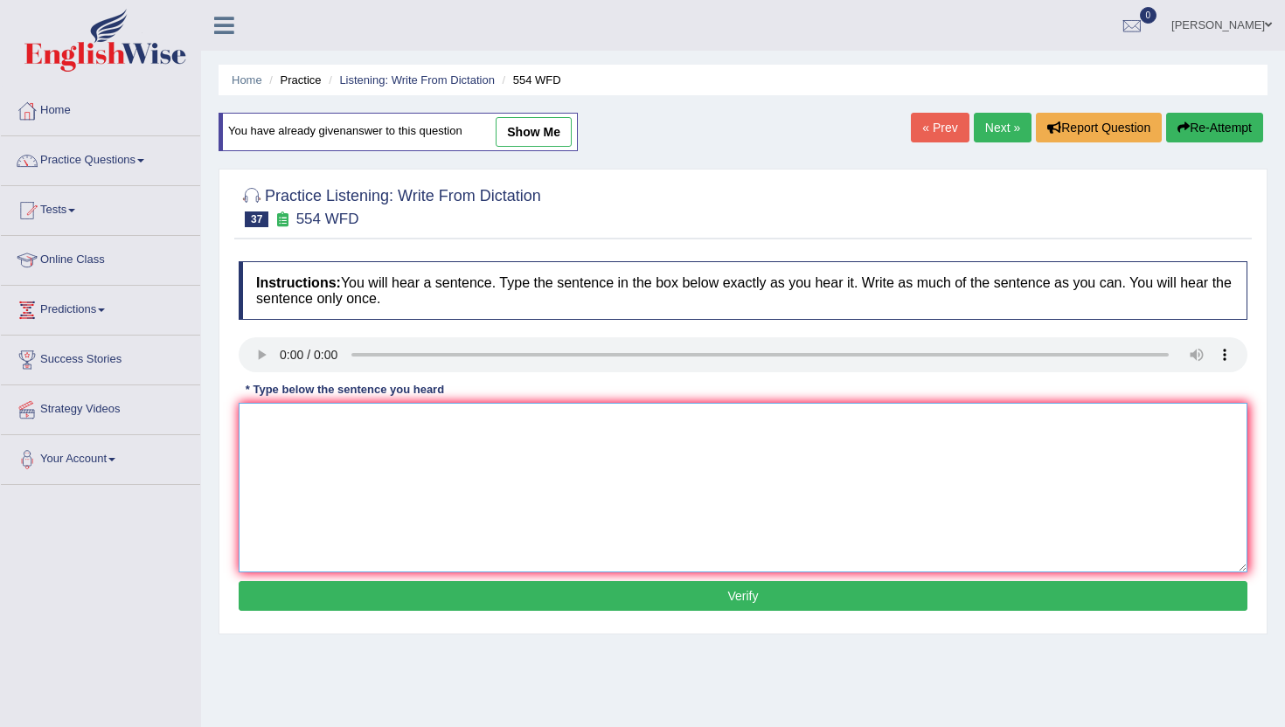
click at [284, 428] on textarea at bounding box center [743, 488] width 1009 height 170
type textarea "b"
click at [264, 596] on button "Verify" at bounding box center [743, 596] width 1009 height 30
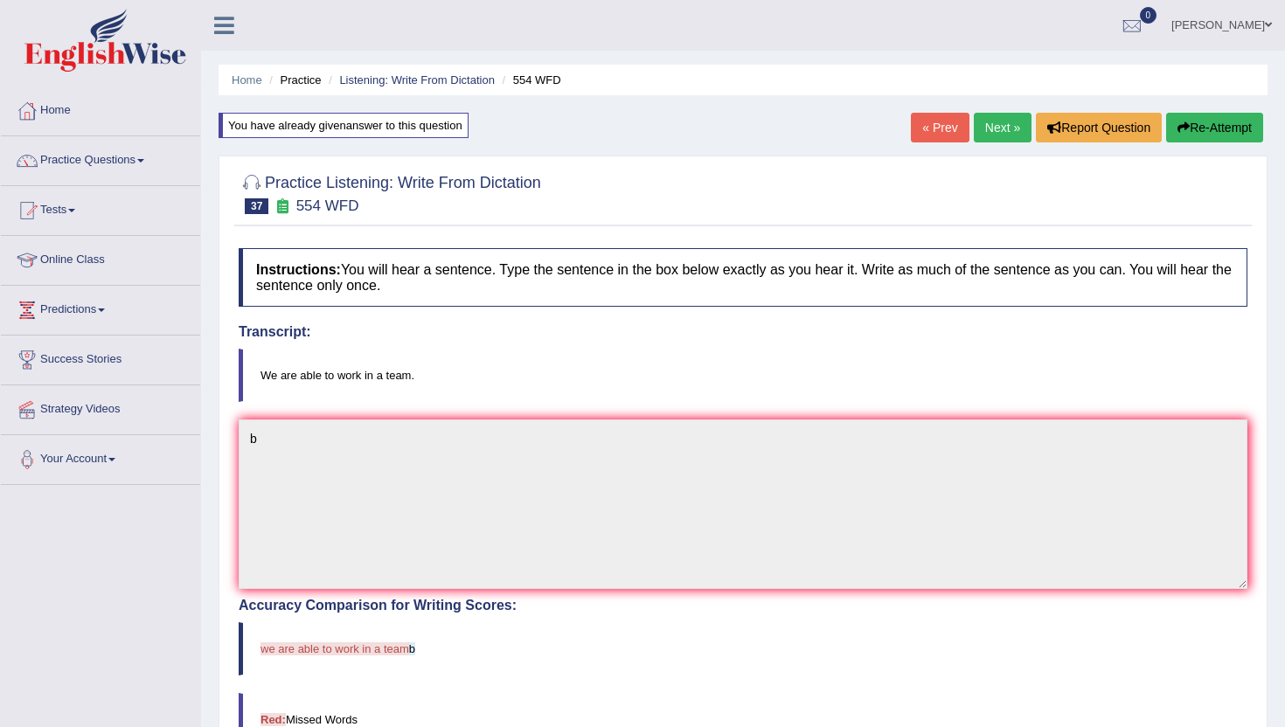
click at [991, 125] on link "Next »" at bounding box center [1003, 128] width 58 height 30
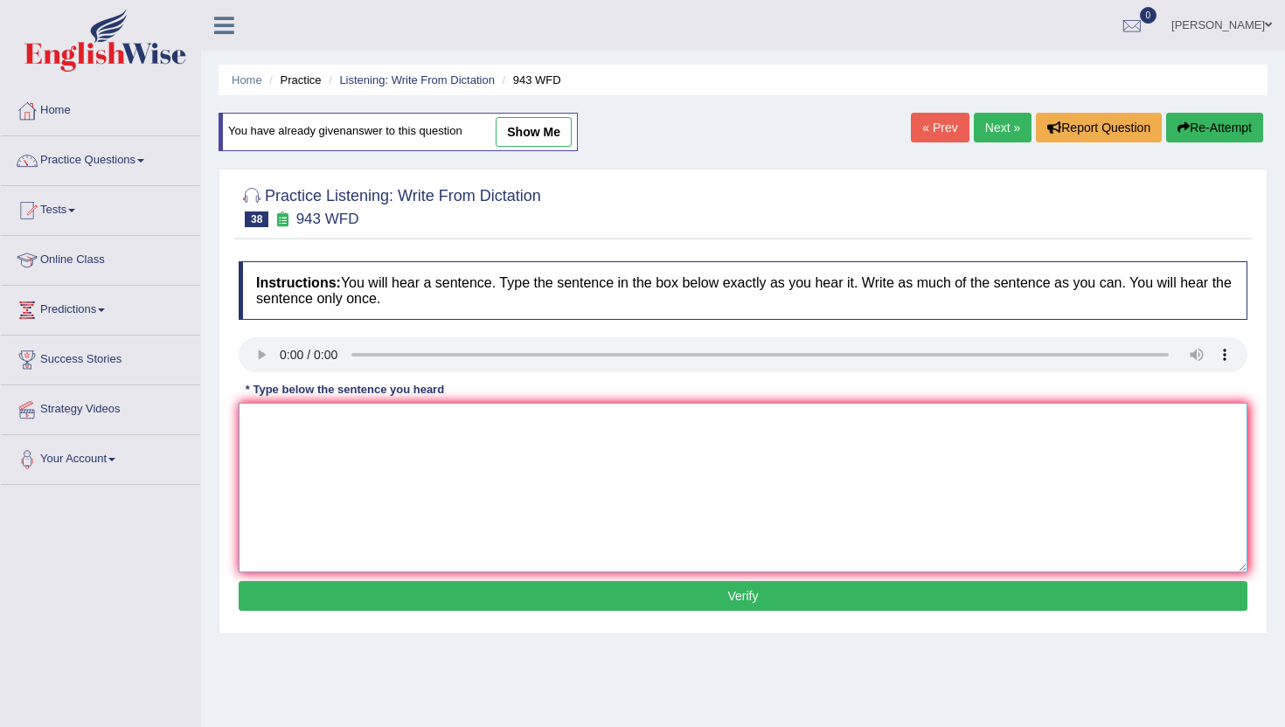
click at [309, 545] on textarea at bounding box center [743, 488] width 1009 height 170
type textarea "b"
click at [309, 607] on button "Verify" at bounding box center [743, 596] width 1009 height 30
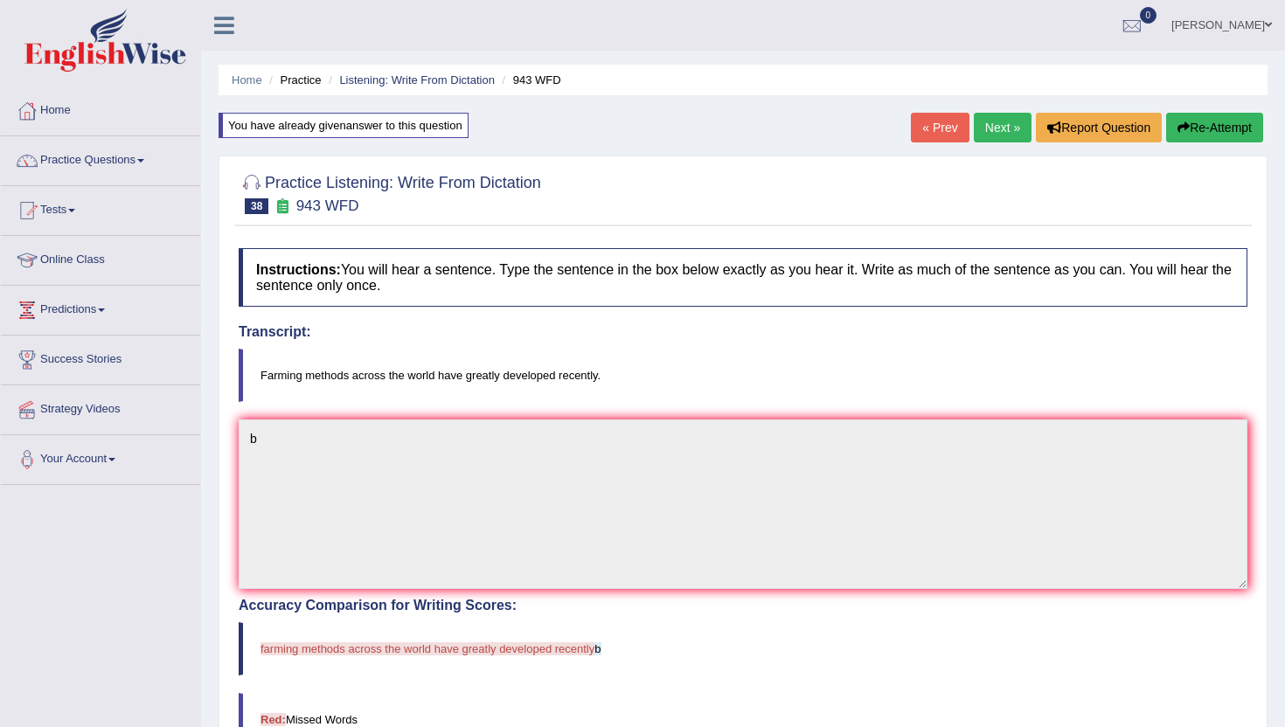
click at [995, 125] on link "Next »" at bounding box center [1003, 128] width 58 height 30
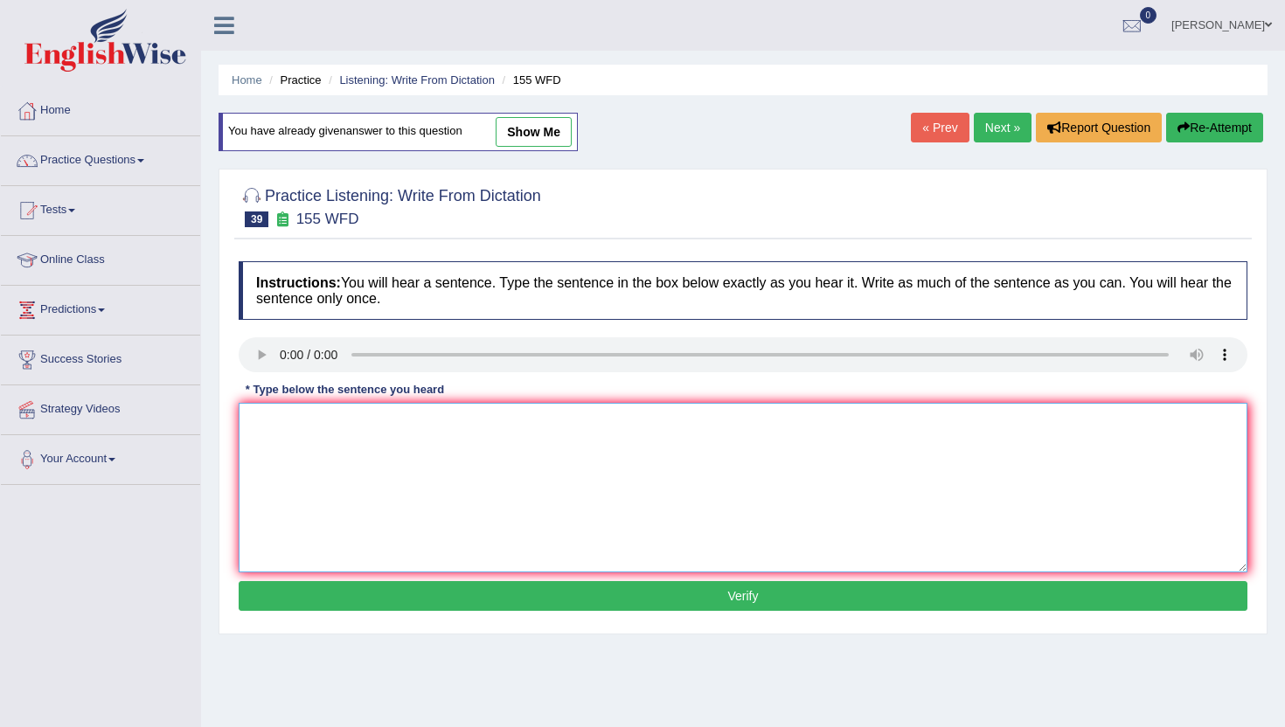
click at [300, 452] on textarea at bounding box center [743, 488] width 1009 height 170
type textarea "b"
click at [326, 605] on button "Verify" at bounding box center [743, 596] width 1009 height 30
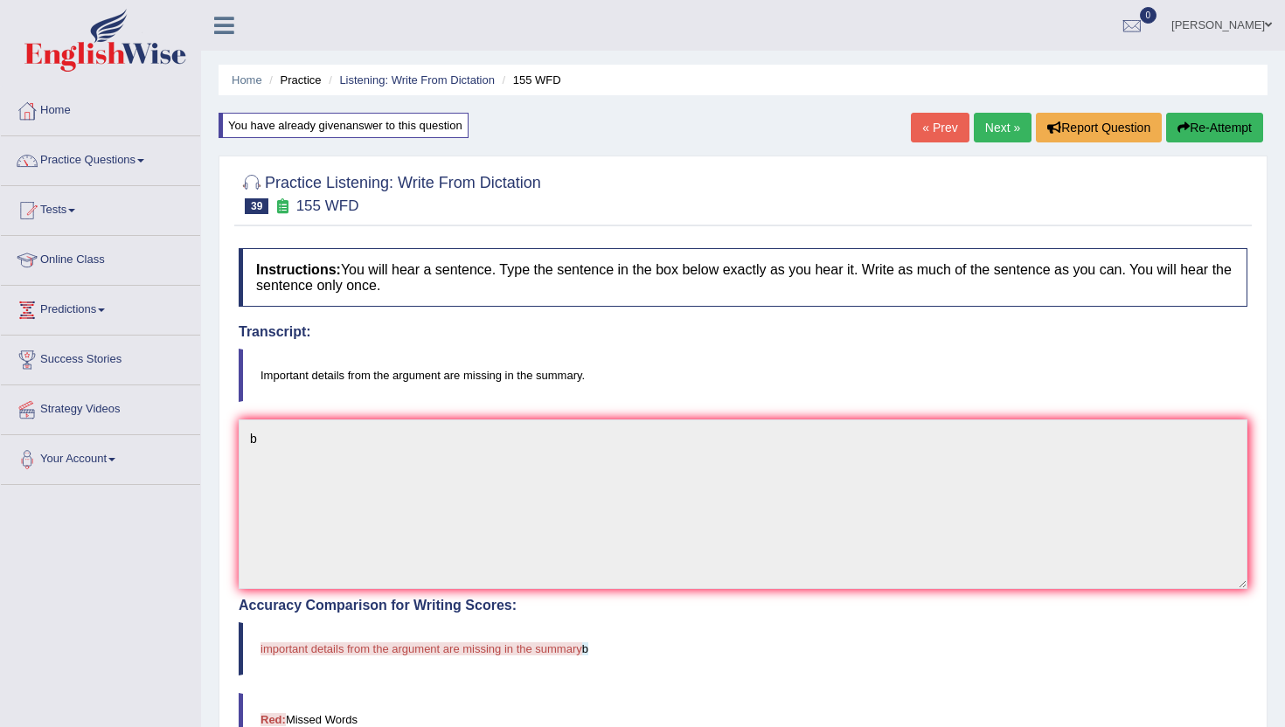
click at [996, 135] on link "Next »" at bounding box center [1003, 128] width 58 height 30
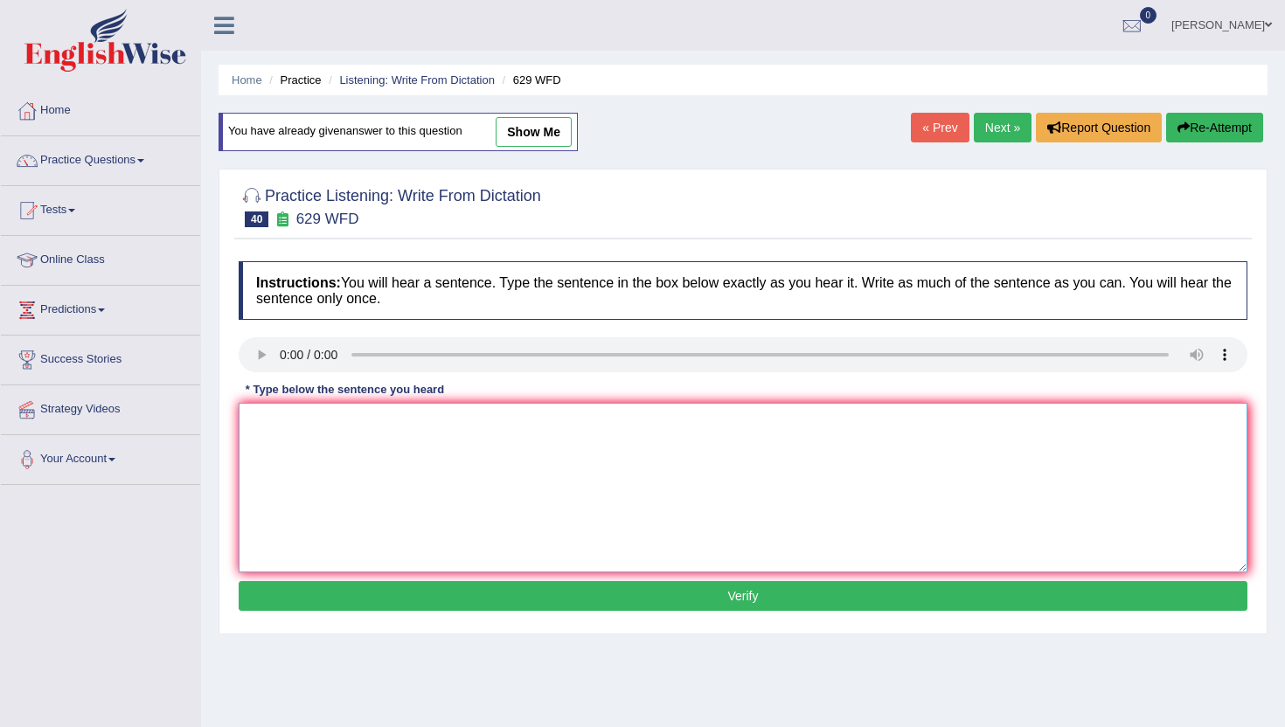
click at [264, 520] on textarea at bounding box center [743, 488] width 1009 height 170
type textarea "b"
click at [269, 602] on button "Verify" at bounding box center [743, 596] width 1009 height 30
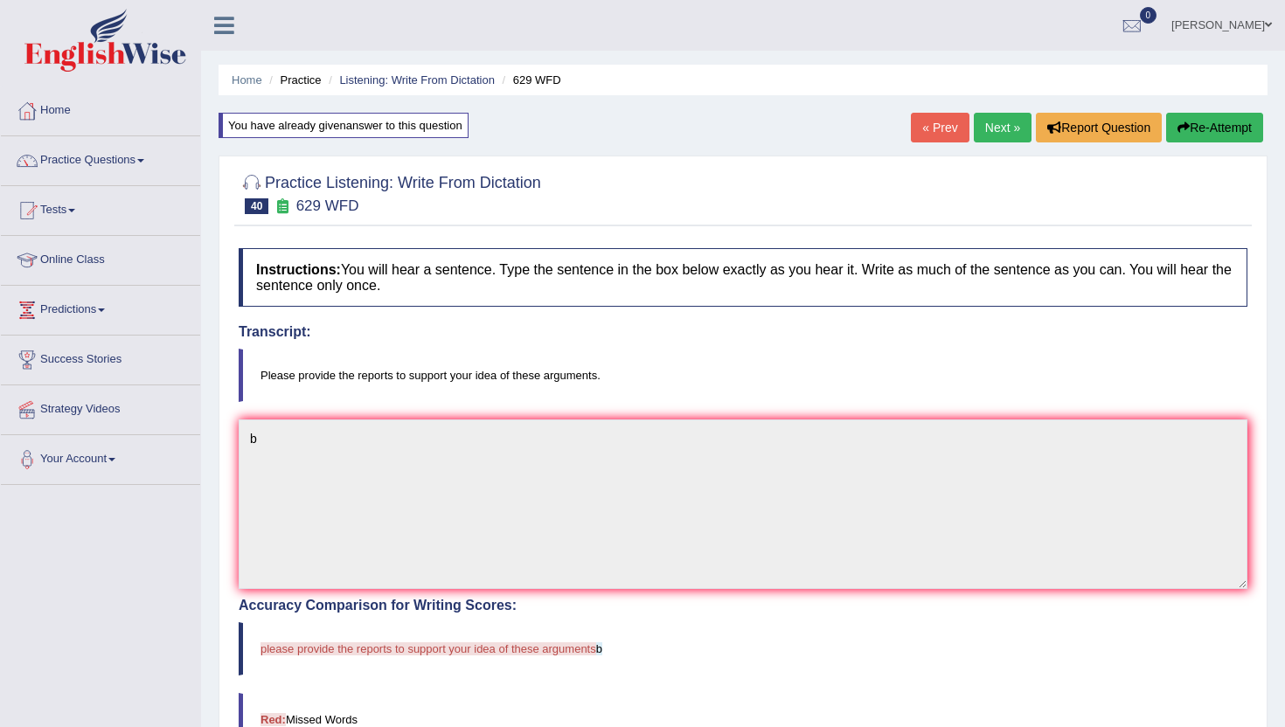
click at [998, 121] on link "Next »" at bounding box center [1003, 128] width 58 height 30
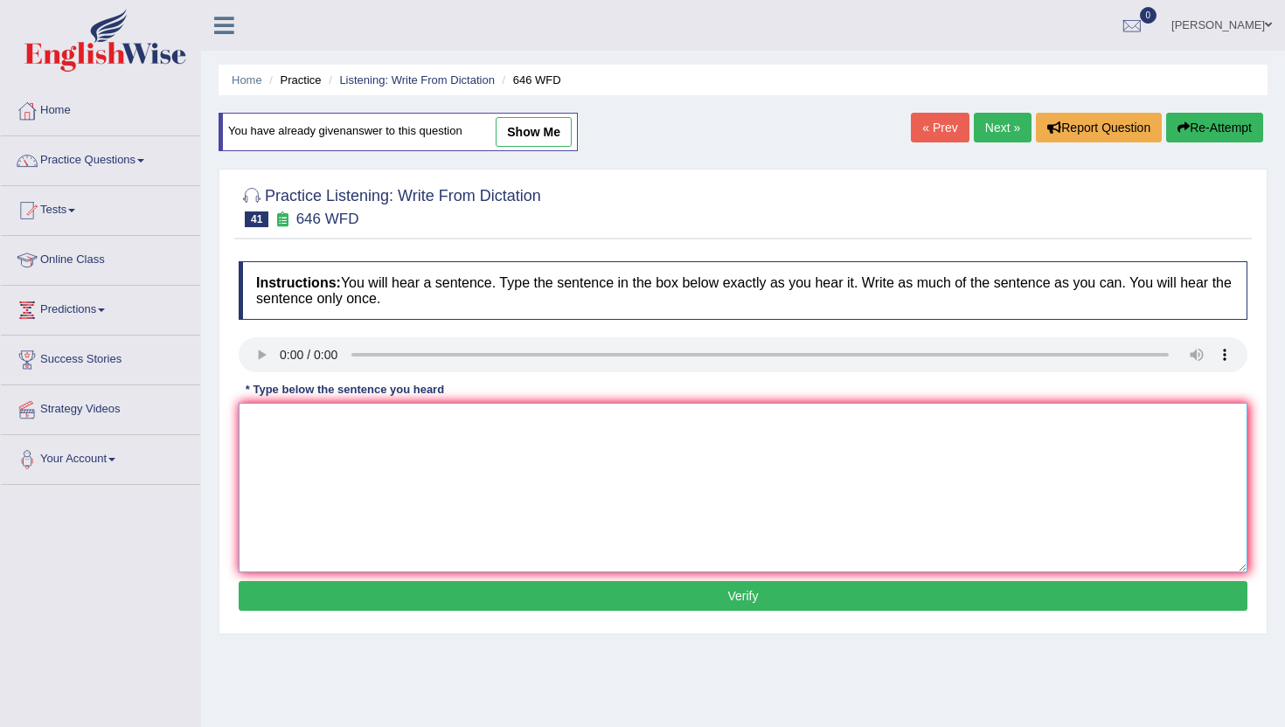
click at [329, 496] on textarea at bounding box center [743, 488] width 1009 height 170
type textarea "n"
click at [326, 586] on button "Verify" at bounding box center [743, 596] width 1009 height 30
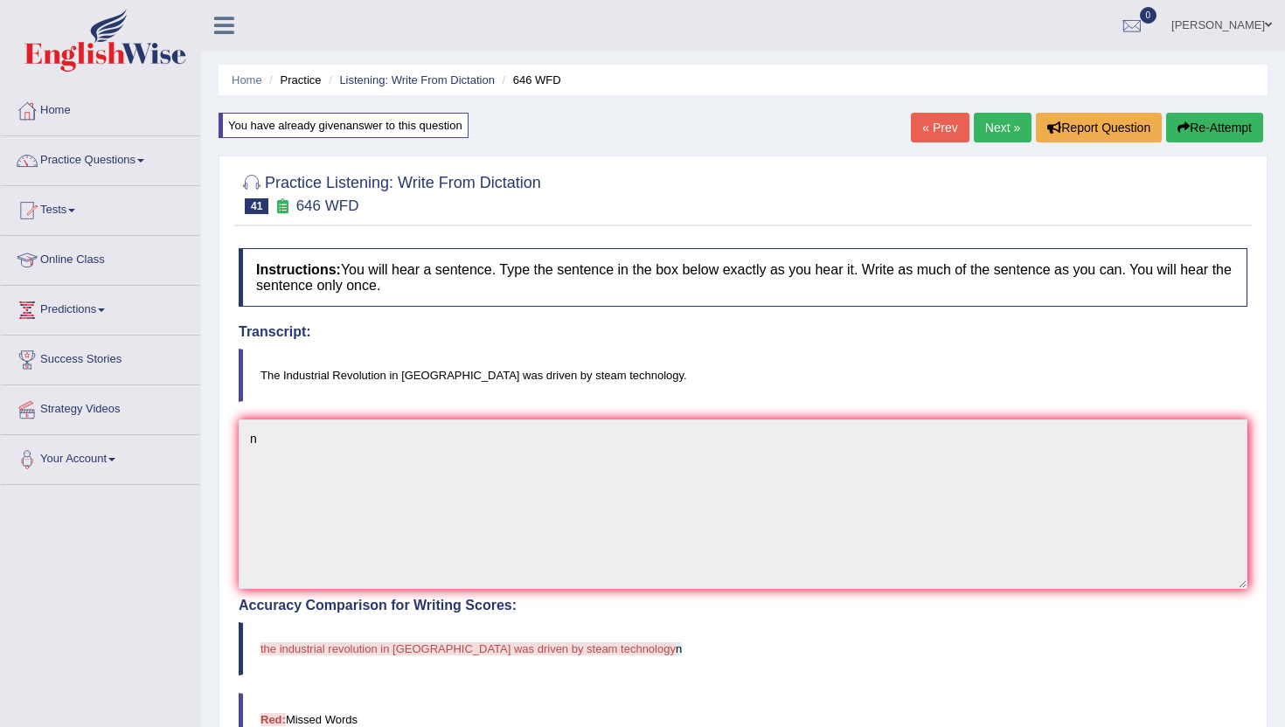
click at [988, 124] on link "Next »" at bounding box center [1003, 128] width 58 height 30
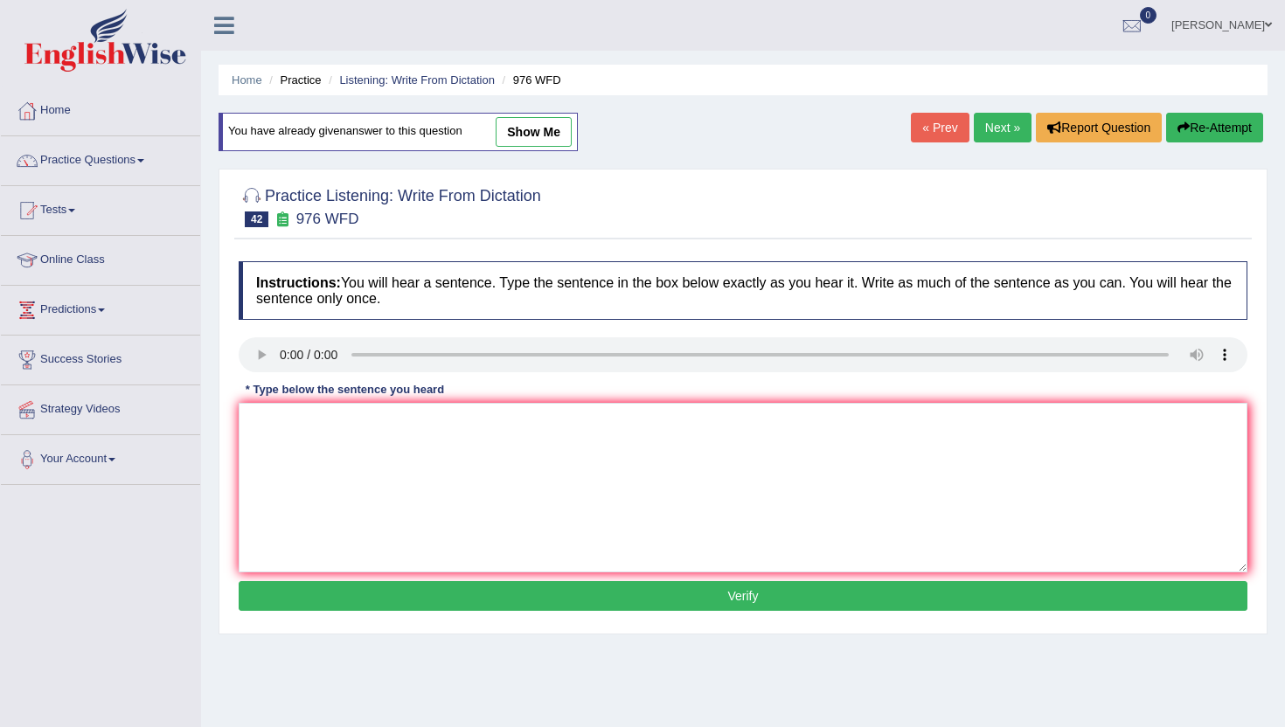
drag, startPoint x: 368, startPoint y: 726, endPoint x: 404, endPoint y: 683, distance: 55.8
click at [385, 698] on div "Home Practice Listening: Write From Dictation 976 WFD You have already given an…" at bounding box center [743, 437] width 1084 height 874
click at [239, 531] on textarea at bounding box center [743, 488] width 1009 height 170
type textarea "b"
click at [268, 598] on button "Verify" at bounding box center [743, 596] width 1009 height 30
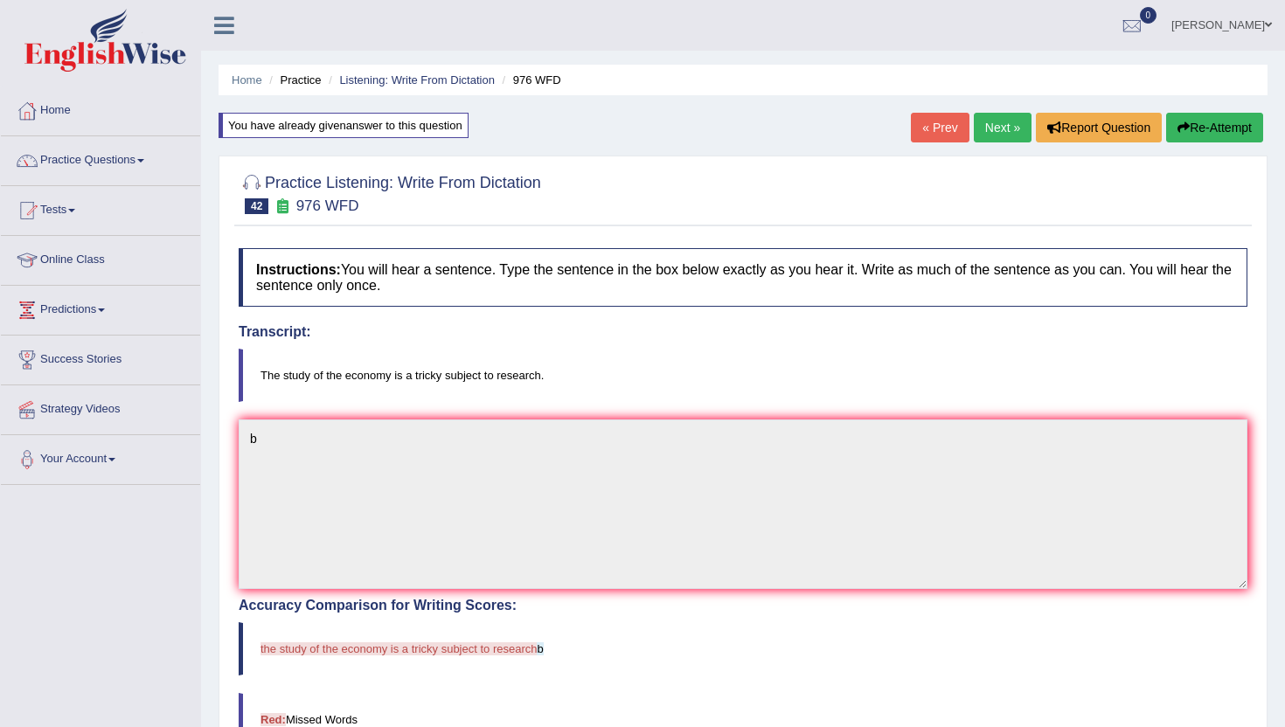
click at [993, 132] on link "Next »" at bounding box center [1003, 128] width 58 height 30
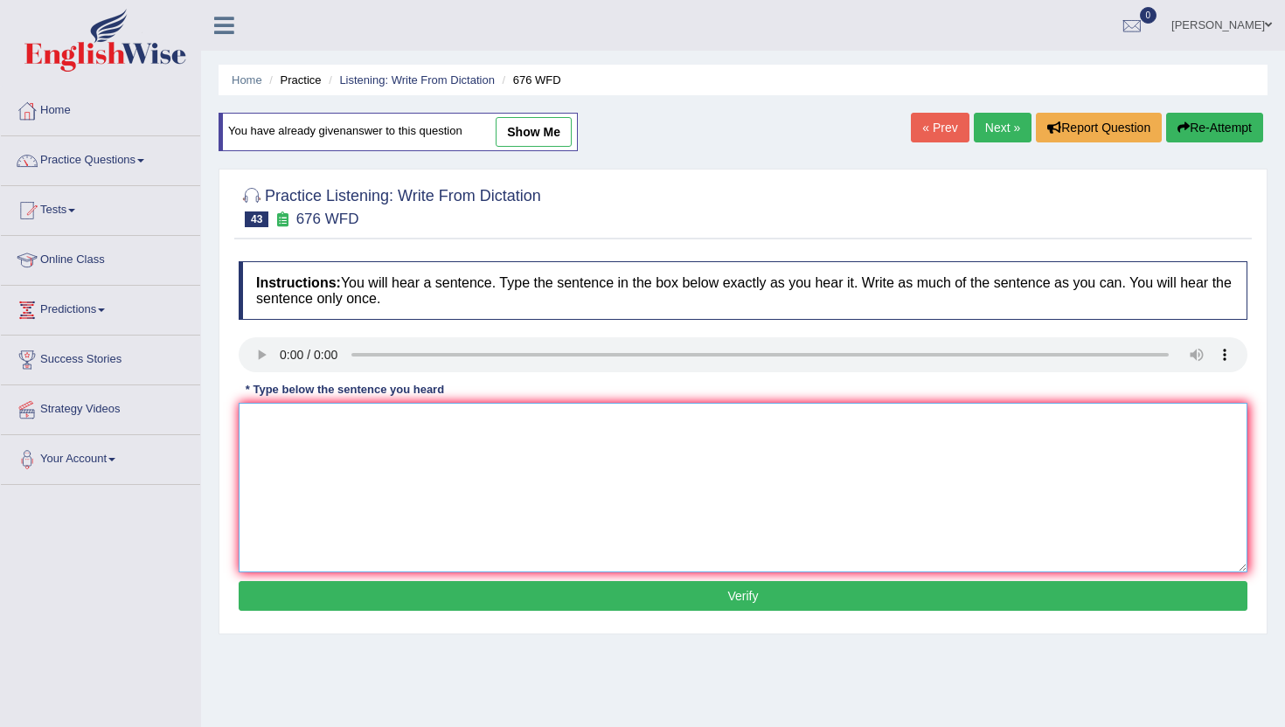
click at [350, 514] on textarea at bounding box center [743, 488] width 1009 height 170
type textarea "b"
click at [355, 600] on button "Verify" at bounding box center [743, 596] width 1009 height 30
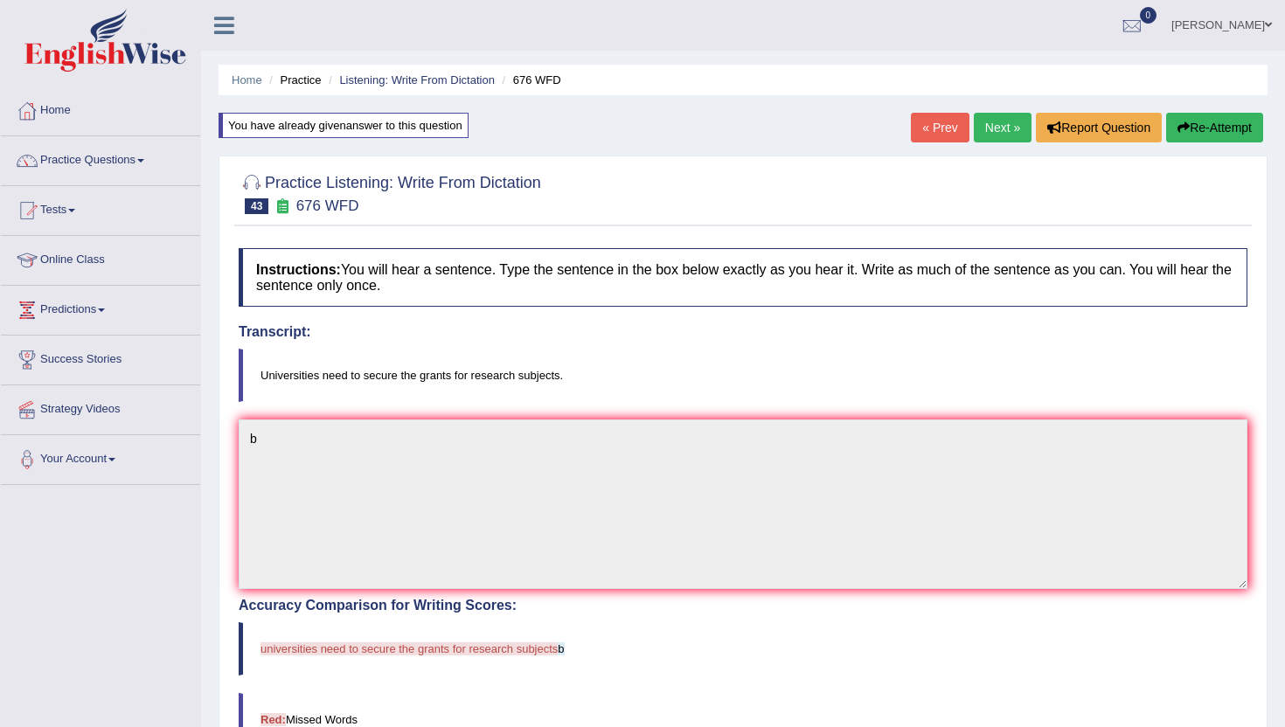
click at [1001, 124] on link "Next »" at bounding box center [1003, 128] width 58 height 30
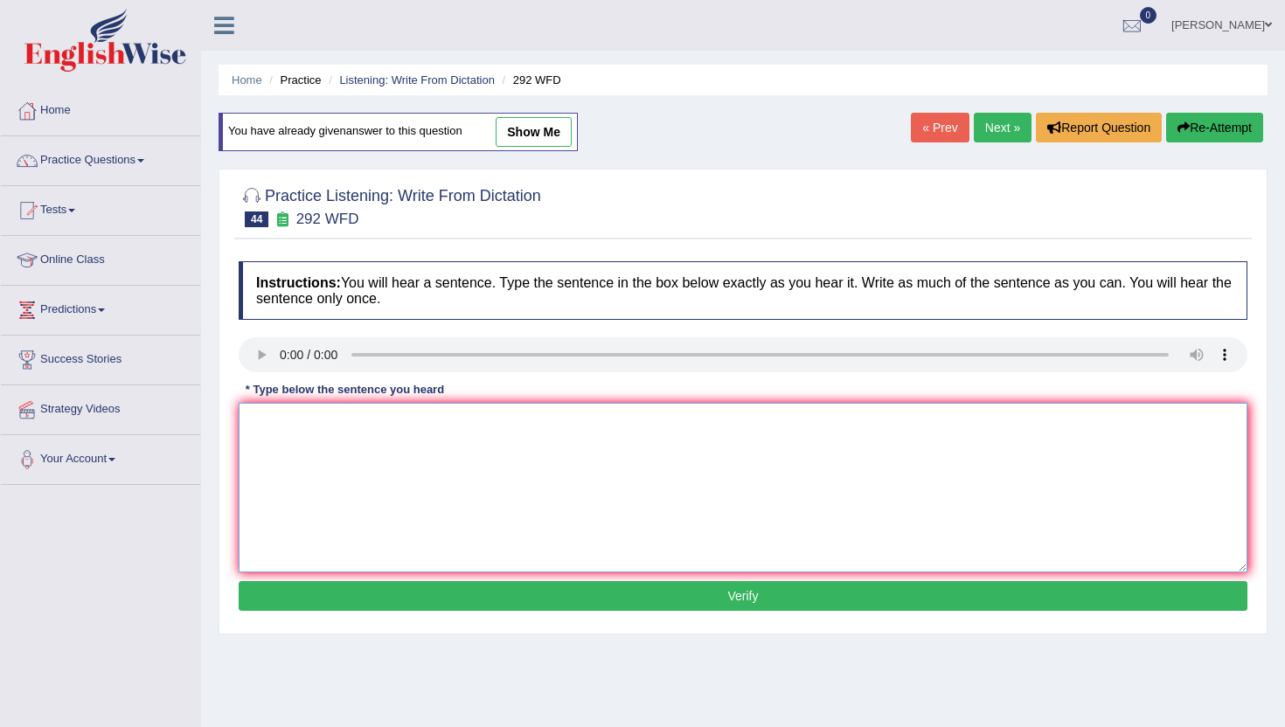
click at [279, 499] on textarea at bounding box center [743, 488] width 1009 height 170
type textarea "b"
click at [286, 596] on button "Verify" at bounding box center [743, 596] width 1009 height 30
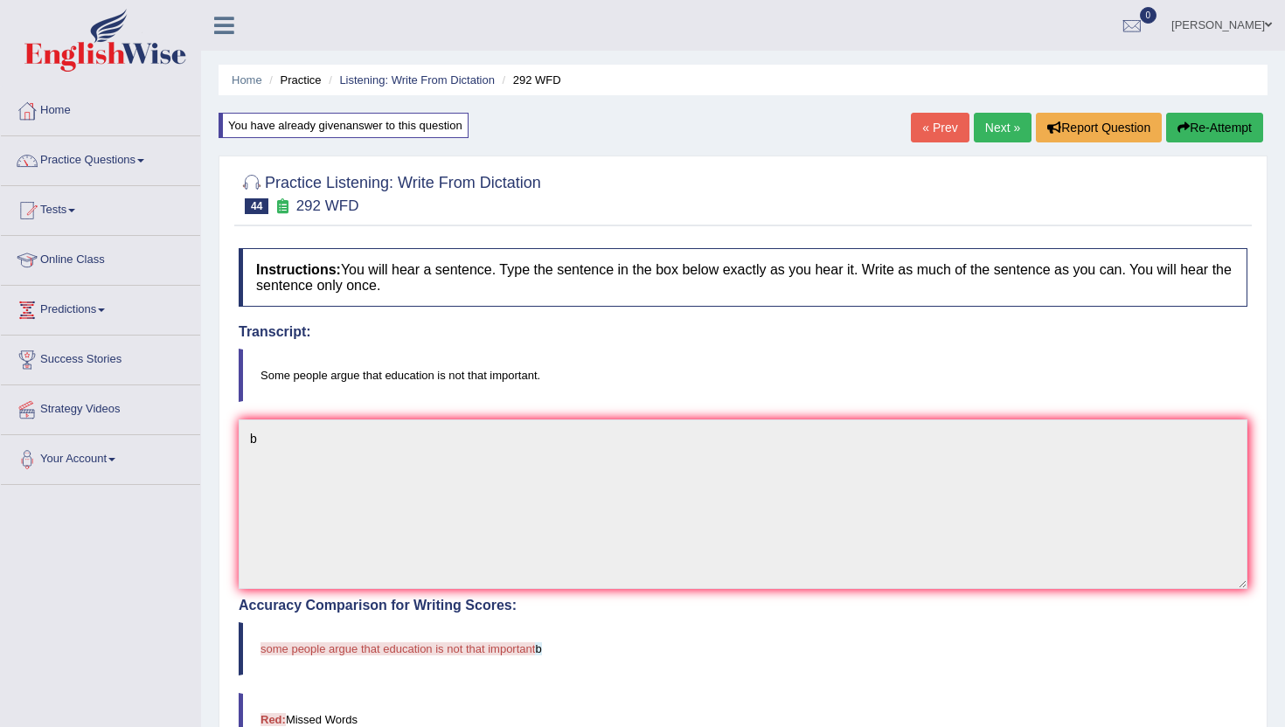
click at [998, 121] on link "Next »" at bounding box center [1003, 128] width 58 height 30
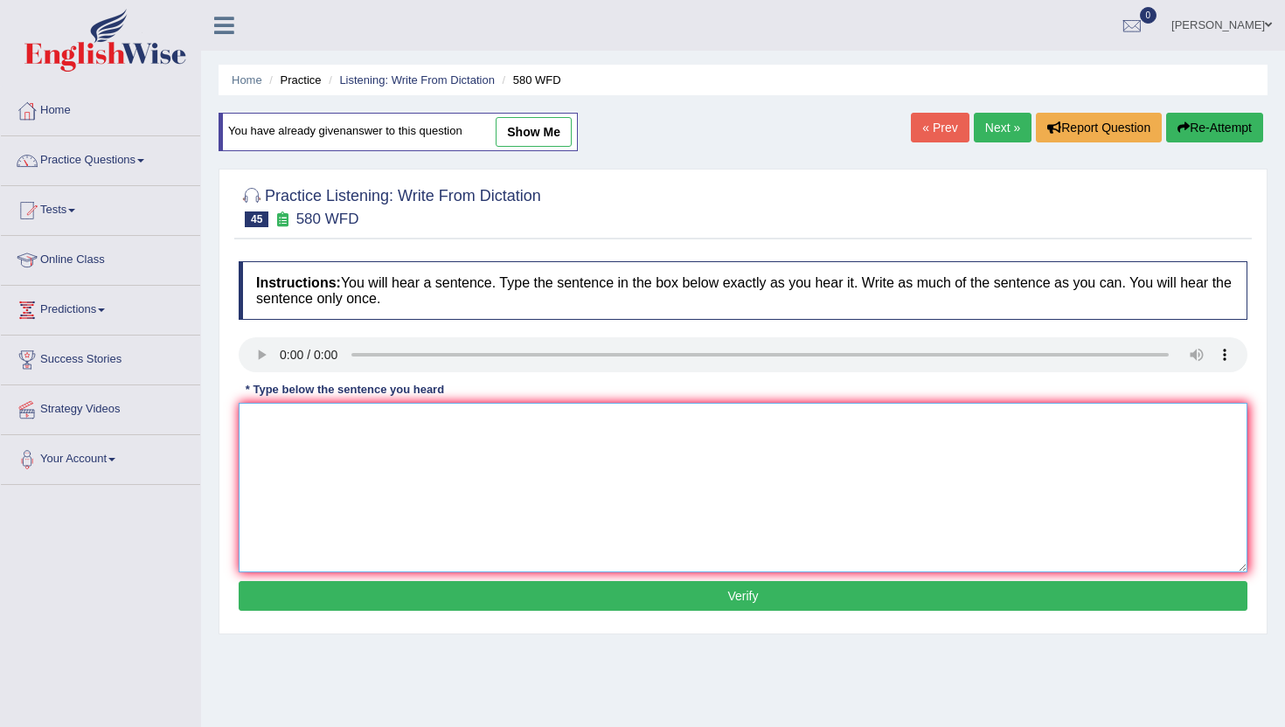
click at [326, 520] on textarea at bounding box center [743, 488] width 1009 height 170
type textarea "b"
click at [321, 608] on button "Verify" at bounding box center [743, 596] width 1009 height 30
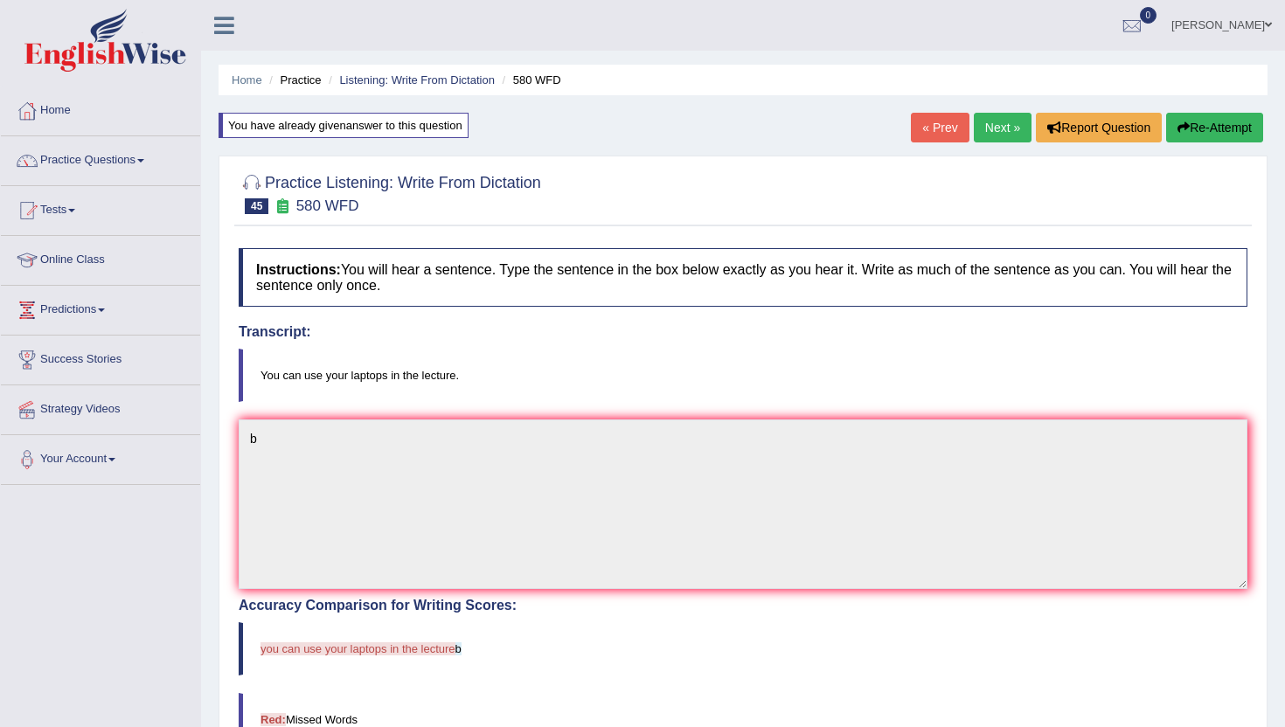
click at [995, 123] on link "Next »" at bounding box center [1003, 128] width 58 height 30
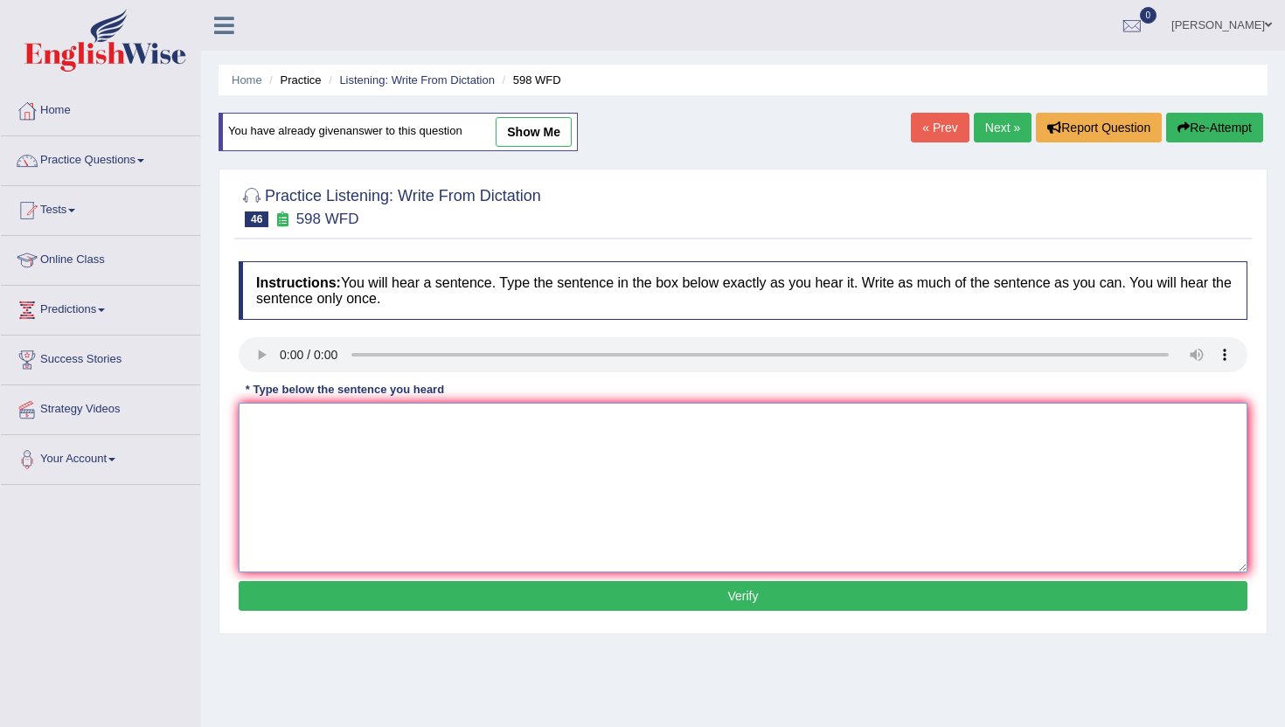
click at [350, 484] on textarea at bounding box center [743, 488] width 1009 height 170
type textarea "n"
click at [346, 588] on button "Verify" at bounding box center [743, 596] width 1009 height 30
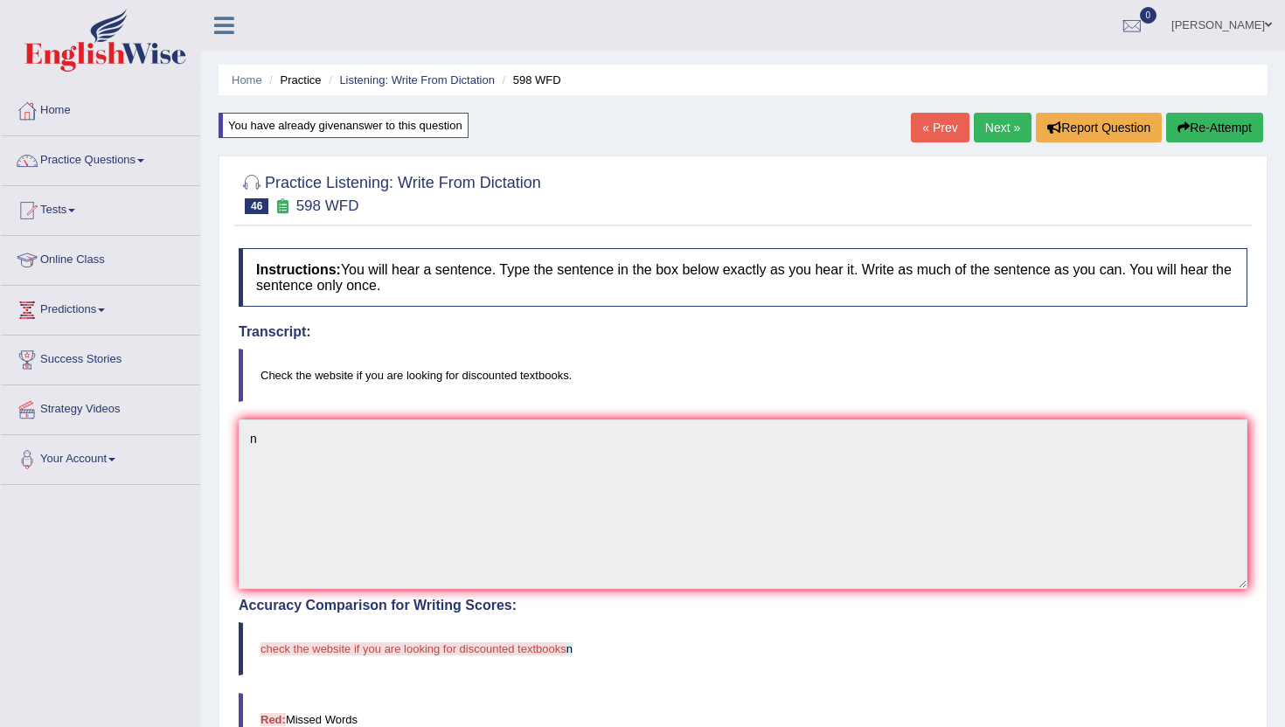
click at [997, 134] on link "Next »" at bounding box center [1003, 128] width 58 height 30
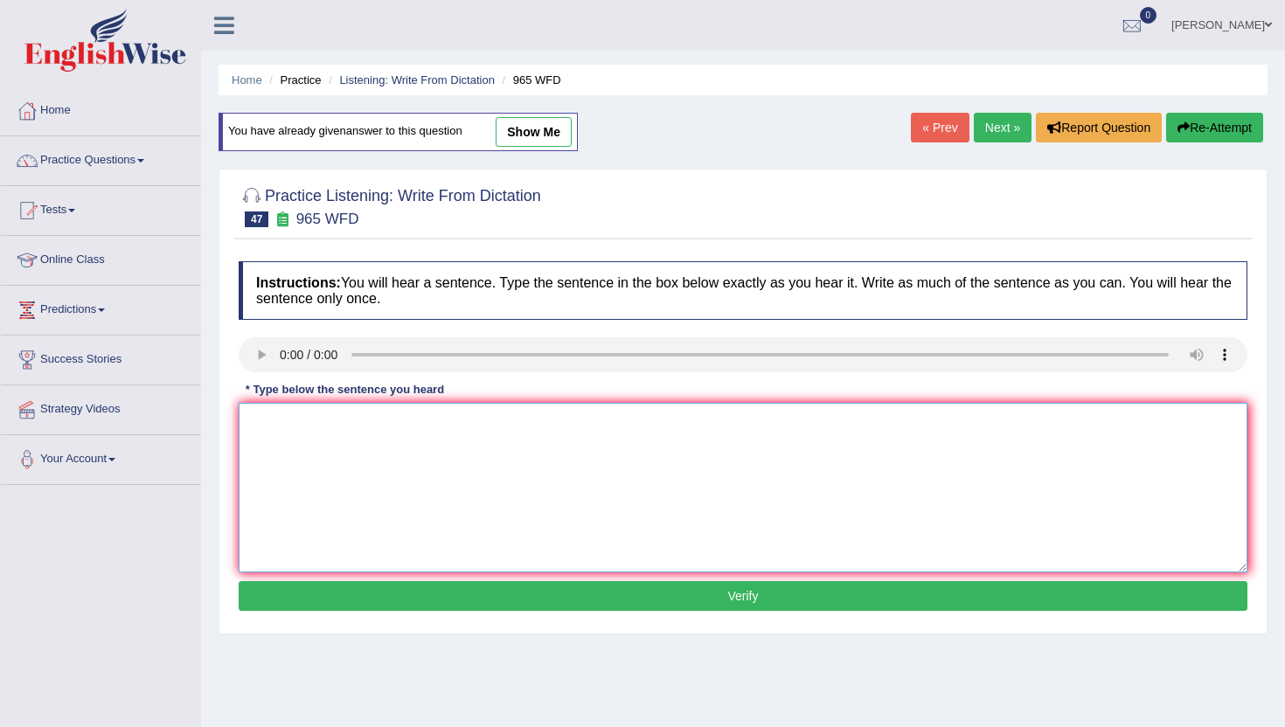
click at [339, 527] on textarea at bounding box center [743, 488] width 1009 height 170
type textarea "n"
click at [330, 594] on button "Verify" at bounding box center [743, 596] width 1009 height 30
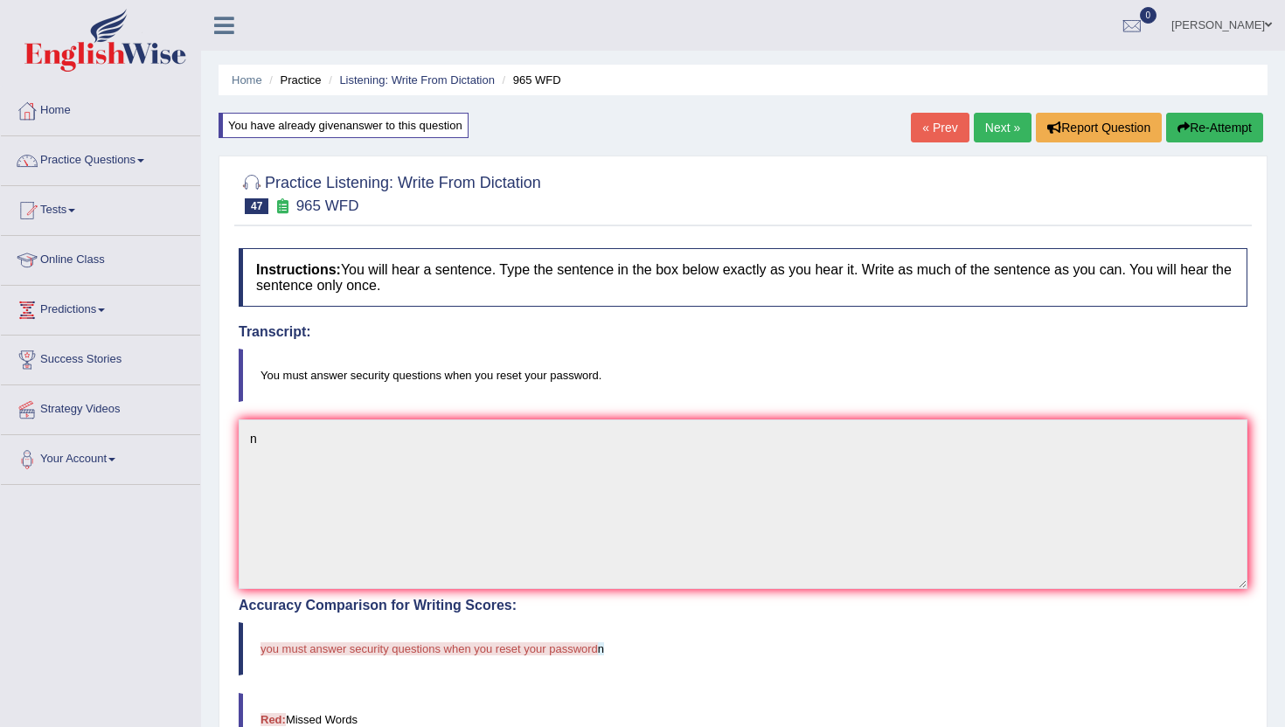
click at [990, 142] on div "« Prev Next » Report Question Re-Attempt" at bounding box center [1089, 130] width 357 height 34
click at [988, 130] on link "Next »" at bounding box center [1003, 128] width 58 height 30
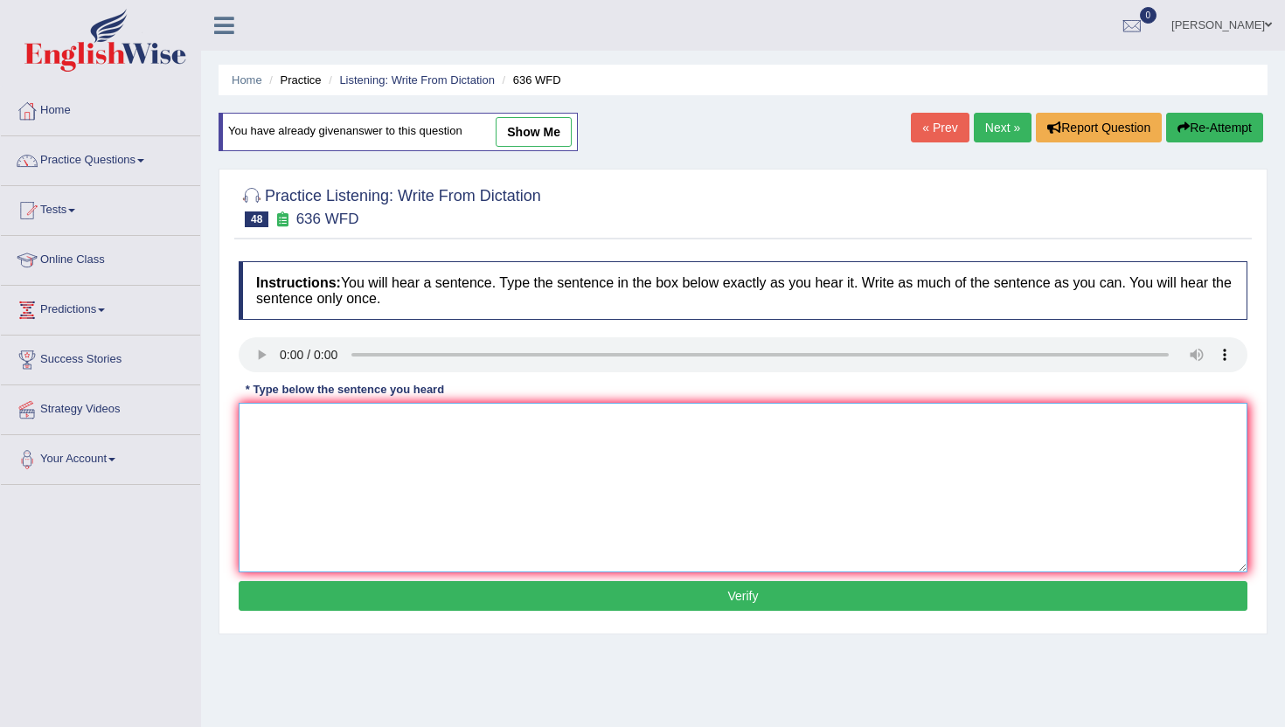
click at [345, 454] on textarea at bounding box center [743, 488] width 1009 height 170
type textarea "n"
click at [343, 600] on button "Verify" at bounding box center [743, 596] width 1009 height 30
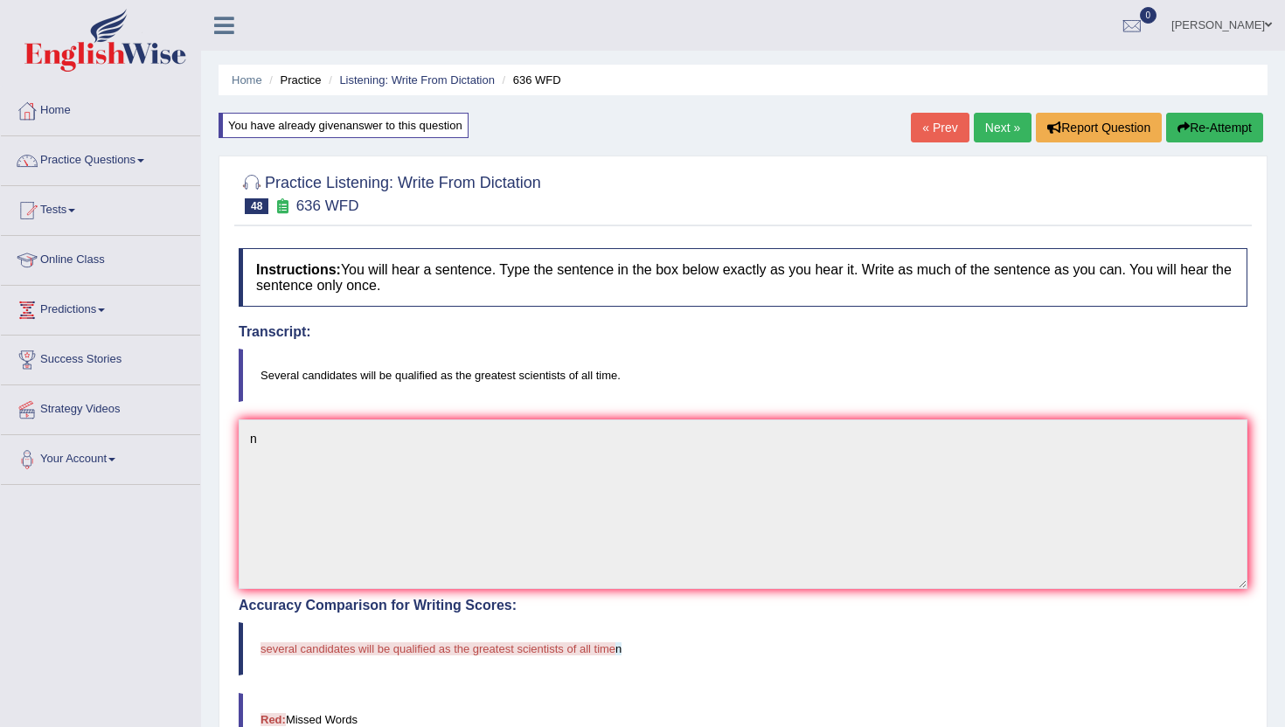
click at [1005, 123] on link "Next »" at bounding box center [1003, 128] width 58 height 30
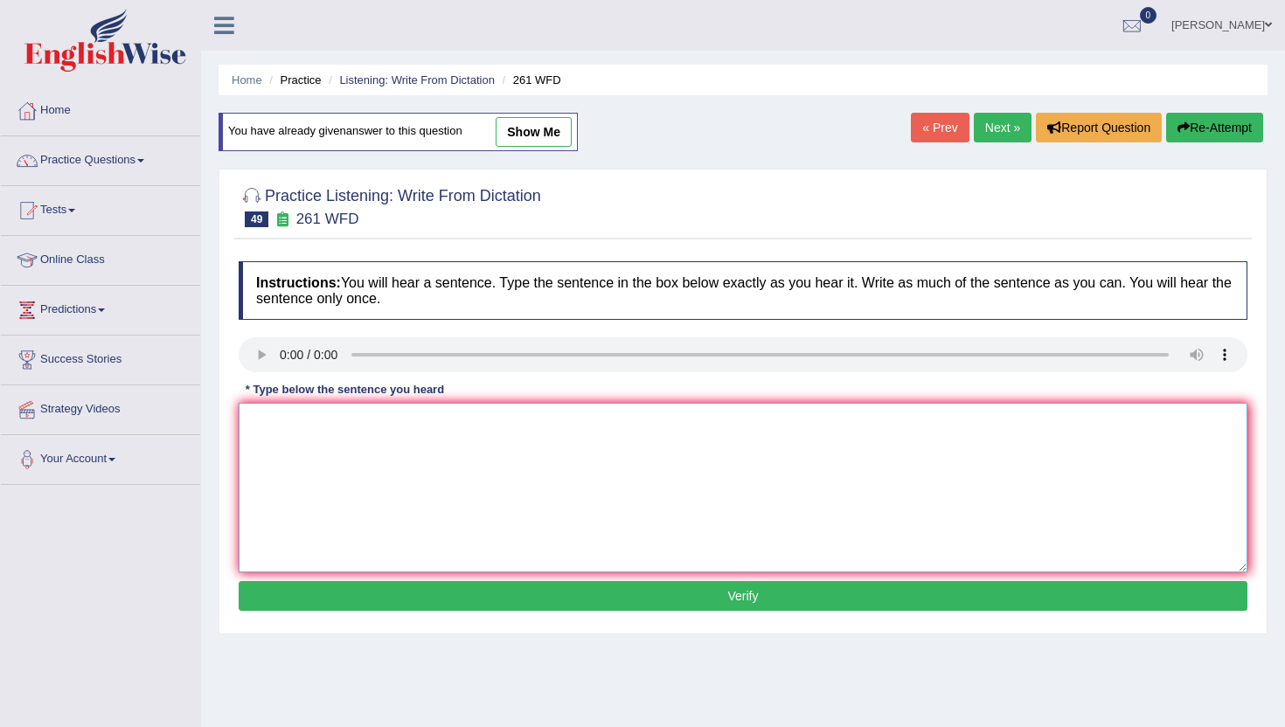
click at [353, 457] on textarea at bounding box center [743, 488] width 1009 height 170
type textarea "nm"
click at [339, 583] on button "Verify" at bounding box center [743, 596] width 1009 height 30
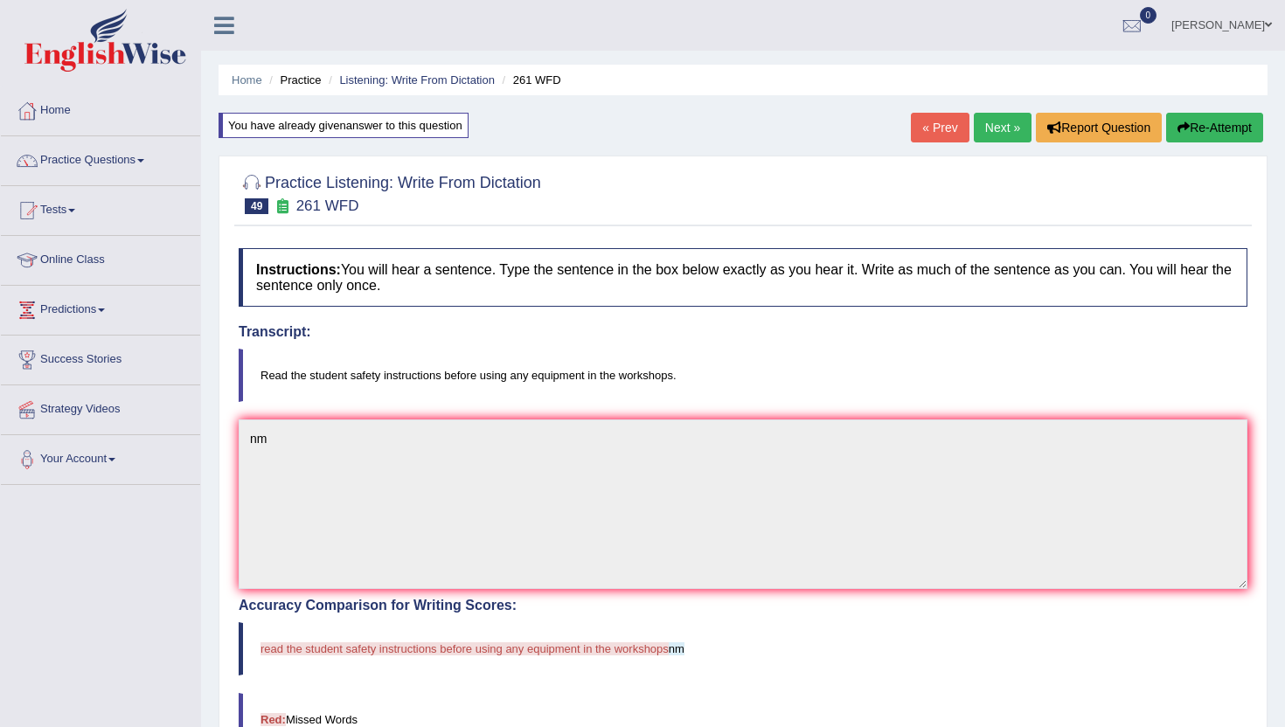
click at [995, 128] on link "Next »" at bounding box center [1003, 128] width 58 height 30
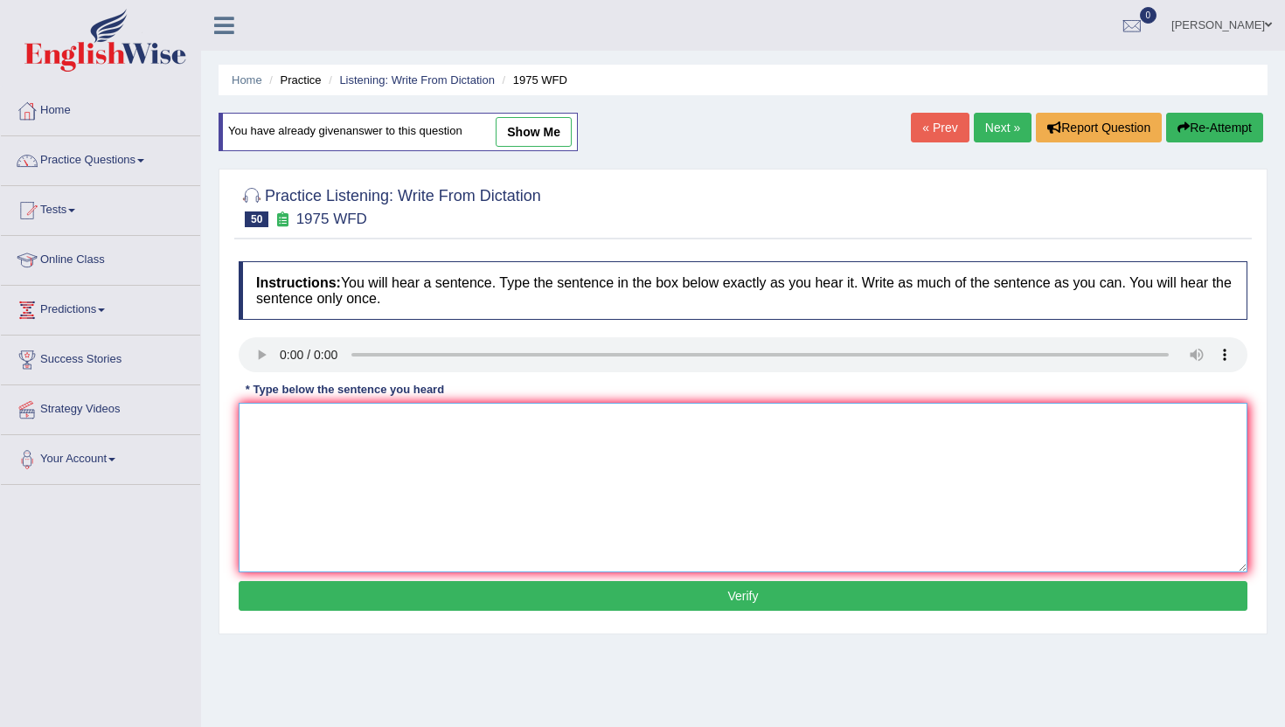
click at [295, 478] on textarea at bounding box center [743, 488] width 1009 height 170
type textarea "n"
click at [301, 592] on button "Verify" at bounding box center [743, 596] width 1009 height 30
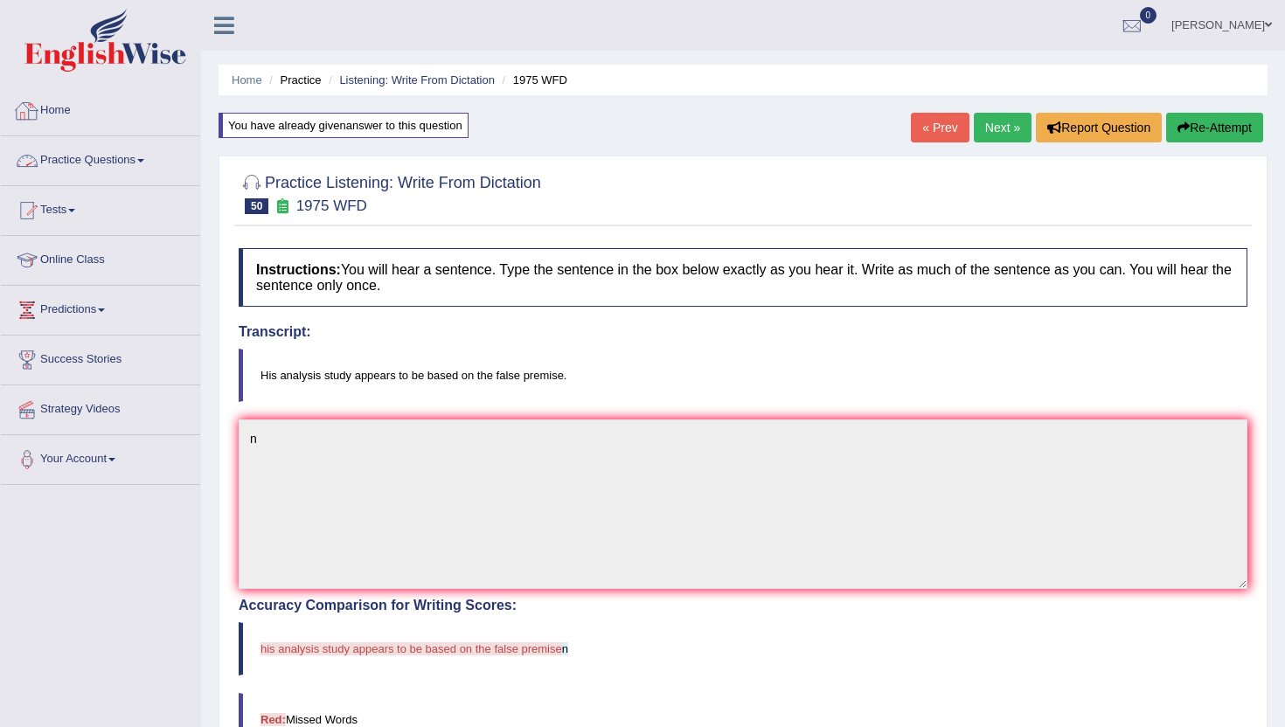
click at [115, 163] on link "Practice Questions" at bounding box center [100, 158] width 199 height 44
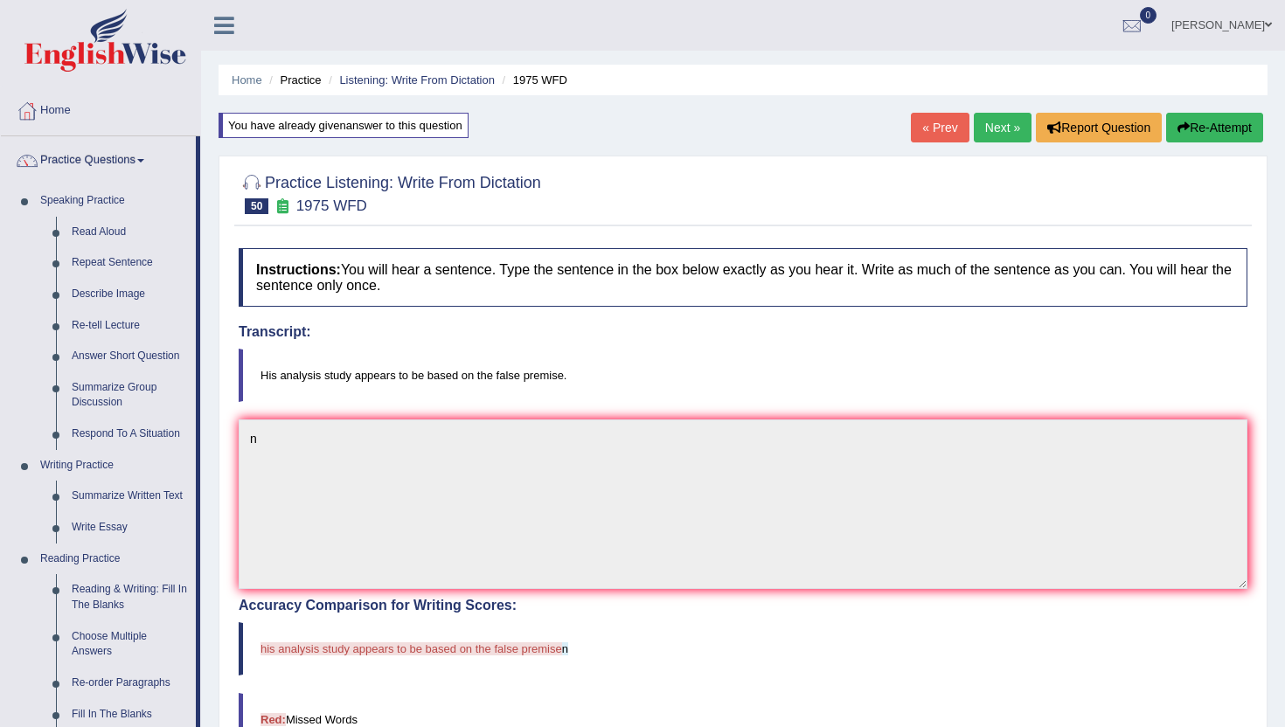
click at [214, 636] on div "Home Practice Listening: Write From Dictation 1975 WFD You have already given a…" at bounding box center [743, 548] width 1084 height 1097
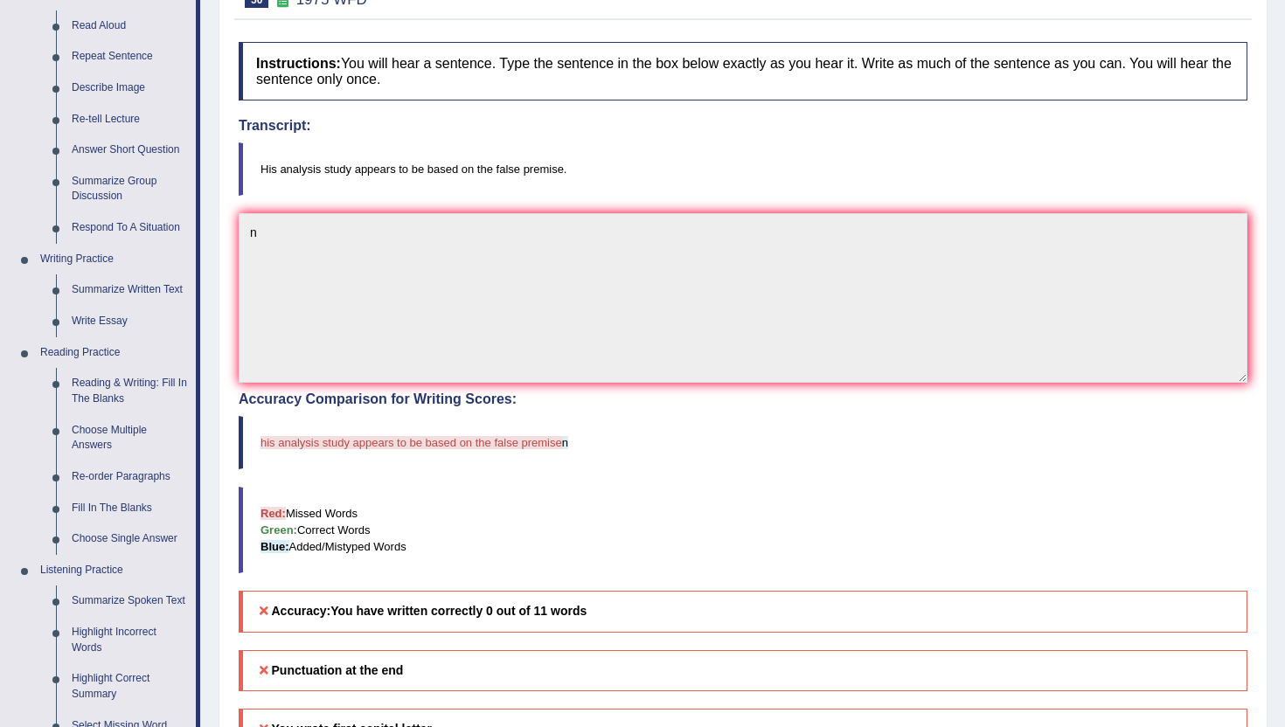
scroll to position [210, 0]
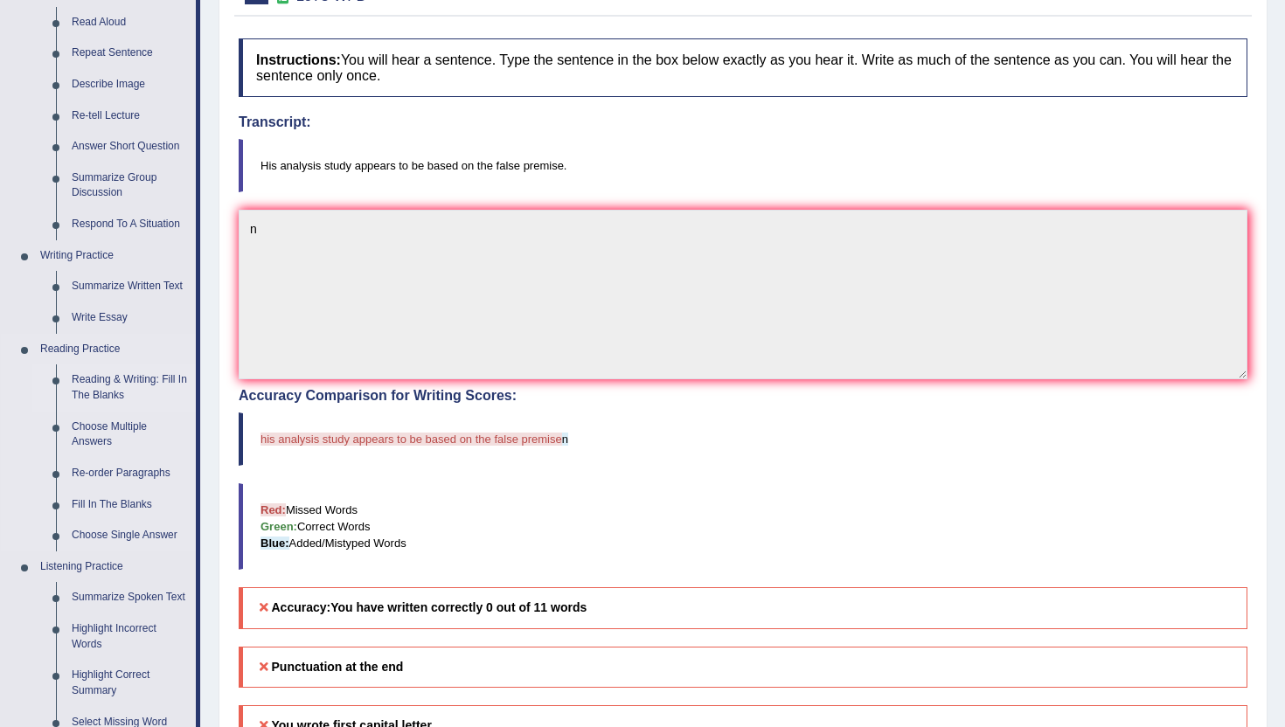
click at [103, 378] on link "Reading & Writing: Fill In The Blanks" at bounding box center [130, 387] width 132 height 46
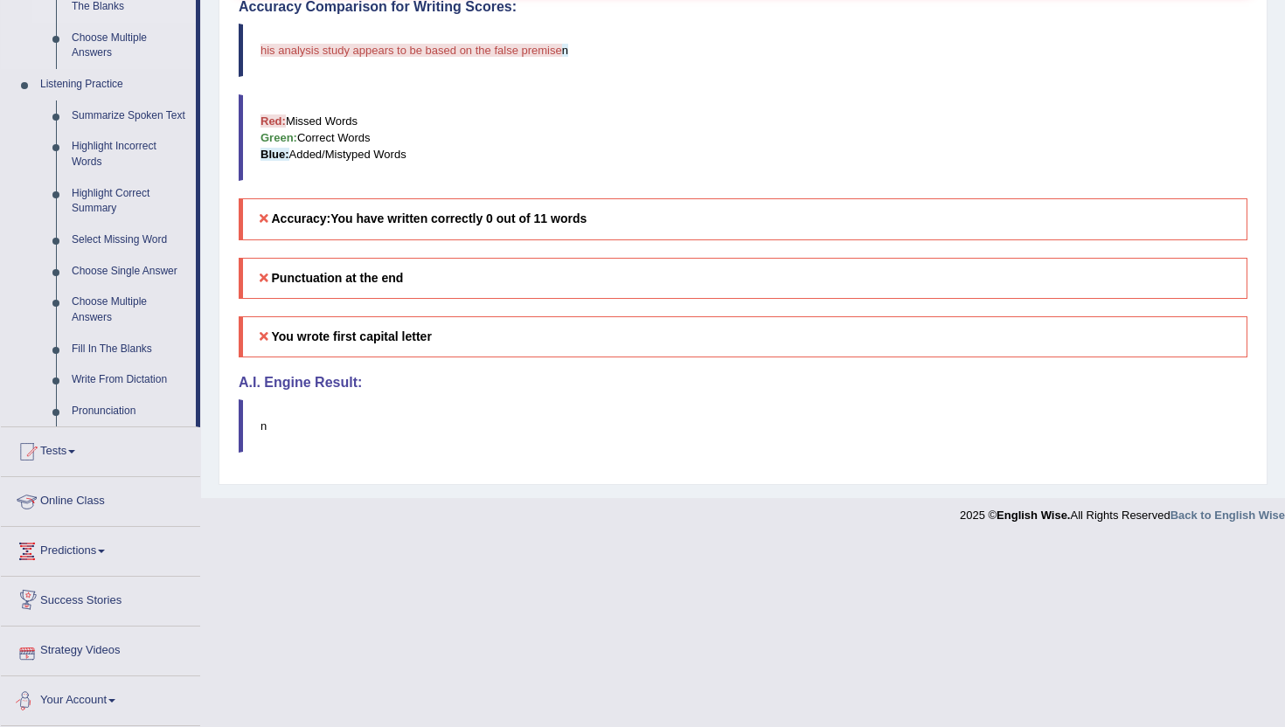
scroll to position [591, 0]
